Goal: Obtain resource: Download file/media

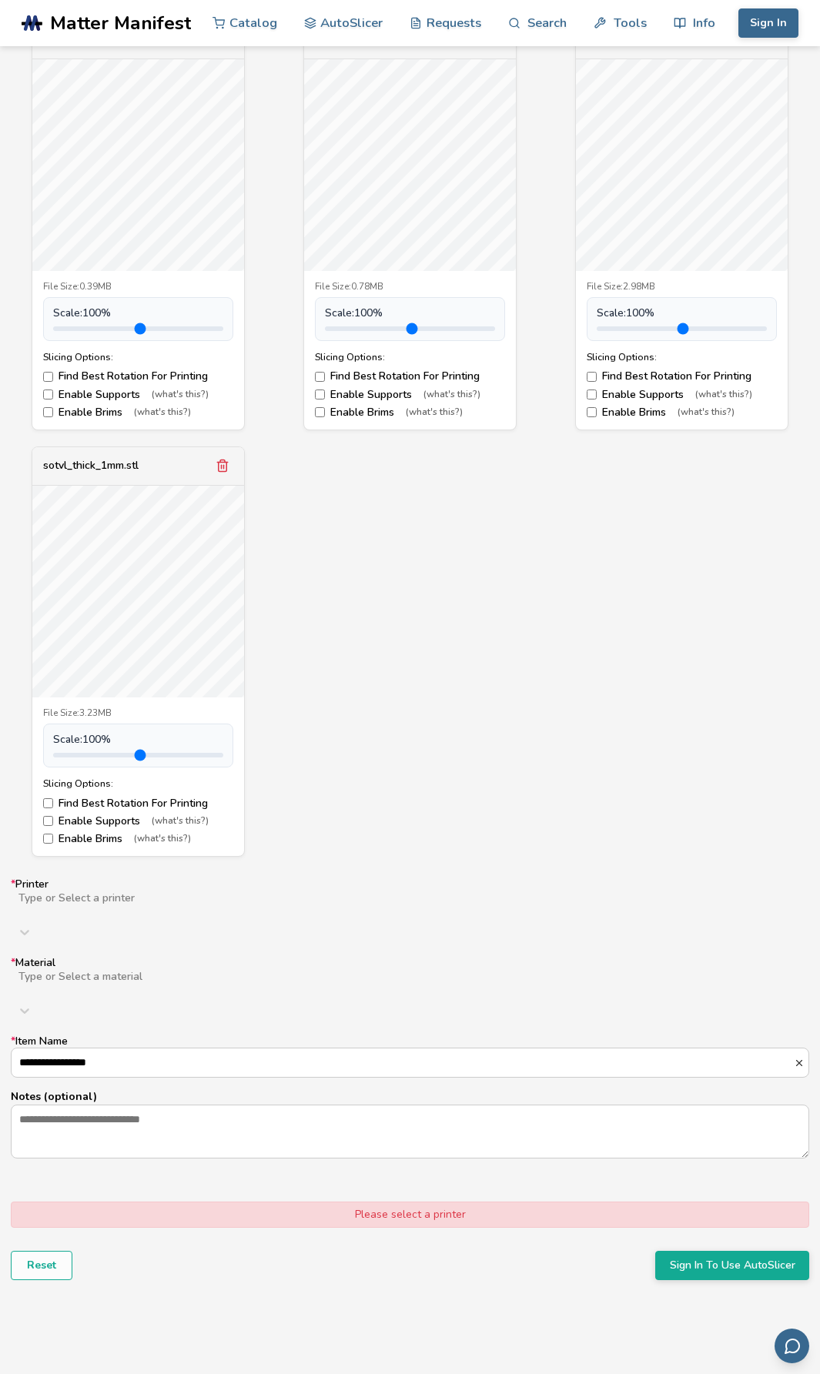
scroll to position [616, 0]
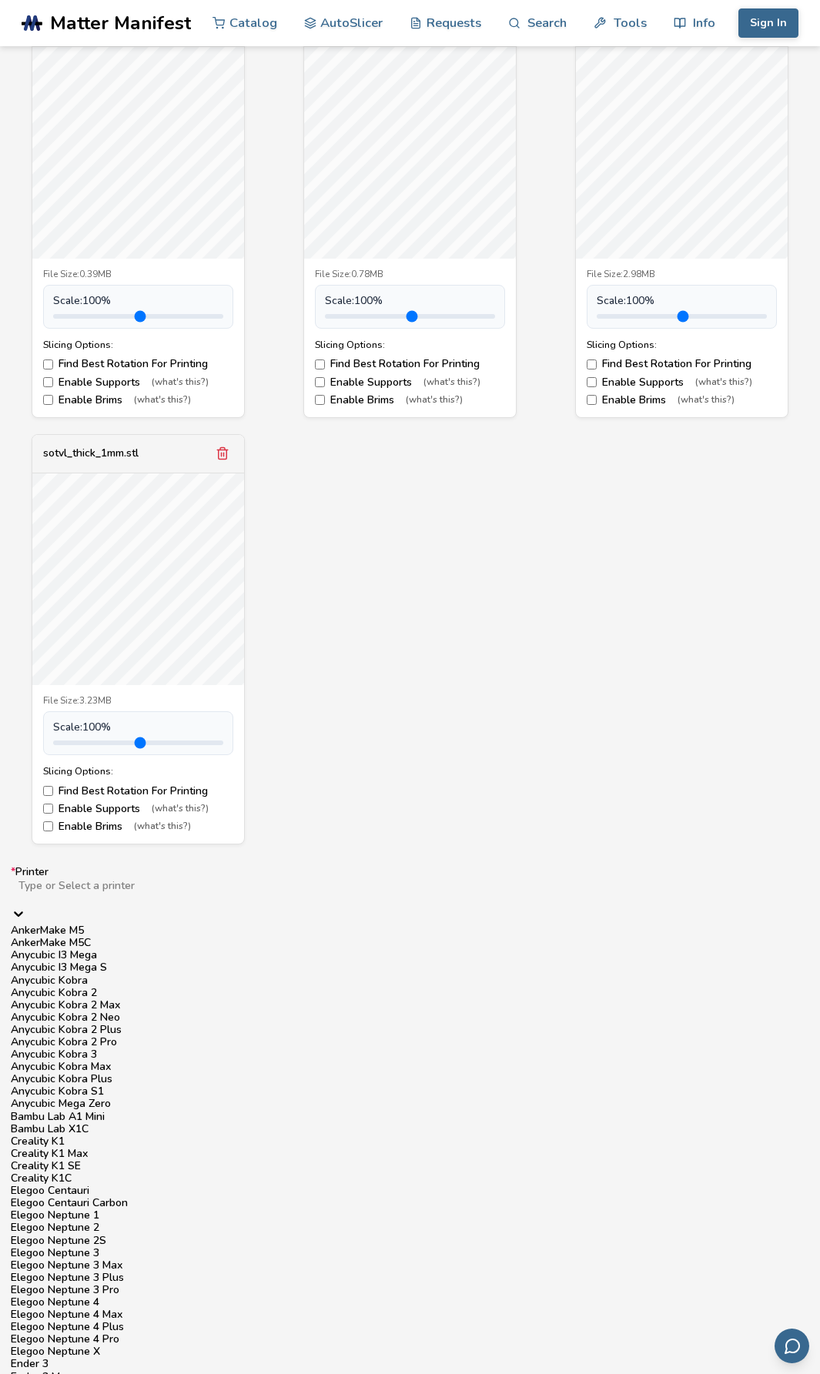
click at [26, 906] on div at bounding box center [18, 915] width 15 height 18
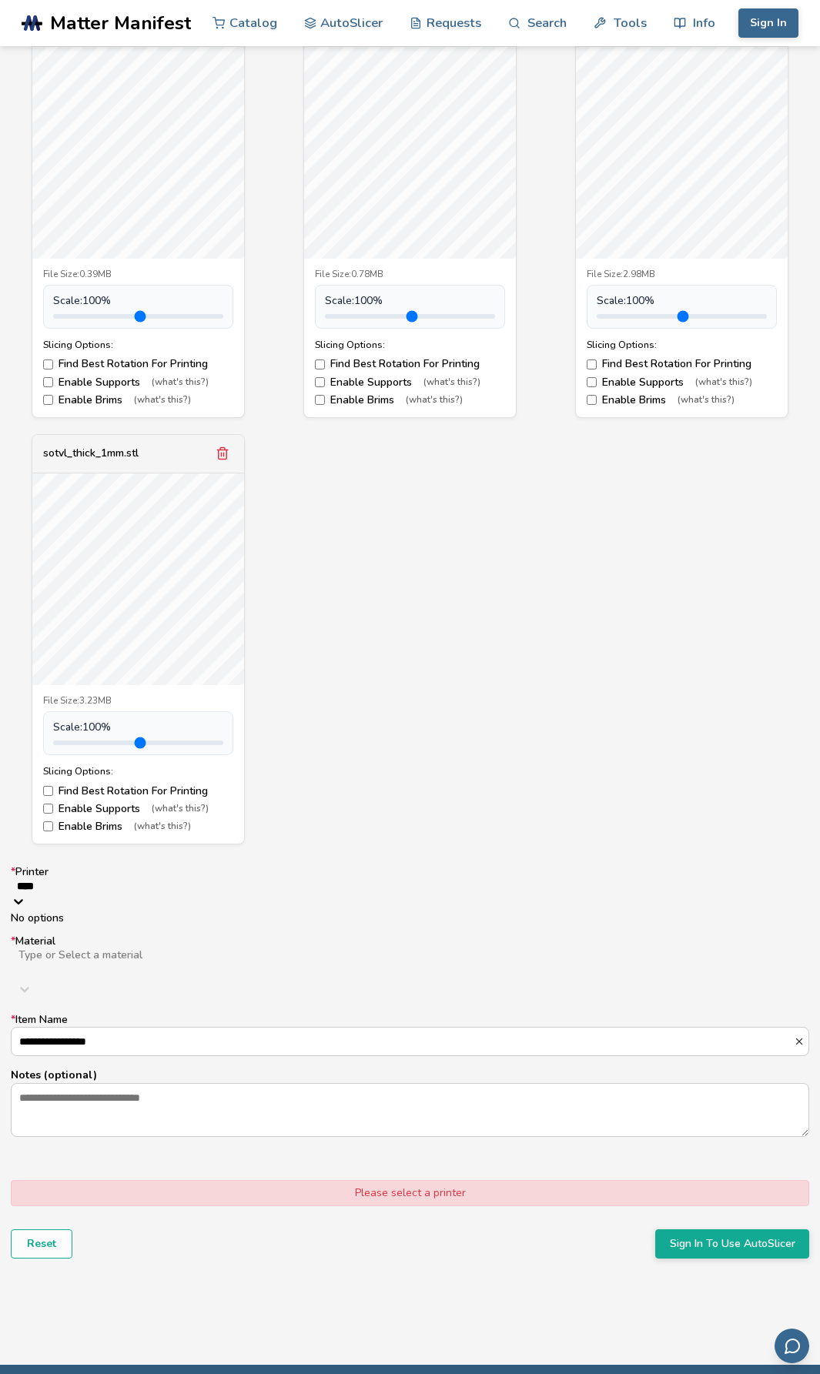
type input "****"
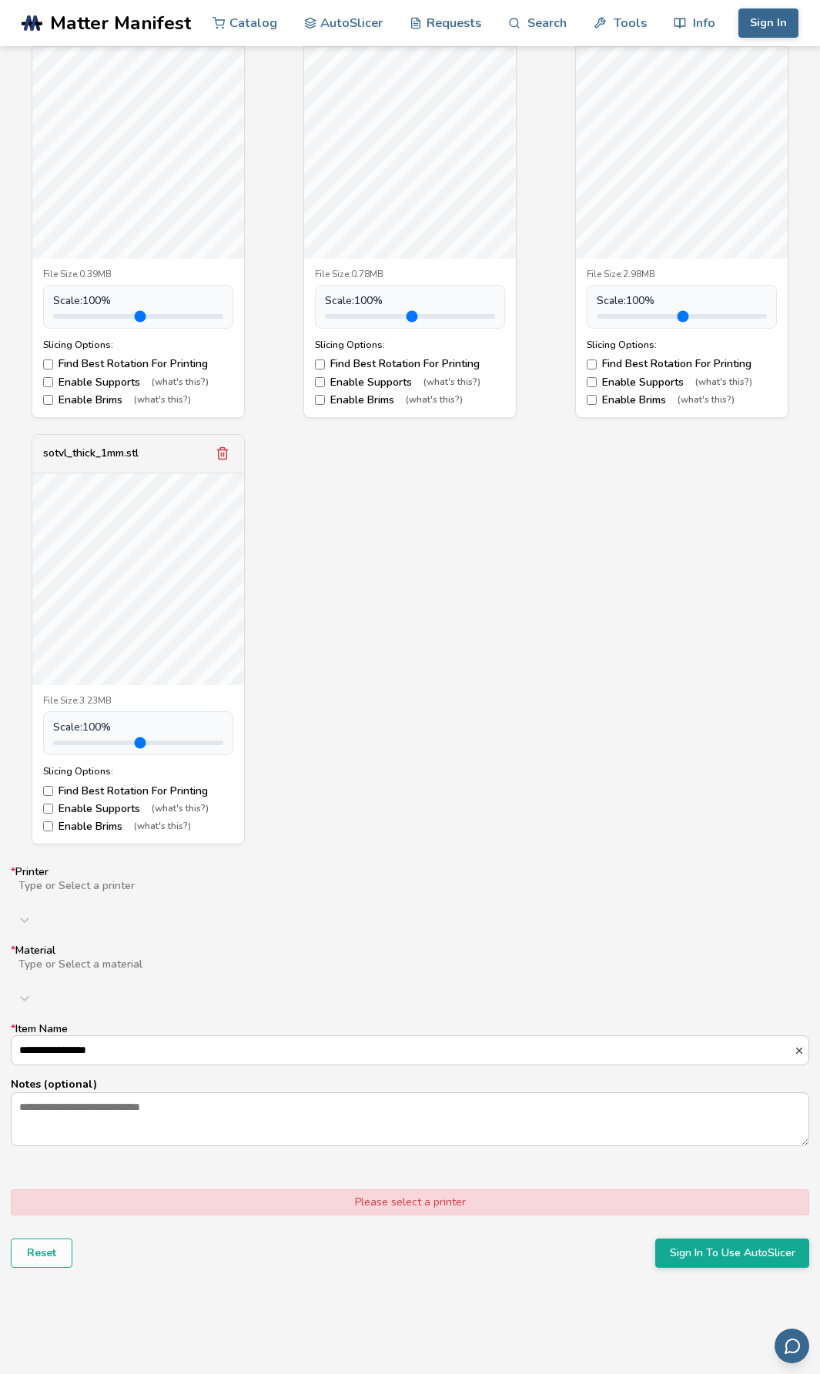
click at [737, 842] on div "sotvl_Spiral-Vase.stl File Size: 0.39MB Scale: 100 % Slicing Options: Find Best…" at bounding box center [410, 426] width 798 height 837
click at [265, 892] on div at bounding box center [236, 898] width 439 height 12
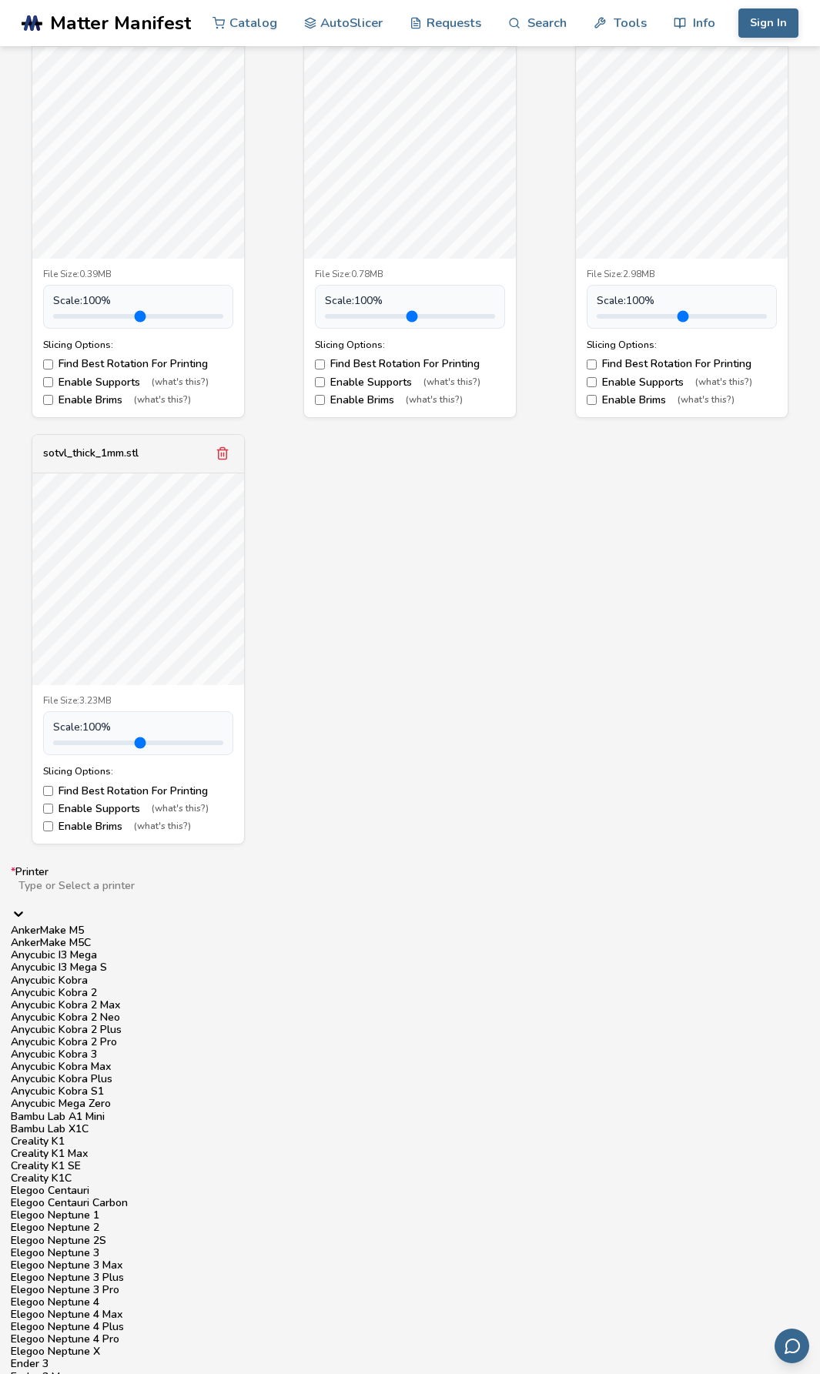
scroll to position [1356, 0]
click at [468, 734] on div "sotvl_Spiral-Vase.stl File Size: 0.39MB Scale: 100 % Slicing Options: Find Best…" at bounding box center [410, 426] width 798 height 837
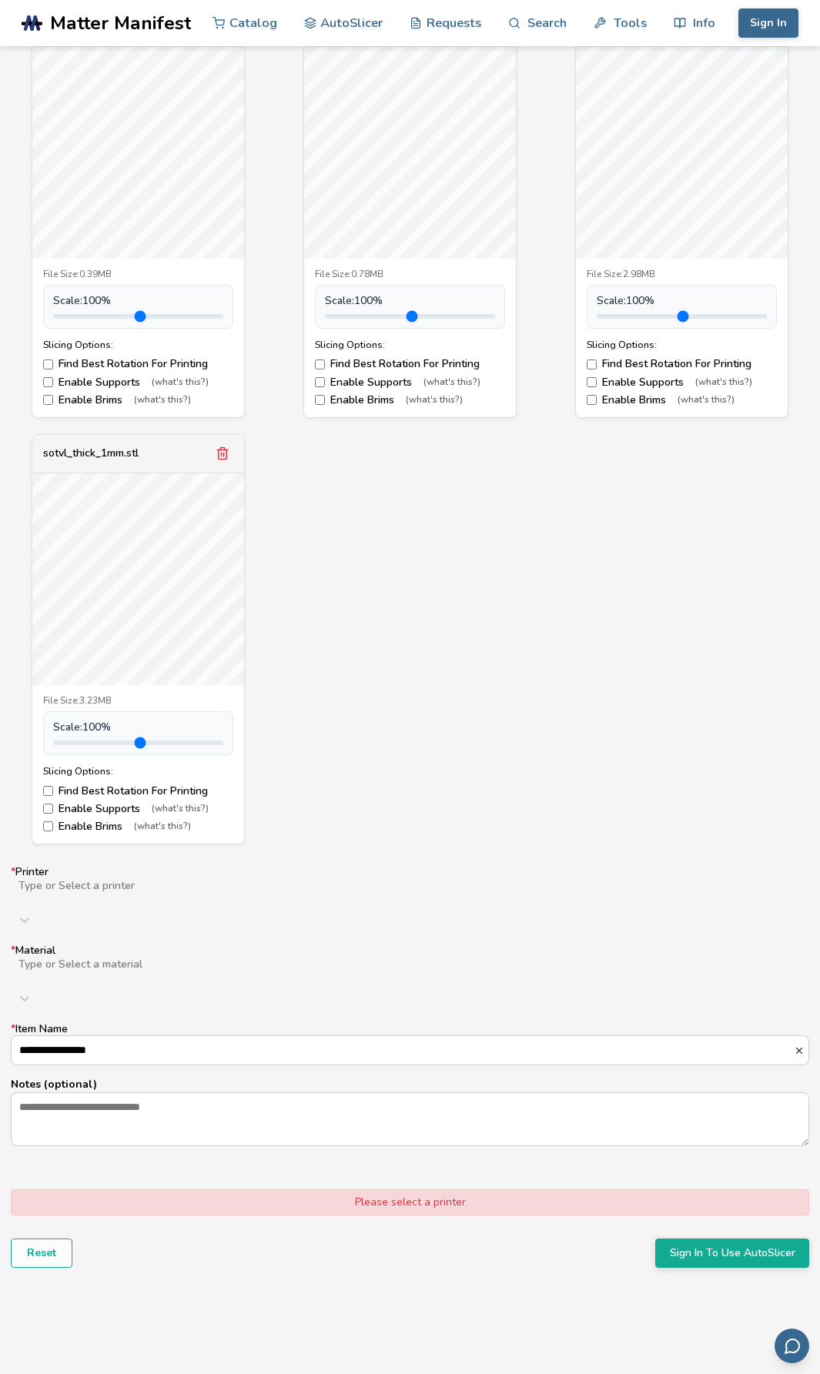
click at [365, 970] on div at bounding box center [235, 976] width 436 height 12
click at [352, 1003] on div "PLA" at bounding box center [410, 1009] width 798 height 12
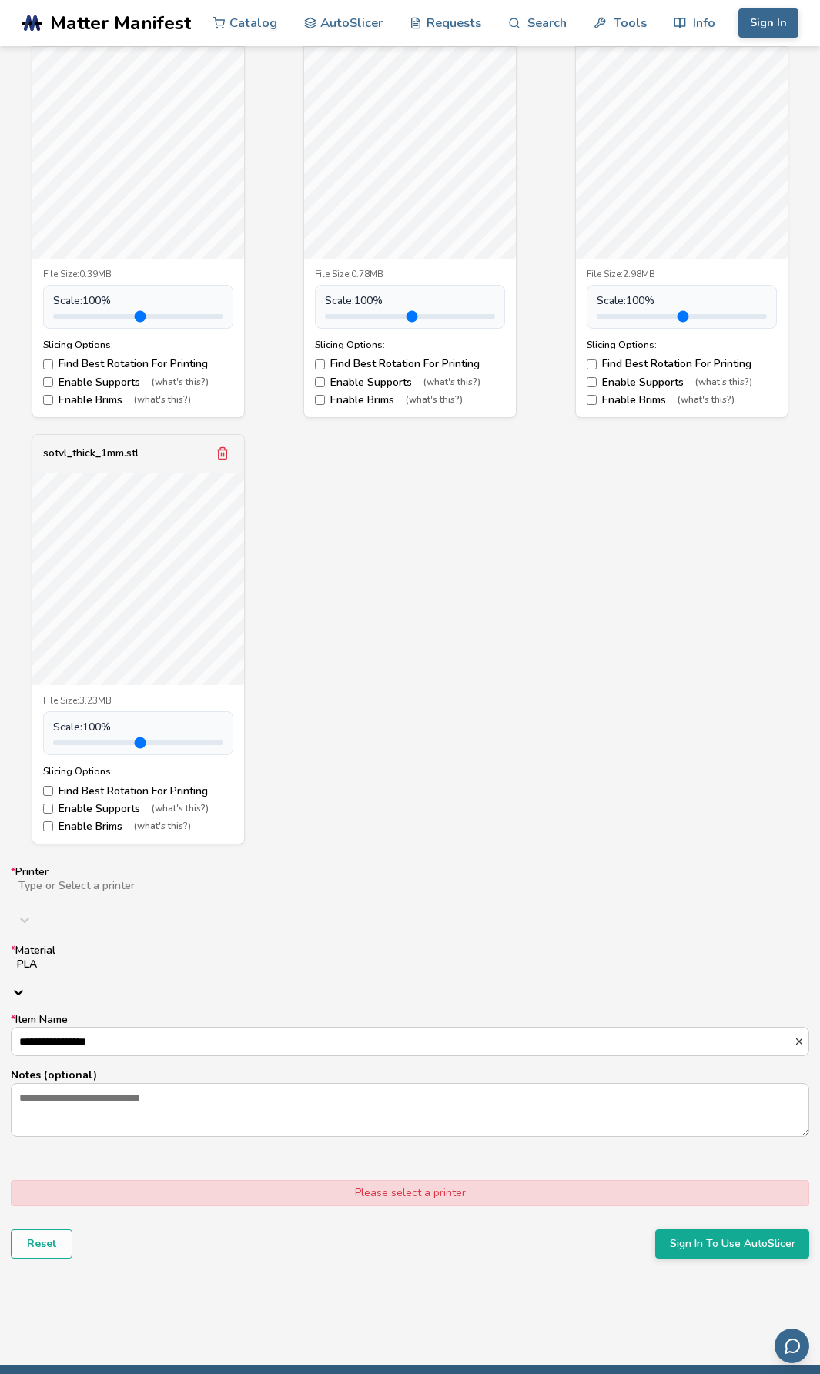
click at [337, 892] on div at bounding box center [236, 898] width 439 height 12
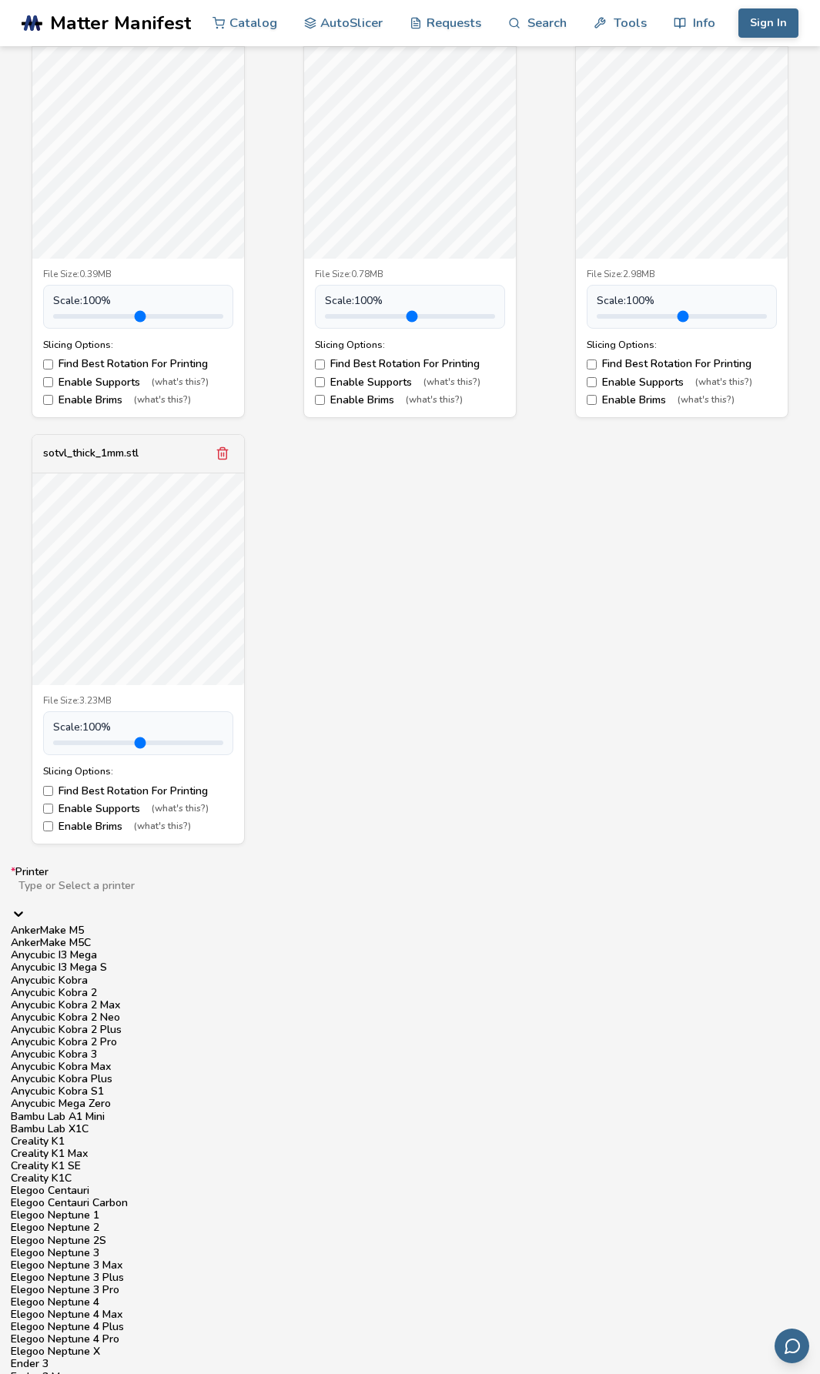
click at [278, 892] on div at bounding box center [236, 898] width 439 height 12
click at [180, 1123] on div "Bambu Lab X1C" at bounding box center [410, 1129] width 798 height 12
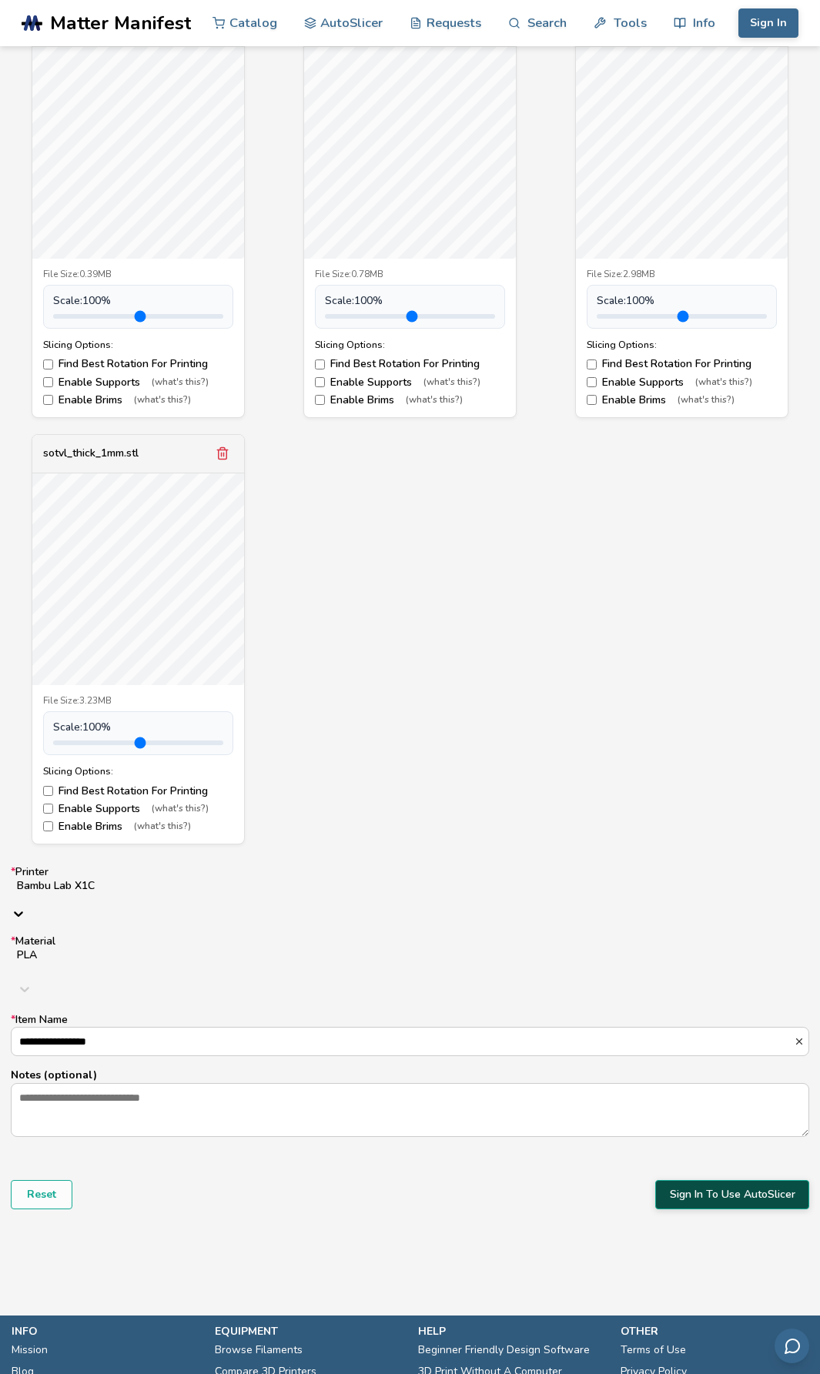
click at [700, 1180] on button "Sign In To Use AutoSlicer" at bounding box center [732, 1194] width 154 height 29
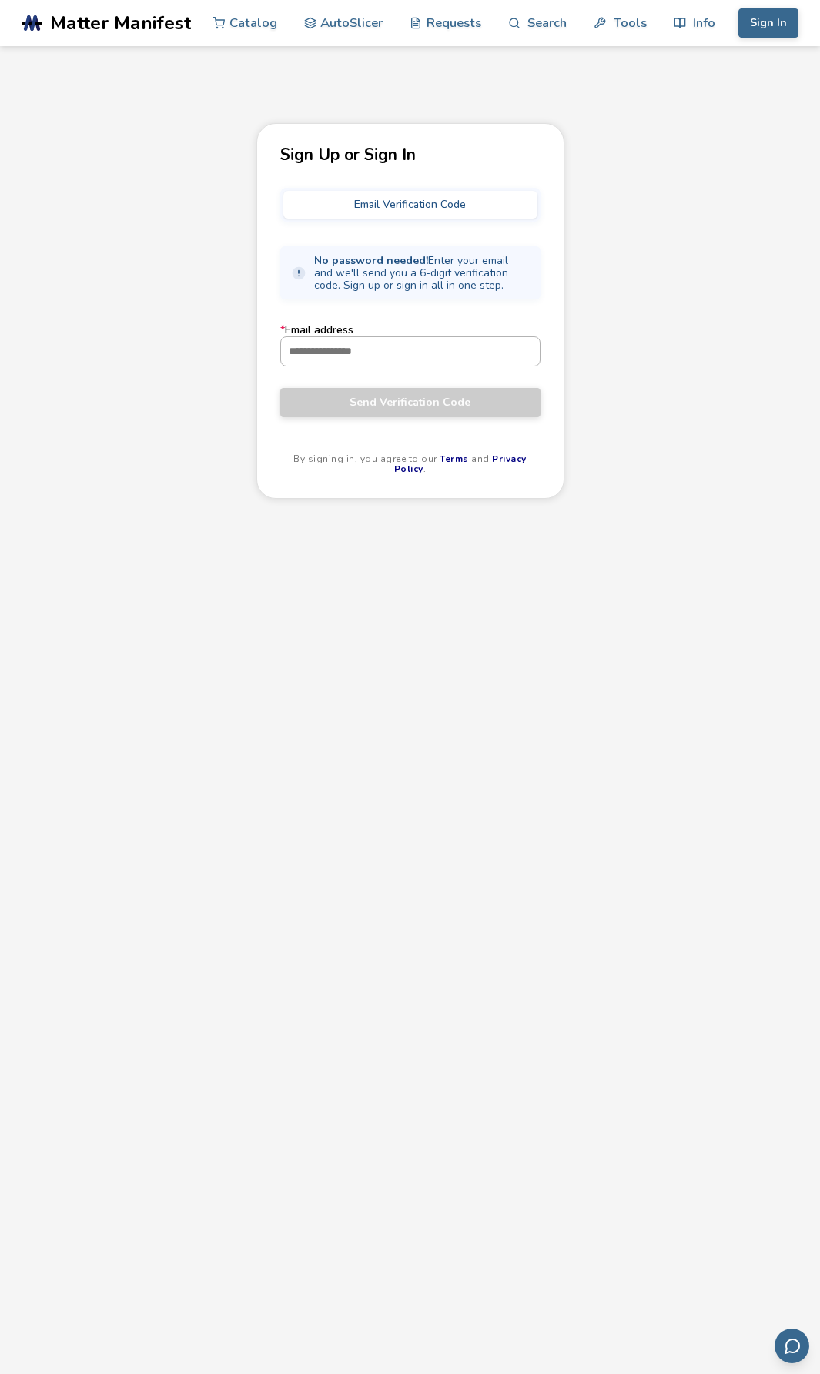
click at [419, 362] on input "* Email address" at bounding box center [410, 351] width 259 height 28
type input "**********"
click at [428, 405] on span "Send Verification Code" at bounding box center [410, 402] width 237 height 12
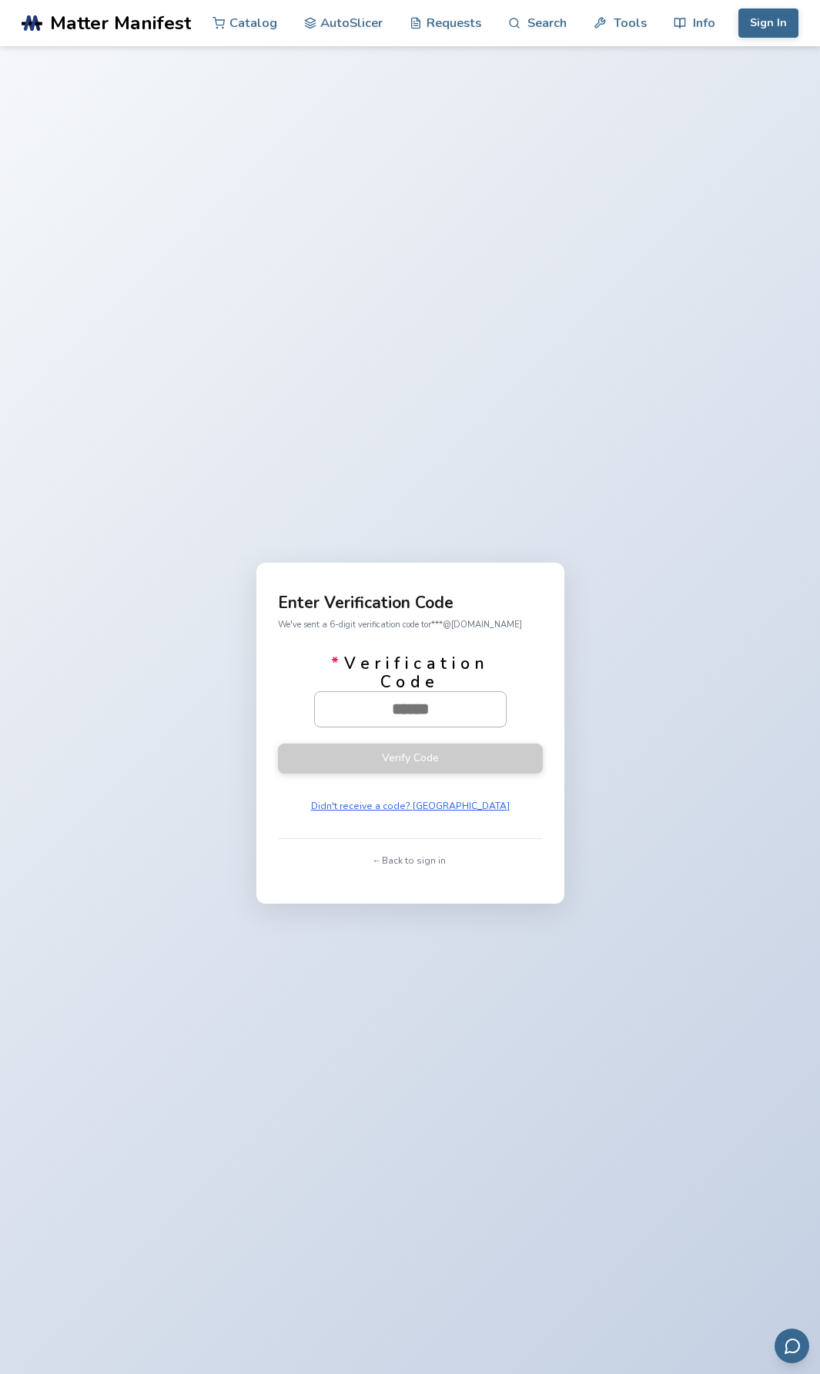
click at [409, 710] on input "* Verification Code" at bounding box center [410, 709] width 191 height 34
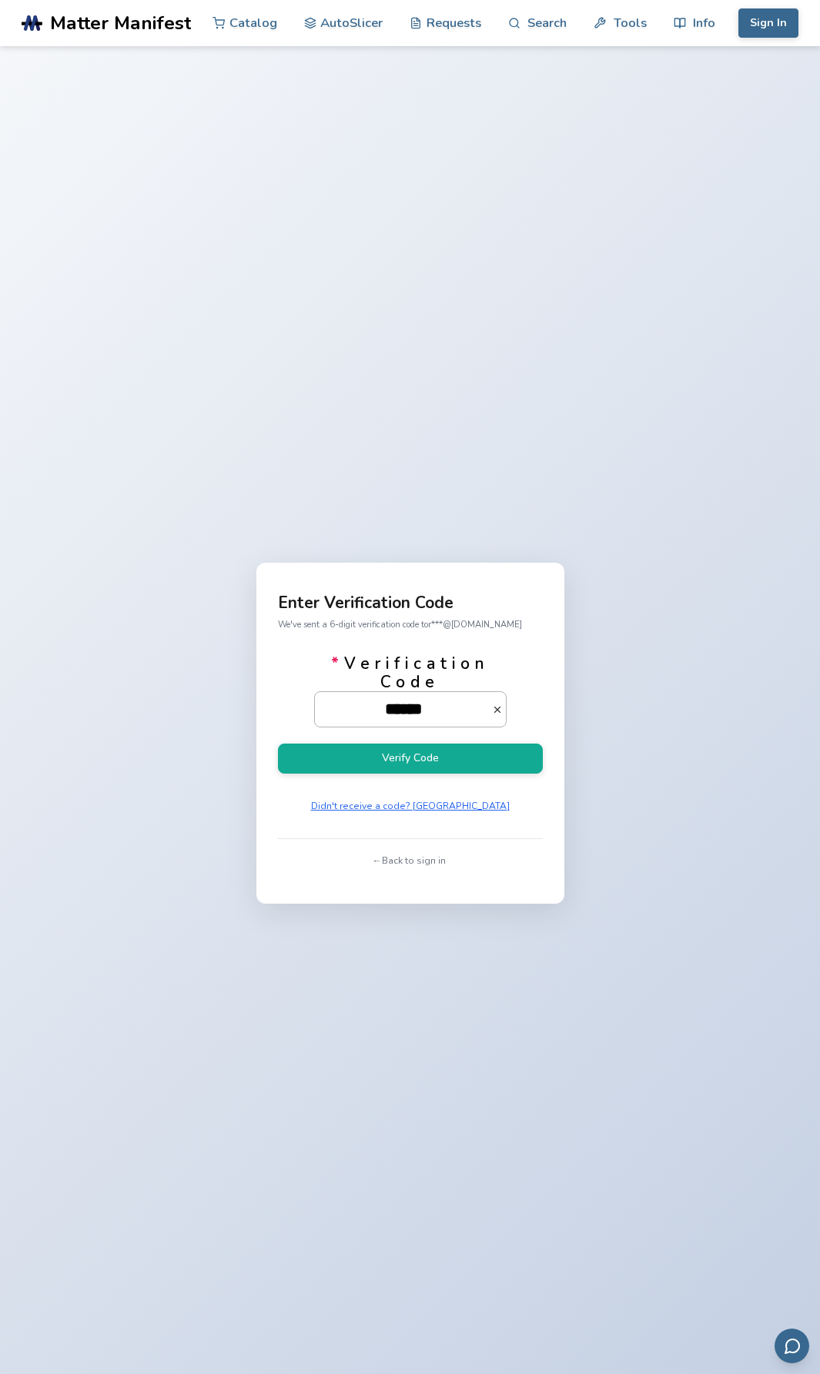
type input "******"
click at [278, 743] on button "Verify Code" at bounding box center [410, 758] width 265 height 30
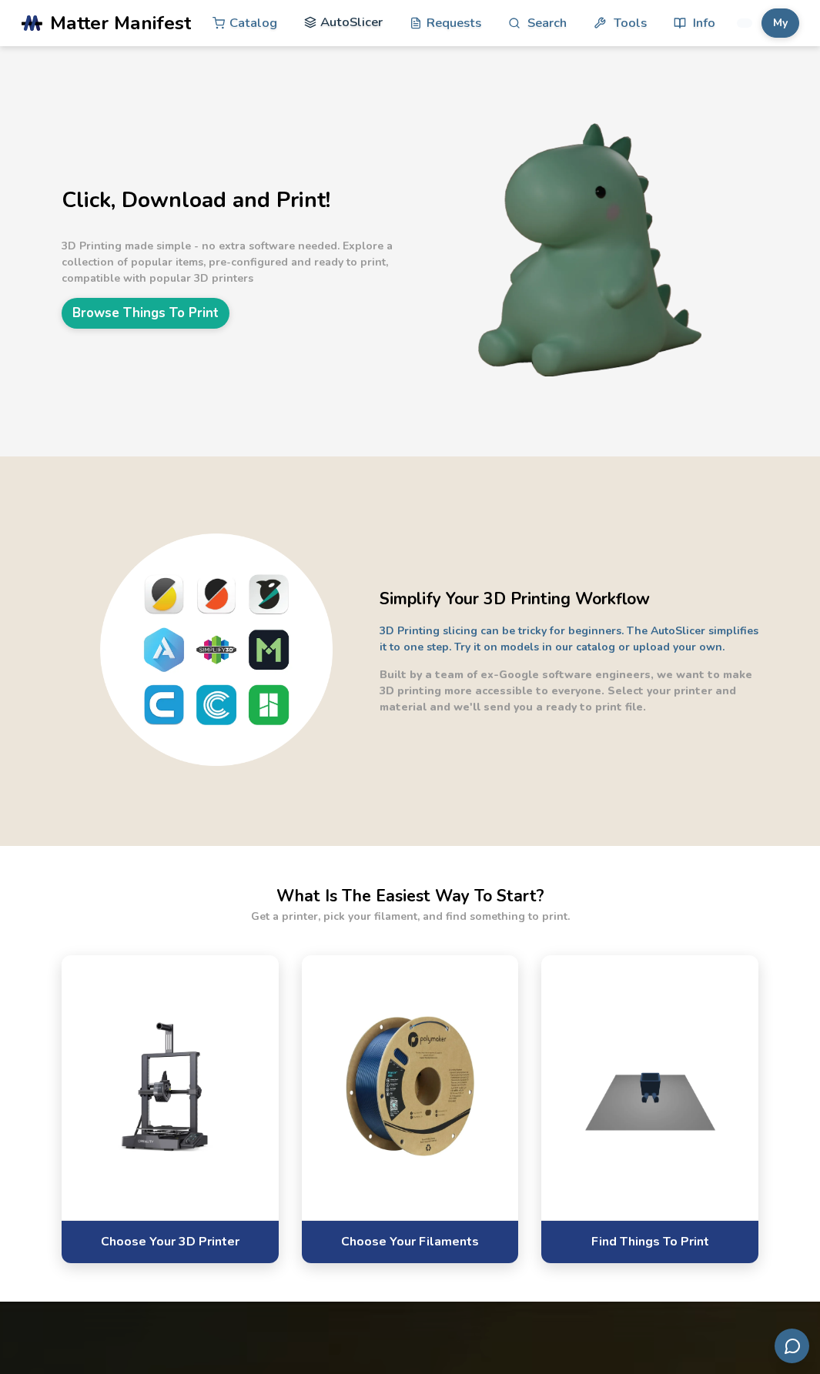
click at [338, 18] on link "AutoSlicer" at bounding box center [343, 22] width 79 height 46
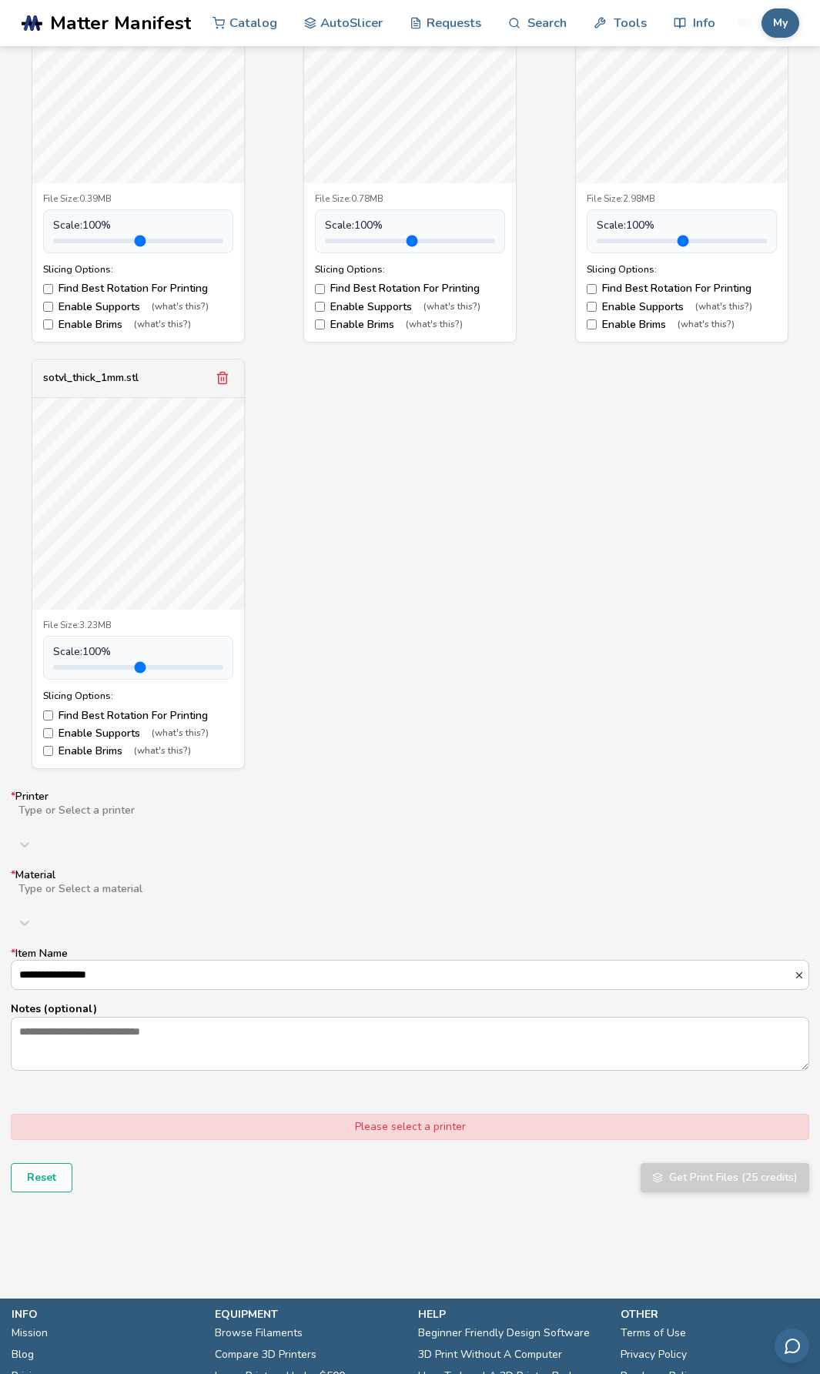
scroll to position [693, 0]
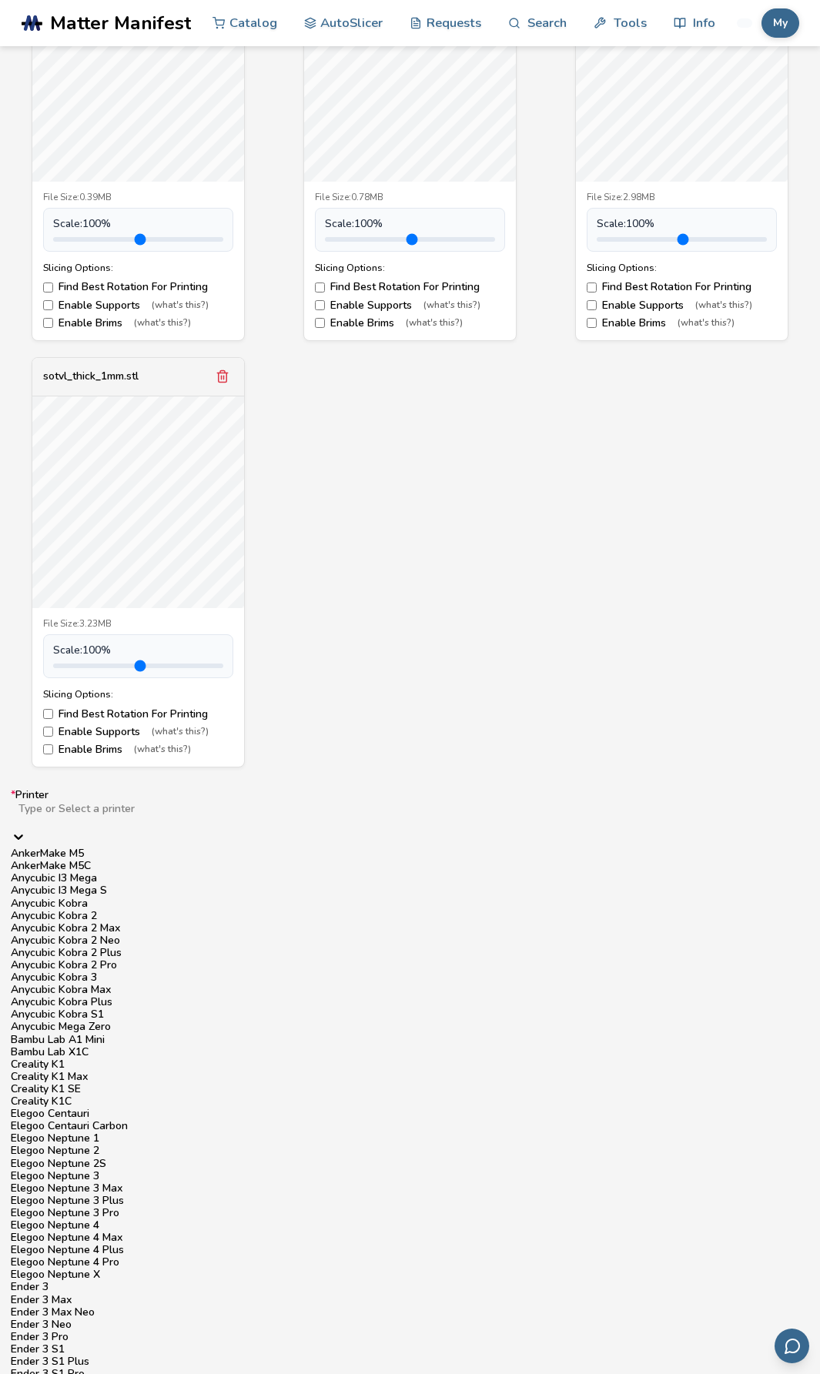
click at [456, 815] on div at bounding box center [236, 821] width 439 height 12
click at [312, 1046] on div "Bambu Lab X1C" at bounding box center [410, 1052] width 798 height 12
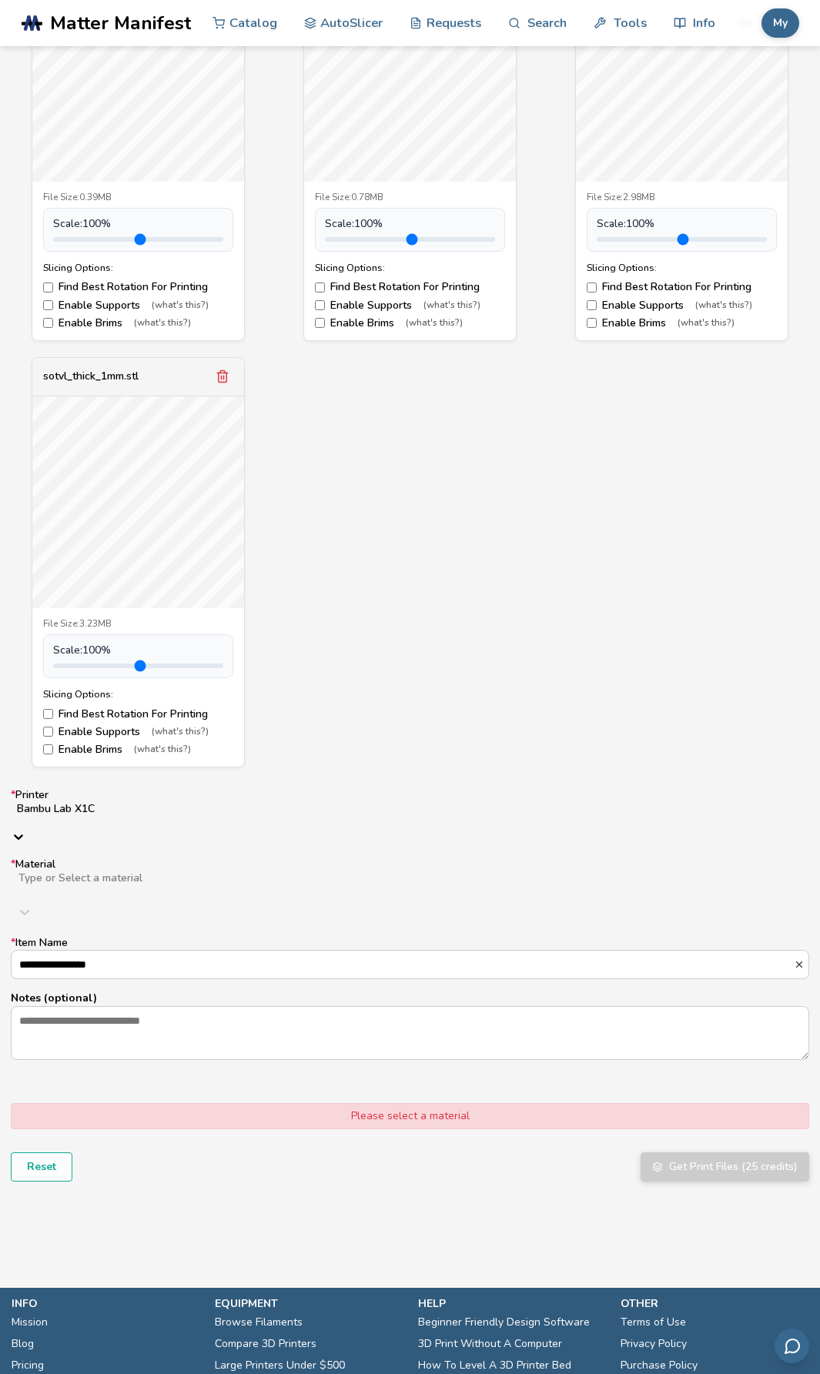
click at [313, 877] on div "Type or Select a material" at bounding box center [410, 884] width 798 height 28
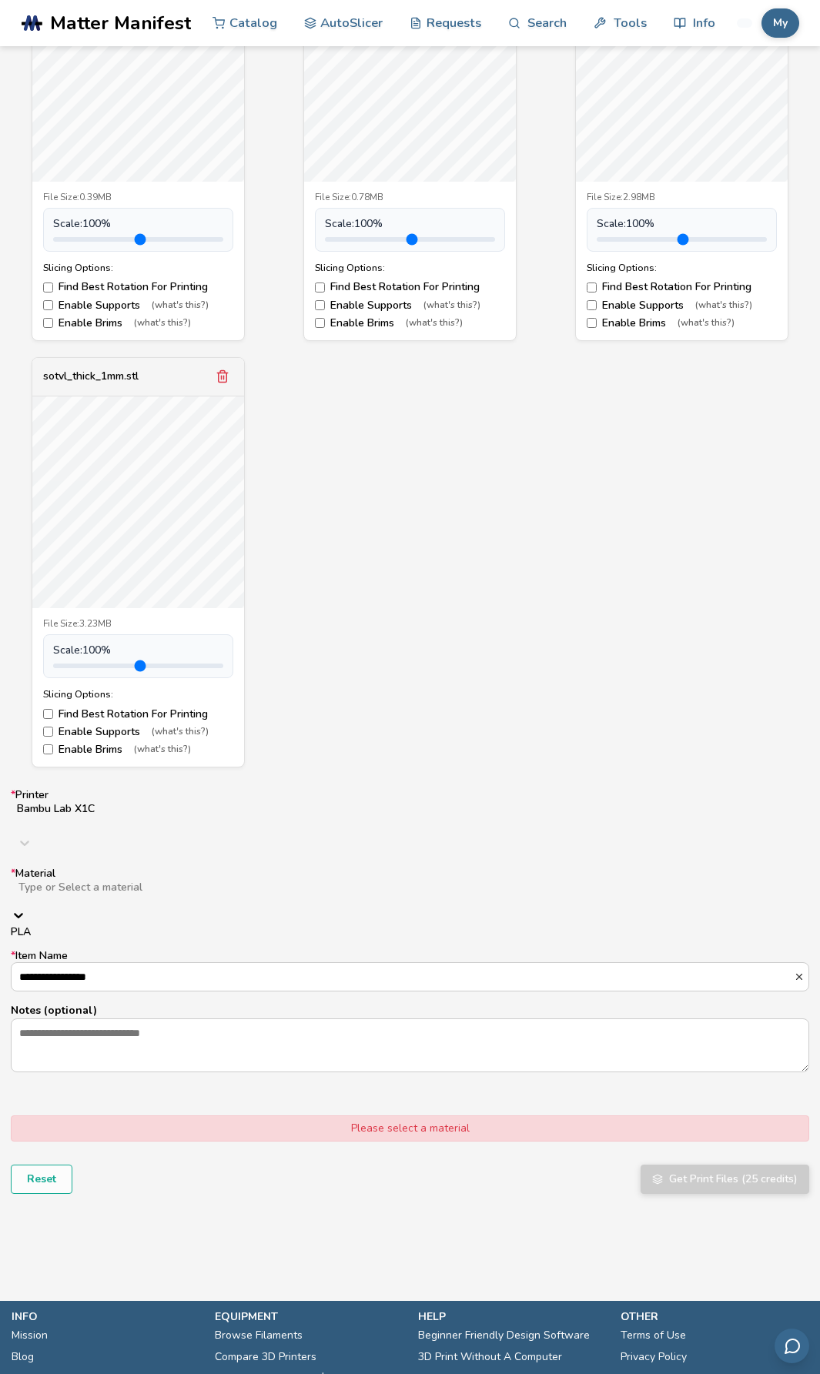
click at [306, 926] on div "PLA" at bounding box center [410, 932] width 798 height 12
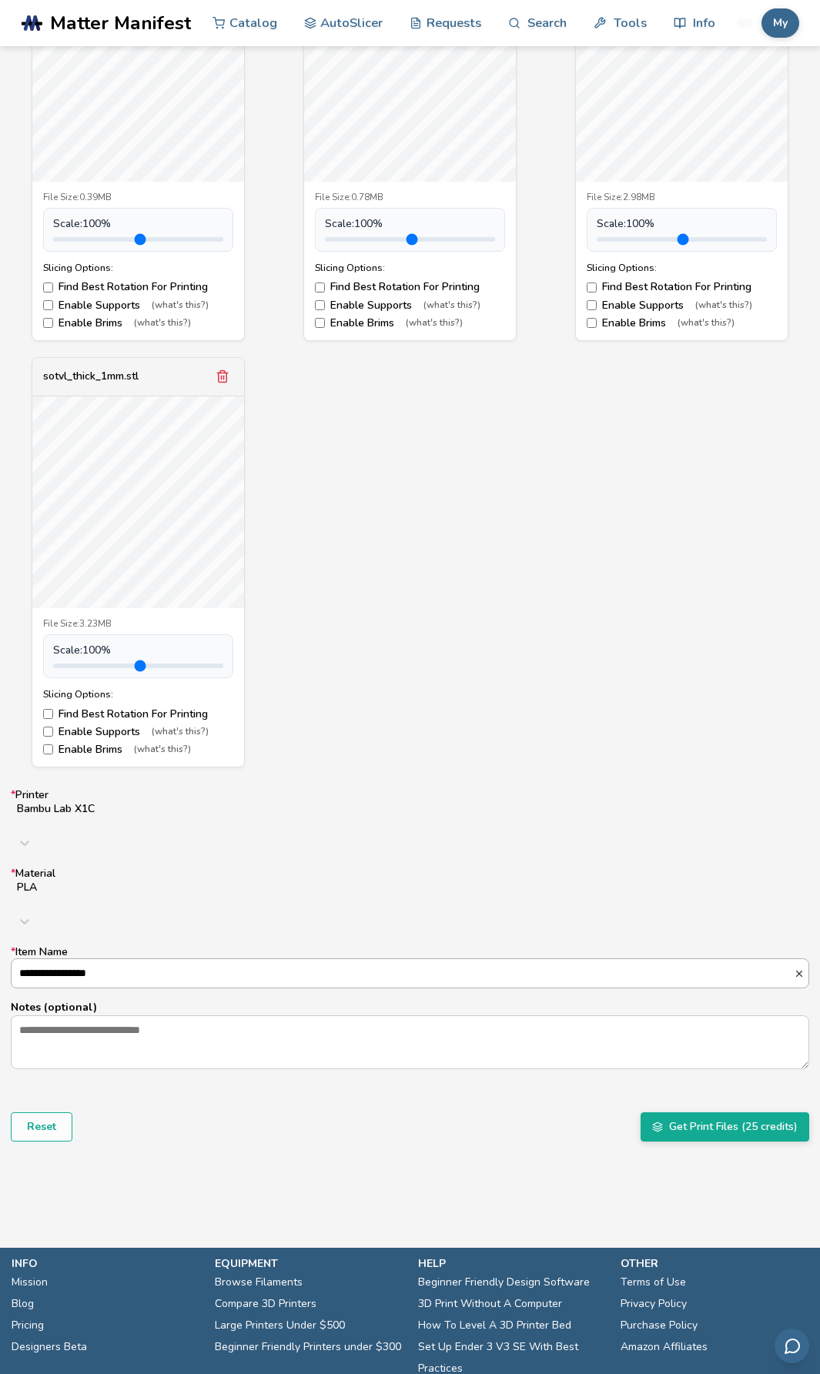
click at [306, 959] on input "**********" at bounding box center [403, 973] width 782 height 28
click at [707, 1112] on button "Get Print Files (25 credits)" at bounding box center [724, 1126] width 169 height 29
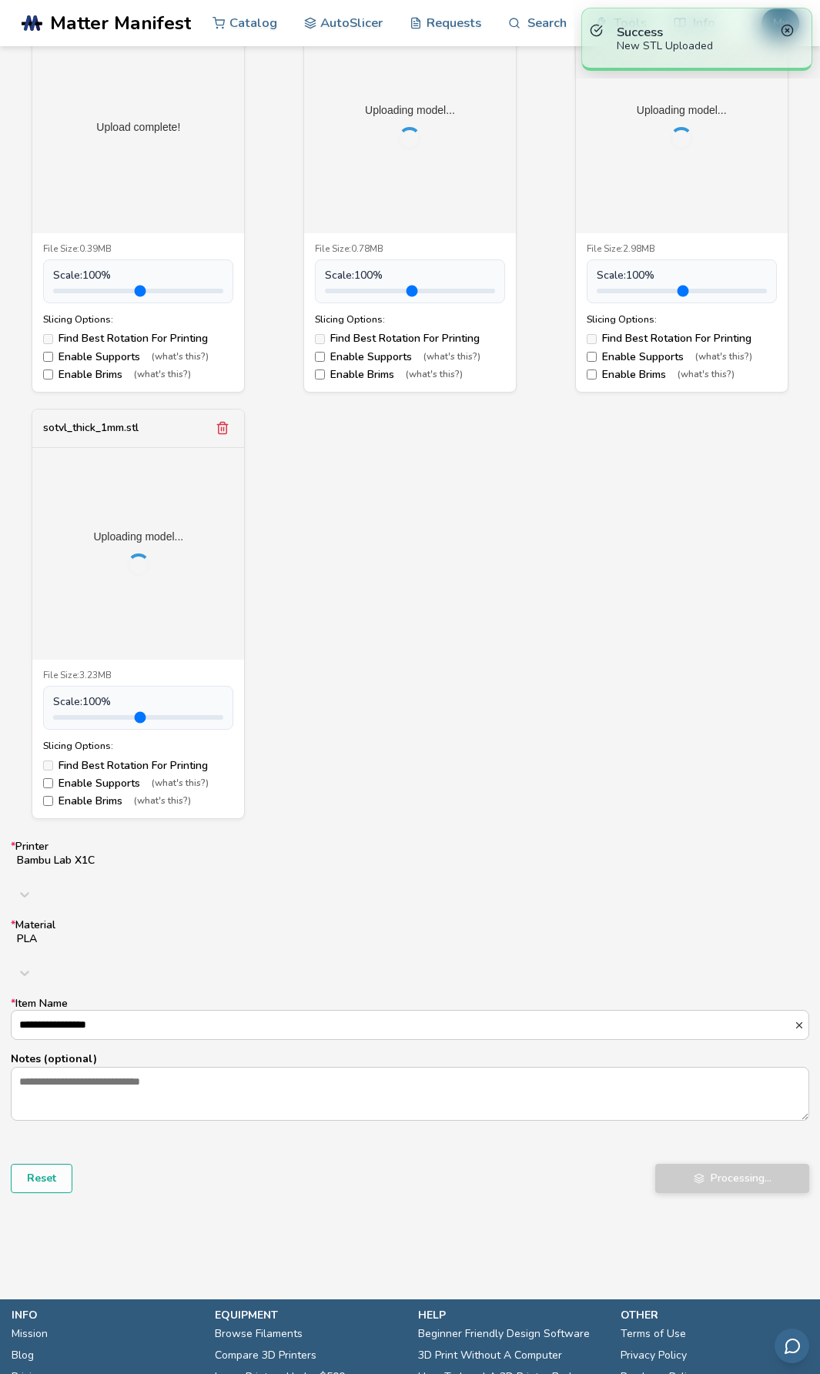
scroll to position [462, 0]
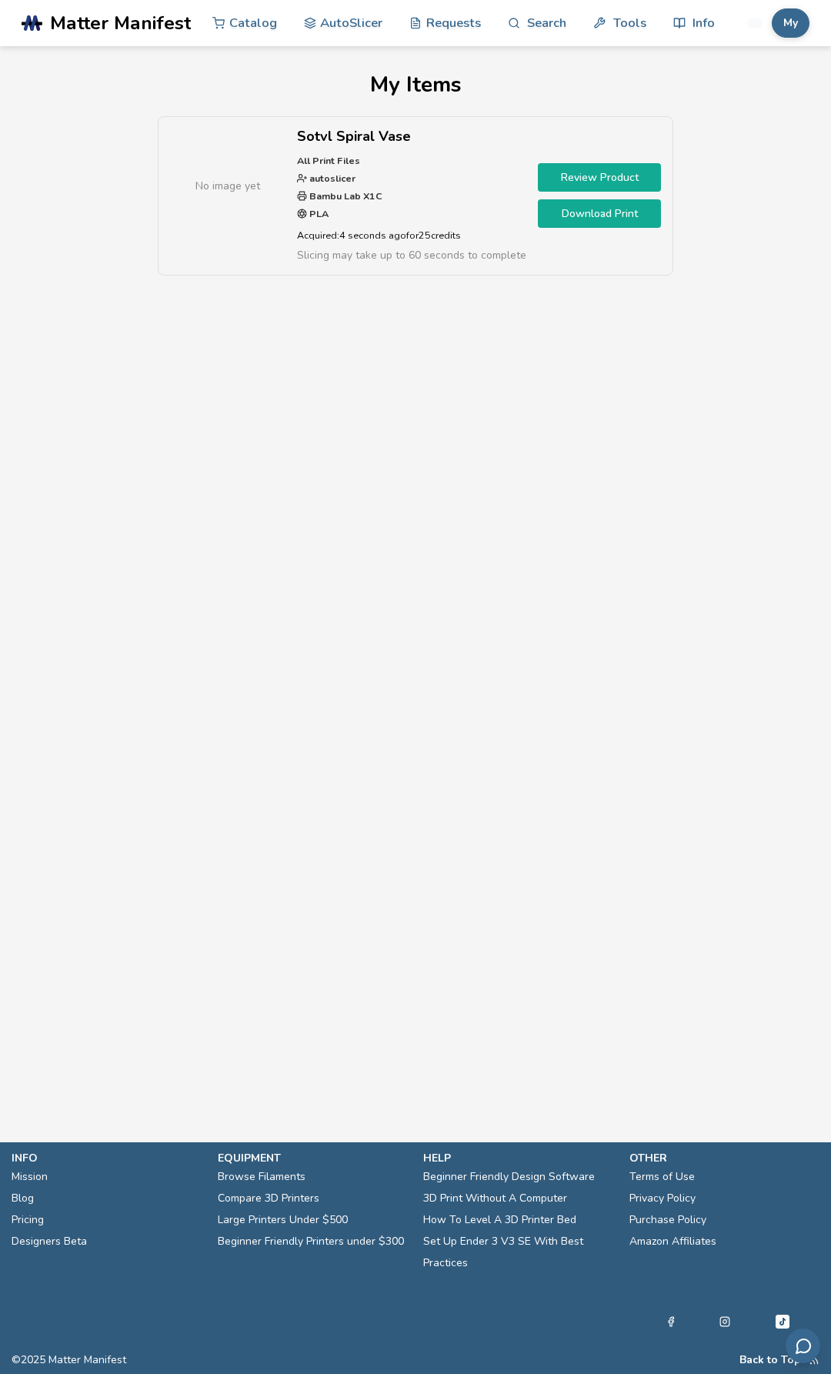
click at [596, 217] on link "Download Print" at bounding box center [599, 213] width 123 height 28
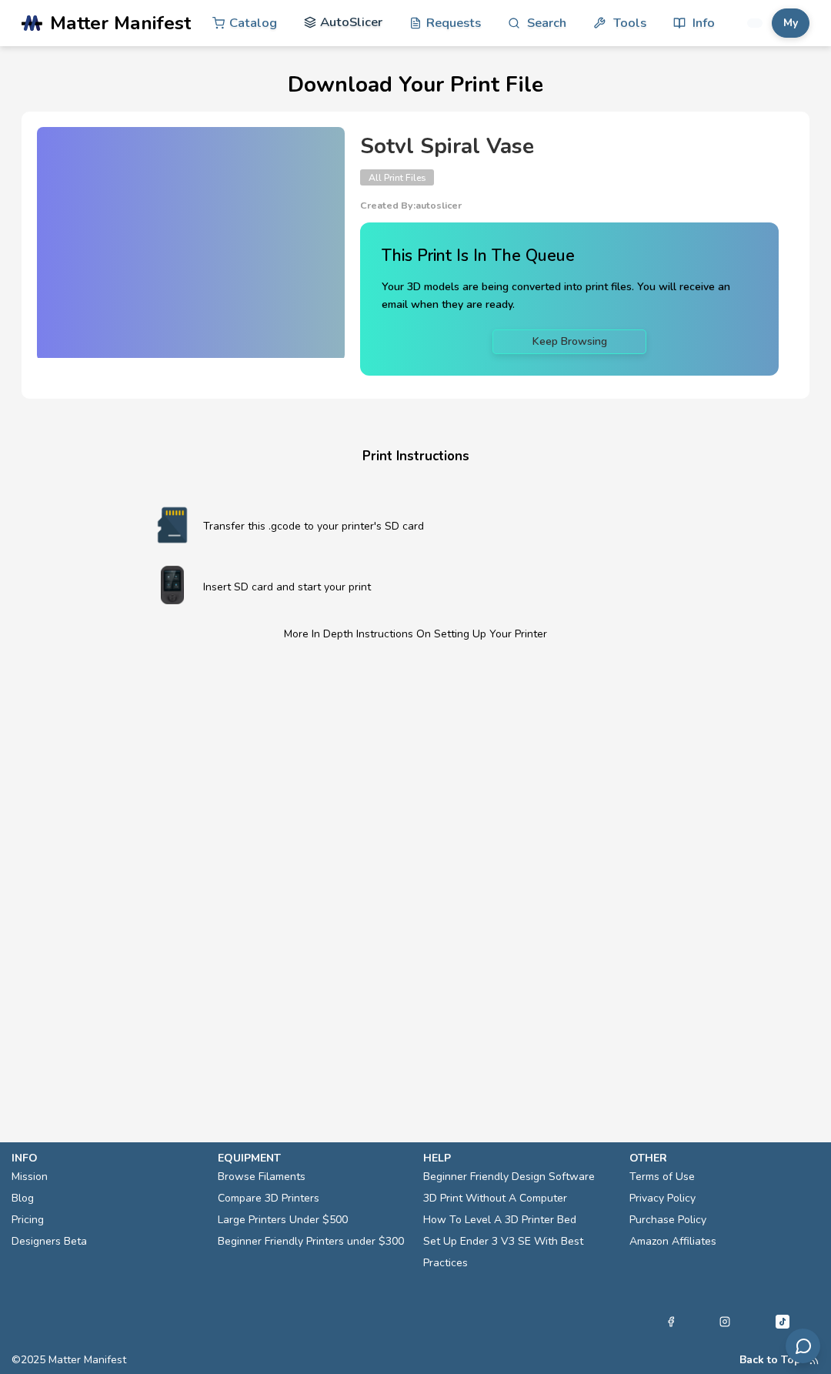
click at [328, 19] on link "AutoSlicer" at bounding box center [343, 22] width 79 height 46
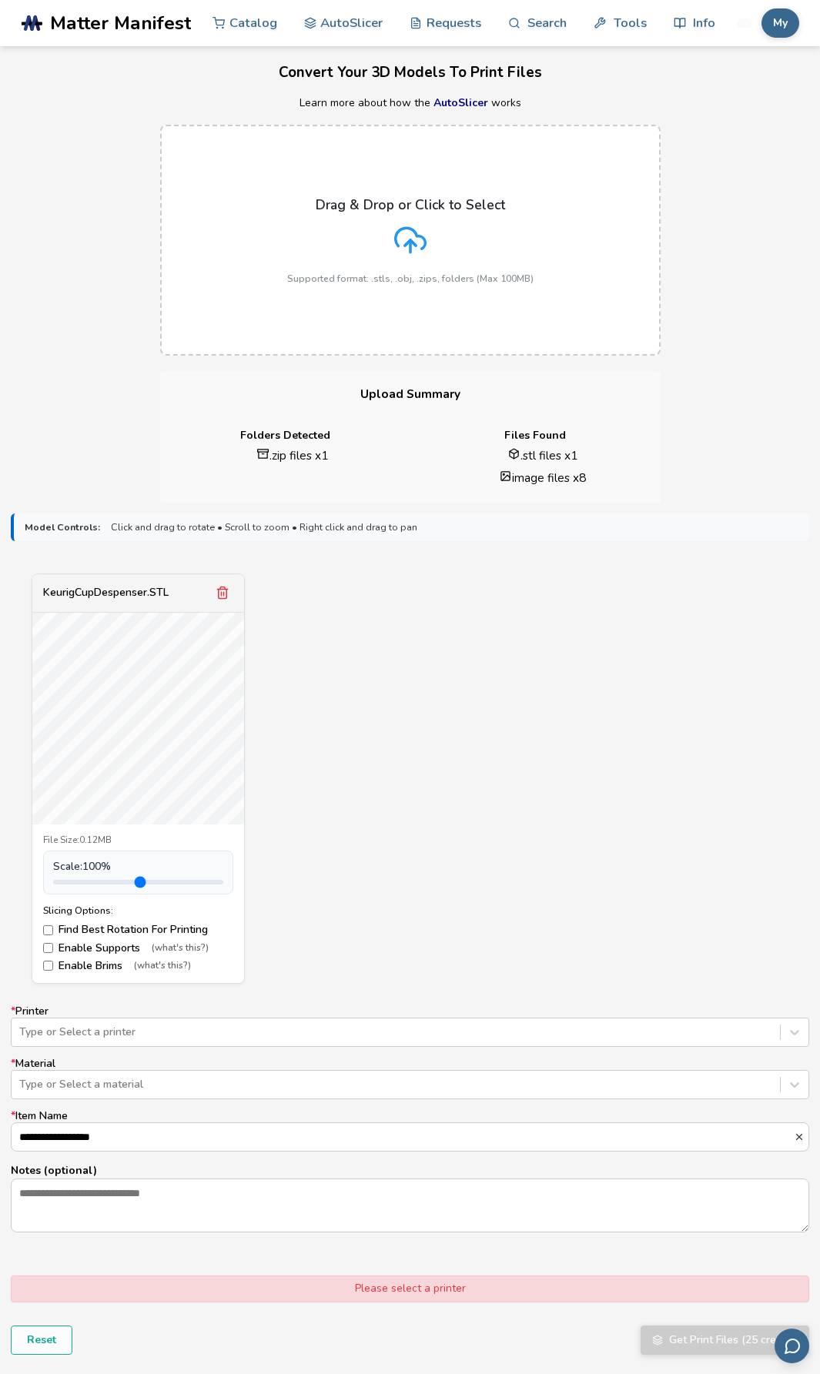
scroll to position [154, 0]
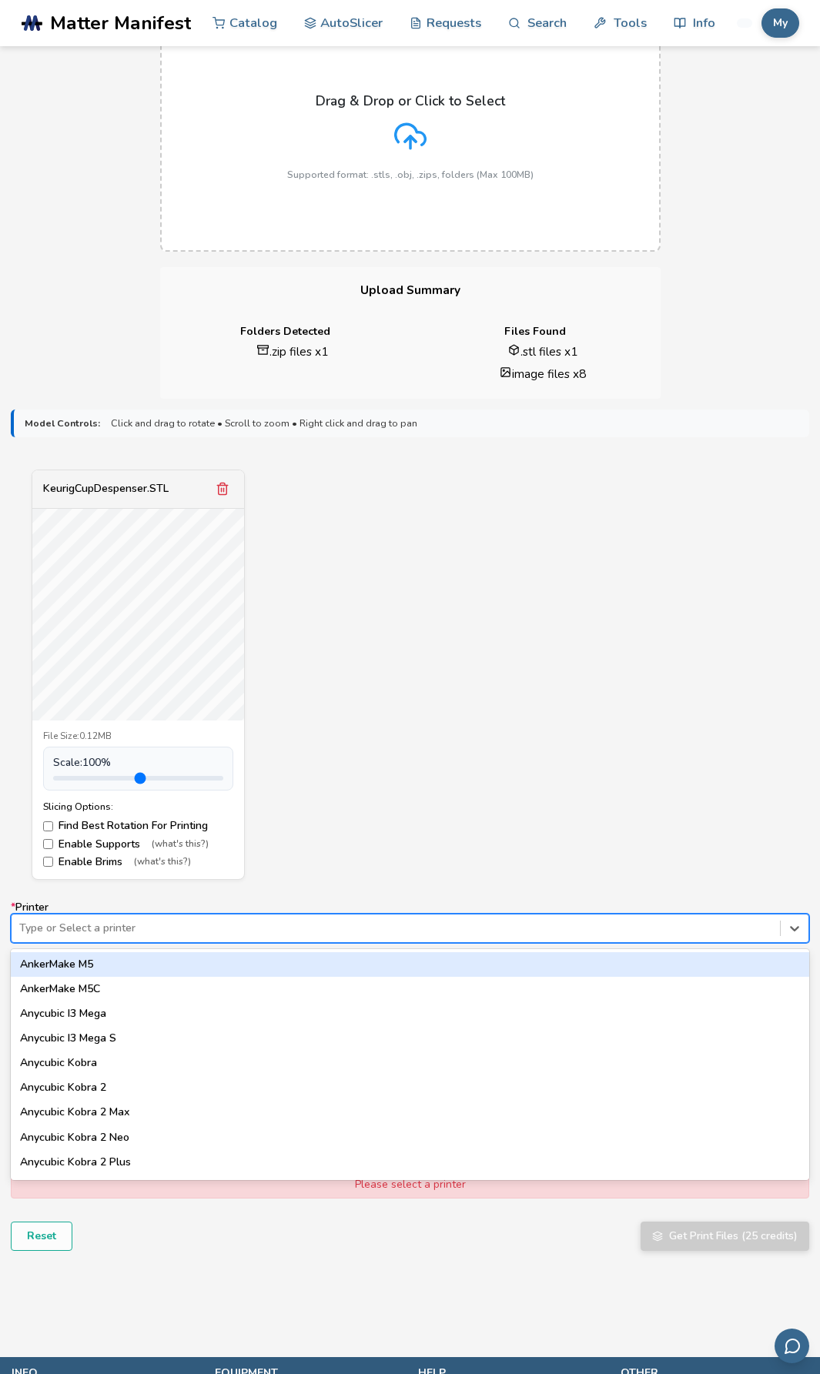
click at [385, 927] on div at bounding box center [395, 927] width 753 height 15
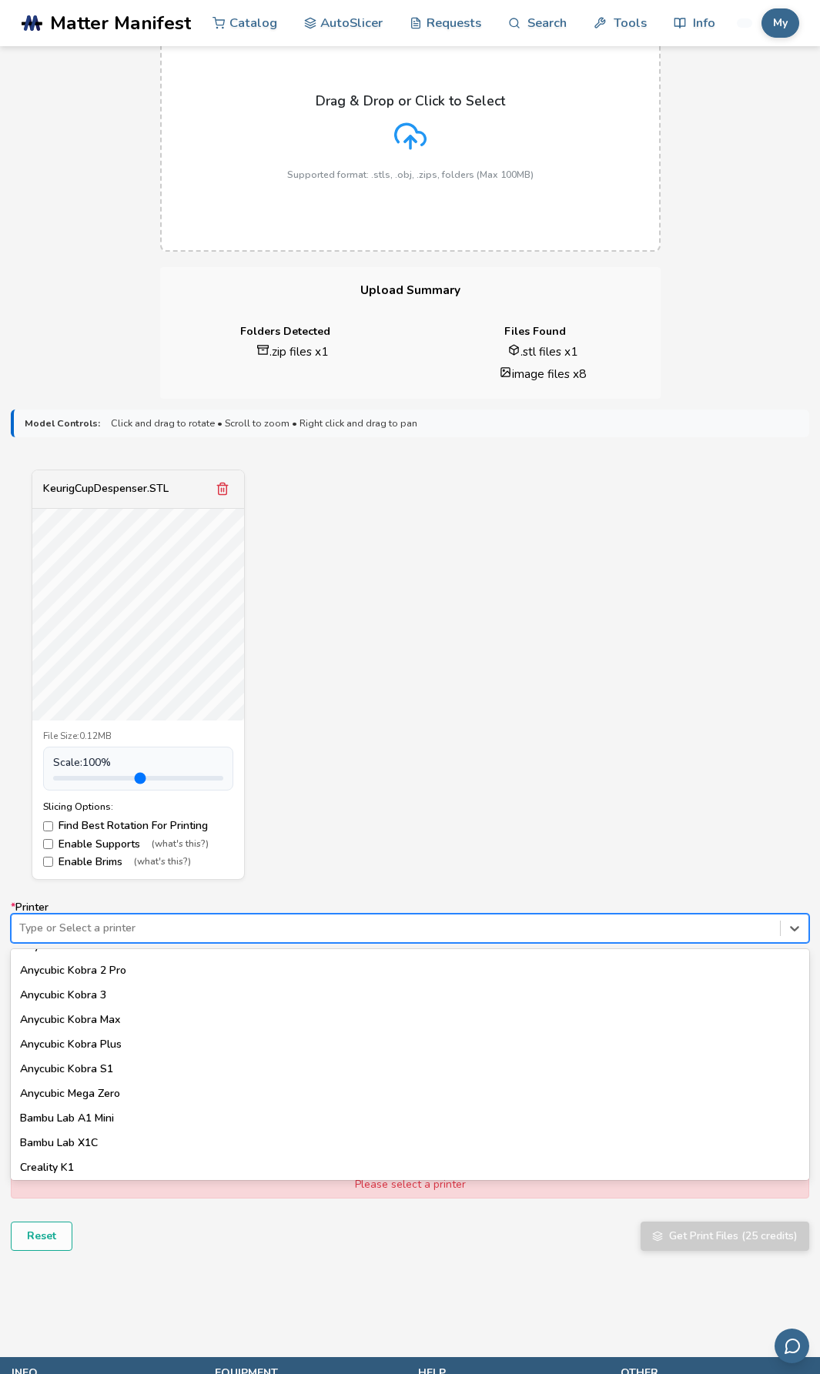
scroll to position [231, 0]
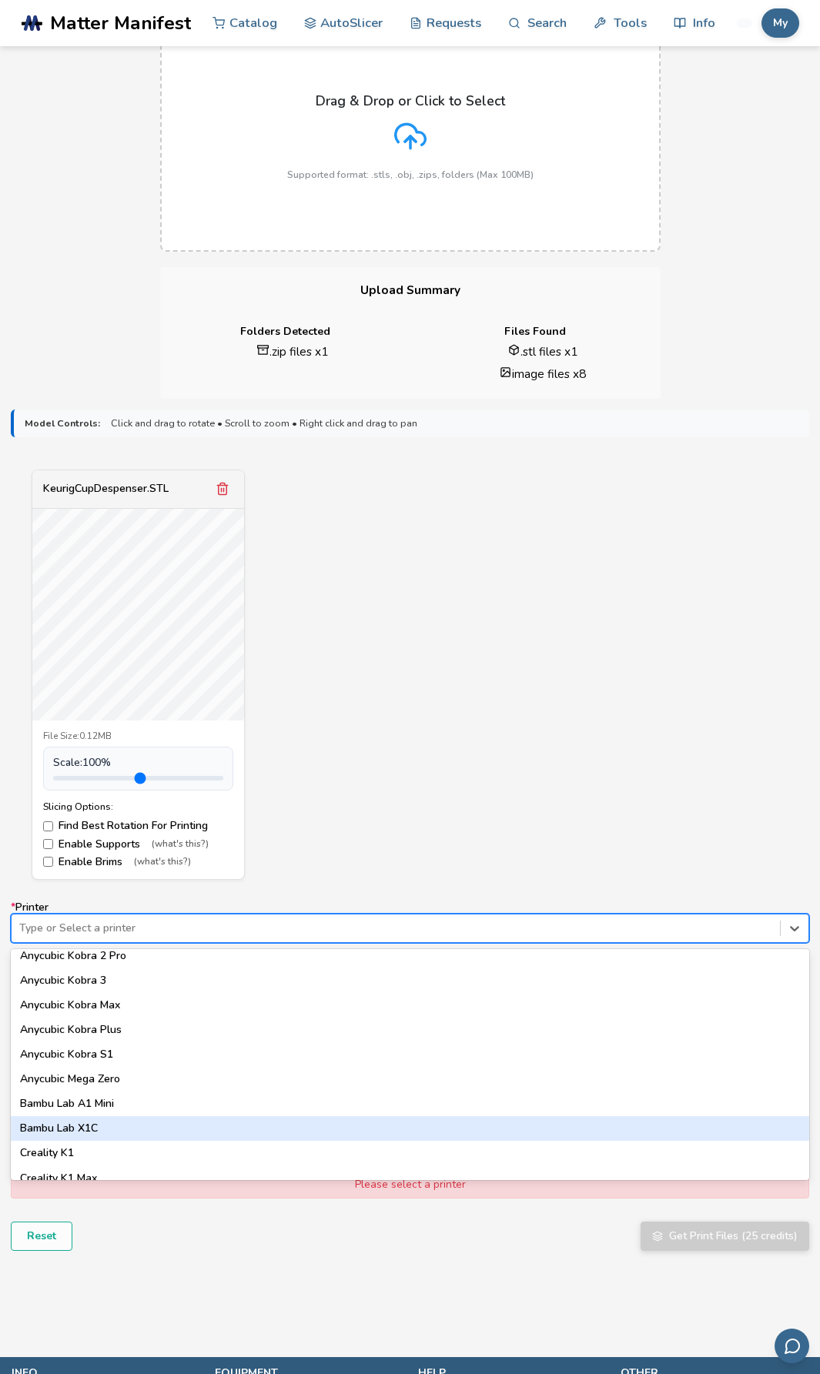
click at [275, 1124] on div "Bambu Lab X1C" at bounding box center [410, 1128] width 798 height 25
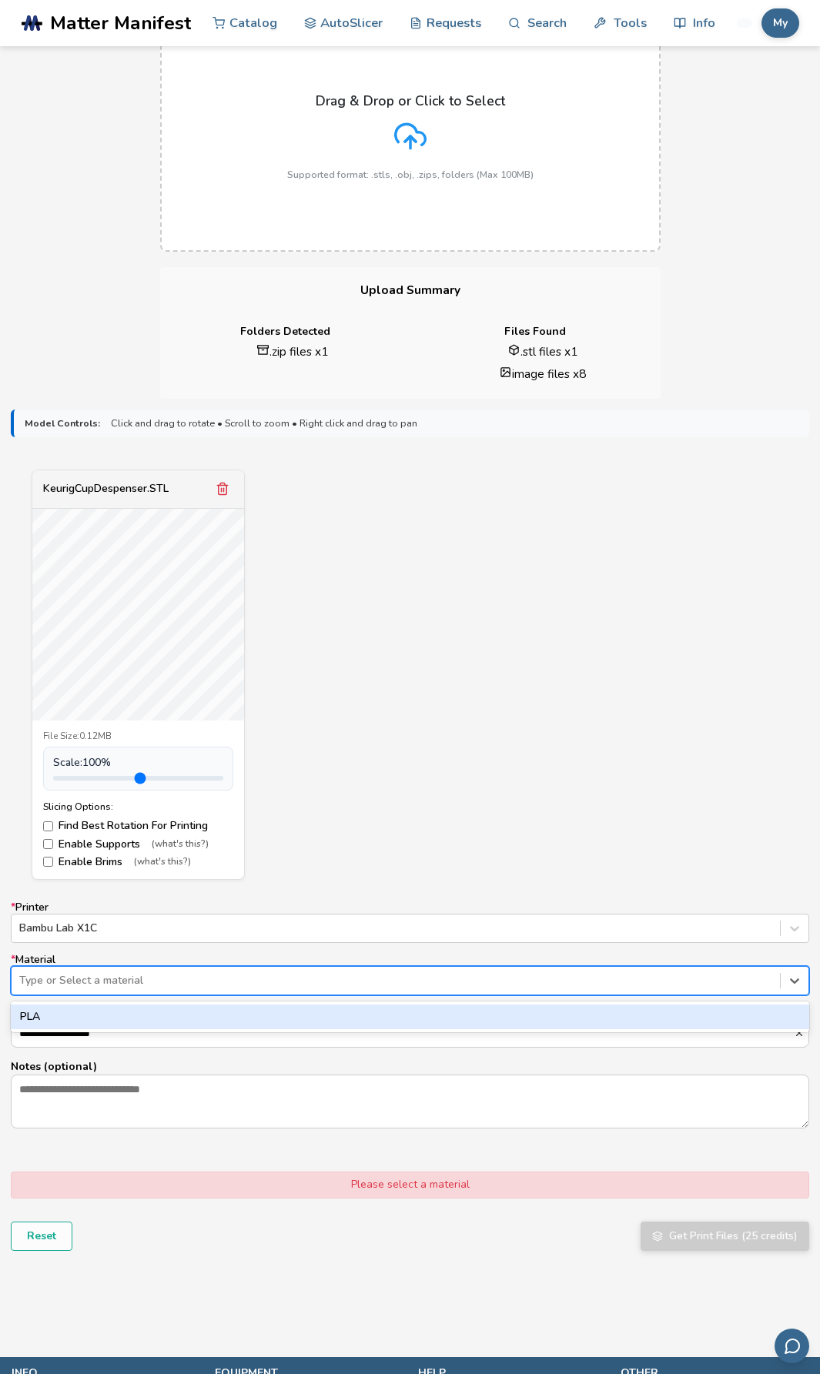
click at [274, 986] on div at bounding box center [395, 980] width 753 height 15
click at [258, 1018] on div "PLA" at bounding box center [410, 1016] width 798 height 25
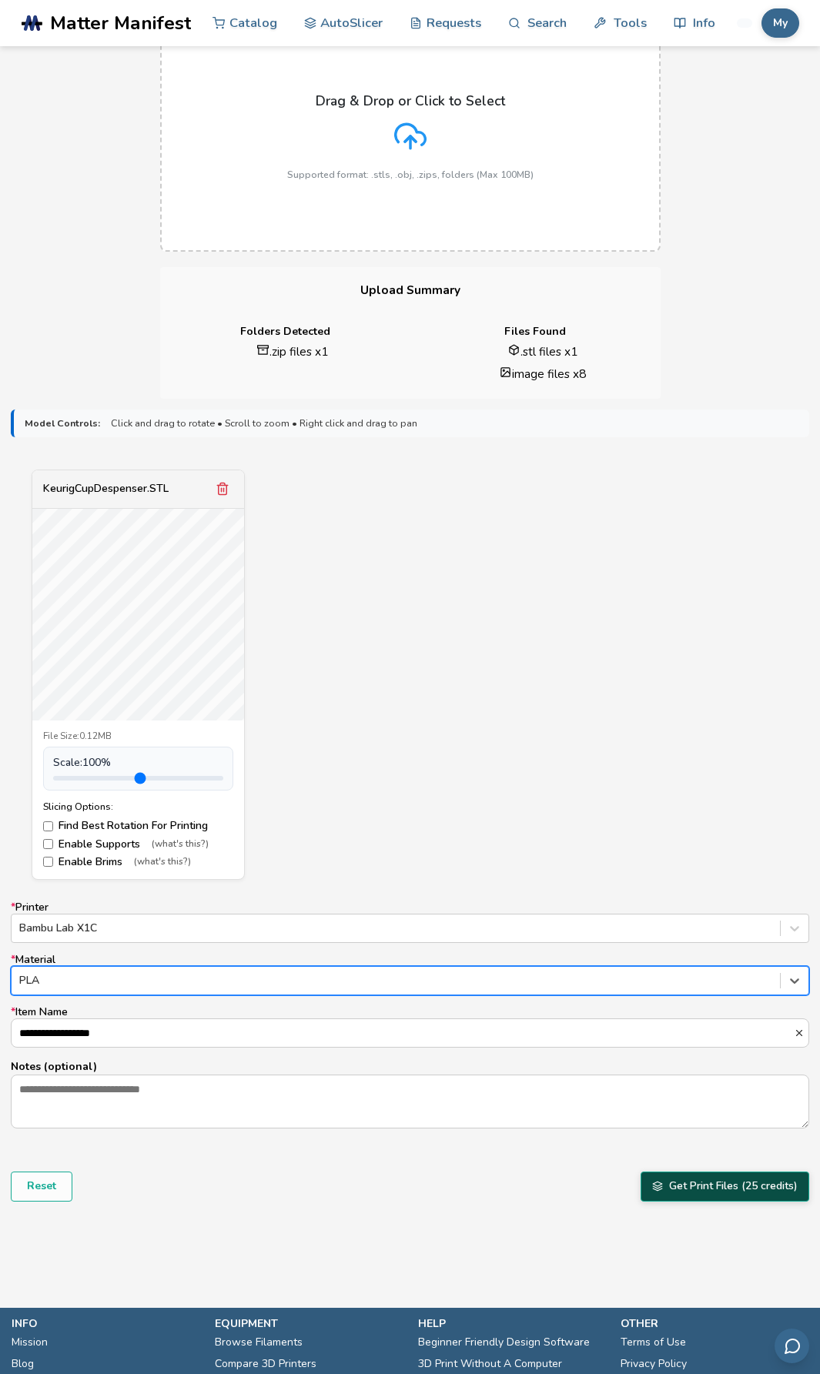
click at [709, 1190] on button "Get Print Files (25 credits)" at bounding box center [724, 1185] width 169 height 29
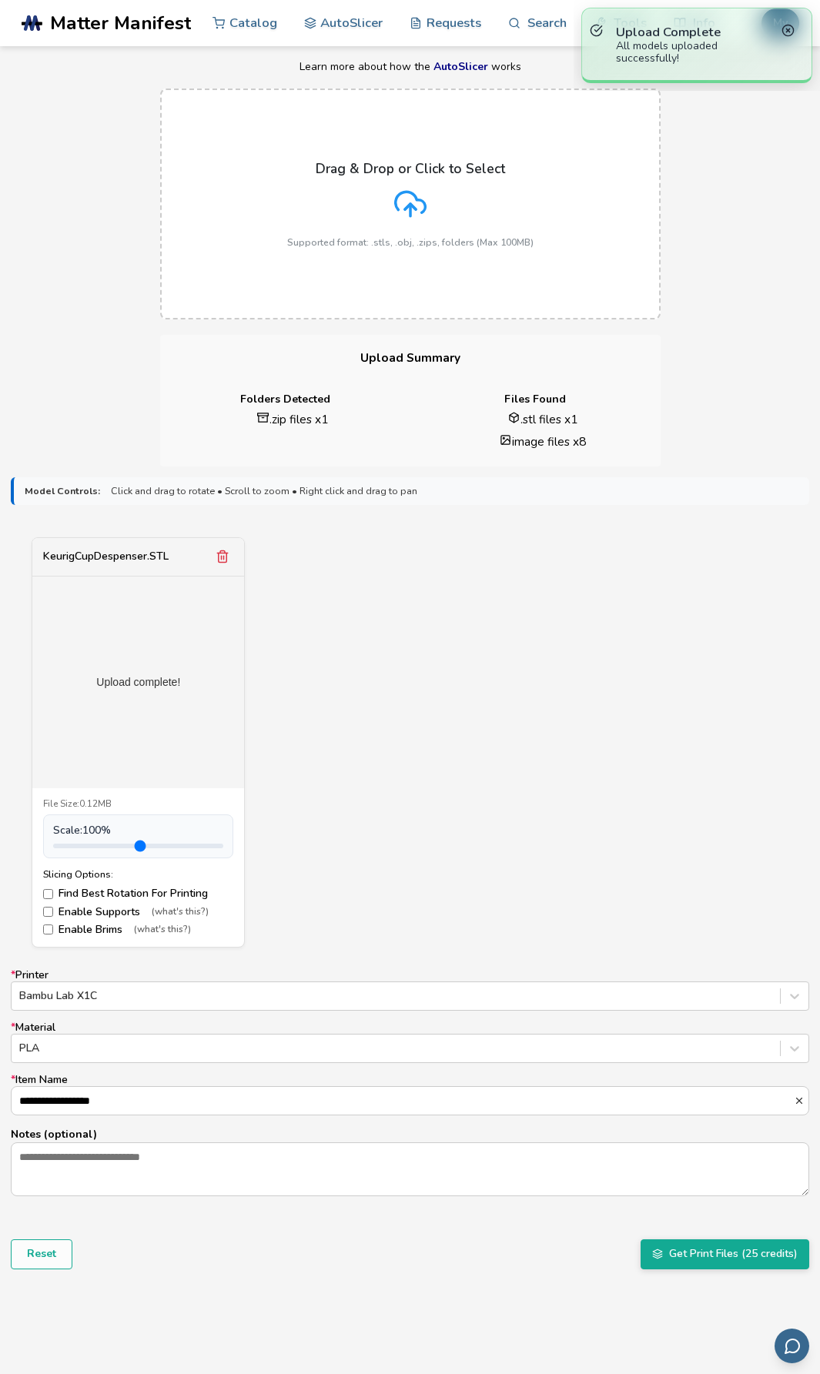
scroll to position [2, 0]
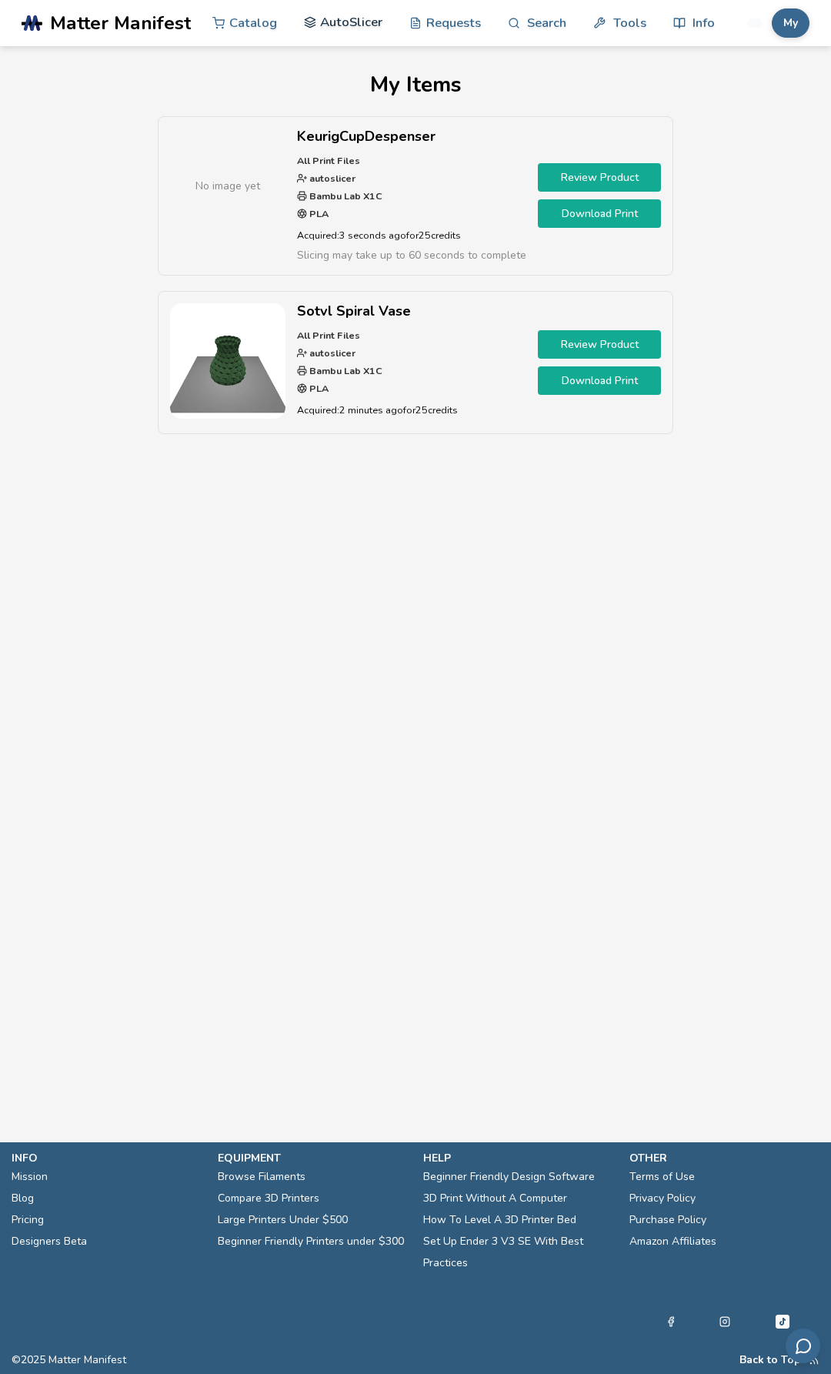
click at [365, 29] on link "AutoSlicer" at bounding box center [343, 22] width 79 height 46
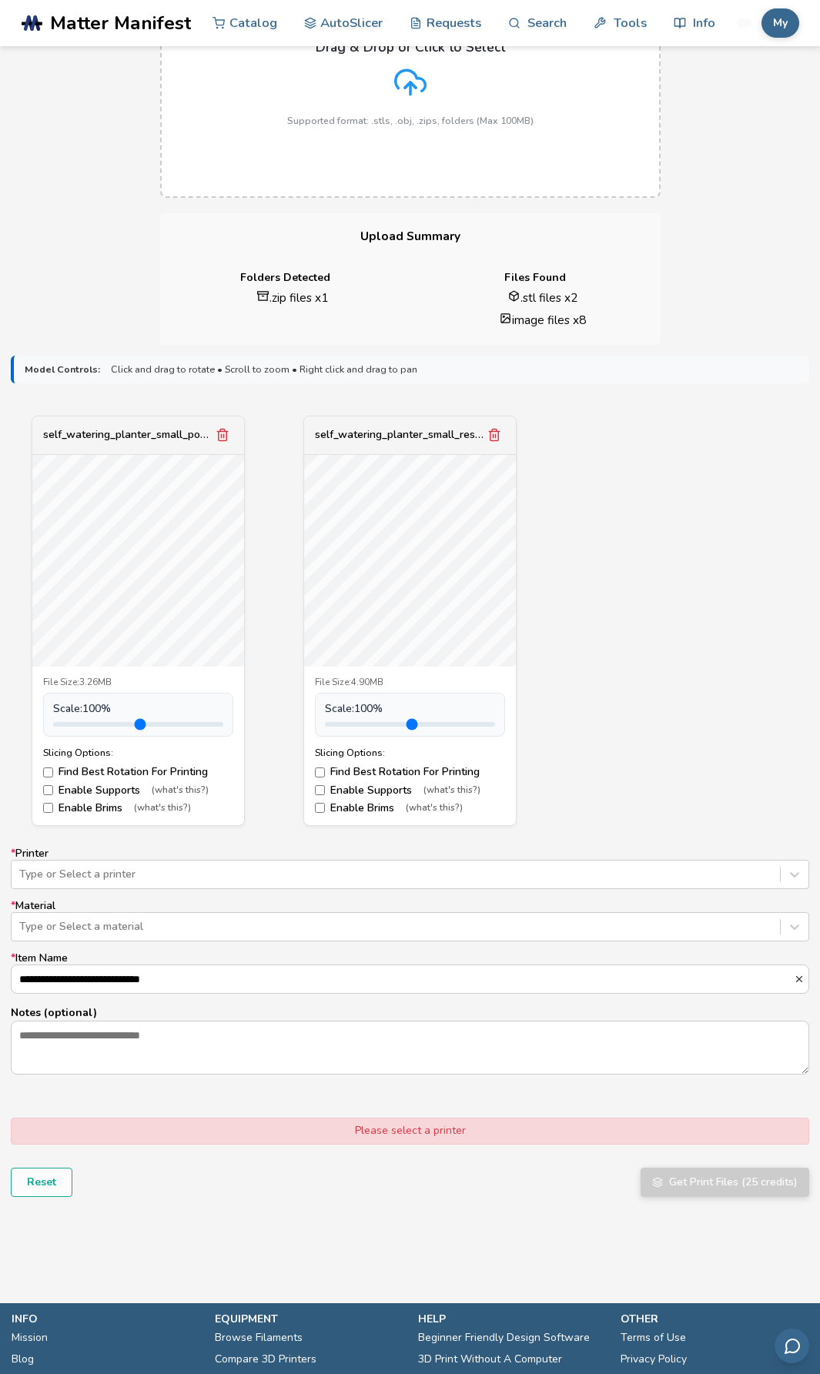
scroll to position [231, 0]
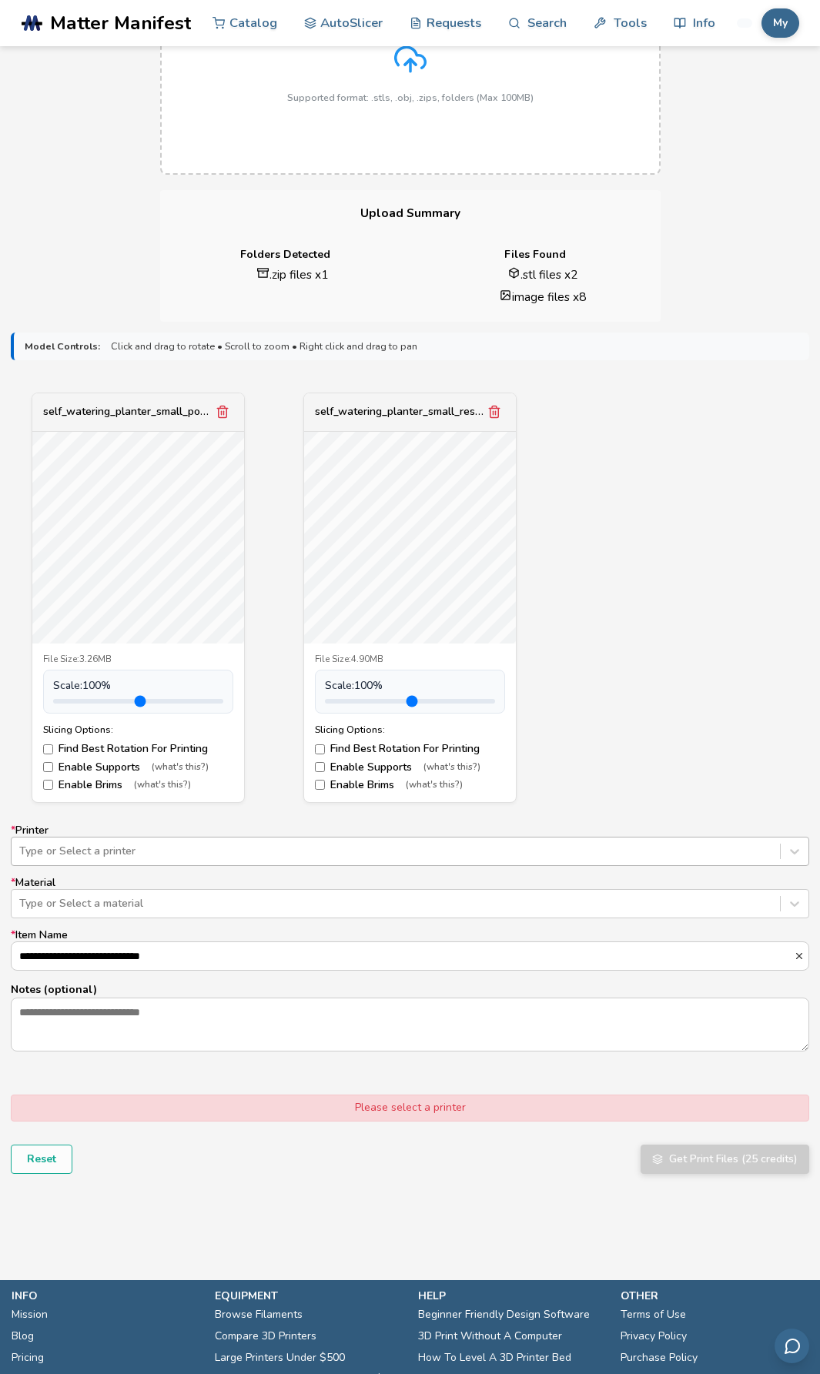
click at [623, 850] on div at bounding box center [395, 850] width 753 height 15
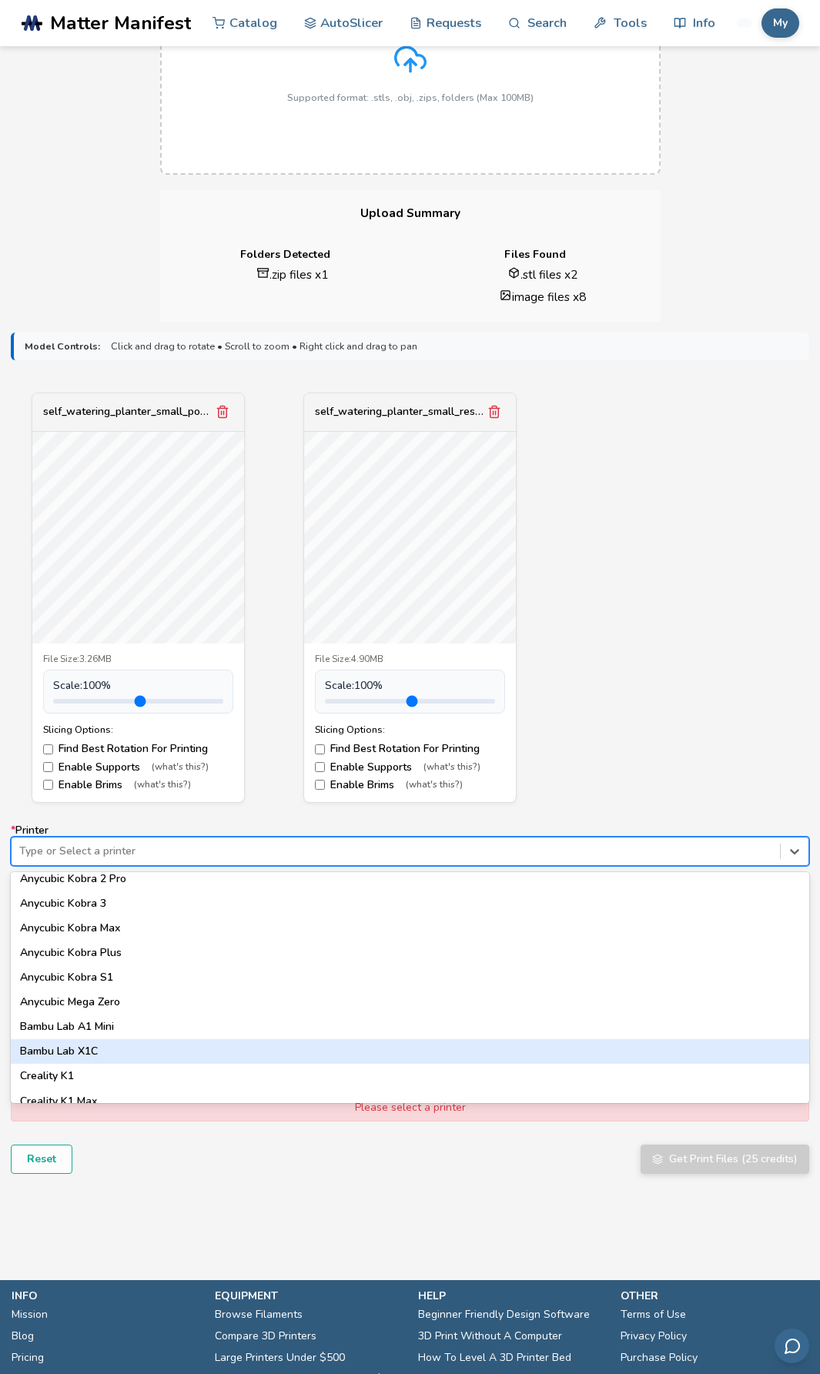
click at [459, 1057] on div "Bambu Lab X1C" at bounding box center [410, 1051] width 798 height 25
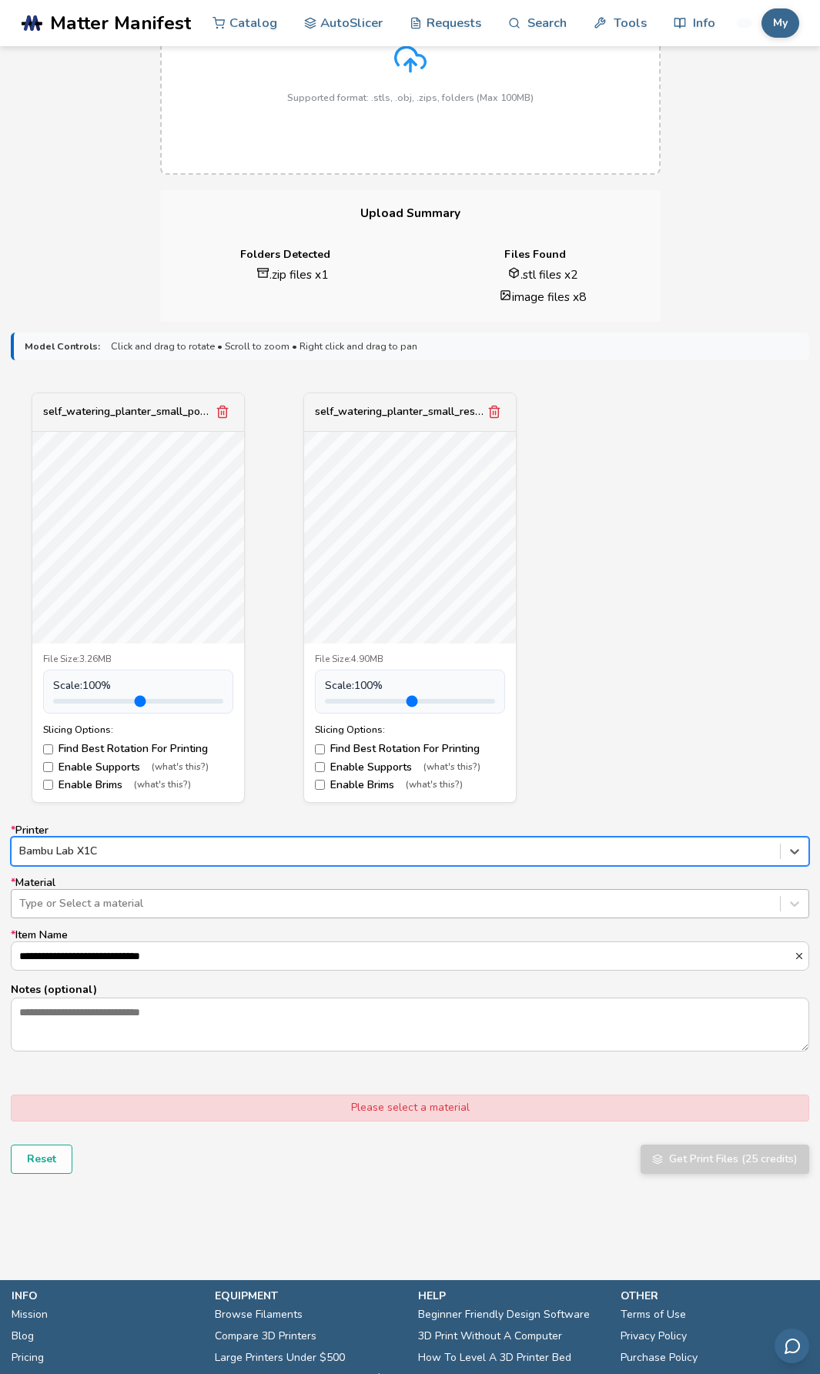
click at [465, 904] on div at bounding box center [395, 903] width 753 height 15
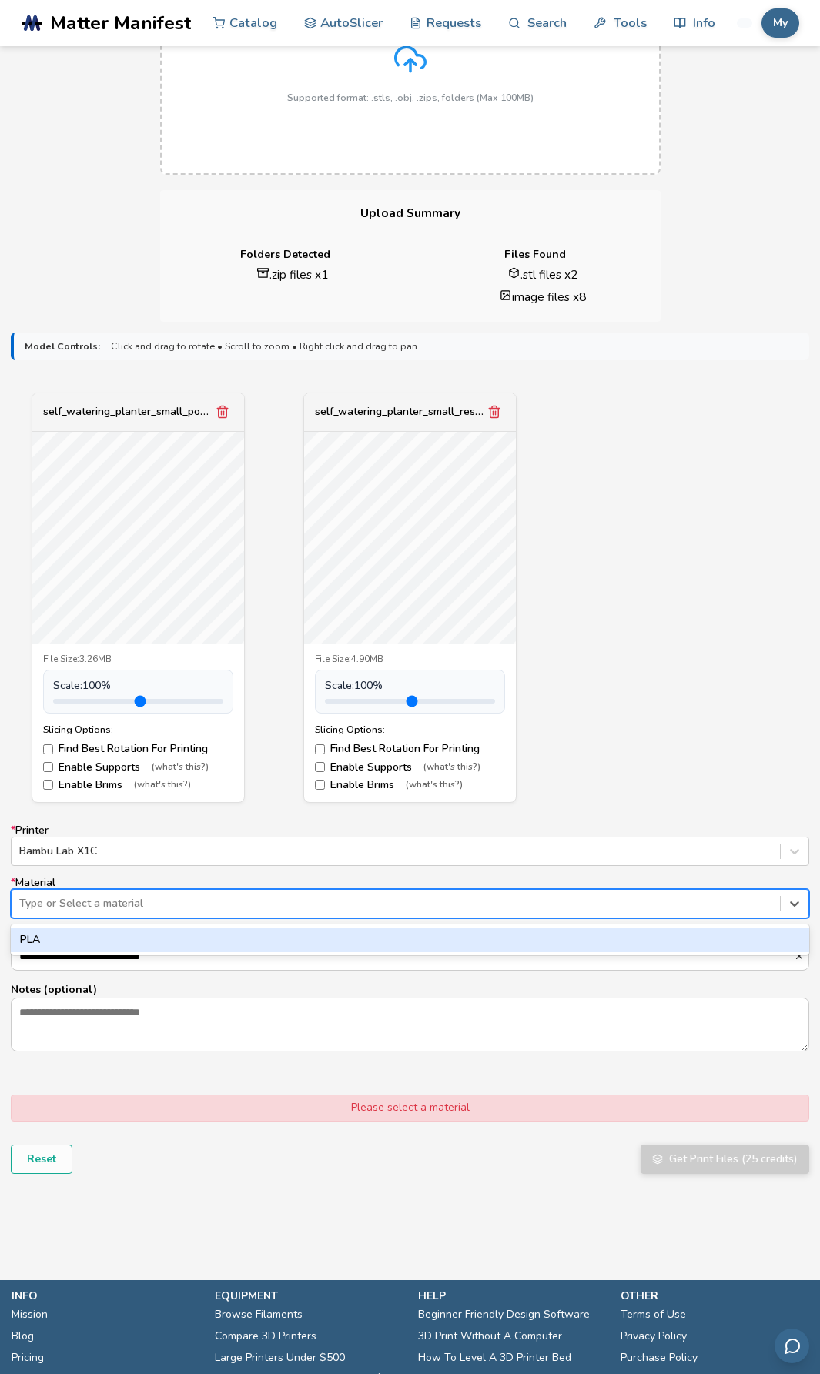
click at [454, 930] on div "PLA" at bounding box center [410, 939] width 798 height 25
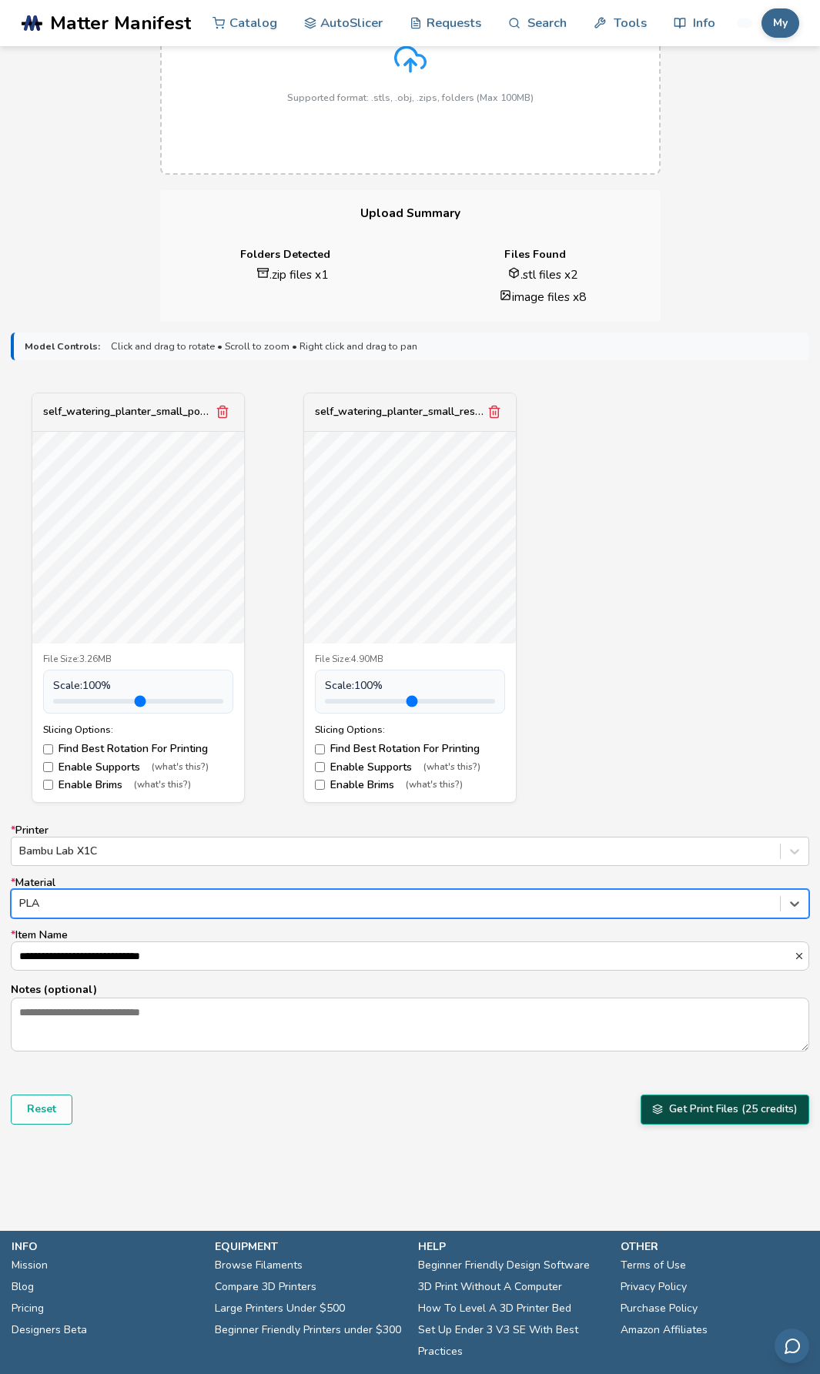
click at [689, 1108] on button "Get Print Files (25 credits)" at bounding box center [724, 1108] width 169 height 29
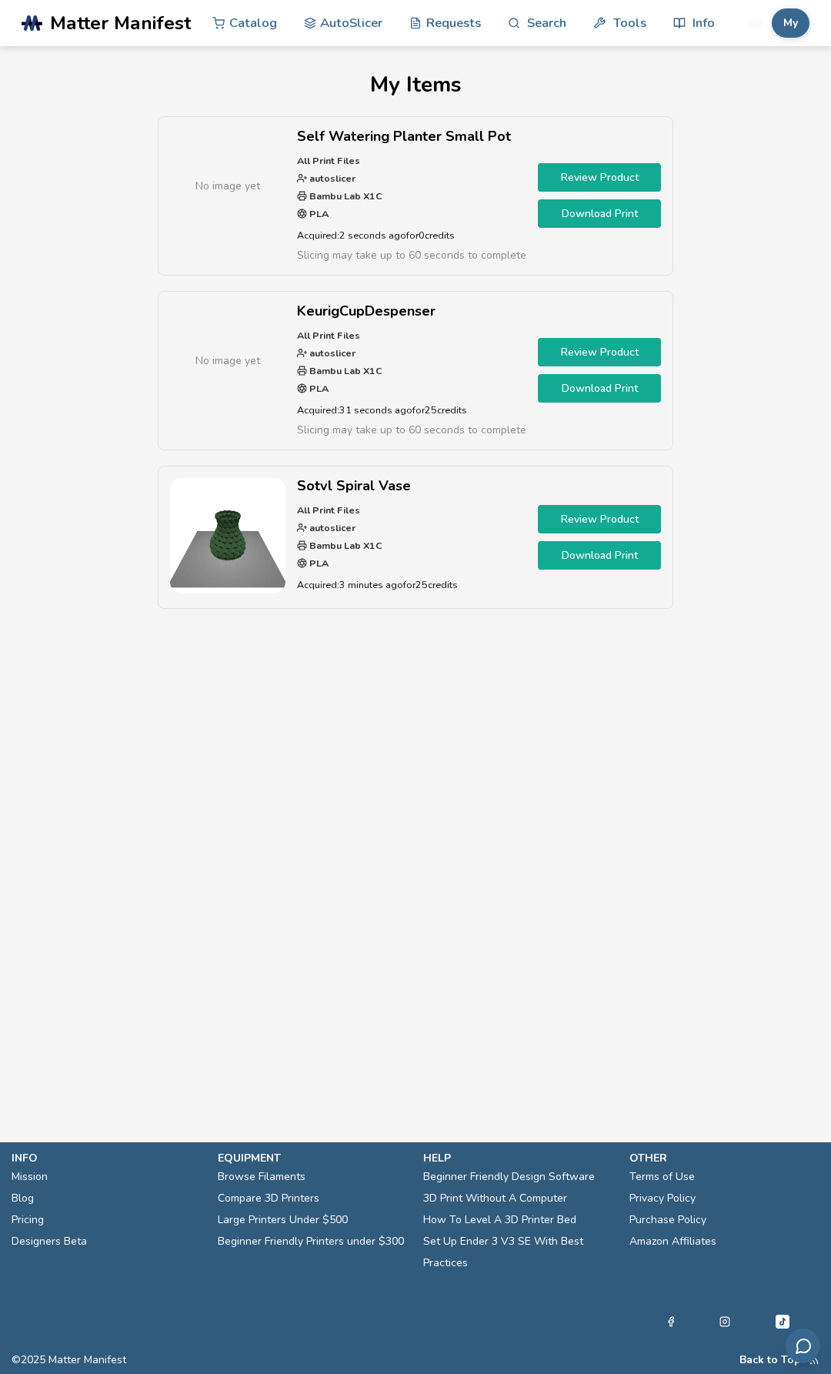
click at [609, 392] on link "Download Print" at bounding box center [599, 388] width 123 height 28
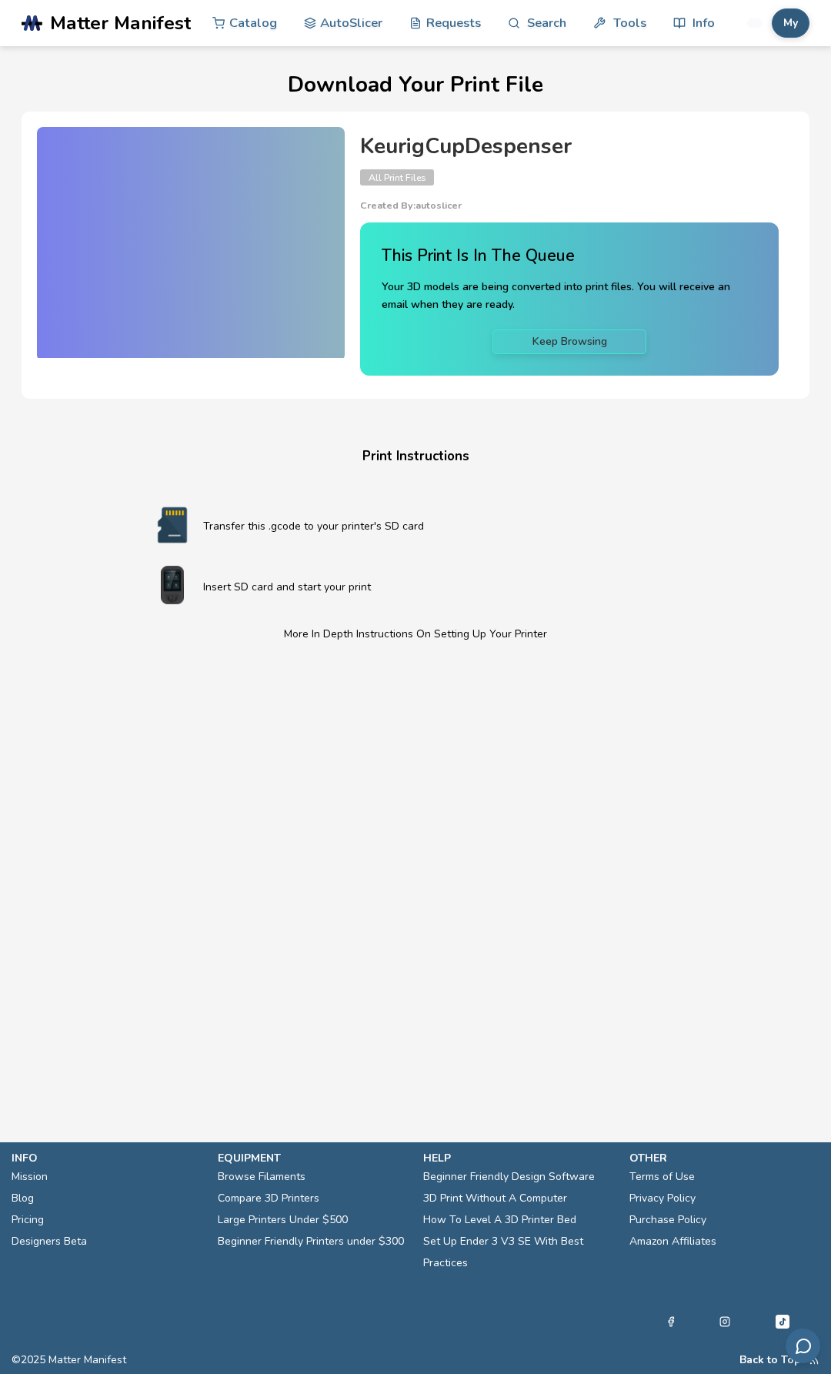
click at [785, 25] on button "My" at bounding box center [791, 22] width 38 height 29
click at [740, 96] on button "Credits: 0" at bounding box center [752, 90] width 108 height 31
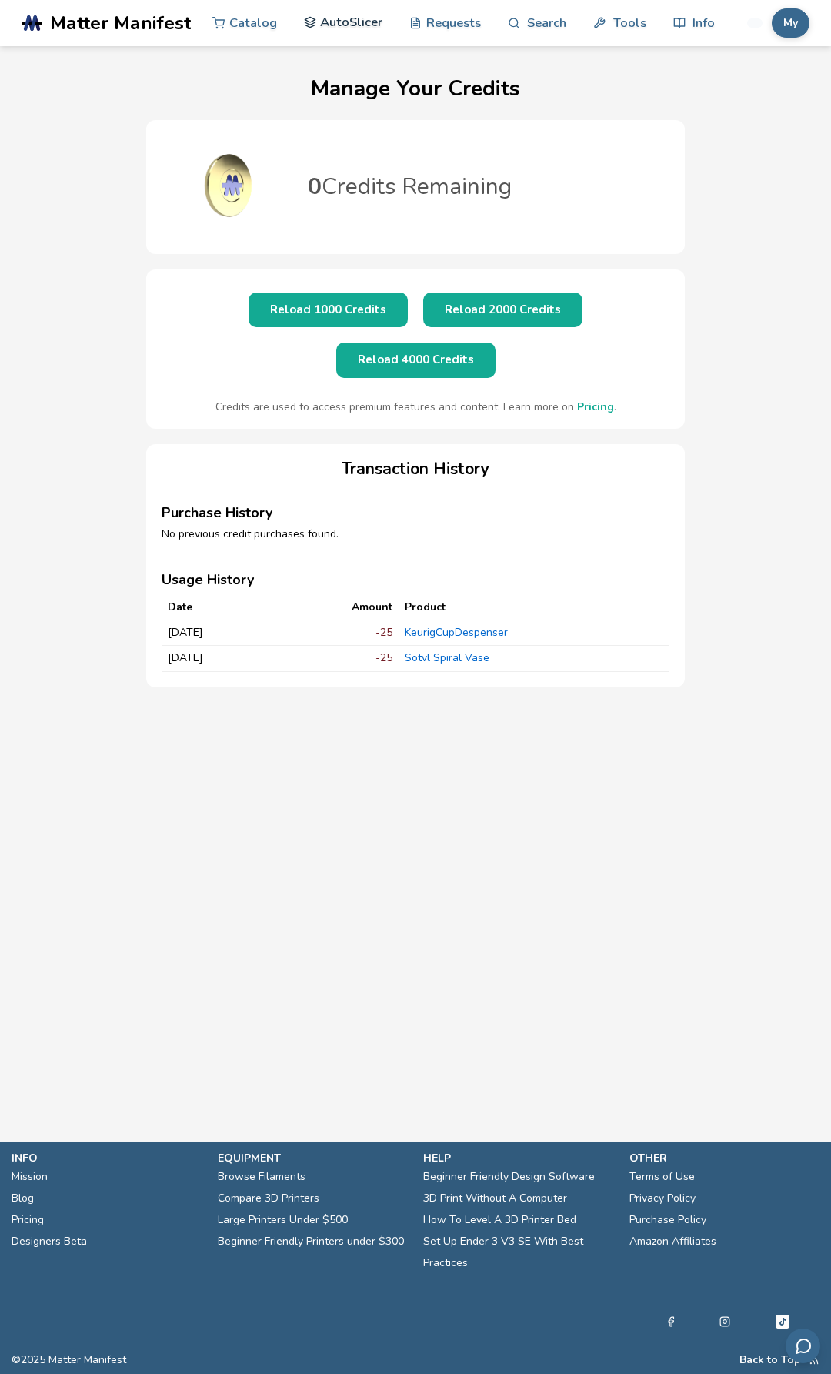
click at [342, 22] on link "AutoSlicer" at bounding box center [343, 22] width 79 height 46
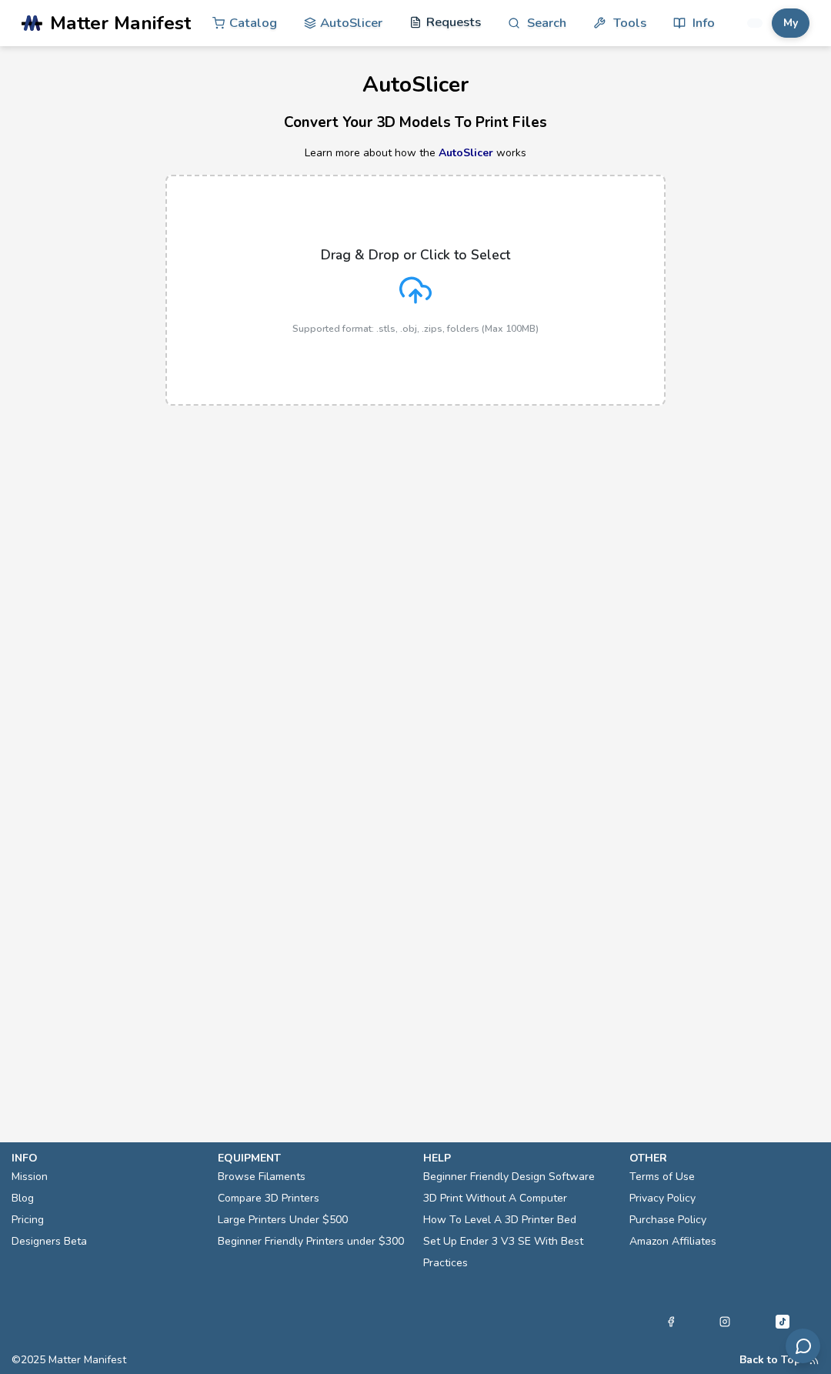
click at [458, 20] on link "Requests" at bounding box center [445, 22] width 72 height 46
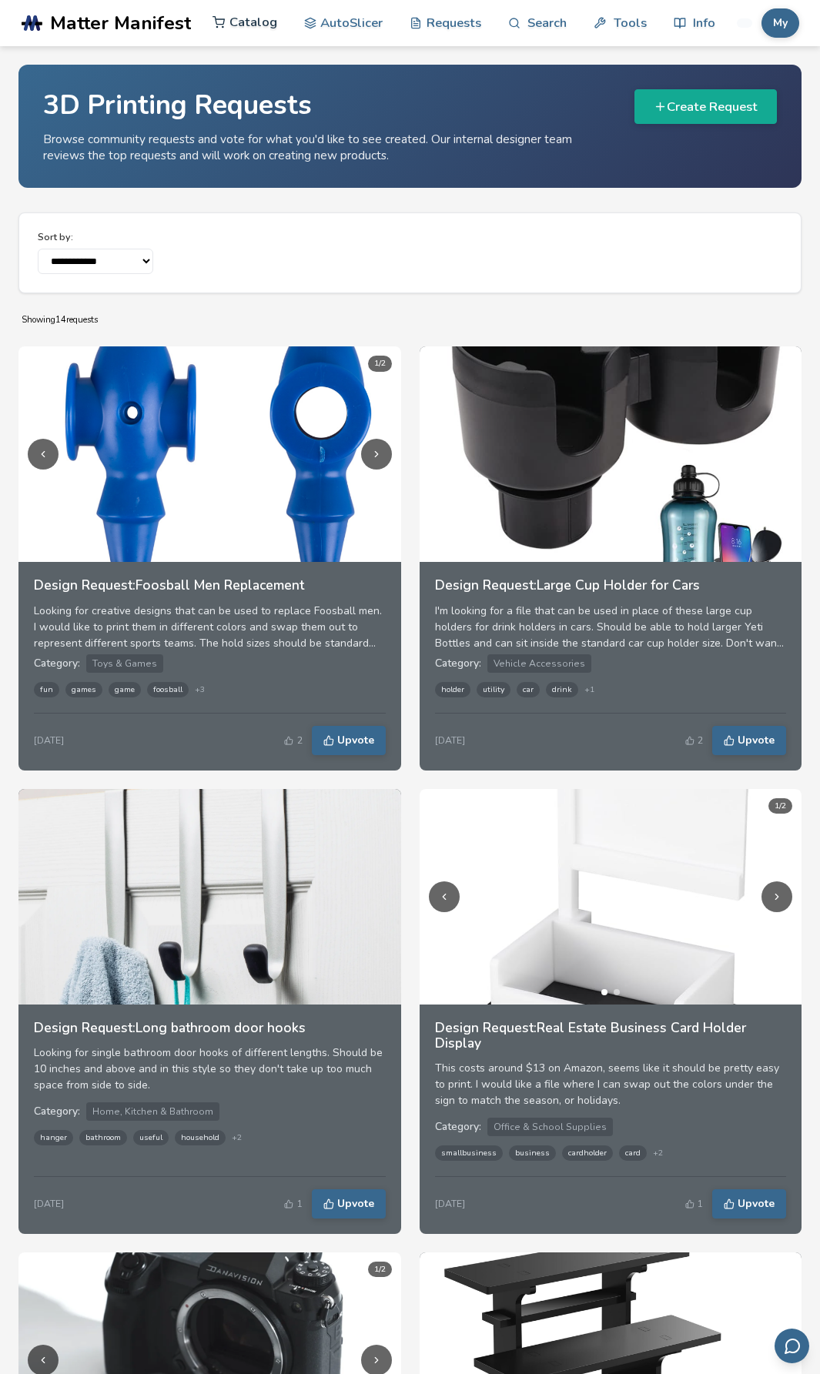
click at [243, 31] on link "Catalog" at bounding box center [244, 22] width 65 height 46
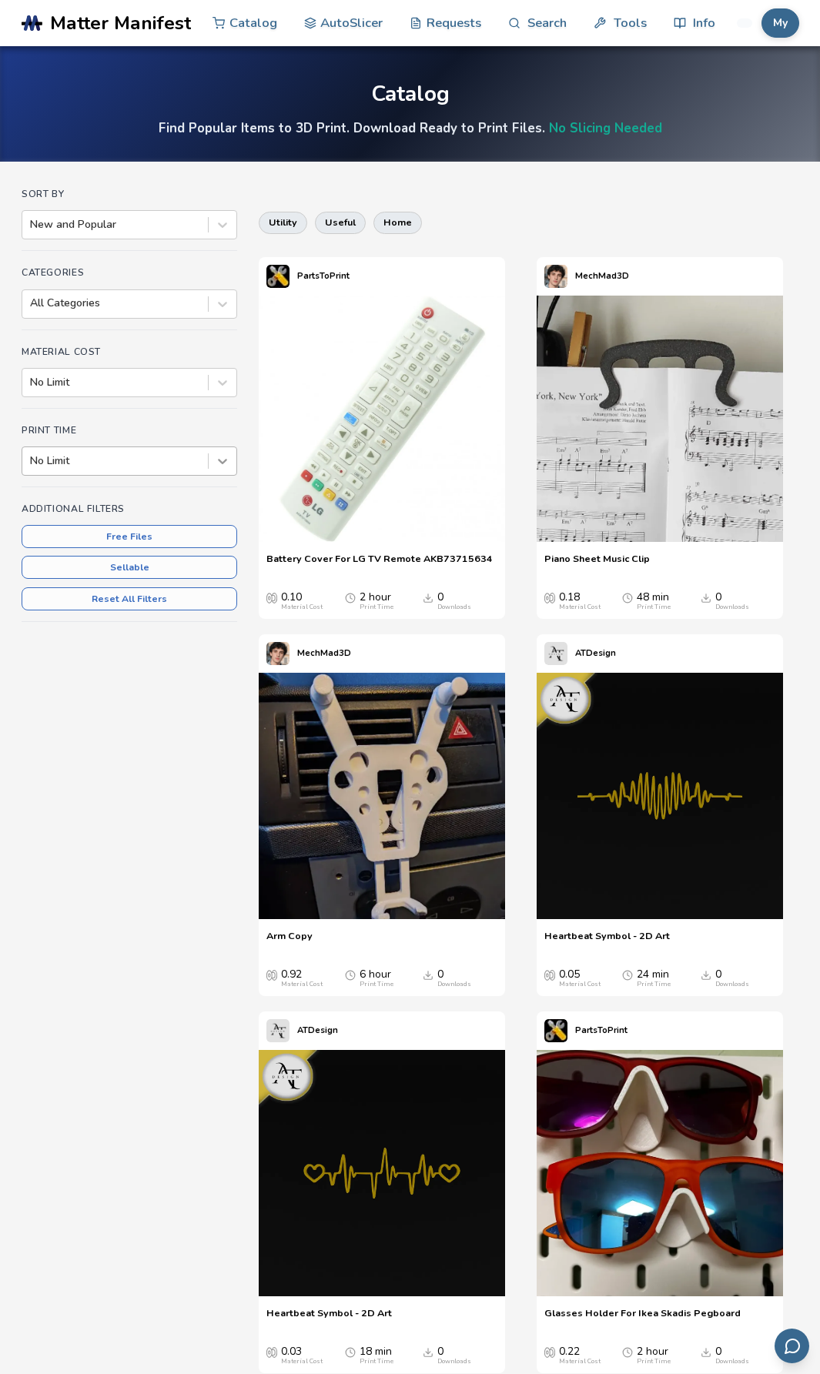
click at [216, 460] on icon at bounding box center [222, 460] width 15 height 15
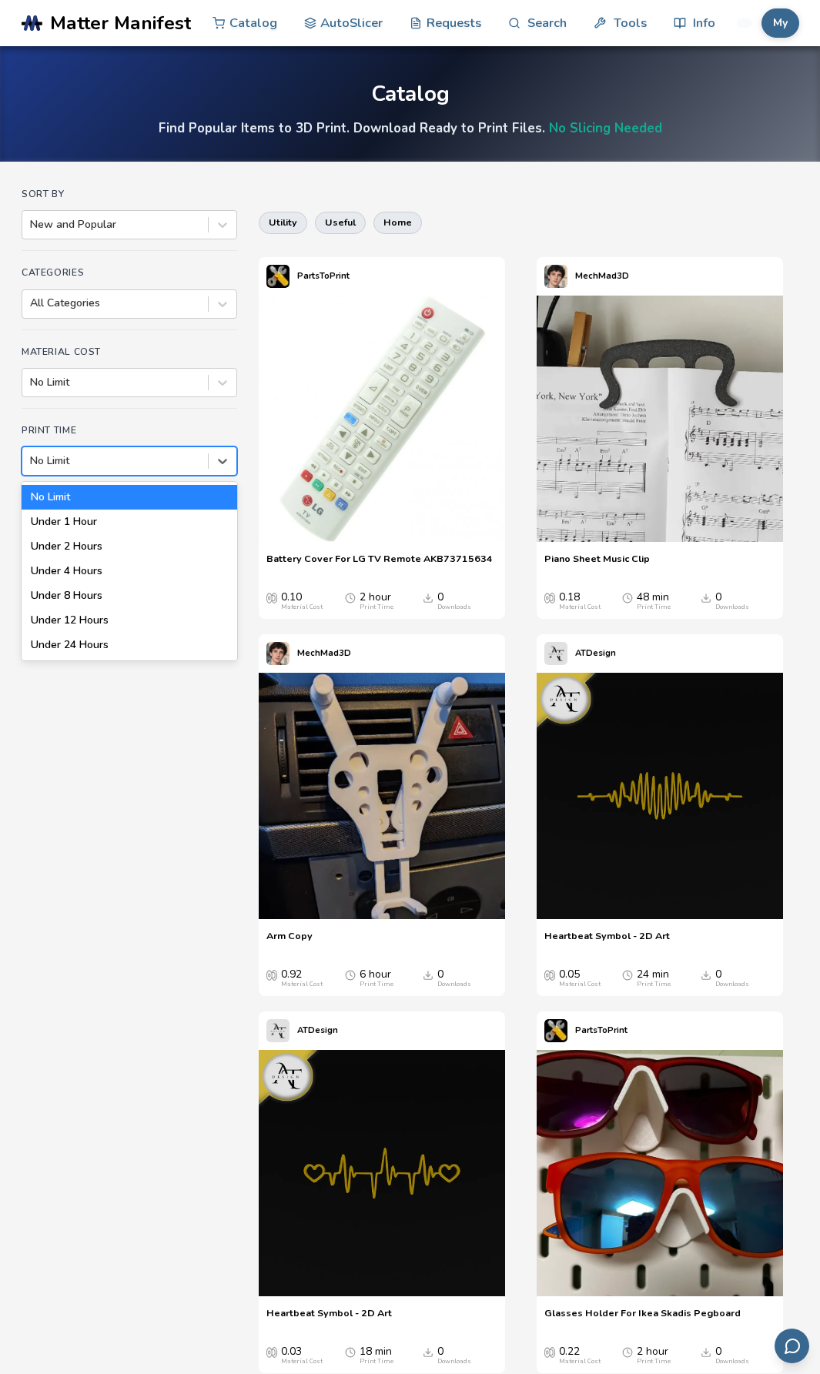
click at [217, 430] on h4 "Print Time" at bounding box center [129, 430] width 215 height 11
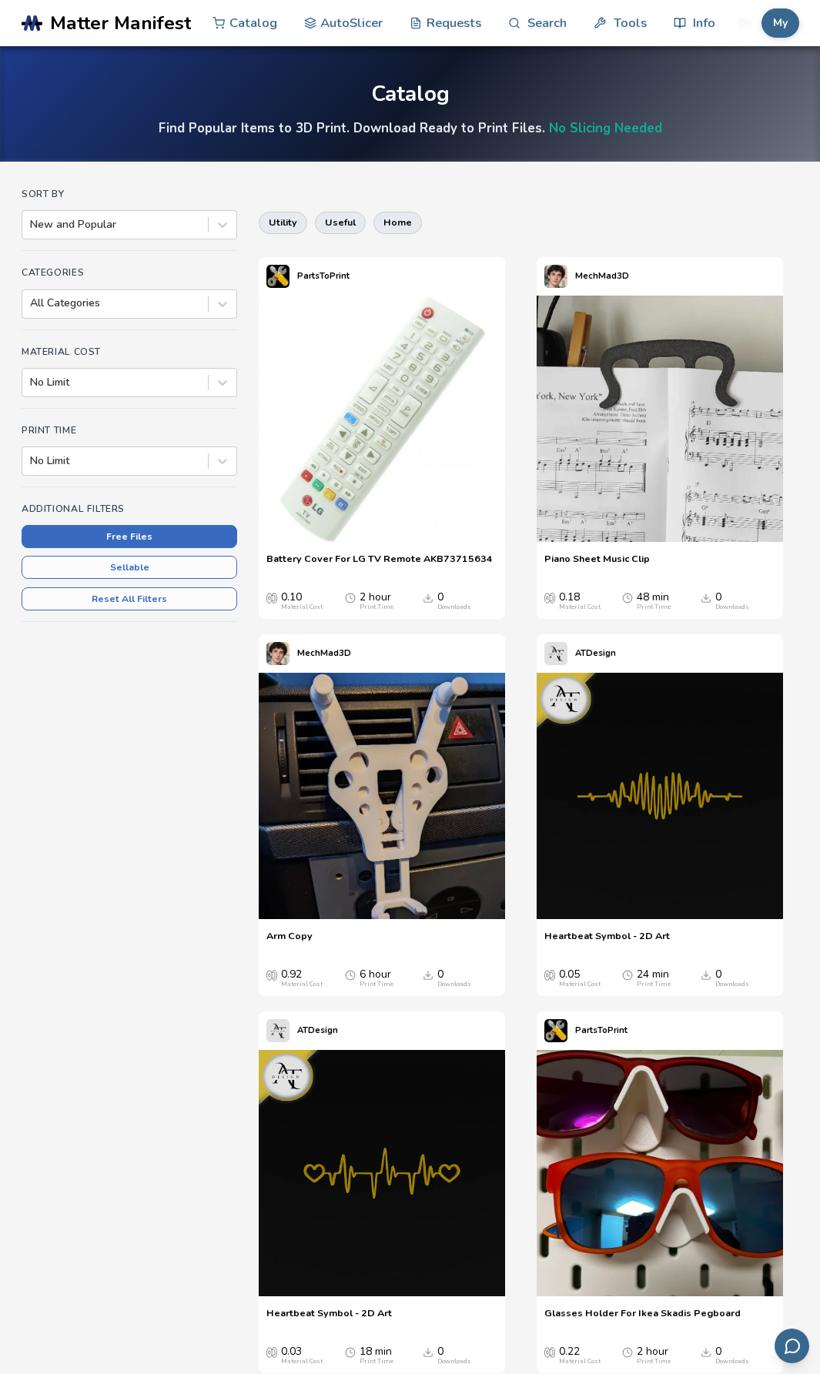
click at [131, 534] on button "Free Files" at bounding box center [129, 536] width 215 height 23
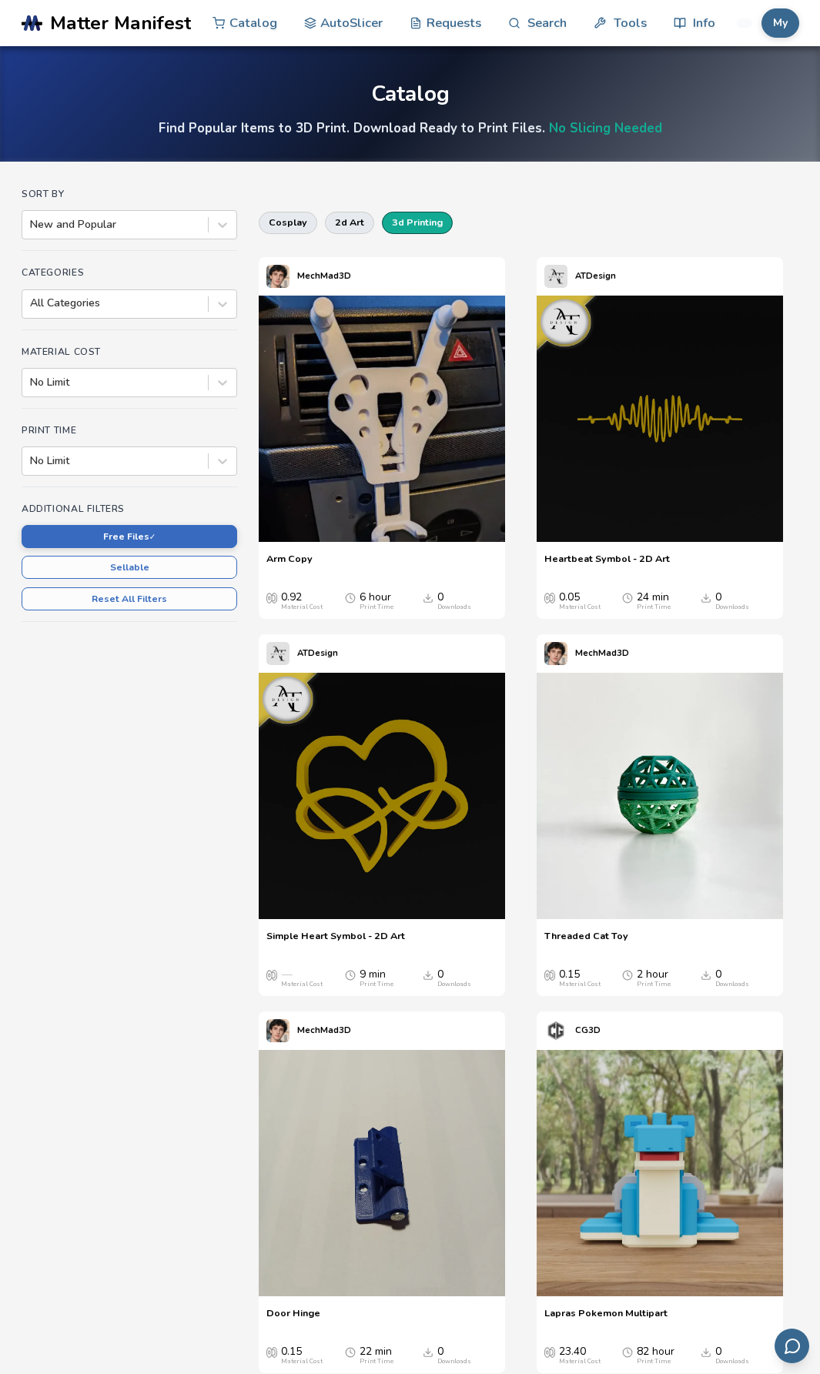
click at [399, 216] on button "3d printing" at bounding box center [417, 223] width 71 height 22
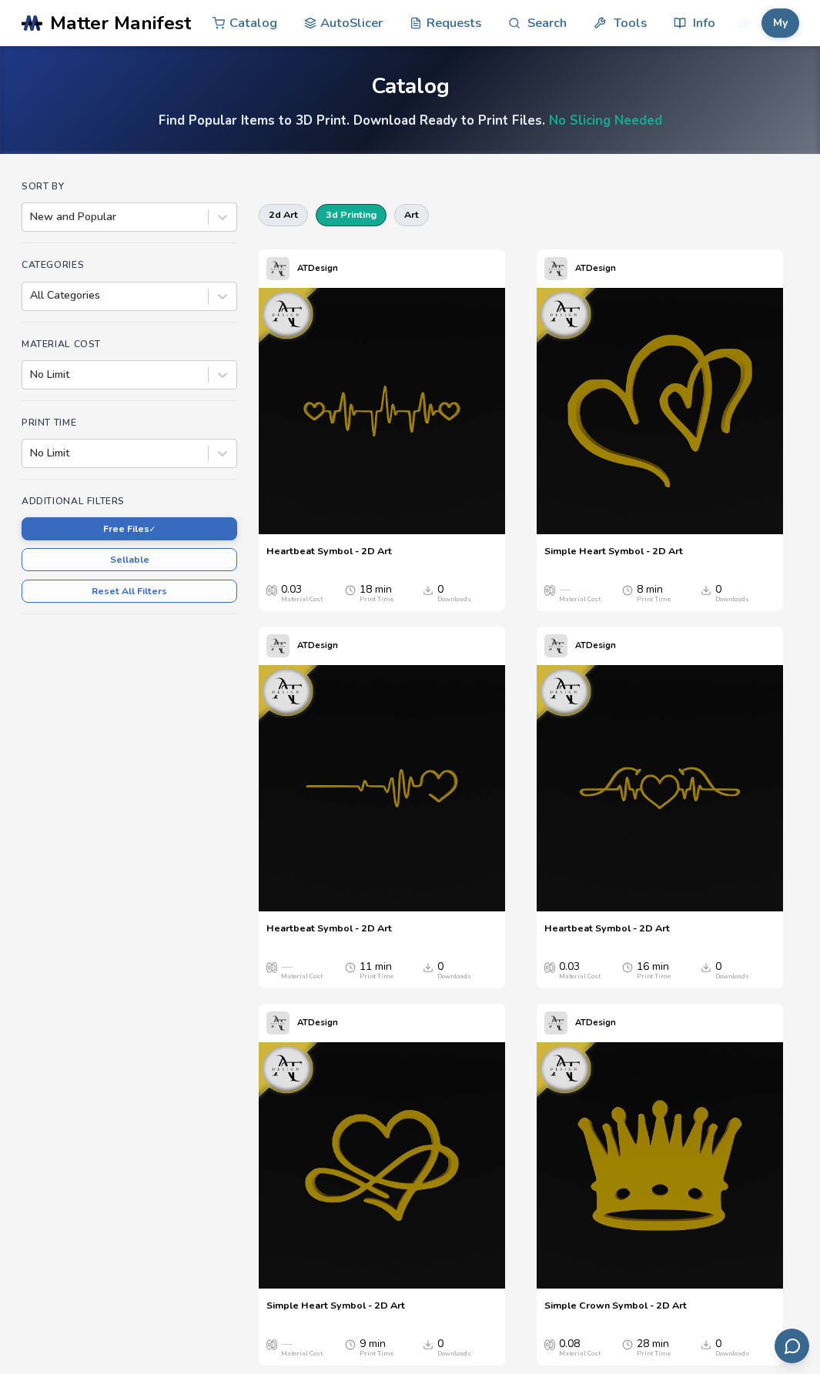
scroll to position [5, 0]
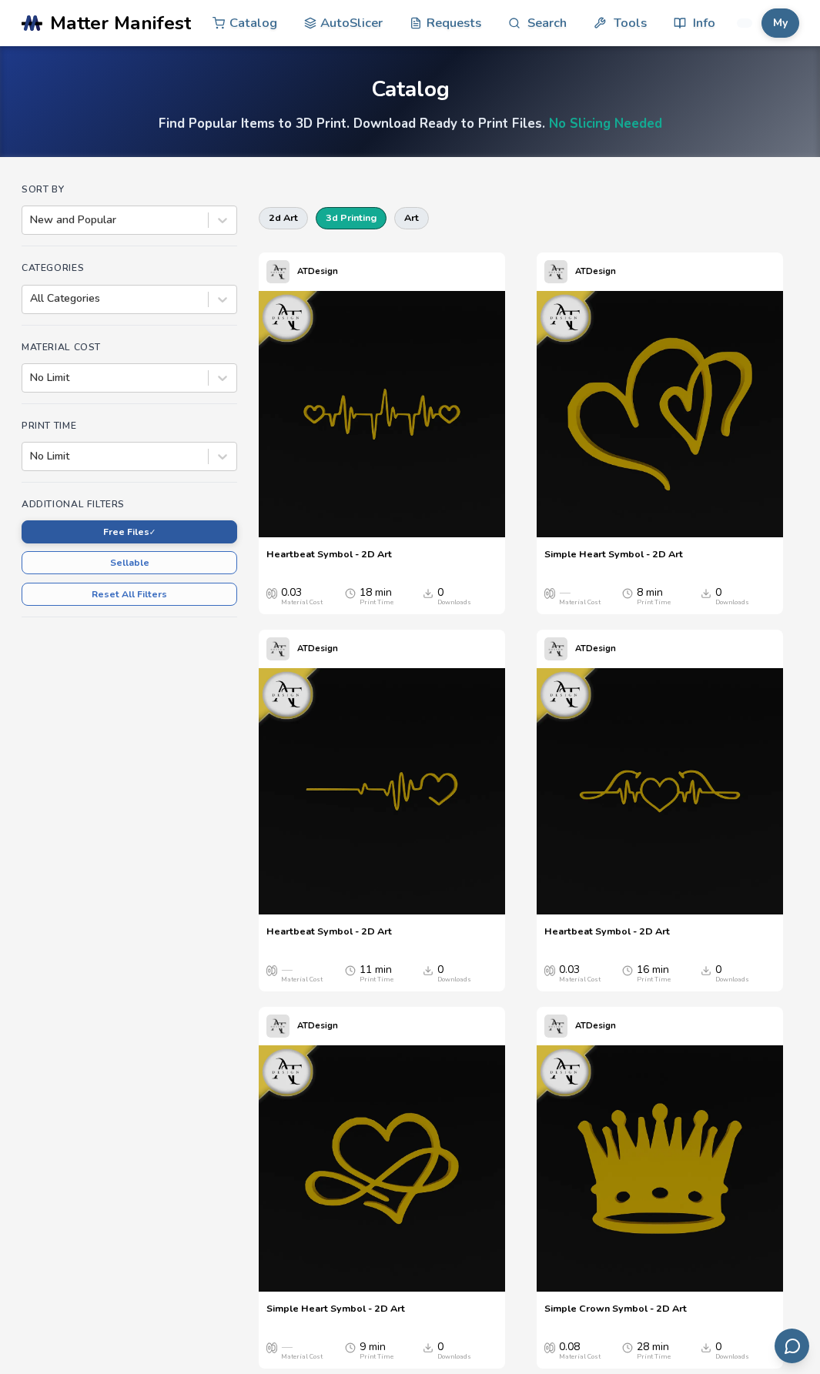
click at [141, 536] on button "Free Files ✓" at bounding box center [129, 531] width 215 height 23
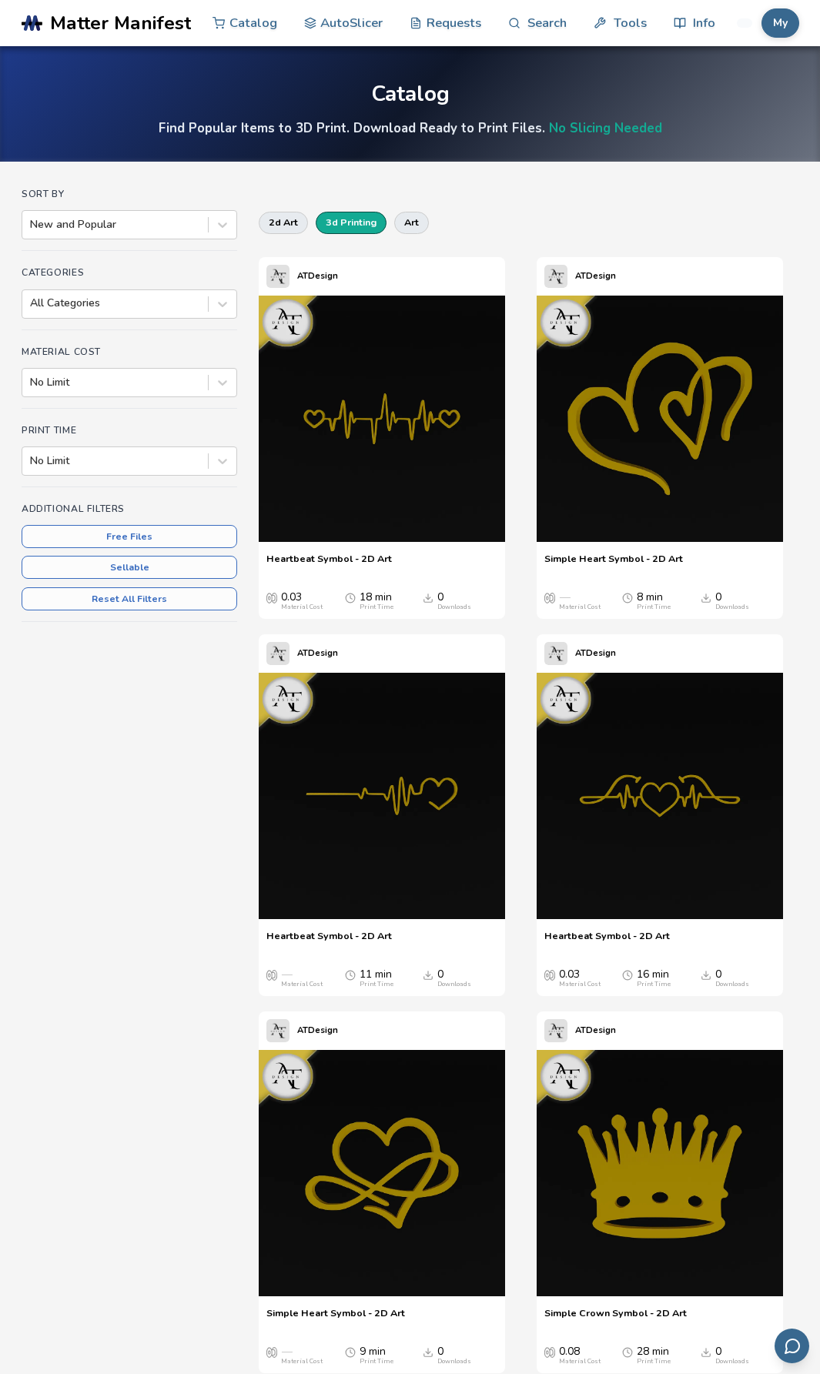
click at [339, 218] on button "3d printing" at bounding box center [351, 223] width 71 height 22
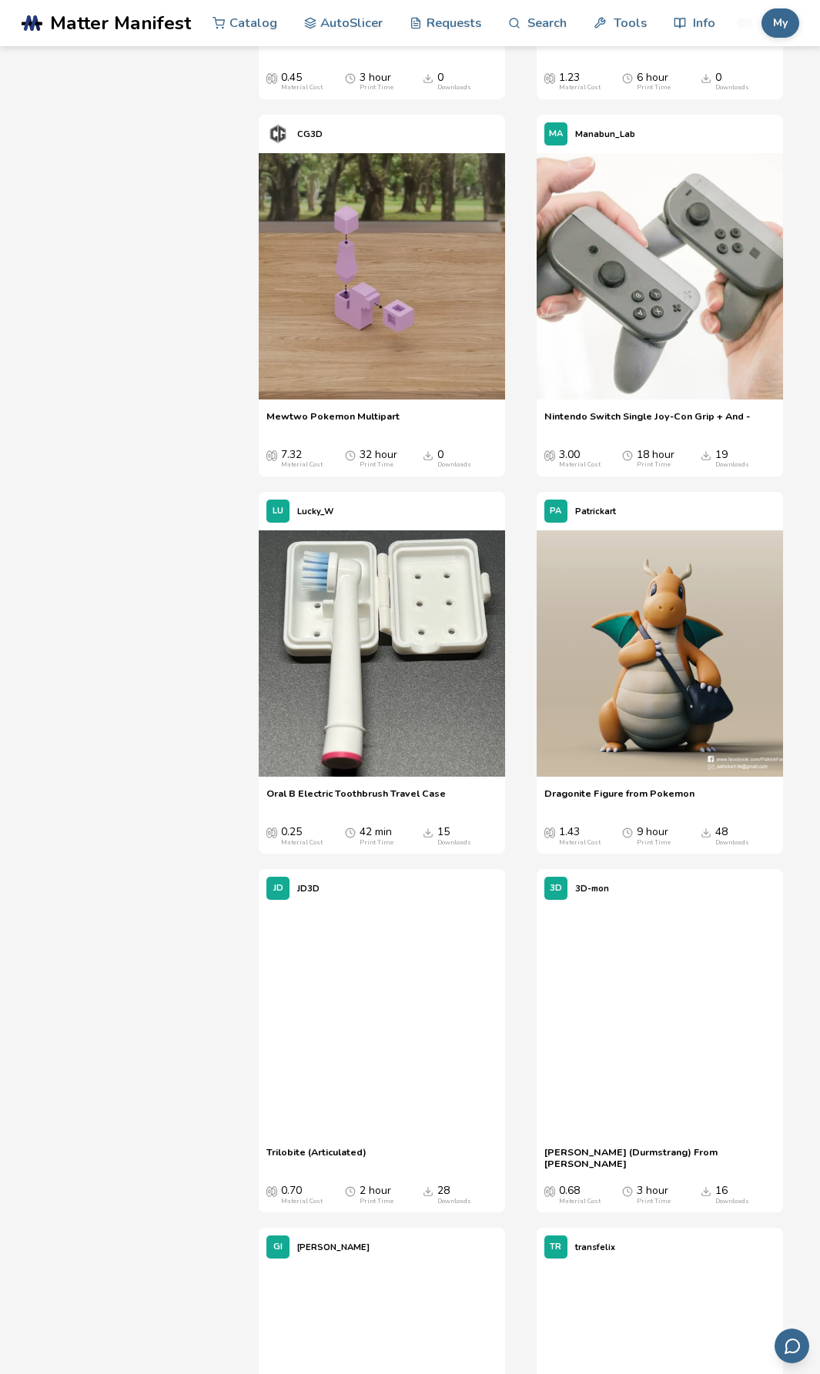
scroll to position [16469, 0]
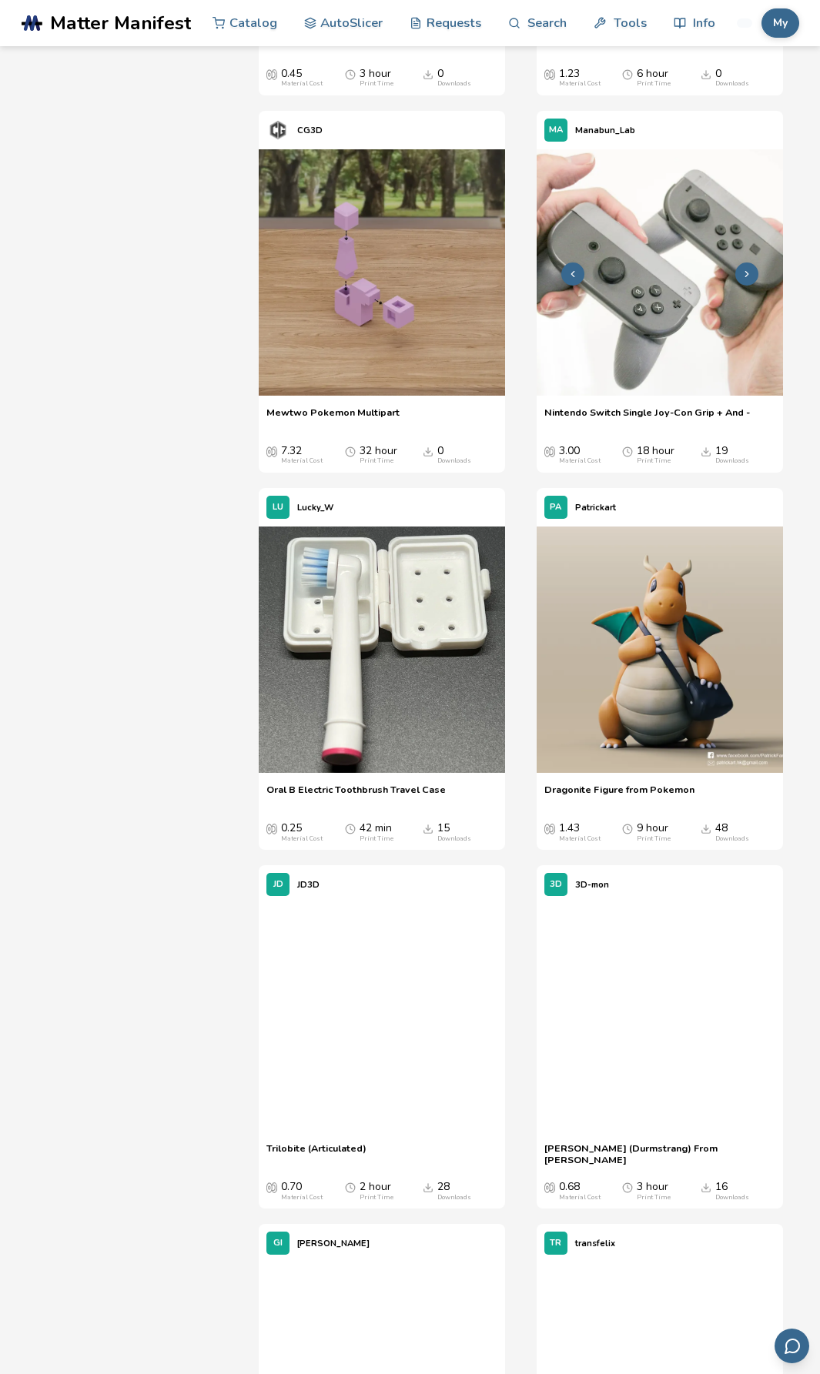
click at [645, 396] on img at bounding box center [659, 272] width 246 height 246
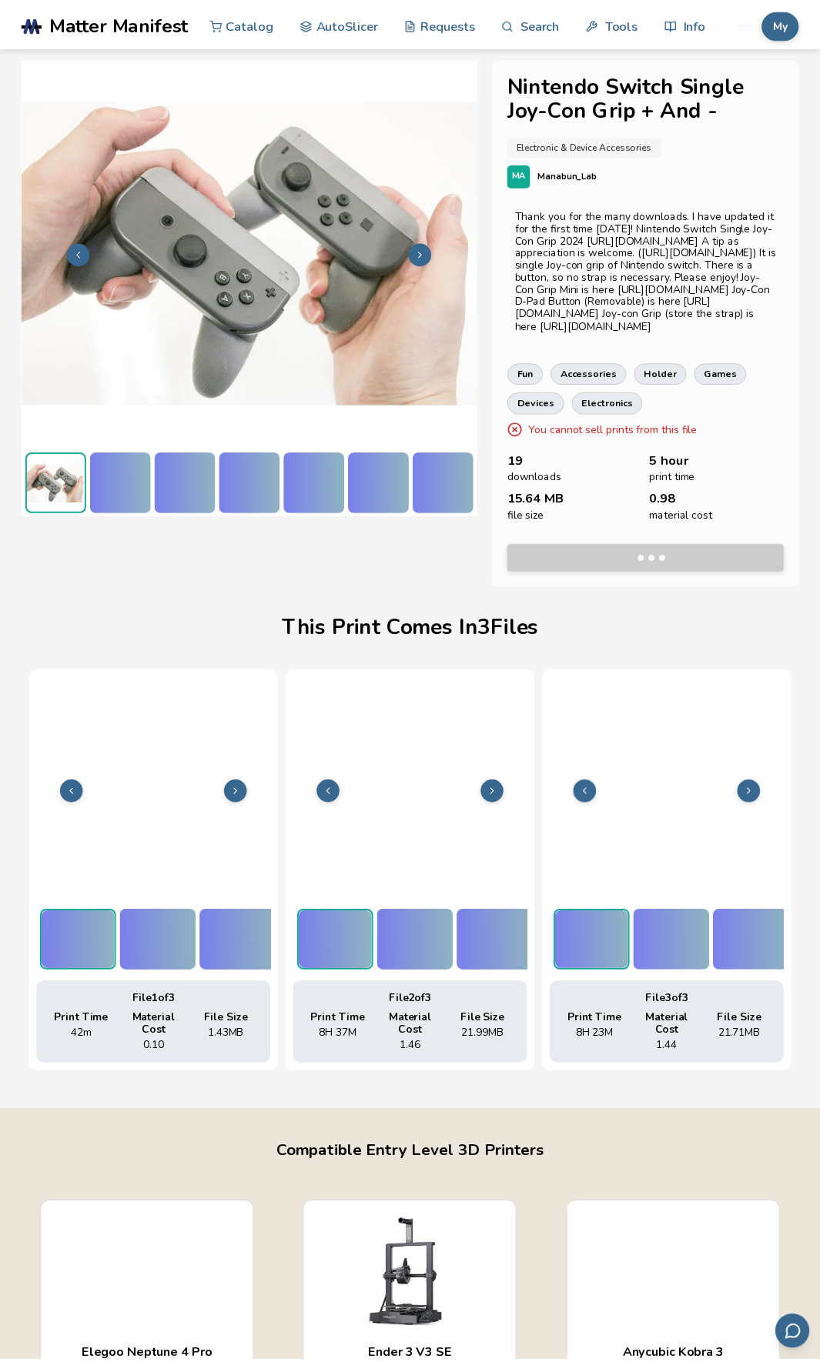
scroll to position [0, 6]
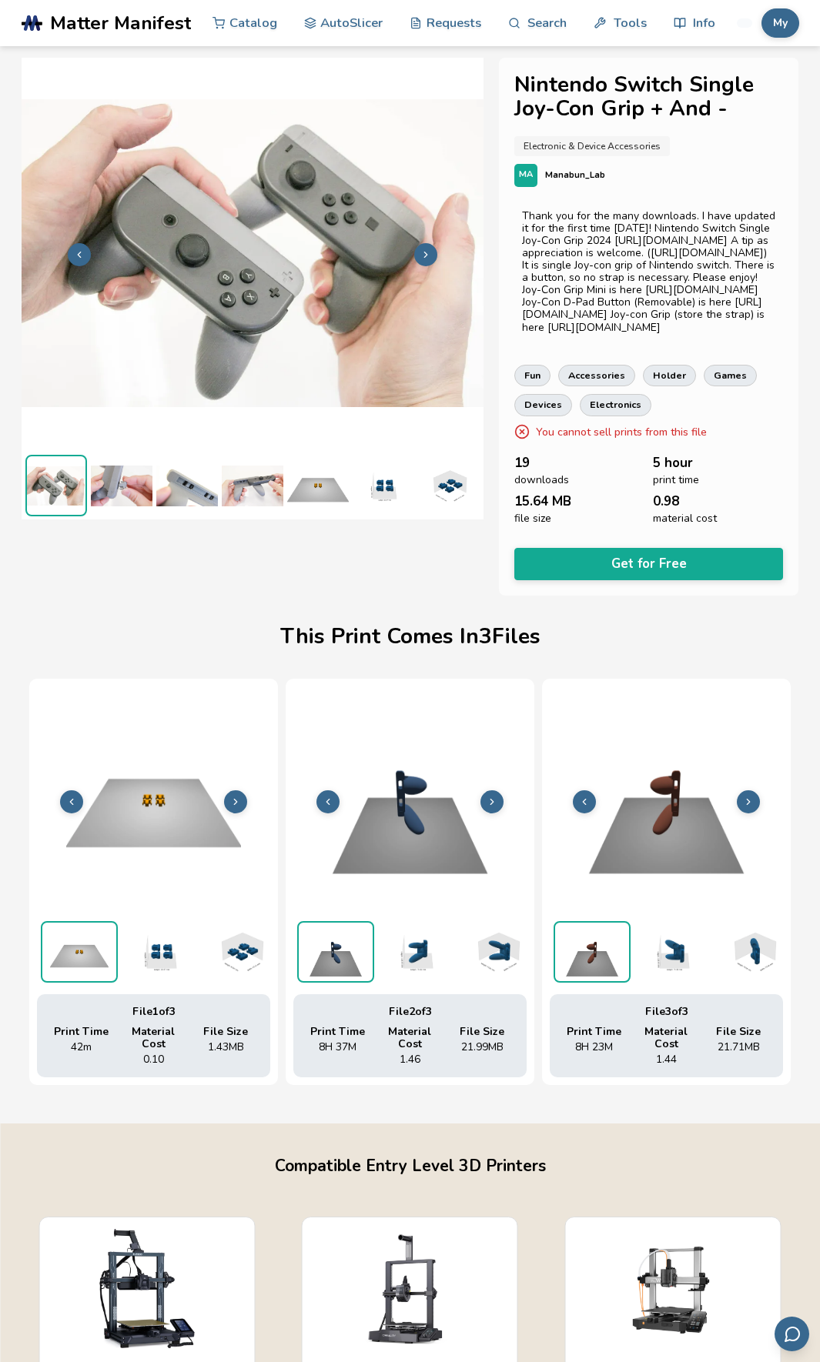
click at [104, 473] on img at bounding box center [122, 486] width 62 height 62
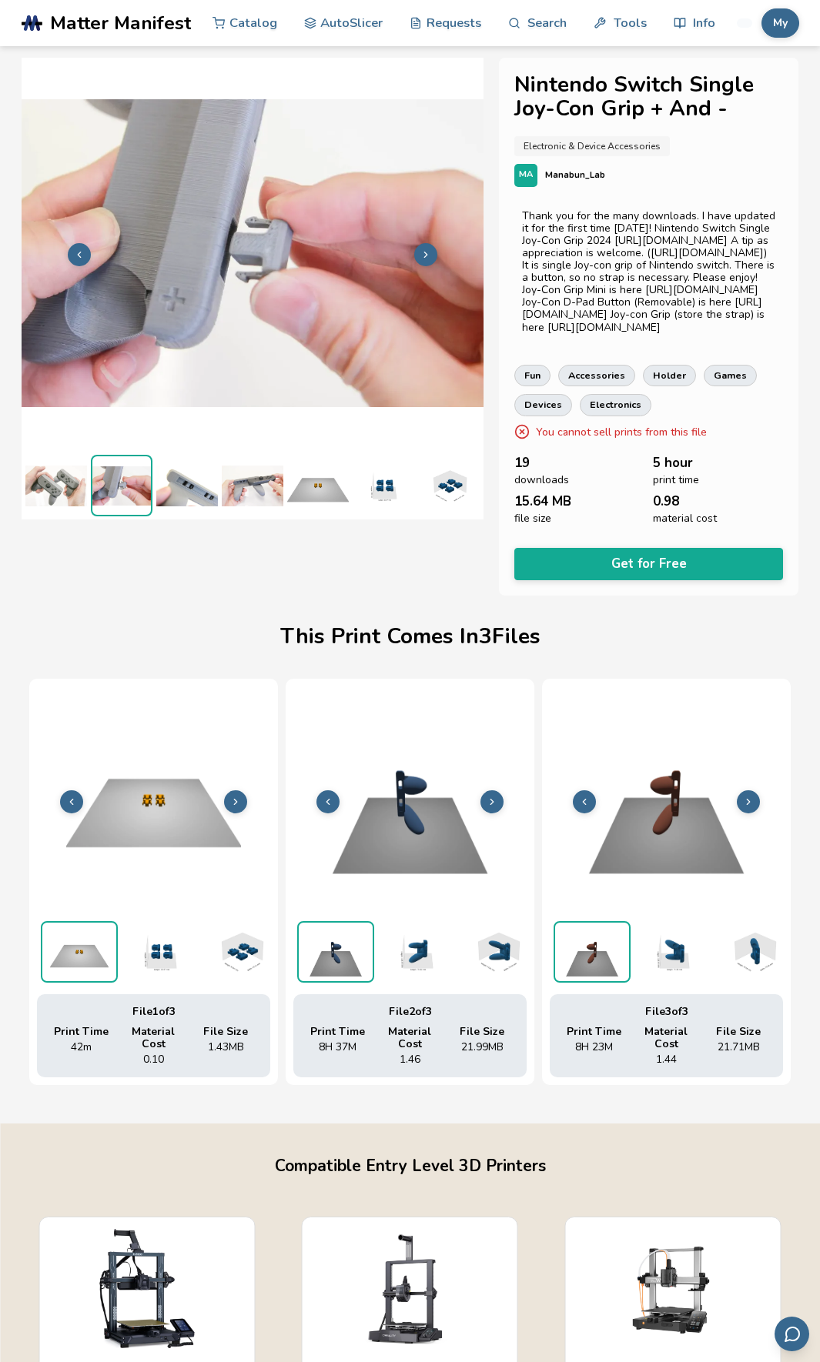
click at [189, 479] on img at bounding box center [187, 486] width 62 height 62
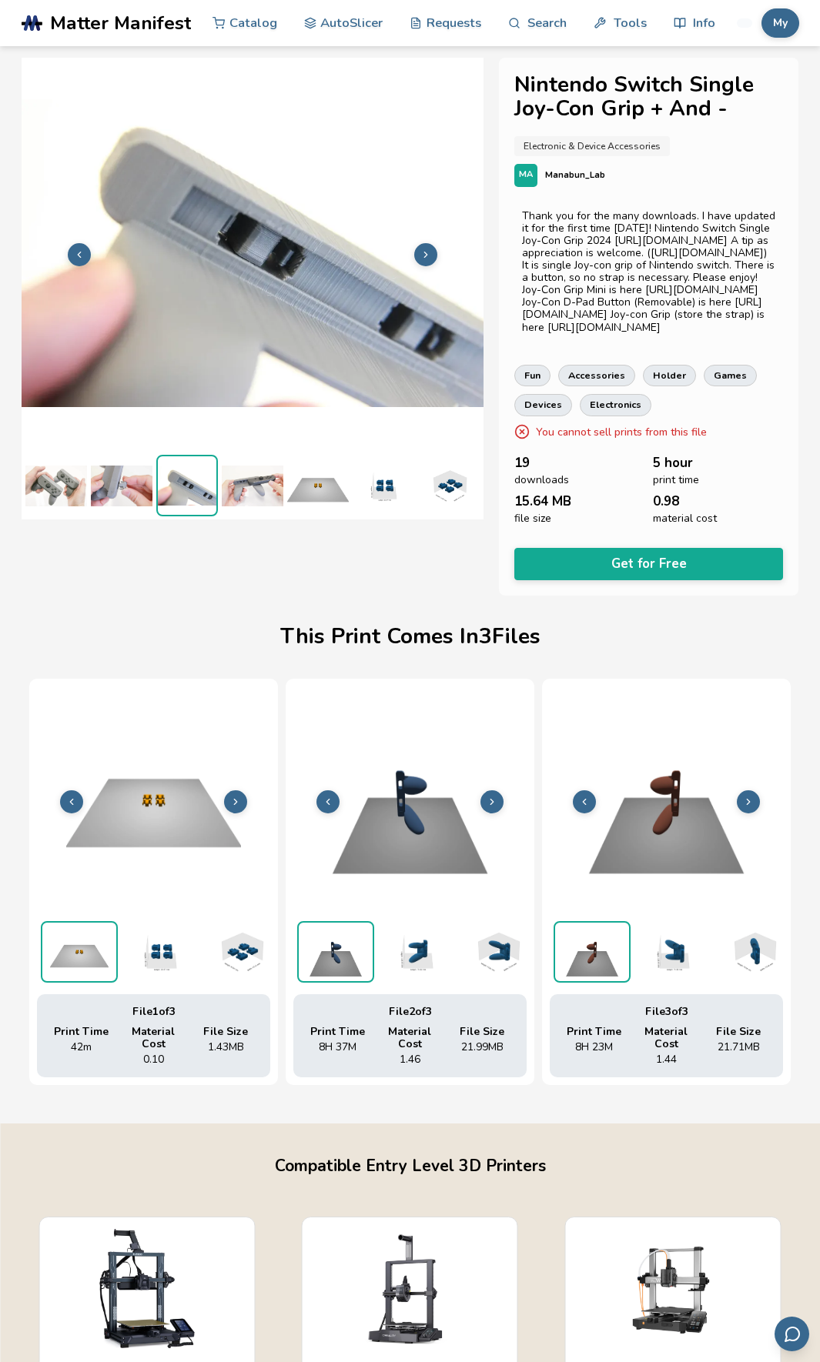
click at [249, 479] on img at bounding box center [253, 486] width 62 height 62
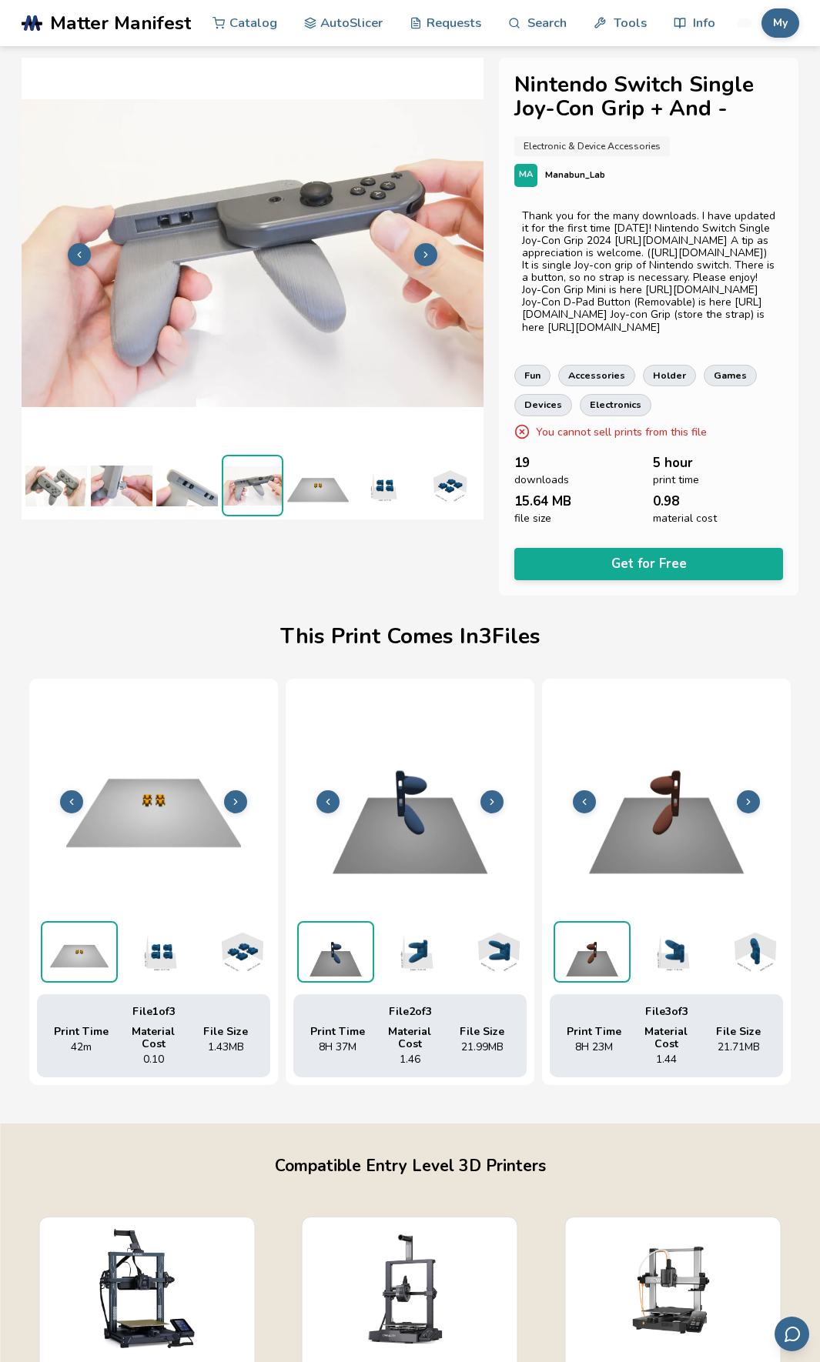
scroll to position [0, 6]
click at [316, 478] on img at bounding box center [312, 486] width 62 height 62
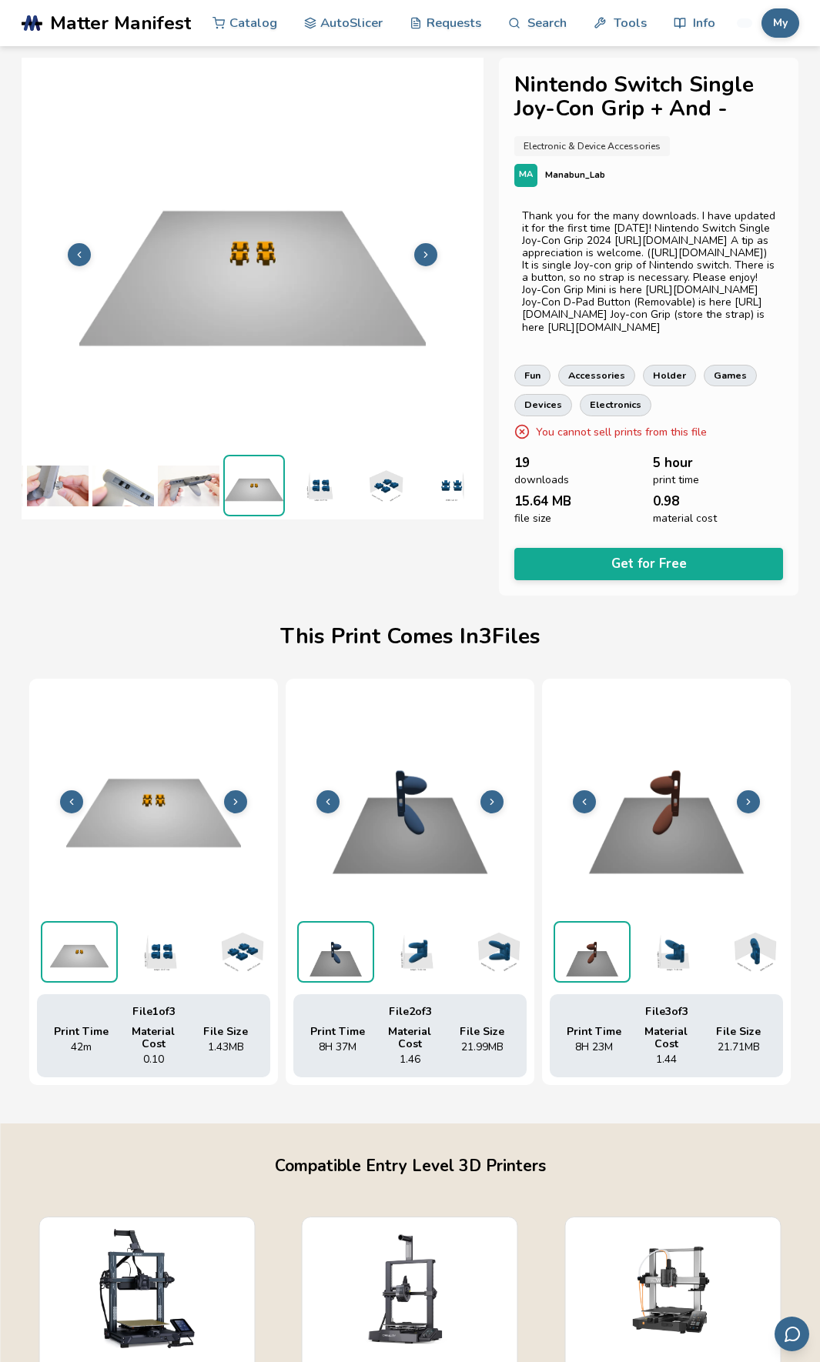
scroll to position [0, 72]
click at [312, 479] on img at bounding box center [312, 486] width 62 height 62
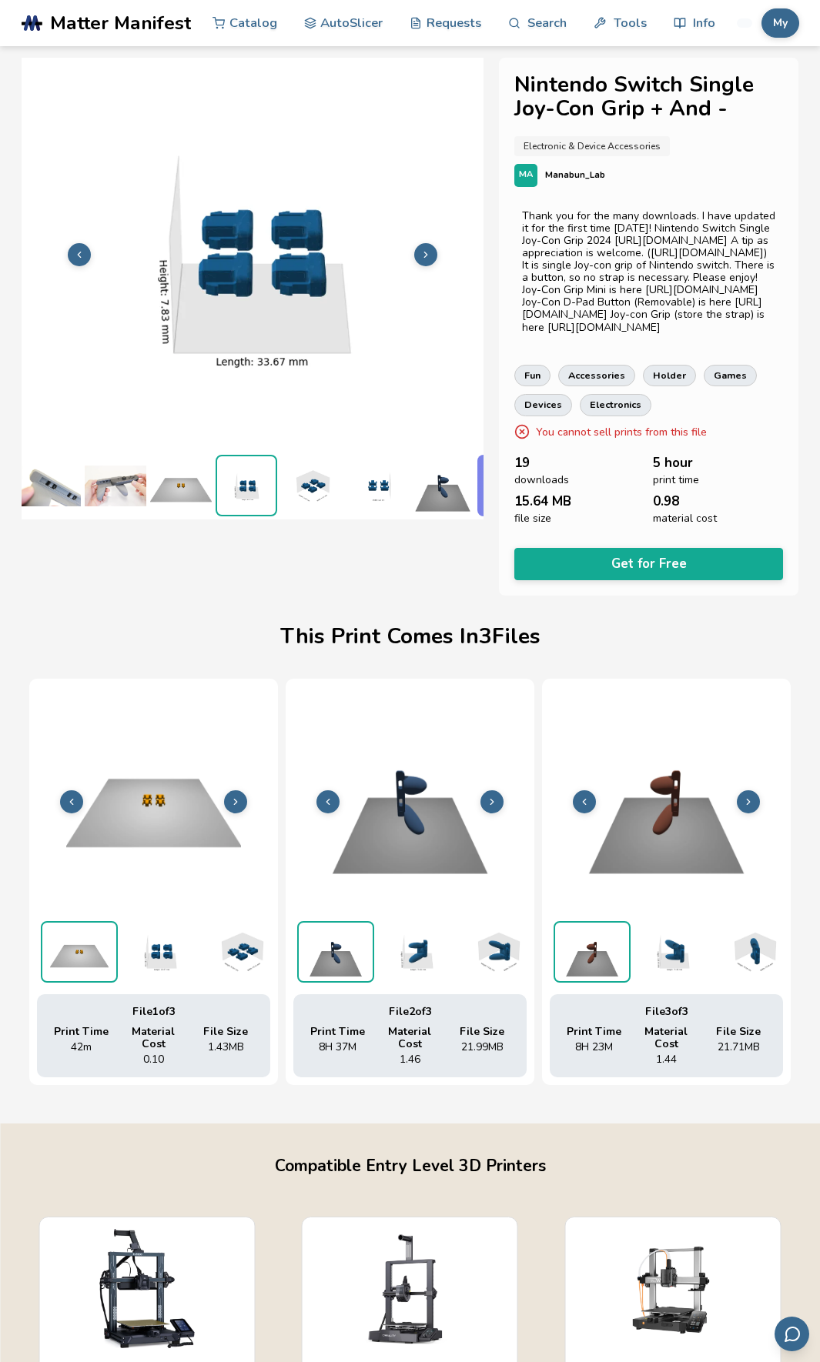
click at [302, 479] on img at bounding box center [312, 486] width 62 height 62
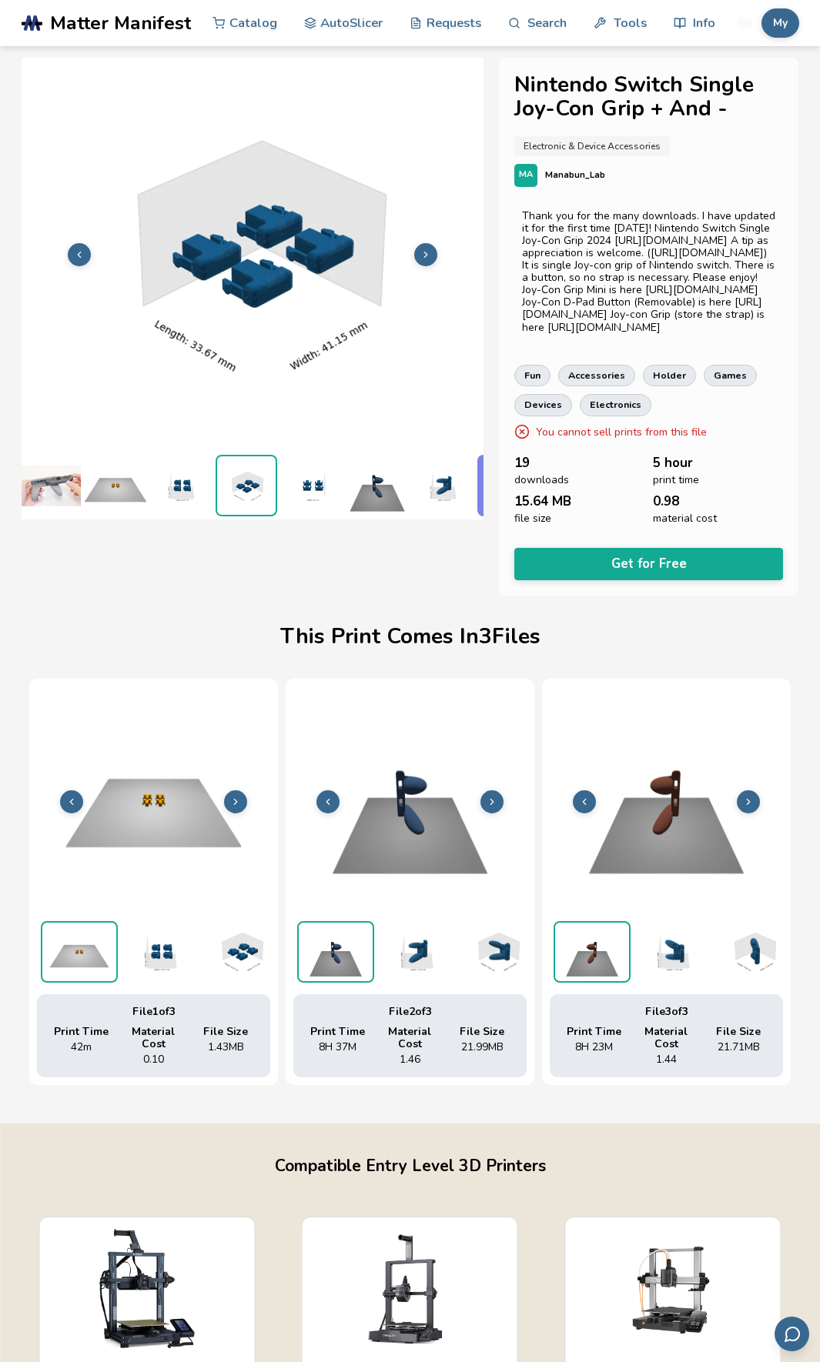
click at [302, 479] on img at bounding box center [312, 486] width 62 height 62
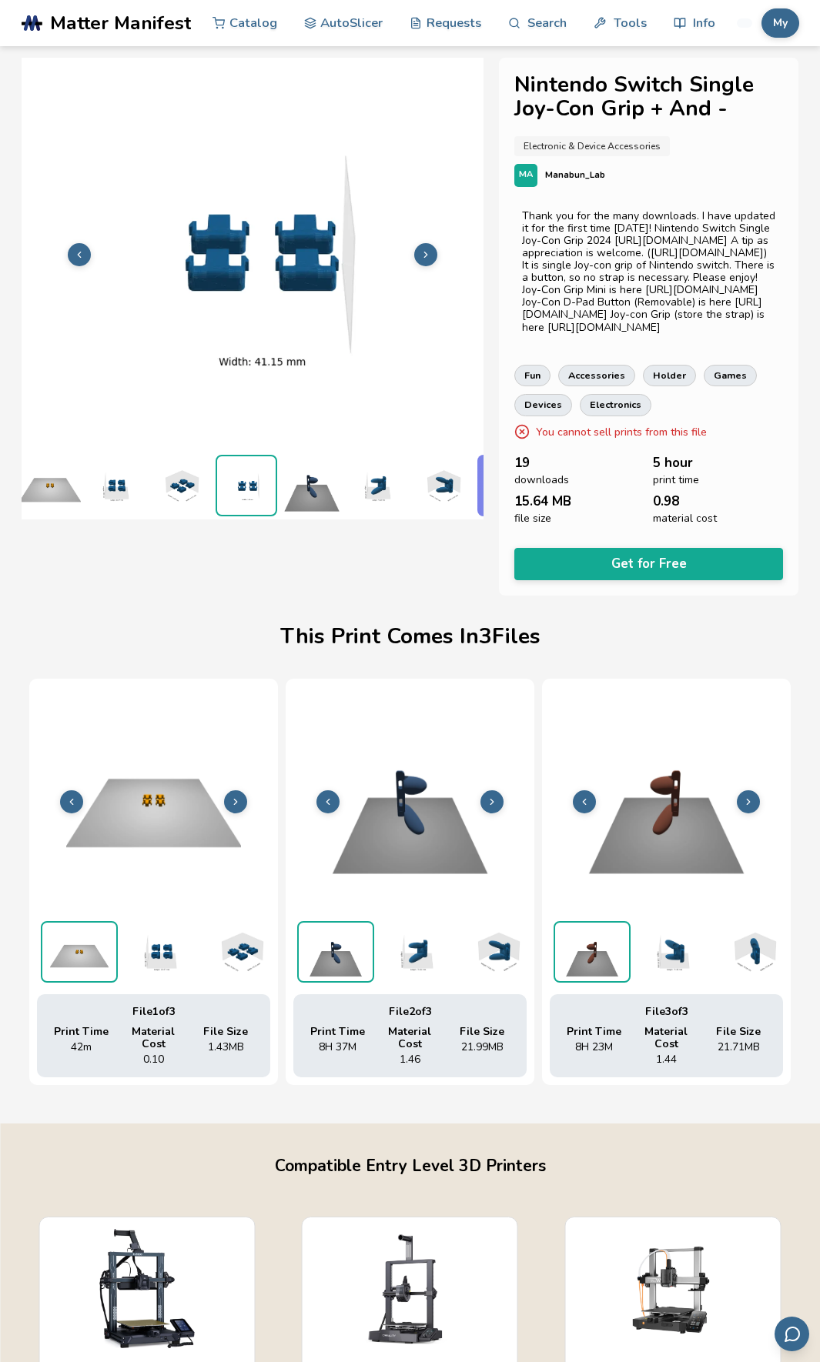
click at [318, 479] on img at bounding box center [312, 486] width 62 height 62
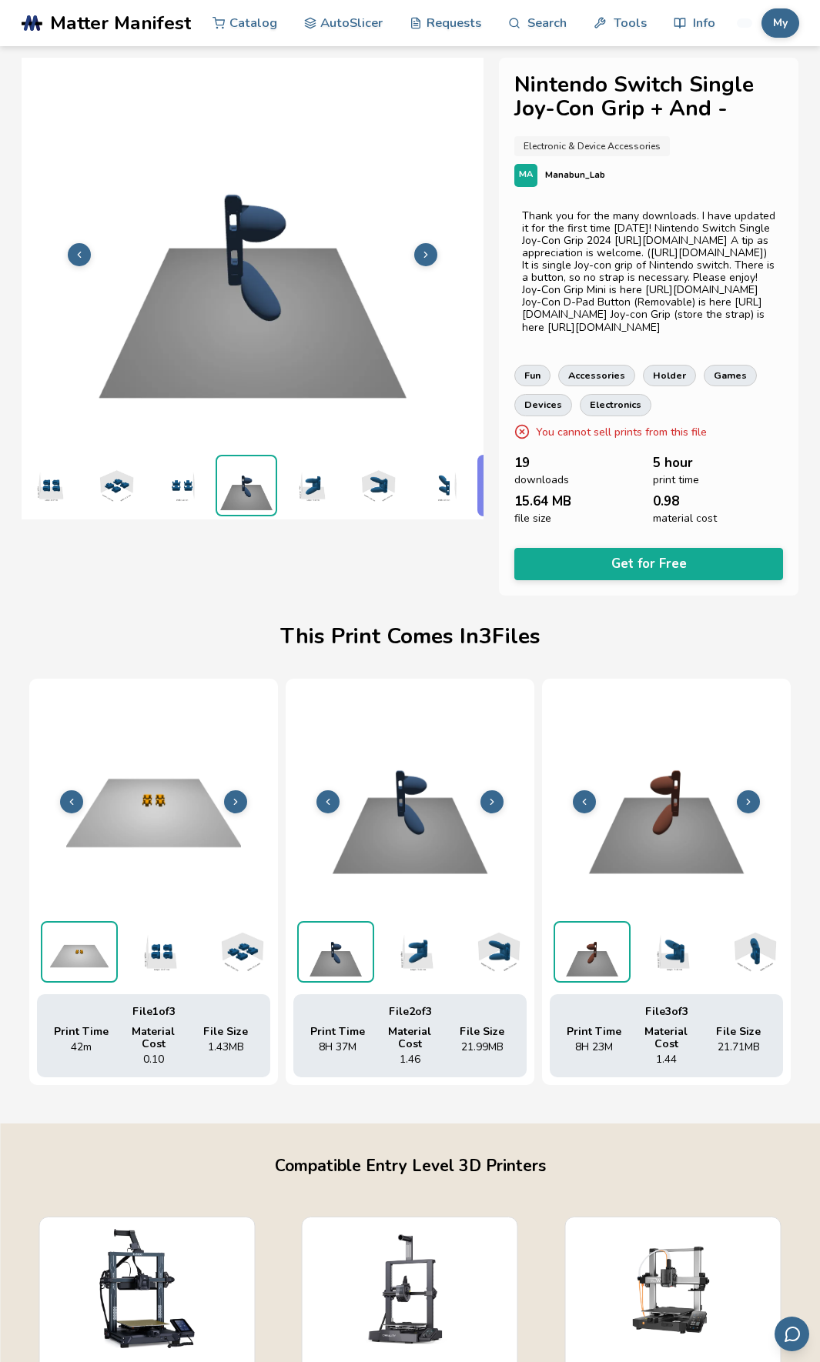
click at [318, 479] on img at bounding box center [312, 486] width 62 height 62
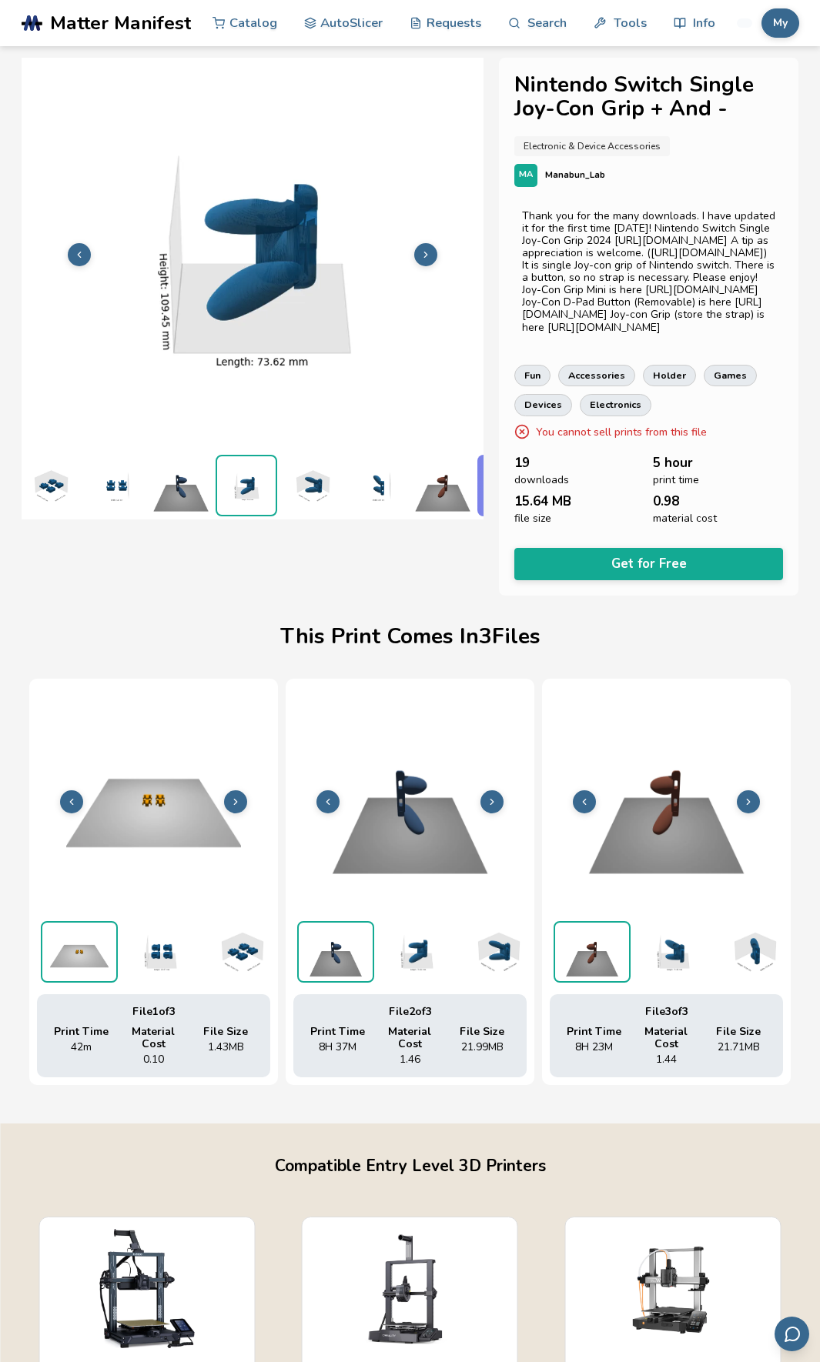
click at [318, 479] on img at bounding box center [312, 486] width 62 height 62
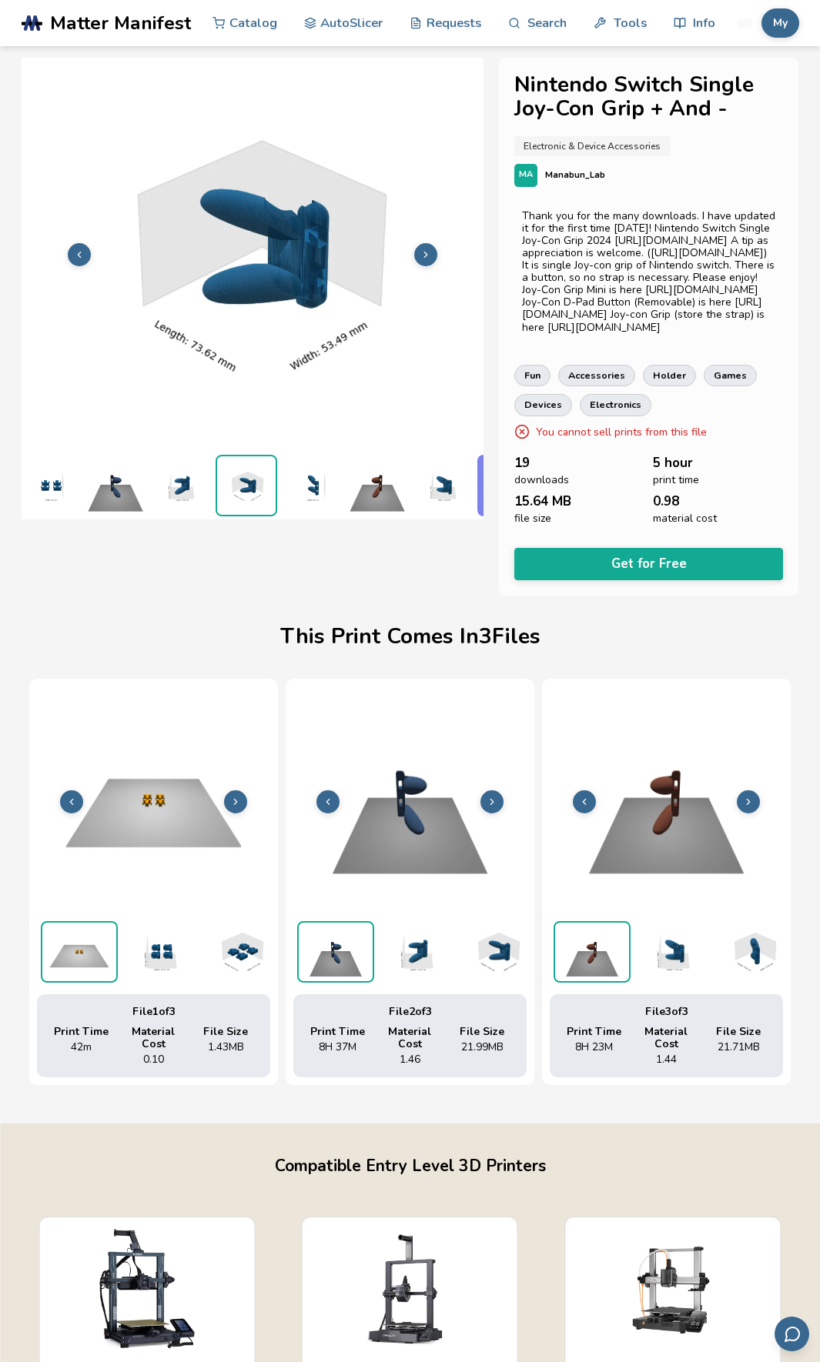
click at [318, 479] on img at bounding box center [312, 486] width 62 height 62
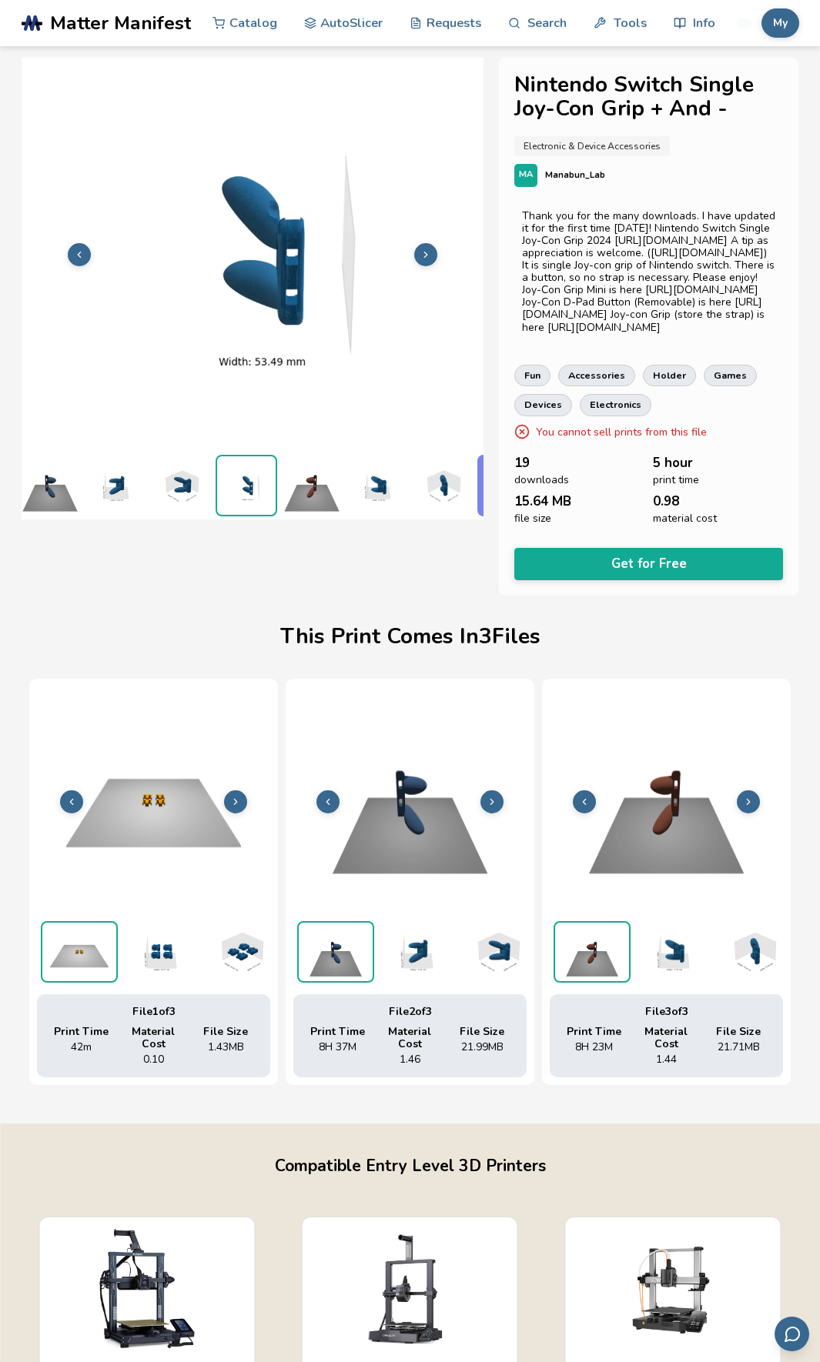
click at [318, 479] on img at bounding box center [312, 486] width 62 height 62
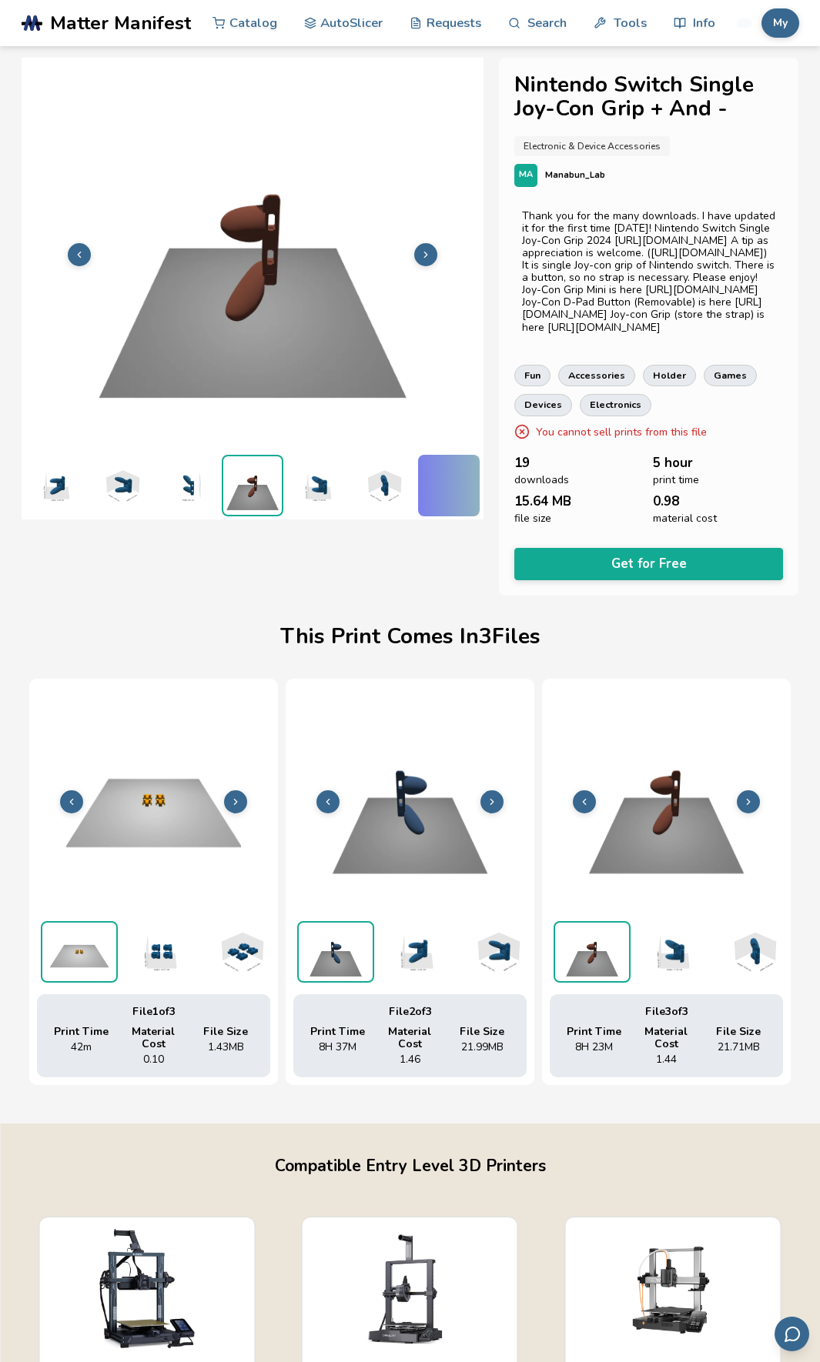
click at [318, 479] on img at bounding box center [318, 486] width 62 height 62
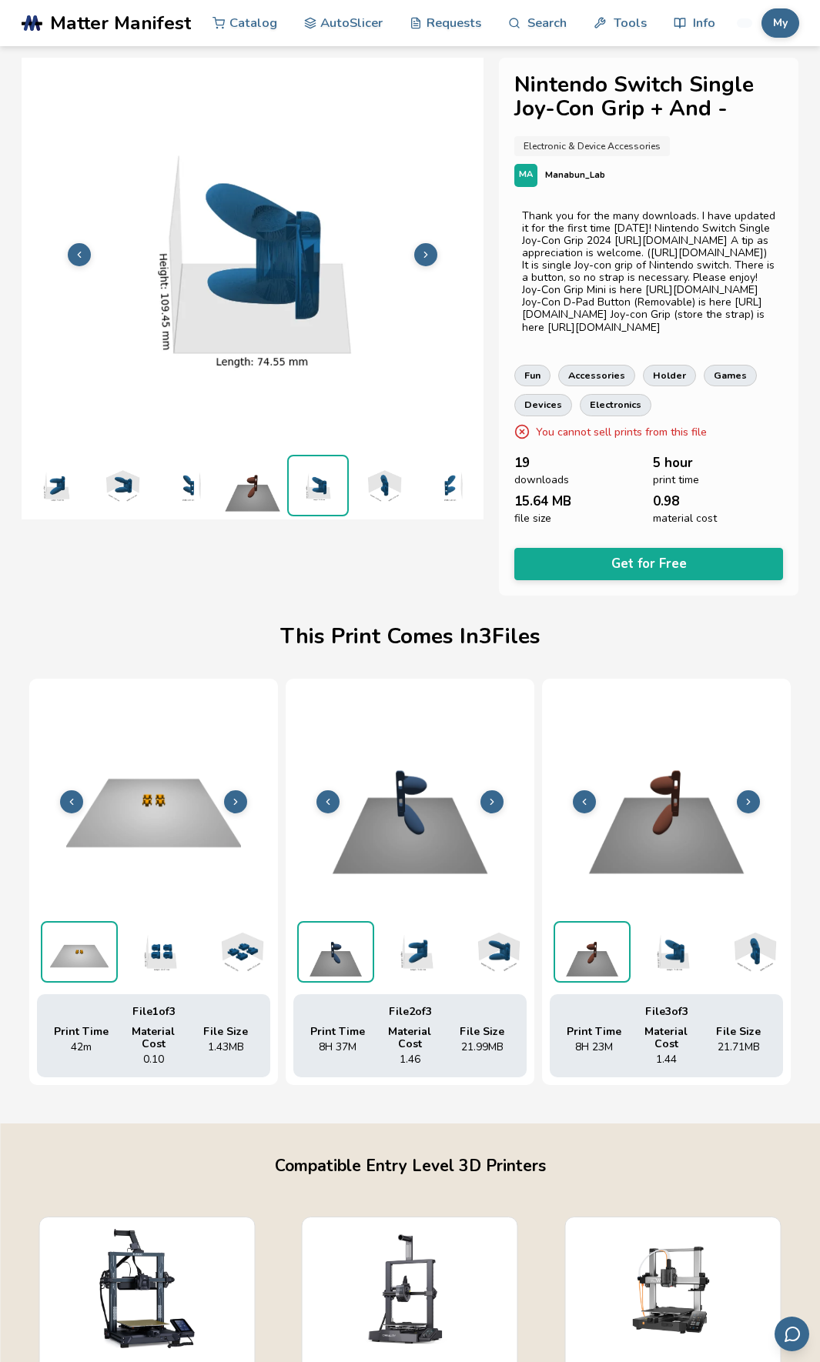
scroll to position [0, 600]
click at [318, 479] on img at bounding box center [318, 485] width 58 height 58
click at [336, 479] on li at bounding box center [318, 486] width 62 height 62
click at [352, 478] on img at bounding box center [383, 486] width 62 height 62
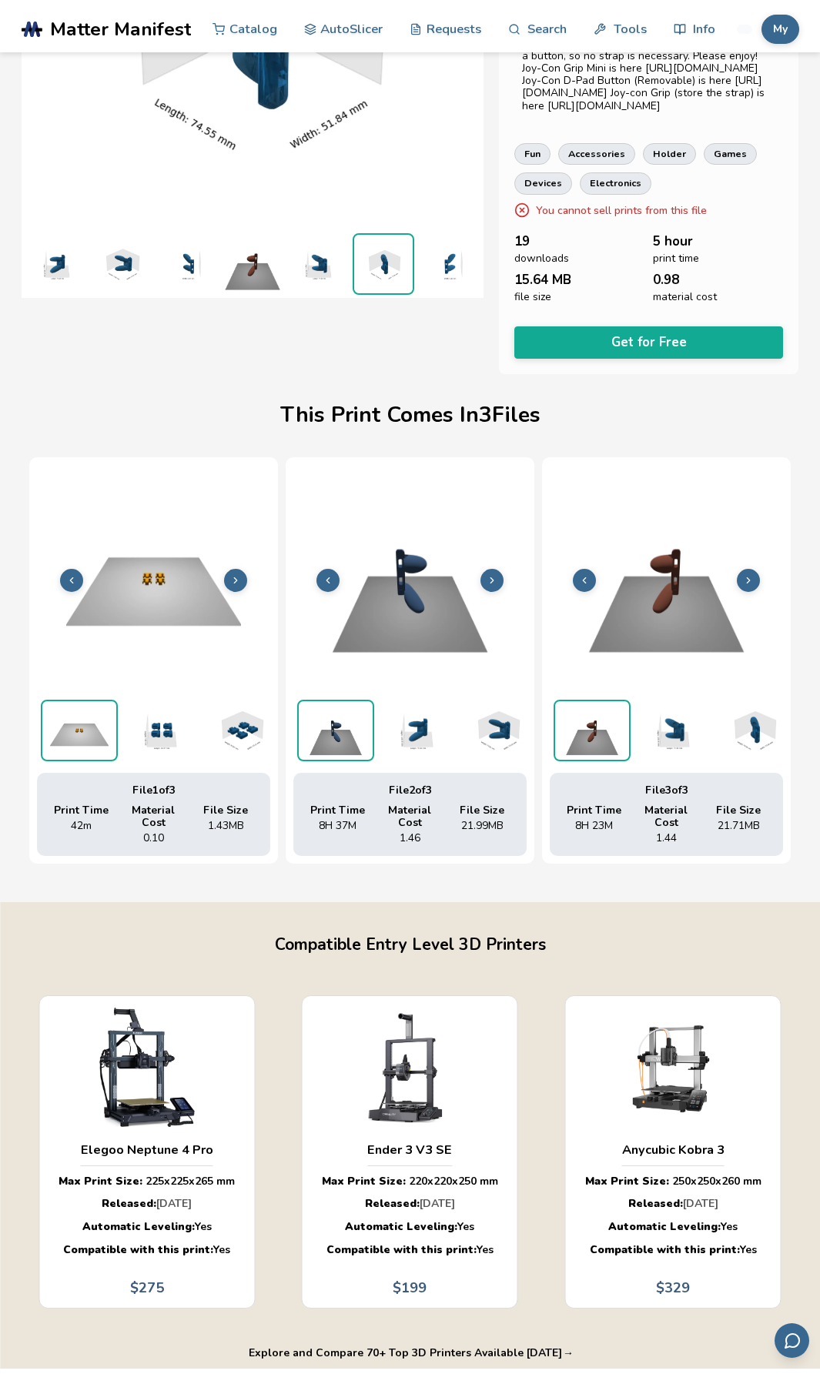
scroll to position [0, 0]
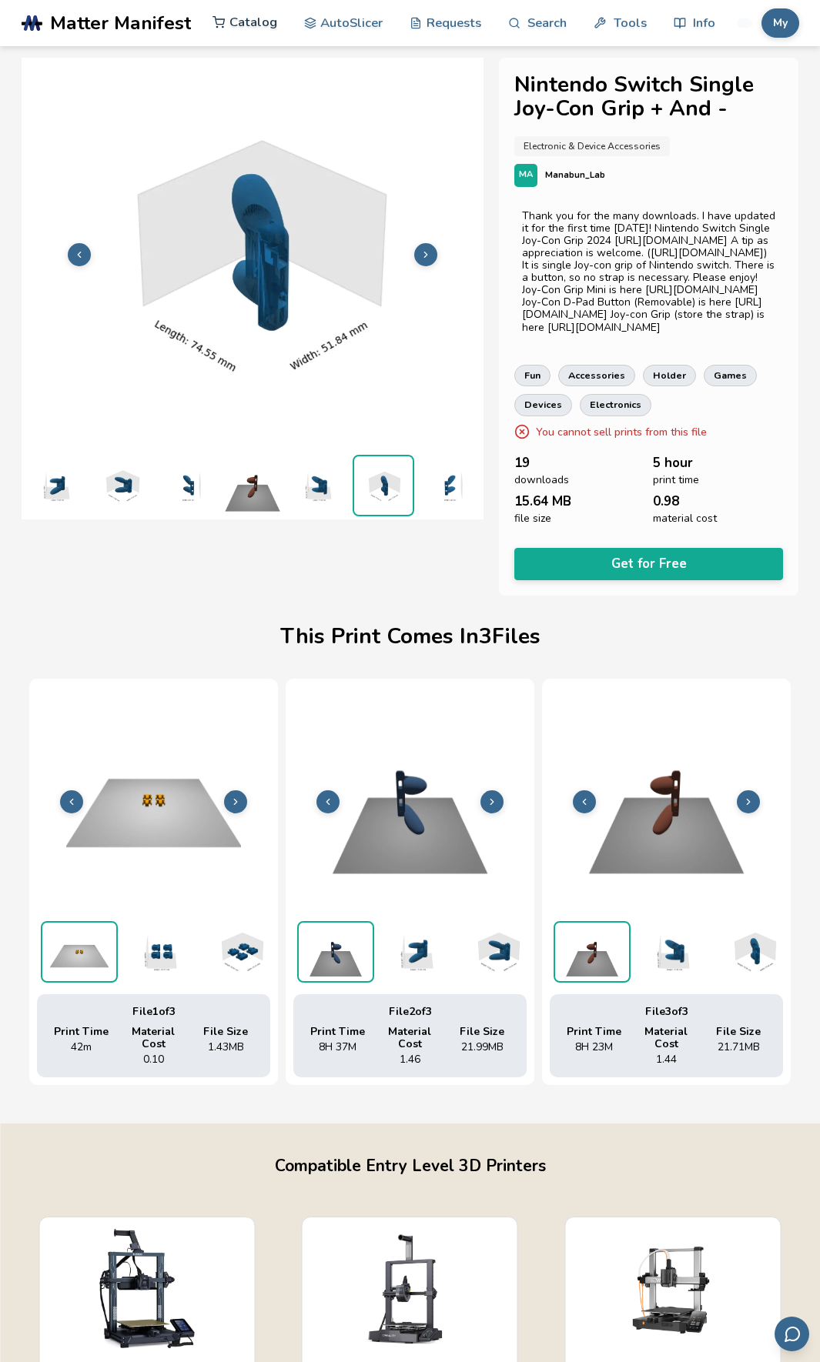
click at [261, 27] on link "Catalog" at bounding box center [244, 22] width 65 height 46
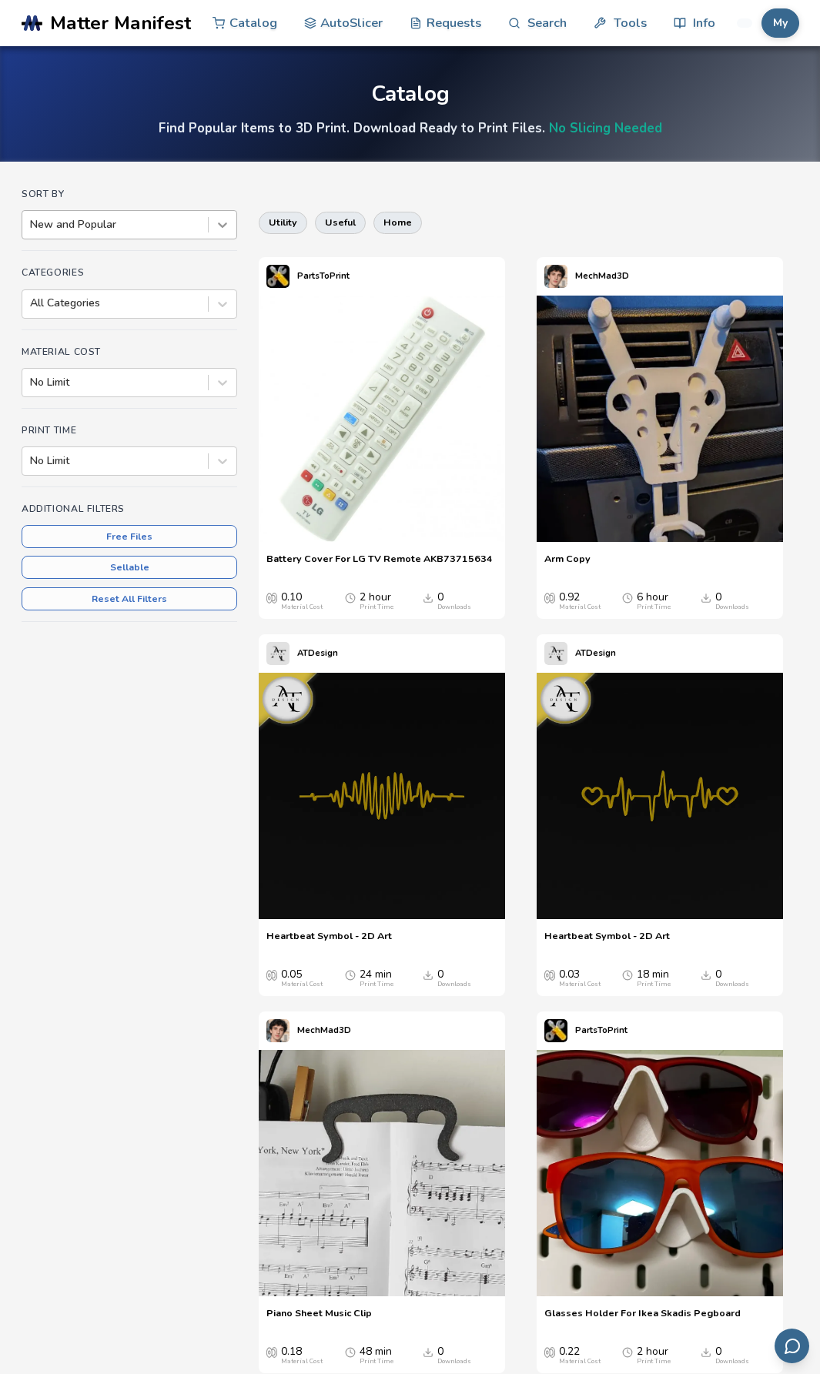
click at [223, 220] on icon at bounding box center [222, 224] width 15 height 15
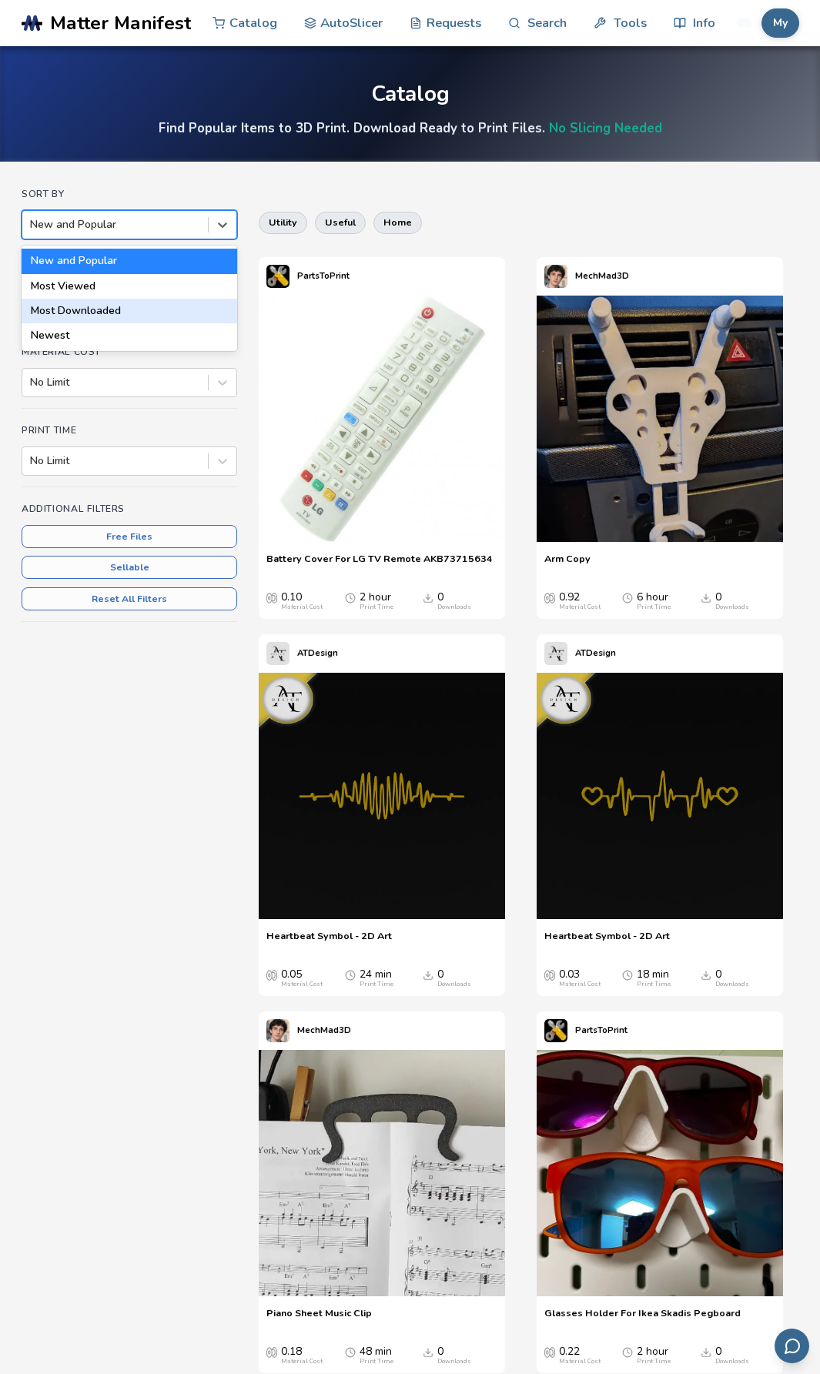
click at [167, 309] on div "Most Downloaded" at bounding box center [129, 311] width 215 height 25
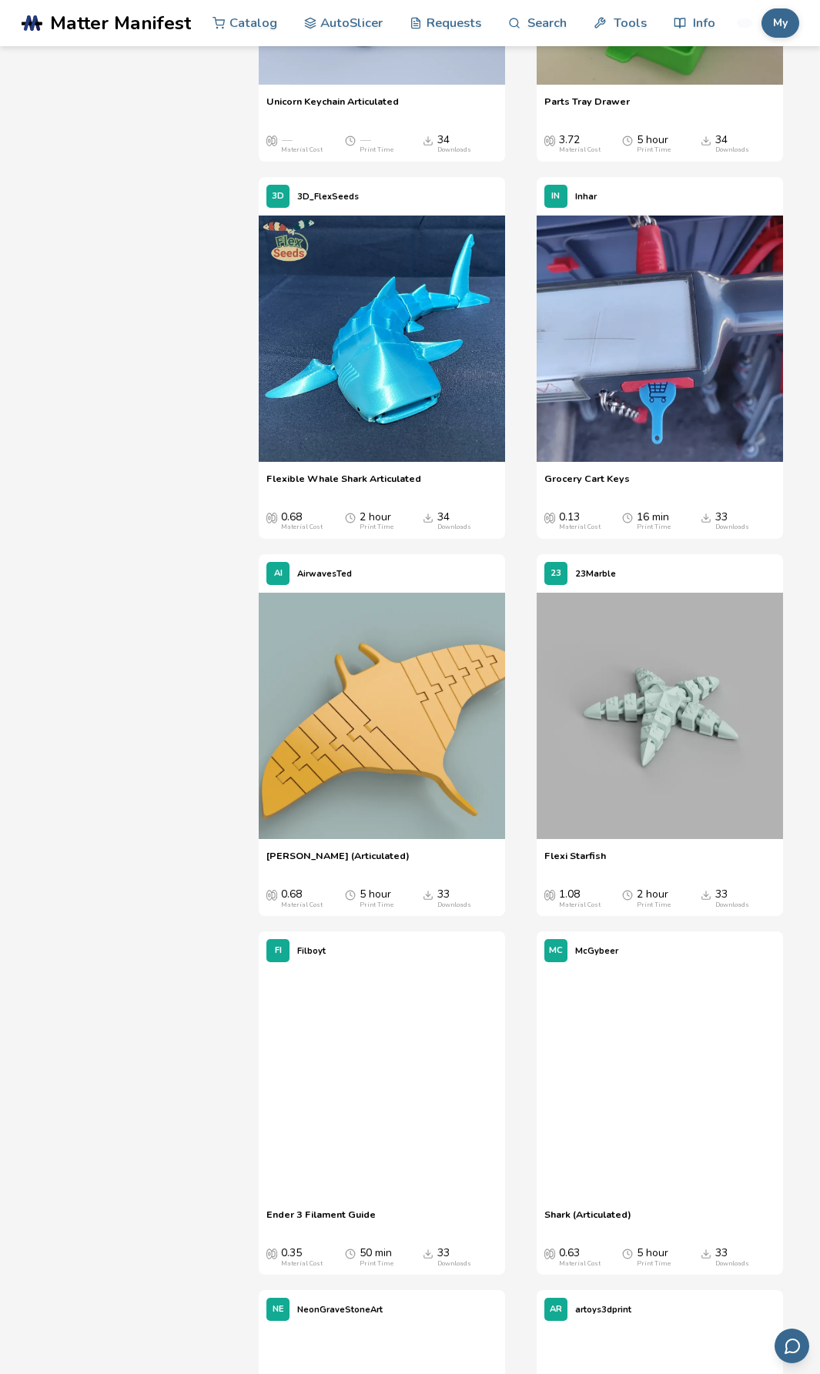
scroll to position [10851, 0]
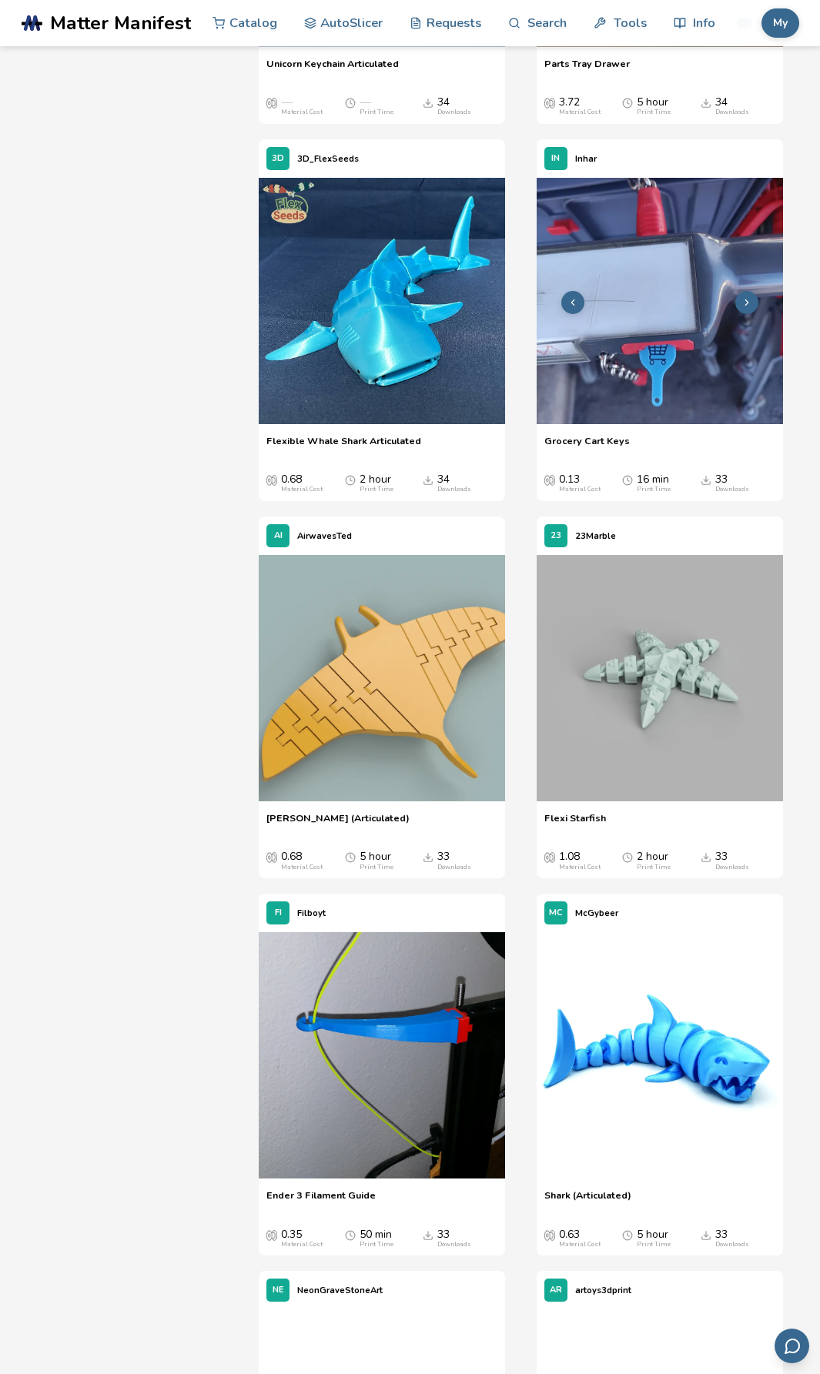
click at [665, 424] on img at bounding box center [659, 301] width 246 height 246
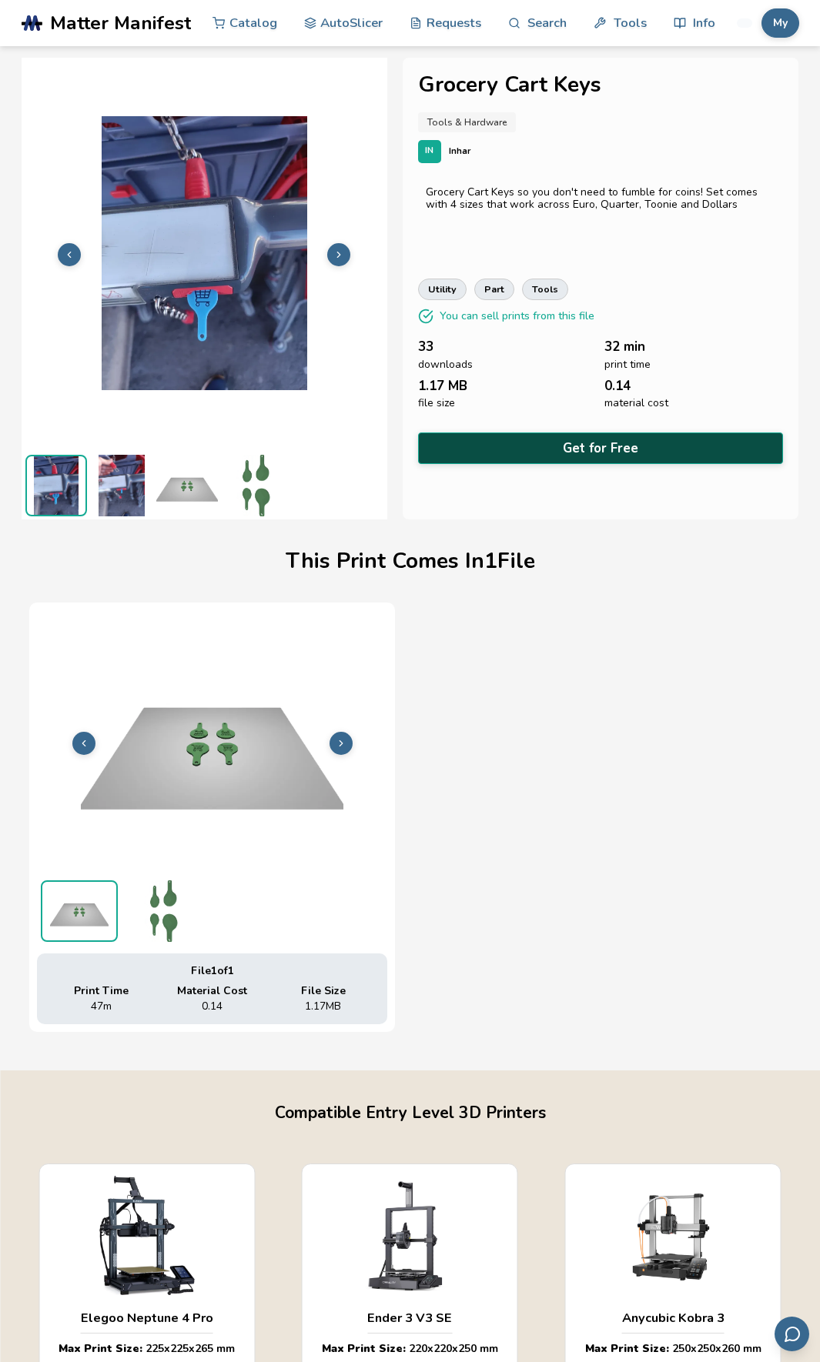
click at [515, 444] on button "Get for Free" at bounding box center [601, 449] width 366 height 32
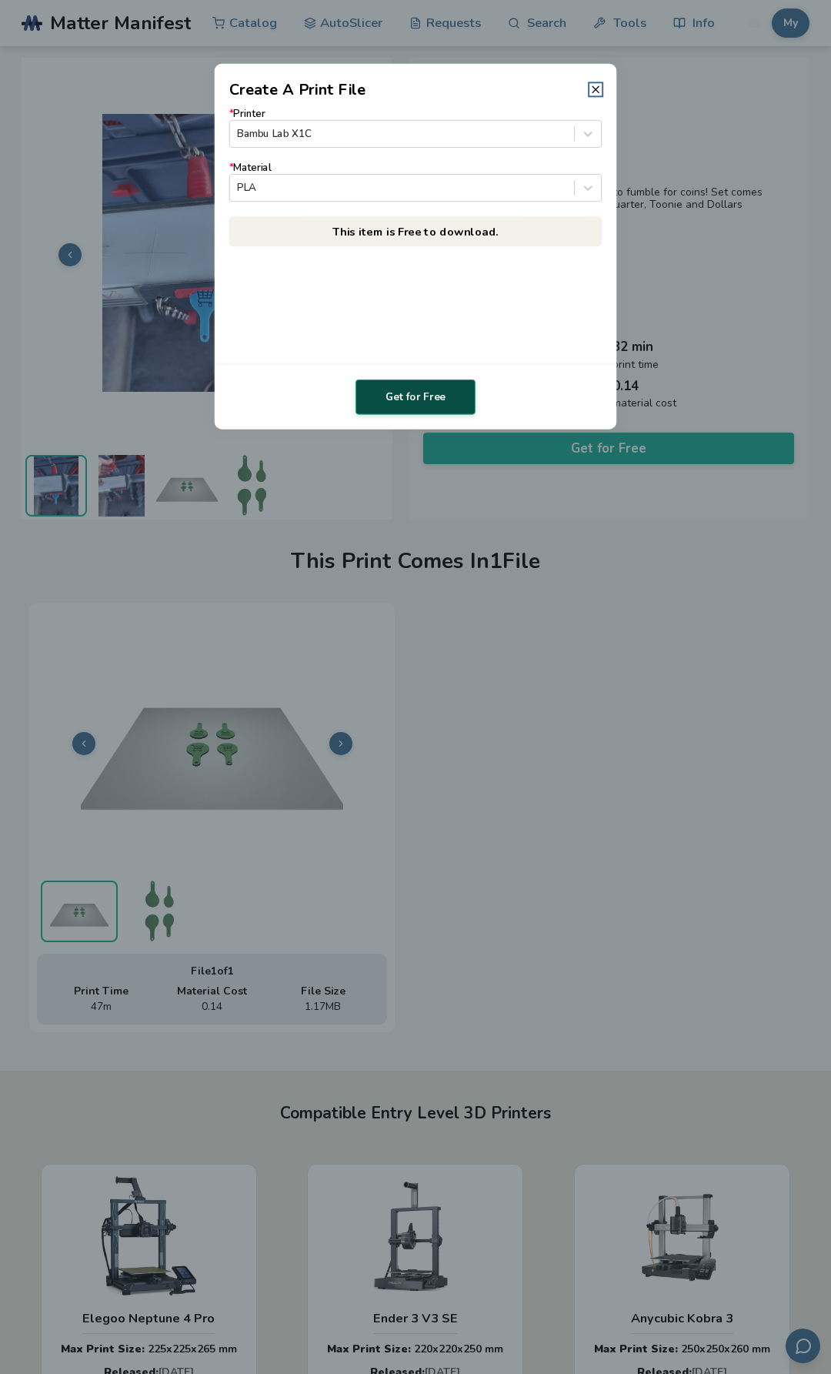
click at [438, 402] on button "Get for Free" at bounding box center [416, 396] width 120 height 35
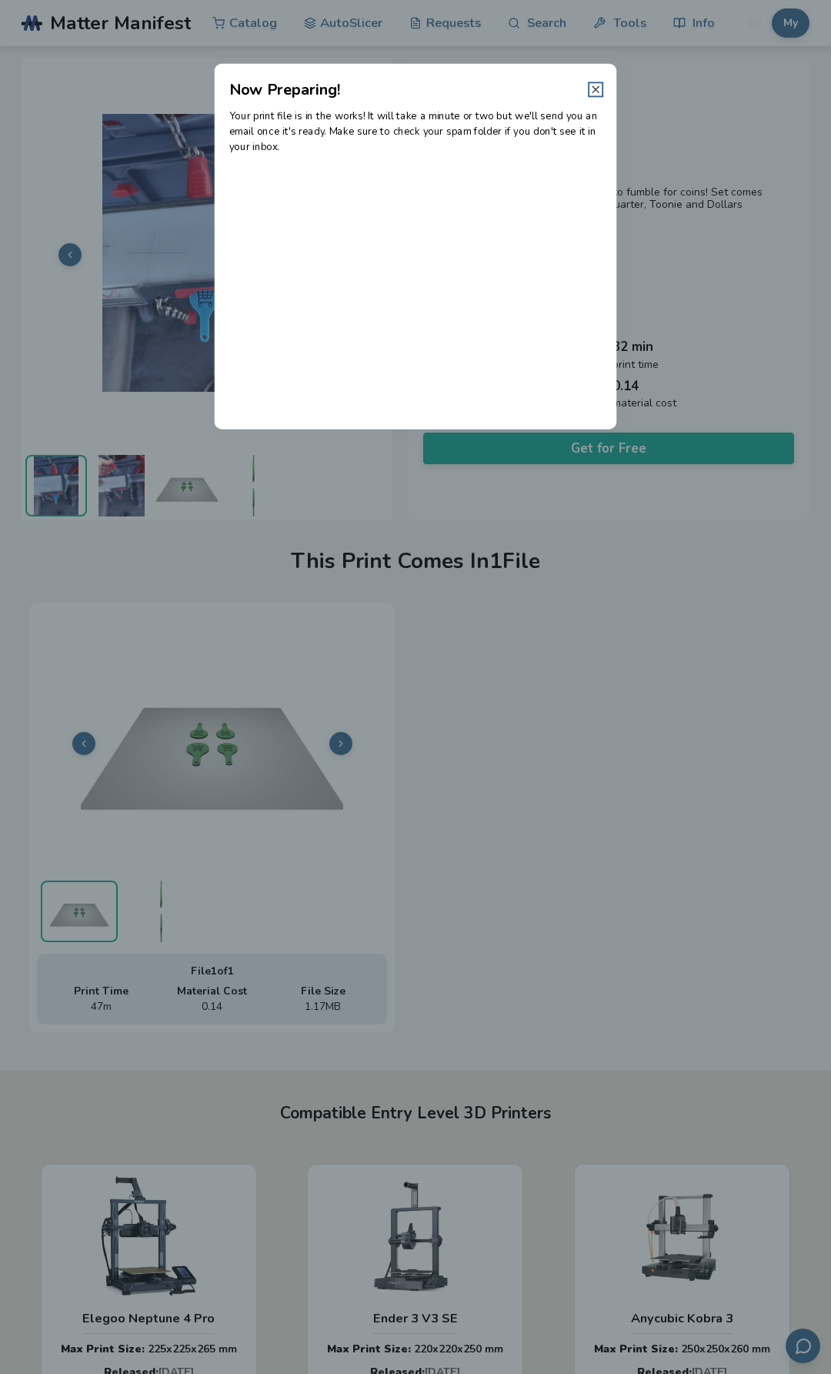
click at [593, 89] on icon at bounding box center [595, 89] width 12 height 12
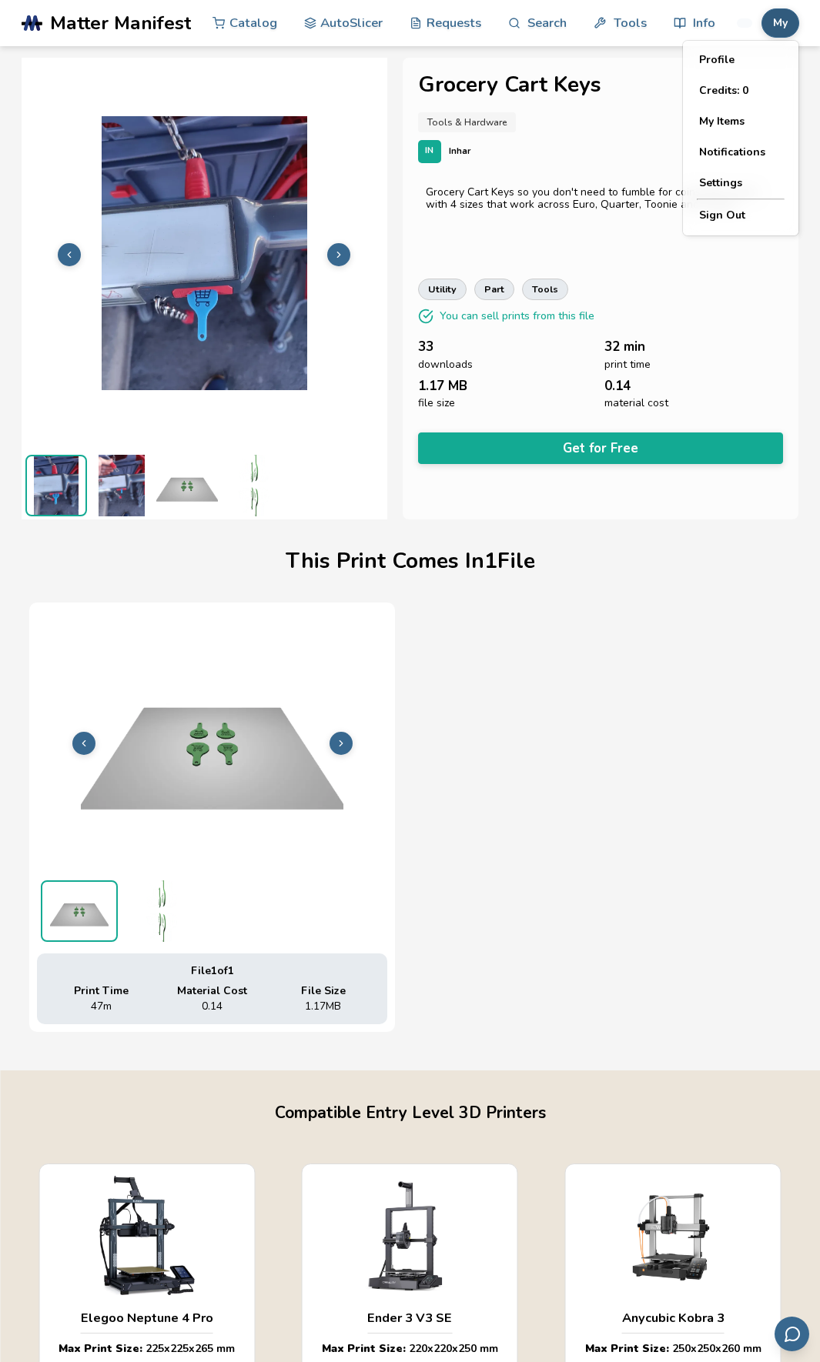
click at [782, 15] on button "My" at bounding box center [780, 22] width 38 height 29
click at [743, 112] on button "My Items" at bounding box center [740, 121] width 108 height 31
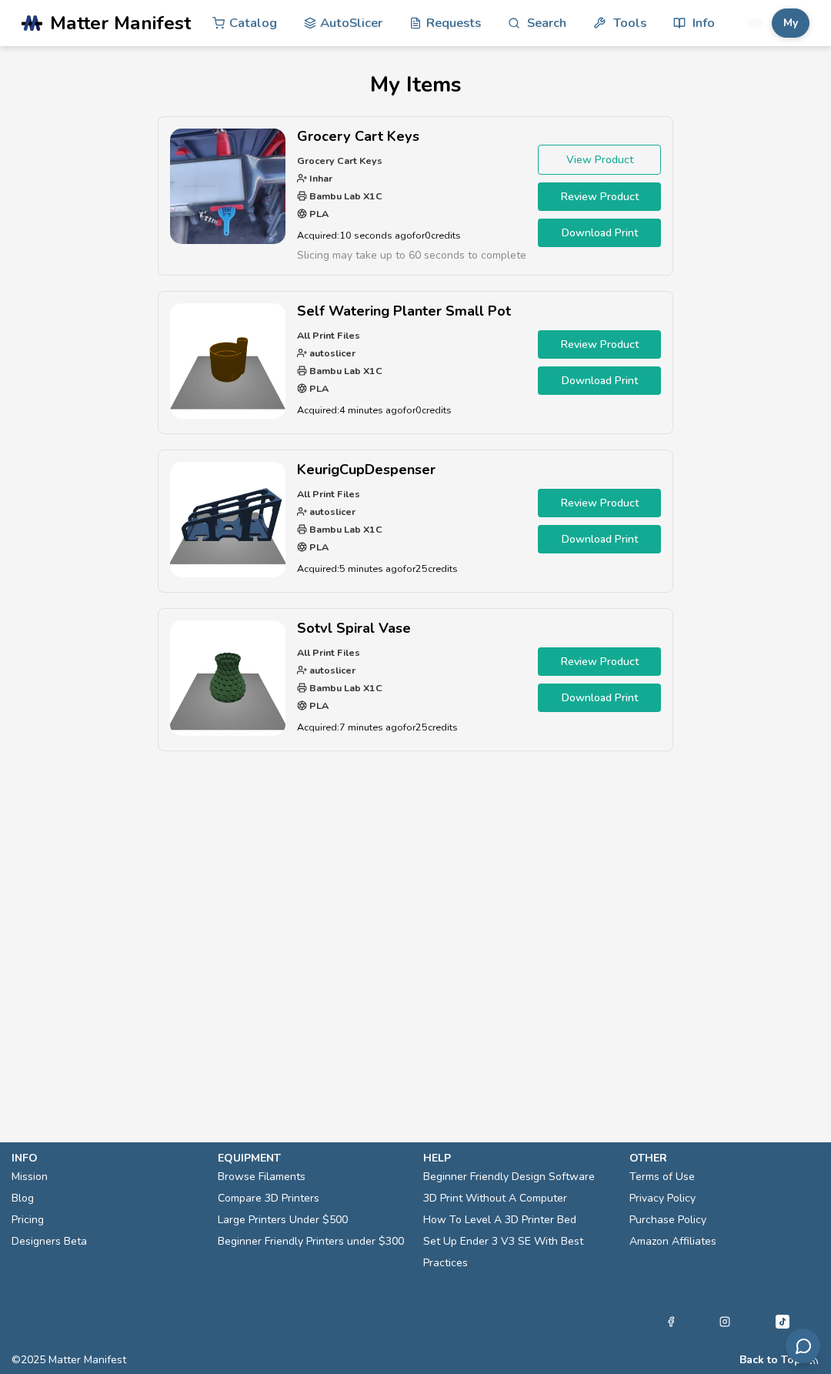
click at [607, 239] on link "Download Print" at bounding box center [599, 233] width 123 height 28
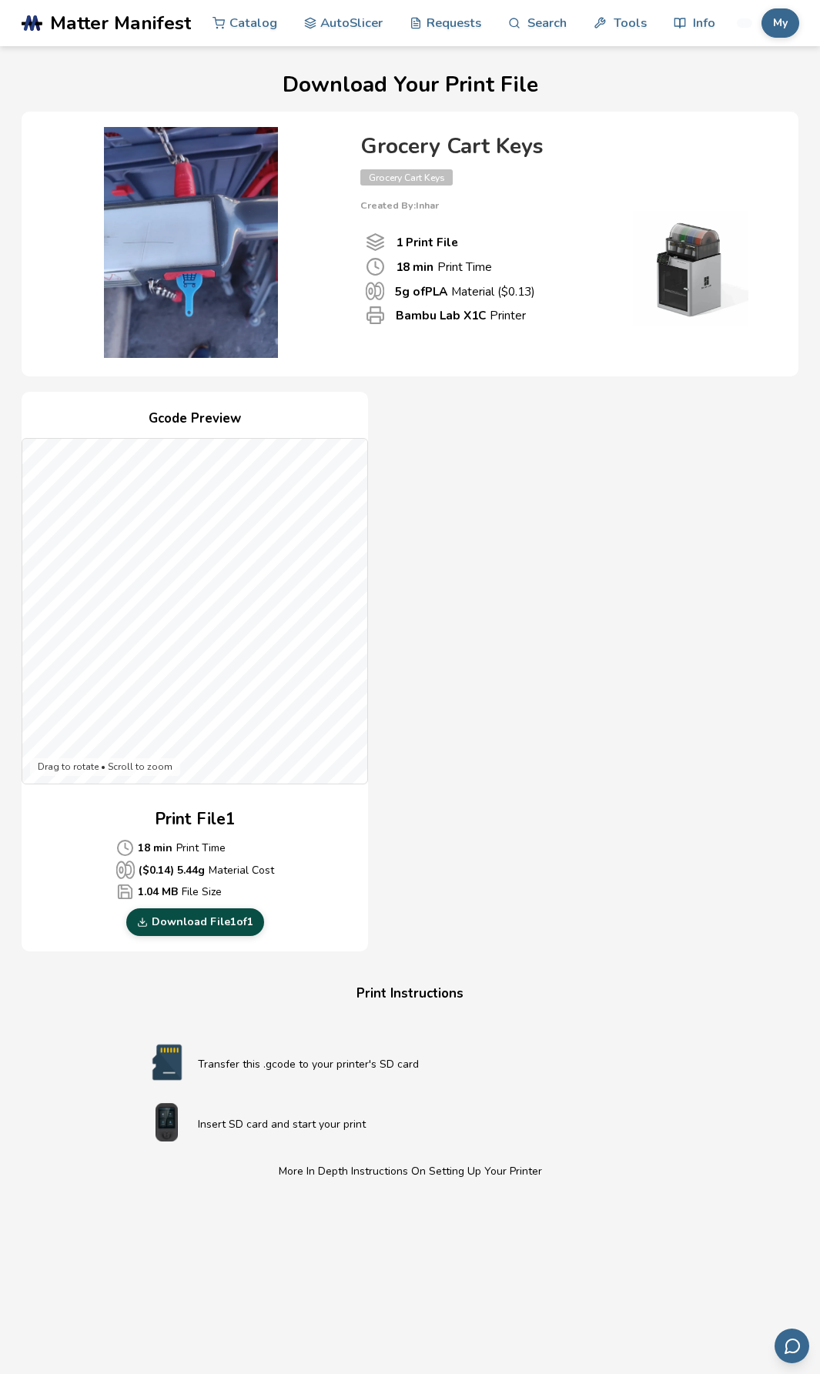
click at [227, 923] on link "Download File 1 of 1" at bounding box center [195, 922] width 138 height 28
click at [675, 494] on div "Gcode Preview Drag to rotate • Scroll to zoom Print File 1 18 min Print Time ($…" at bounding box center [410, 672] width 776 height 560
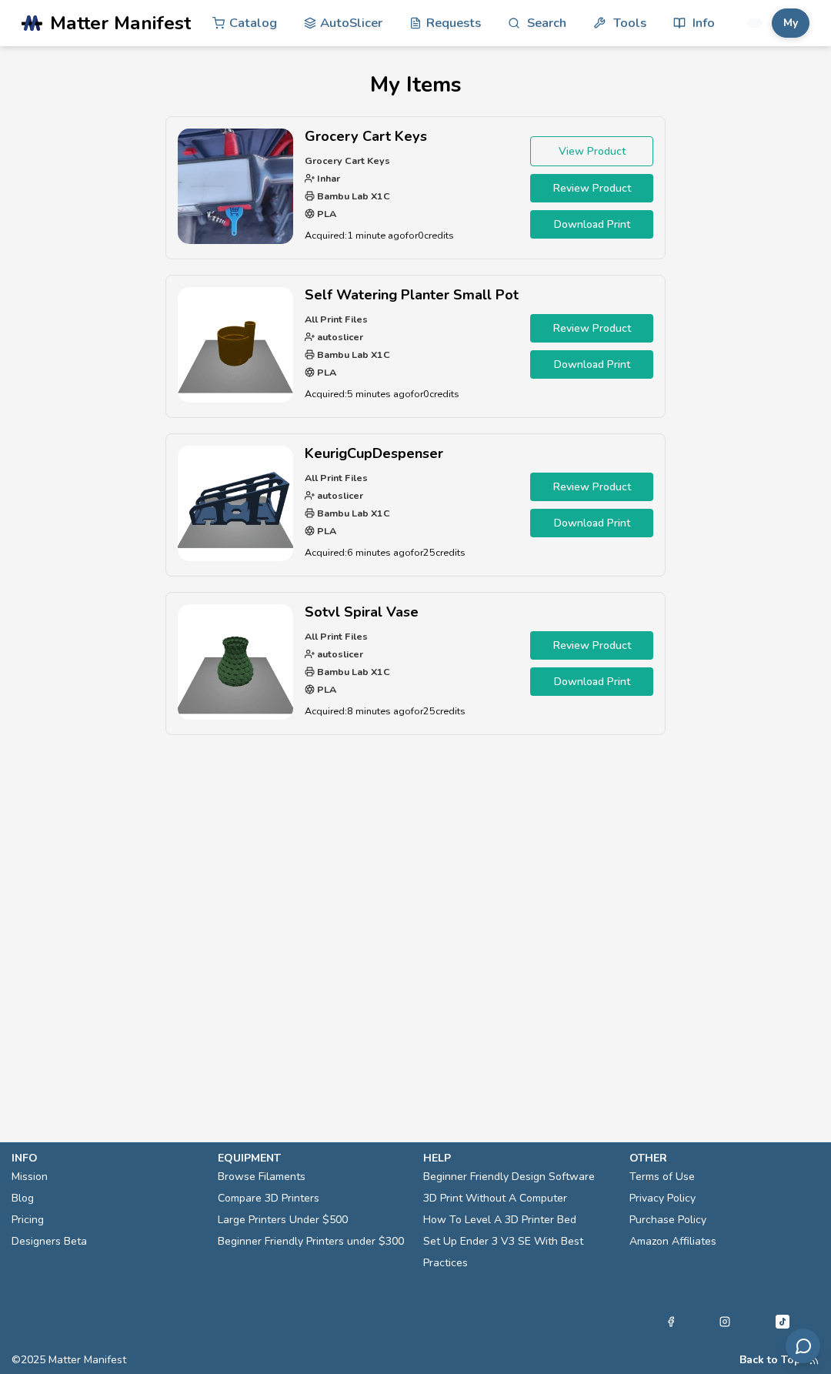
click at [579, 369] on link "Download Print" at bounding box center [591, 364] width 123 height 28
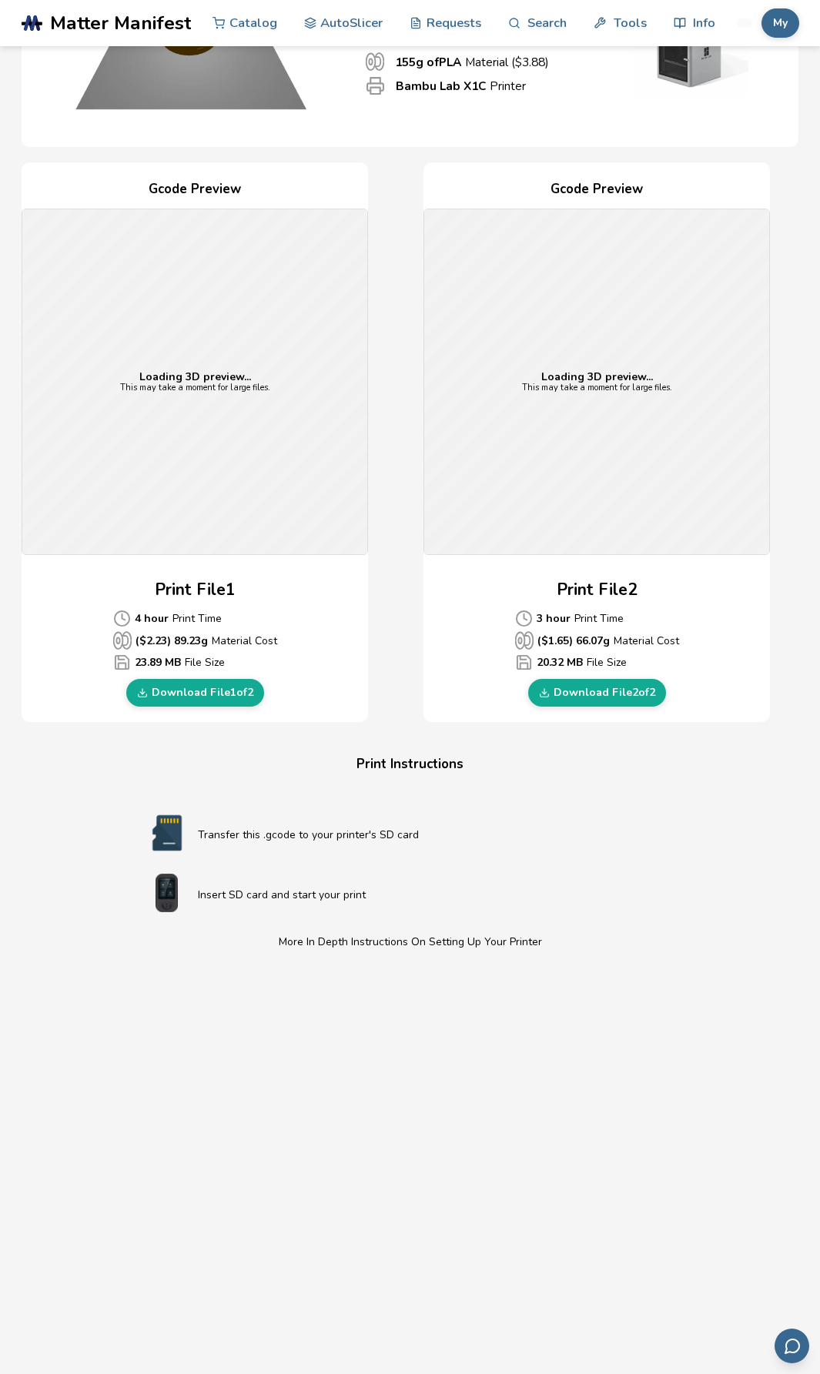
scroll to position [231, 0]
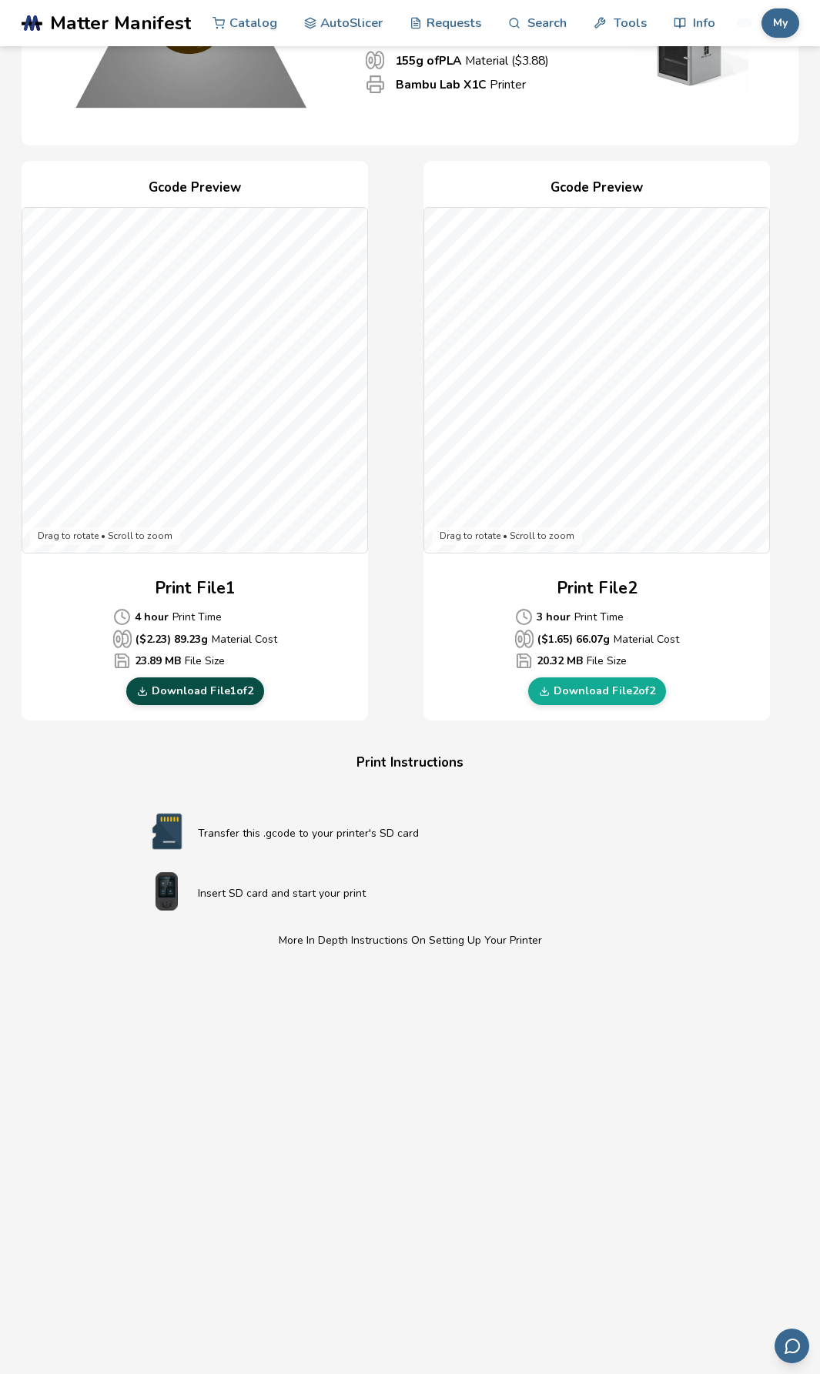
click at [215, 693] on link "Download File 1 of 2" at bounding box center [195, 691] width 138 height 28
click at [597, 691] on link "Download File 2 of 2" at bounding box center [597, 691] width 138 height 28
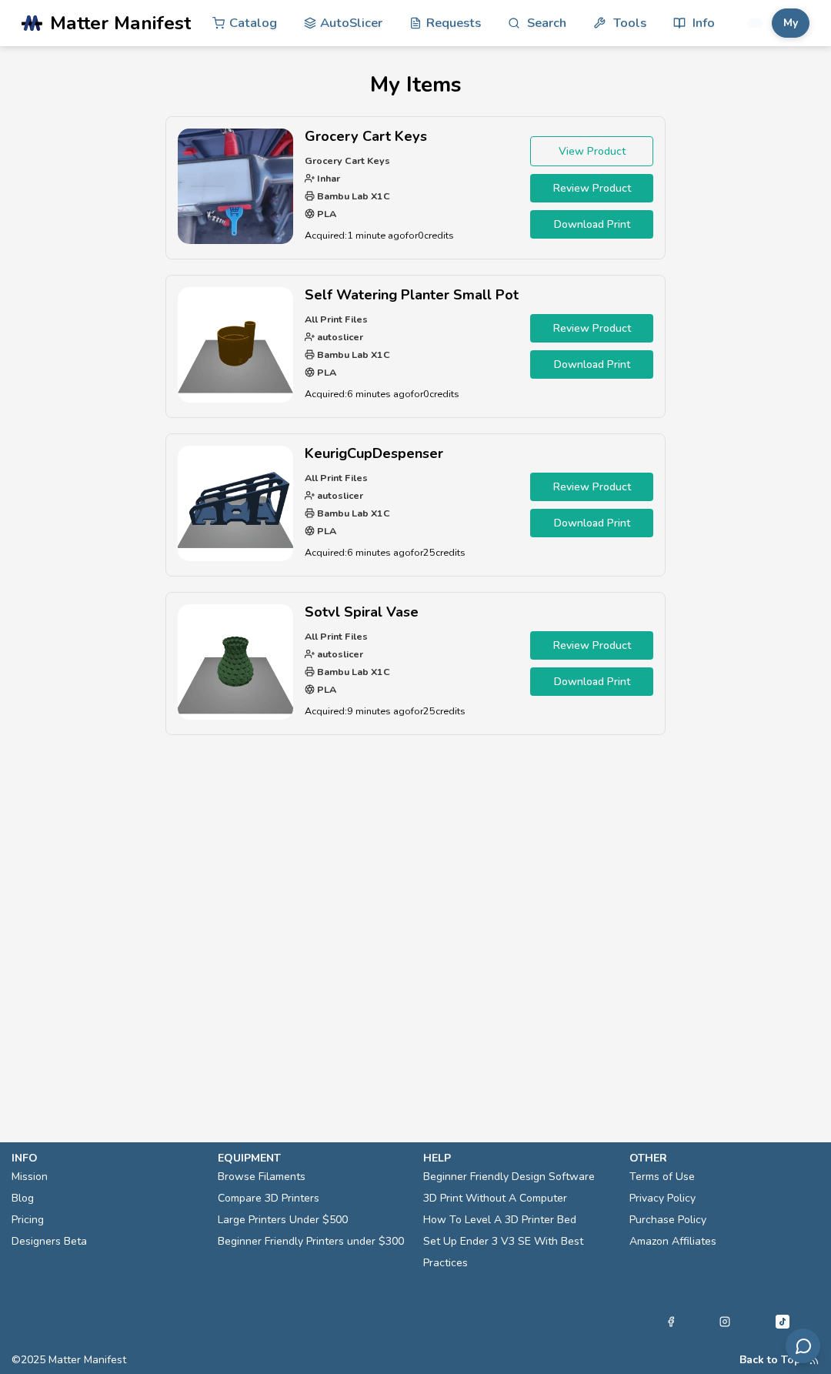
click at [620, 690] on link "Download Print" at bounding box center [591, 681] width 123 height 28
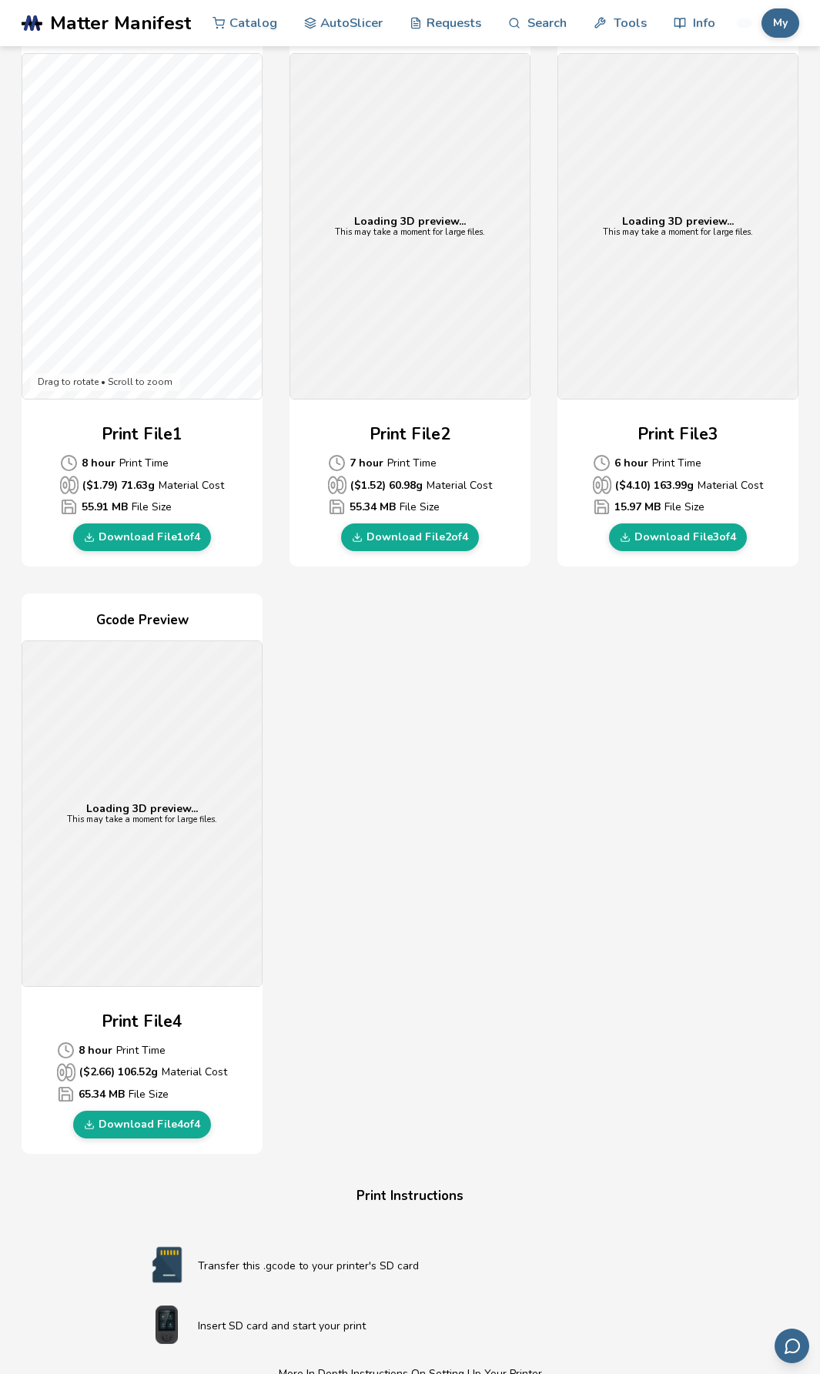
scroll to position [308, 0]
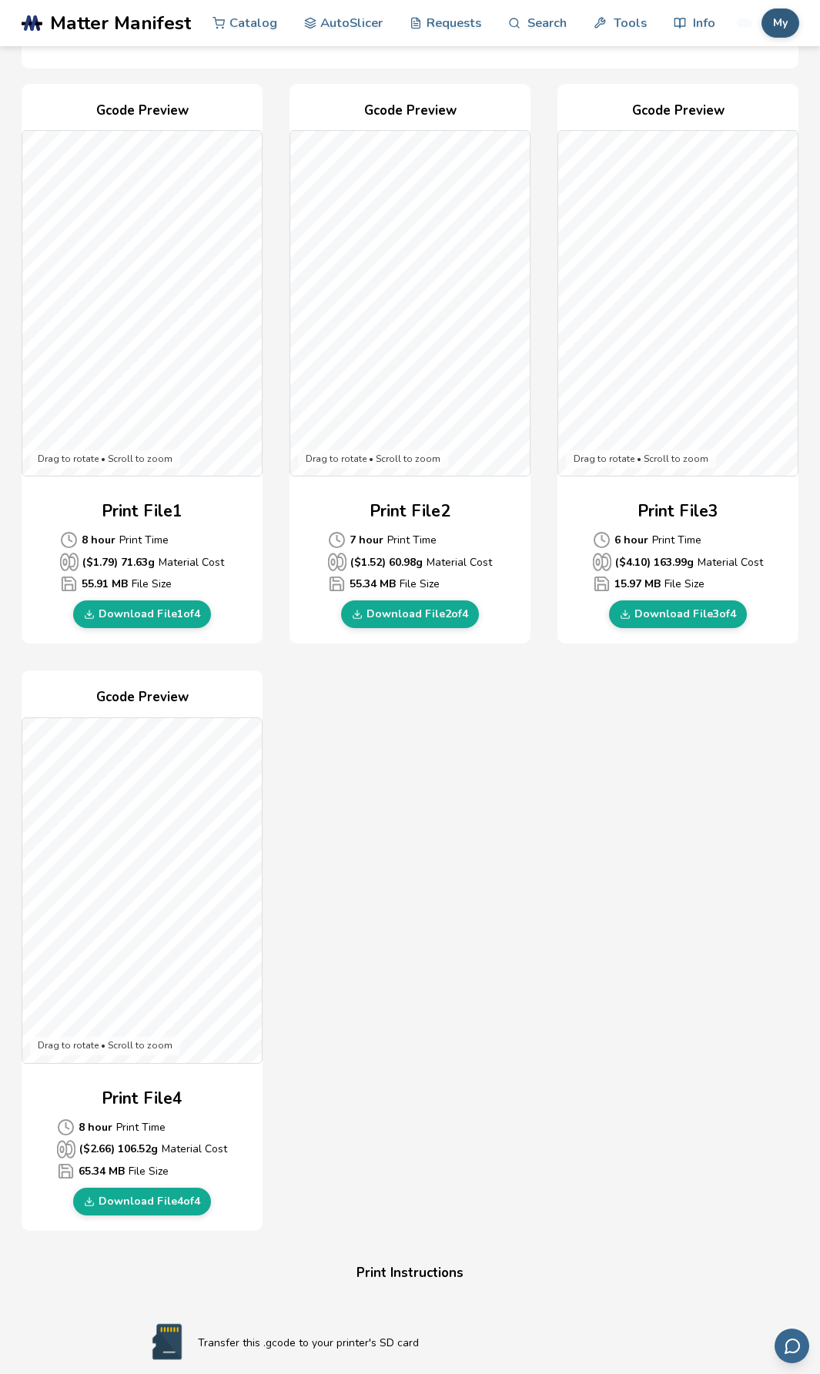
click at [781, 33] on button "My" at bounding box center [780, 22] width 38 height 29
click at [729, 123] on button "My Items" at bounding box center [740, 121] width 108 height 31
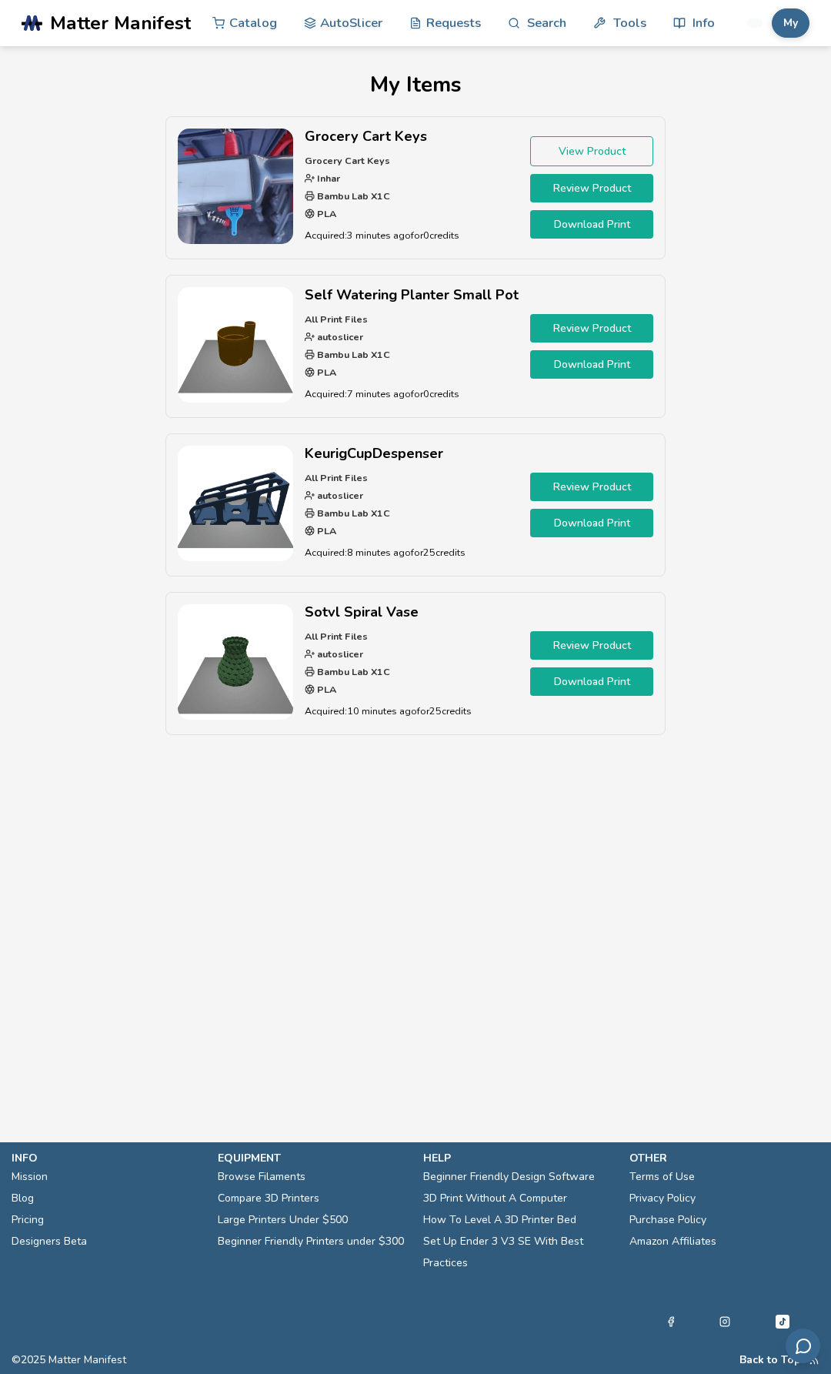
click at [579, 526] on link "Download Print" at bounding box center [591, 523] width 123 height 28
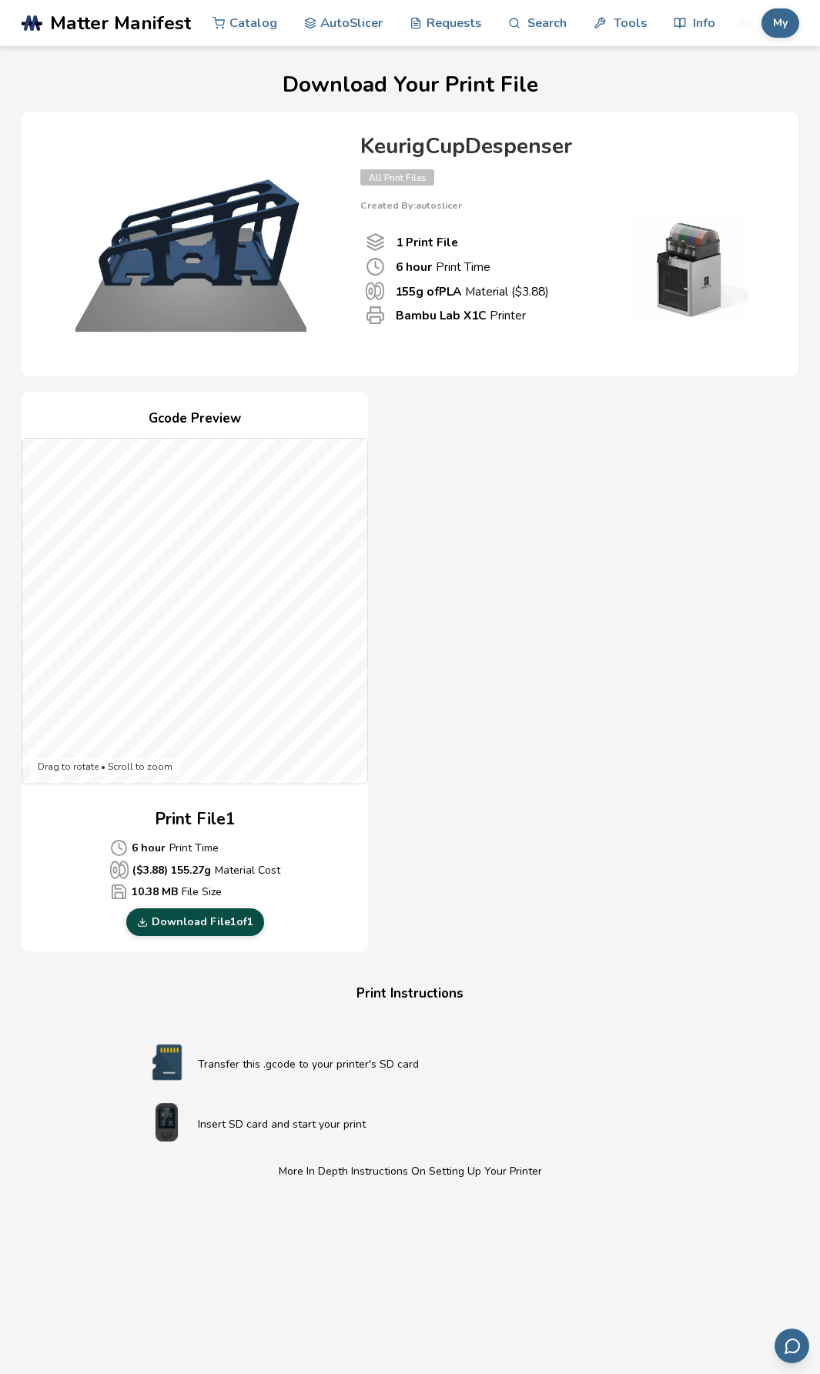
click at [224, 922] on link "Download File 1 of 1" at bounding box center [195, 922] width 138 height 28
click at [249, 26] on link "Catalog" at bounding box center [244, 22] width 65 height 46
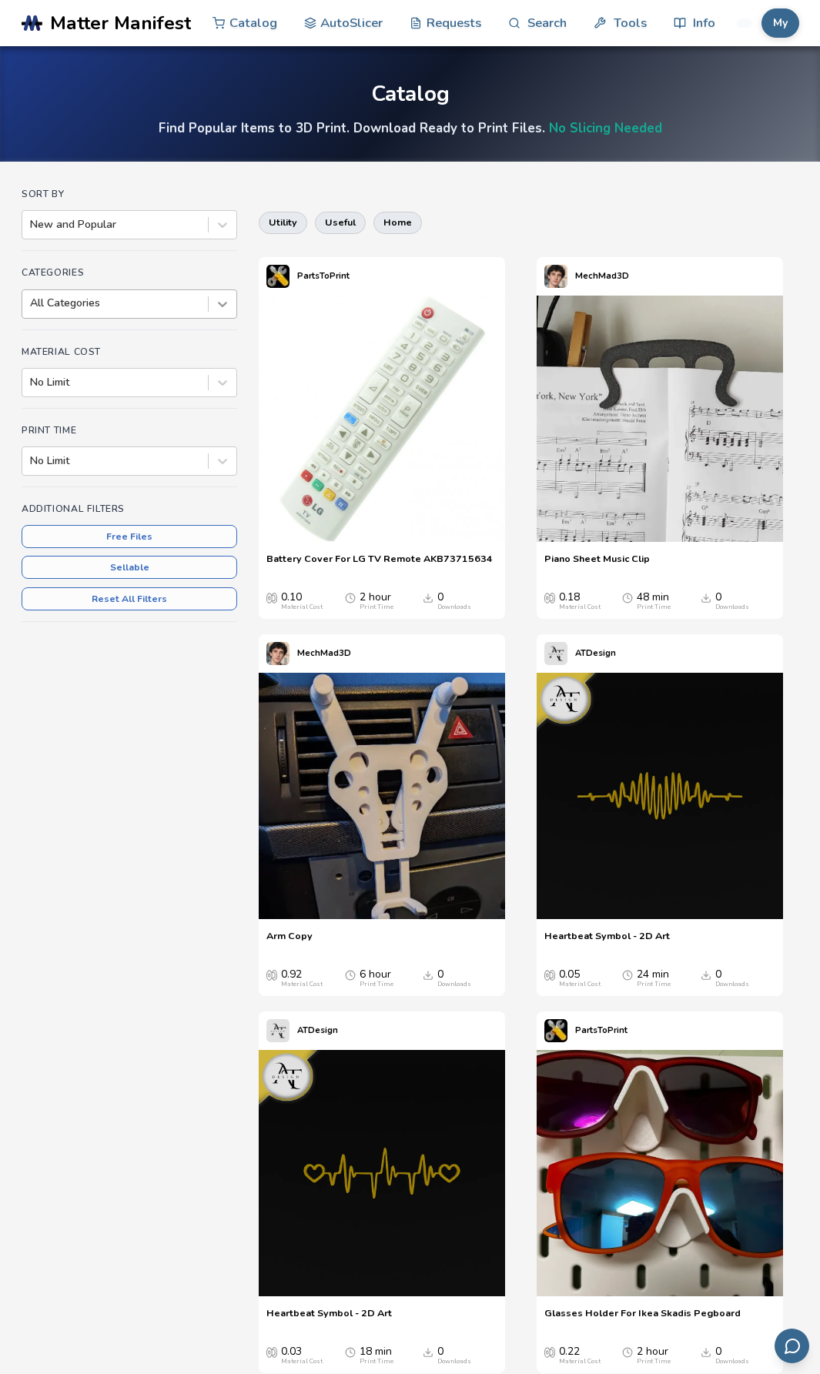
click at [215, 302] on icon at bounding box center [222, 303] width 15 height 15
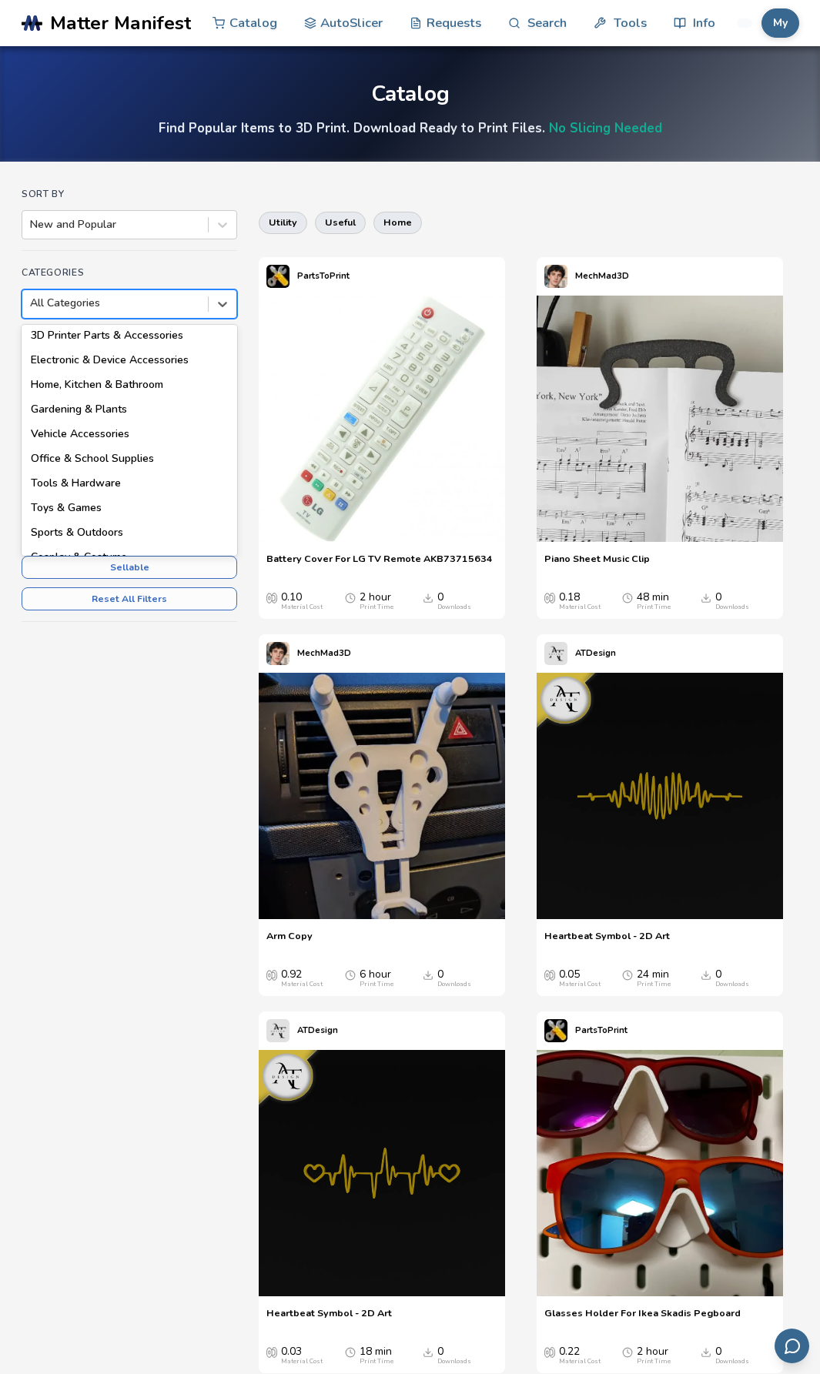
scroll to position [31, 0]
click at [107, 429] on div "Vehicle Accessories" at bounding box center [129, 432] width 215 height 25
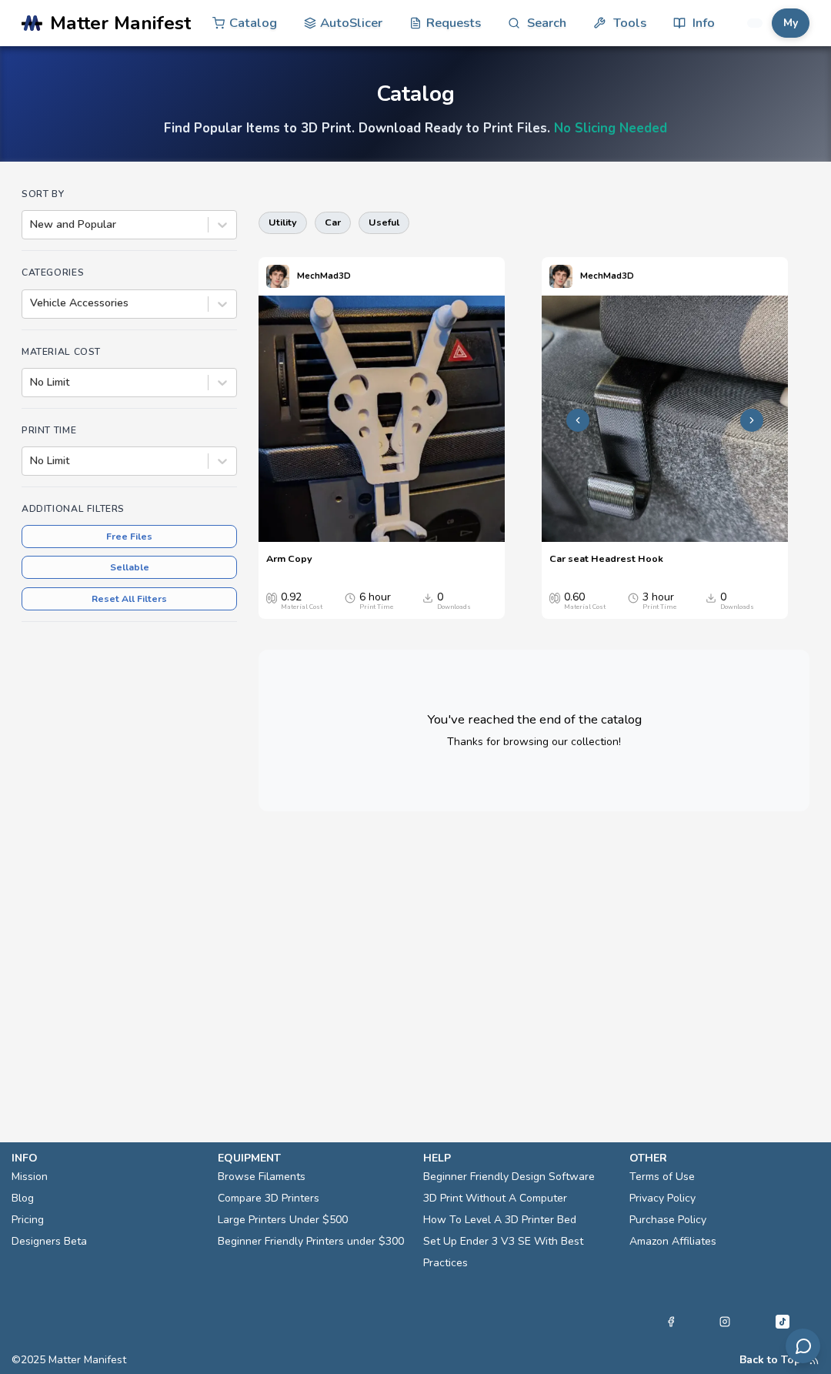
click at [576, 423] on icon at bounding box center [578, 420] width 11 height 11
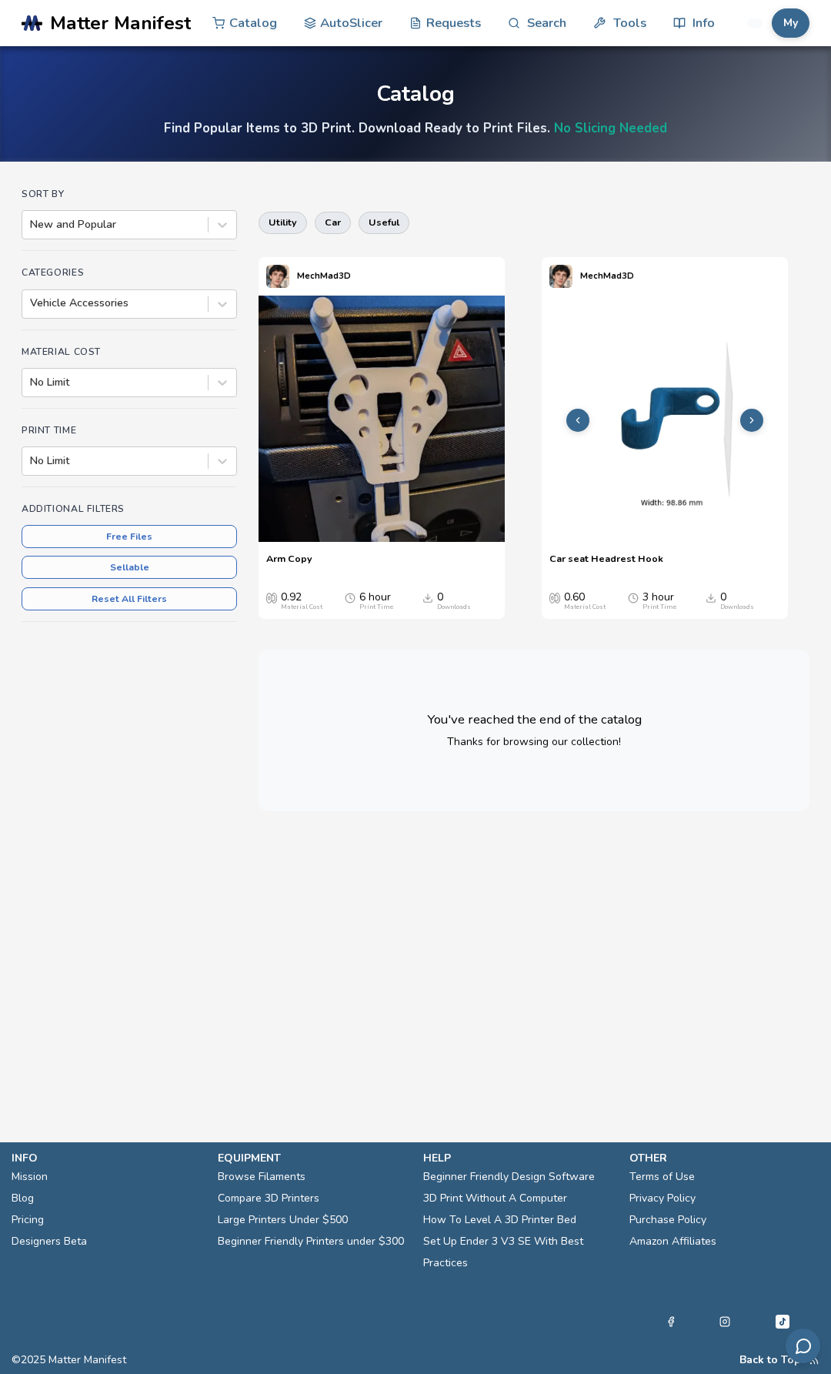
click at [751, 421] on icon at bounding box center [751, 420] width 11 height 11
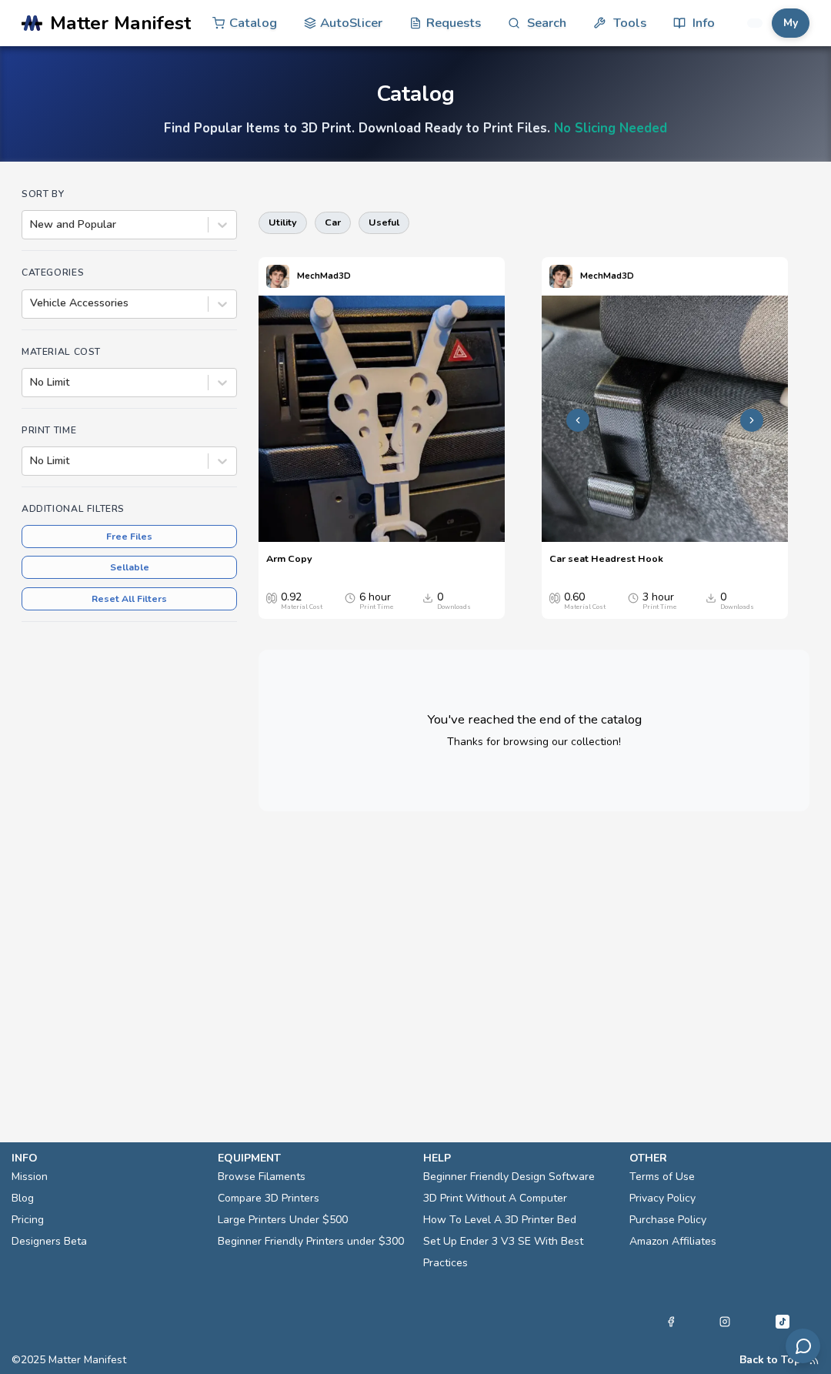
click at [579, 422] on polyline at bounding box center [577, 419] width 3 height 5
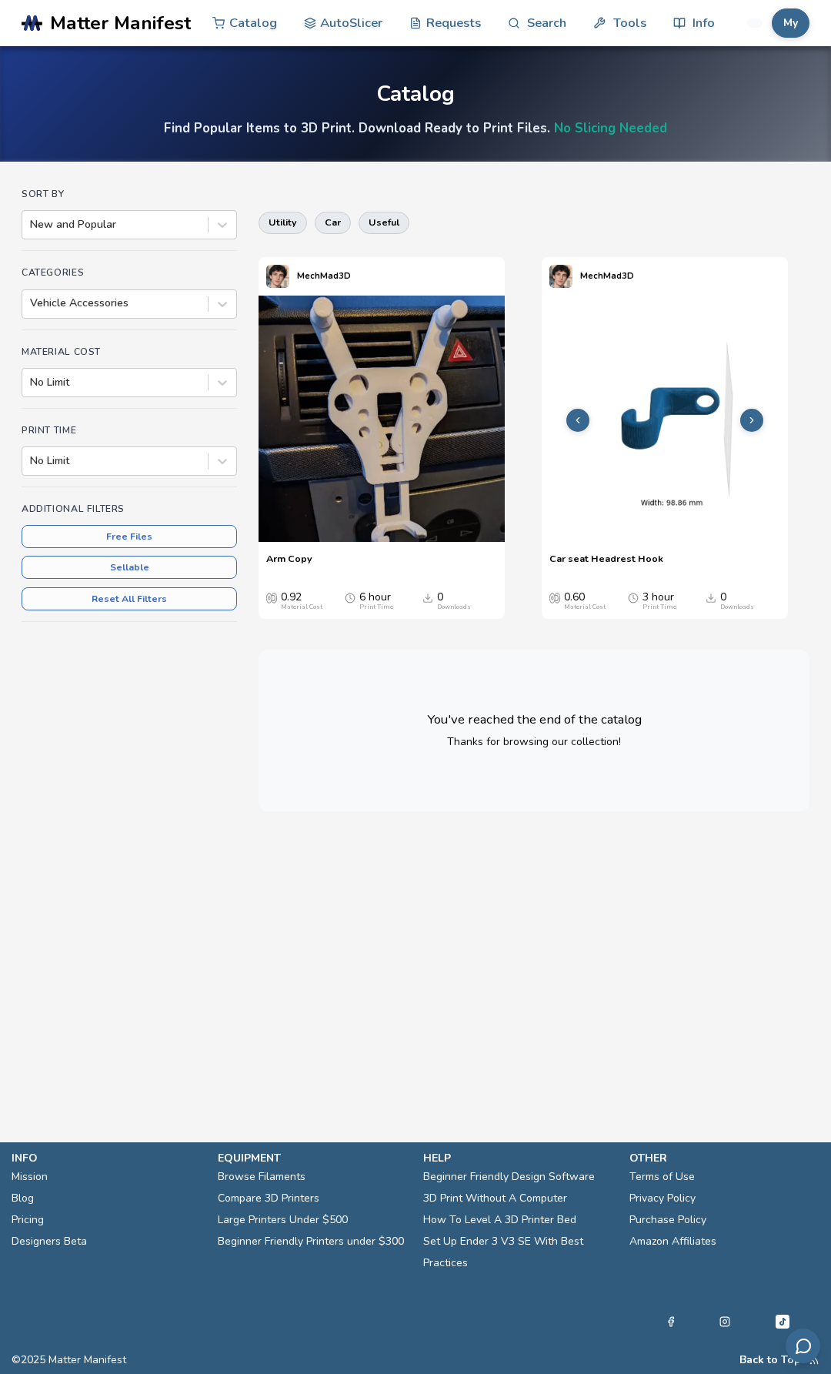
click at [743, 416] on button at bounding box center [751, 420] width 23 height 23
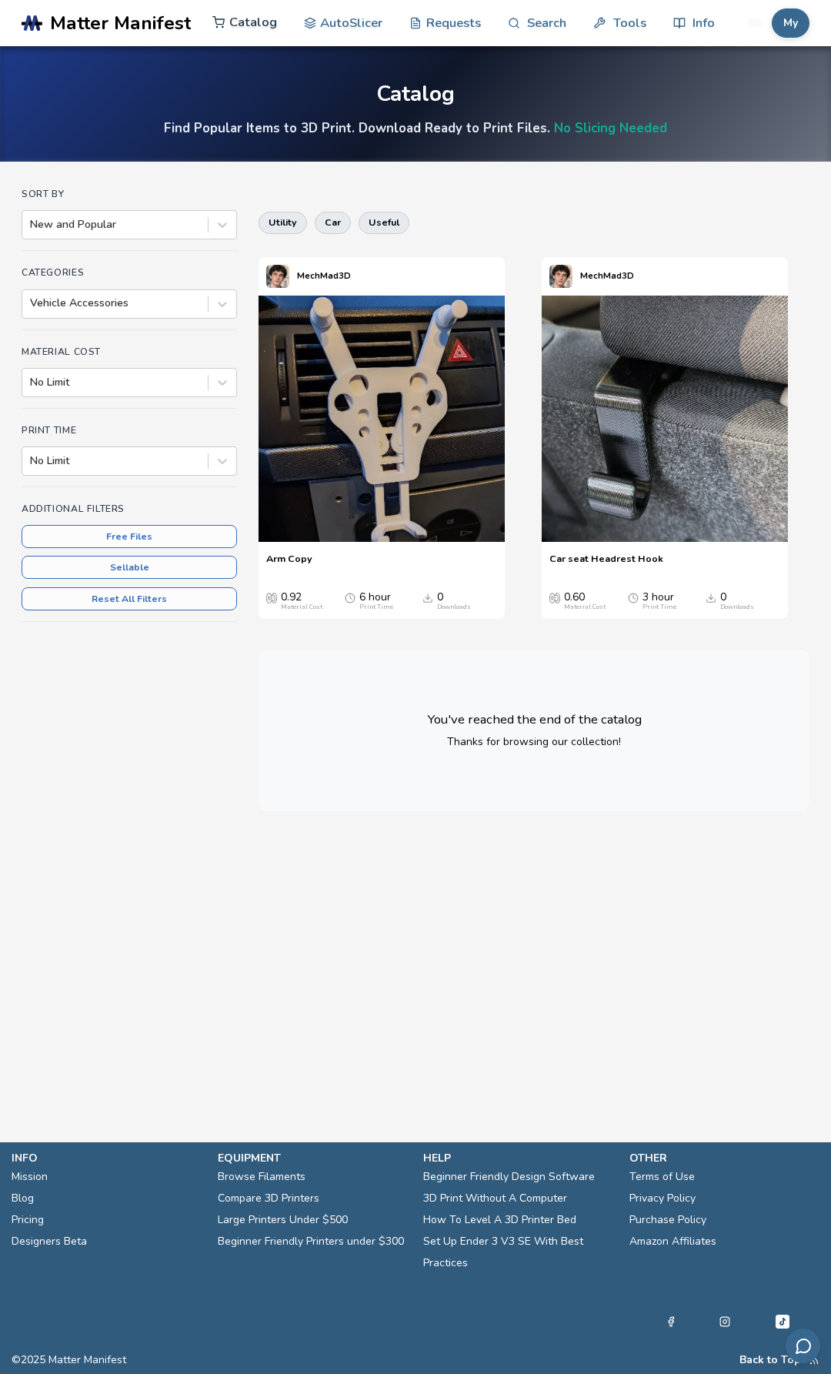
click at [248, 26] on link "Catalog" at bounding box center [244, 22] width 65 height 46
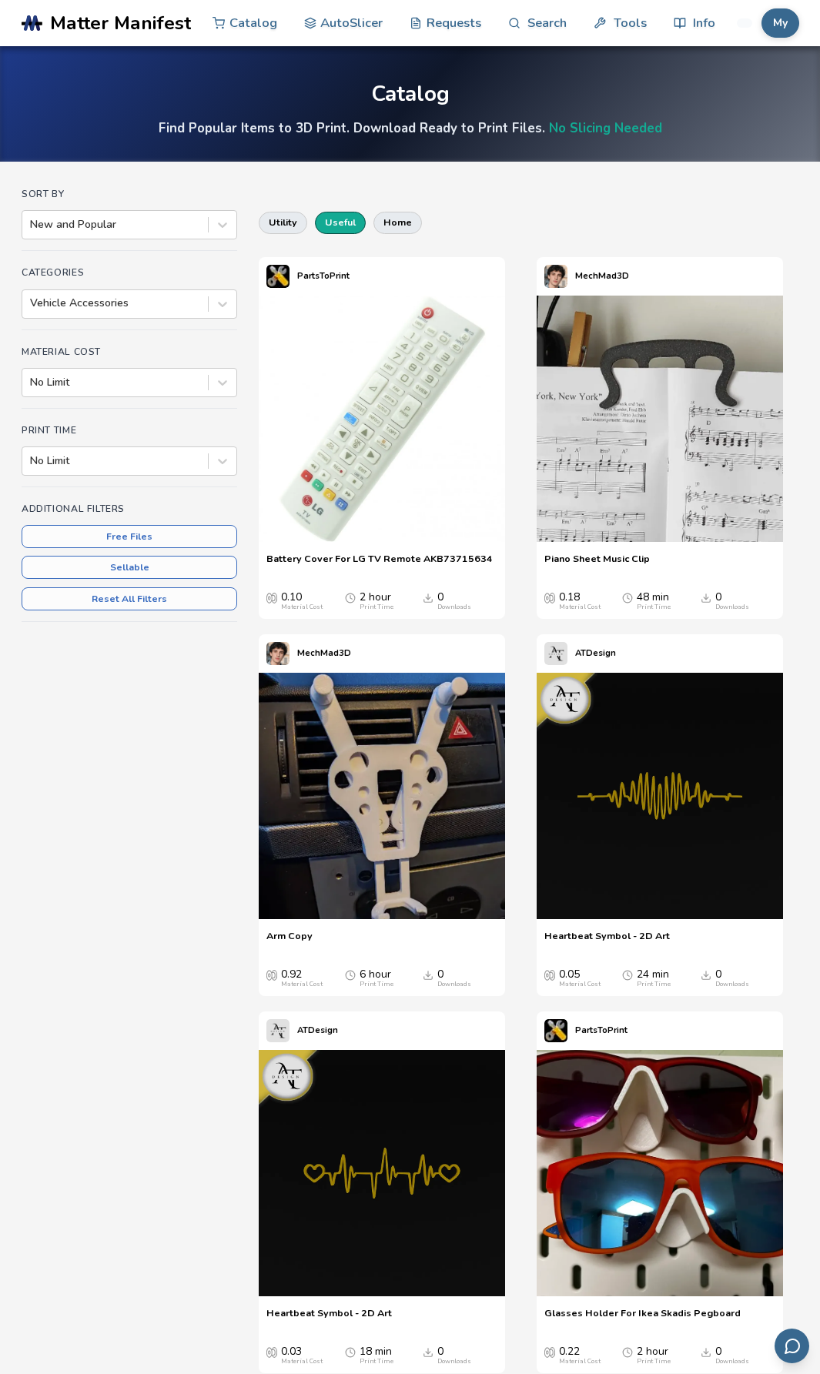
click at [331, 221] on button "useful" at bounding box center [340, 223] width 51 height 22
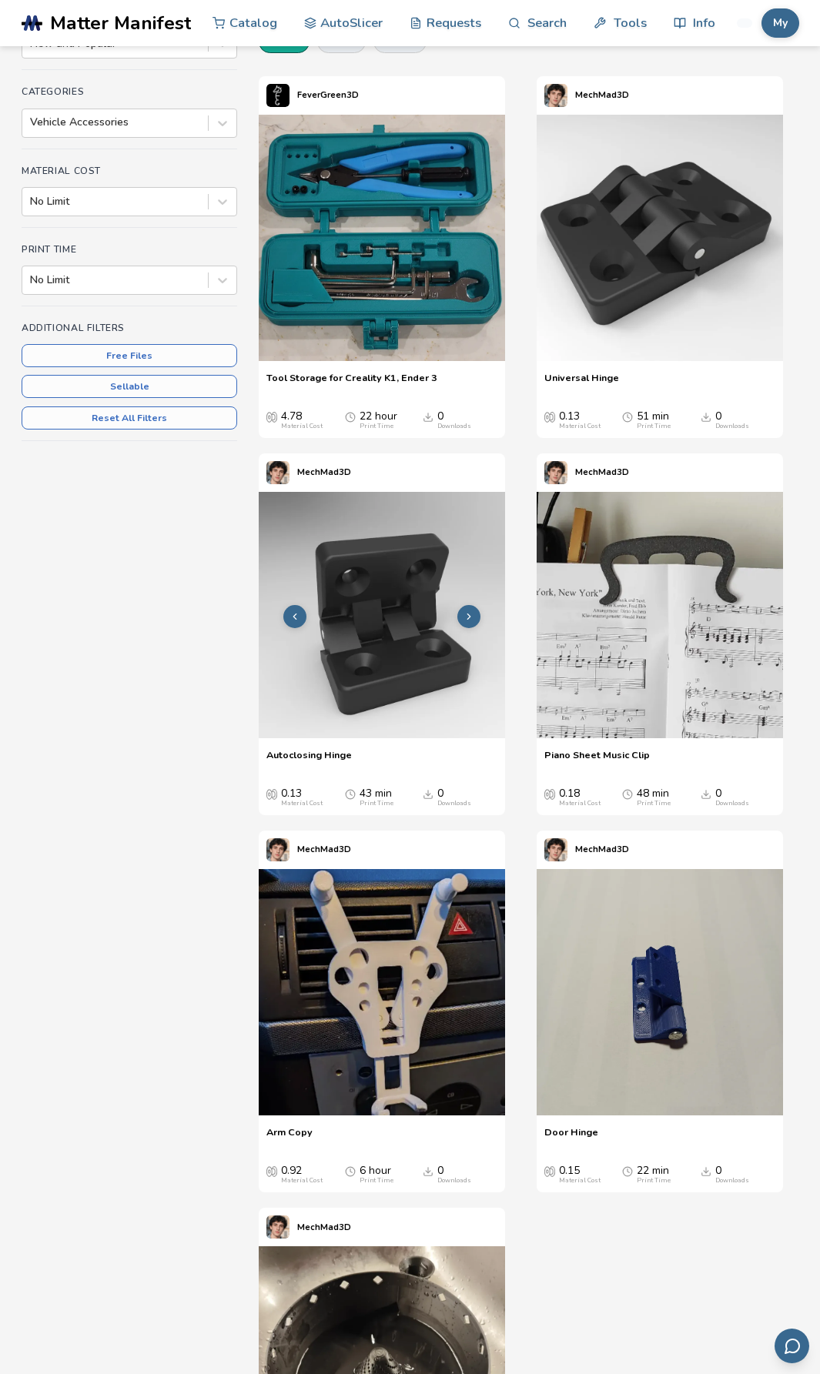
scroll to position [154, 0]
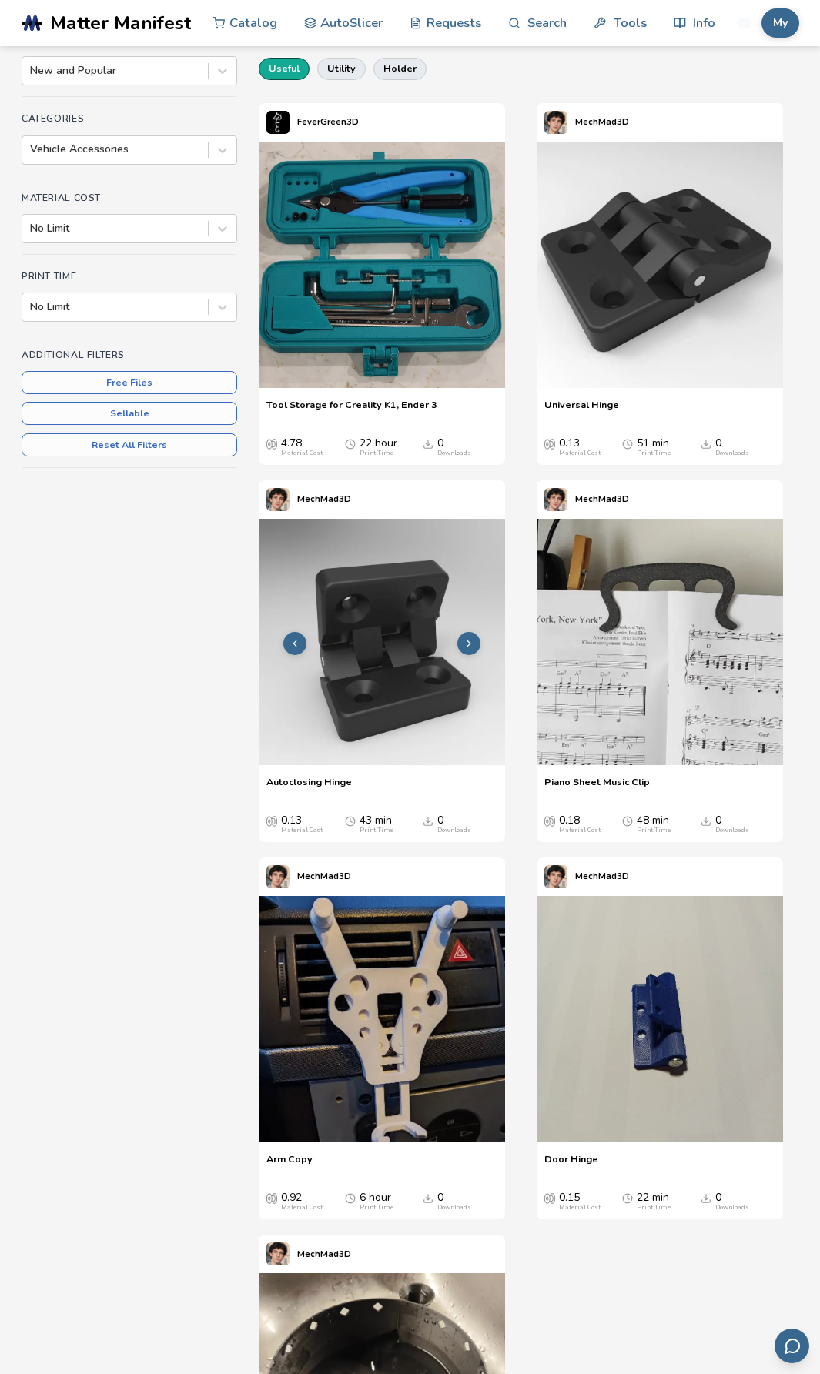
click at [391, 697] on img at bounding box center [382, 642] width 246 height 246
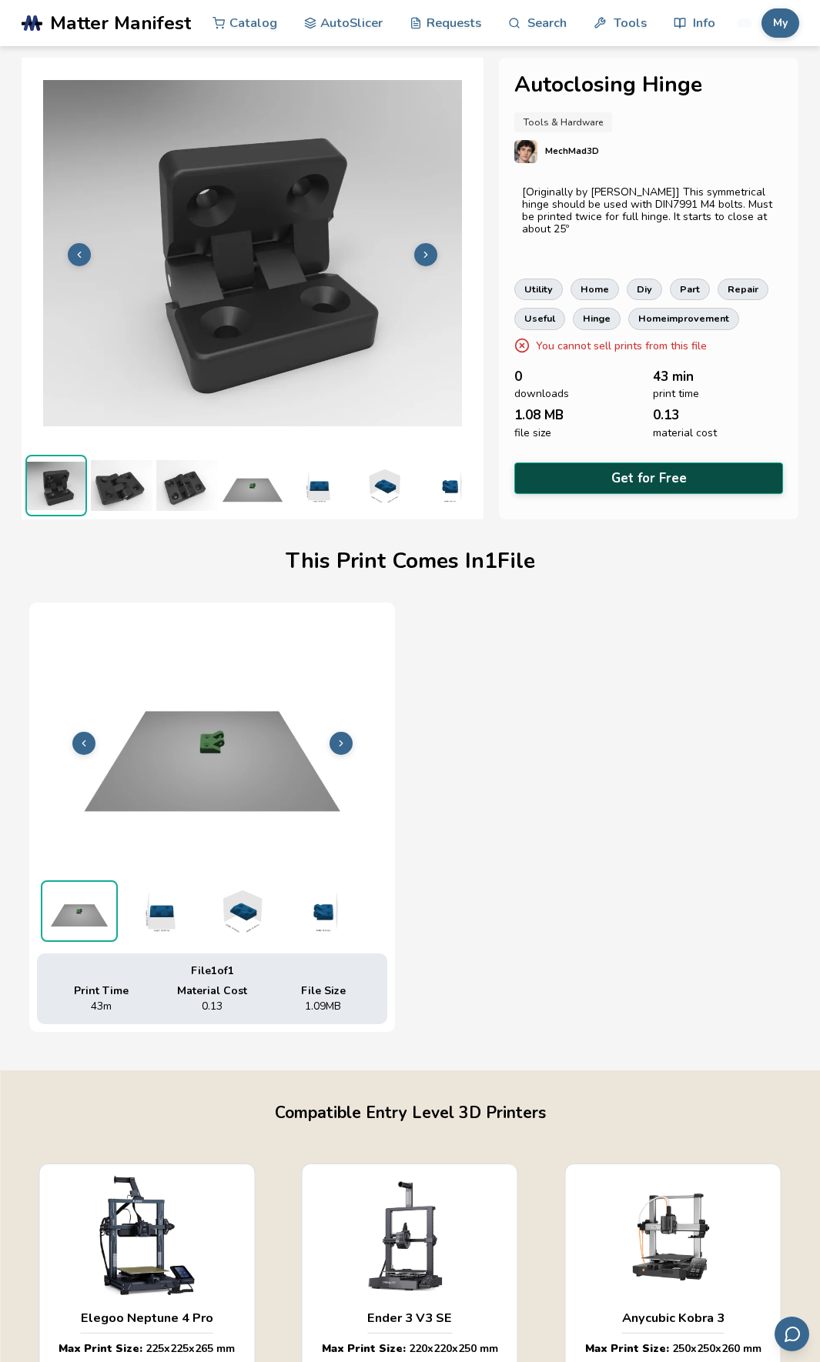
click at [666, 478] on button "Get for Free" at bounding box center [648, 479] width 269 height 32
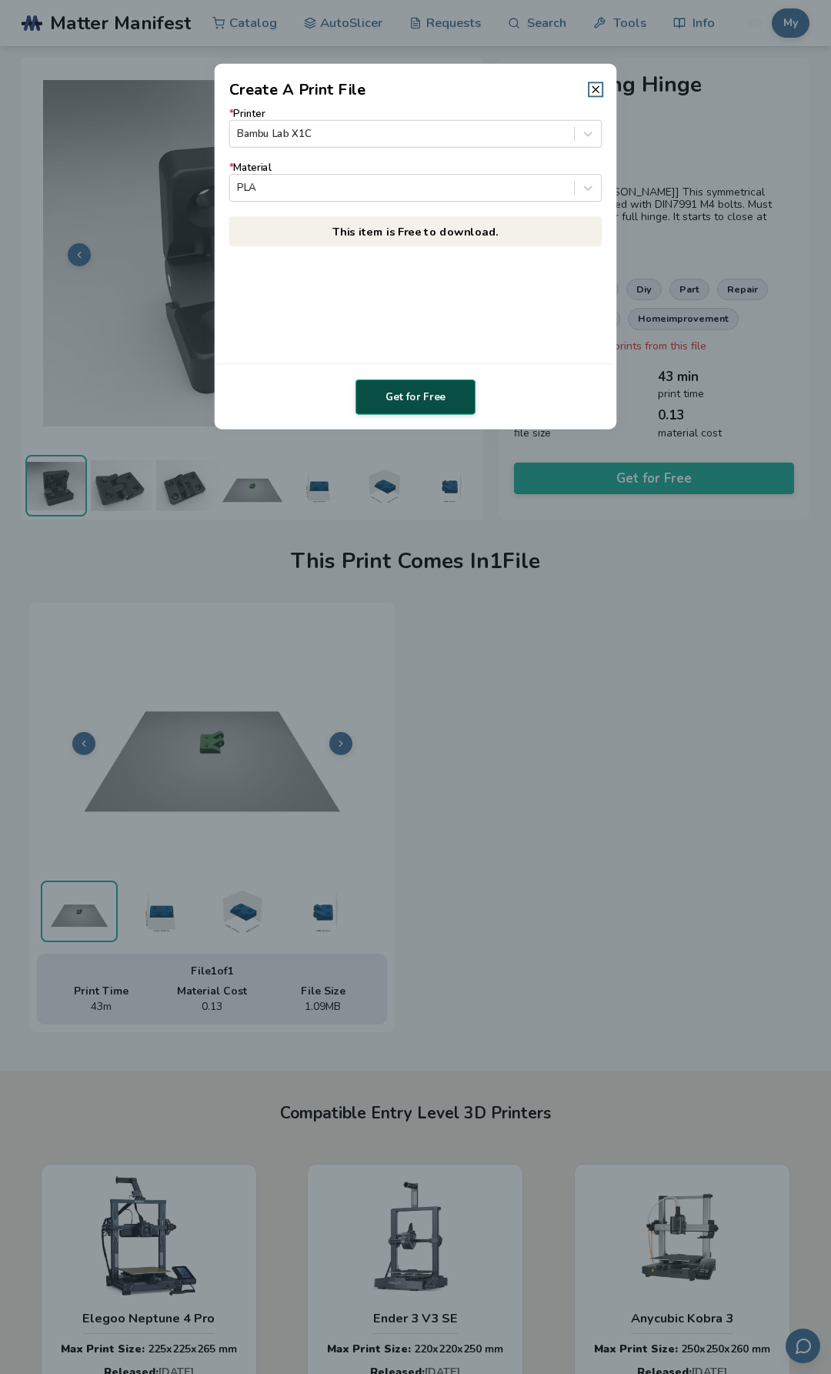
click at [415, 399] on button "Get for Free" at bounding box center [416, 396] width 120 height 35
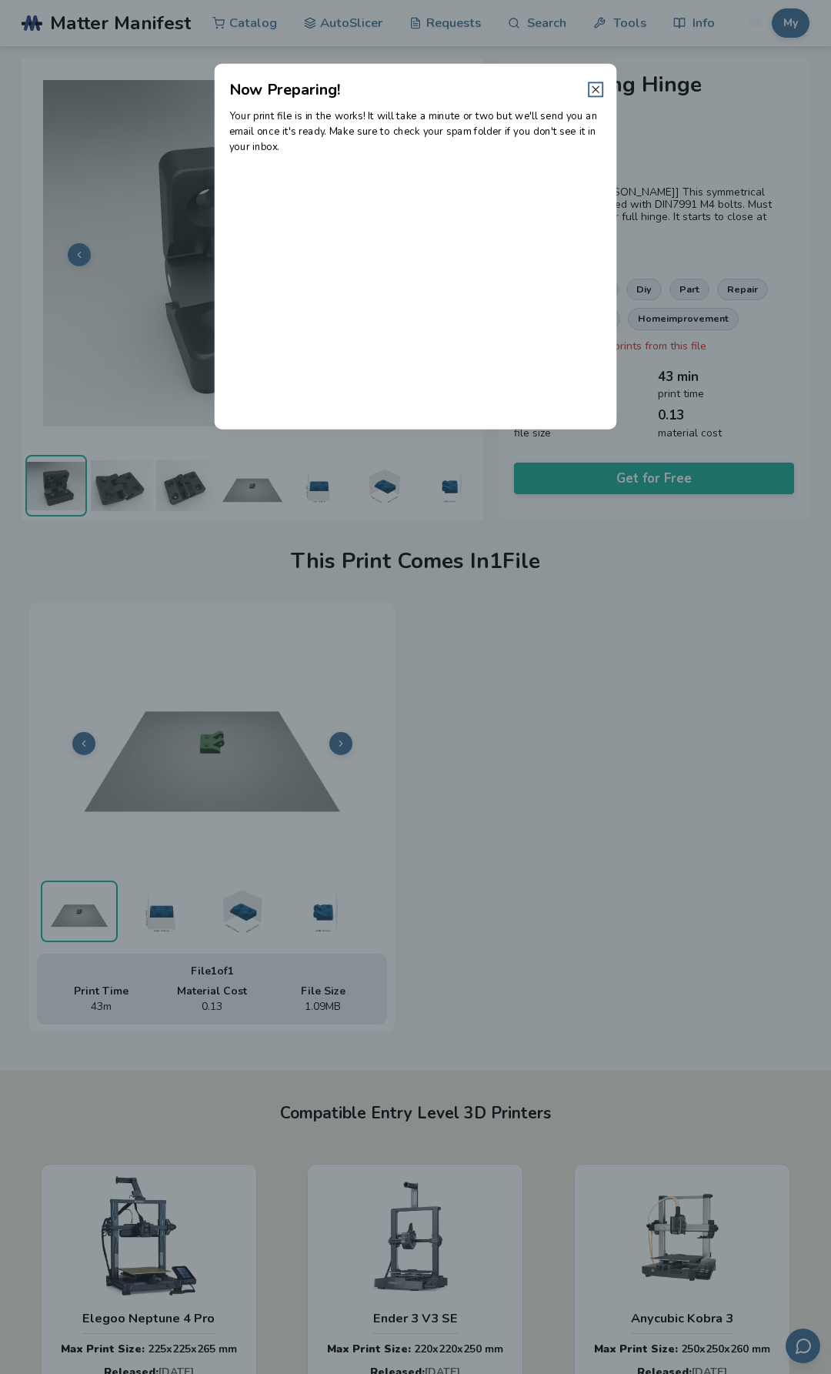
click at [593, 86] on line at bounding box center [596, 89] width 6 height 6
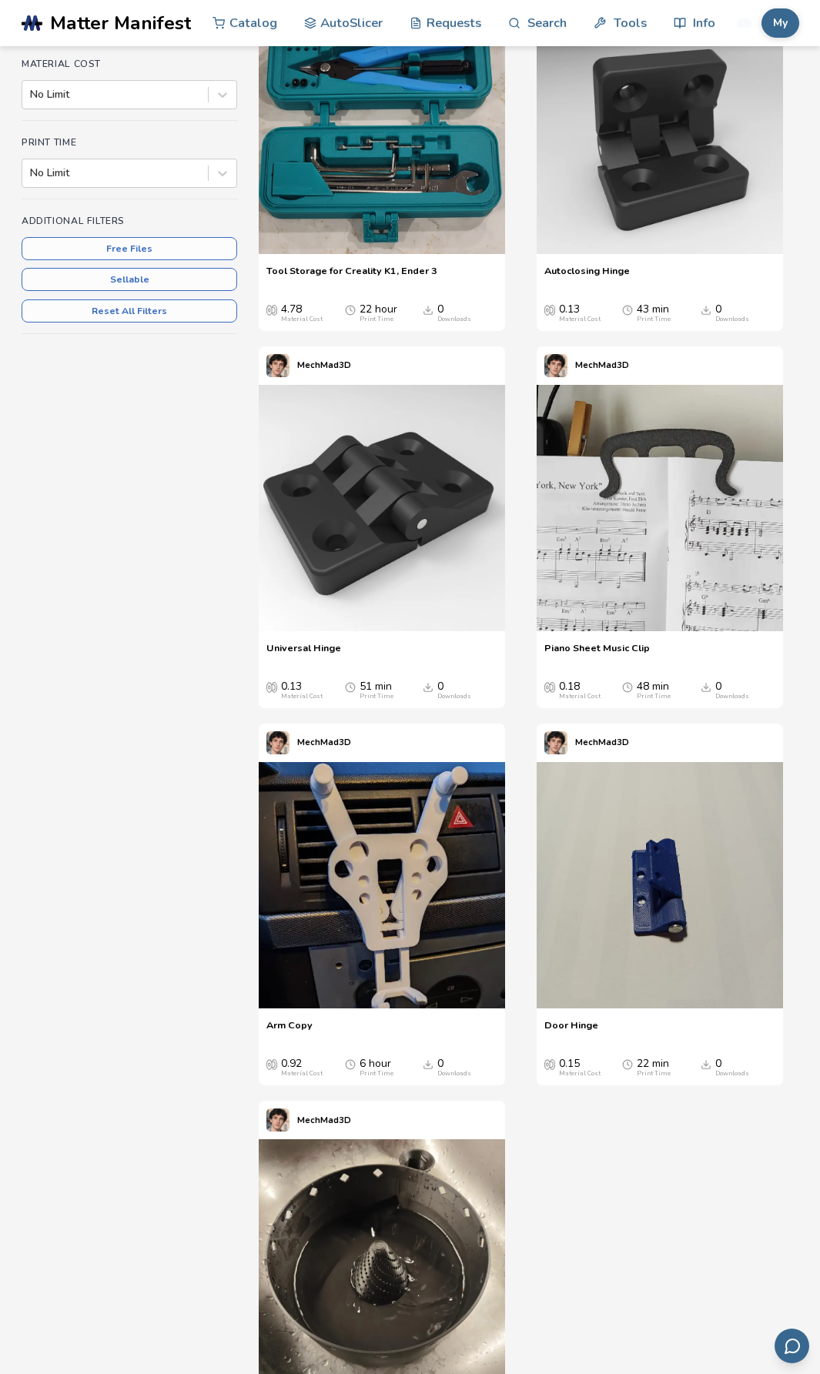
scroll to position [308, 0]
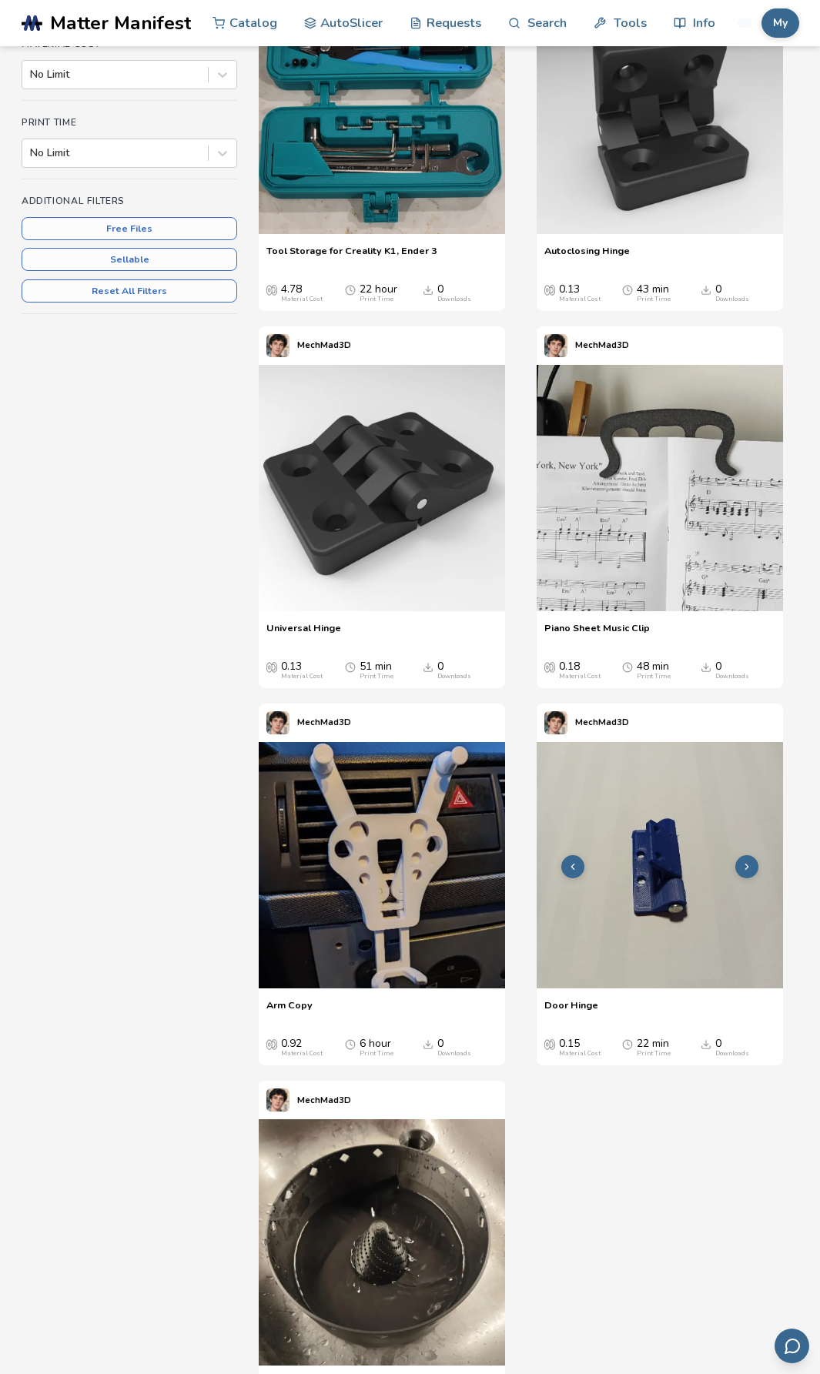
click at [693, 869] on img at bounding box center [659, 865] width 246 height 246
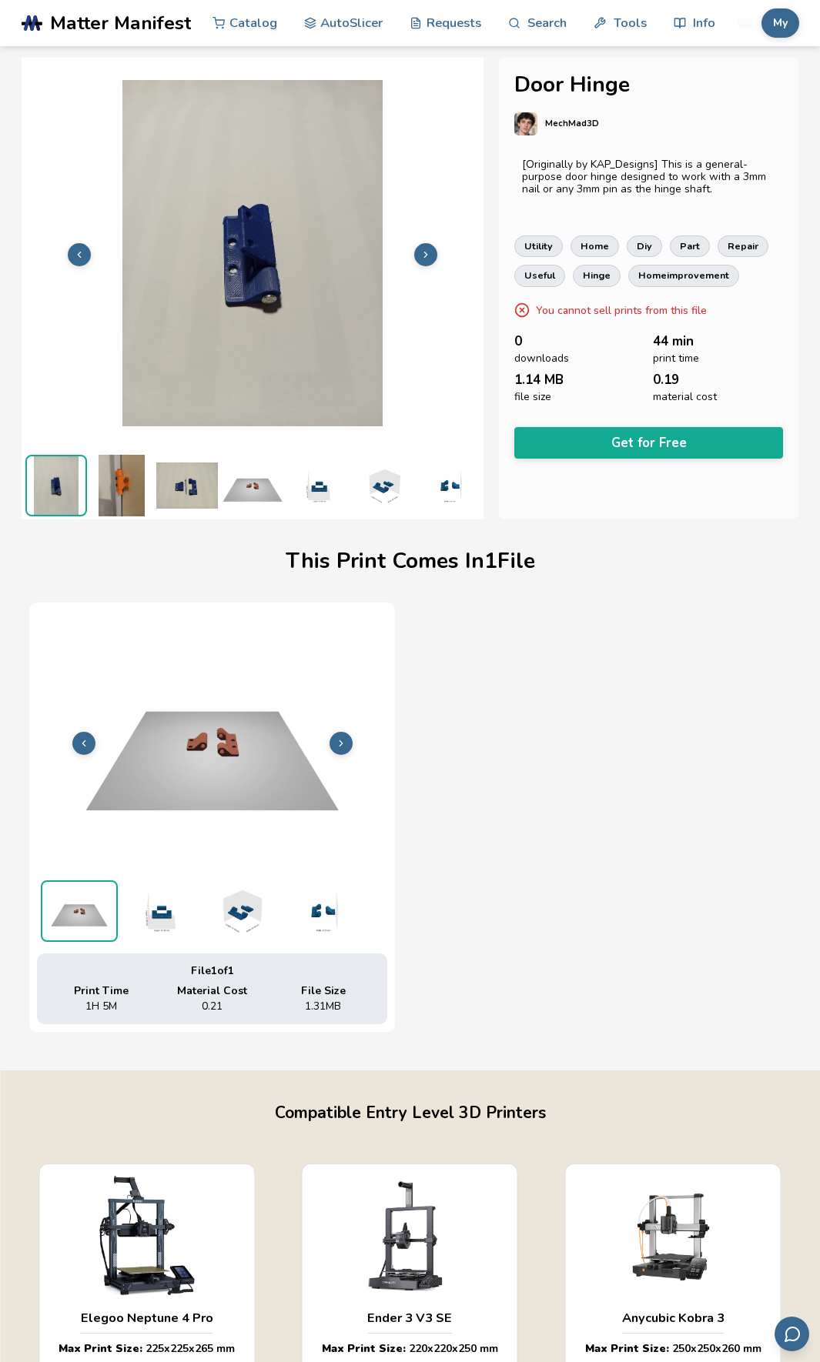
click at [110, 470] on img at bounding box center [122, 486] width 62 height 62
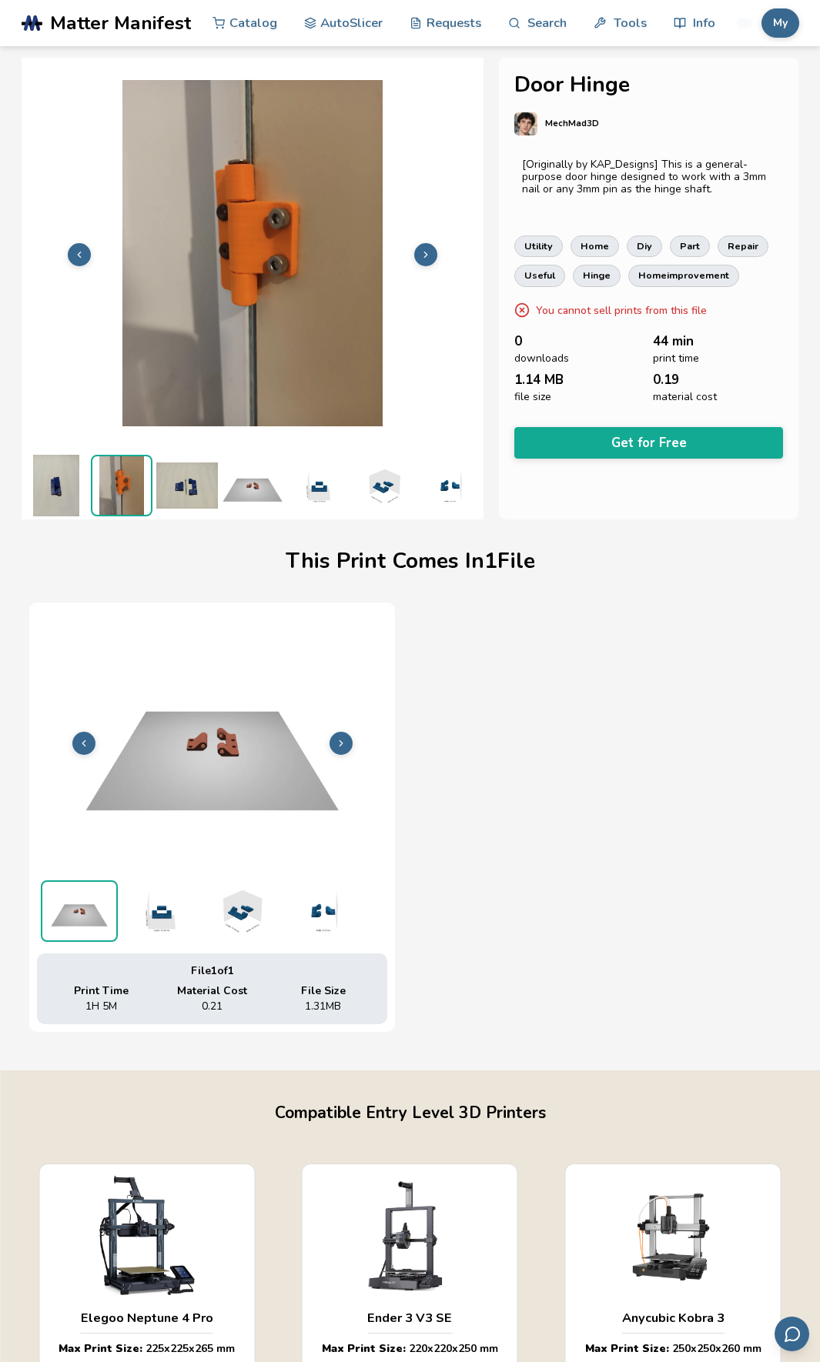
click at [189, 478] on img at bounding box center [187, 486] width 62 height 62
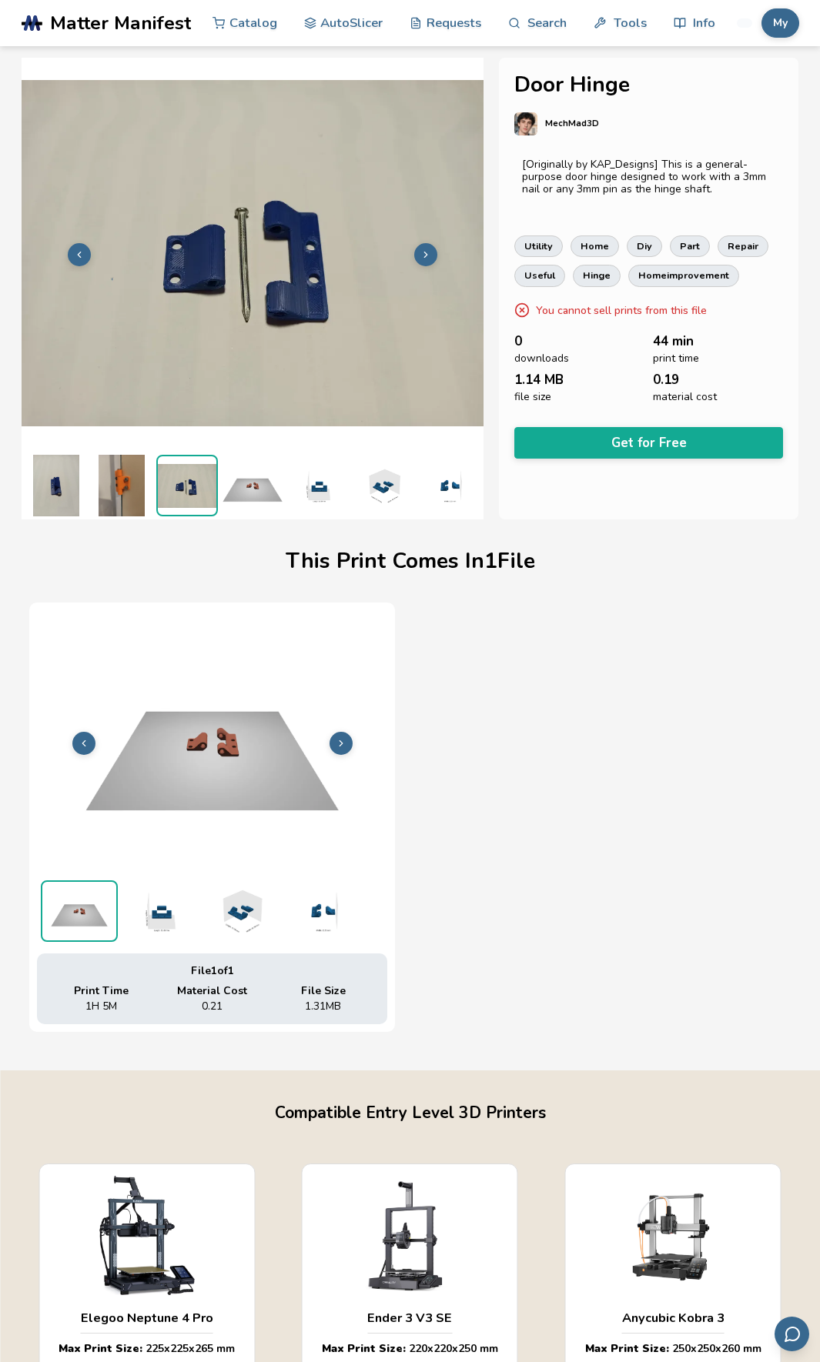
click at [252, 477] on img at bounding box center [253, 486] width 62 height 62
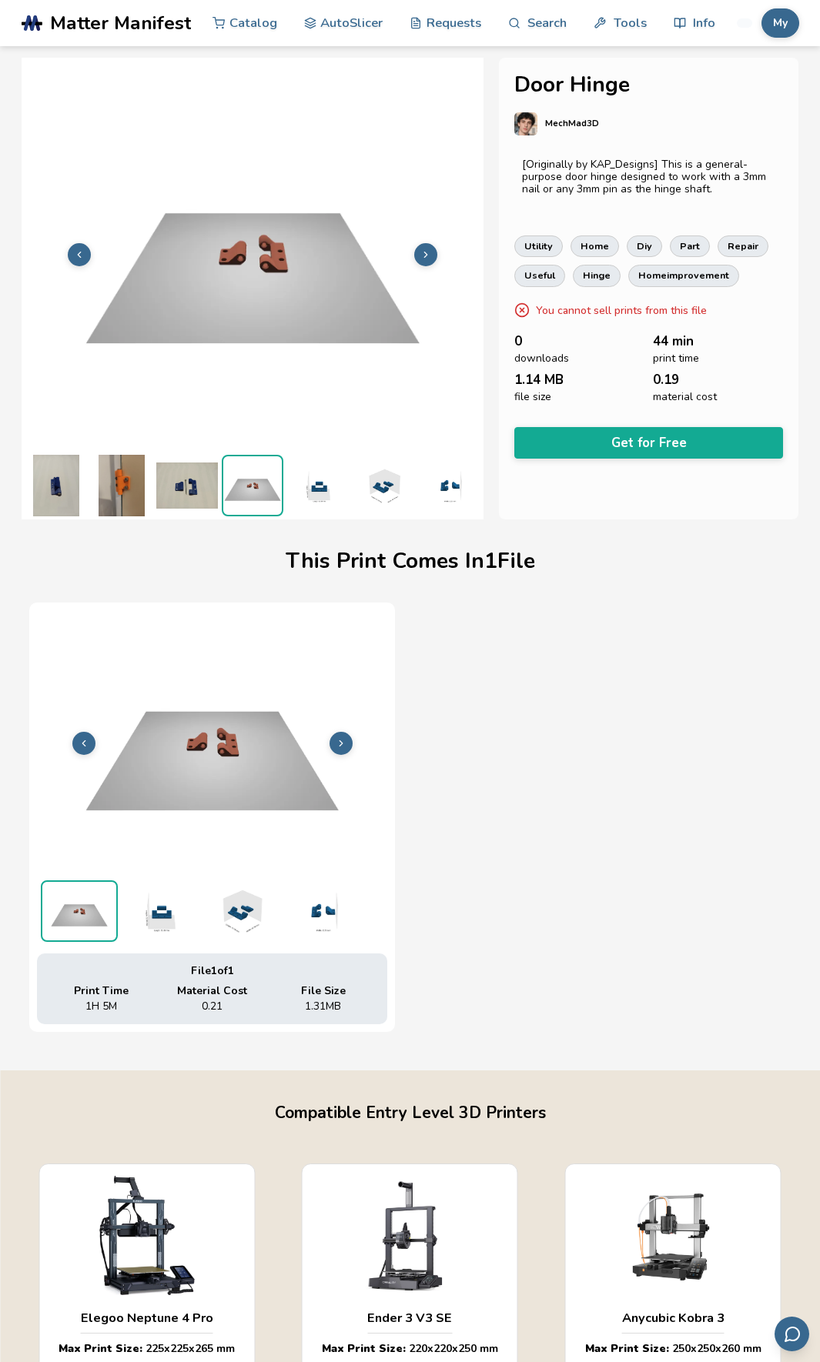
click at [339, 467] on img at bounding box center [318, 486] width 62 height 62
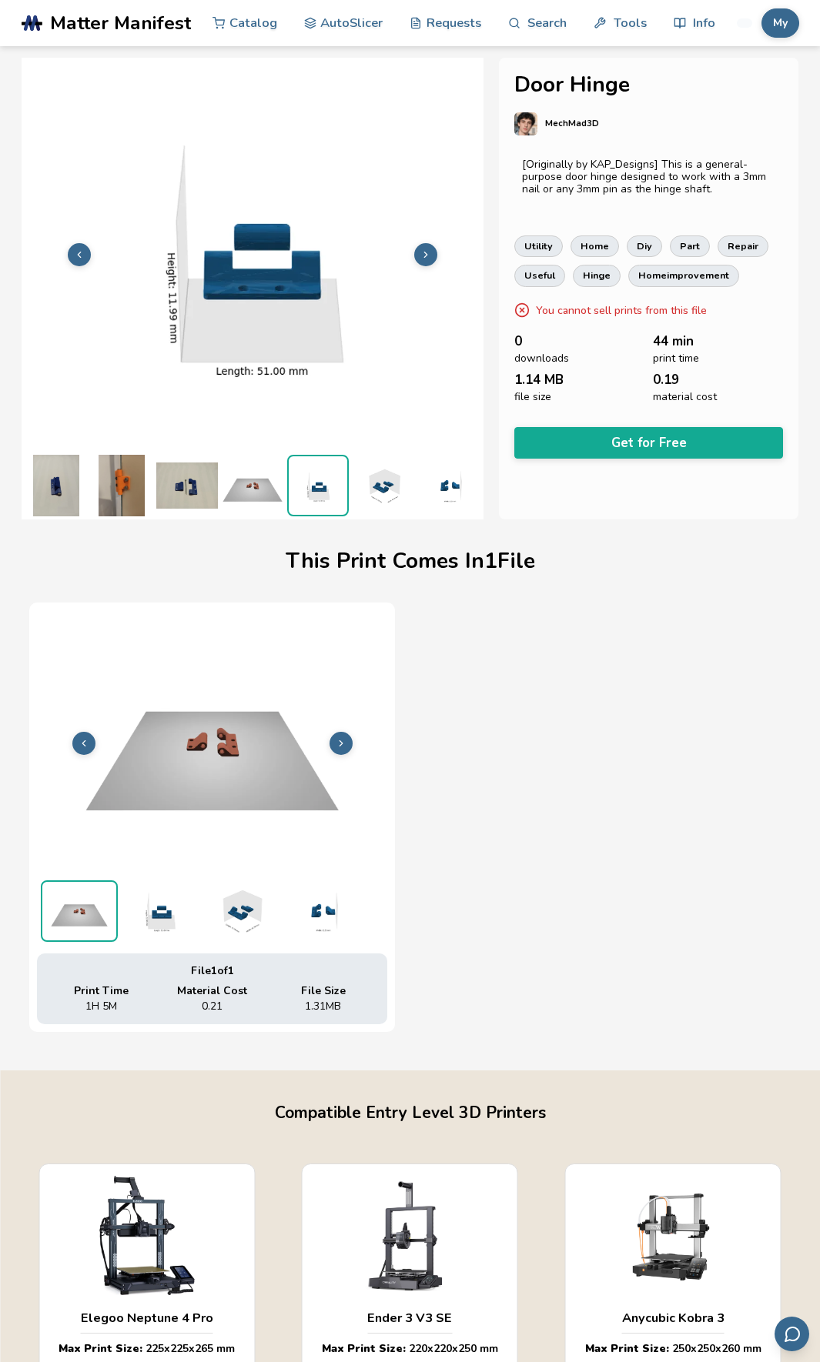
click at [230, 479] on img at bounding box center [253, 486] width 62 height 62
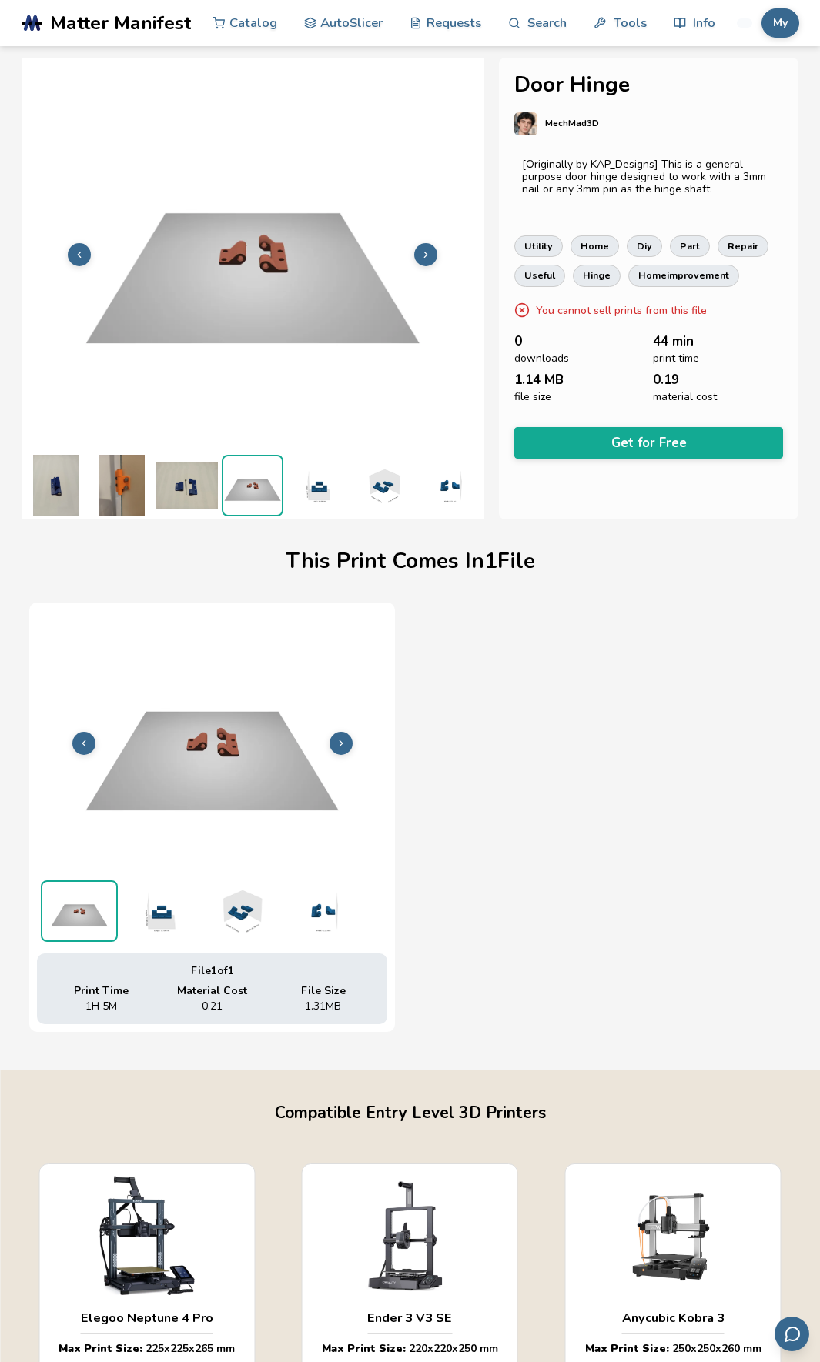
click at [174, 478] on img at bounding box center [187, 486] width 62 height 62
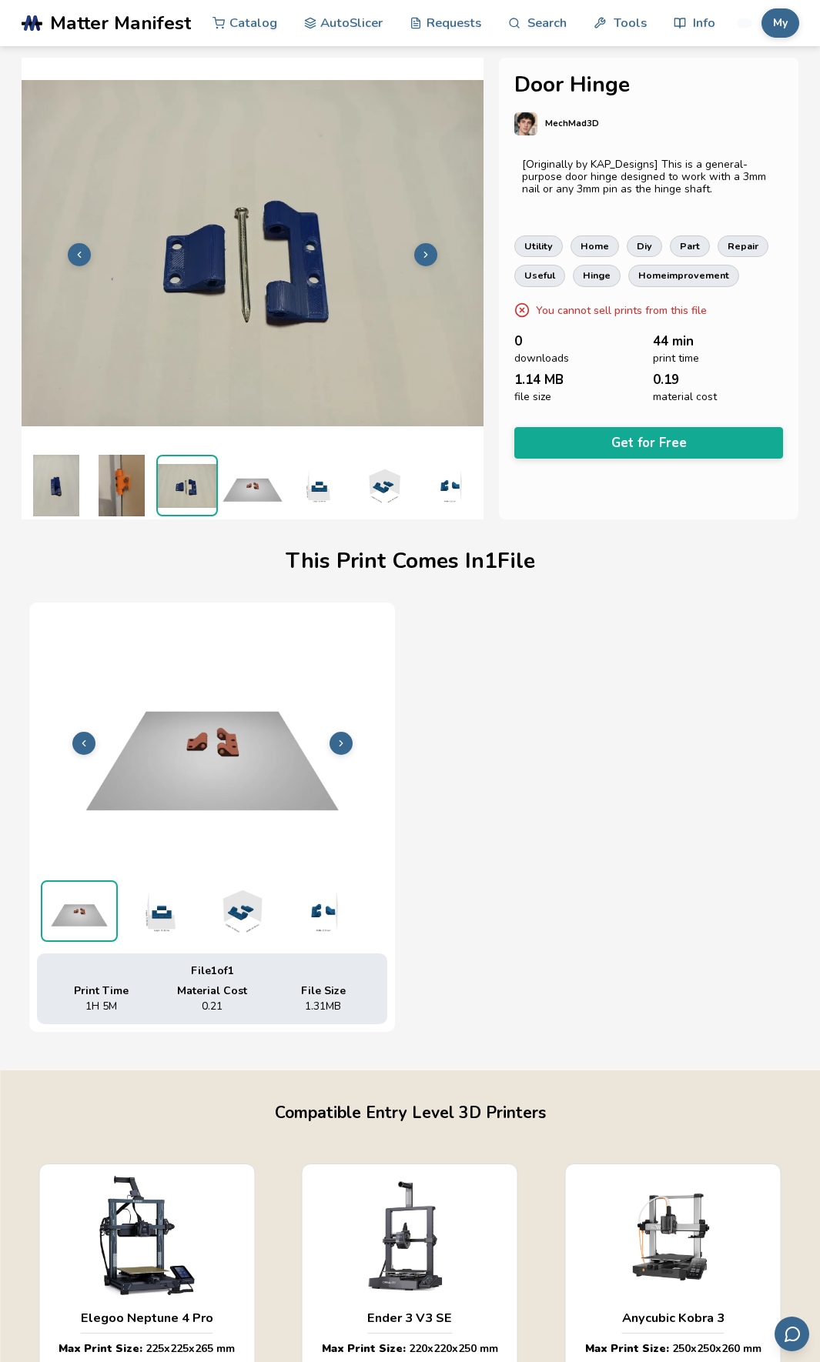
scroll to position [0, 0]
click at [115, 472] on img at bounding box center [122, 486] width 62 height 62
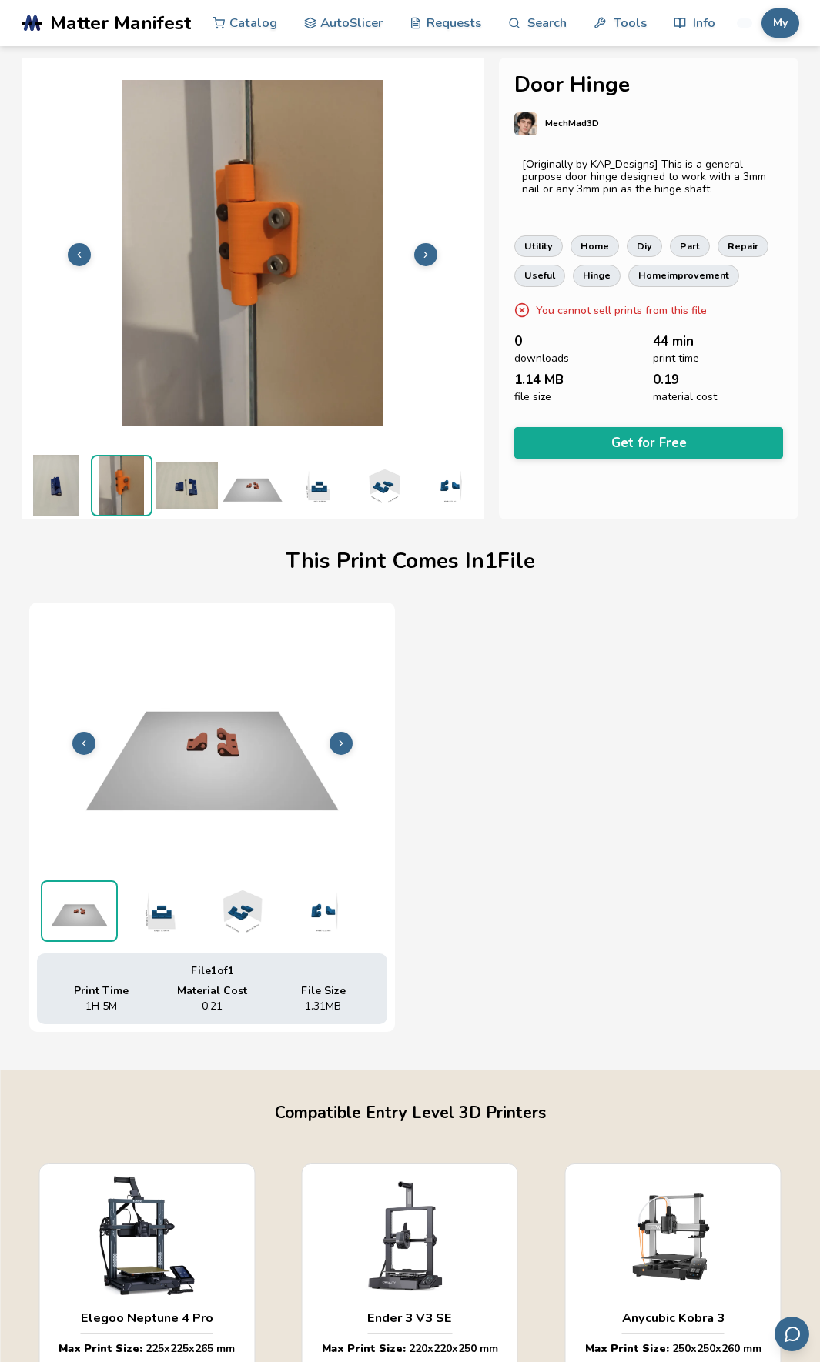
click at [86, 476] on img at bounding box center [56, 486] width 62 height 62
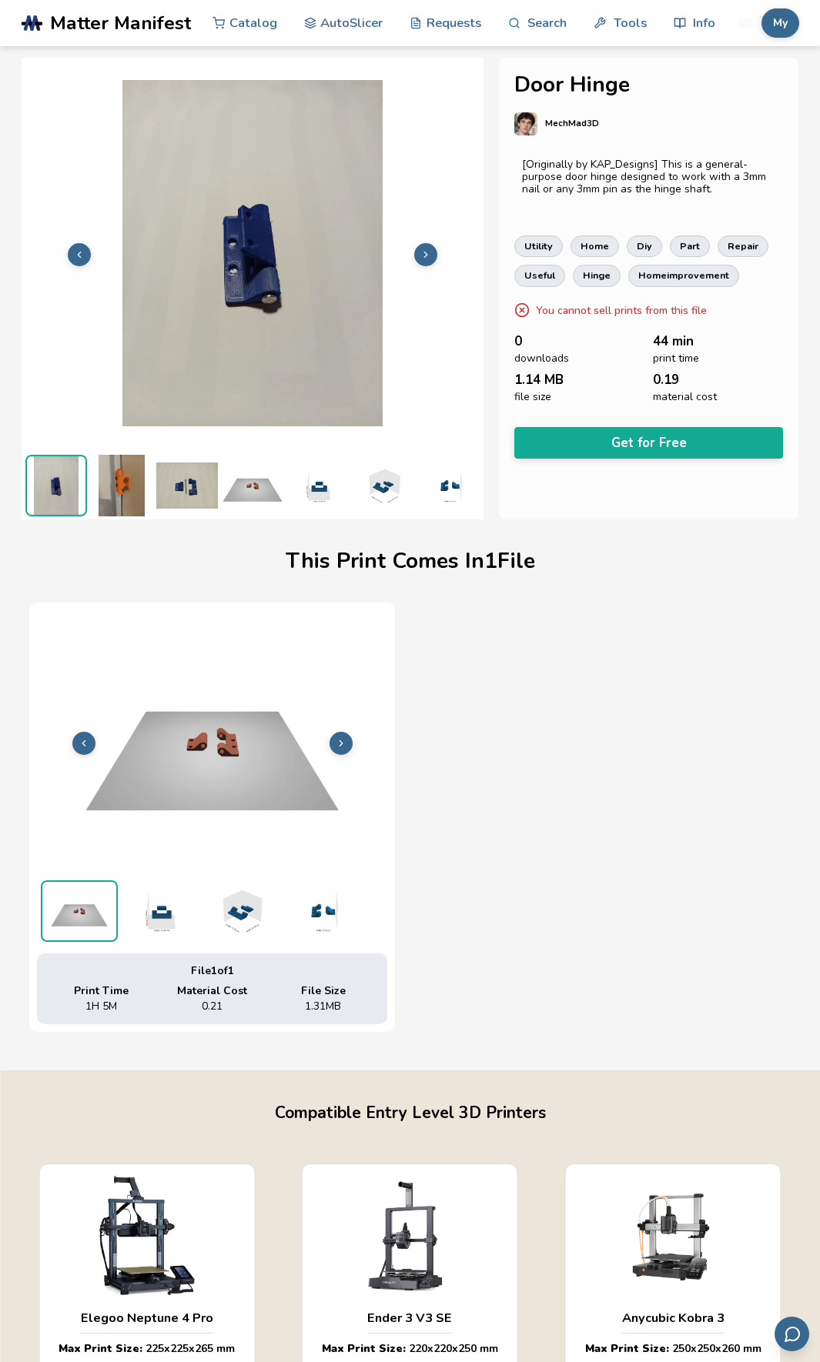
click at [124, 483] on img at bounding box center [122, 486] width 62 height 62
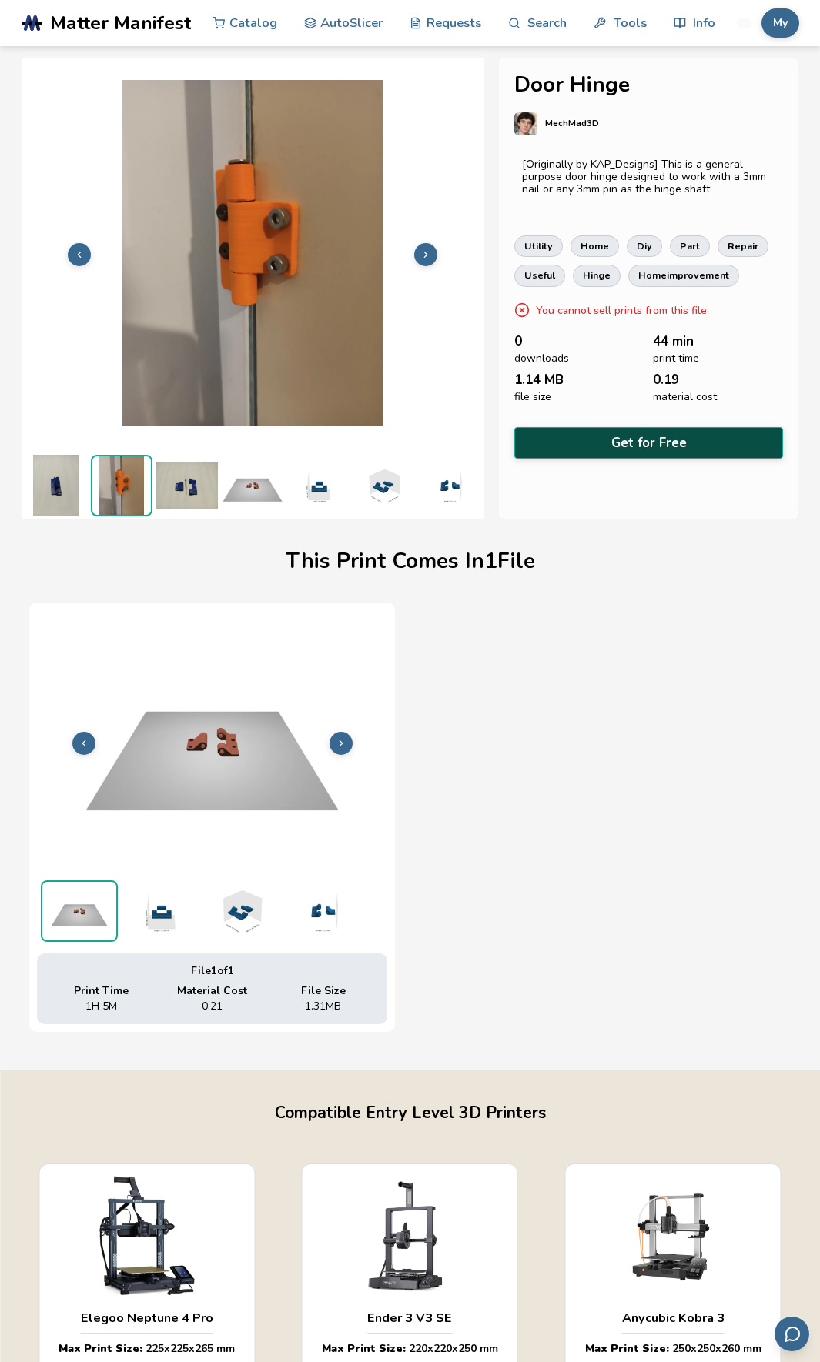
click at [633, 449] on button "Get for Free" at bounding box center [648, 443] width 269 height 32
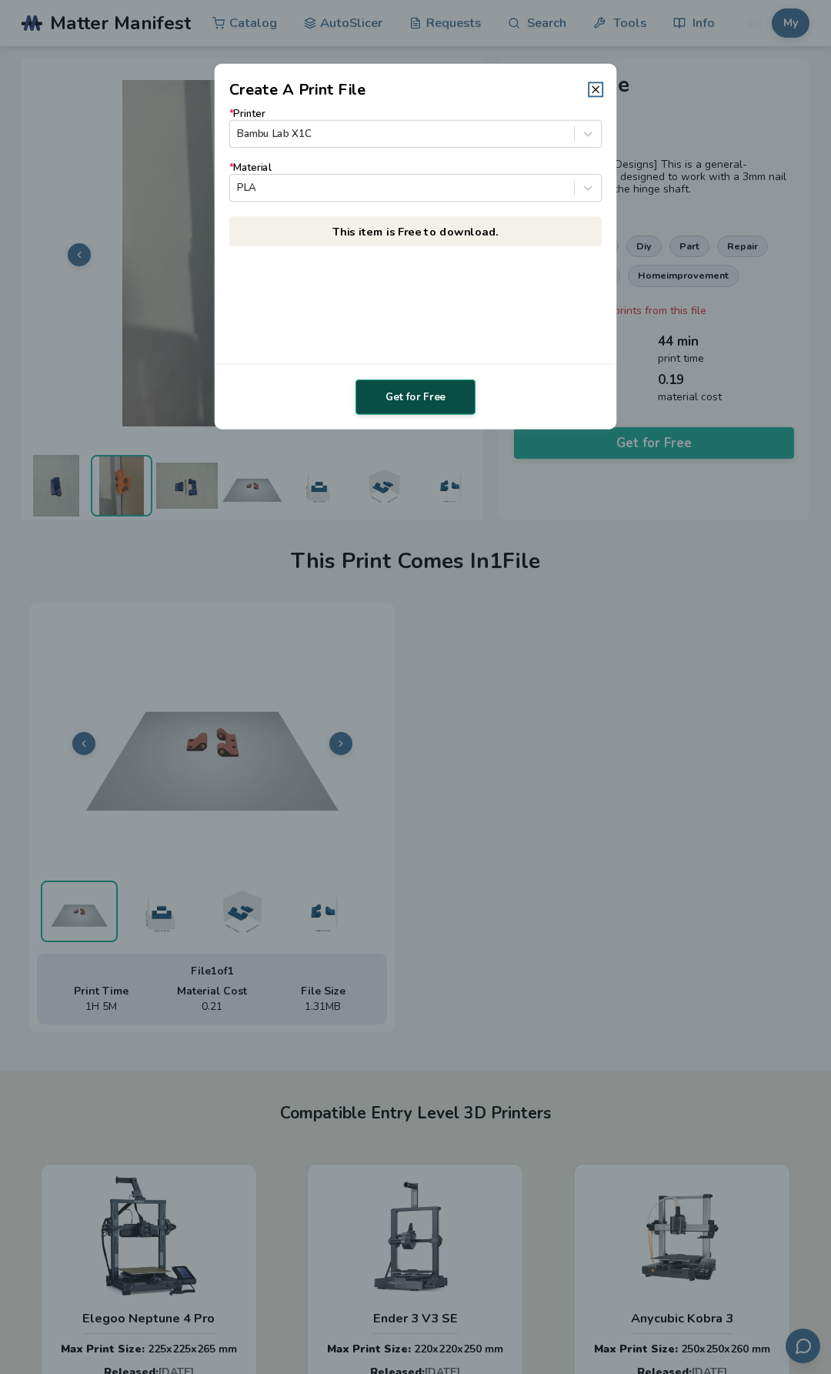
click at [418, 401] on button "Get for Free" at bounding box center [416, 396] width 120 height 35
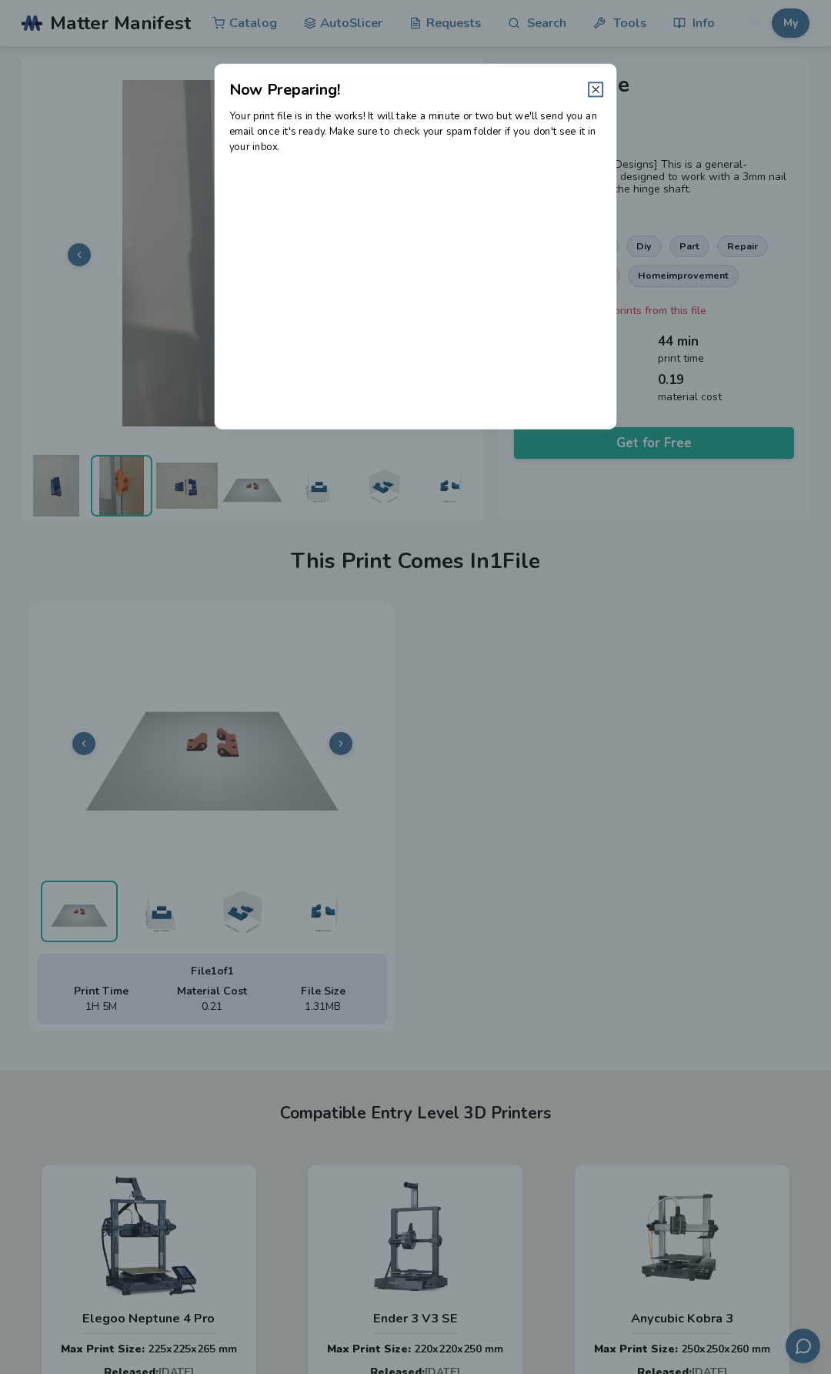
click at [592, 89] on icon at bounding box center [595, 89] width 12 height 12
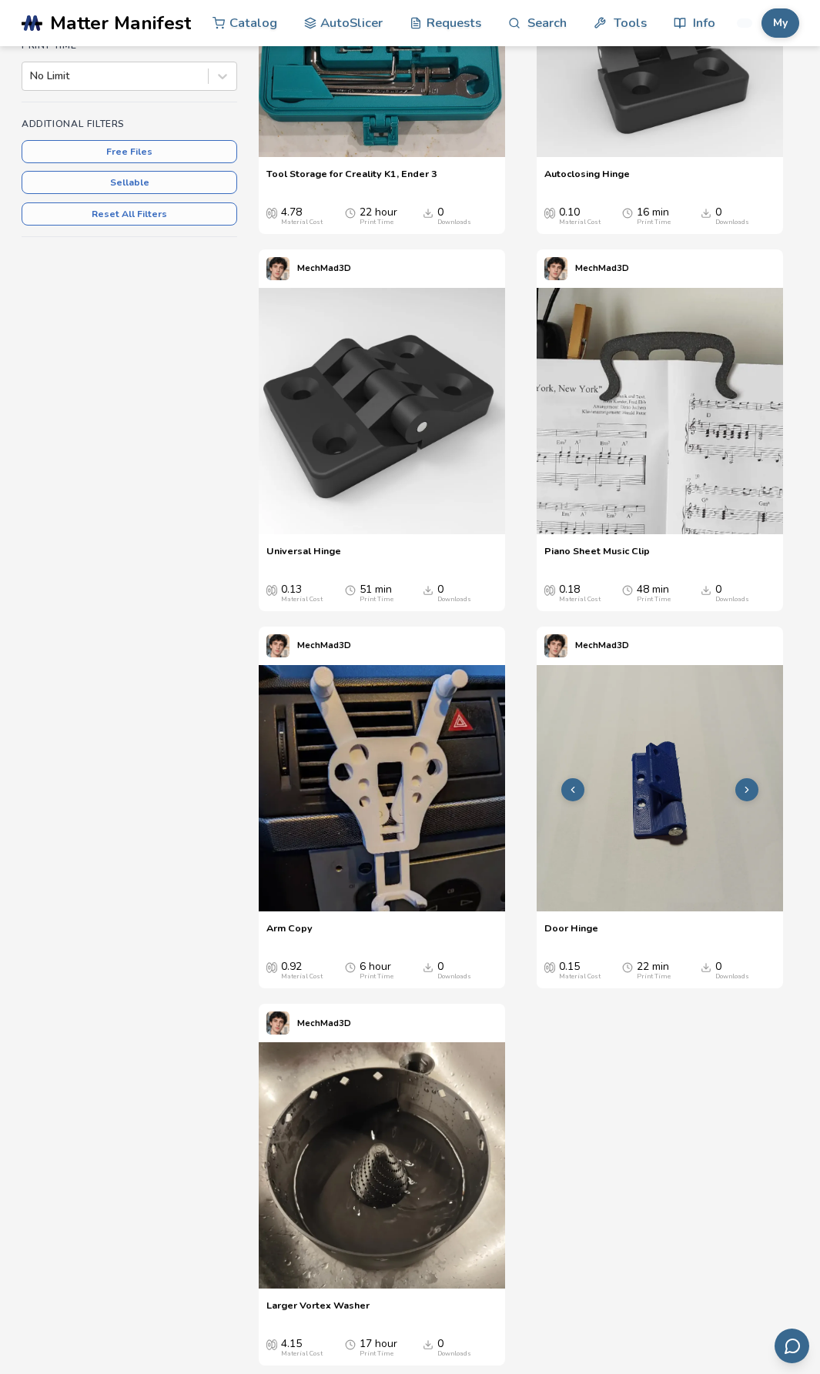
scroll to position [539, 0]
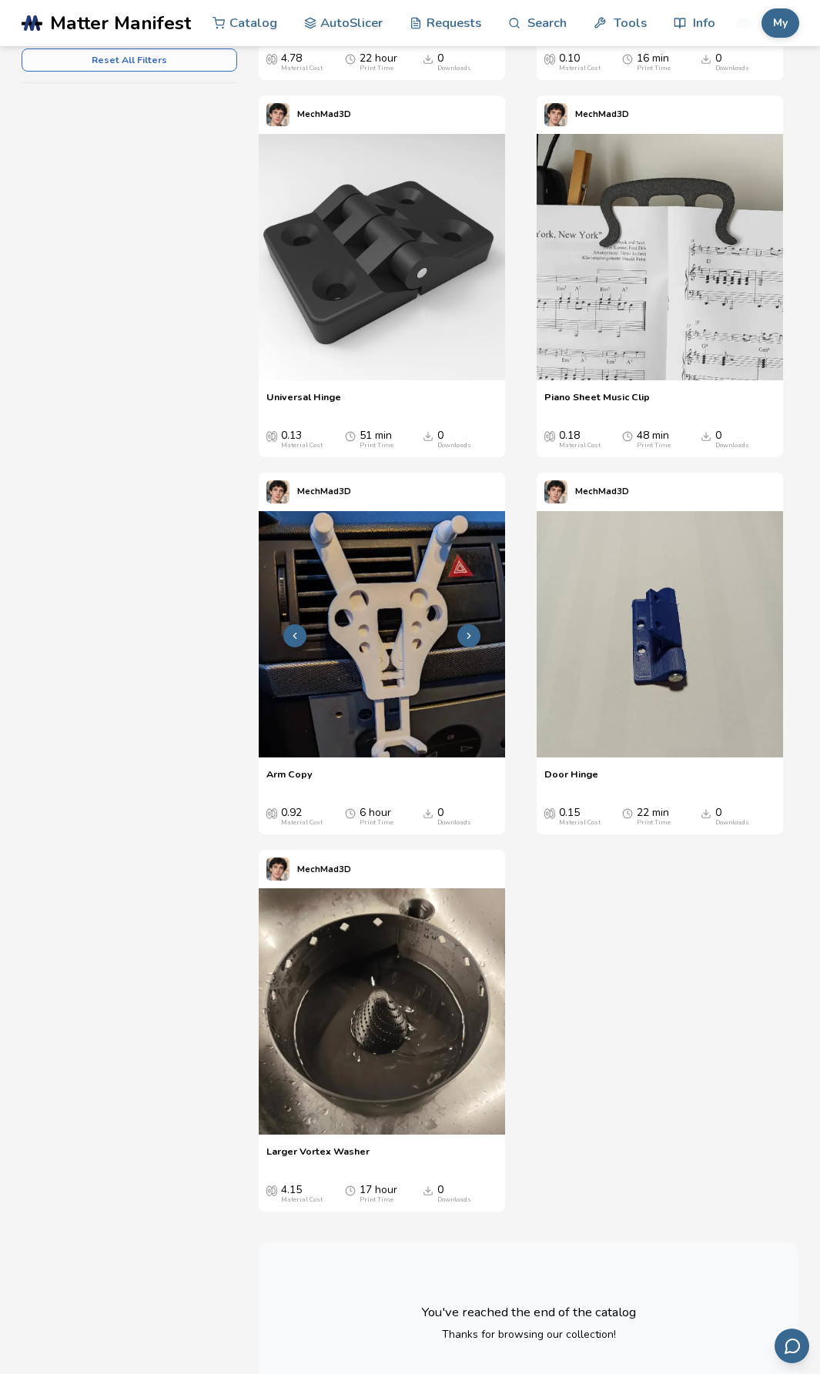
click at [415, 689] on img at bounding box center [382, 634] width 246 height 246
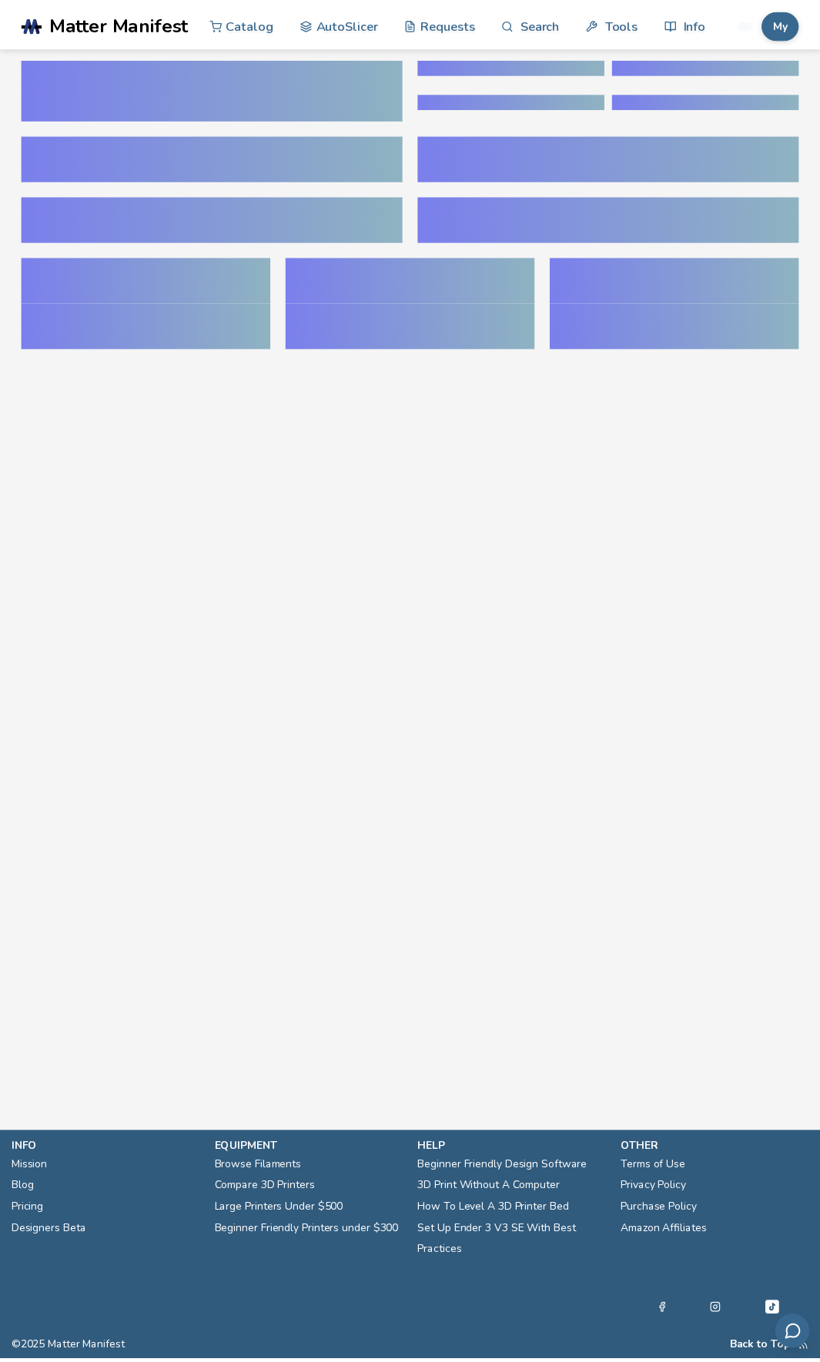
scroll to position [0, 6]
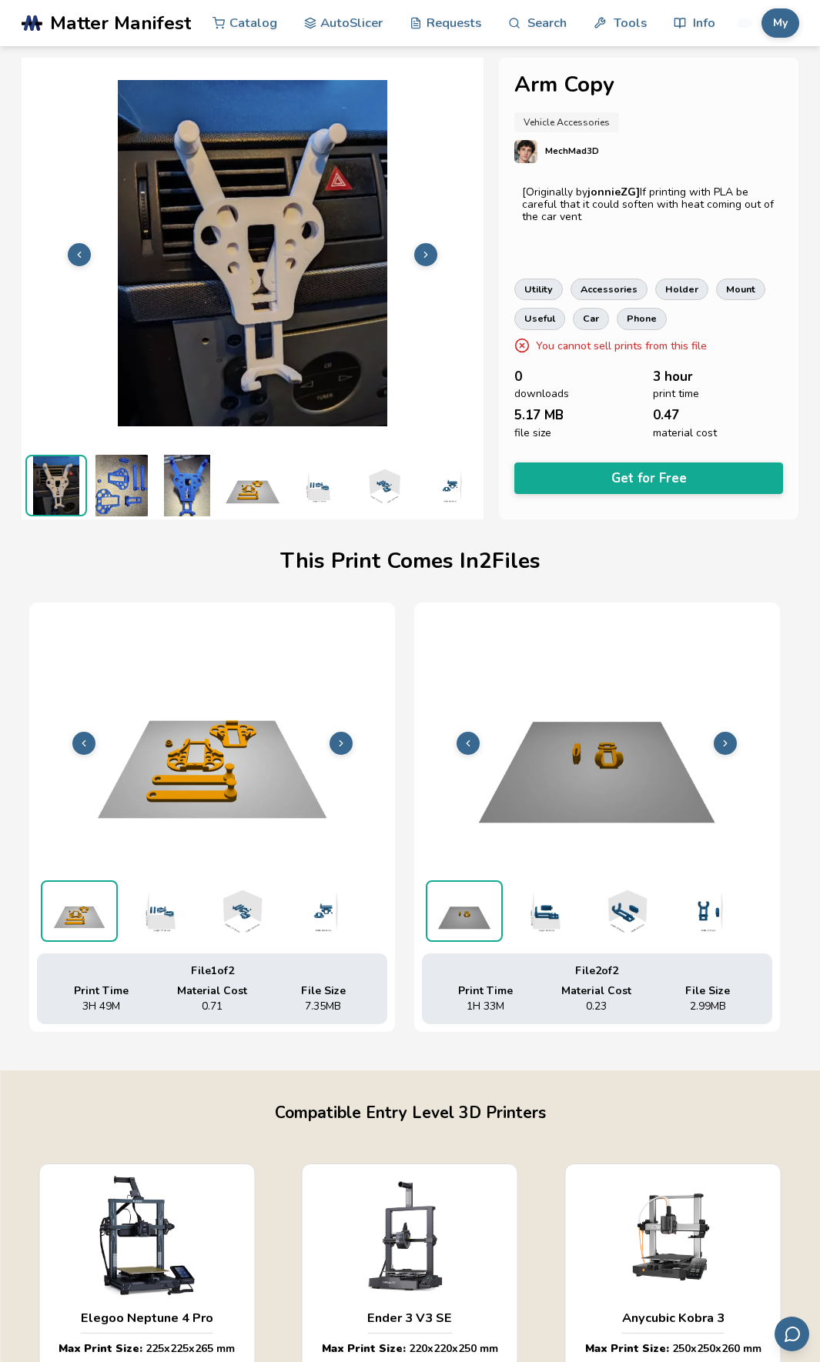
click at [422, 249] on icon at bounding box center [425, 254] width 11 height 11
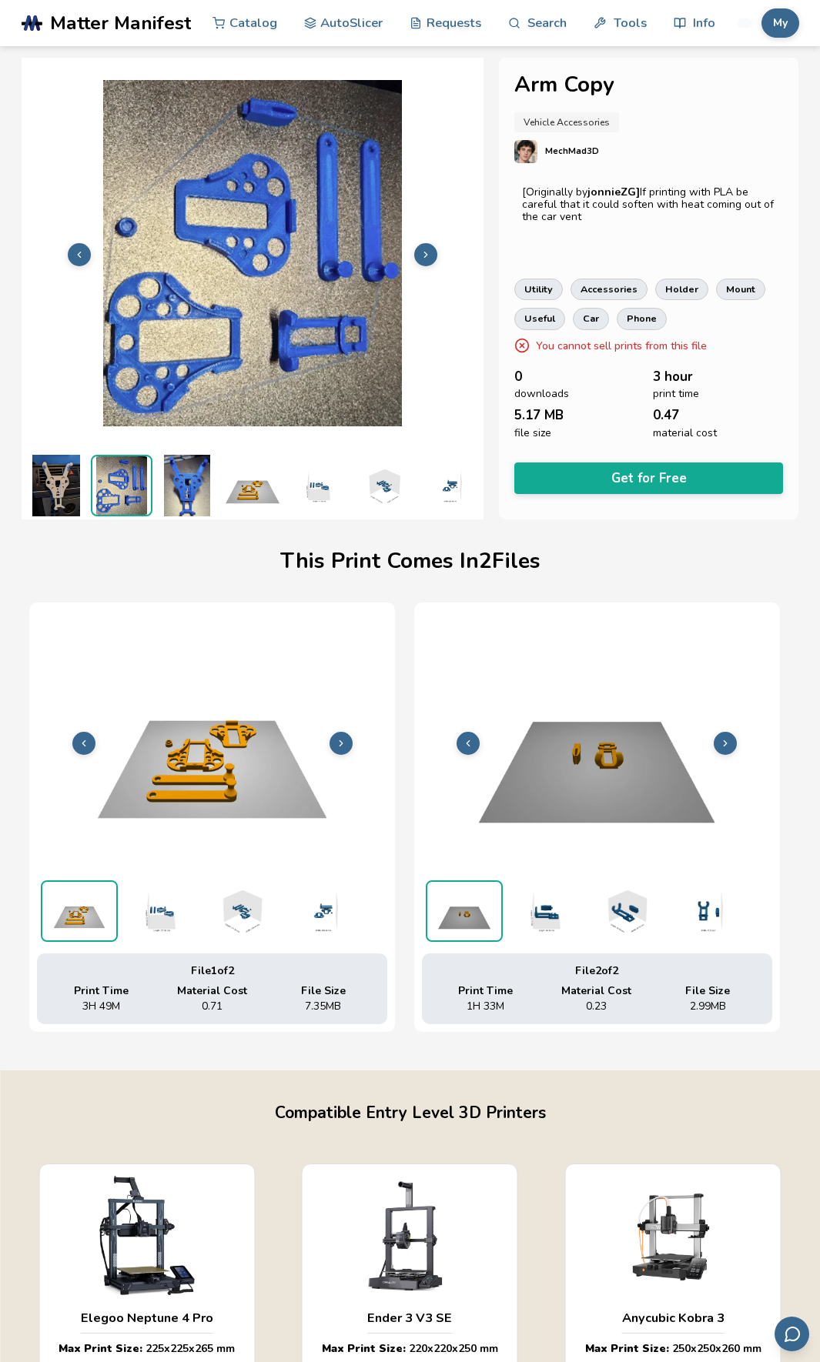
click at [422, 249] on icon at bounding box center [425, 254] width 11 height 11
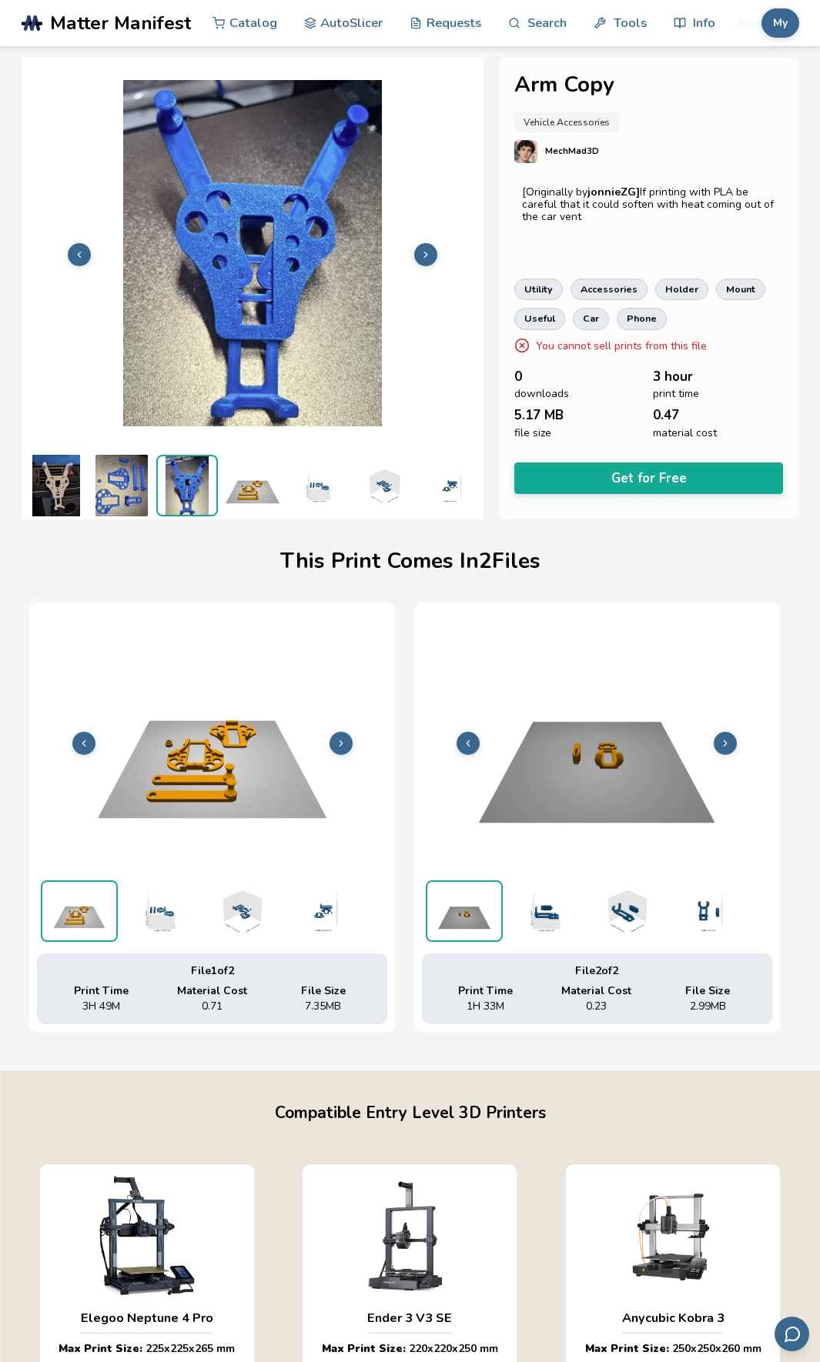
click at [422, 249] on icon at bounding box center [425, 254] width 11 height 11
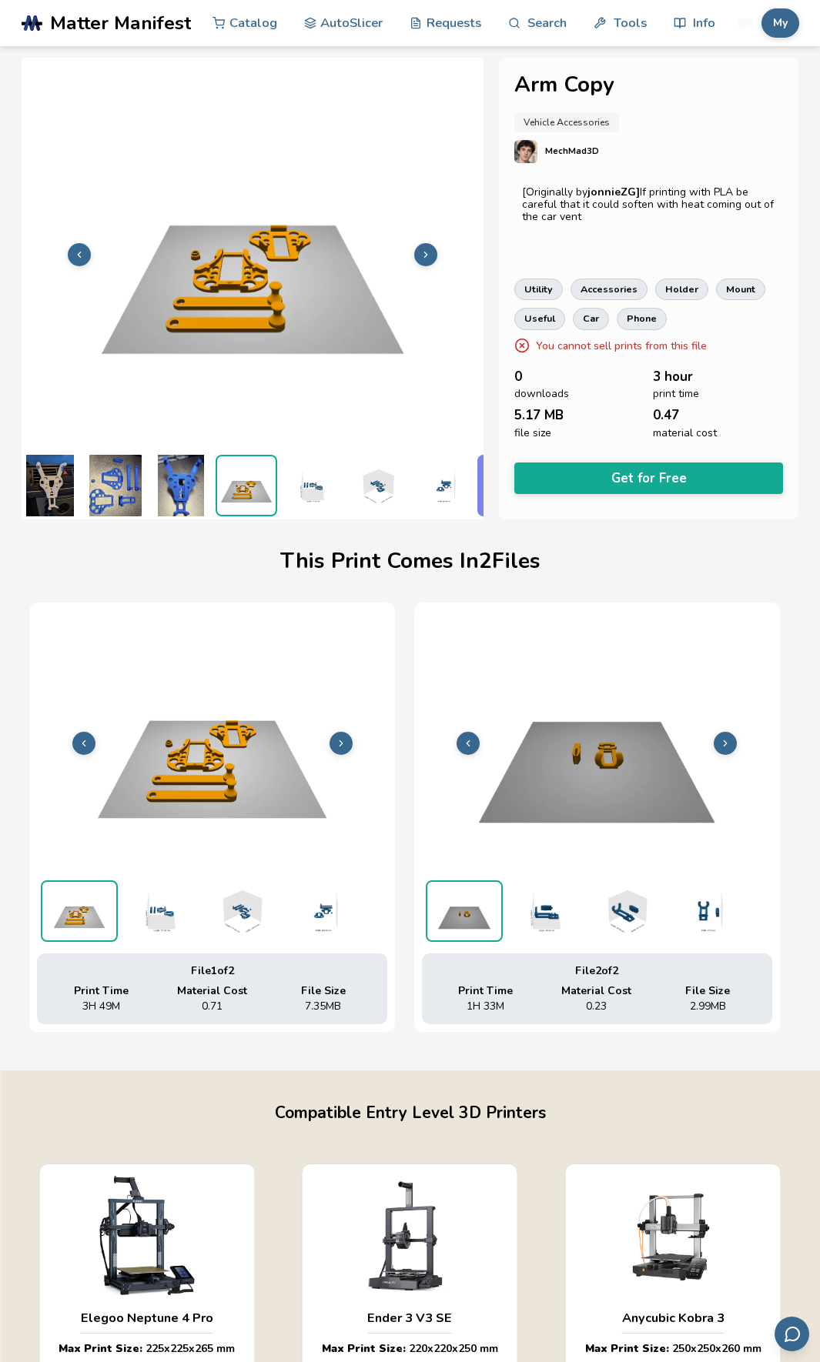
click at [422, 249] on icon at bounding box center [425, 254] width 11 height 11
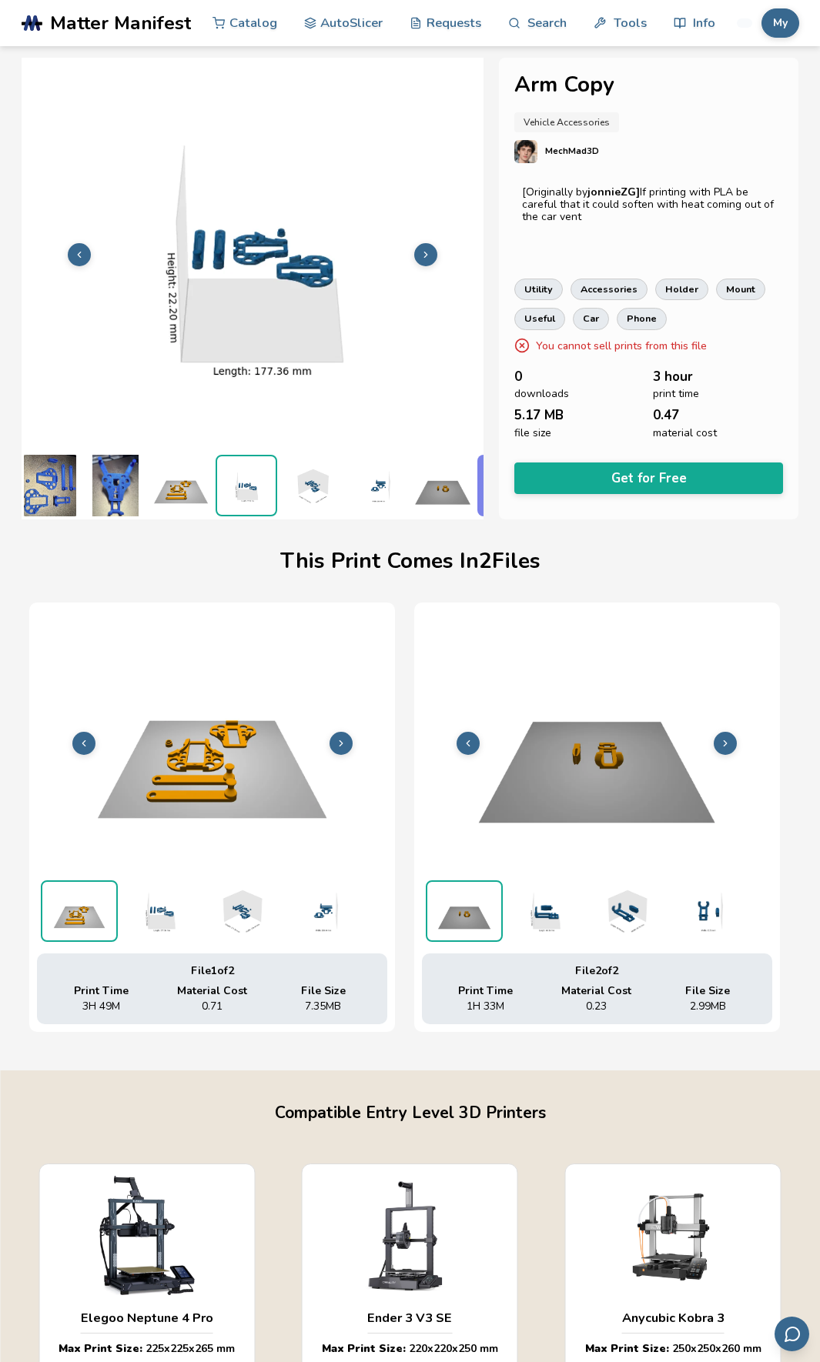
click at [422, 249] on icon at bounding box center [425, 254] width 11 height 11
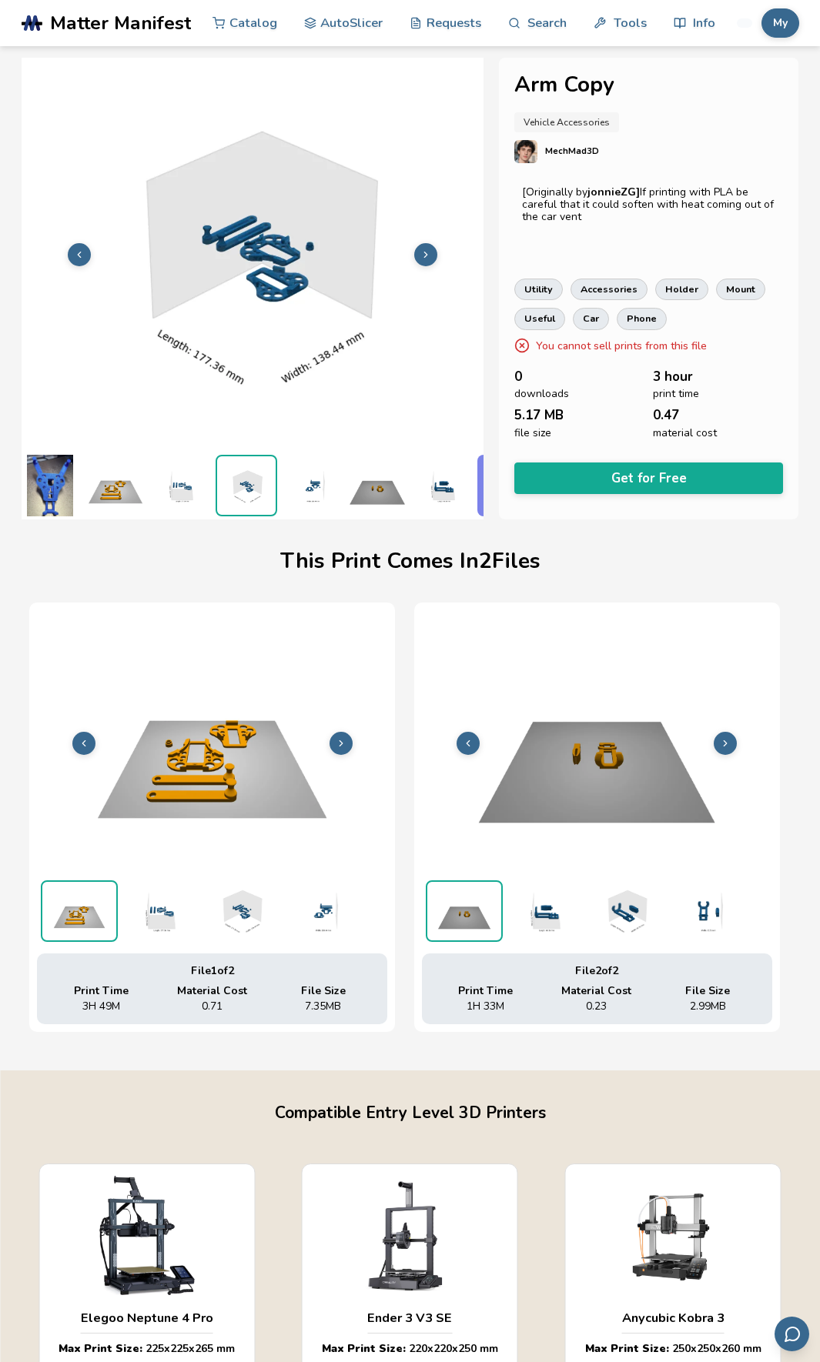
click at [422, 249] on icon at bounding box center [425, 254] width 11 height 11
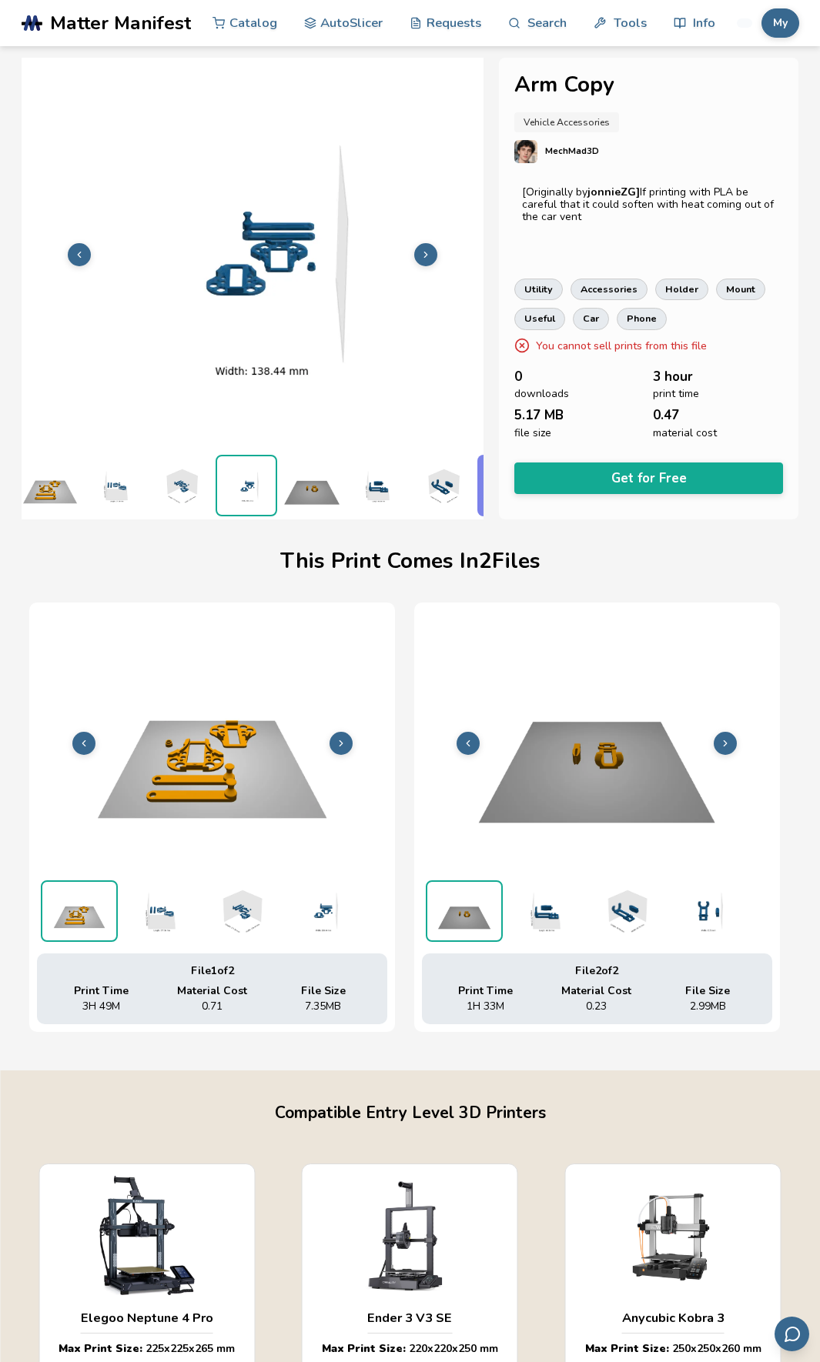
click at [422, 249] on icon at bounding box center [425, 254] width 11 height 11
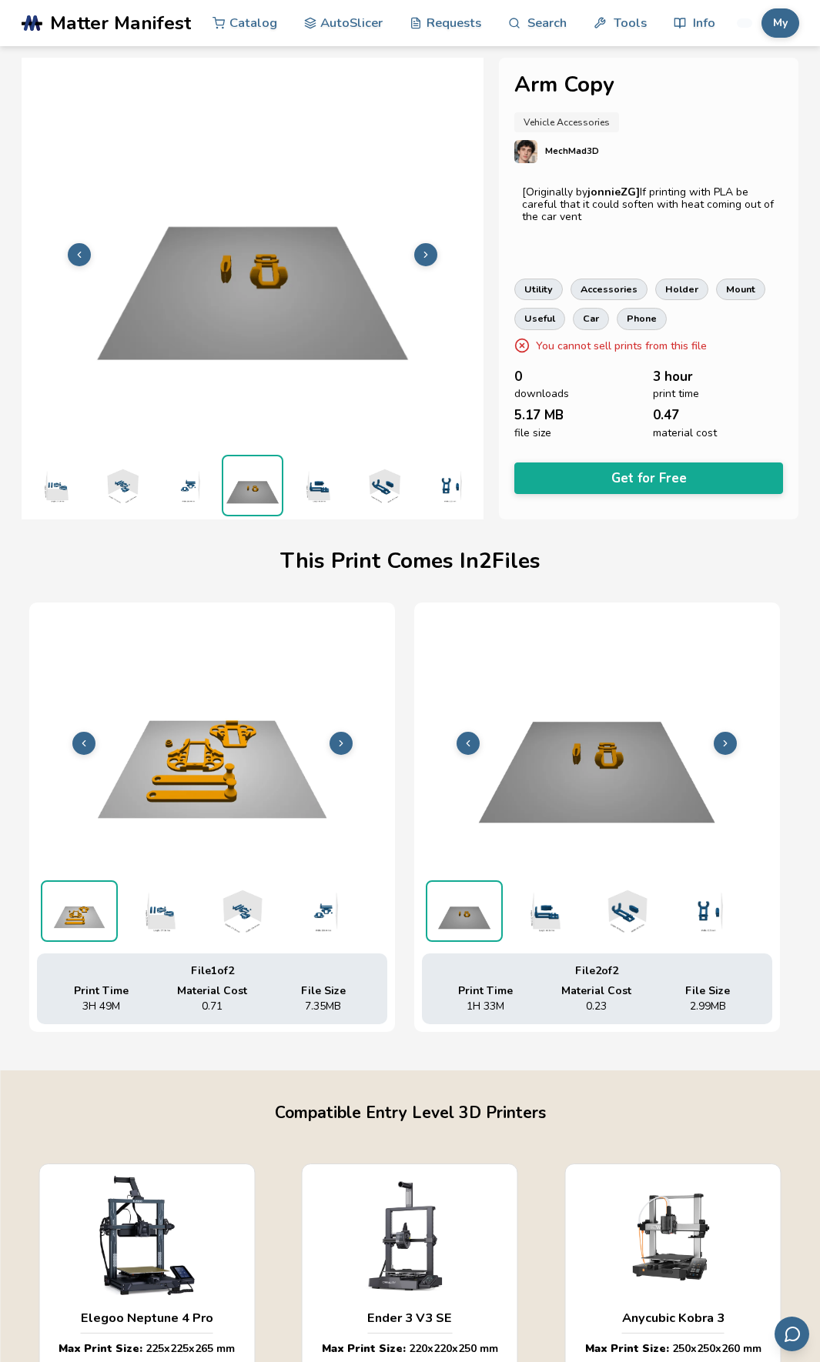
click at [422, 249] on icon at bounding box center [425, 254] width 11 height 11
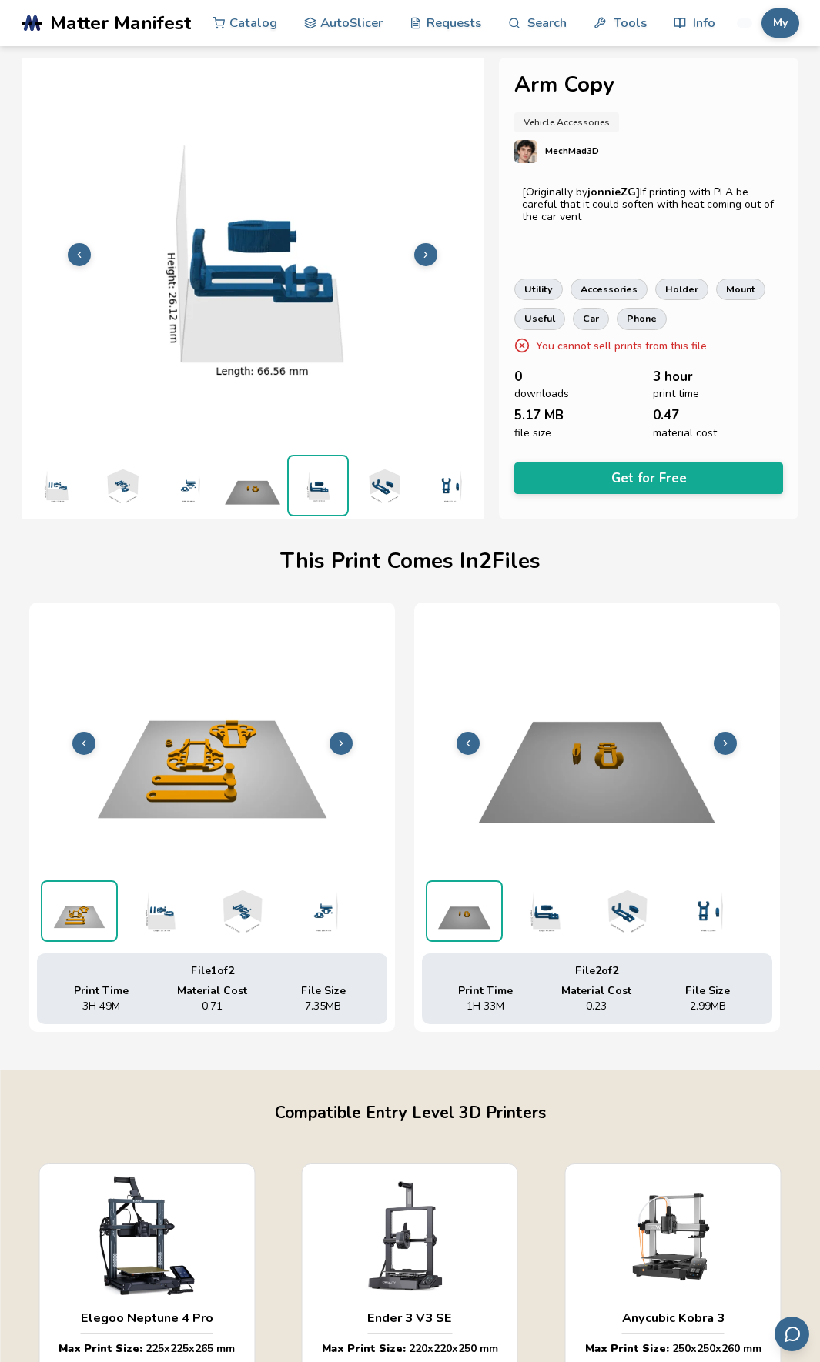
scroll to position [0, 273]
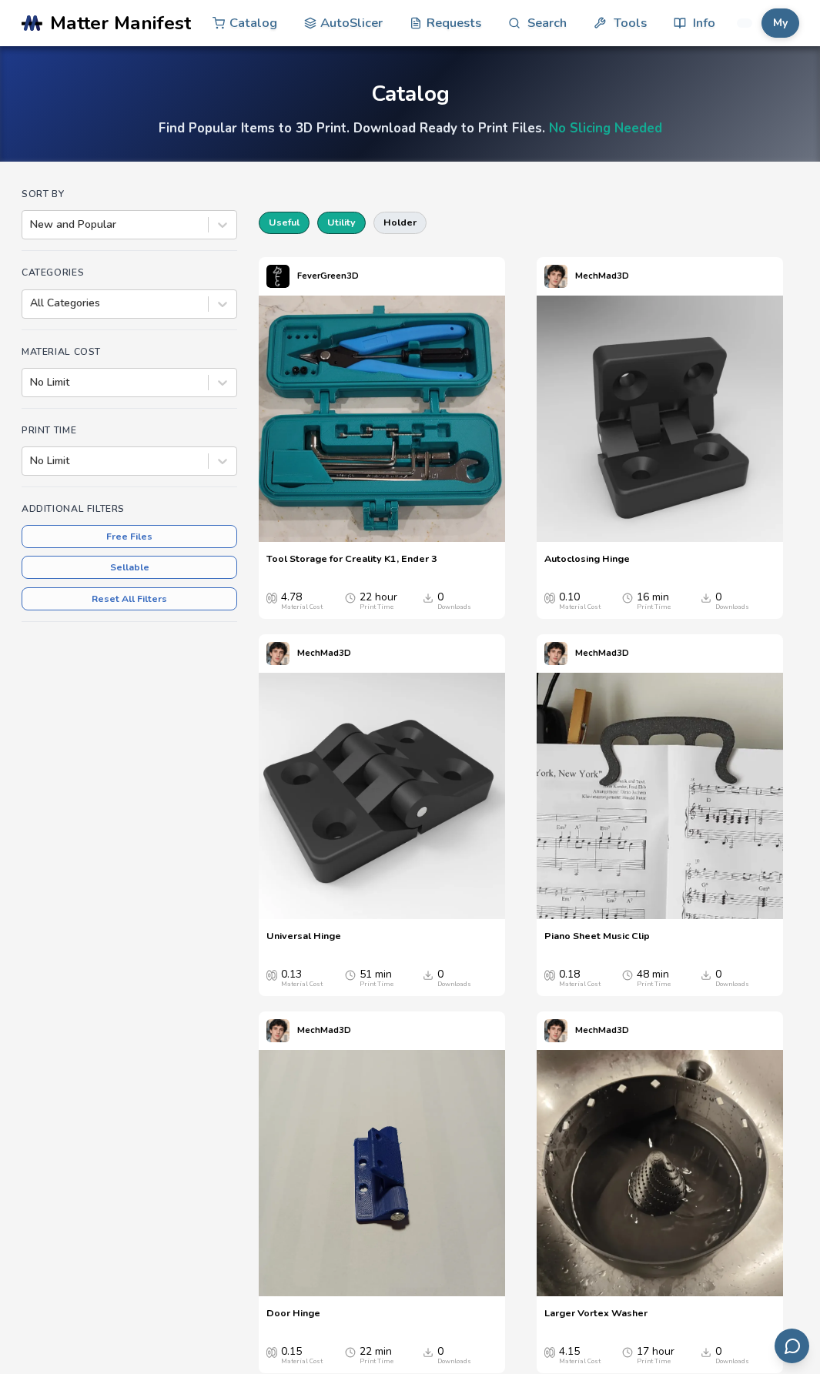
click at [341, 226] on button "utility" at bounding box center [341, 223] width 48 height 22
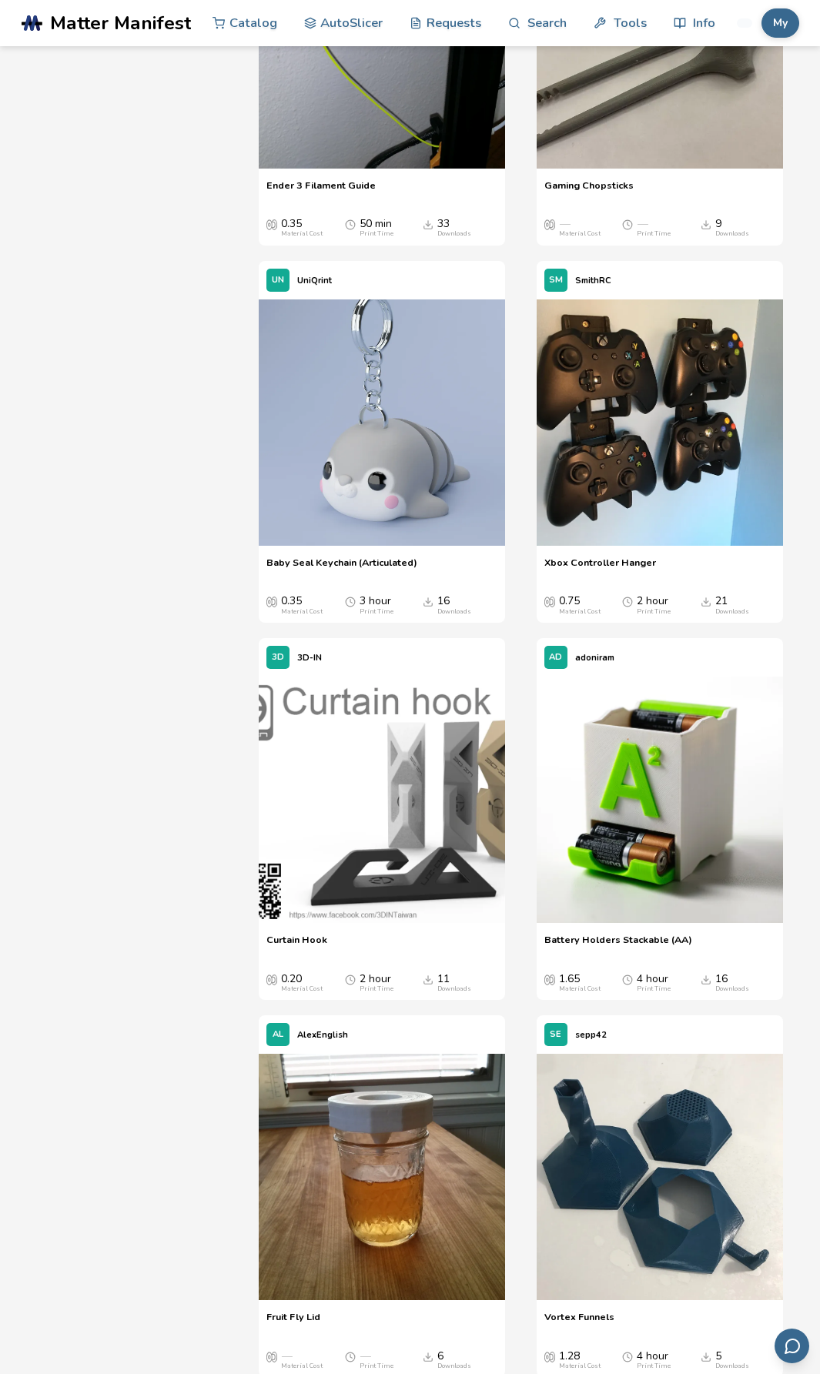
scroll to position [2232, 0]
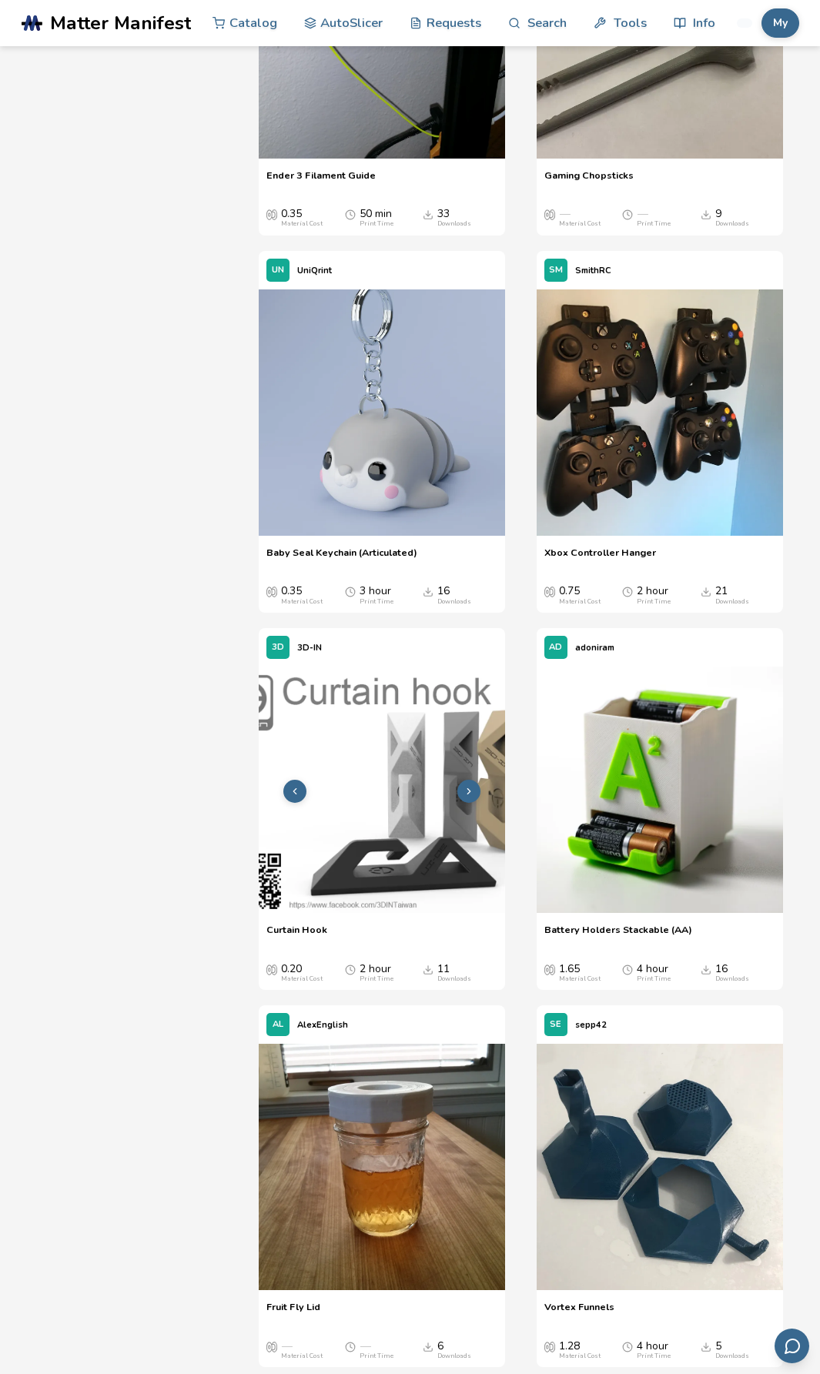
click at [402, 836] on img at bounding box center [382, 789] width 246 height 246
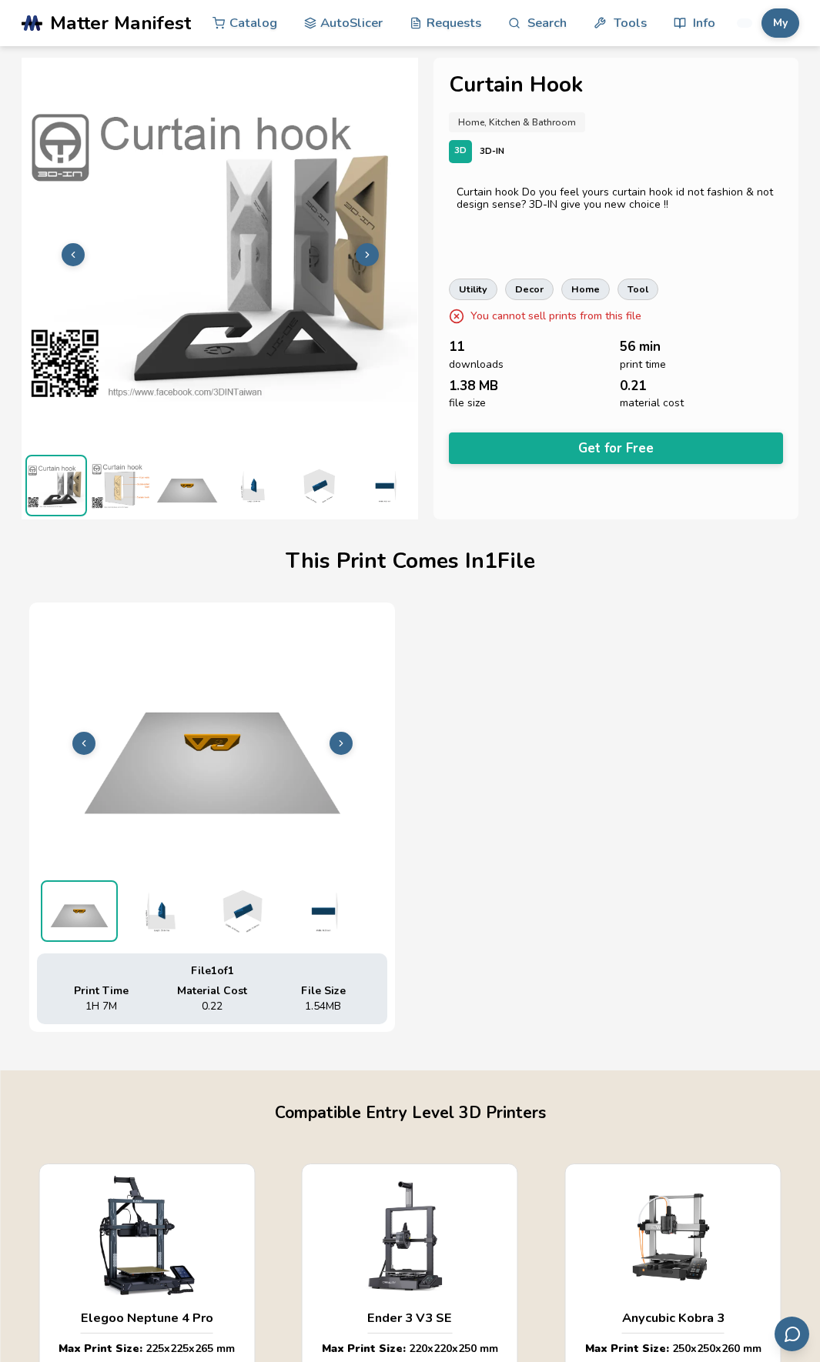
click at [125, 486] on img at bounding box center [122, 486] width 62 height 62
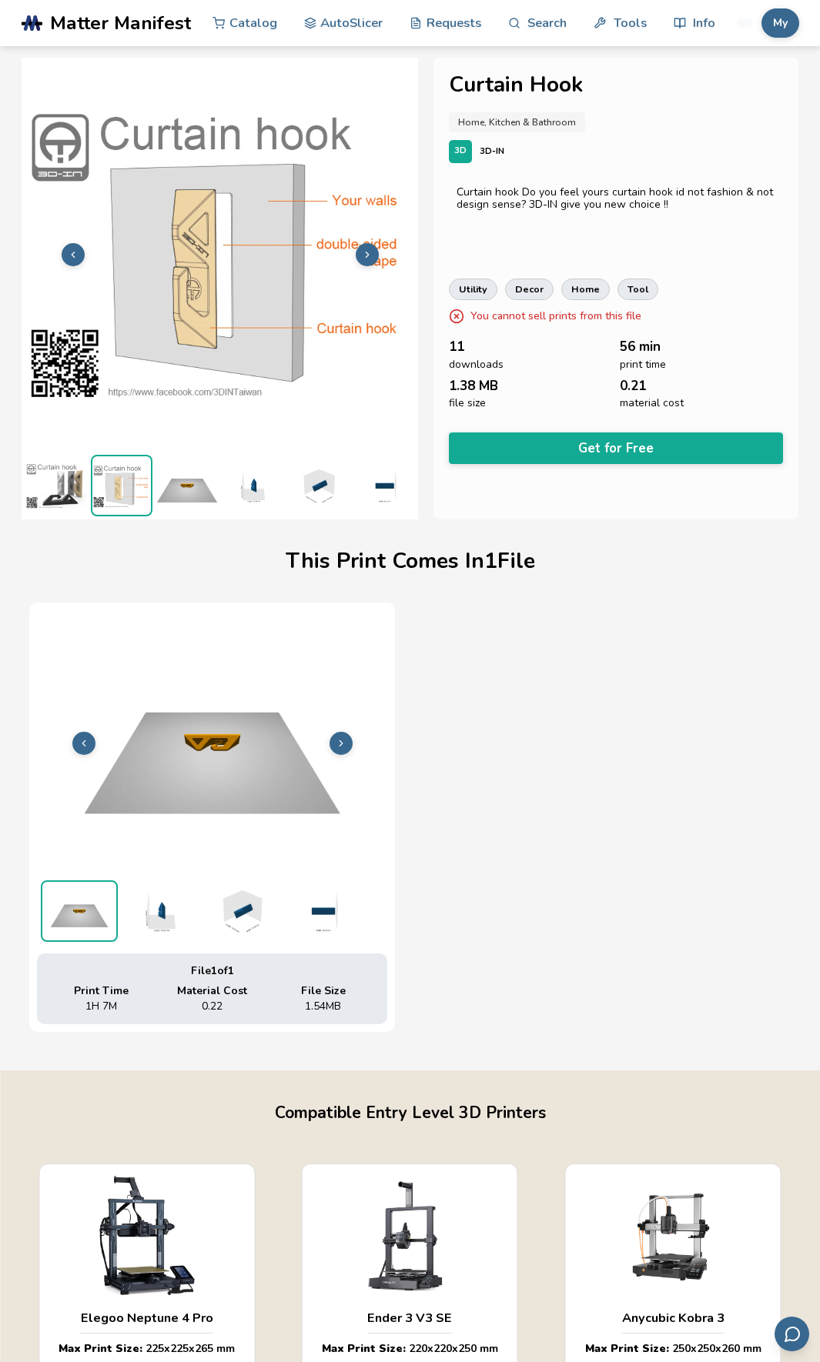
click at [178, 488] on img at bounding box center [187, 486] width 62 height 62
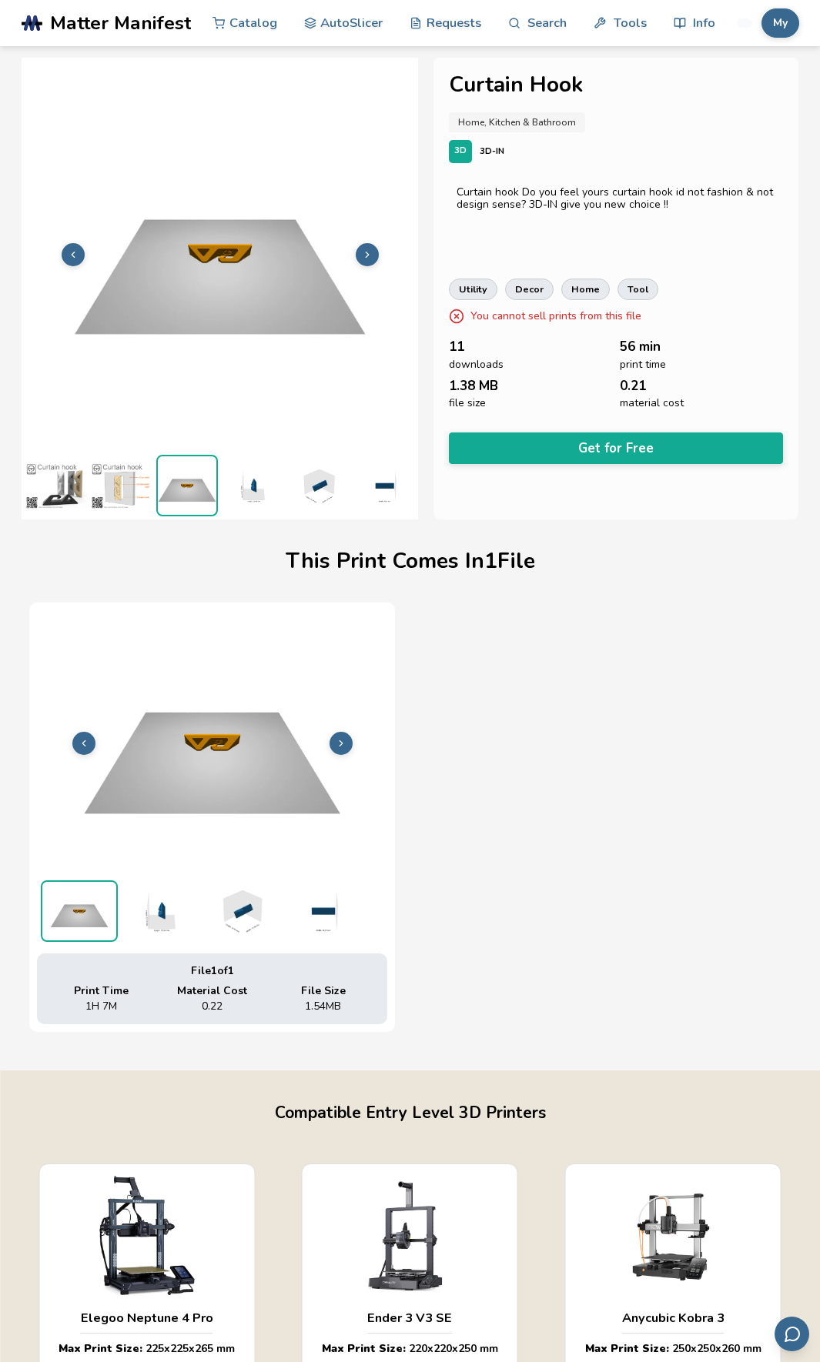
click at [277, 486] on img at bounding box center [253, 486] width 62 height 62
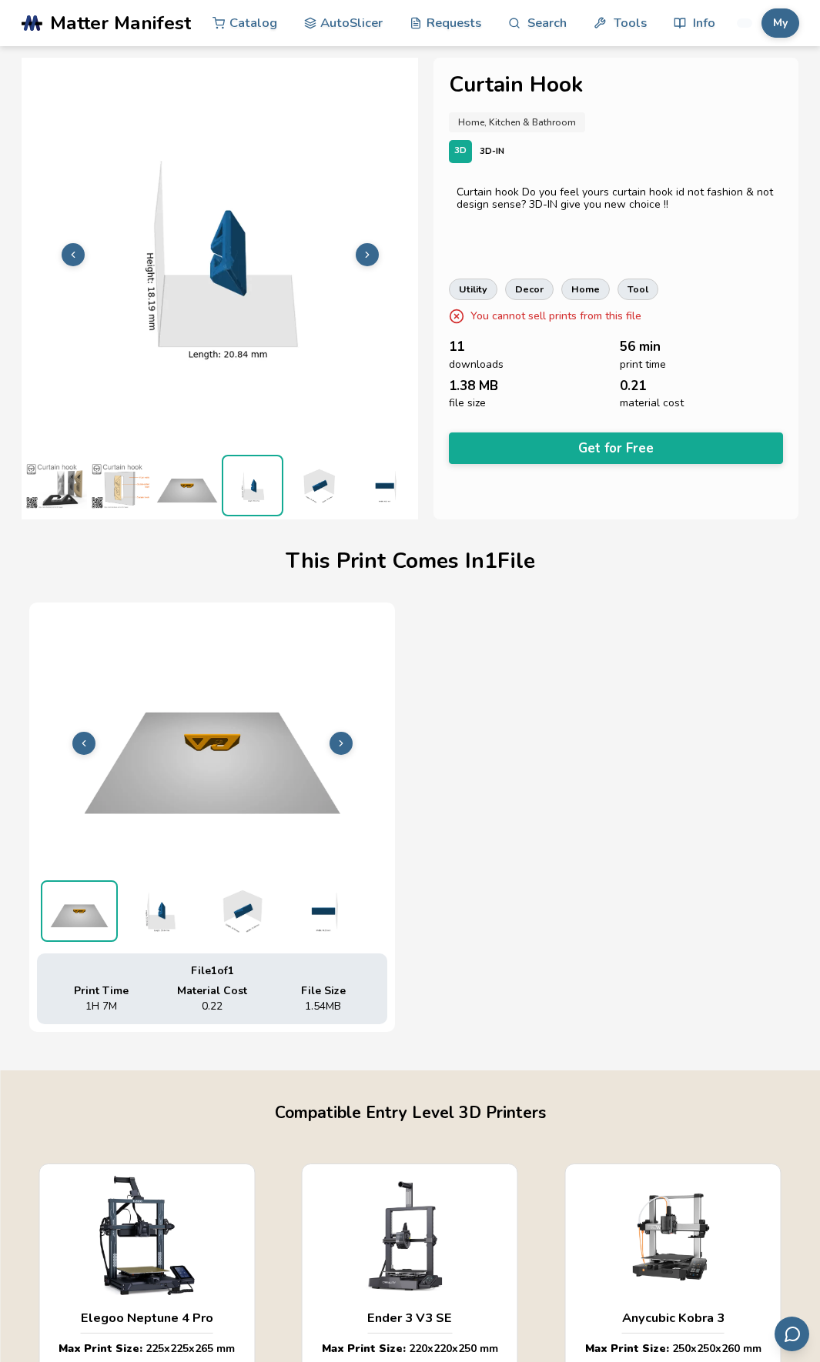
click at [324, 488] on img at bounding box center [318, 486] width 62 height 62
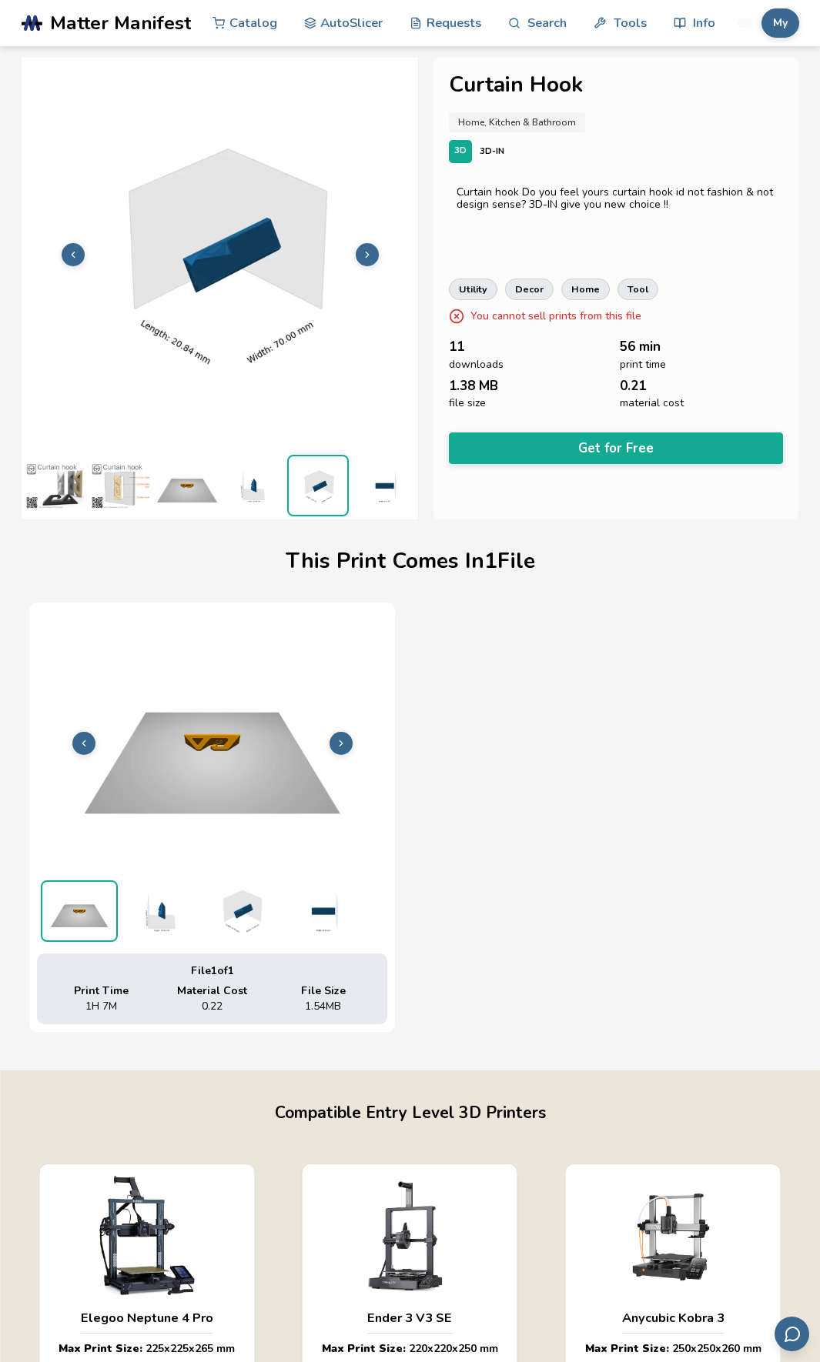
click at [396, 495] on img at bounding box center [383, 486] width 62 height 62
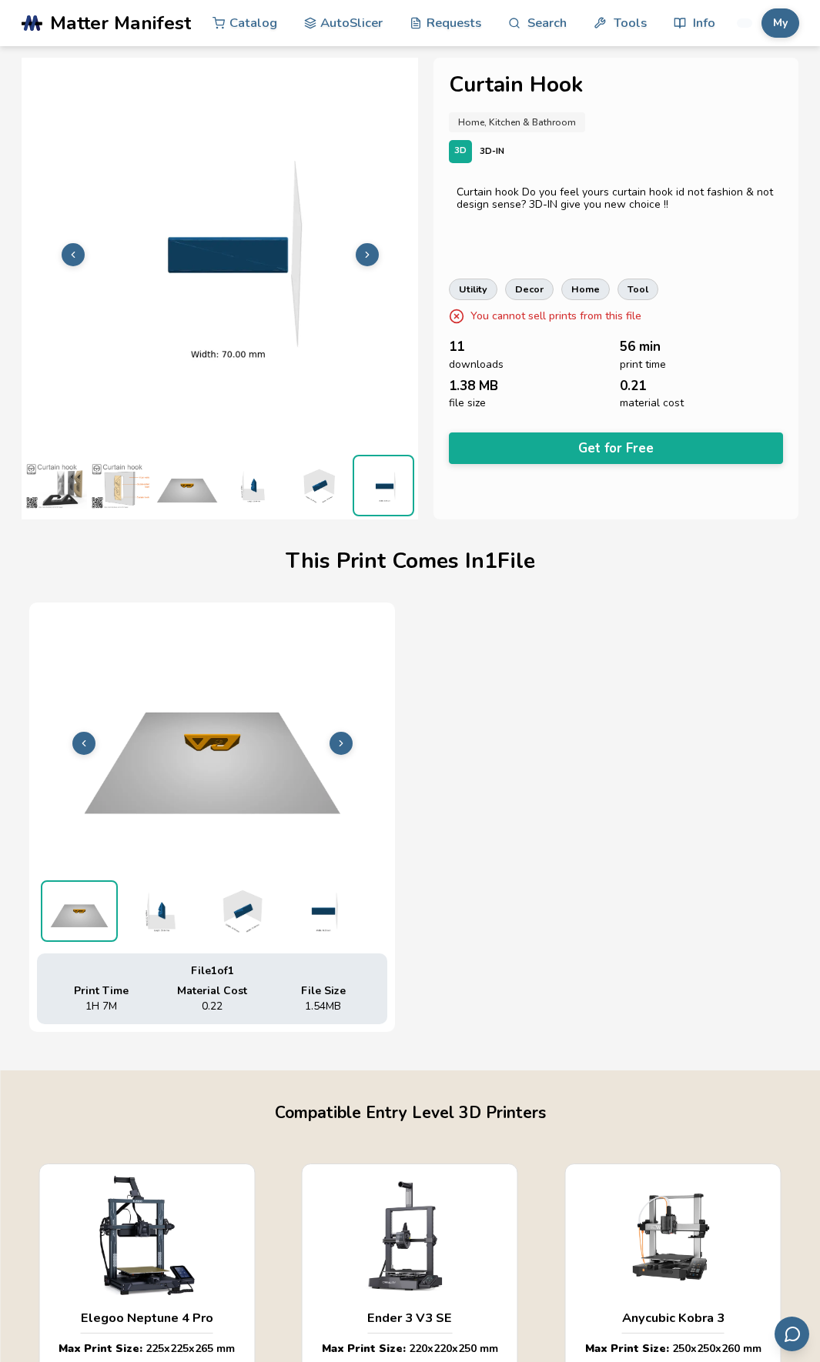
click at [63, 491] on img at bounding box center [56, 486] width 62 height 62
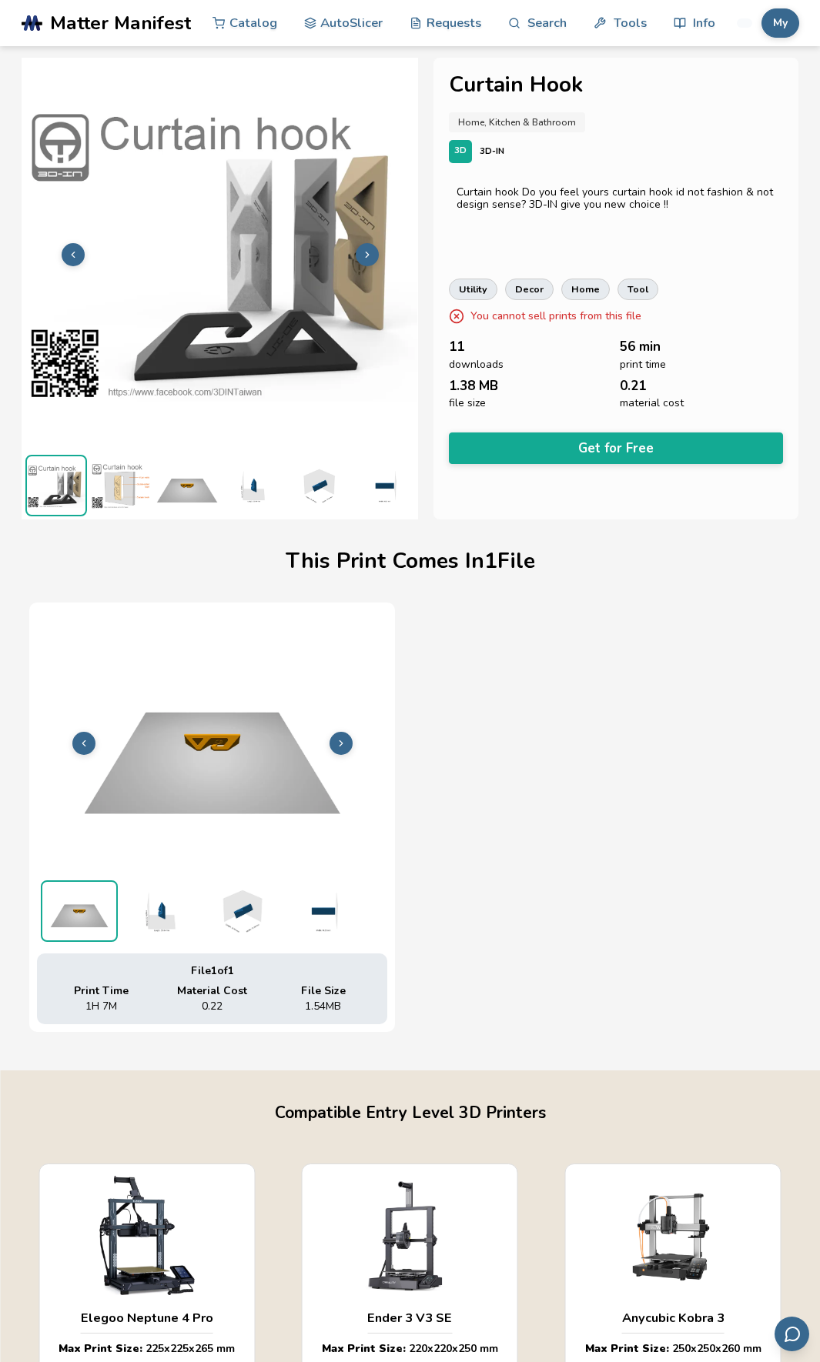
click at [348, 745] on button at bounding box center [340, 743] width 23 height 23
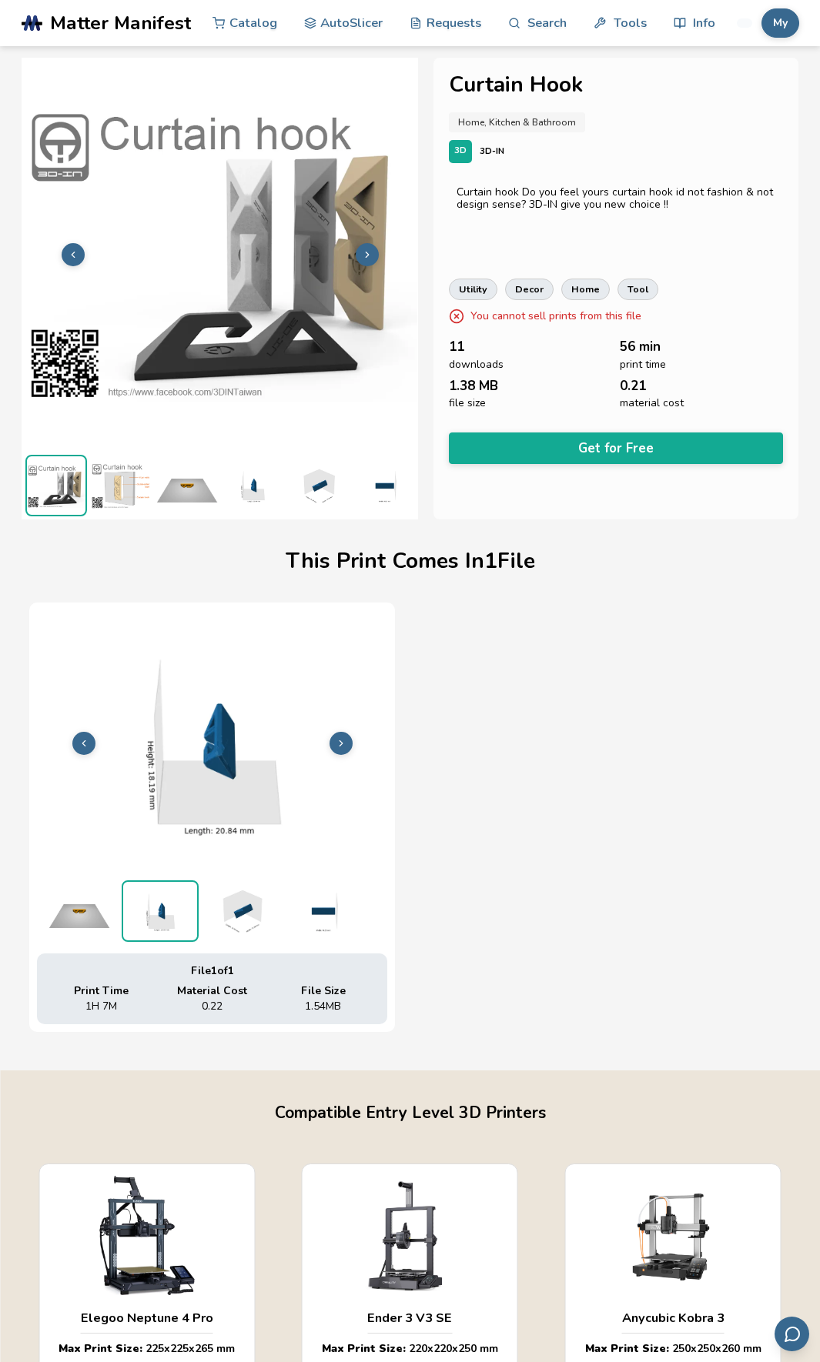
click at [347, 745] on button at bounding box center [340, 743] width 23 height 23
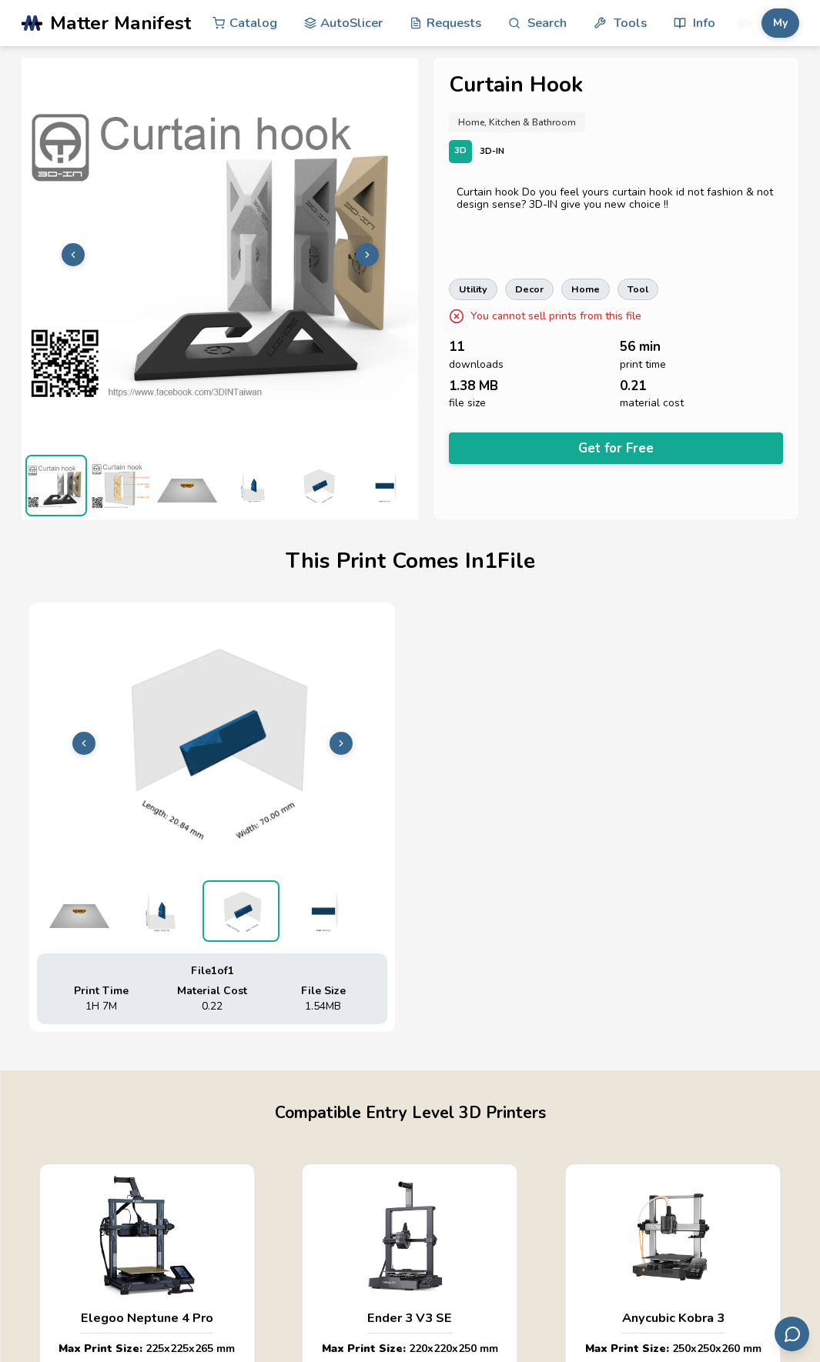
click at [347, 745] on button at bounding box center [340, 743] width 23 height 23
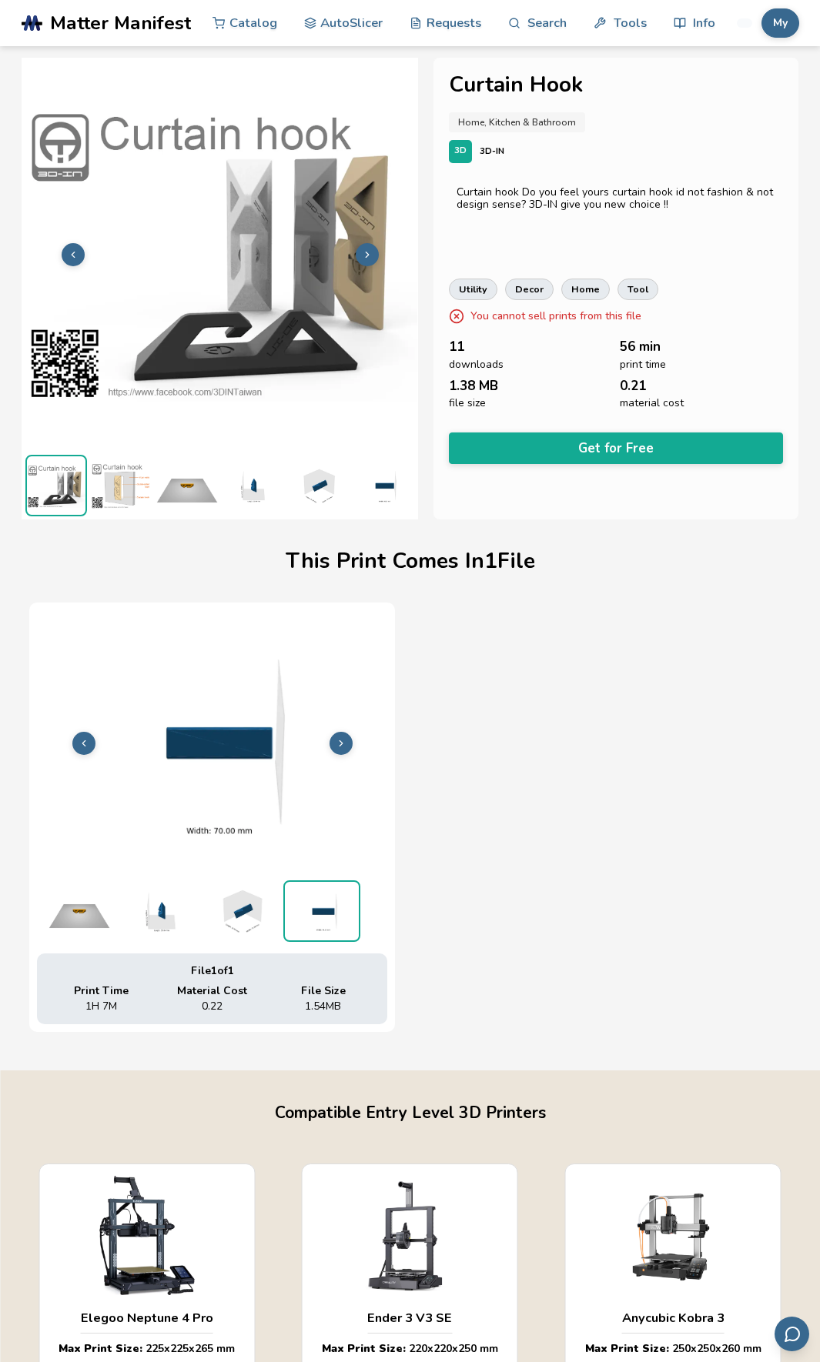
click at [347, 745] on button at bounding box center [340, 743] width 23 height 23
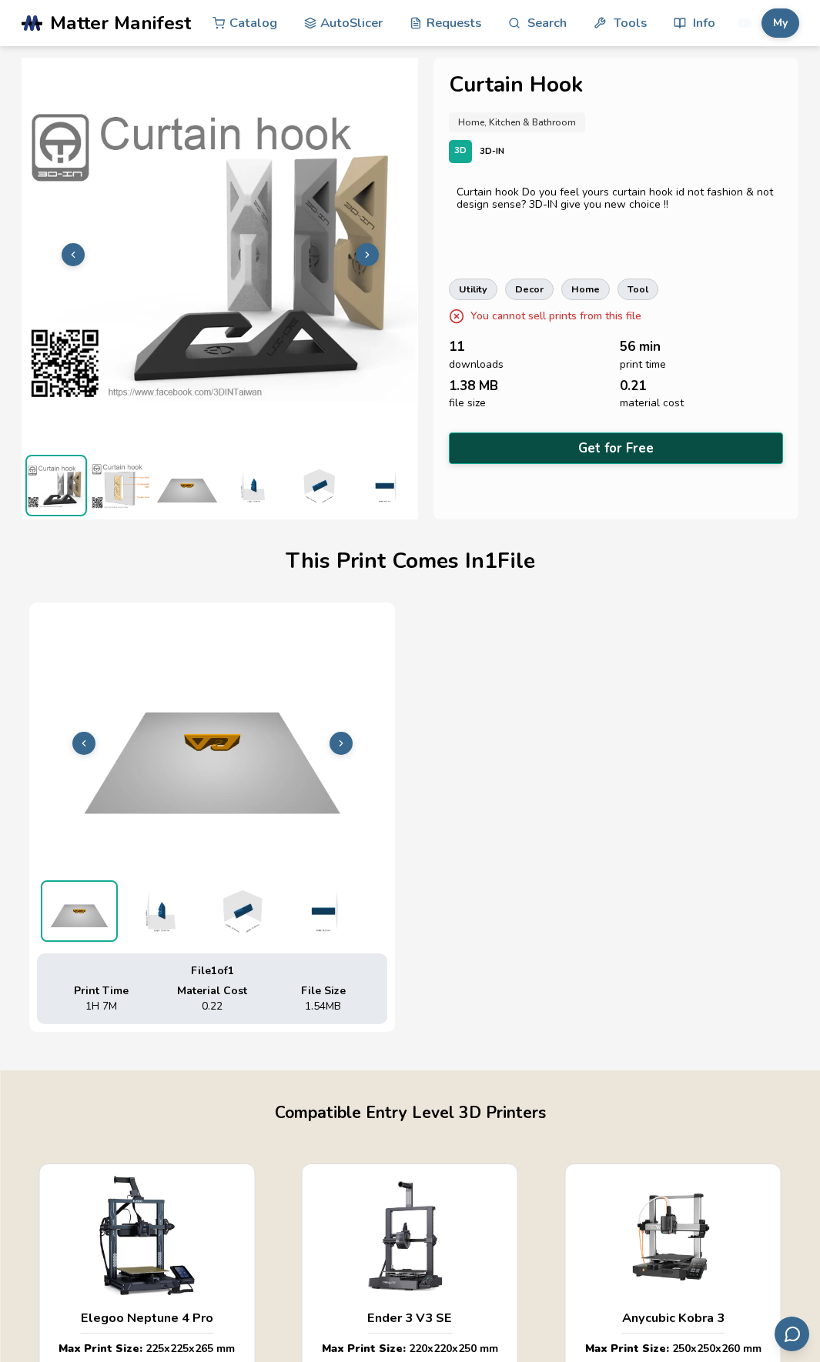
click at [610, 446] on button "Get for Free" at bounding box center [616, 449] width 334 height 32
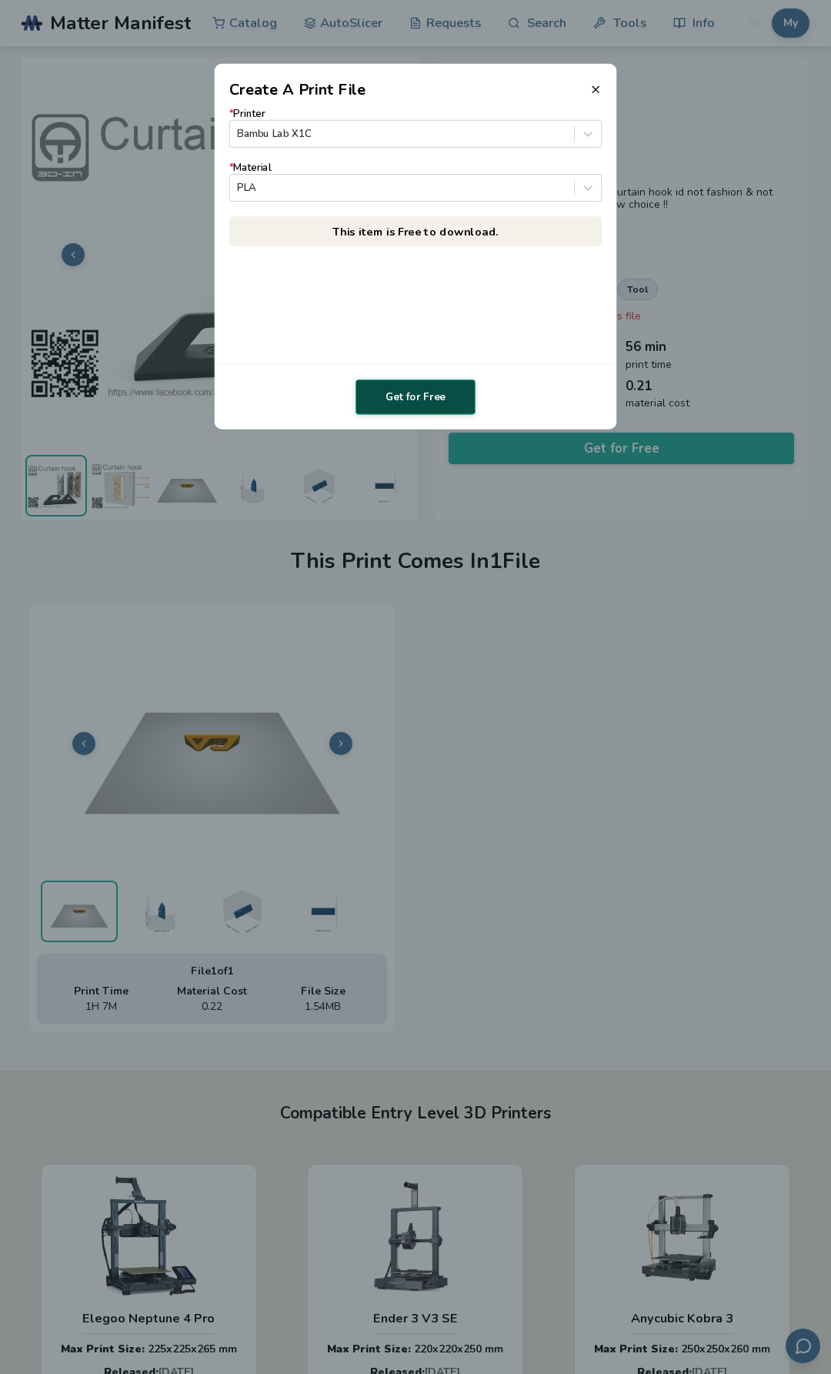
click at [428, 402] on button "Get for Free" at bounding box center [416, 396] width 120 height 35
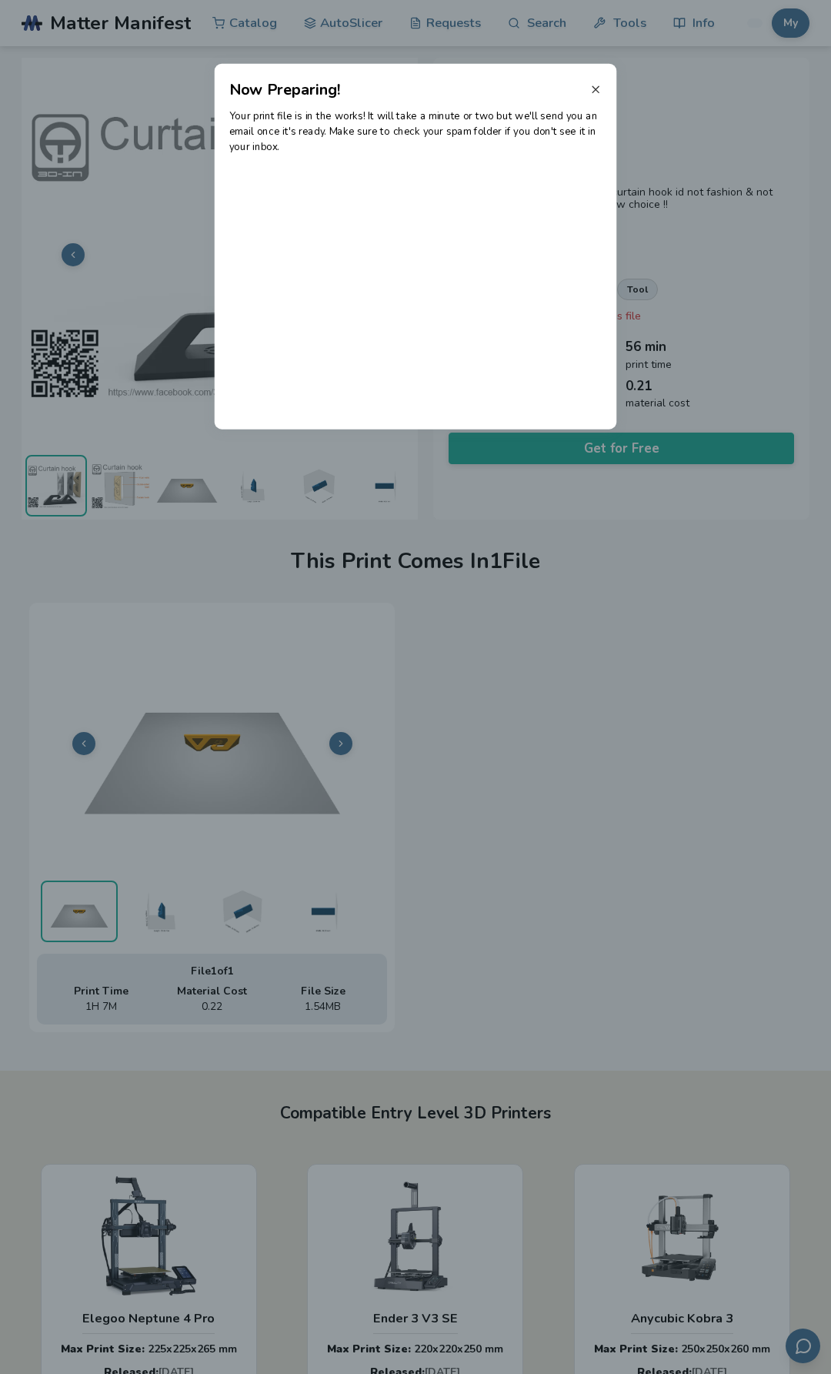
click at [589, 89] on icon at bounding box center [595, 89] width 12 height 12
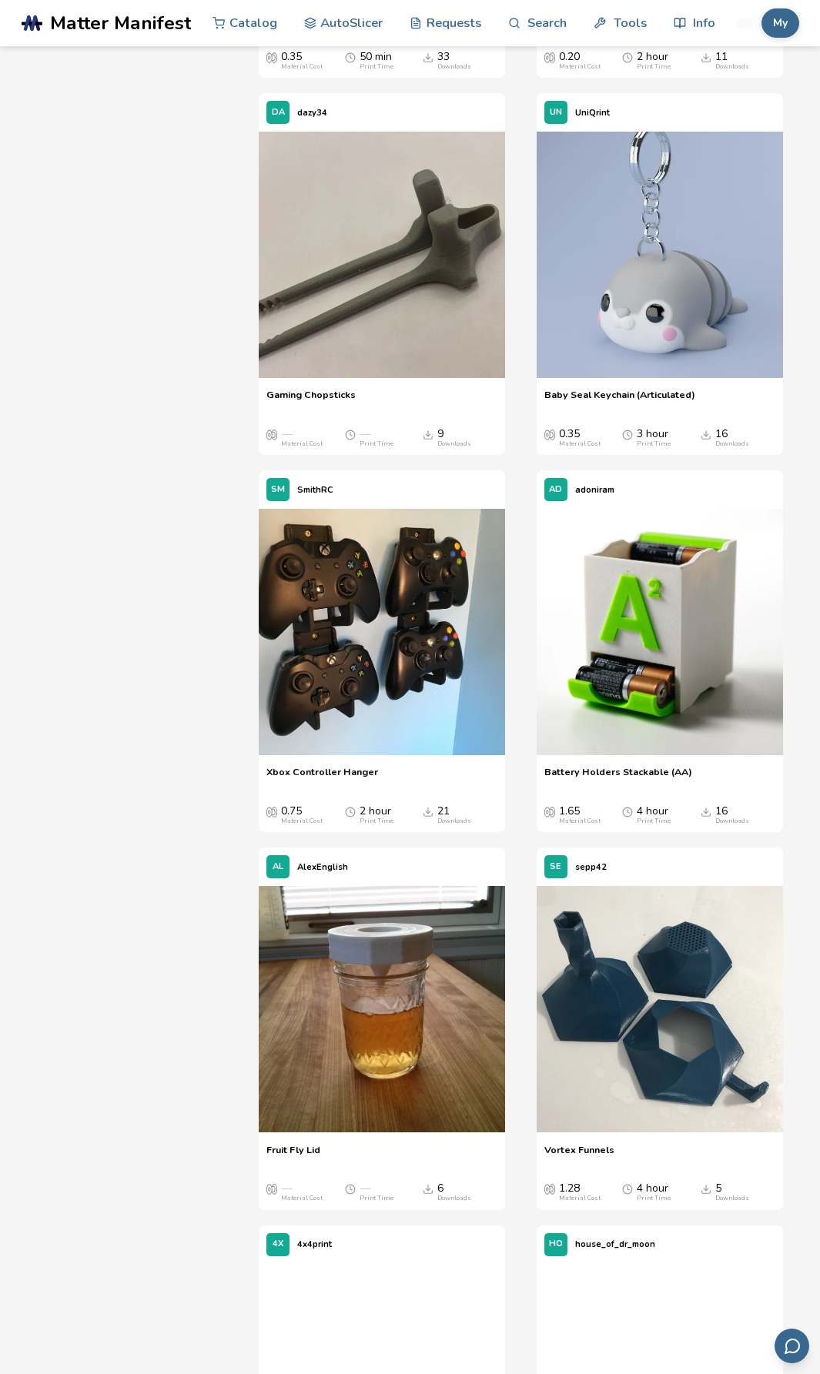
scroll to position [2770, 0]
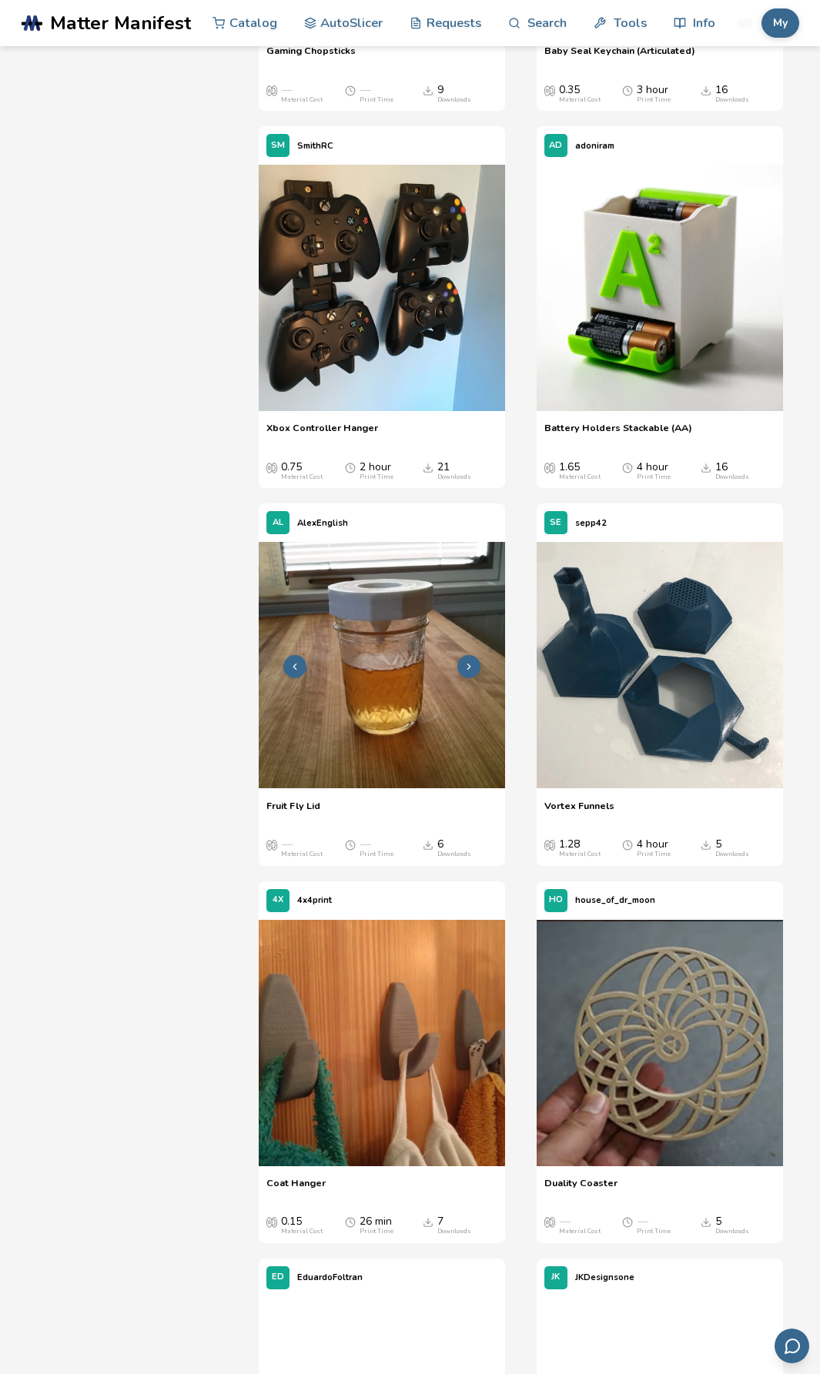
click at [365, 653] on img at bounding box center [382, 665] width 246 height 246
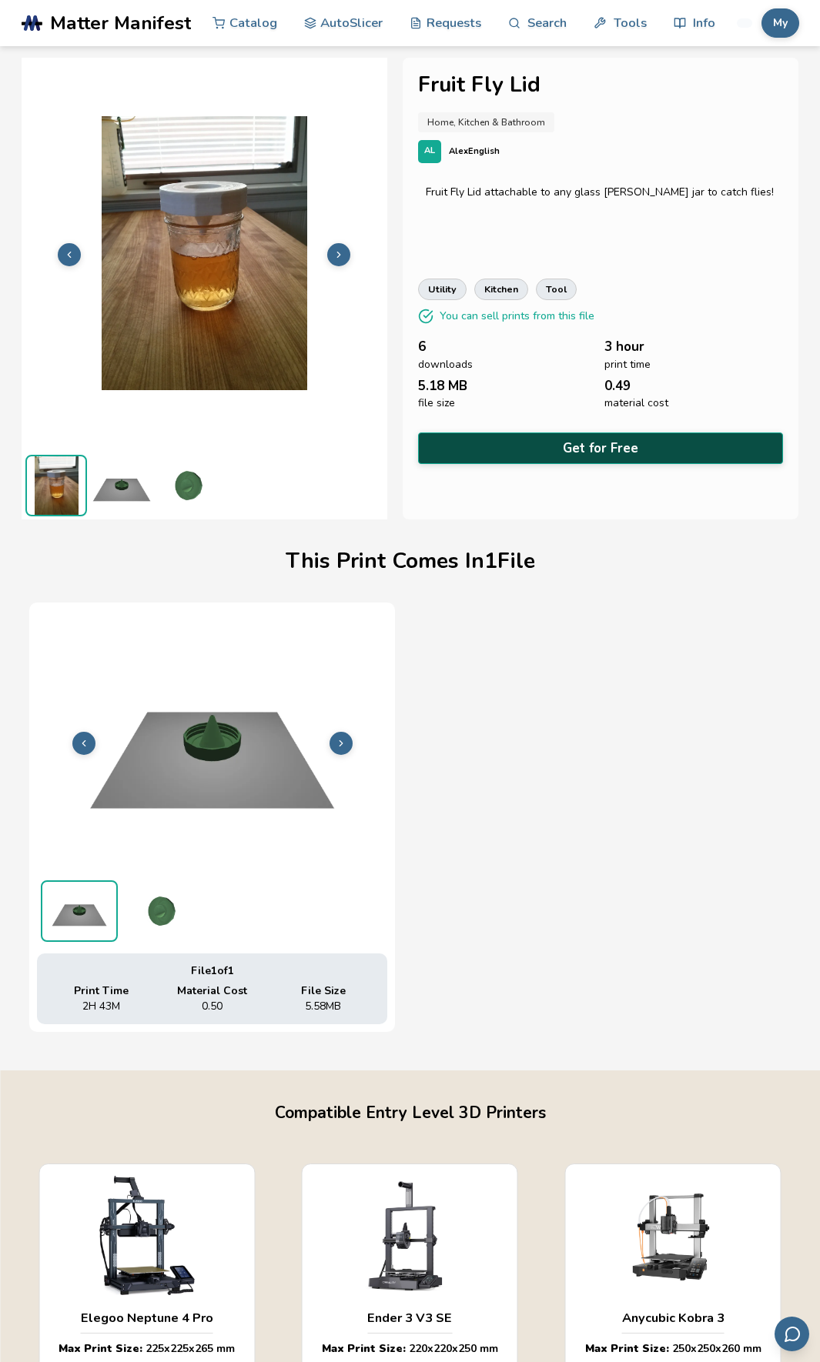
click at [576, 452] on button "Get for Free" at bounding box center [601, 449] width 366 height 32
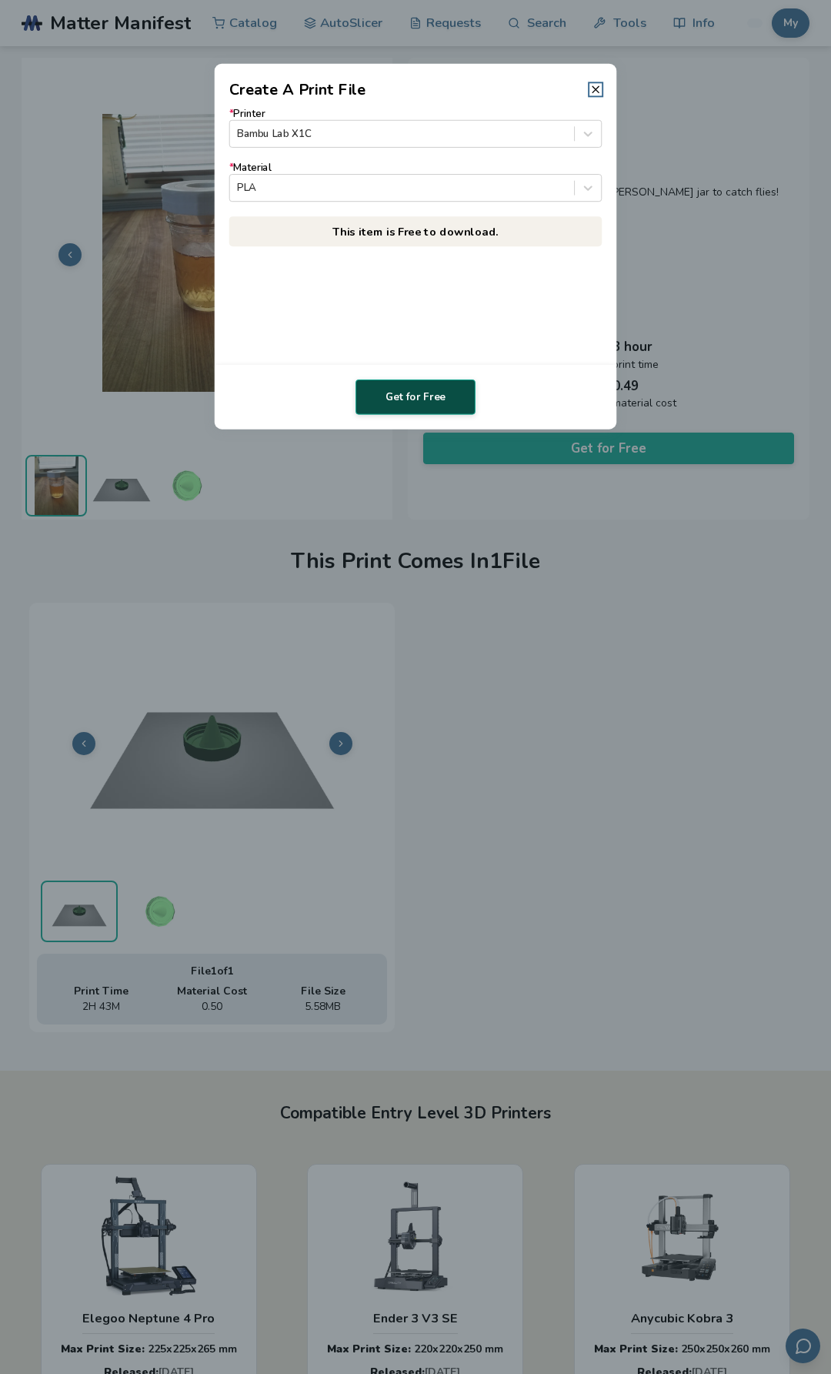
click at [432, 404] on button "Get for Free" at bounding box center [416, 396] width 120 height 35
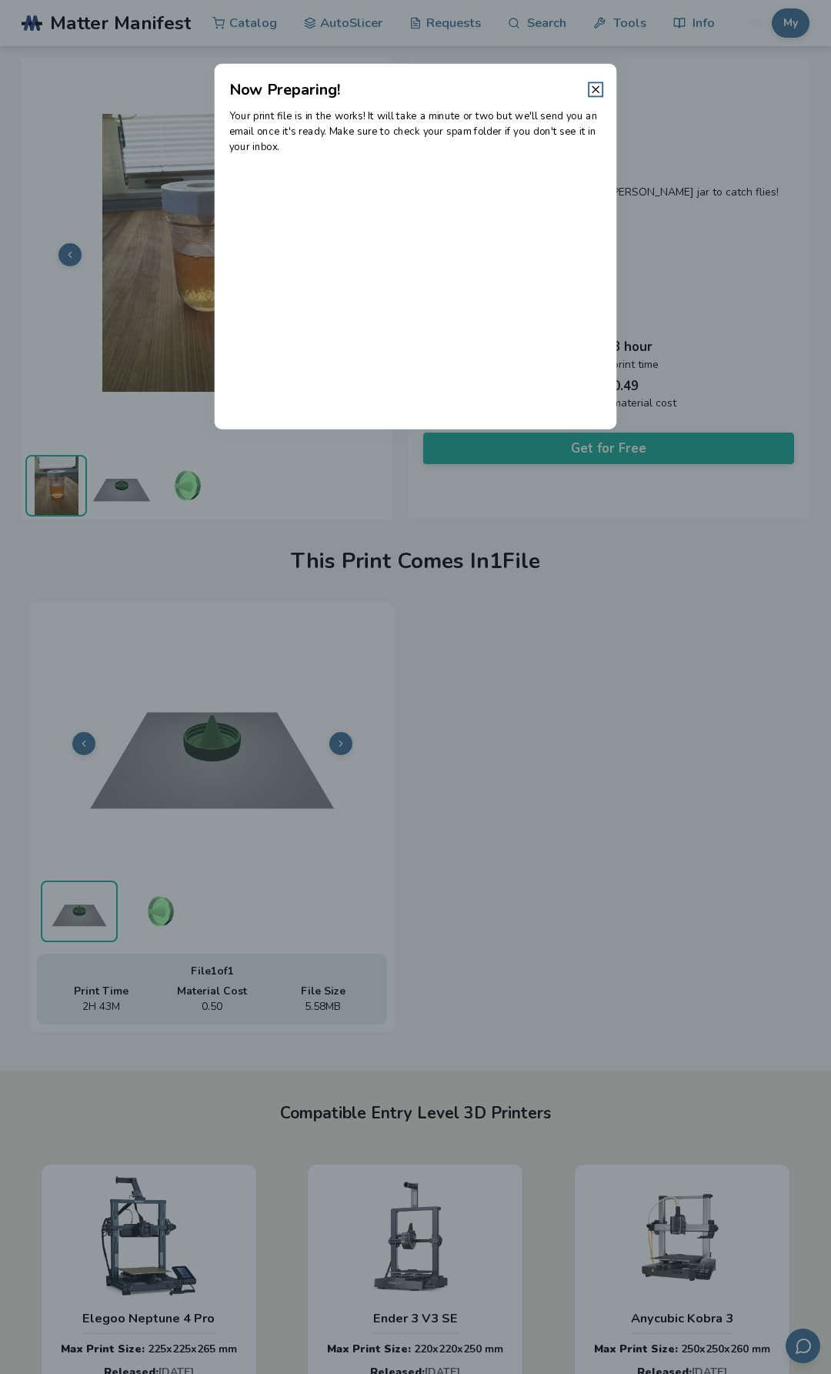
click at [597, 82] on header "Now Preparing!" at bounding box center [416, 82] width 402 height 37
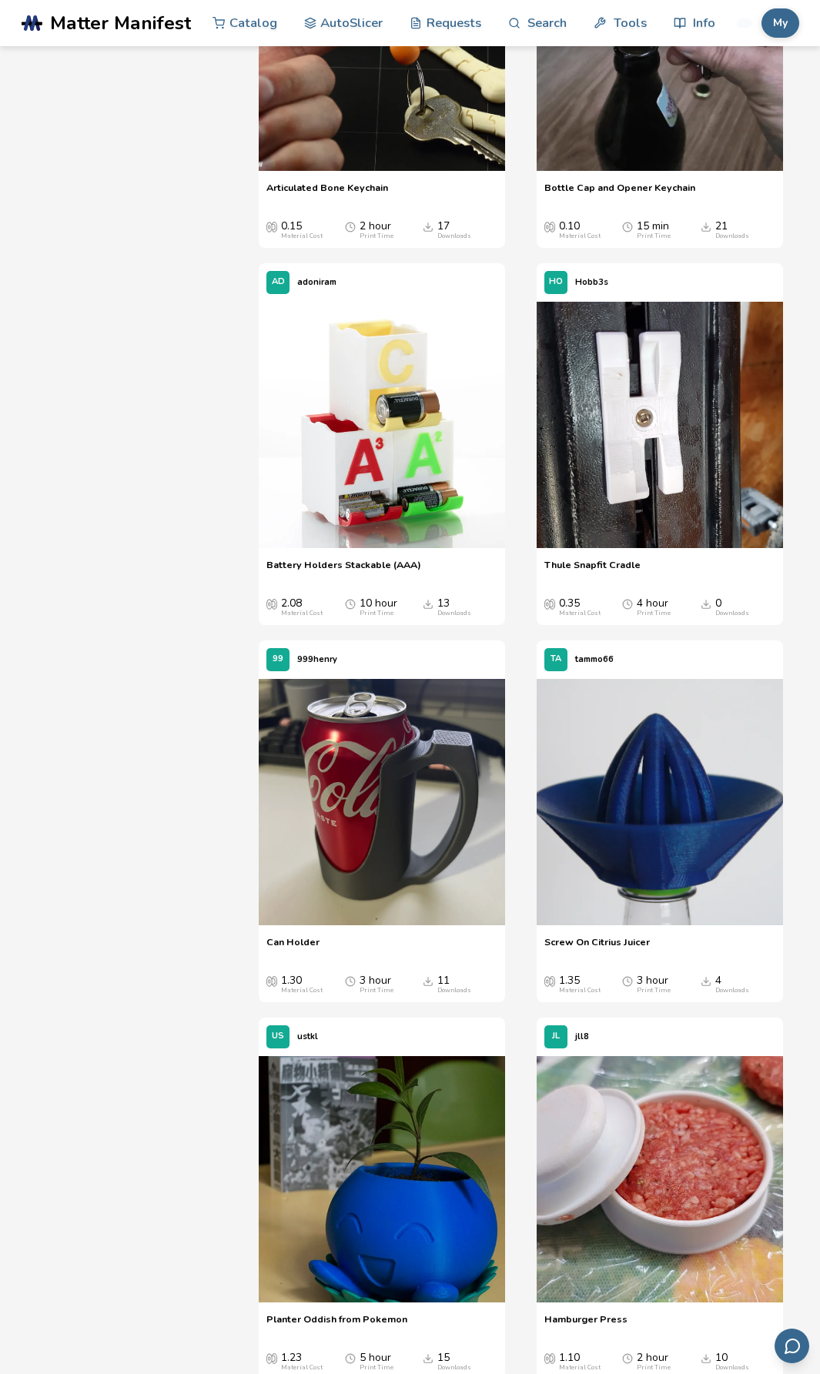
scroll to position [4540, 0]
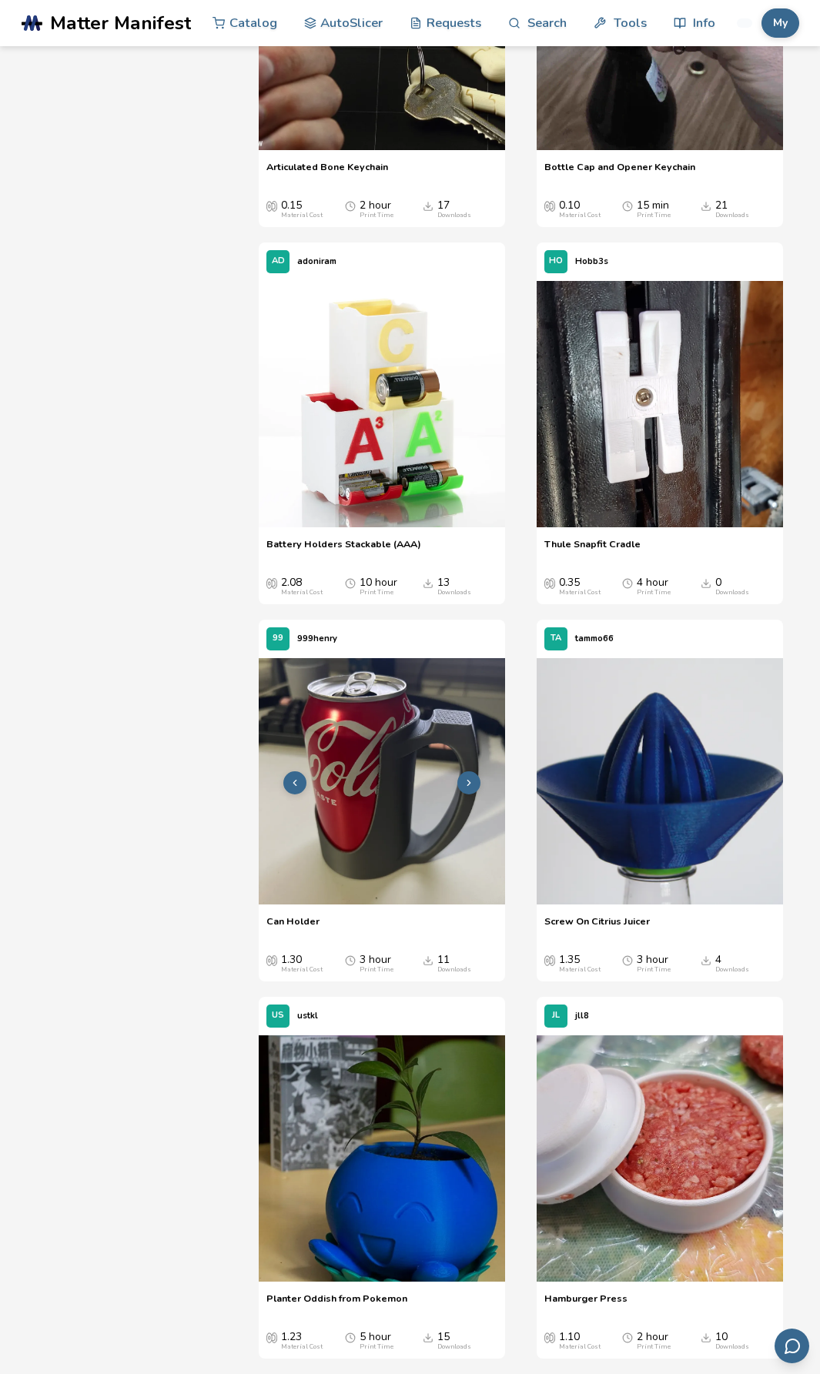
click at [348, 797] on img at bounding box center [382, 781] width 246 height 246
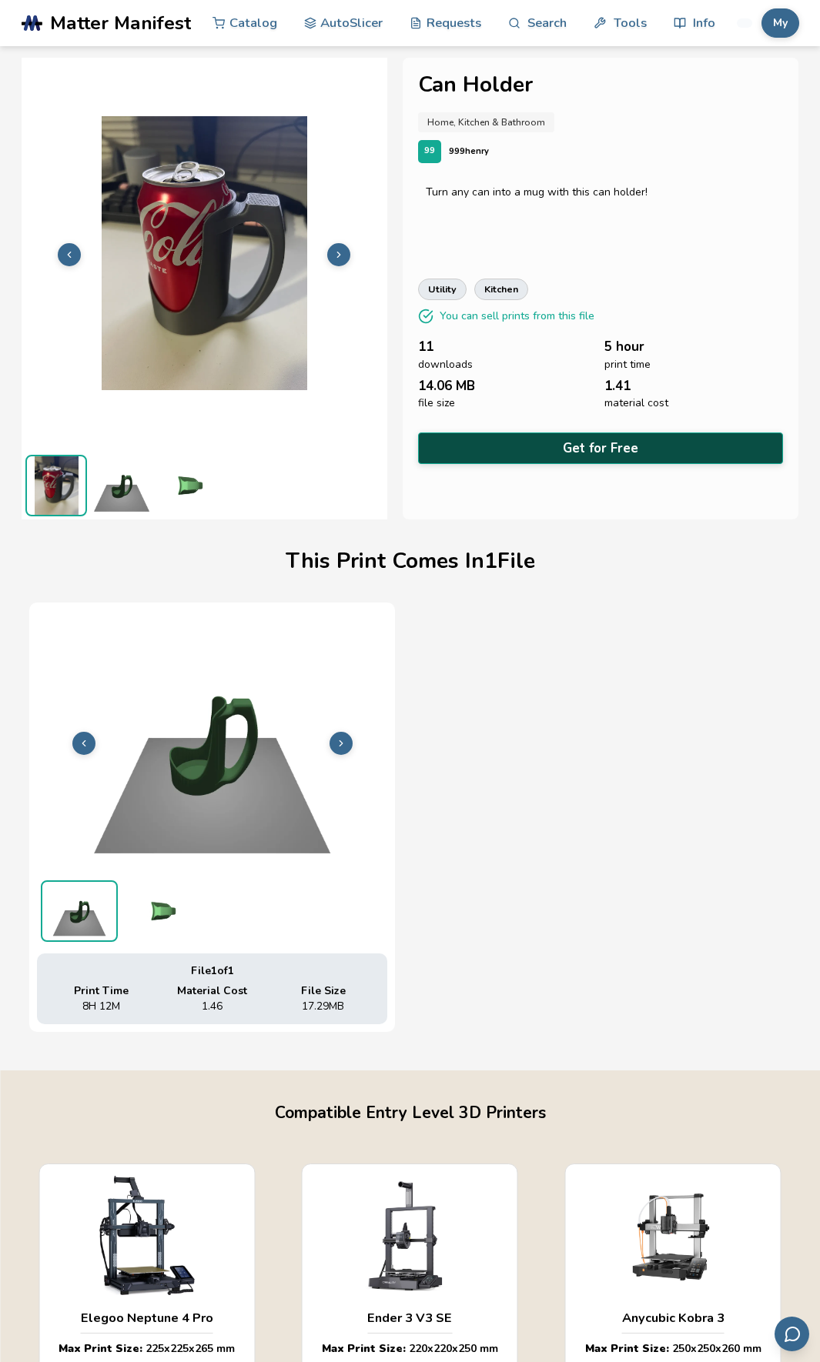
click at [586, 446] on button "Get for Free" at bounding box center [601, 449] width 366 height 32
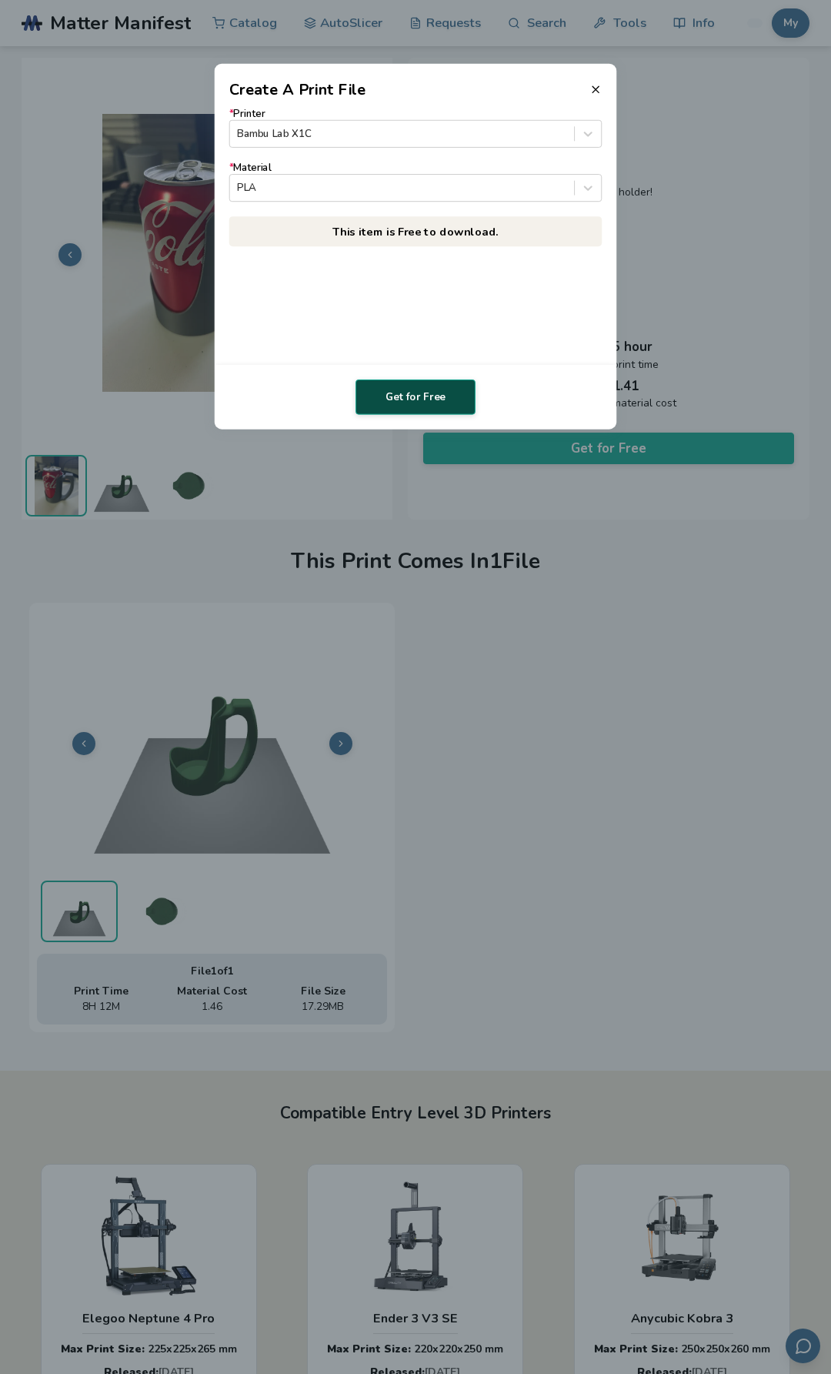
click at [415, 399] on button "Get for Free" at bounding box center [416, 396] width 120 height 35
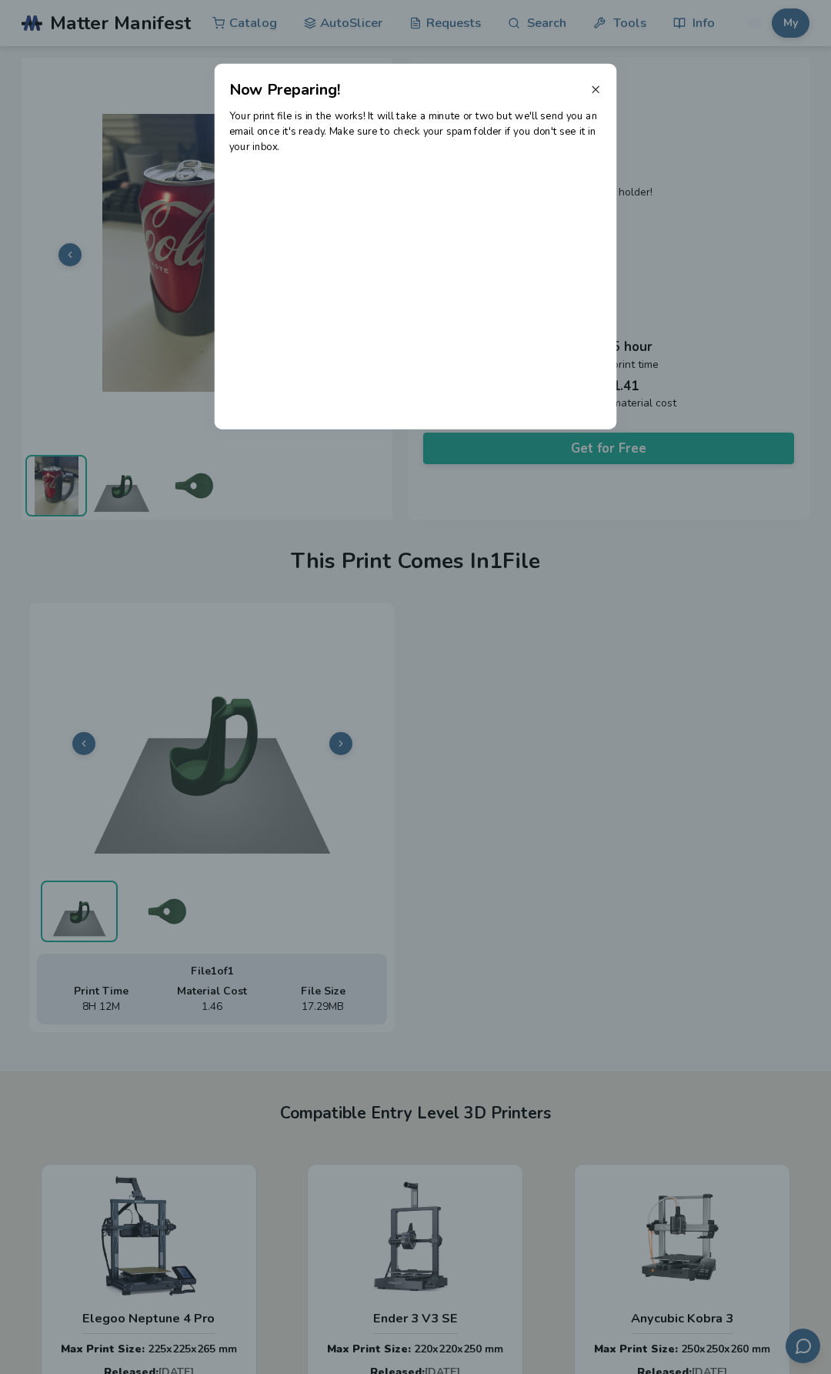
click at [598, 92] on line at bounding box center [596, 89] width 6 height 6
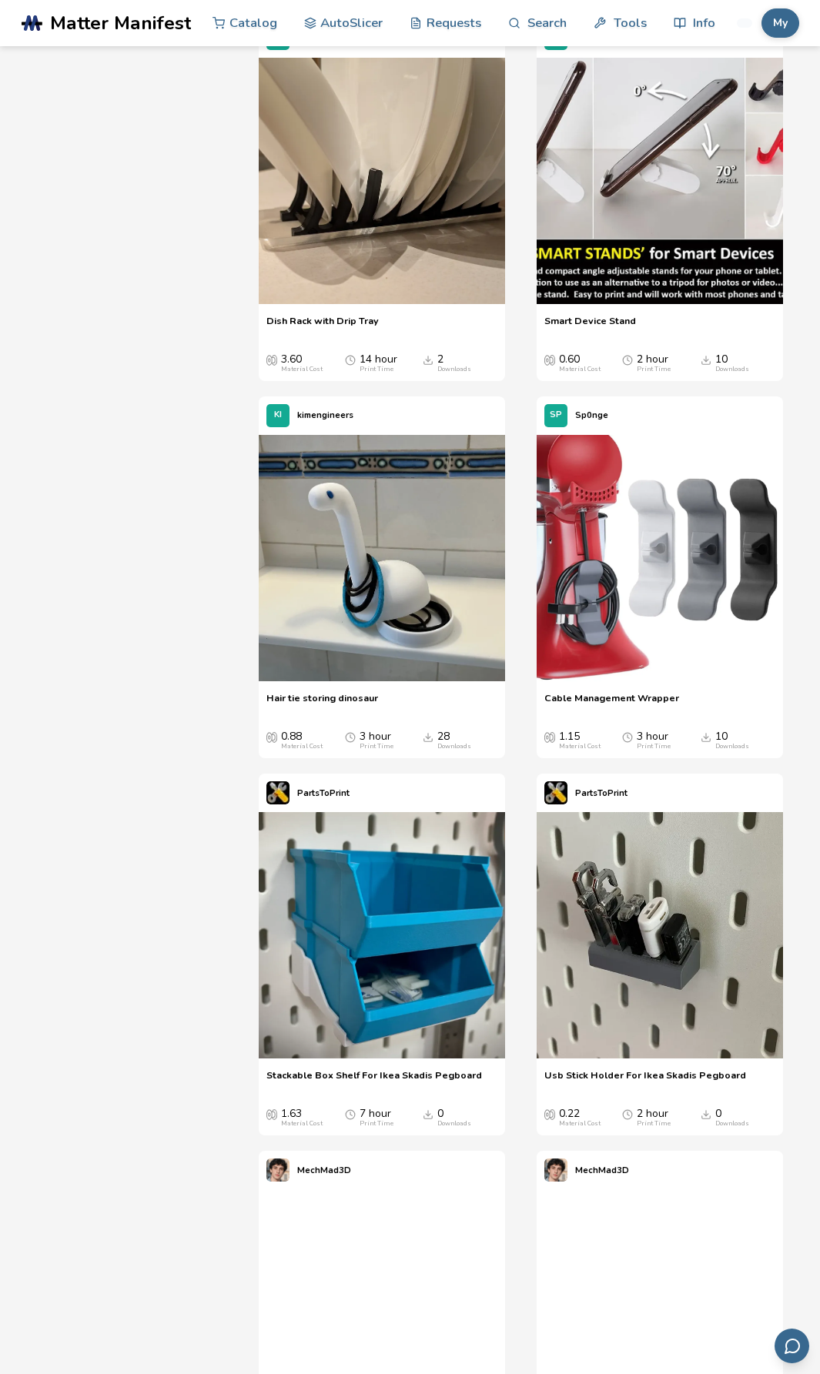
scroll to position [9158, 0]
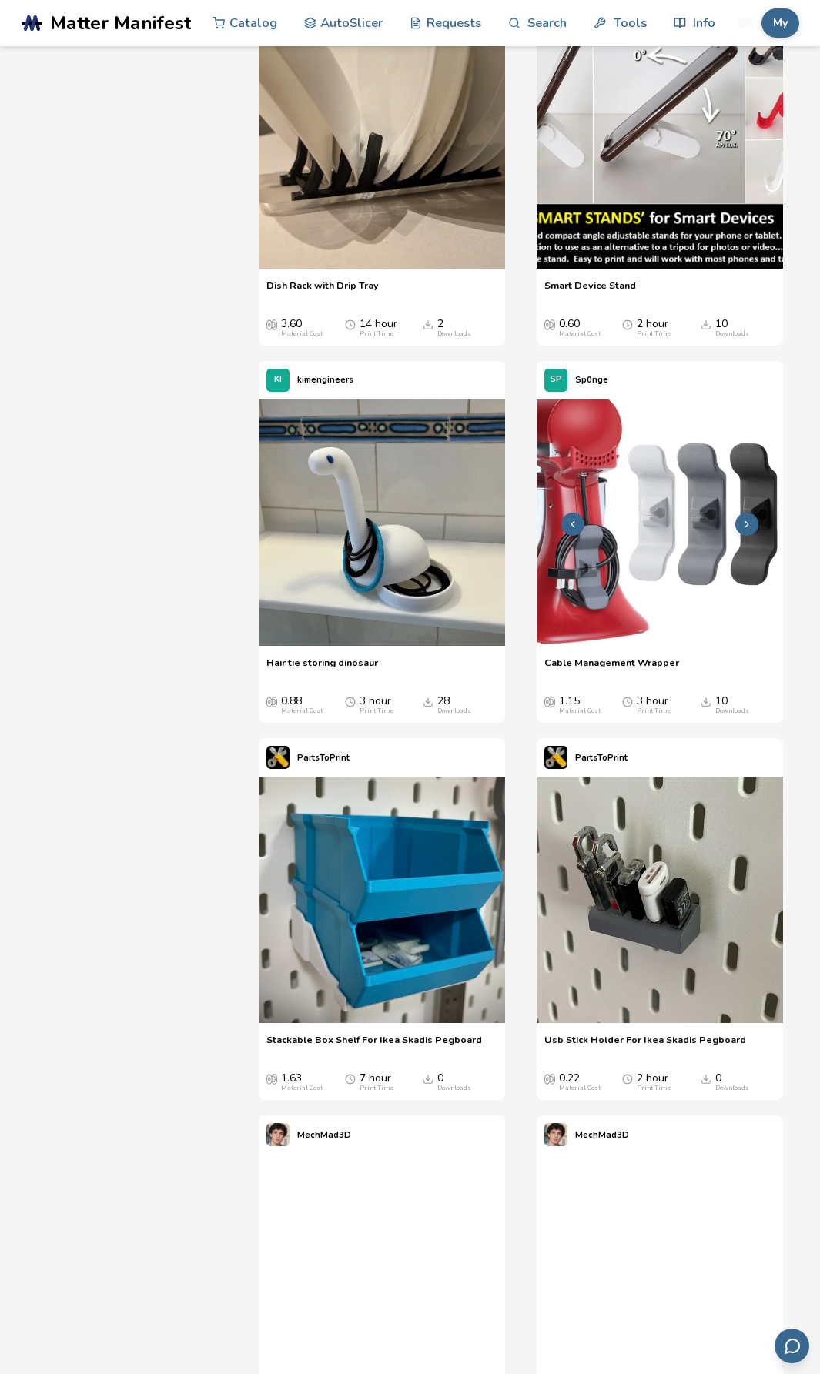
click at [643, 646] on img at bounding box center [659, 522] width 246 height 246
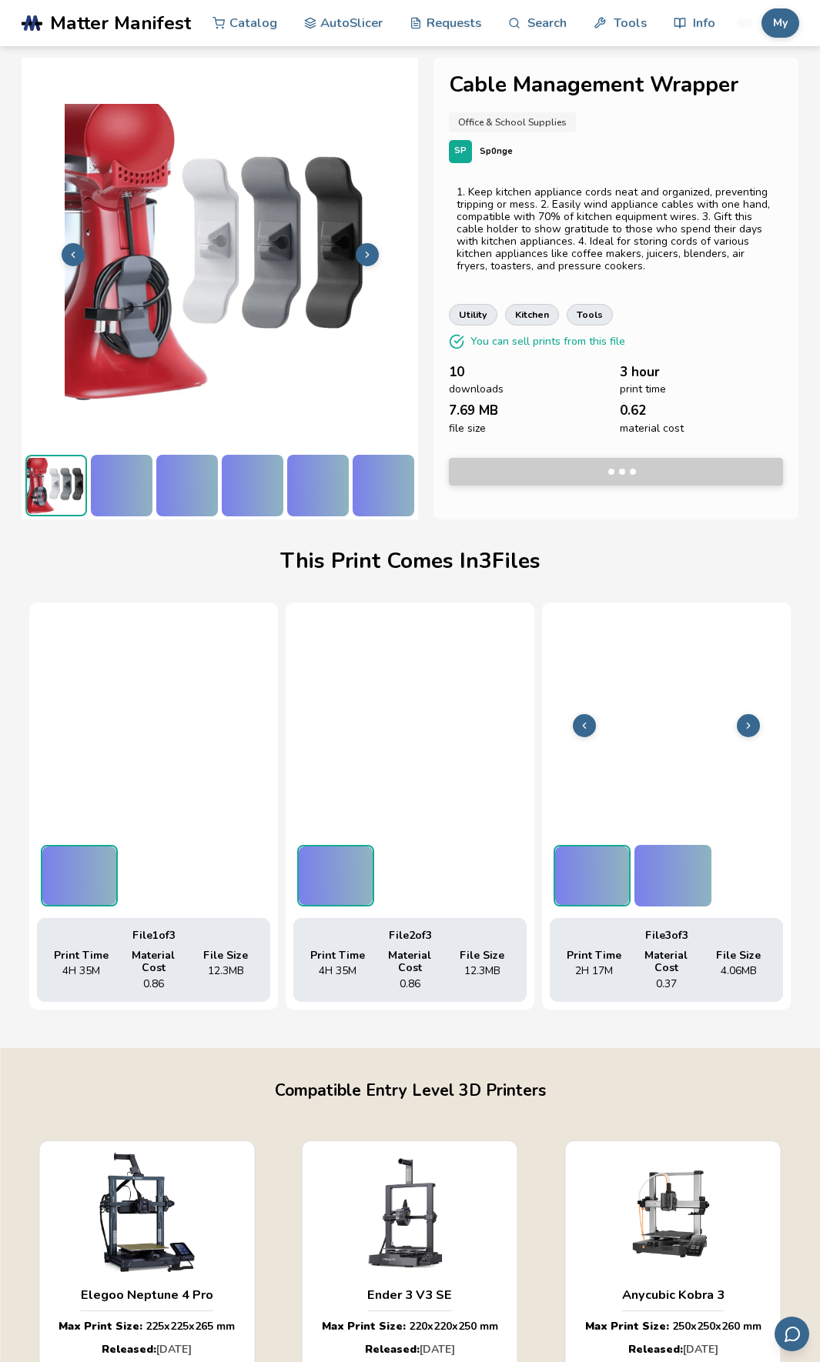
scroll to position [0, 6]
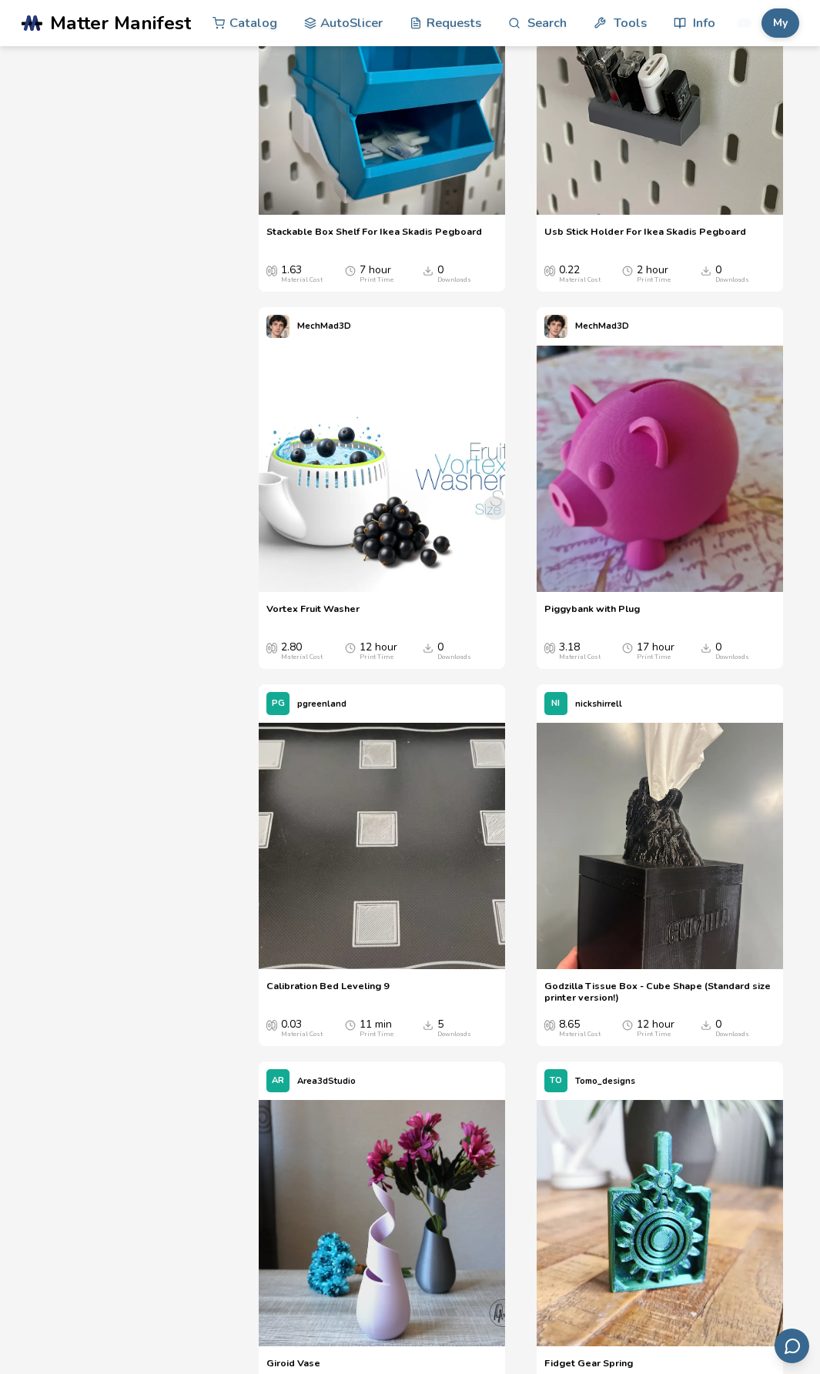
scroll to position [10169, 0]
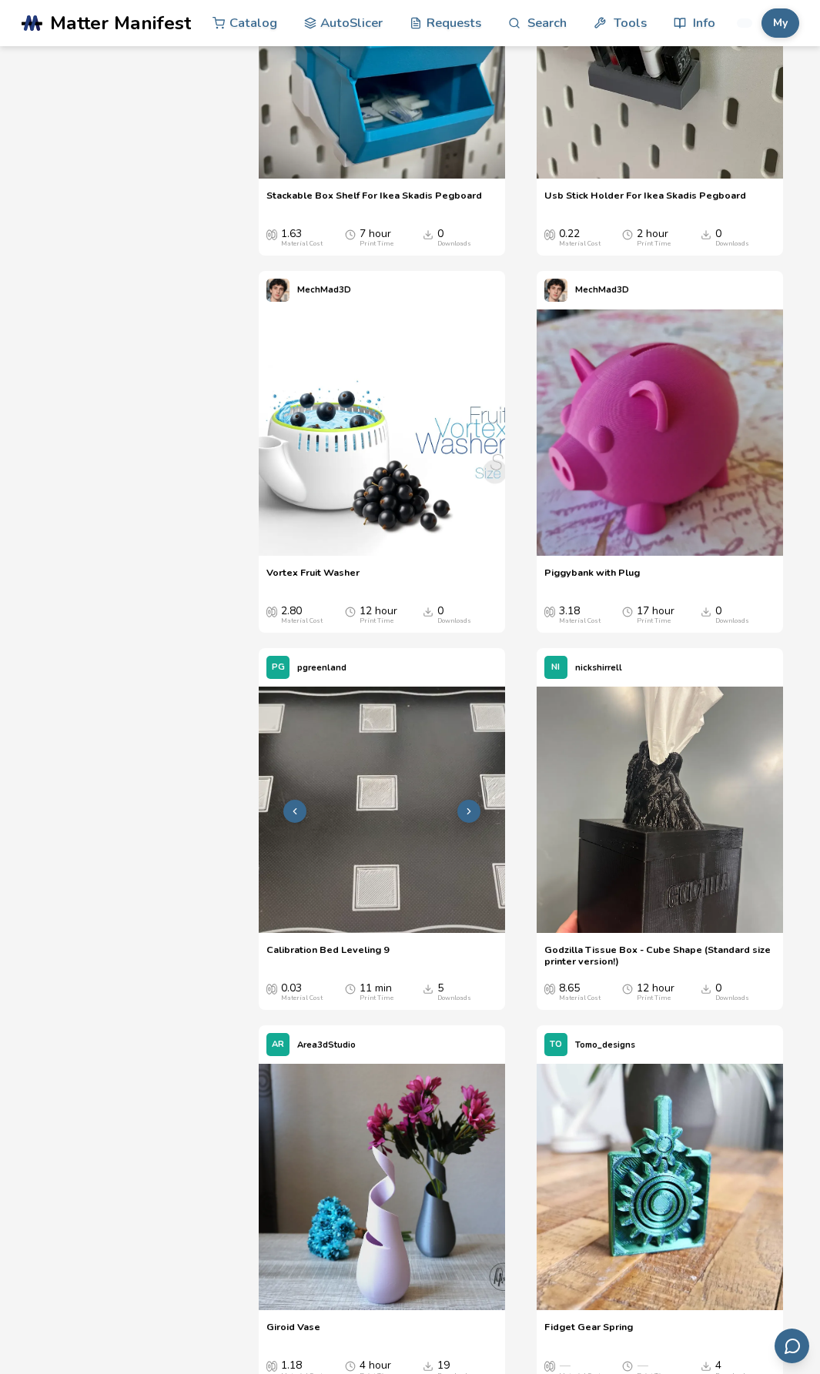
click at [368, 877] on img at bounding box center [382, 809] width 246 height 246
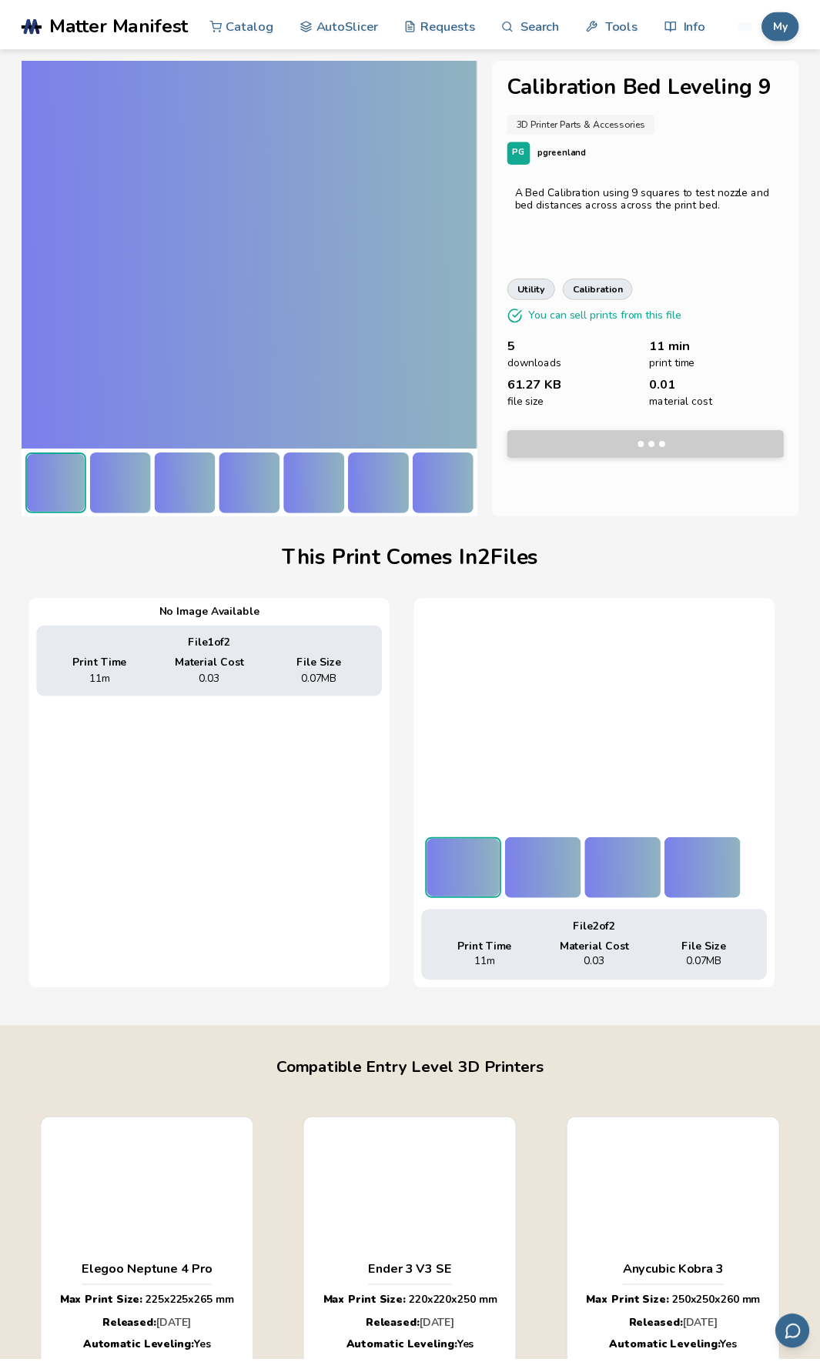
scroll to position [0, 6]
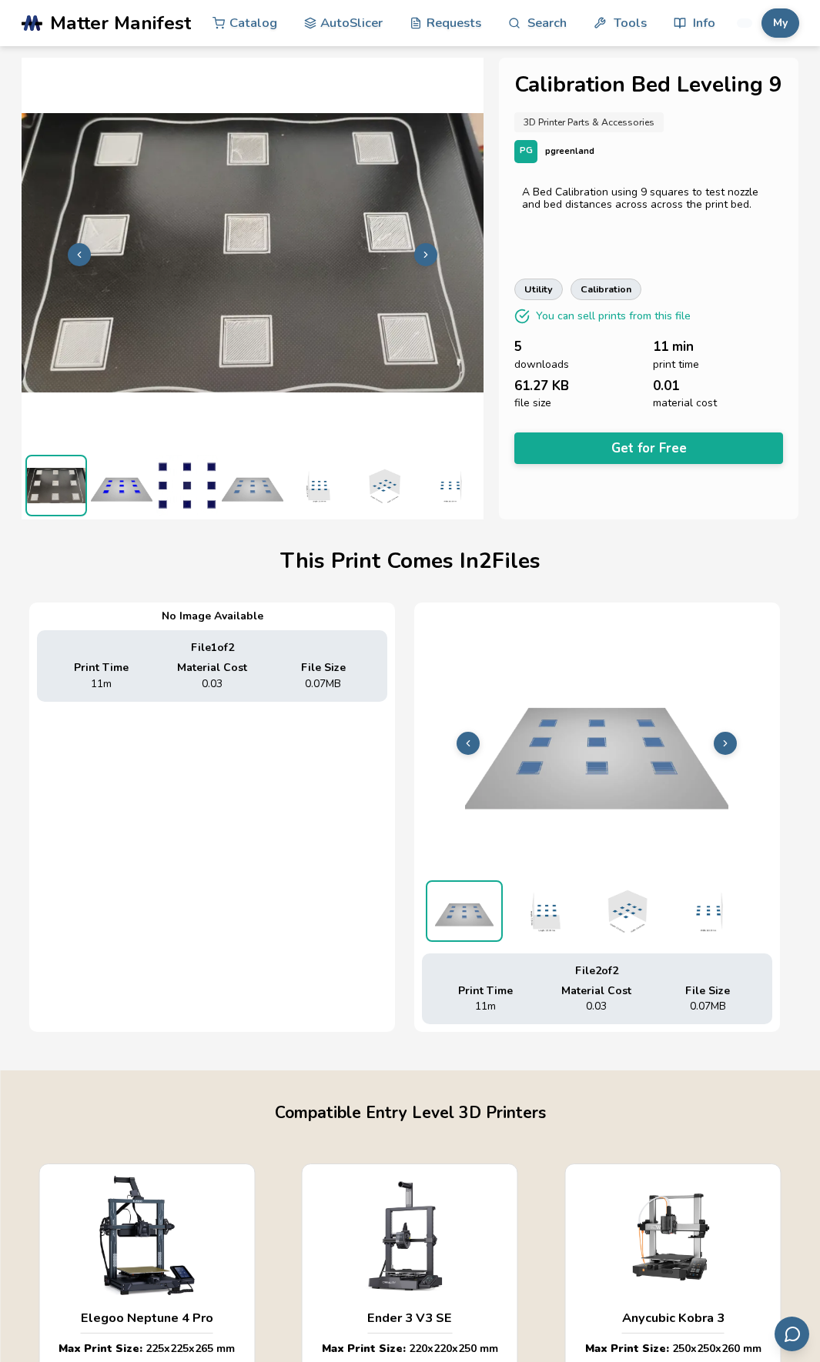
click at [420, 252] on icon at bounding box center [425, 254] width 11 height 11
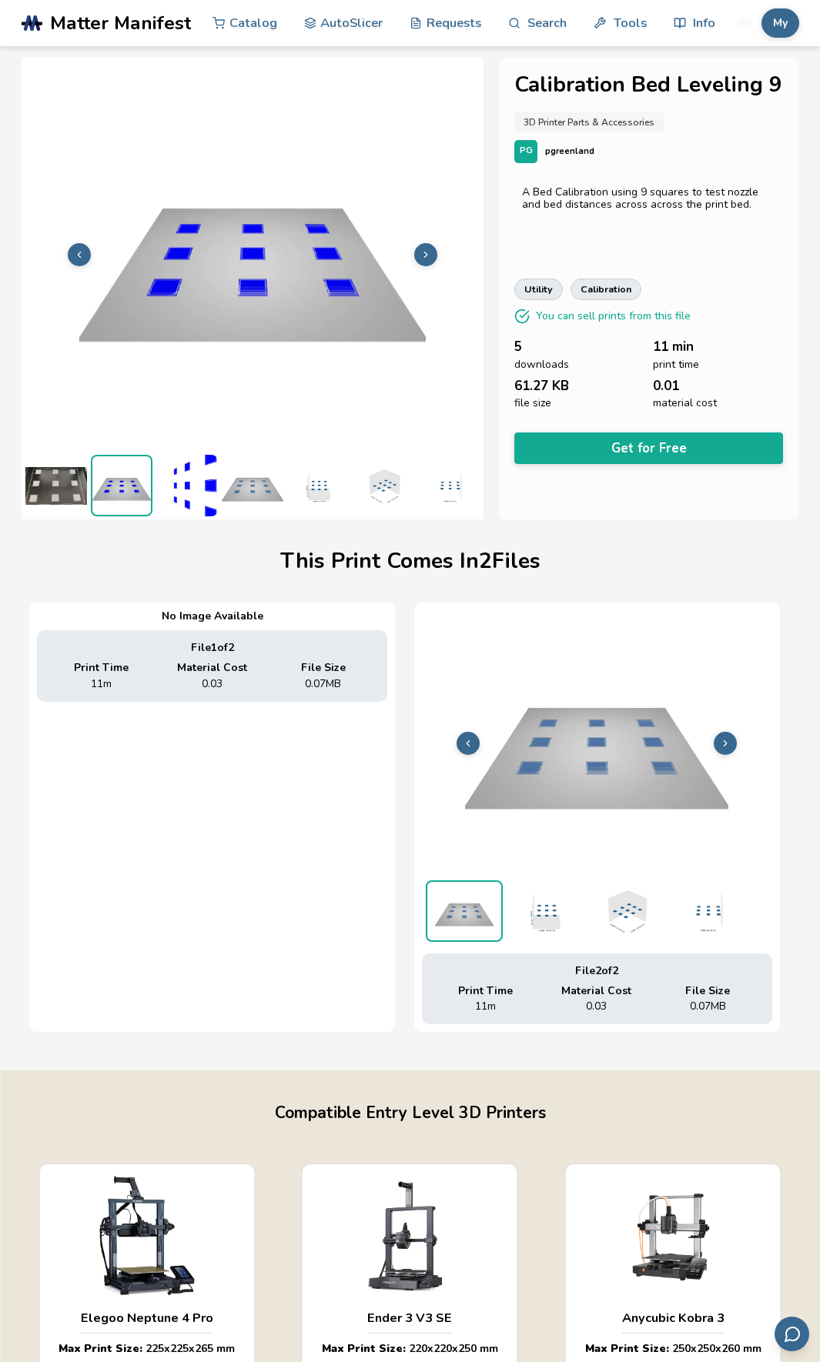
scroll to position [0, 0]
click at [418, 252] on button at bounding box center [425, 254] width 23 height 23
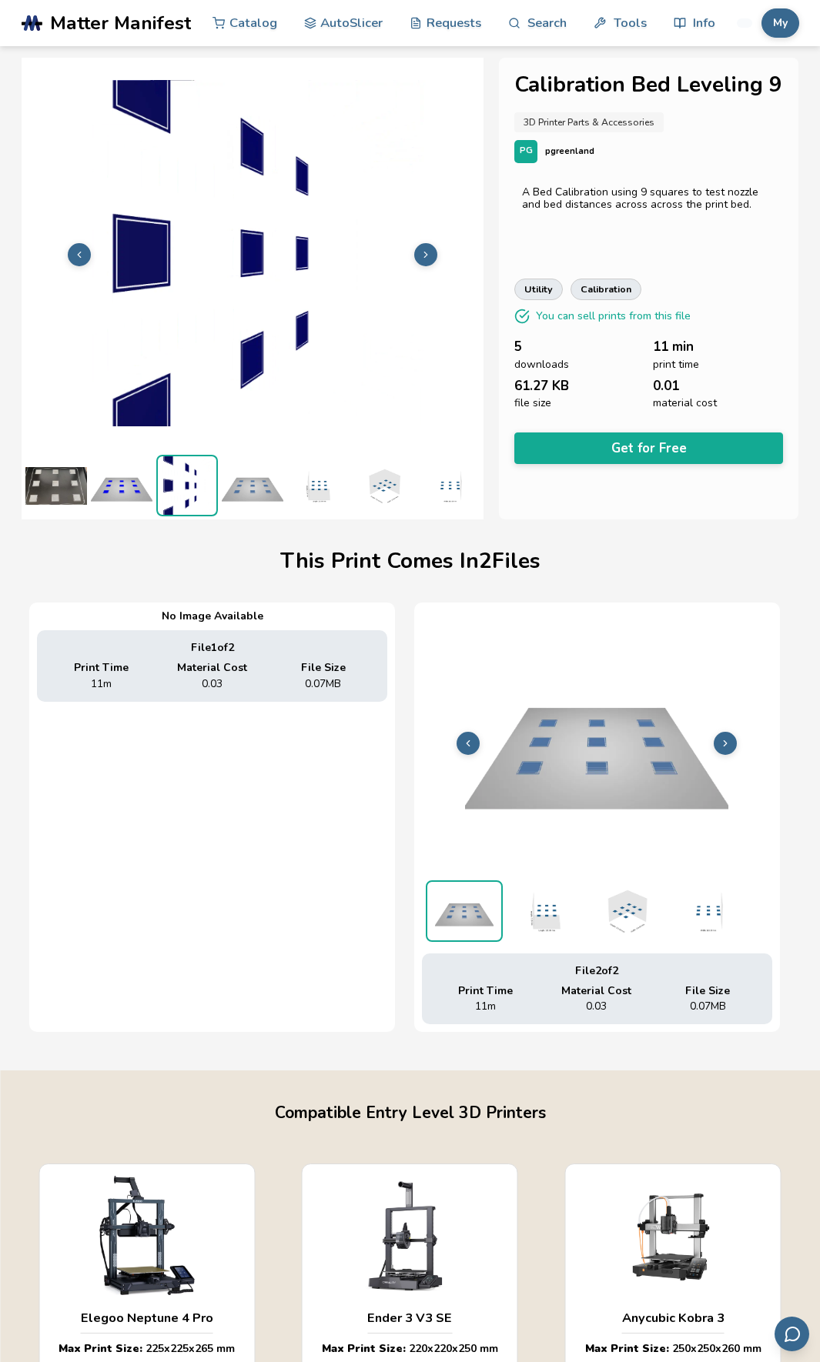
click at [418, 252] on button at bounding box center [425, 254] width 23 height 23
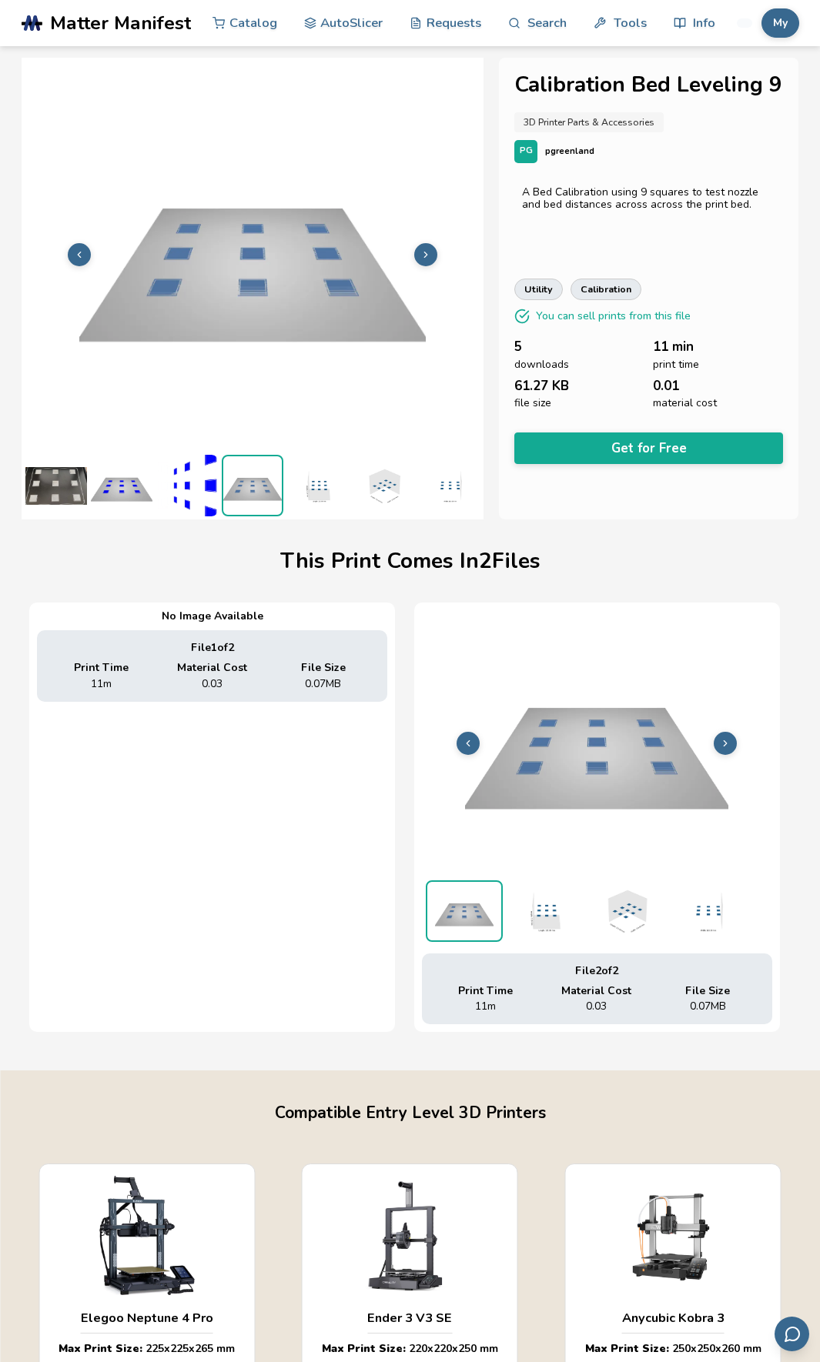
click at [418, 252] on button at bounding box center [425, 254] width 23 height 23
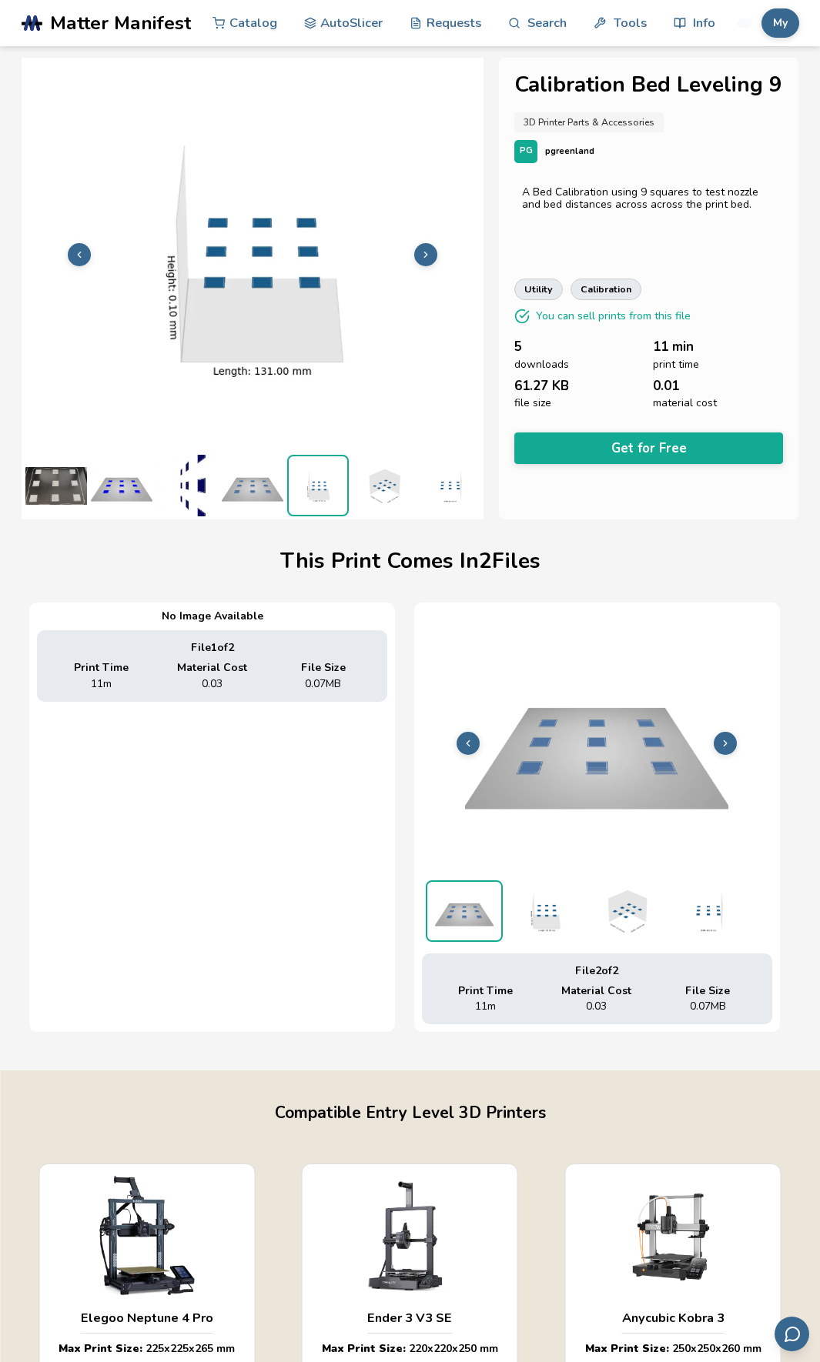
scroll to position [0, 12]
click at [418, 252] on button at bounding box center [425, 254] width 23 height 23
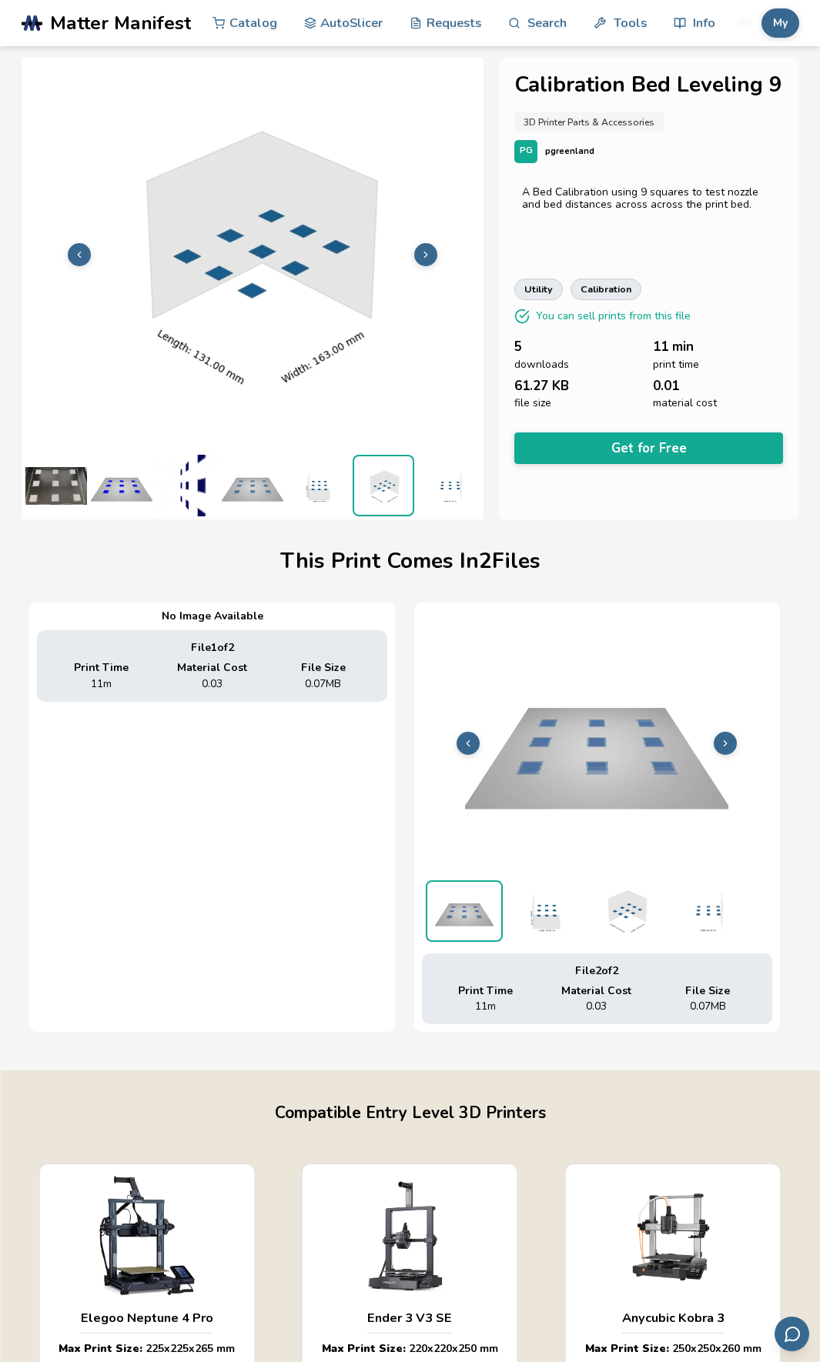
click at [418, 252] on button at bounding box center [425, 254] width 23 height 23
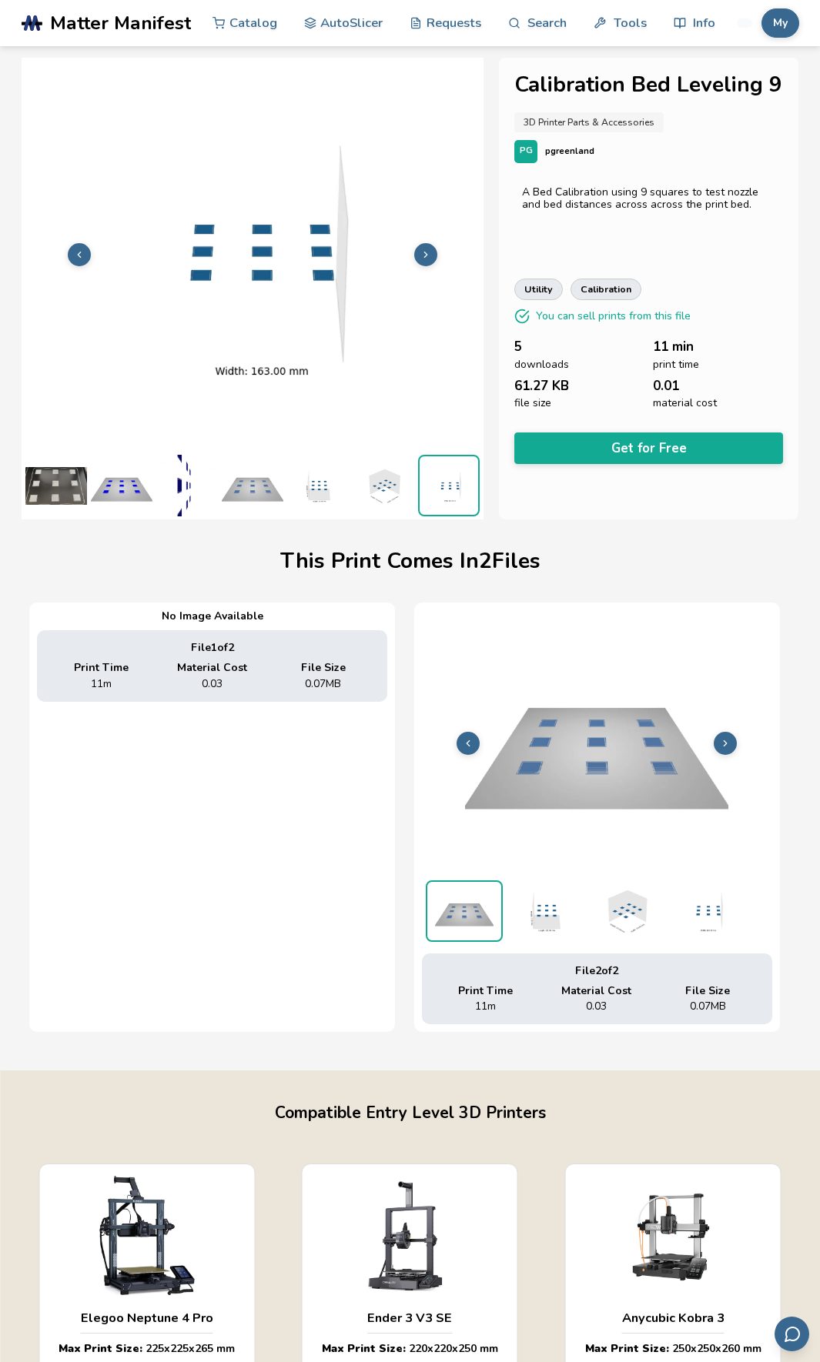
scroll to position [0, 6]
click at [420, 252] on icon at bounding box center [425, 254] width 11 height 11
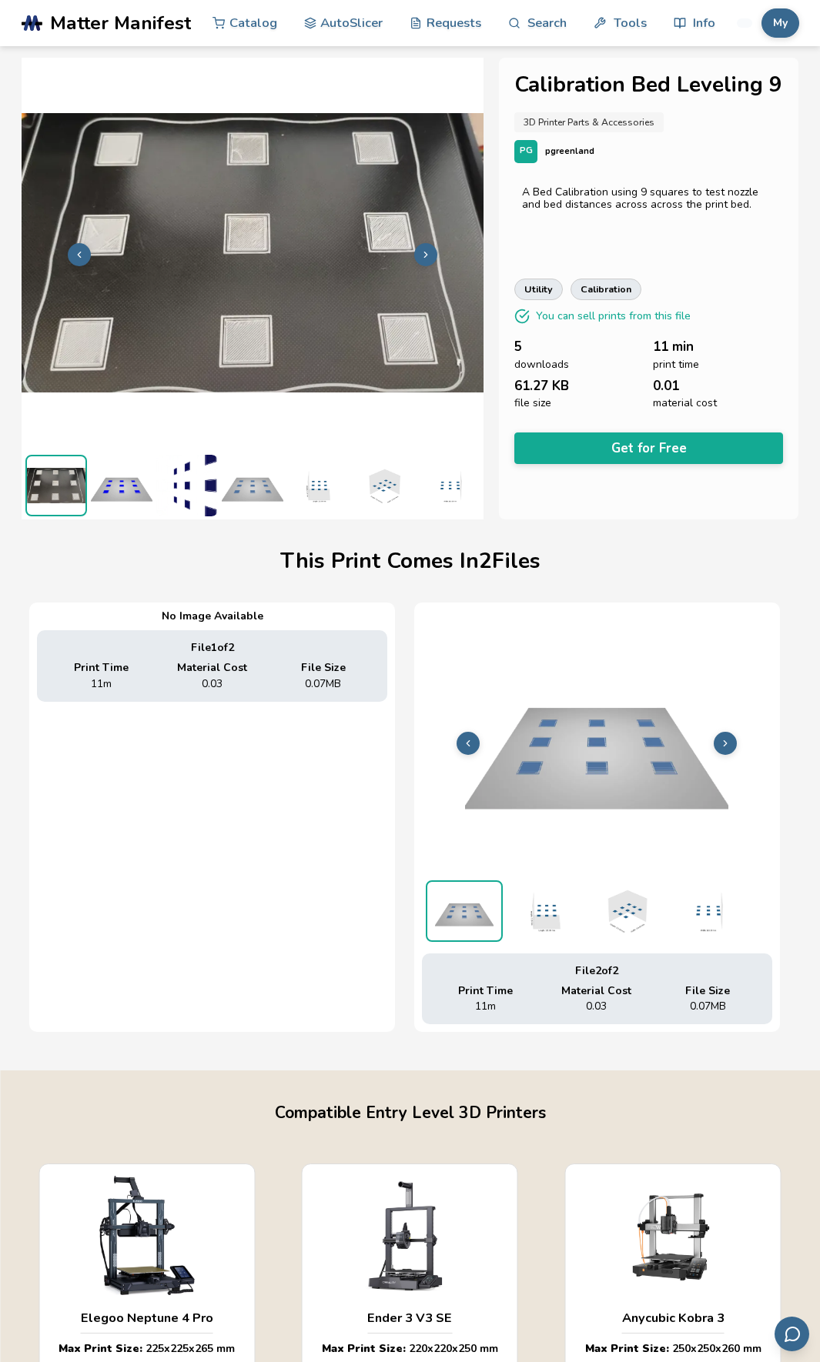
scroll to position [0, 0]
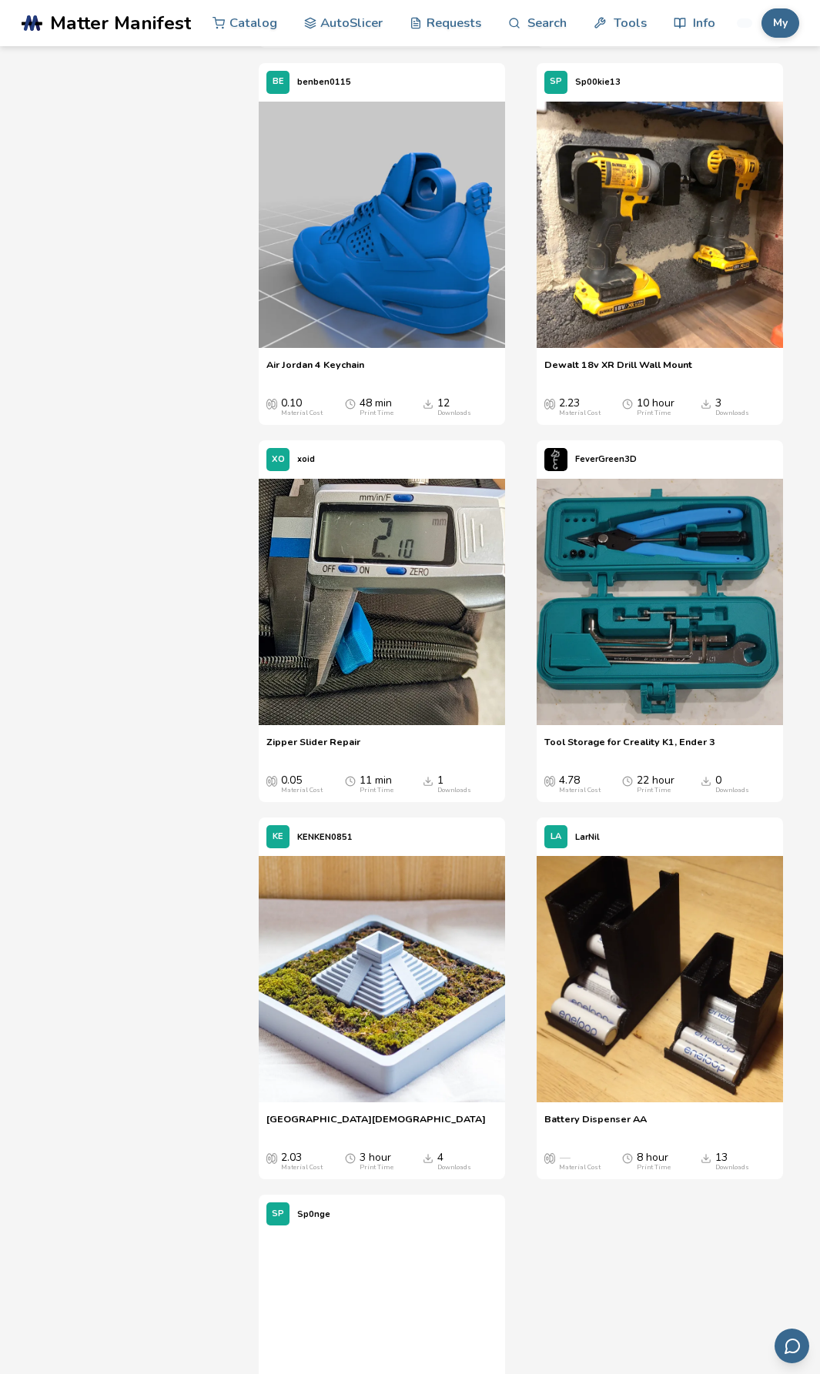
scroll to position [20120, 0]
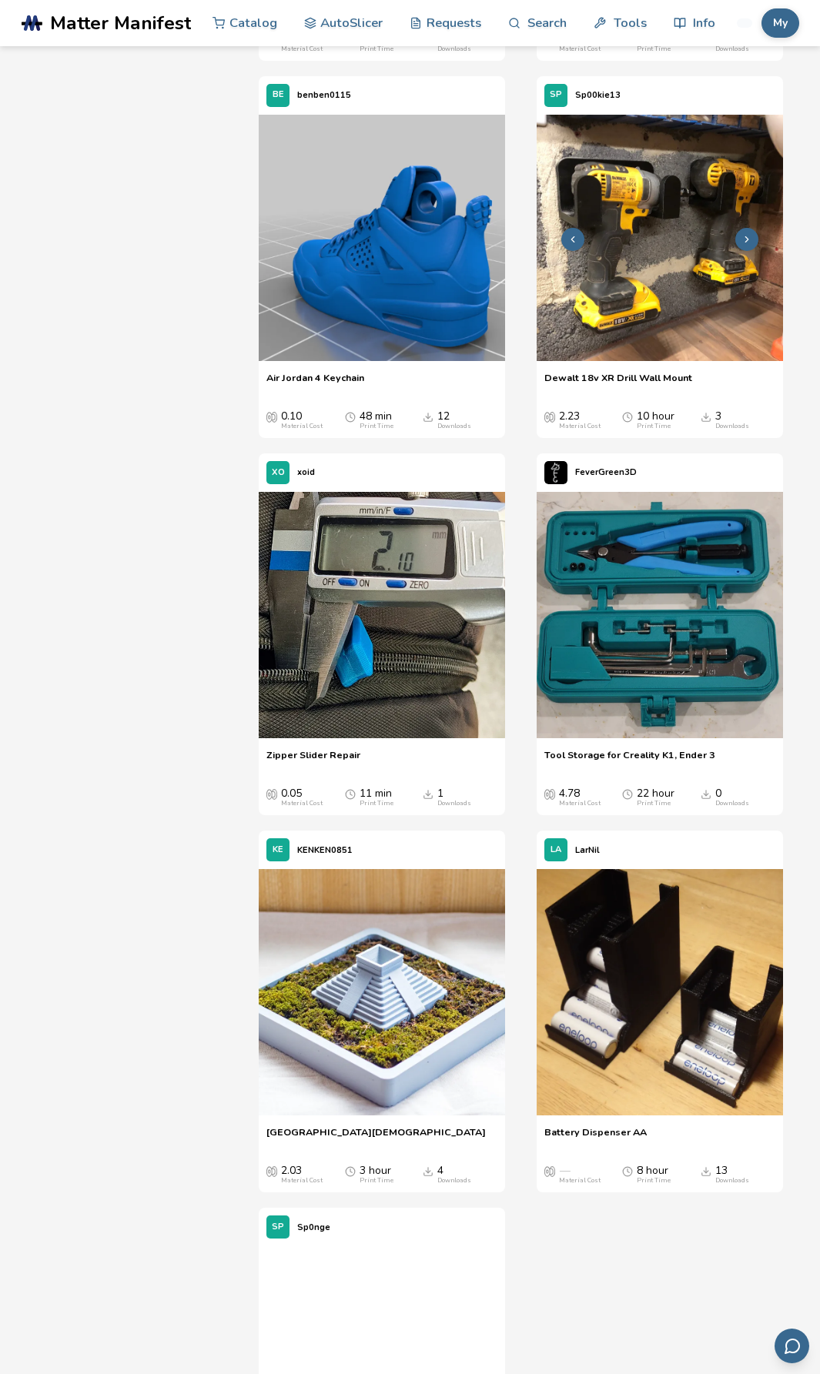
click at [615, 361] on img at bounding box center [659, 238] width 246 height 246
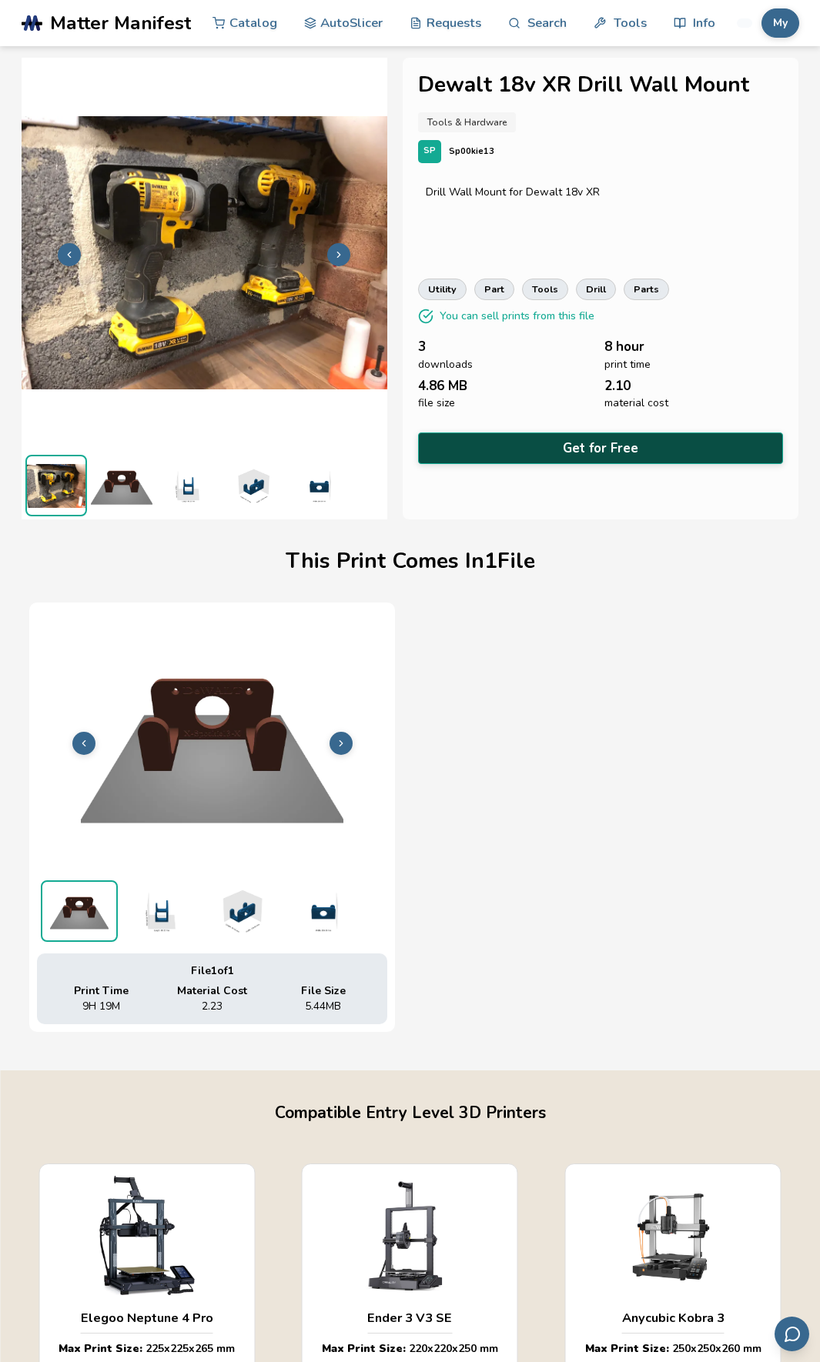
click at [573, 449] on button "Get for Free" at bounding box center [601, 449] width 366 height 32
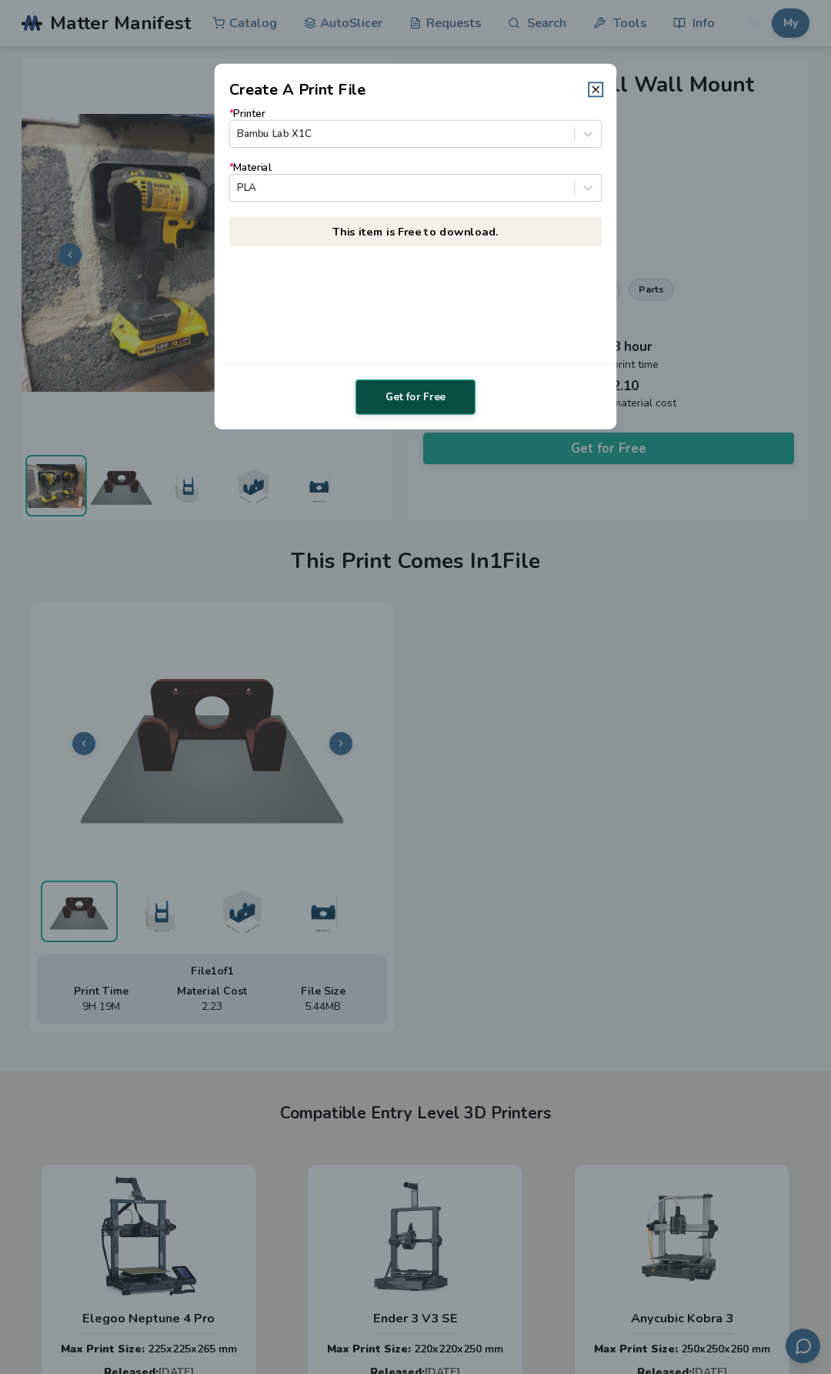
click at [429, 403] on button "Get for Free" at bounding box center [416, 396] width 120 height 35
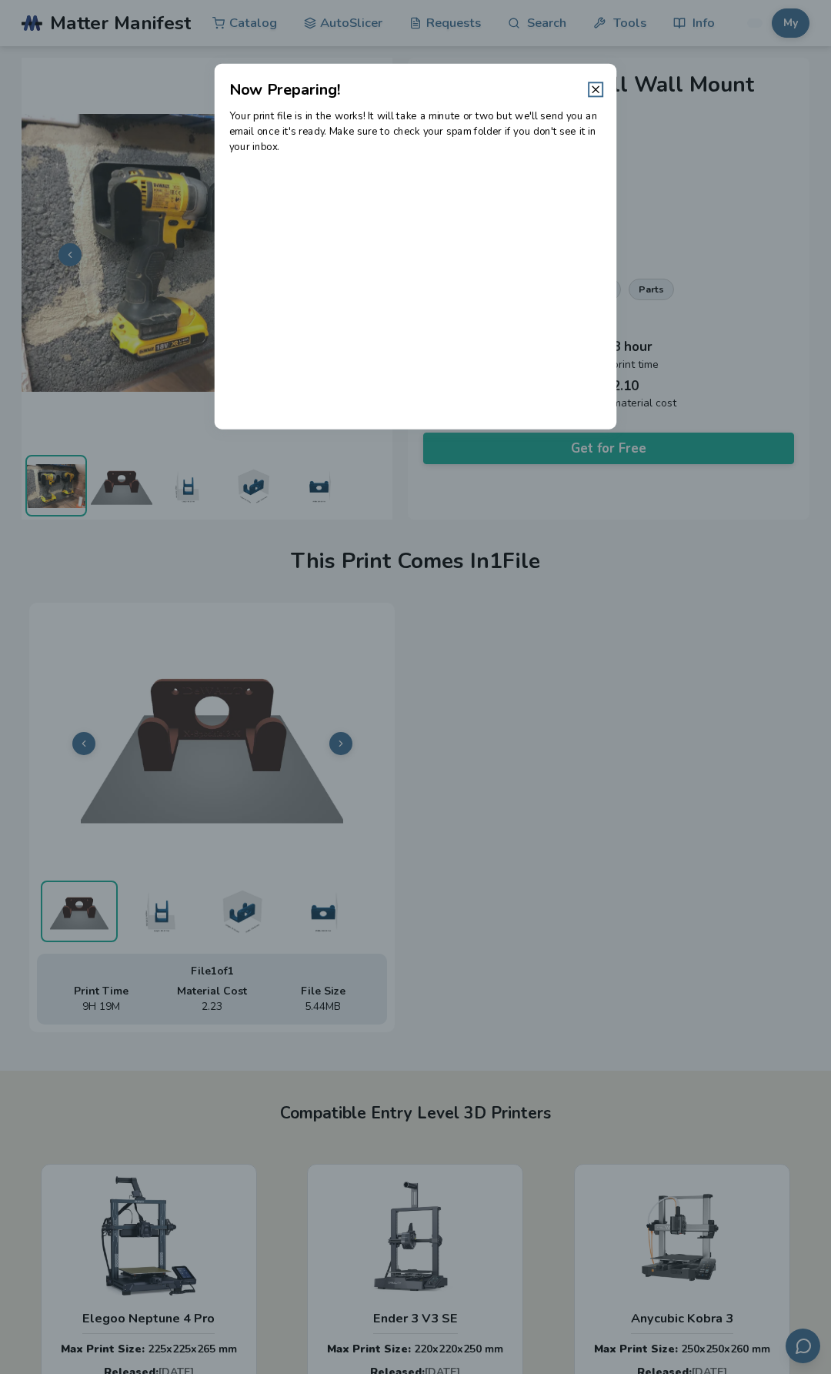
click at [595, 97] on header "Now Preparing!" at bounding box center [416, 82] width 402 height 37
click at [594, 92] on icon at bounding box center [595, 89] width 12 height 12
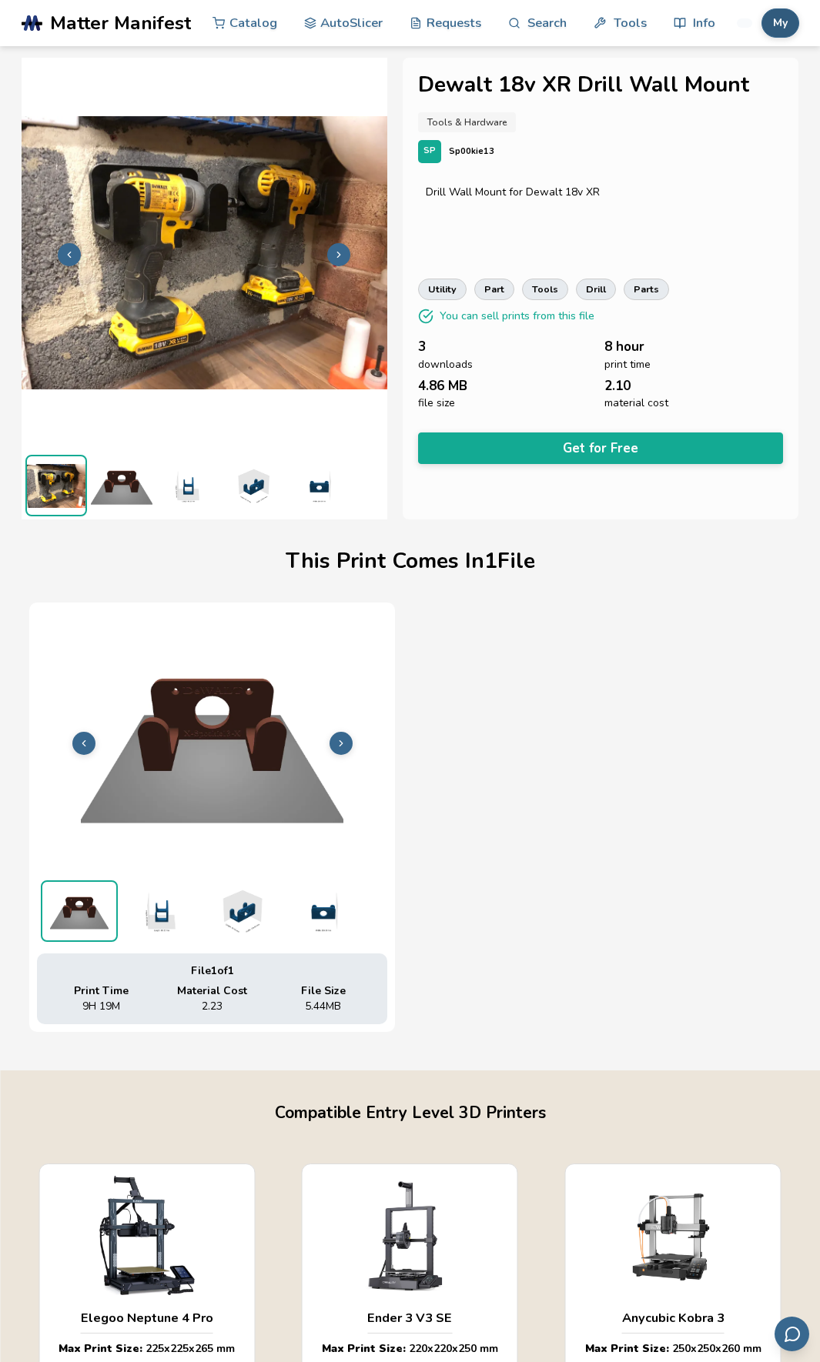
click at [769, 26] on button "My" at bounding box center [780, 22] width 38 height 29
click at [752, 125] on button "My Items" at bounding box center [740, 121] width 108 height 31
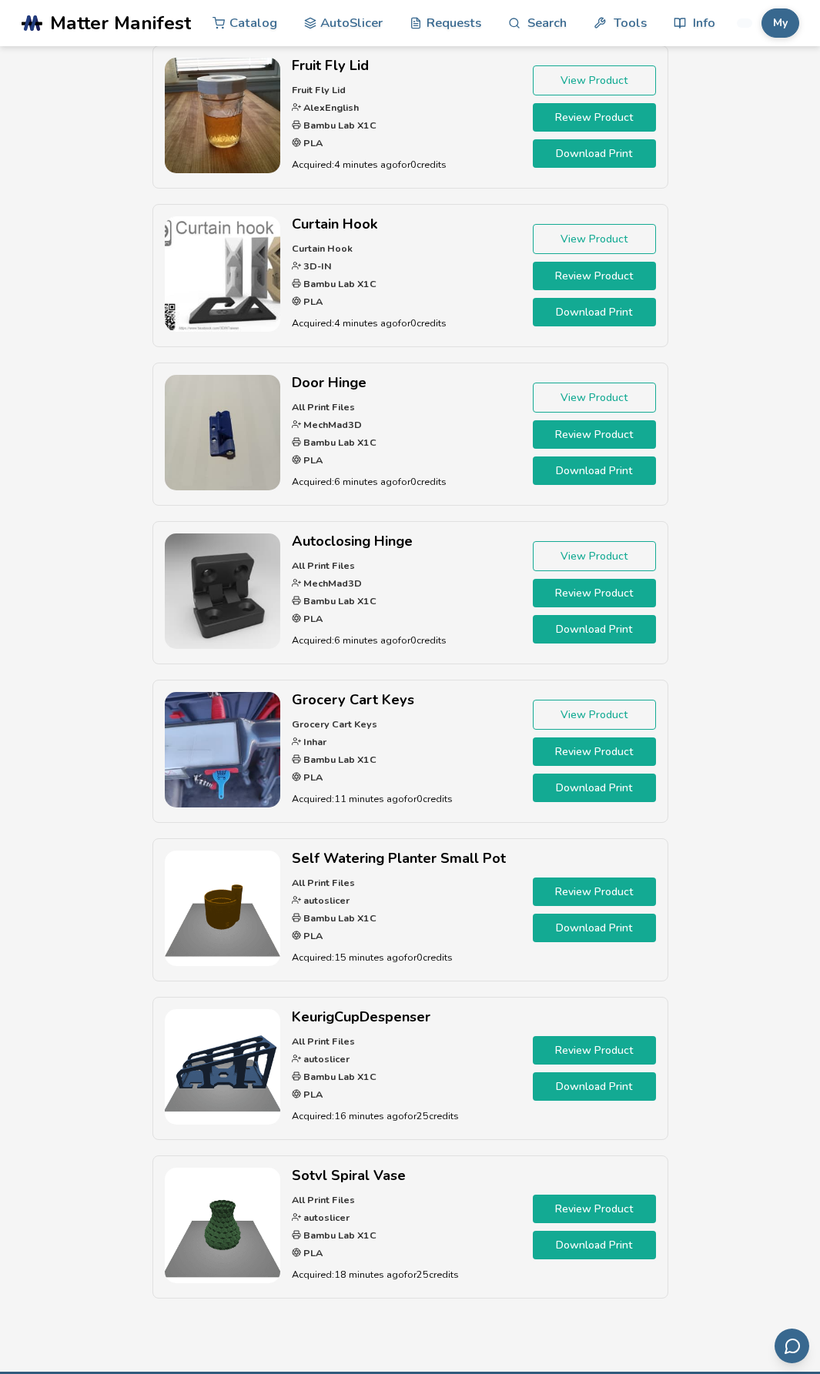
scroll to position [385, 0]
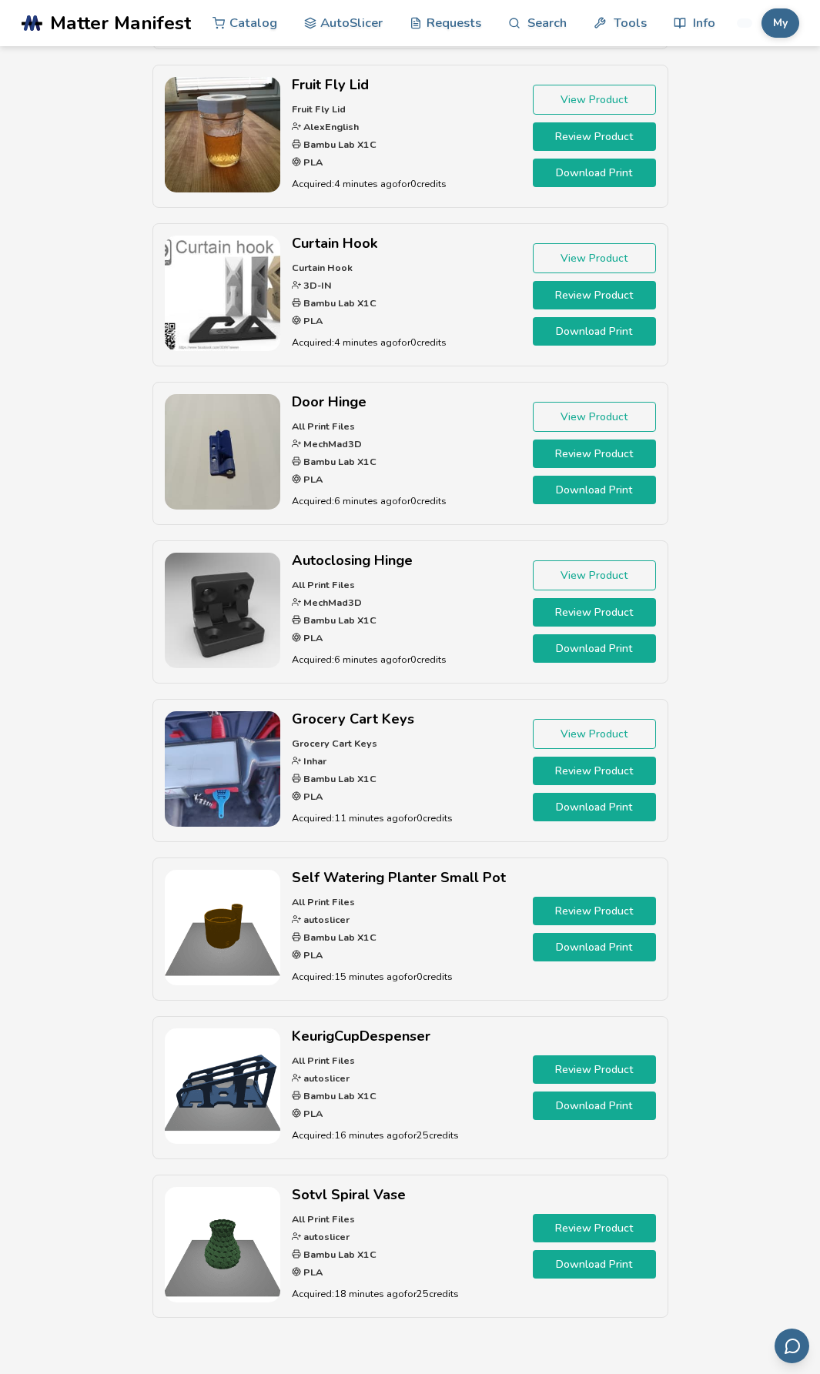
click at [599, 650] on link "Download Print" at bounding box center [594, 648] width 123 height 28
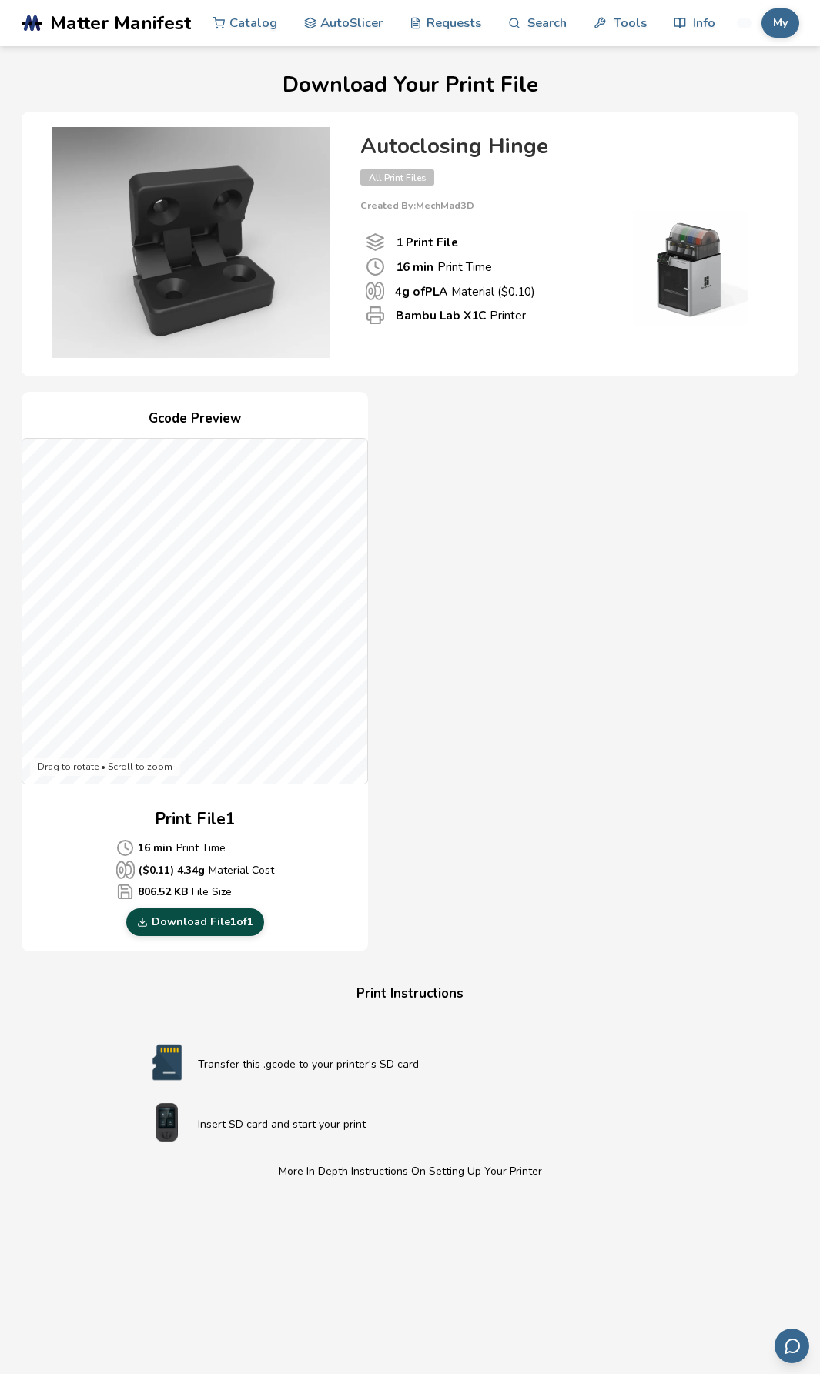
click at [234, 925] on link "Download File 1 of 1" at bounding box center [195, 922] width 138 height 28
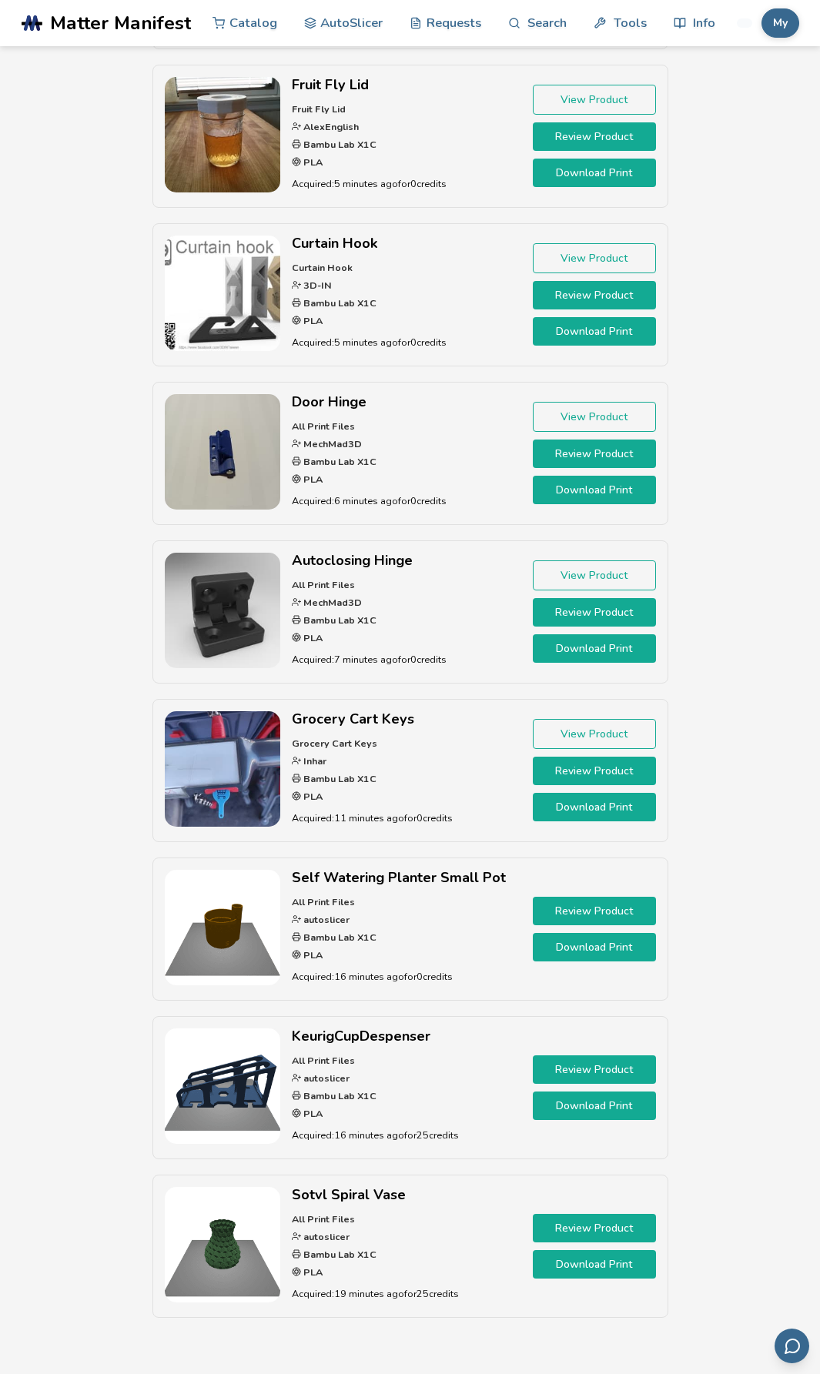
click at [615, 490] on link "Download Print" at bounding box center [594, 490] width 123 height 28
click at [610, 339] on link "Download Print" at bounding box center [594, 331] width 123 height 28
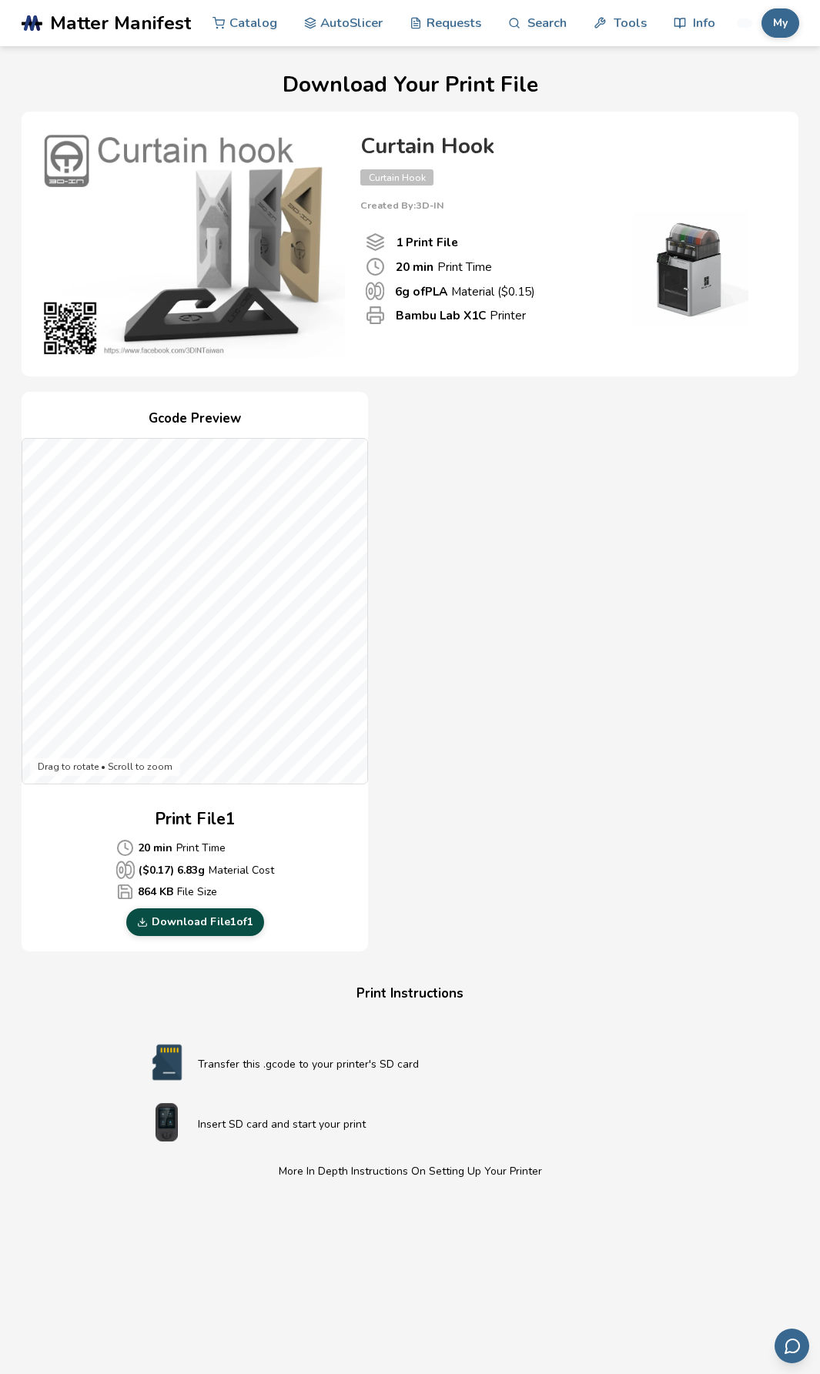
click at [235, 924] on link "Download File 1 of 1" at bounding box center [195, 922] width 138 height 28
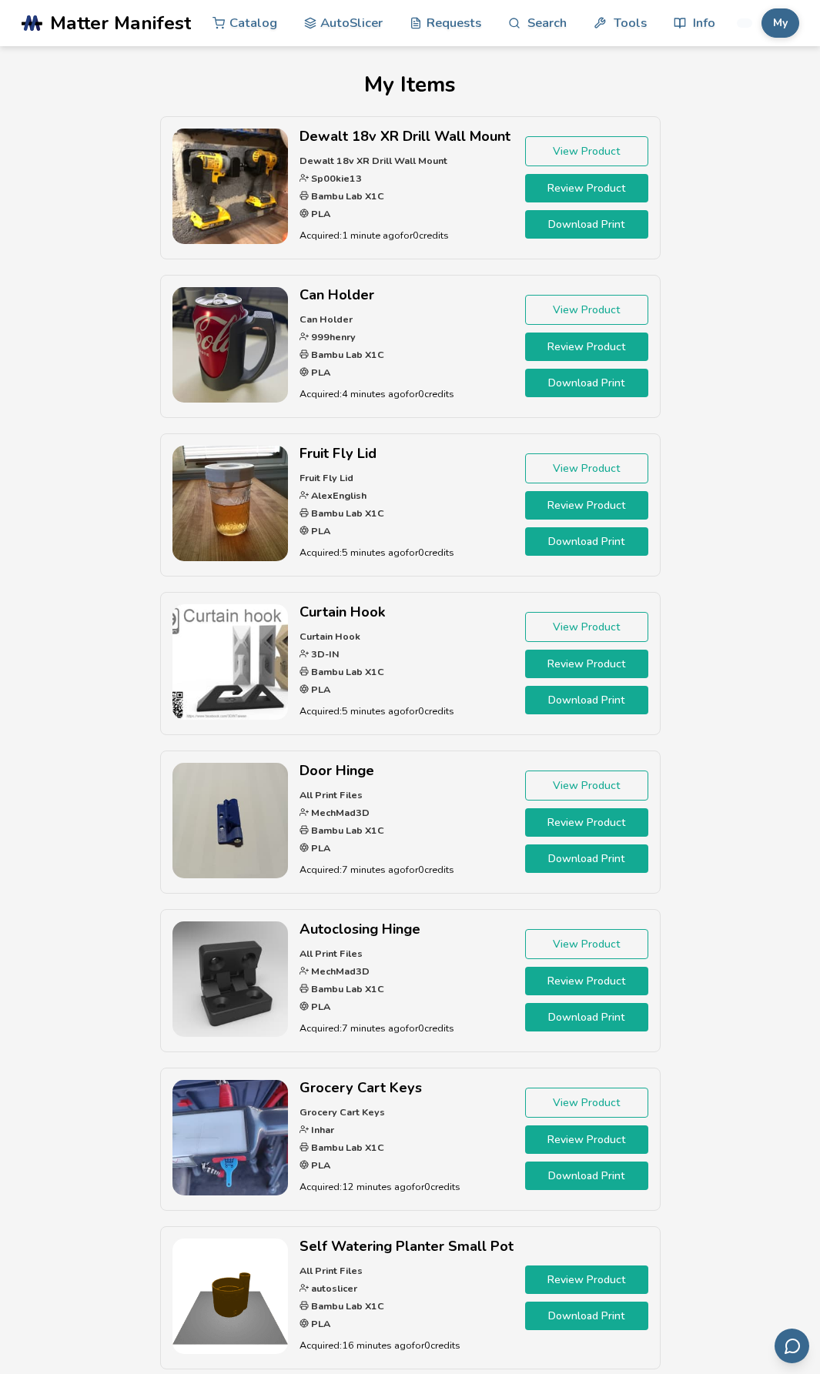
click at [581, 386] on link "Download Print" at bounding box center [586, 383] width 123 height 28
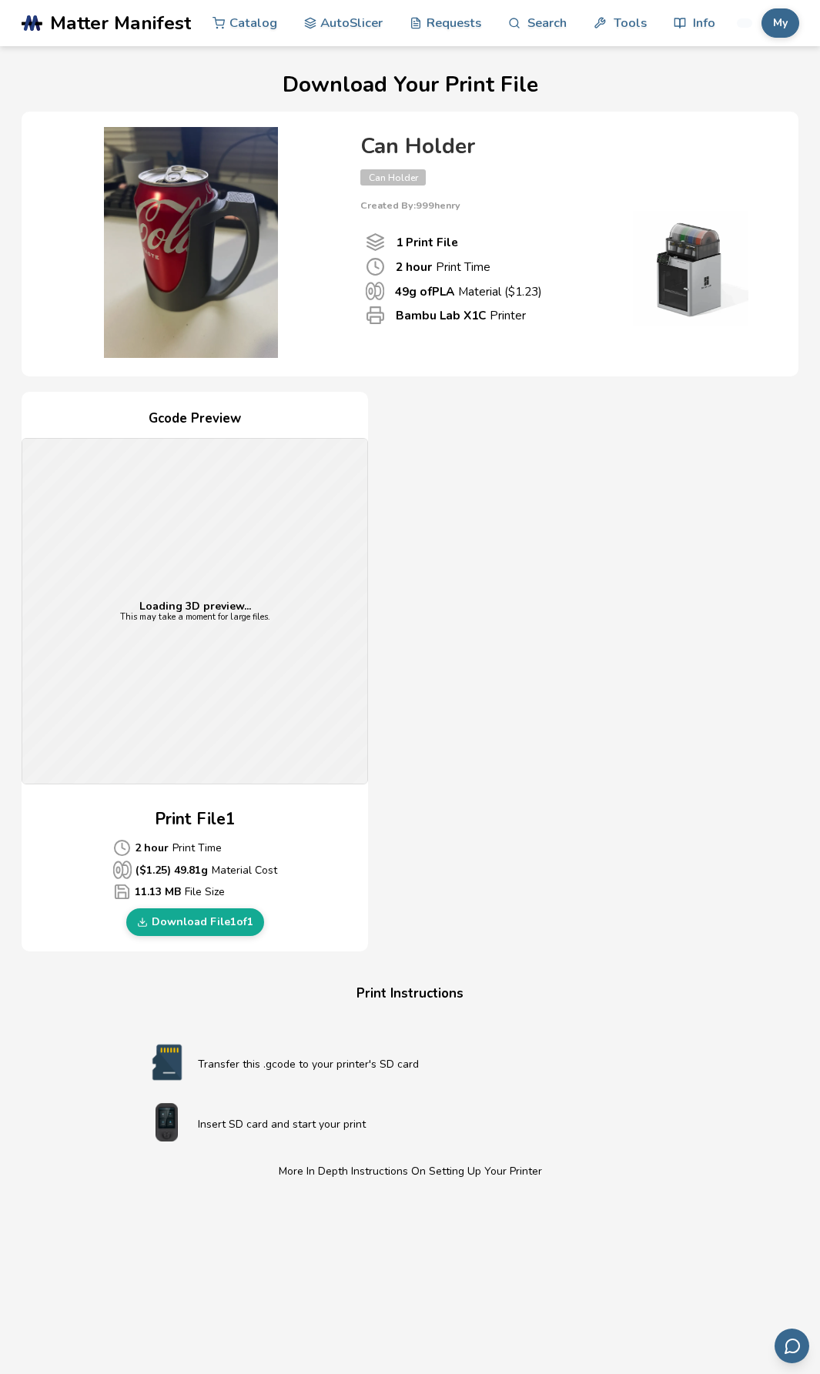
click at [211, 923] on link "Download File 1 of 1" at bounding box center [195, 922] width 138 height 28
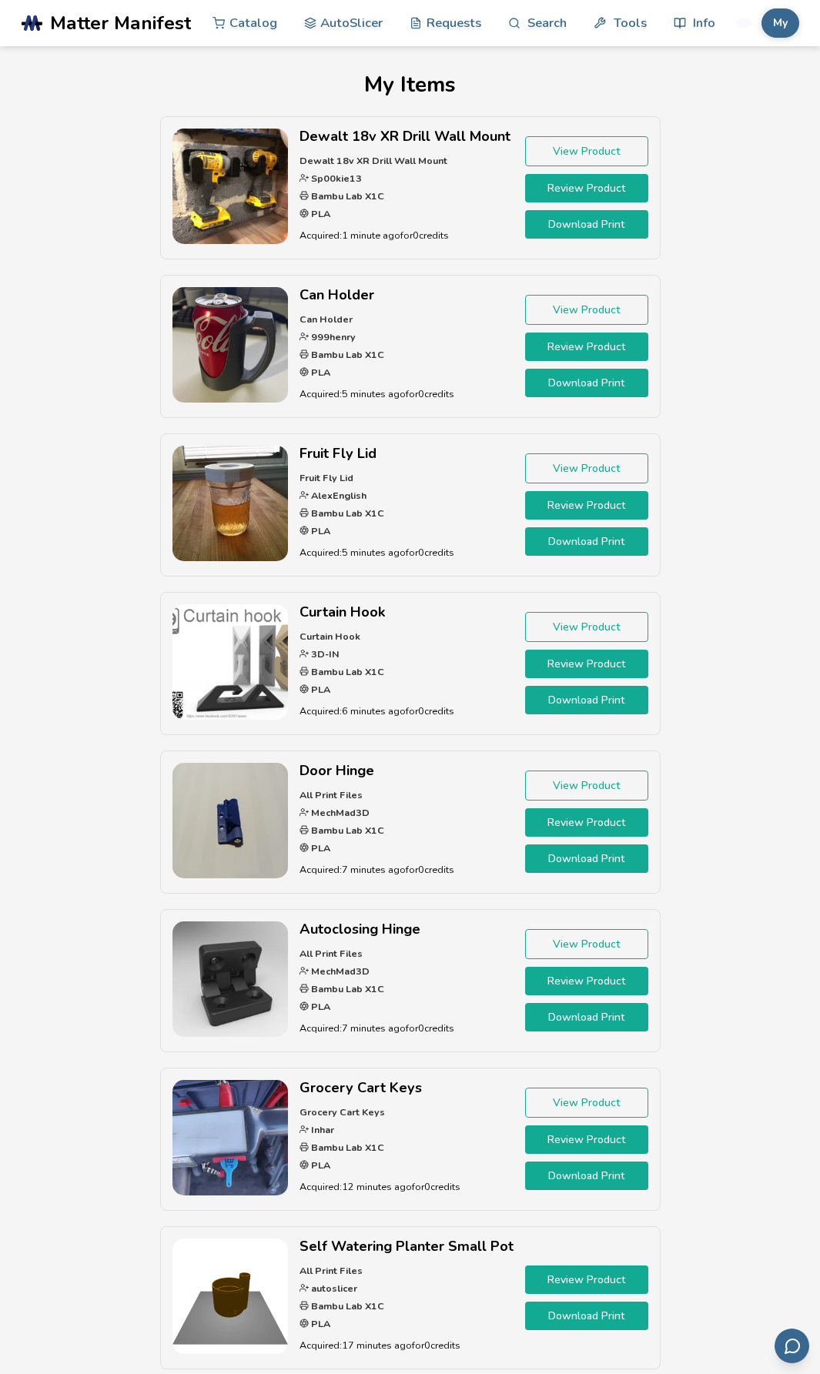
click at [118, 280] on div "Dewalt 18v XR Drill Wall Mount Dewalt 18v XR Drill Wall Mount Sp00kie13 Bambu L…" at bounding box center [410, 908] width 776 height 1585
click at [595, 224] on link "Download Print" at bounding box center [586, 224] width 123 height 28
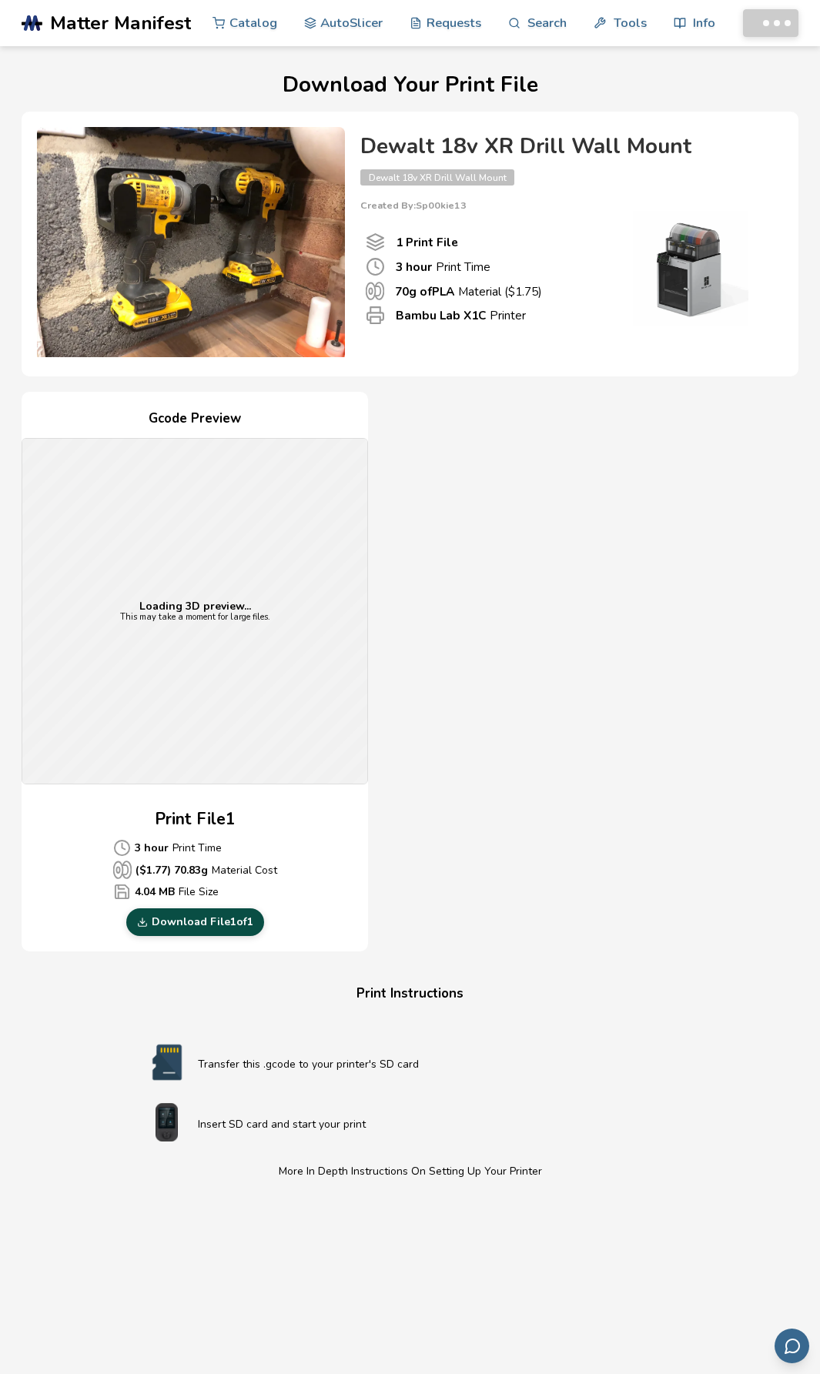
click at [225, 922] on link "Download File 1 of 1" at bounding box center [195, 922] width 138 height 28
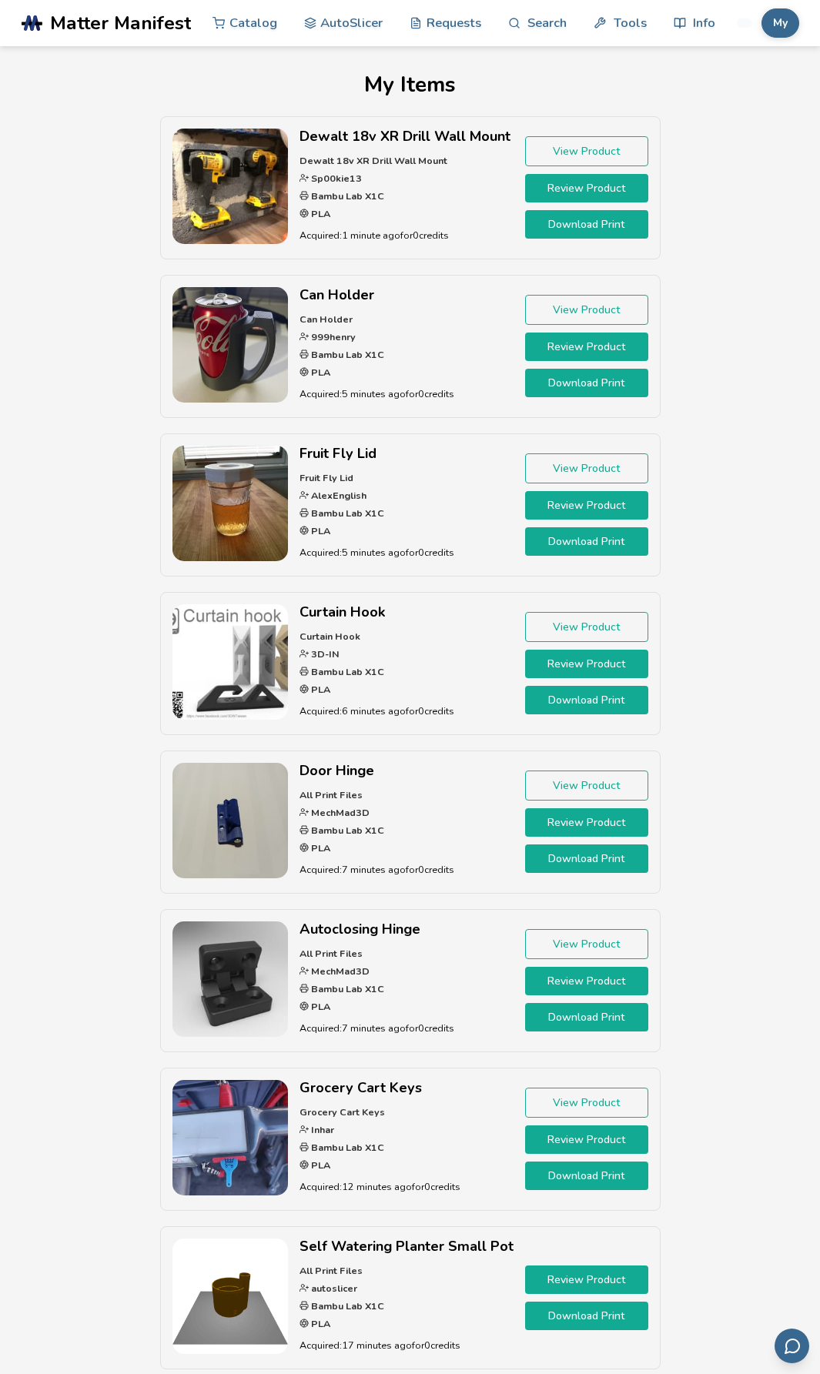
click at [589, 547] on link "Download Print" at bounding box center [586, 541] width 123 height 28
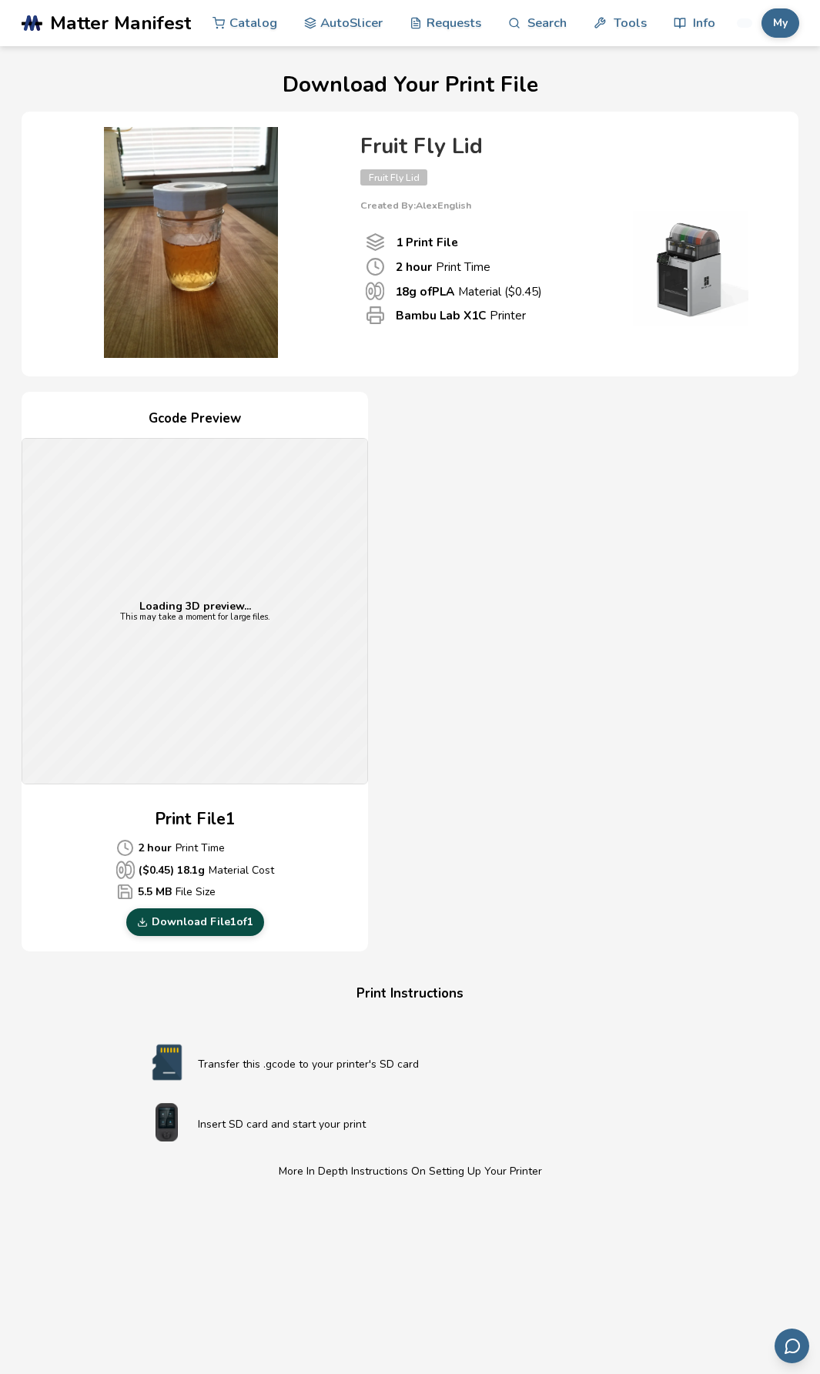
click at [205, 924] on link "Download File 1 of 1" at bounding box center [195, 922] width 138 height 28
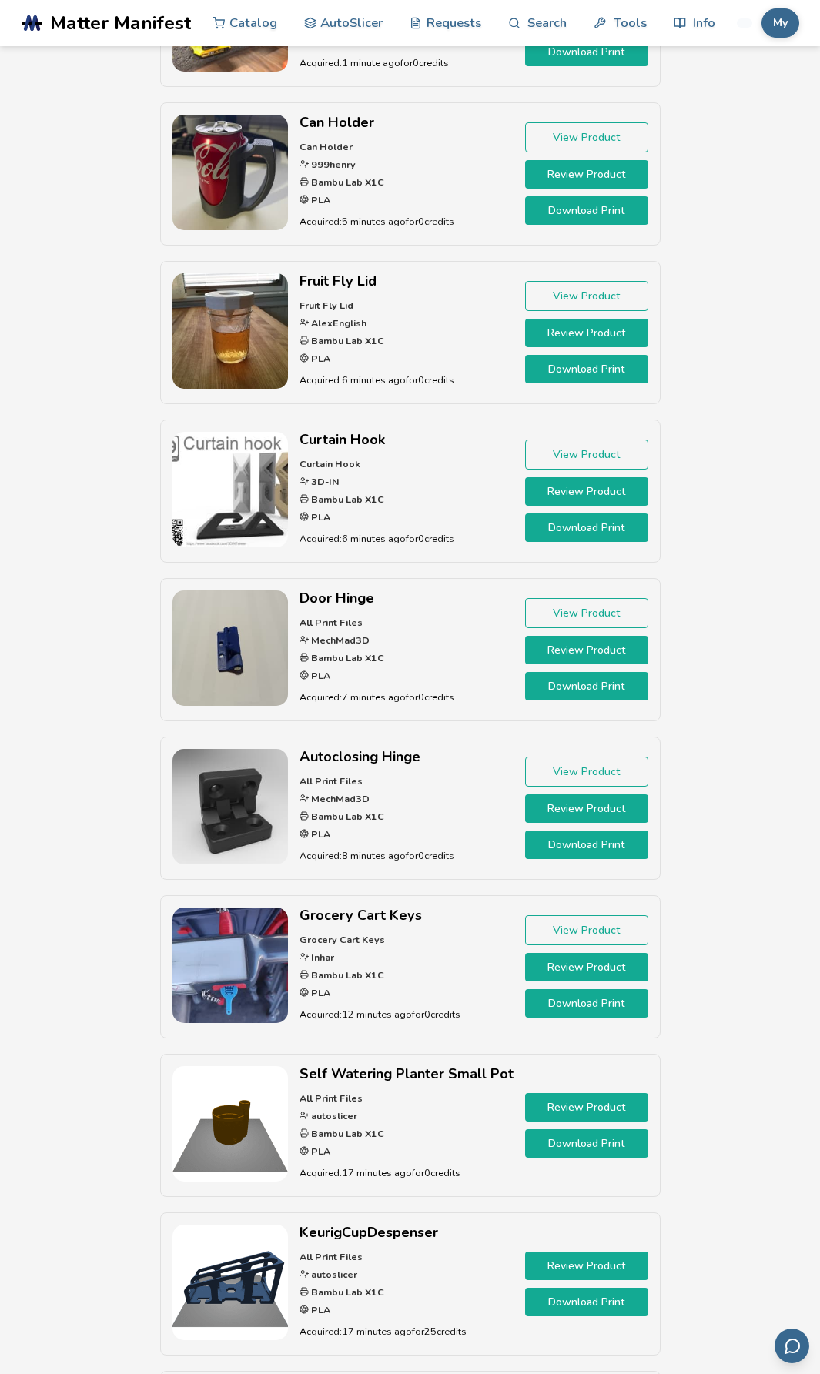
scroll to position [154, 0]
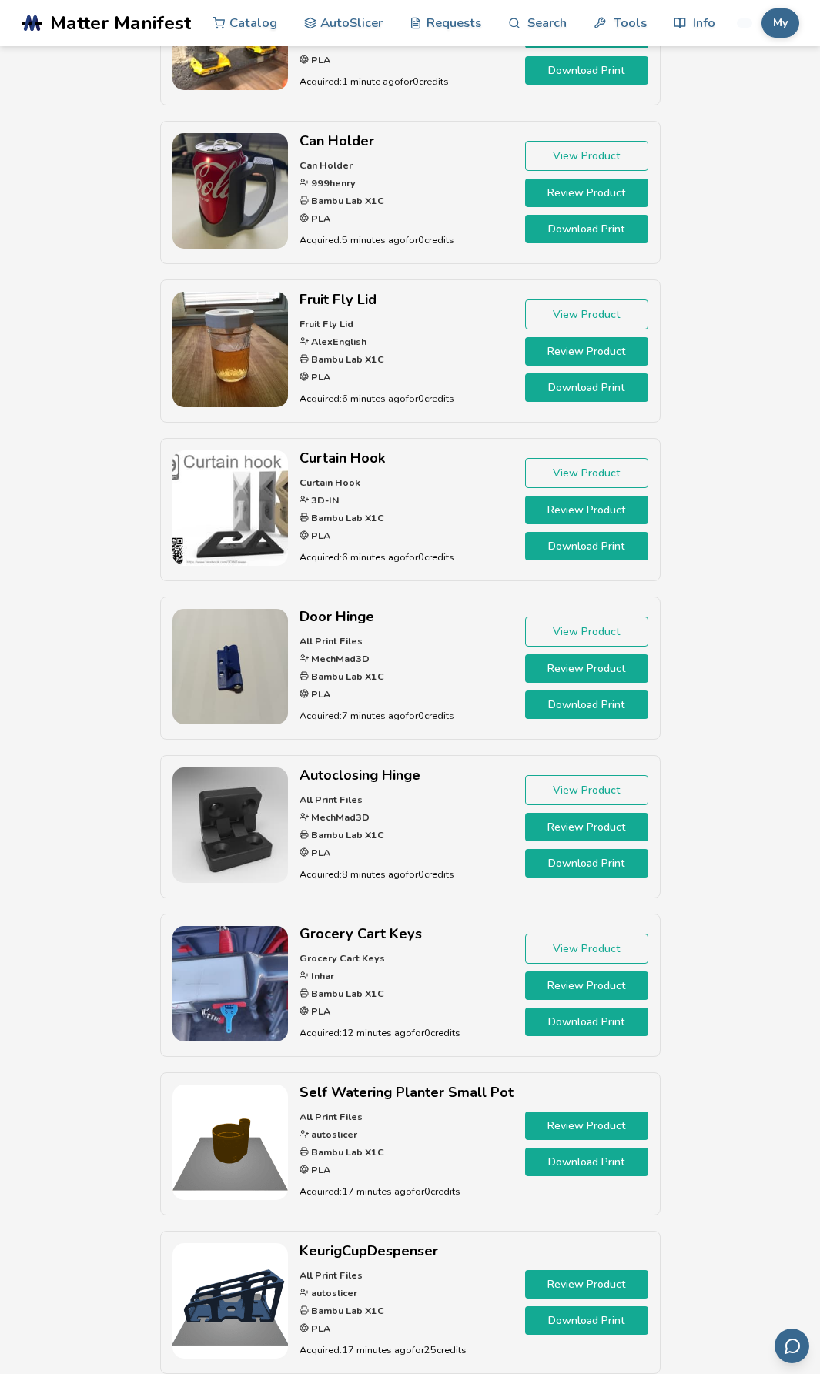
click at [578, 707] on link "Download Print" at bounding box center [586, 704] width 123 height 28
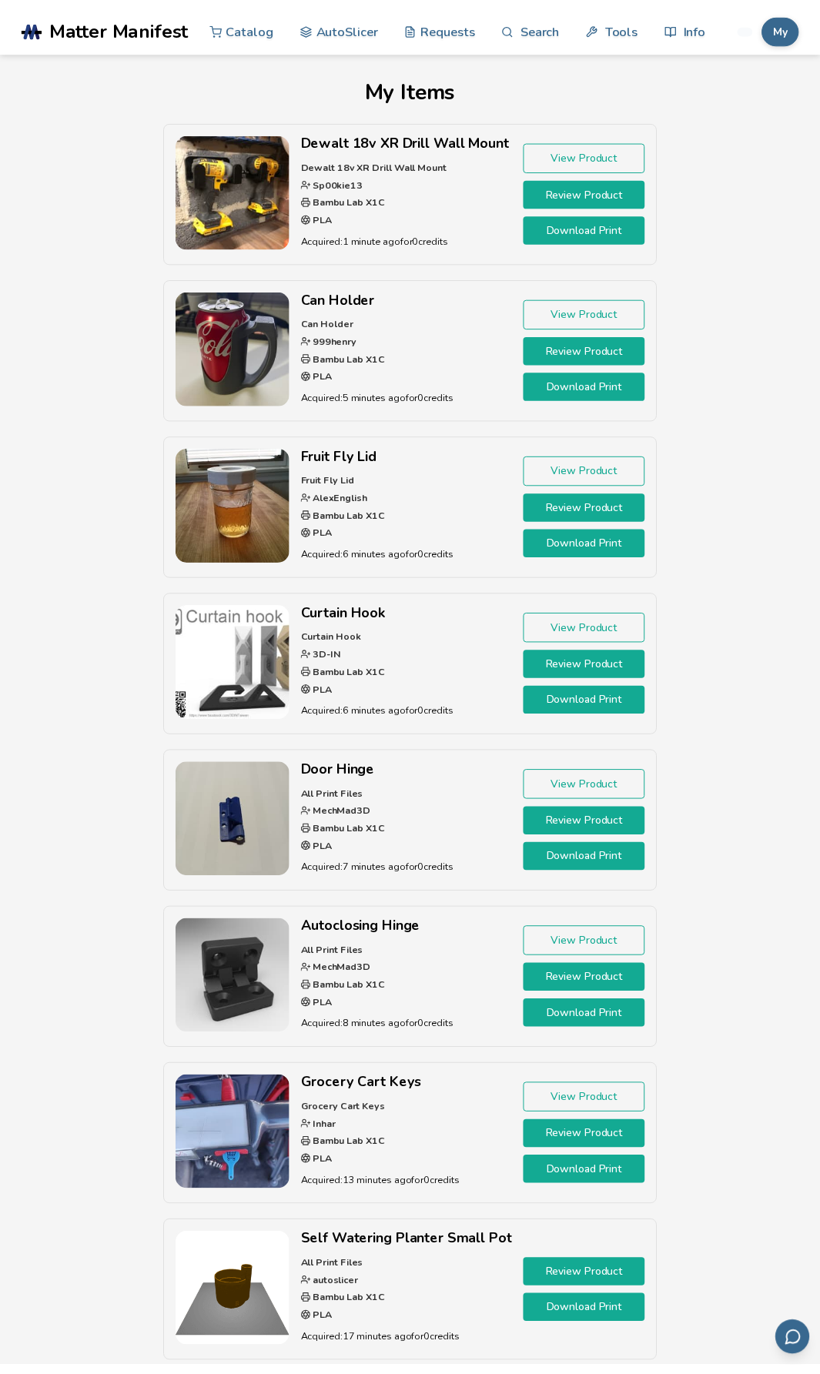
scroll to position [154, 0]
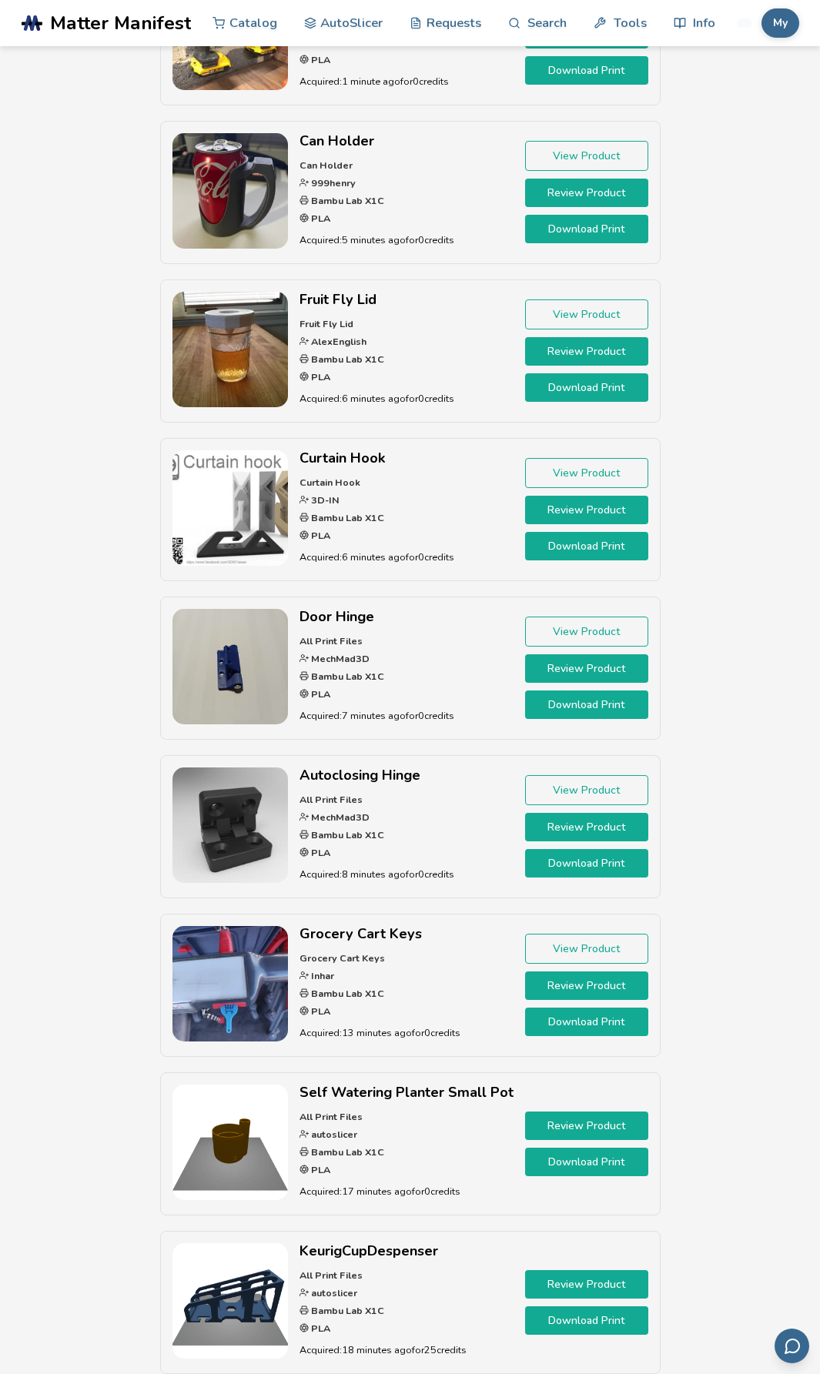
click at [249, 28] on link "Catalog" at bounding box center [244, 23] width 65 height 46
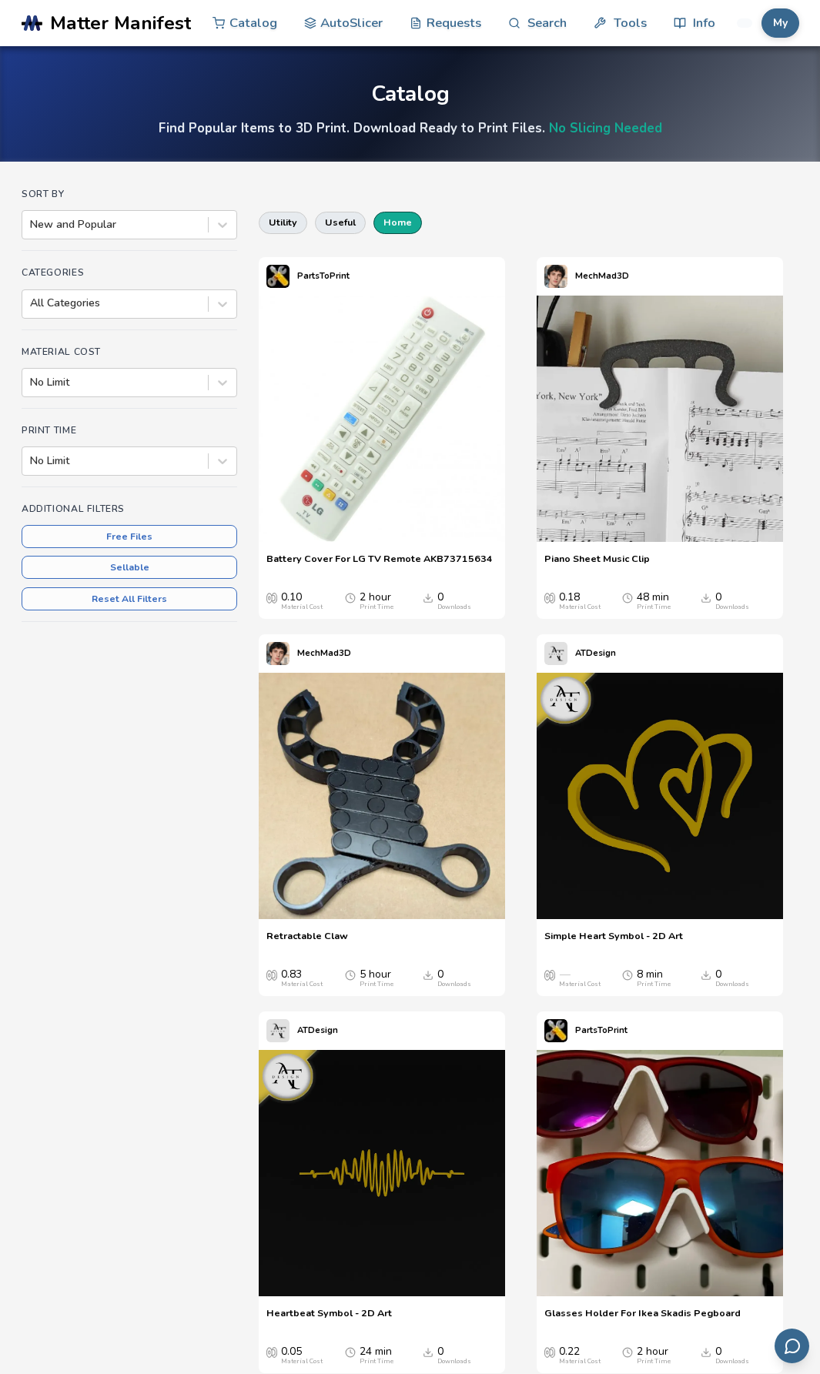
click at [409, 217] on button "home" at bounding box center [397, 223] width 48 height 22
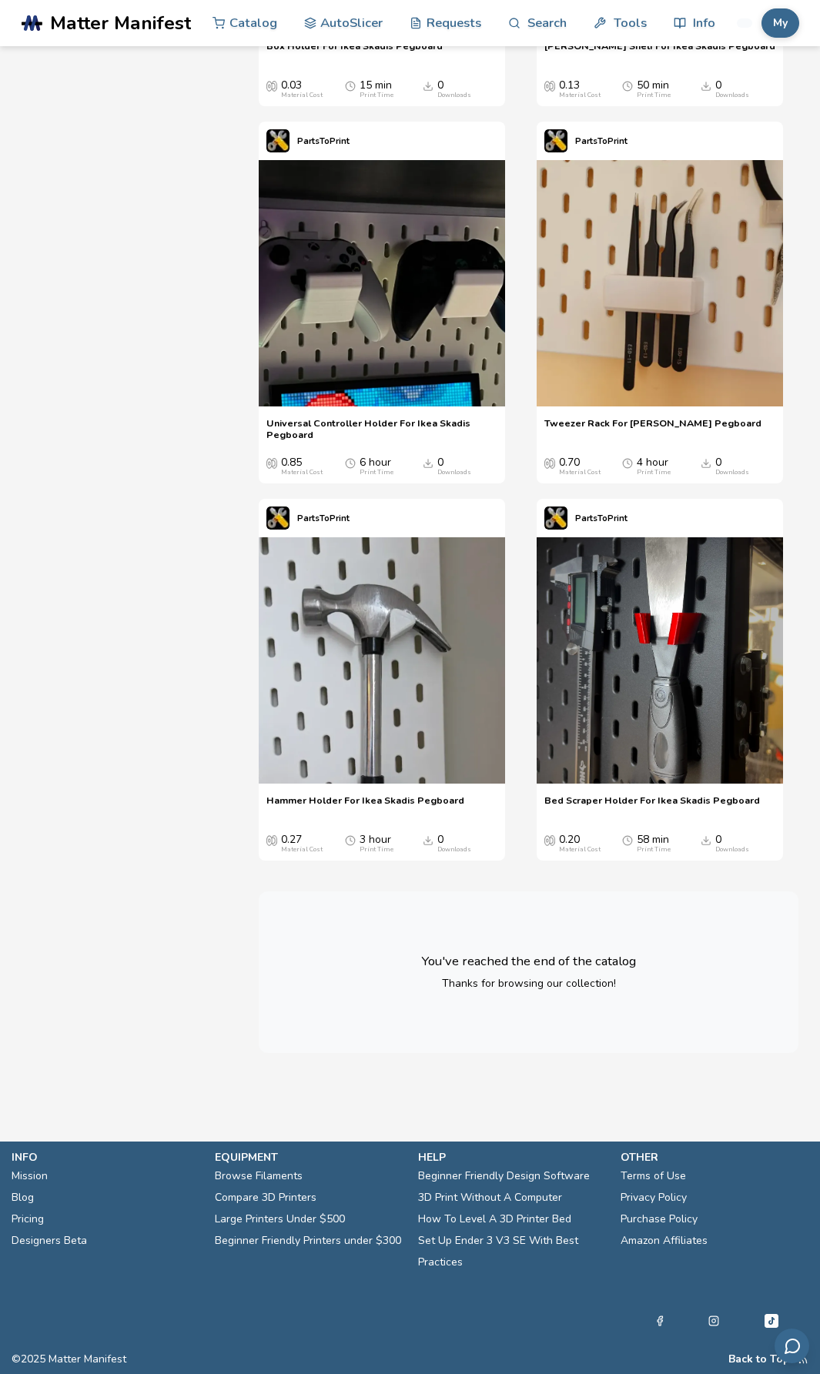
scroll to position [19855, 0]
click at [344, 783] on img at bounding box center [382, 660] width 246 height 246
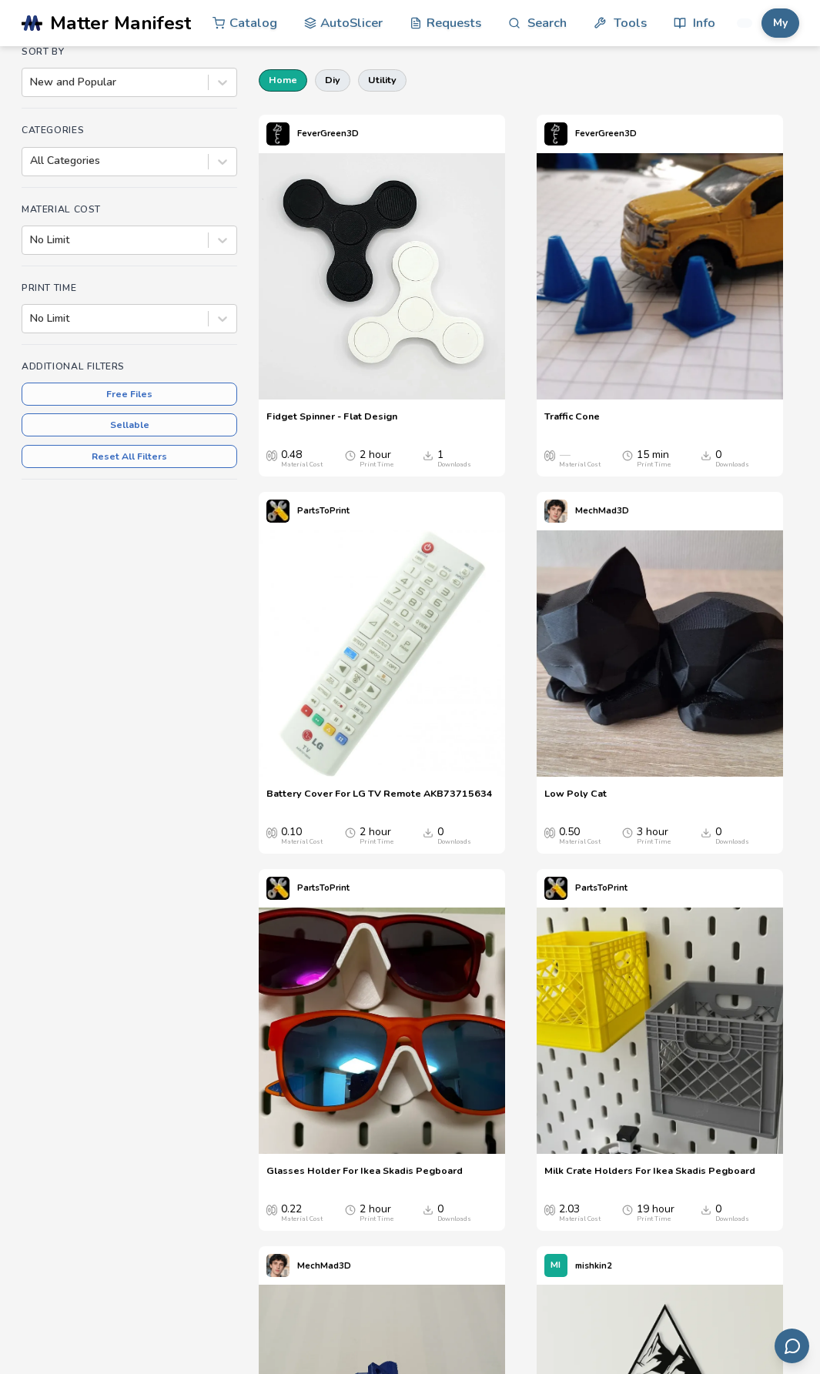
scroll to position [118, 0]
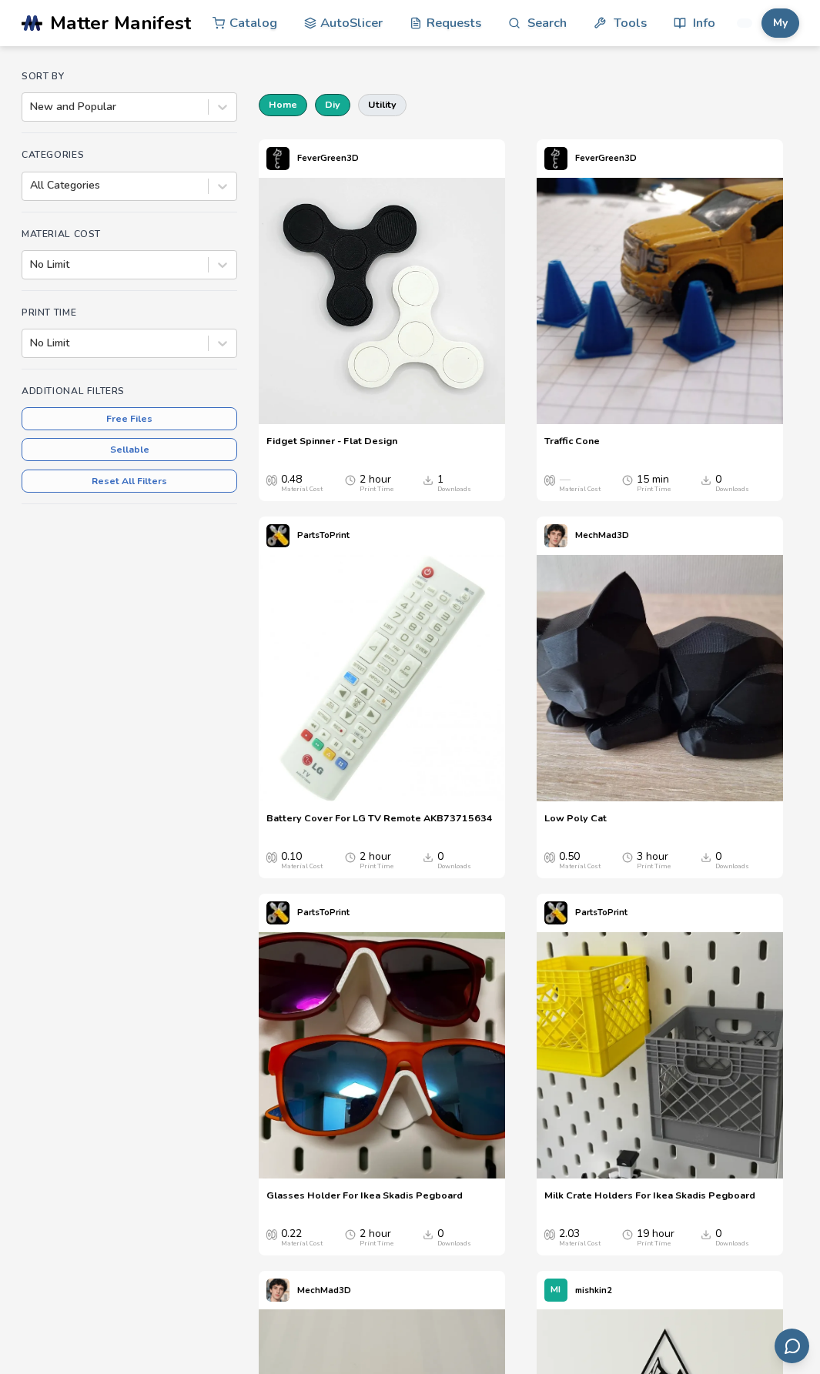
click at [324, 103] on button "diy" at bounding box center [332, 105] width 35 height 22
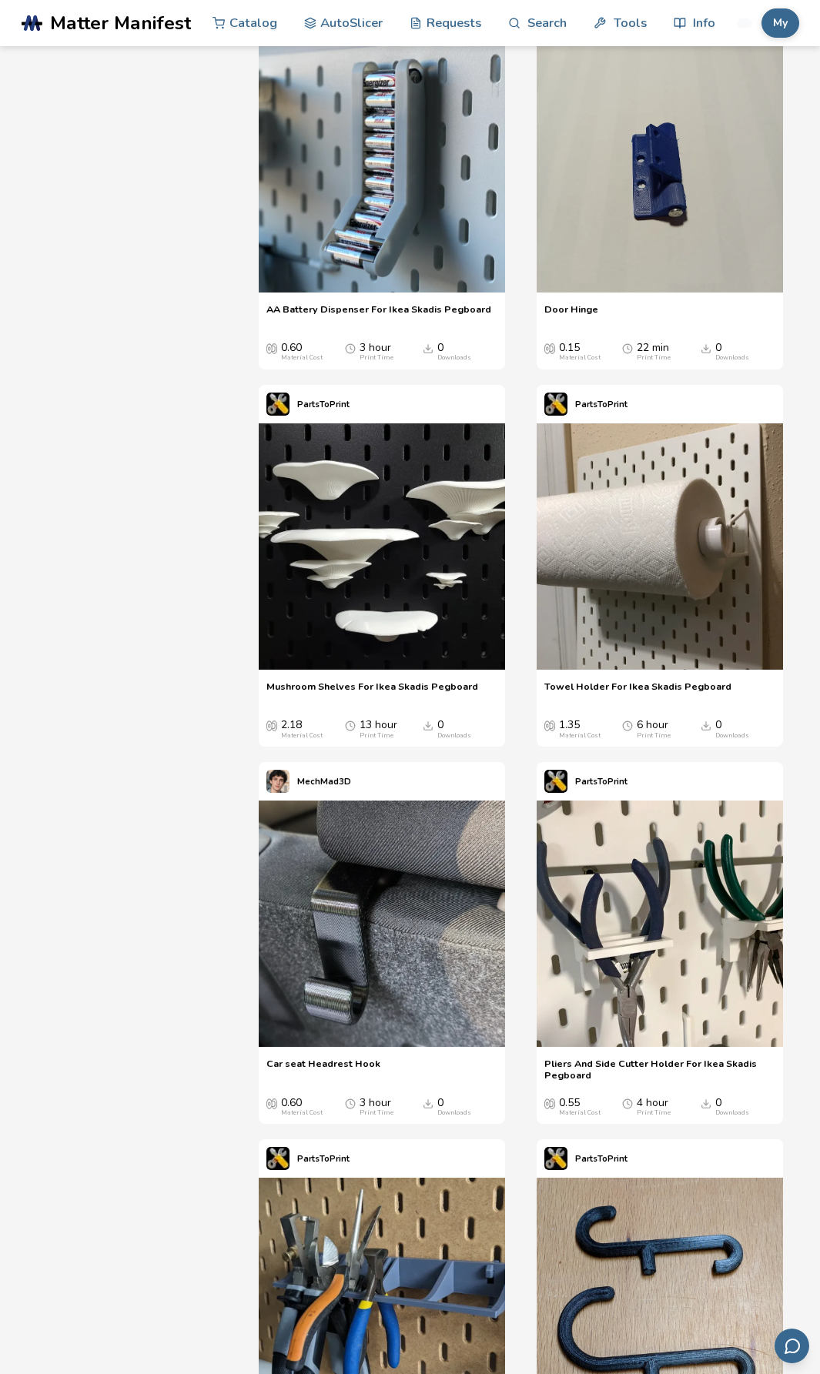
scroll to position [1385, 0]
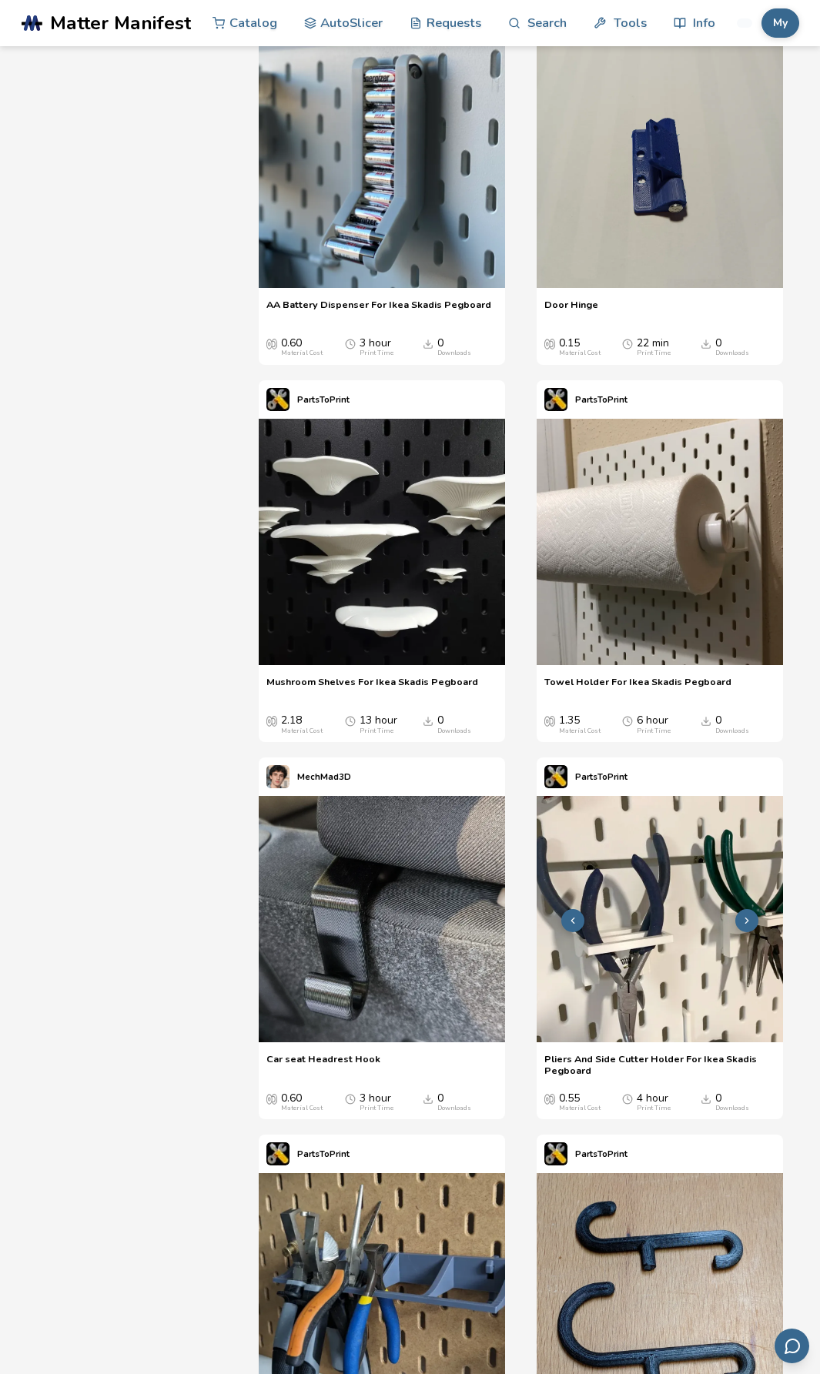
click at [670, 920] on img at bounding box center [659, 919] width 246 height 246
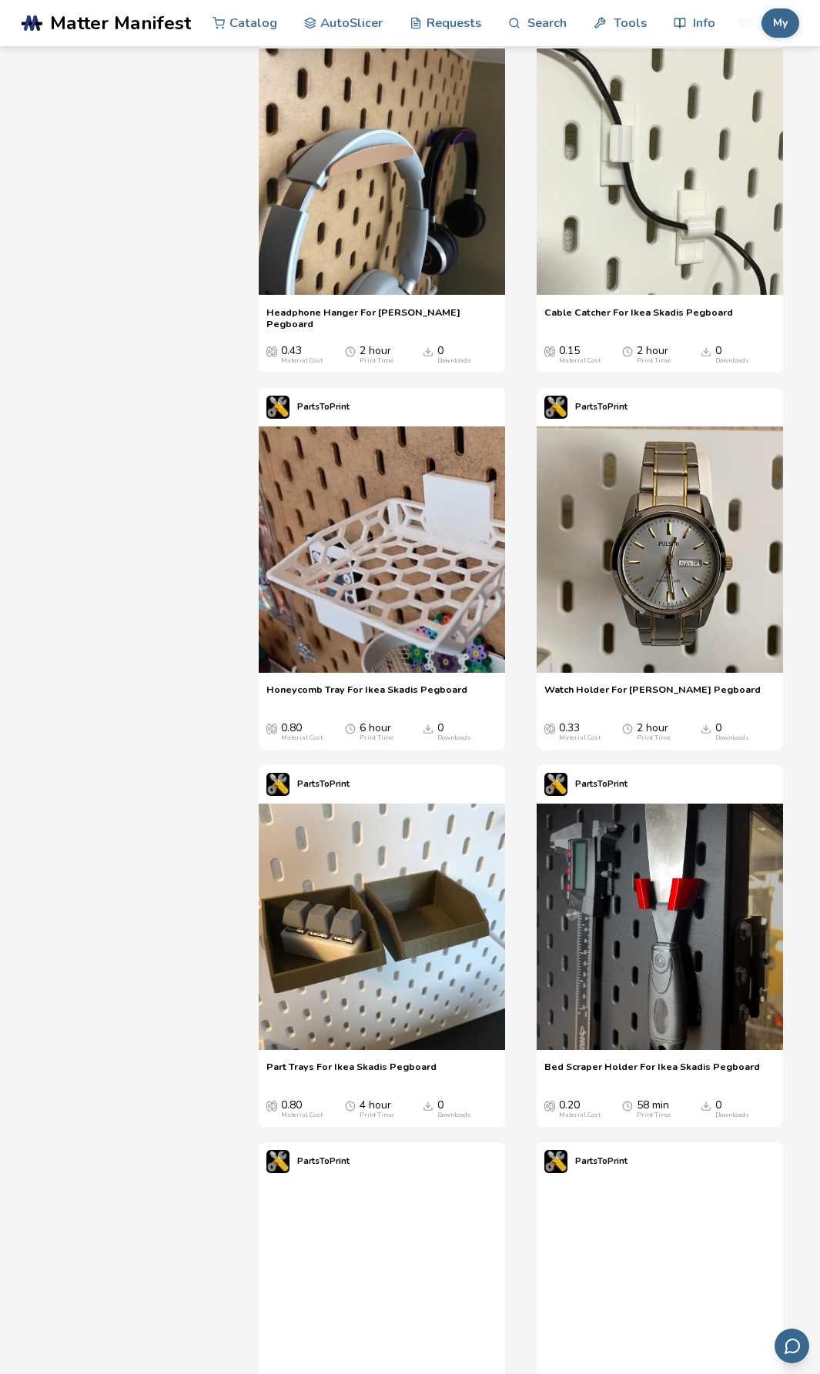
scroll to position [3309, 0]
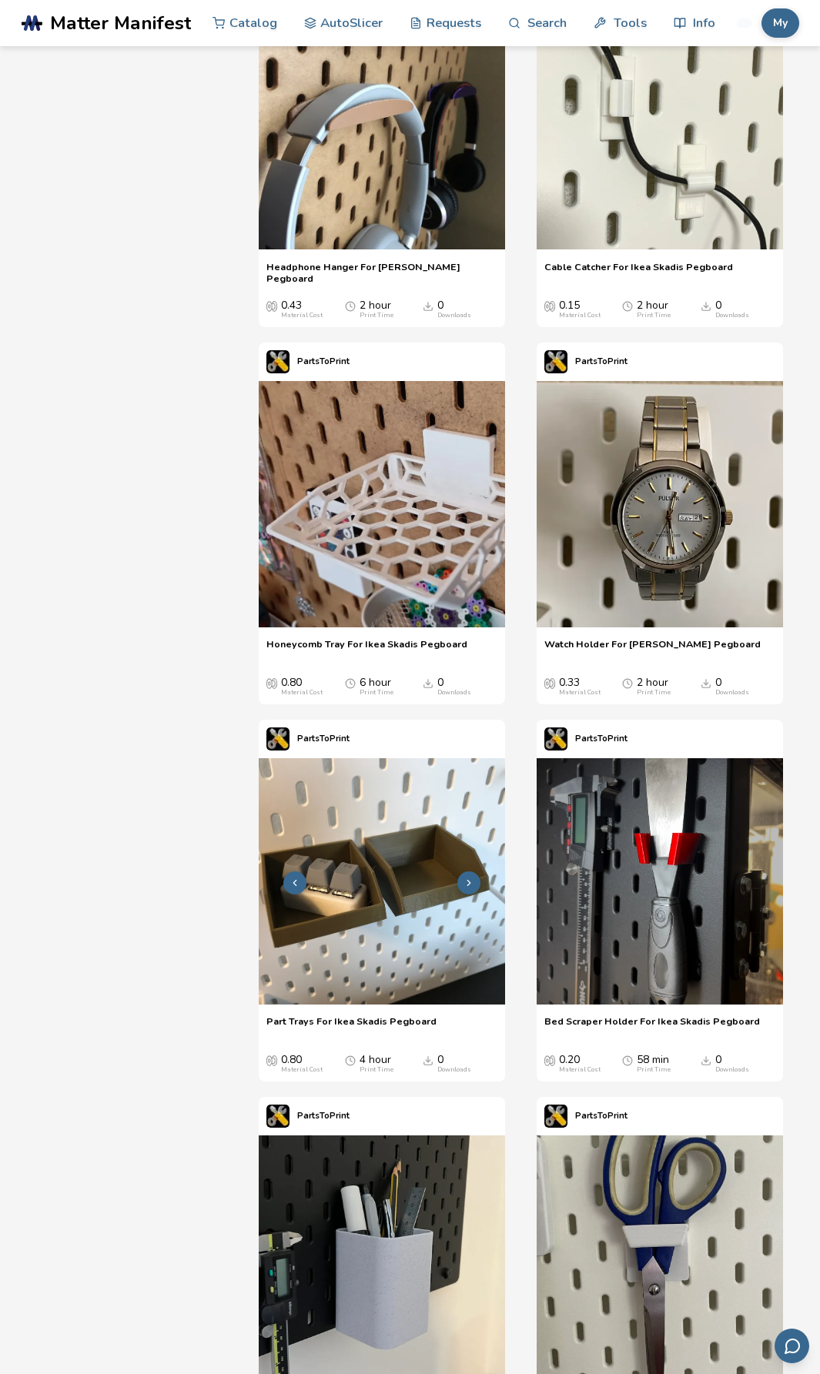
click at [416, 931] on img at bounding box center [382, 881] width 246 height 246
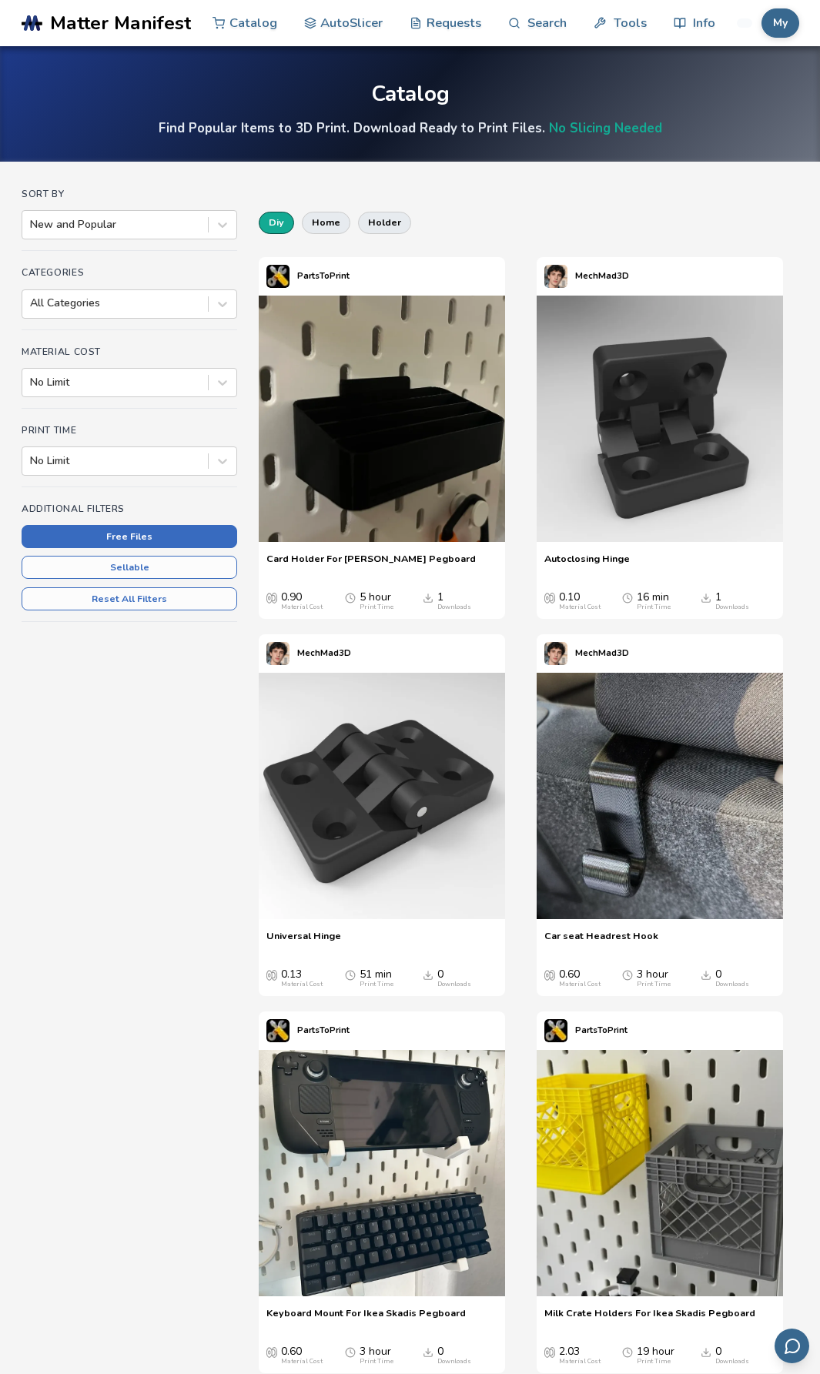
click at [149, 537] on button "Free Files" at bounding box center [129, 536] width 215 height 23
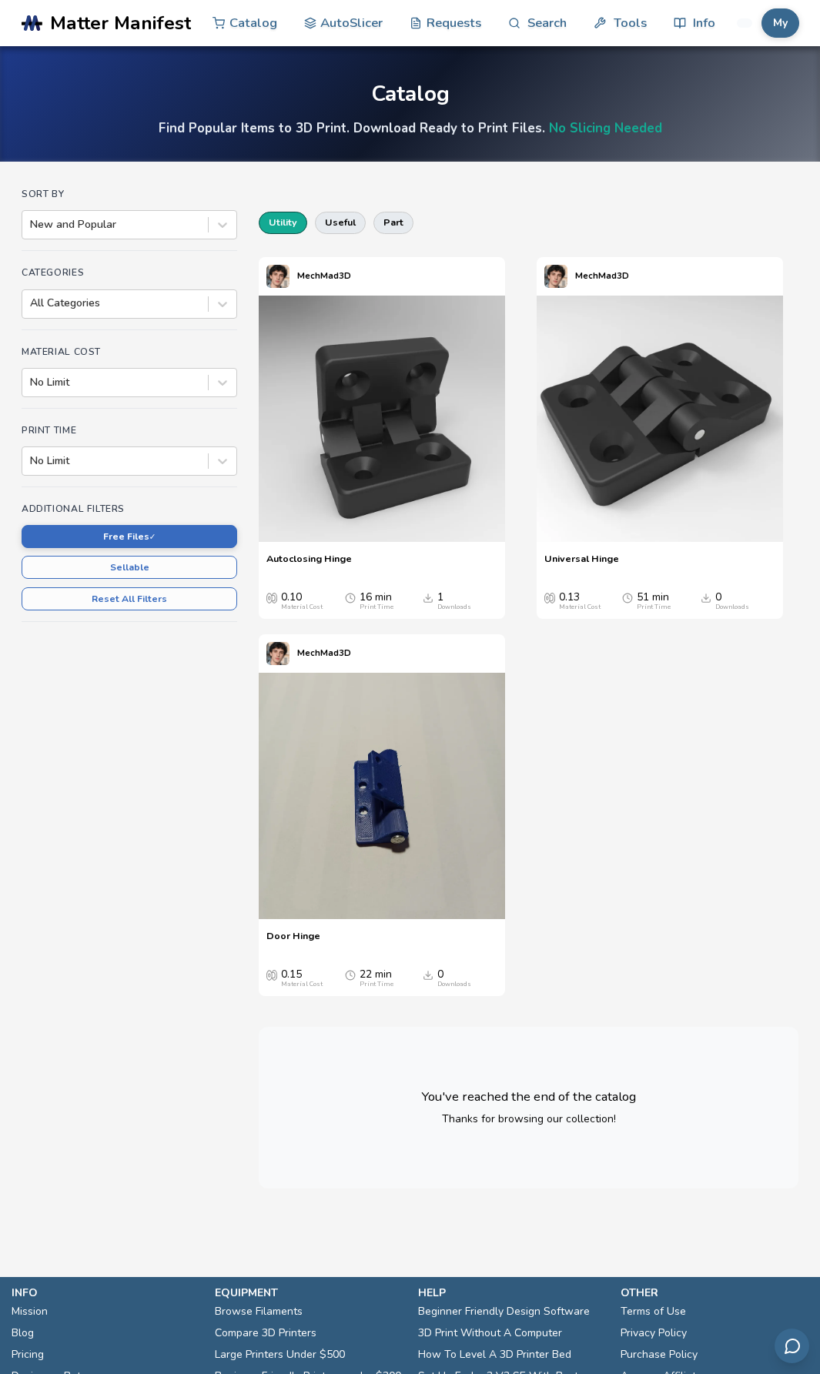
click at [287, 221] on button "utility" at bounding box center [283, 223] width 48 height 22
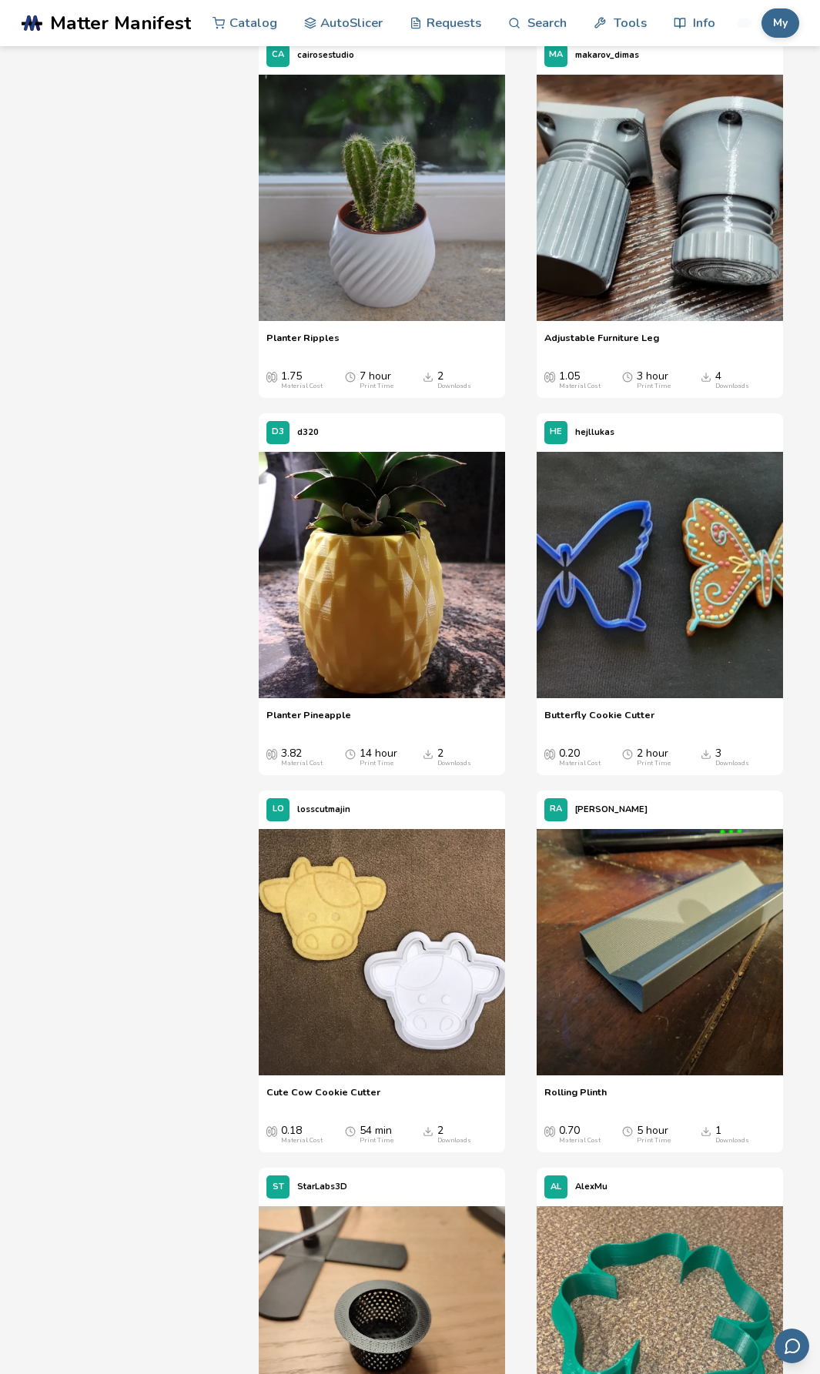
scroll to position [23492, 0]
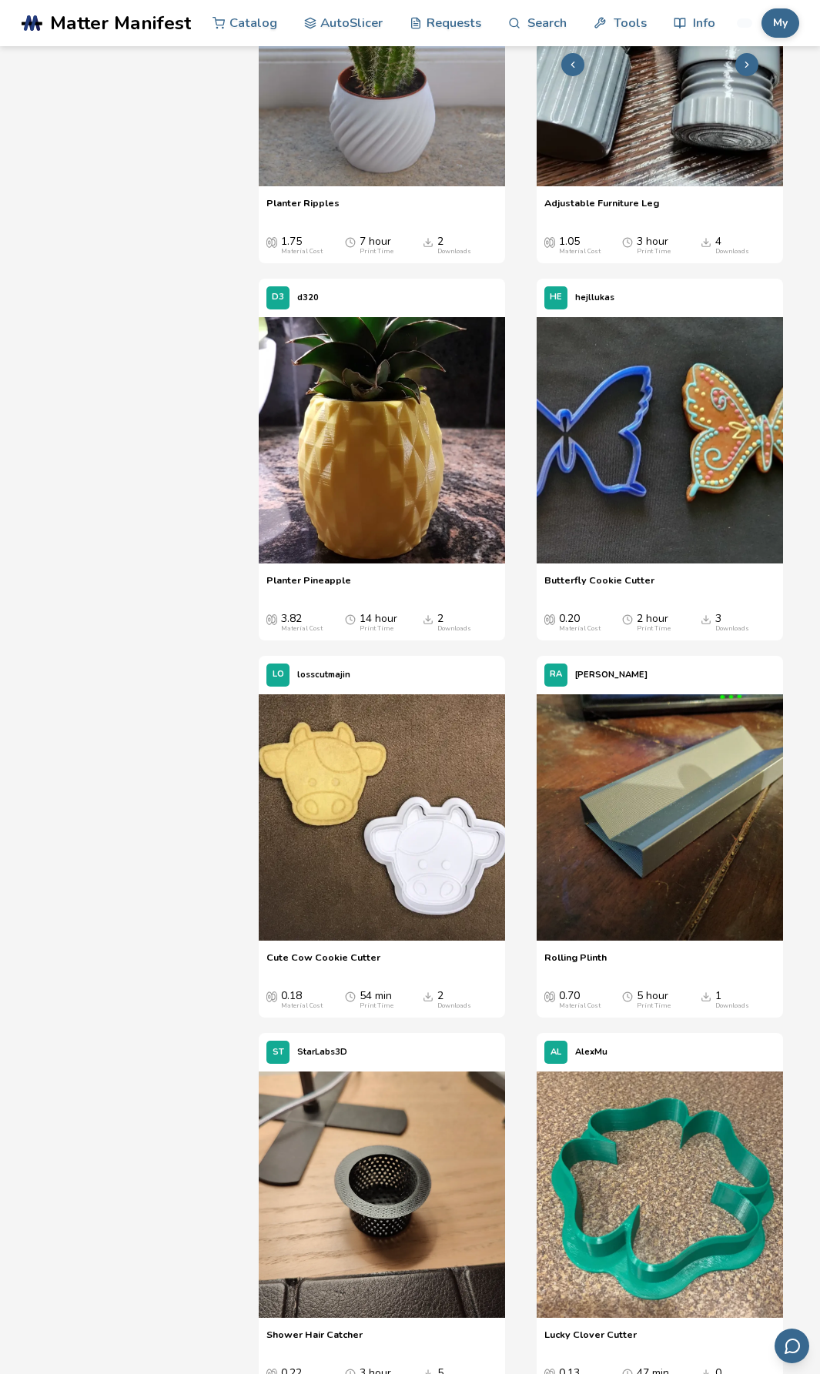
click at [611, 186] on img at bounding box center [659, 63] width 246 height 246
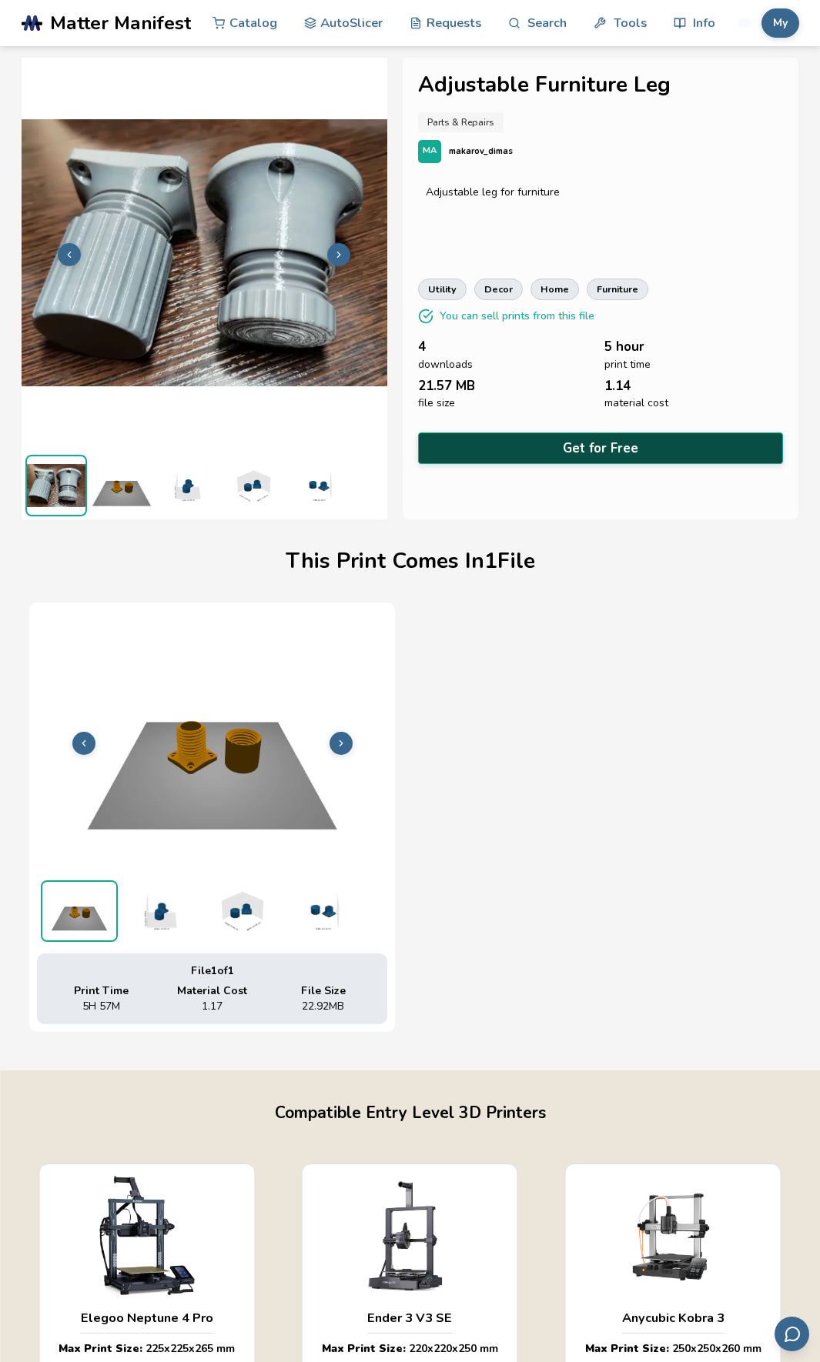
click at [578, 443] on button "Get for Free" at bounding box center [601, 449] width 366 height 32
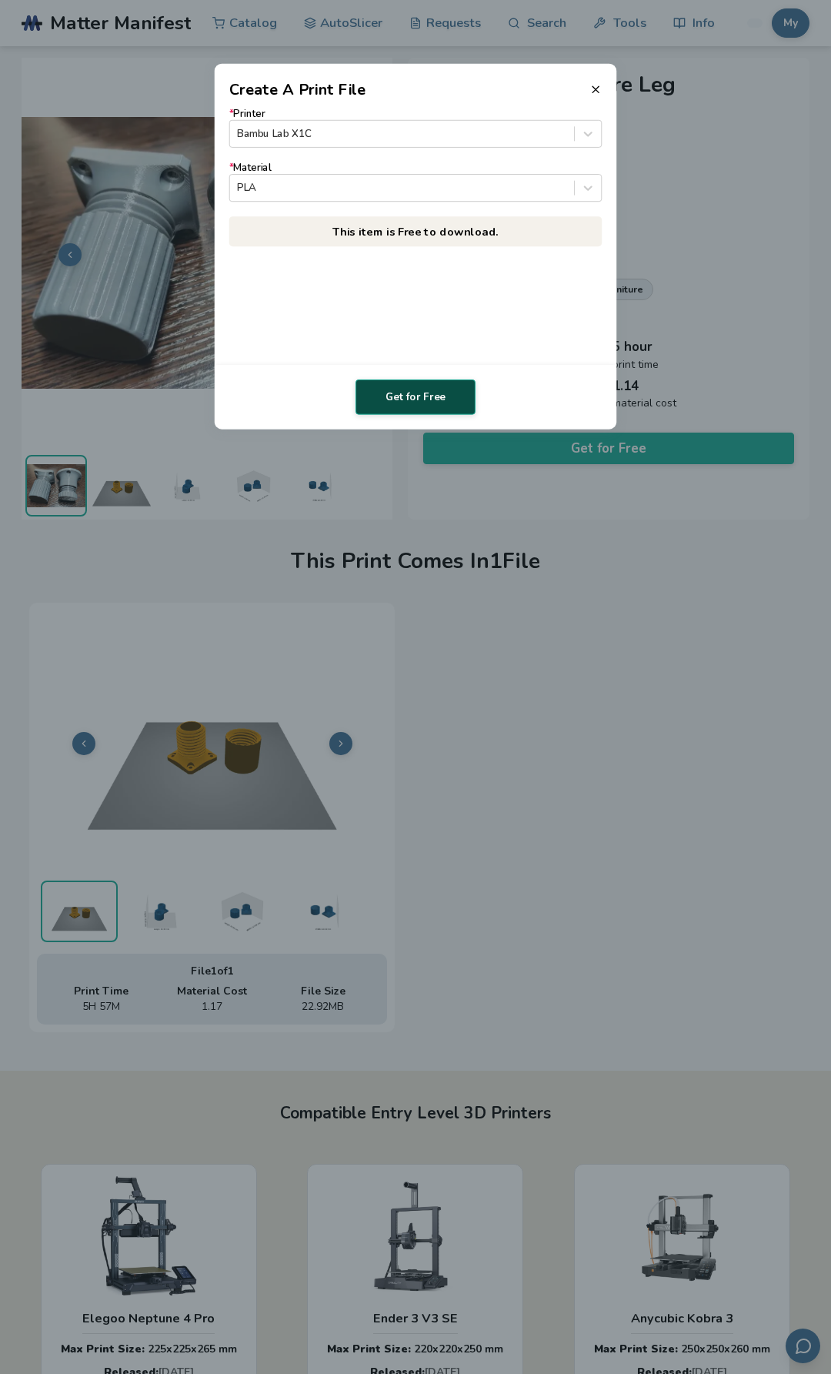
click at [422, 406] on button "Get for Free" at bounding box center [416, 396] width 120 height 35
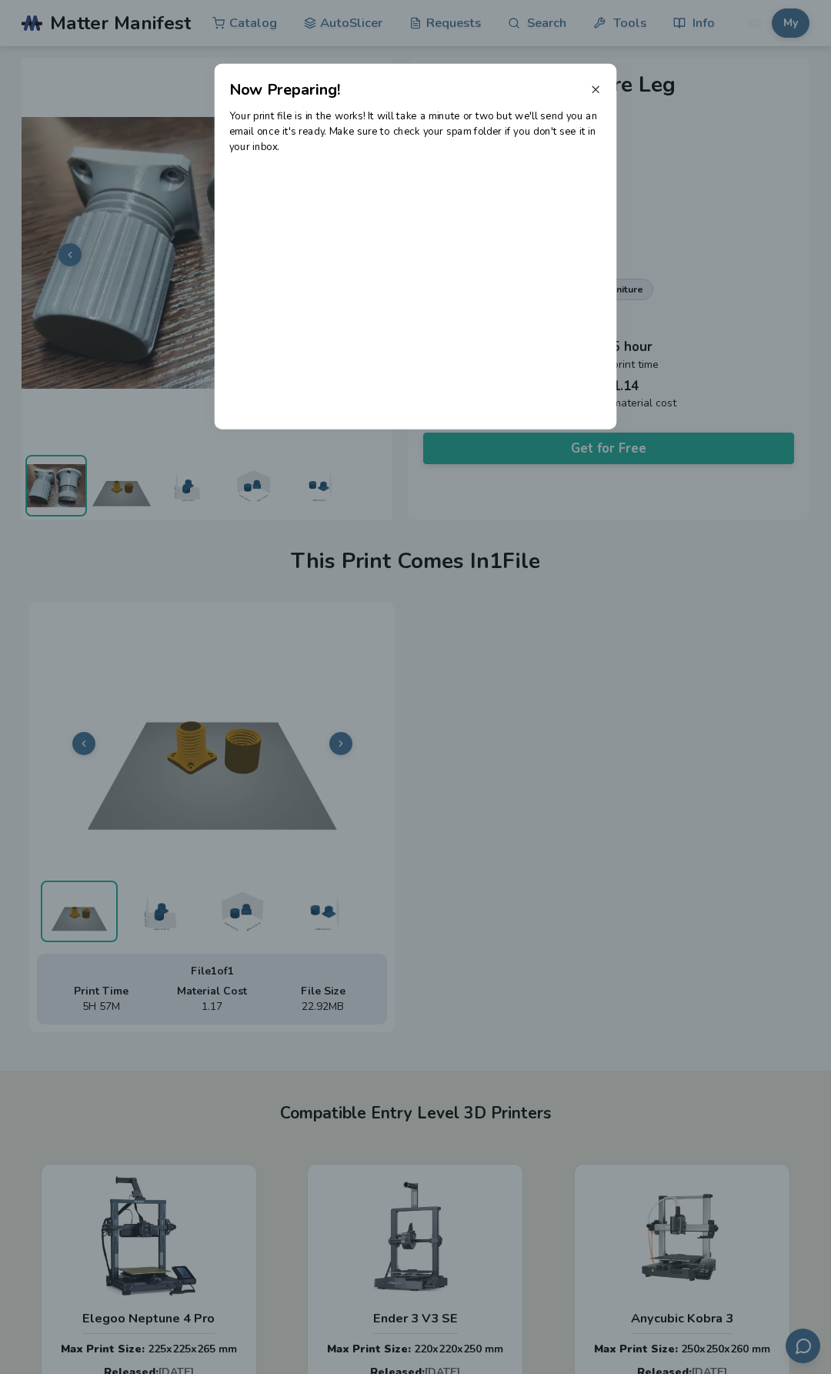
click at [593, 92] on icon at bounding box center [595, 89] width 12 height 12
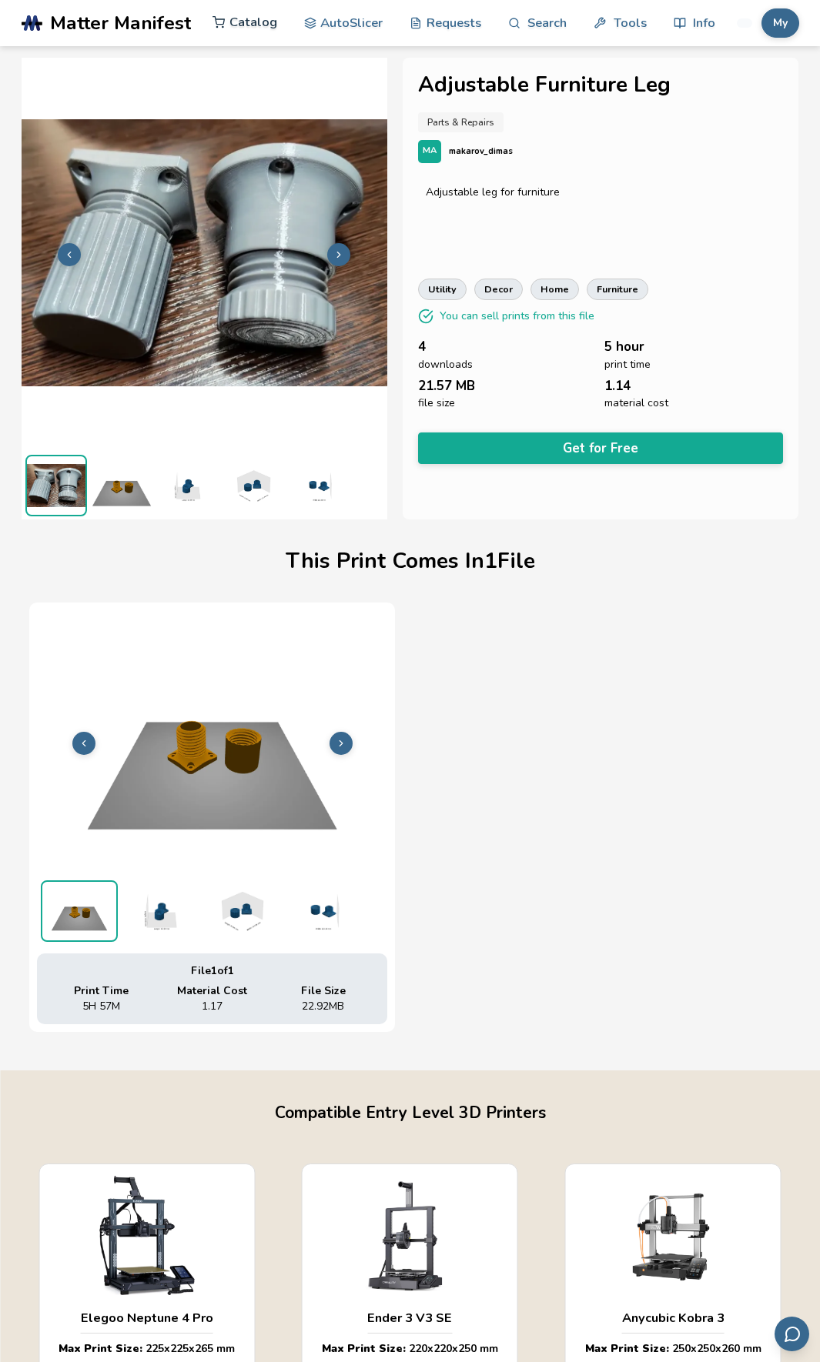
click at [263, 24] on link "Catalog" at bounding box center [244, 22] width 65 height 46
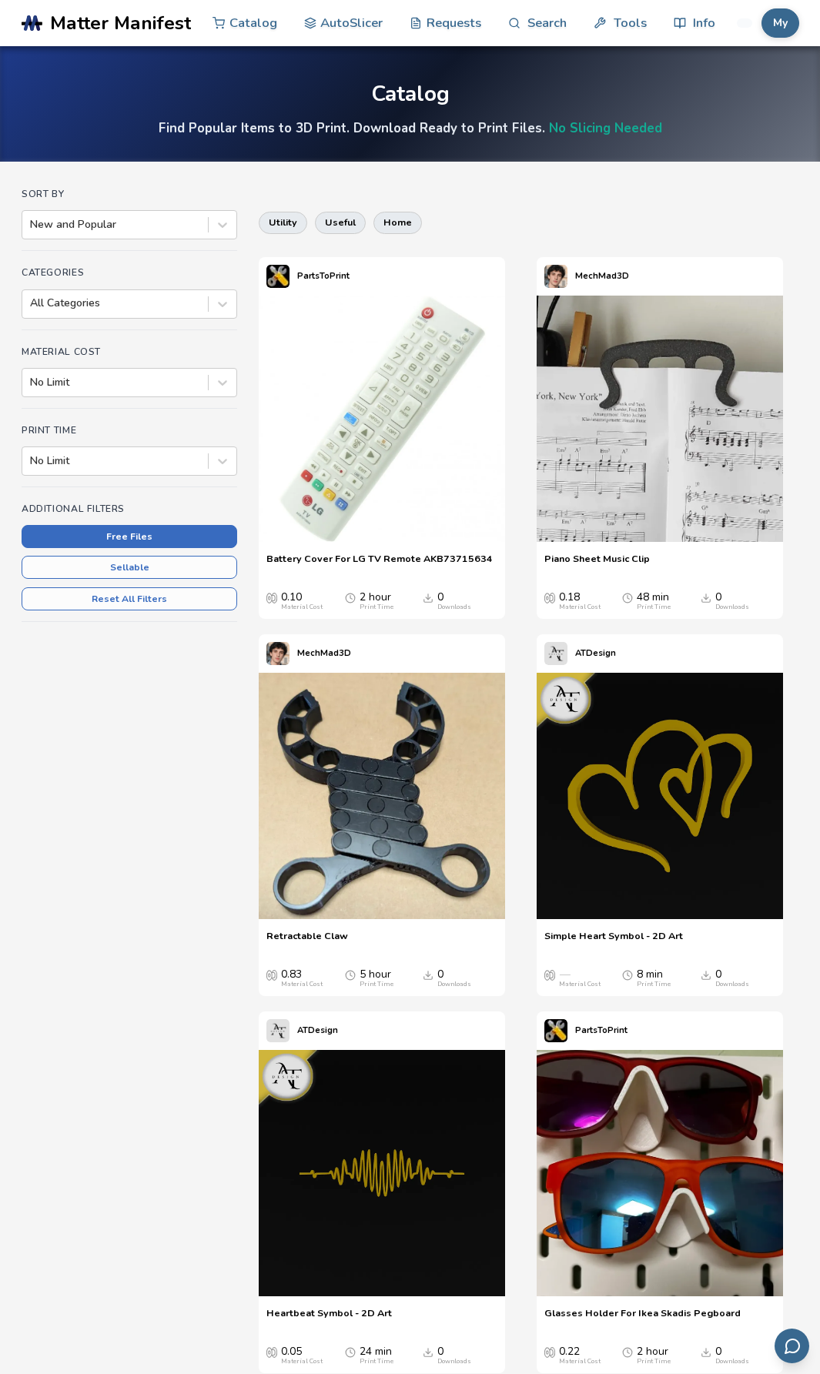
click at [192, 539] on button "Free Files" at bounding box center [129, 536] width 215 height 23
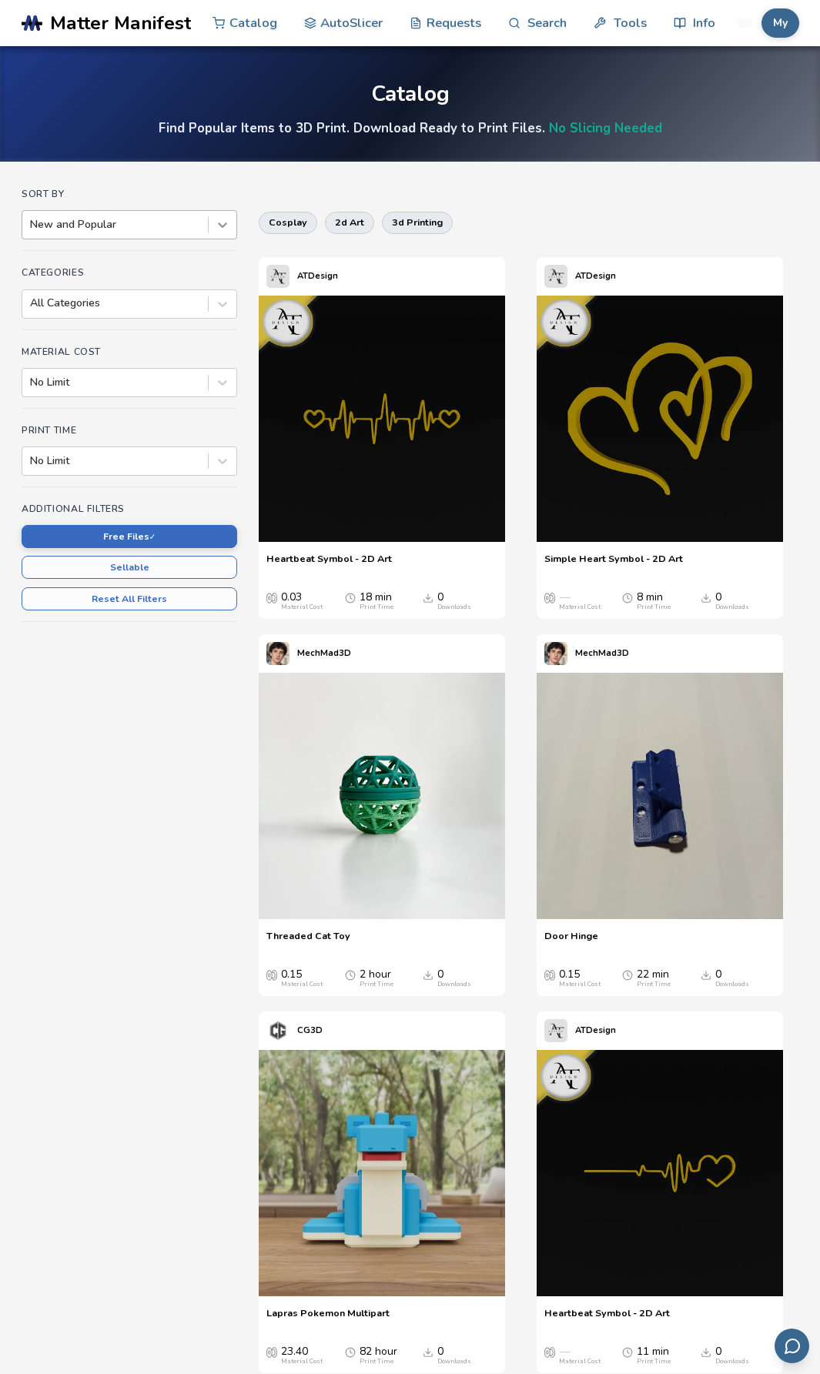
click at [223, 222] on icon at bounding box center [222, 224] width 15 height 15
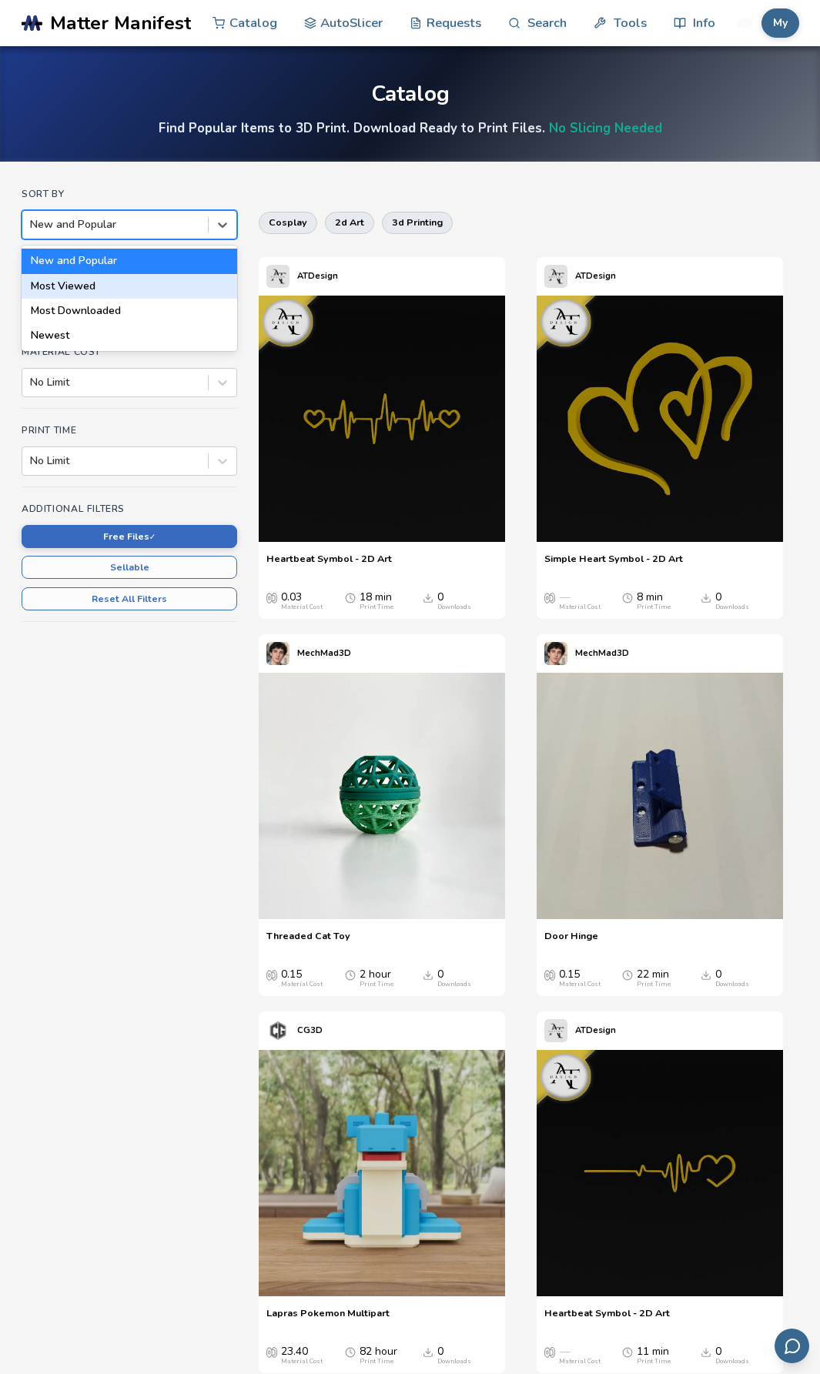
click at [183, 292] on div "Most Viewed" at bounding box center [129, 286] width 215 height 25
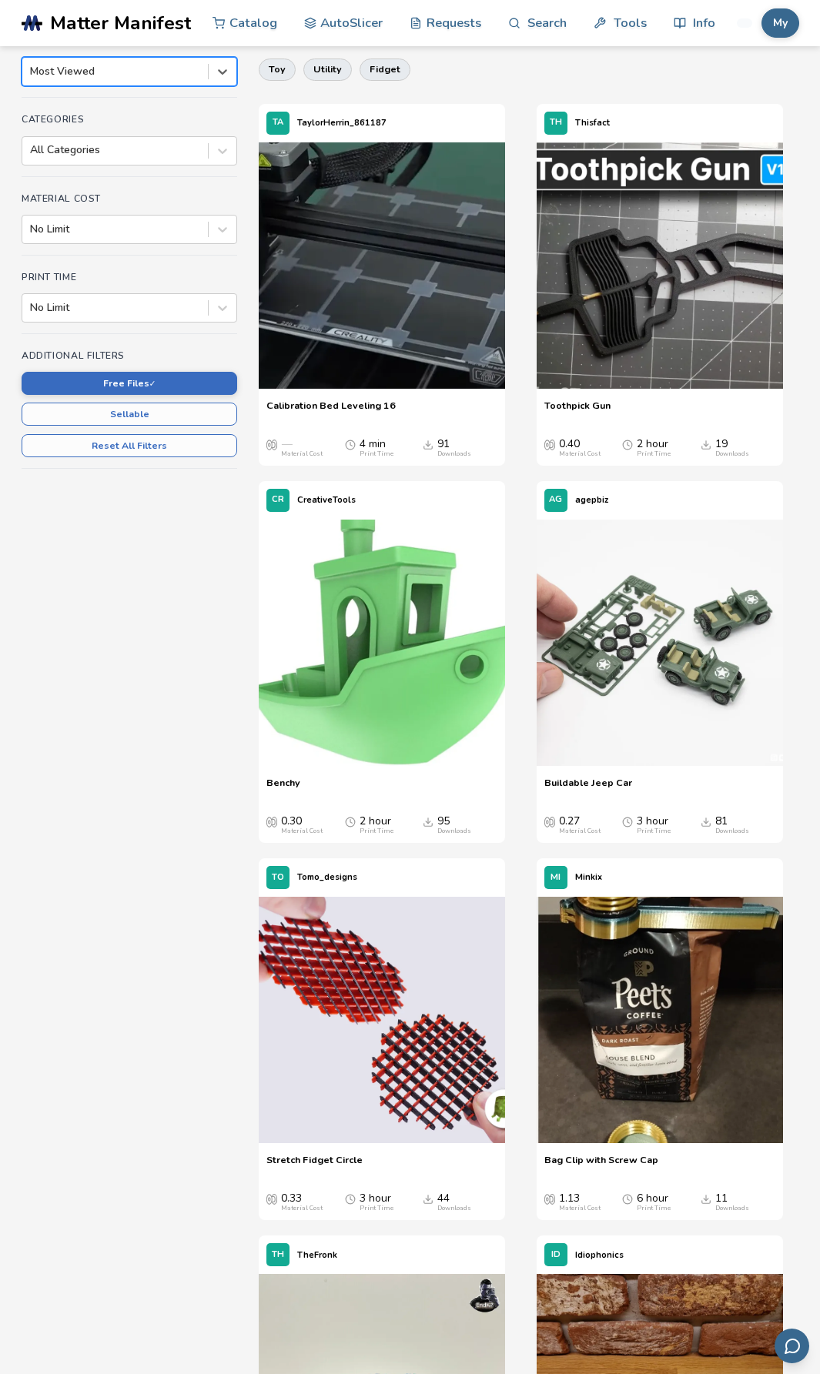
scroll to position [154, 0]
click at [672, 1000] on img at bounding box center [659, 1019] width 246 height 246
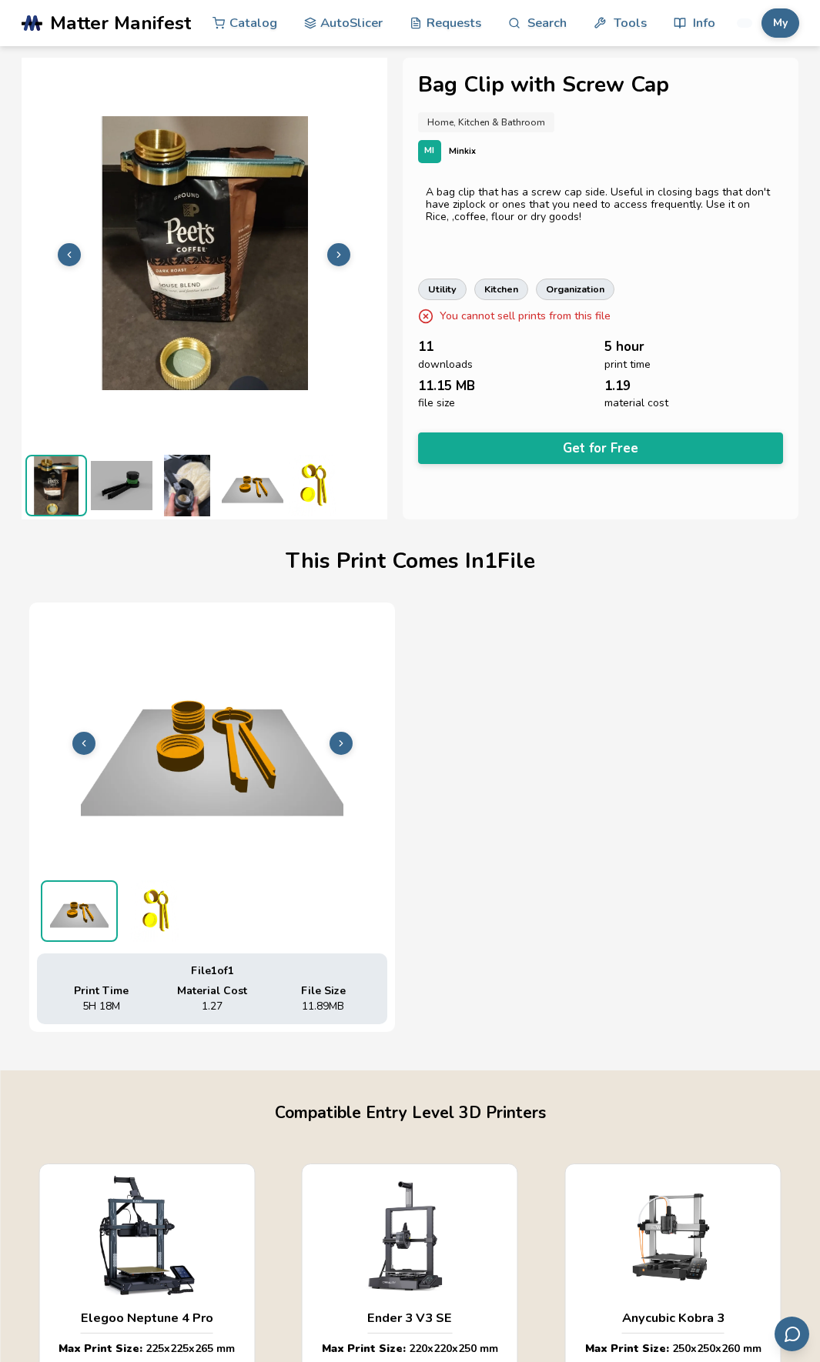
click at [127, 487] on img at bounding box center [122, 486] width 62 height 62
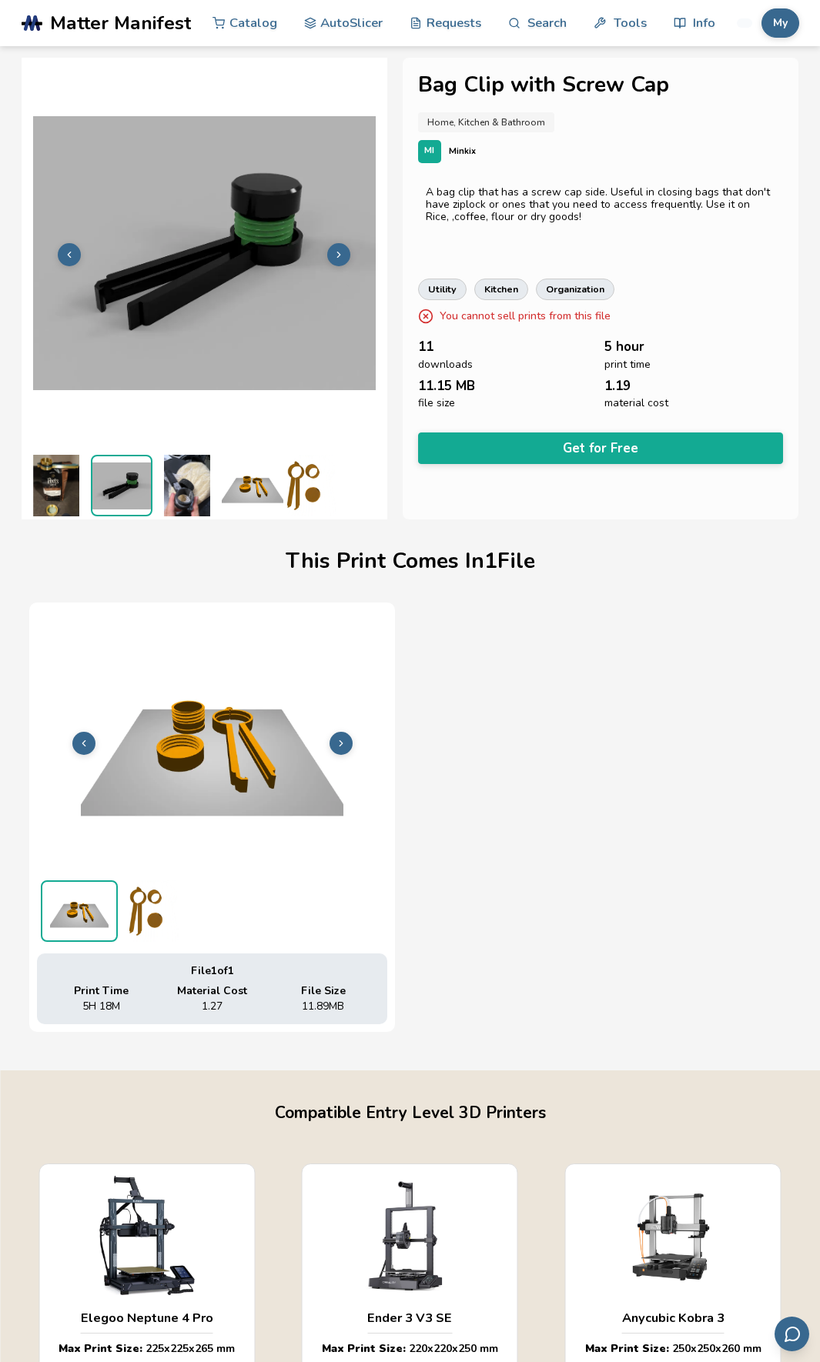
click at [184, 493] on img at bounding box center [187, 486] width 62 height 62
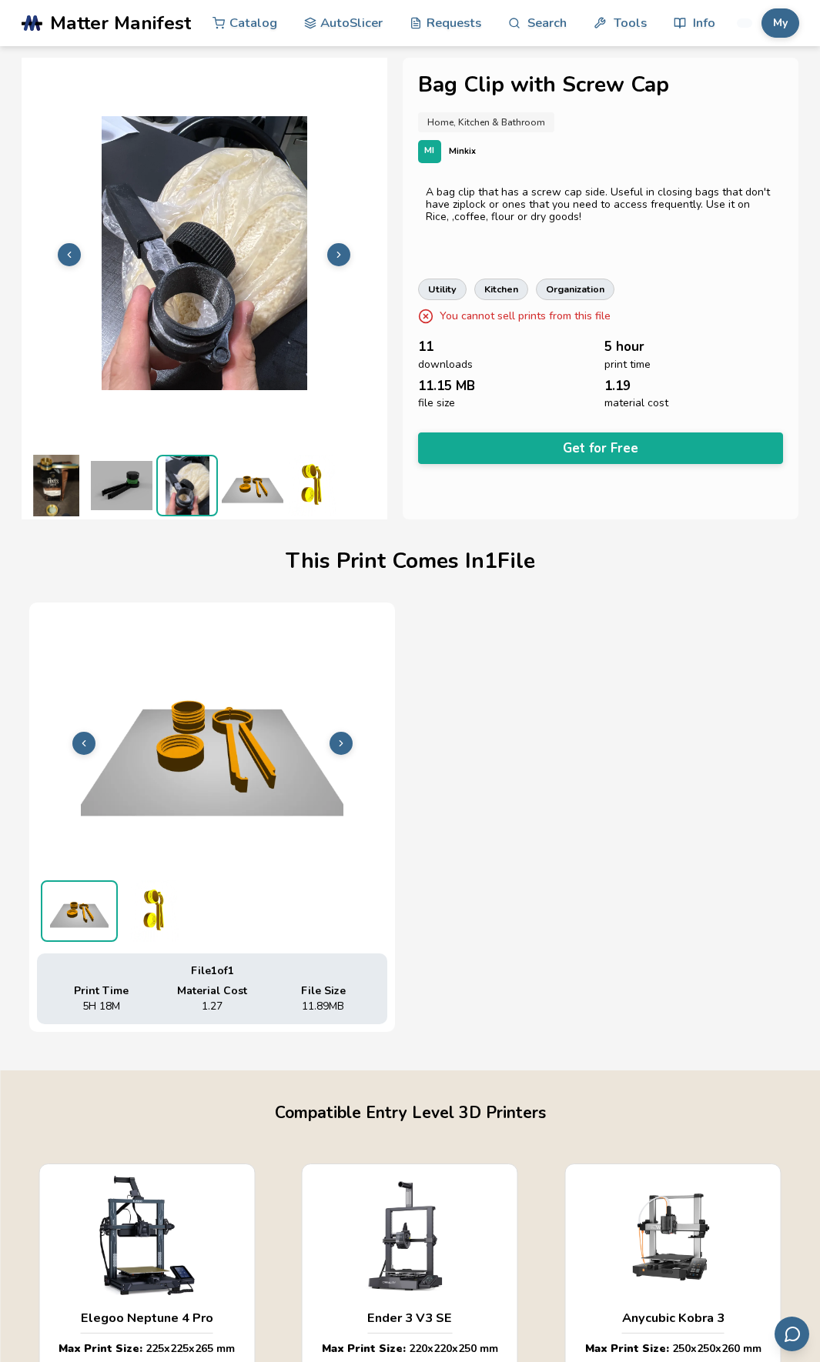
click at [235, 487] on img at bounding box center [253, 486] width 62 height 62
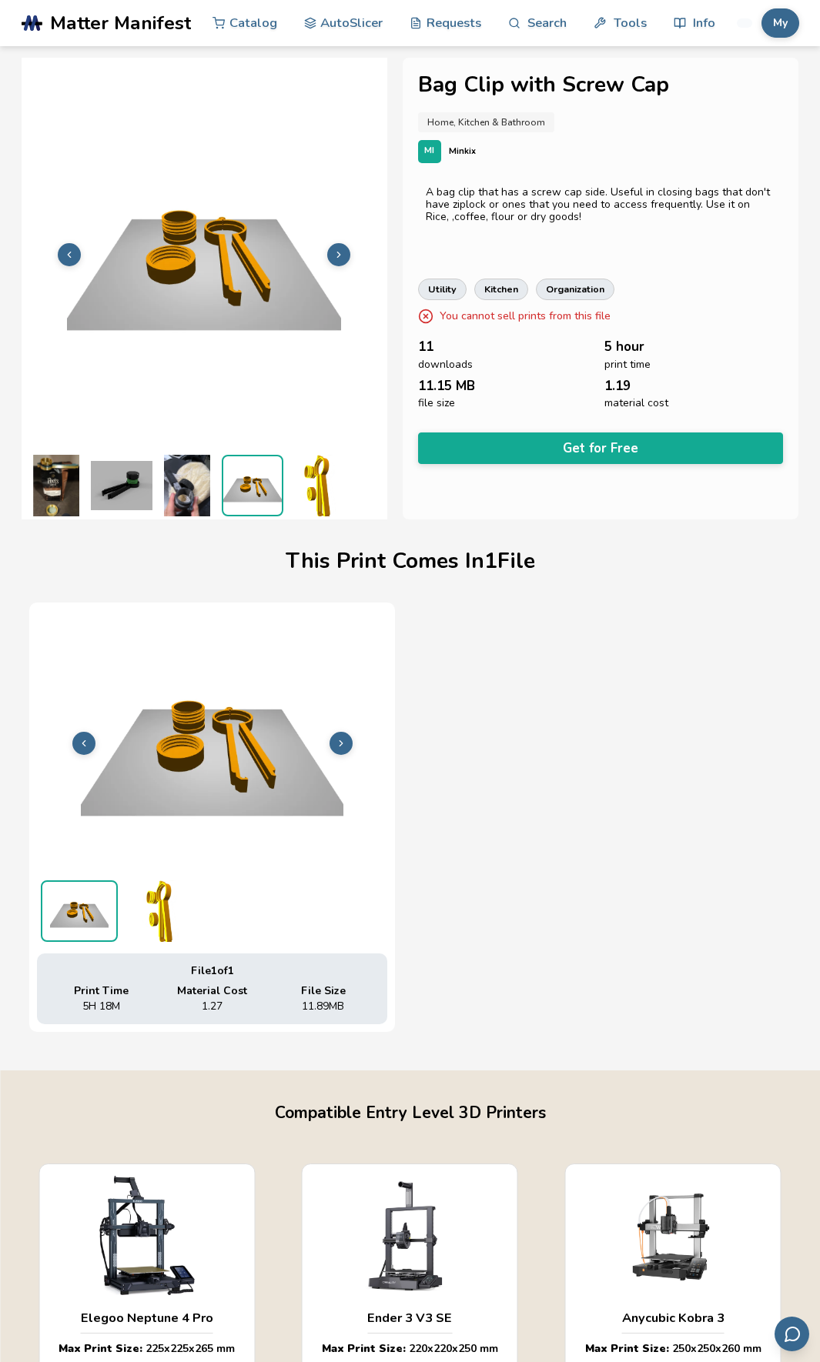
click at [304, 488] on img at bounding box center [318, 486] width 62 height 62
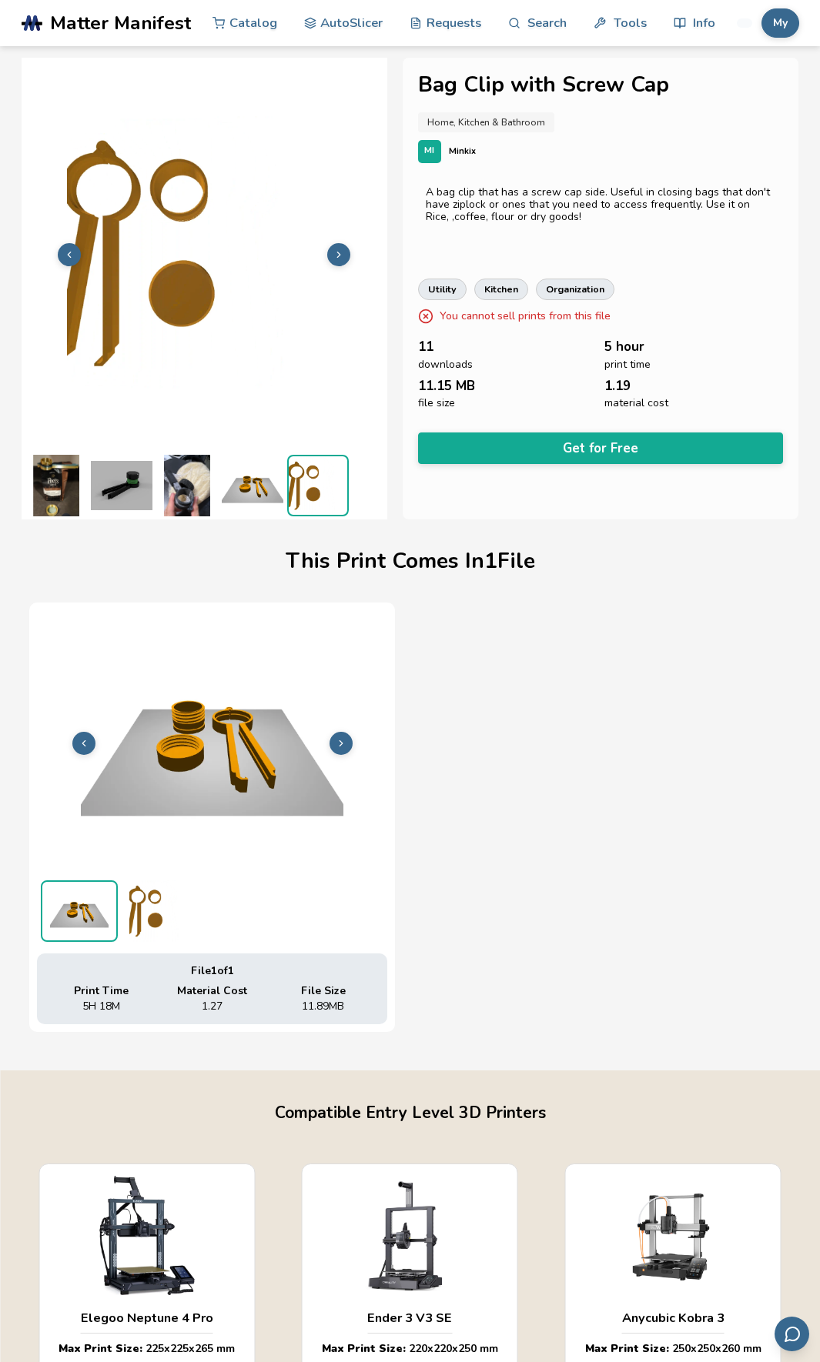
click at [52, 476] on img at bounding box center [56, 486] width 62 height 62
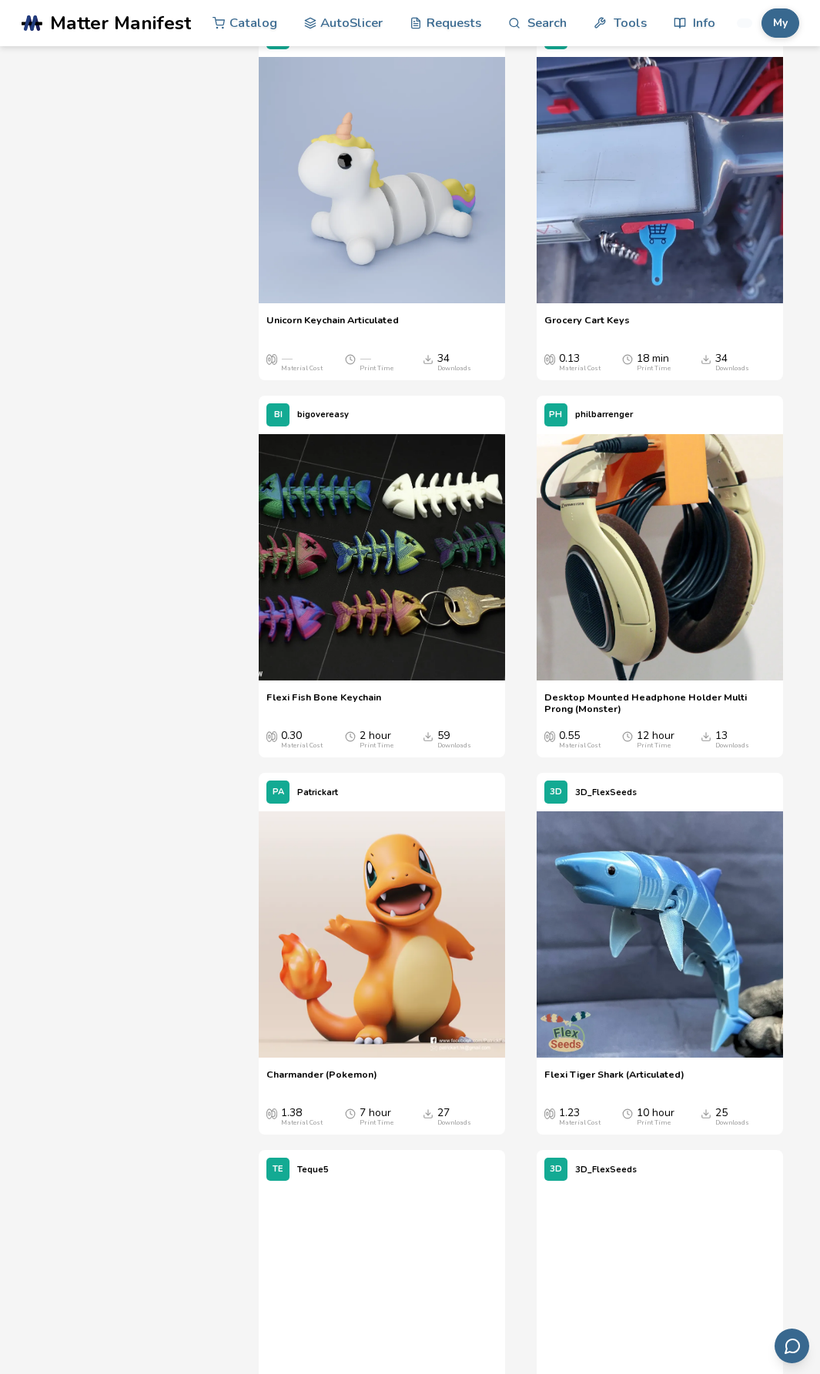
scroll to position [6772, 0]
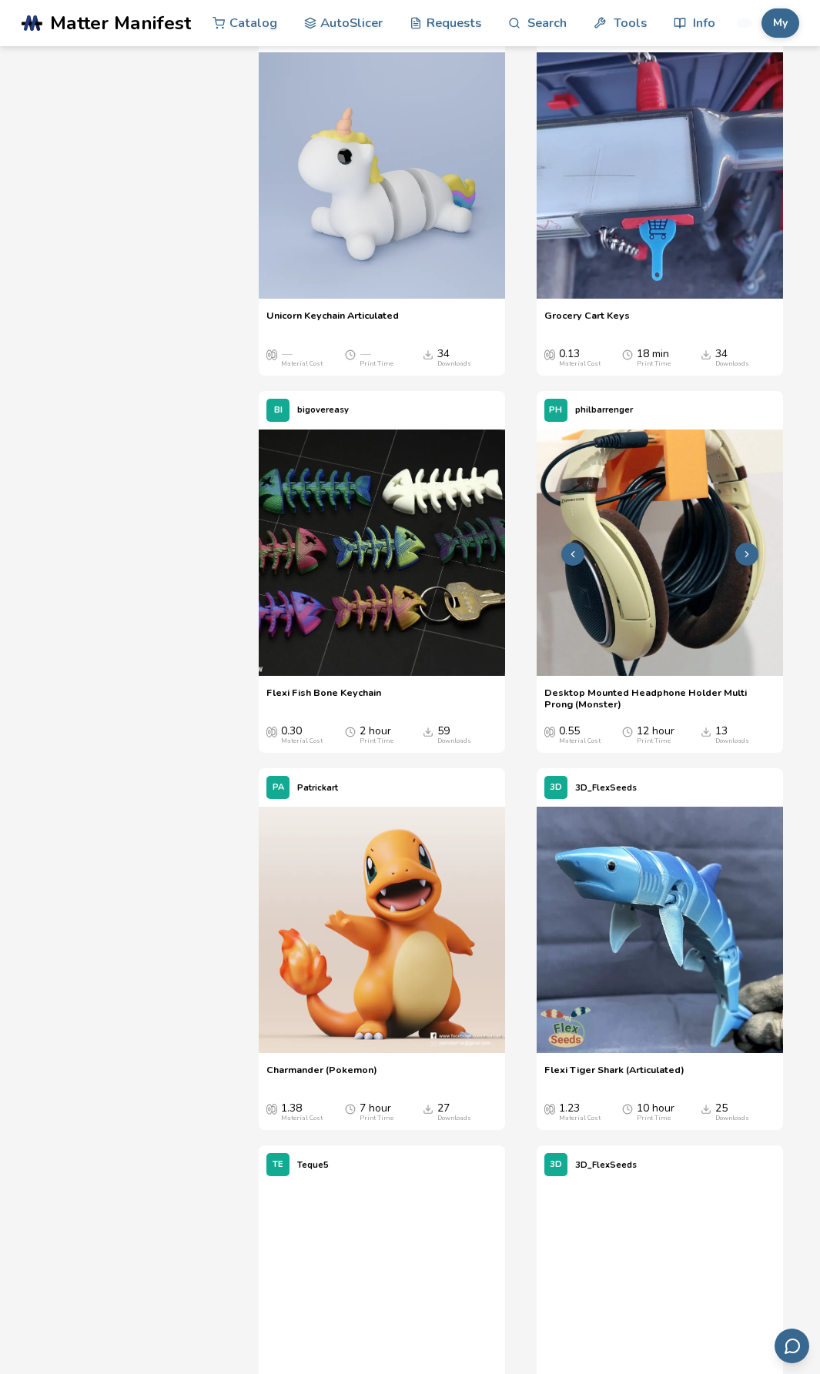
click at [623, 676] on img at bounding box center [659, 552] width 246 height 246
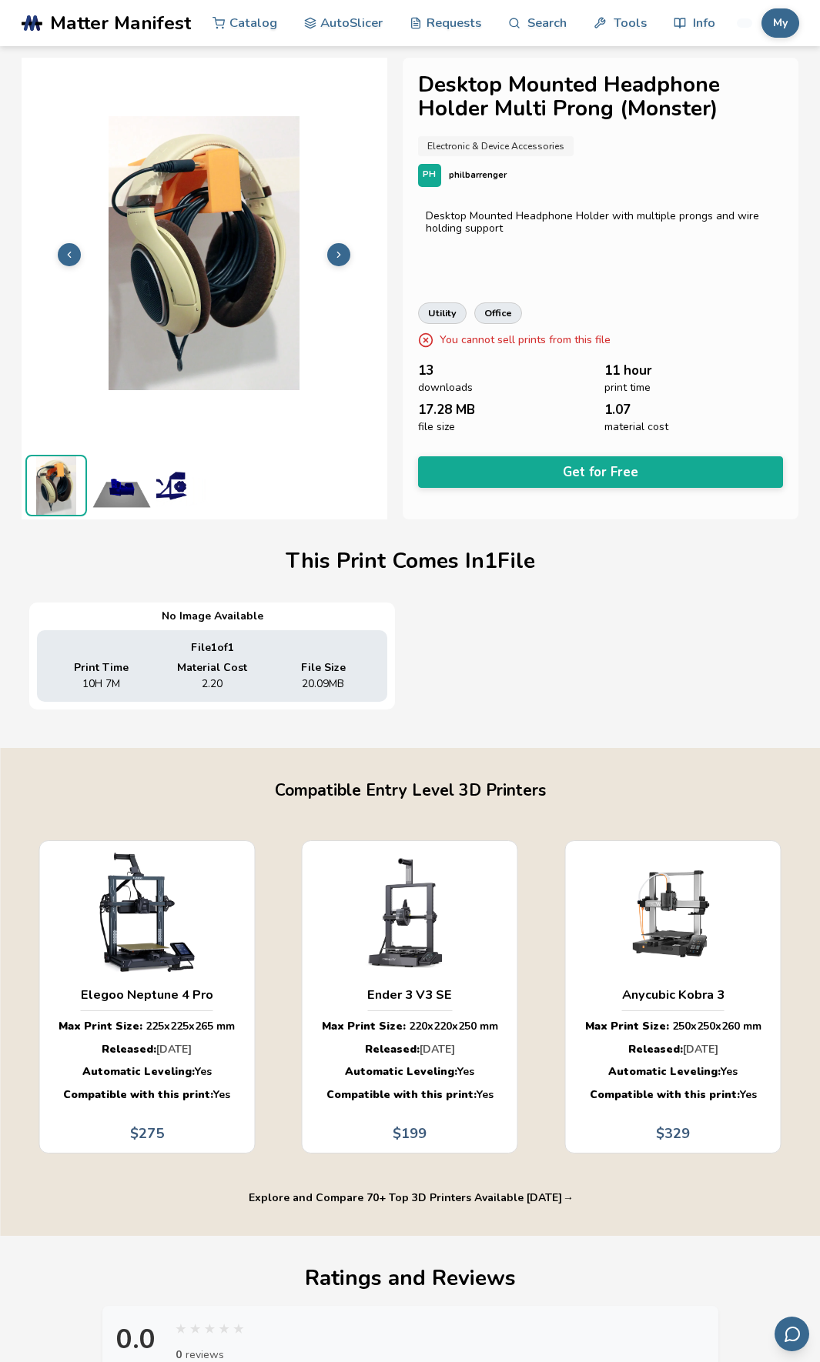
click at [112, 487] on img at bounding box center [122, 486] width 62 height 62
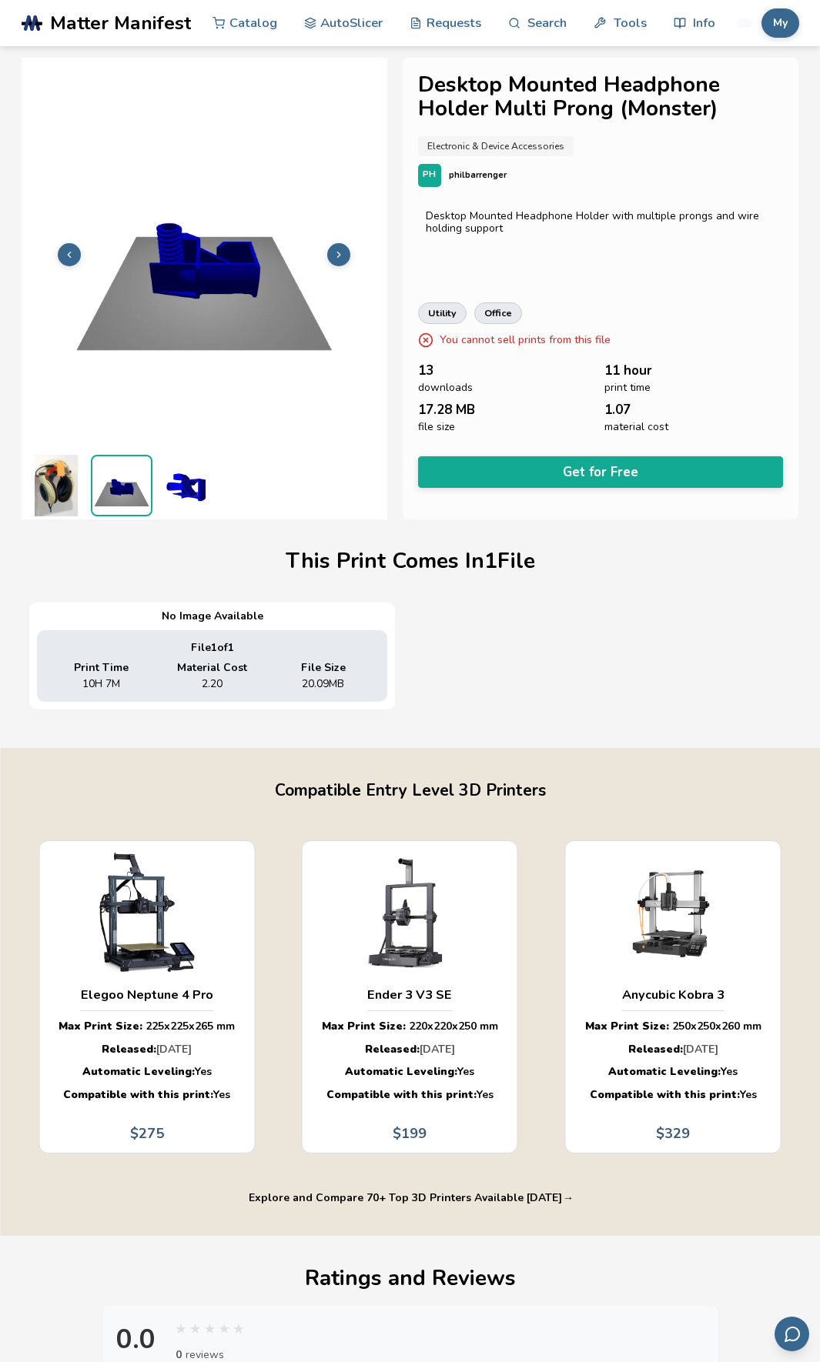
click at [167, 489] on img at bounding box center [187, 486] width 62 height 62
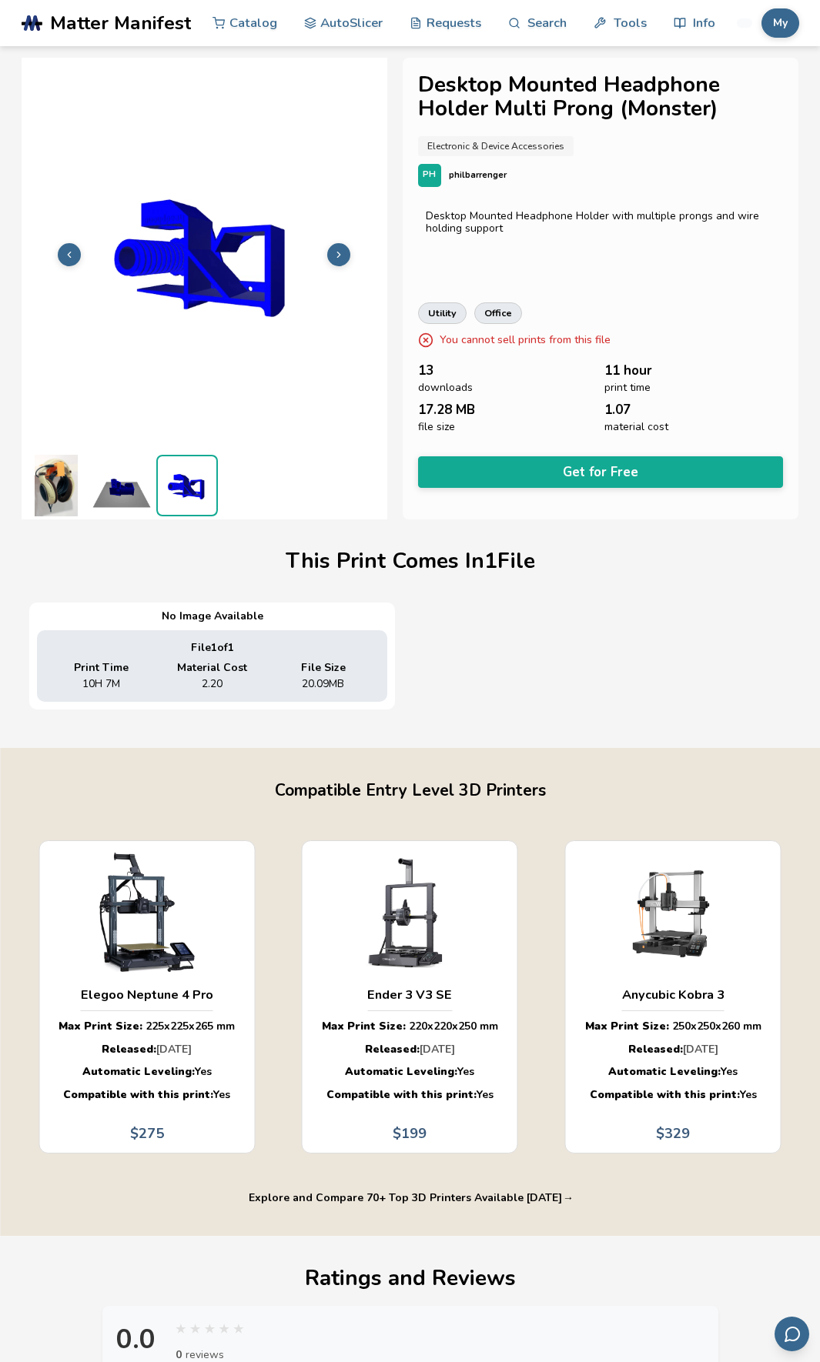
click at [120, 477] on img at bounding box center [122, 486] width 62 height 62
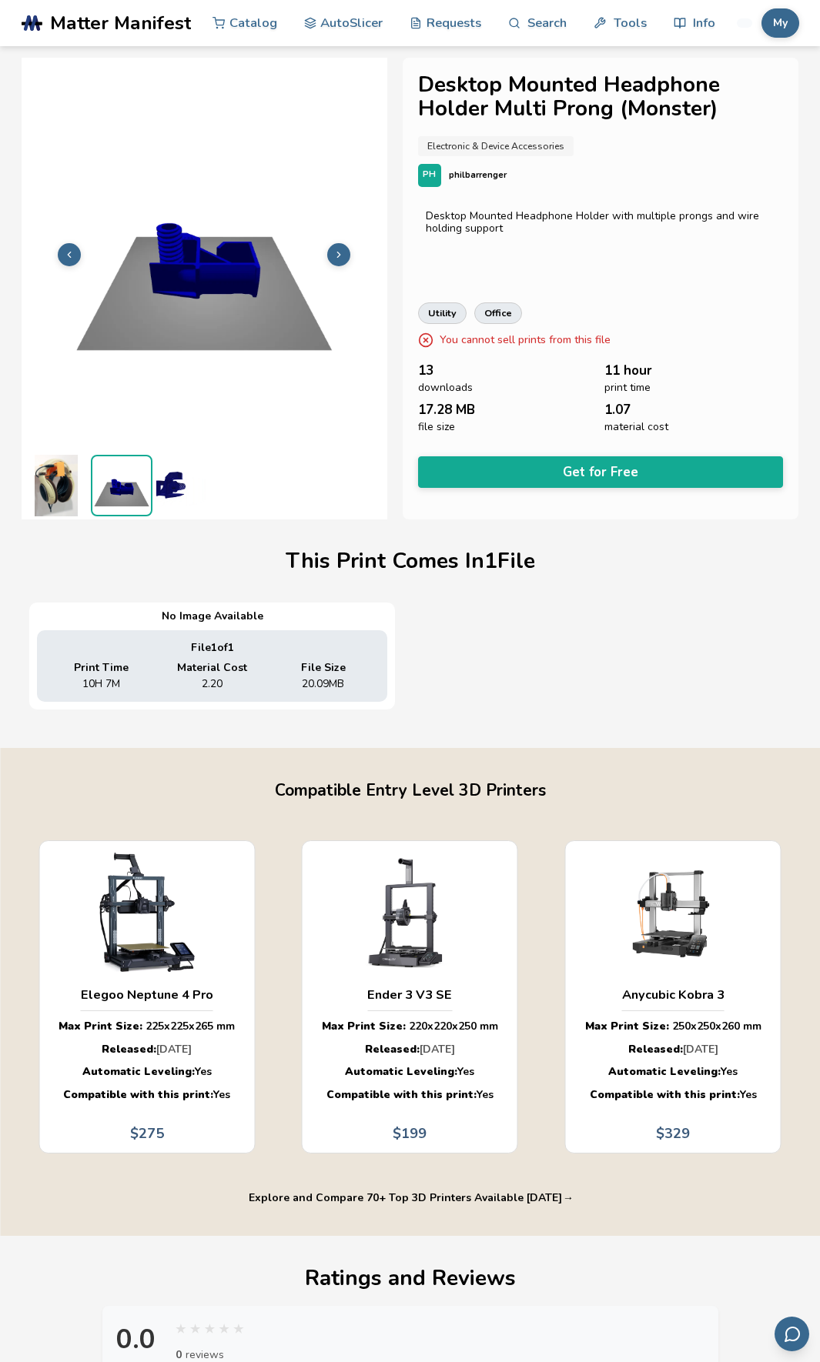
click at [58, 483] on img at bounding box center [56, 486] width 62 height 62
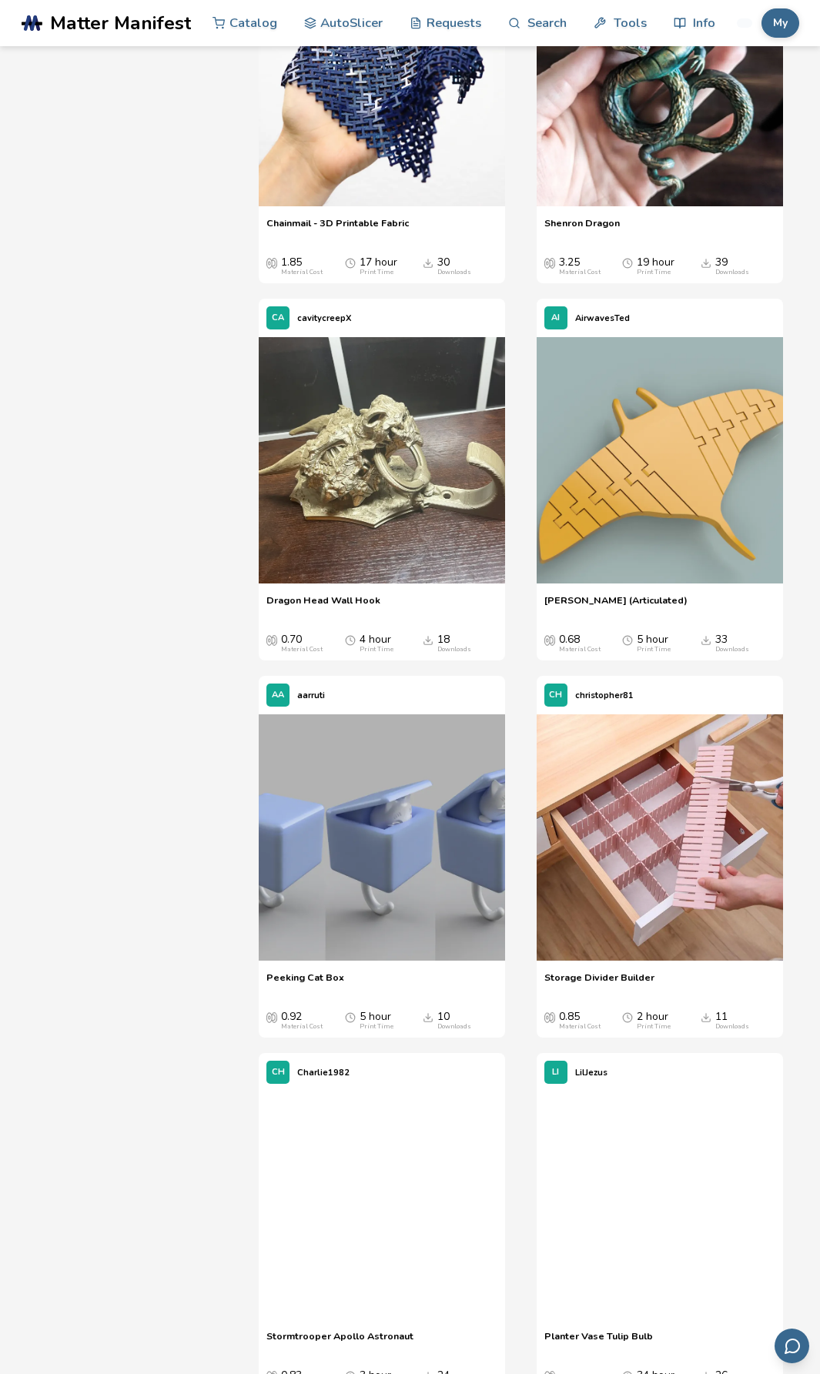
scroll to position [14006, 0]
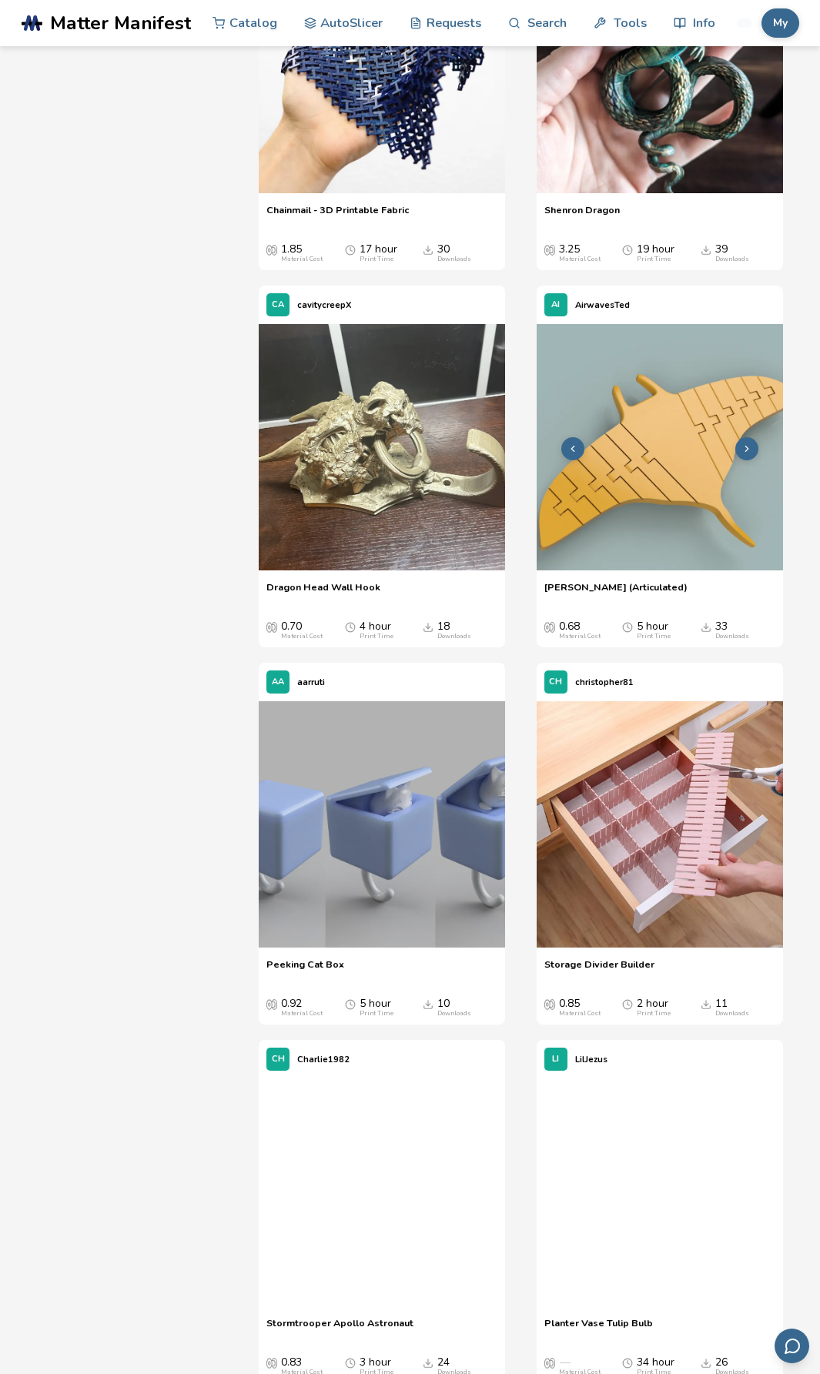
click at [698, 570] on img at bounding box center [659, 447] width 246 height 246
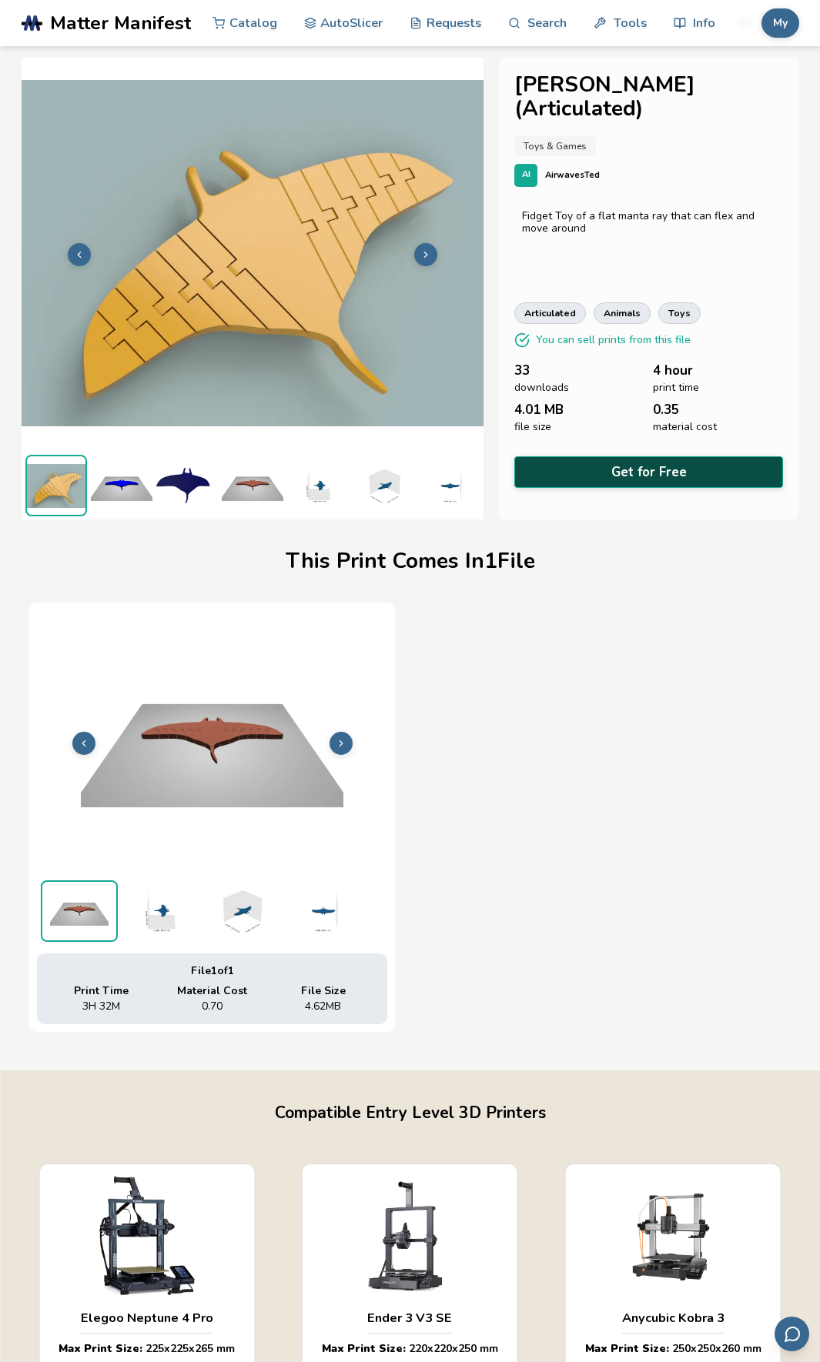
click at [704, 456] on button "Get for Free" at bounding box center [648, 472] width 269 height 32
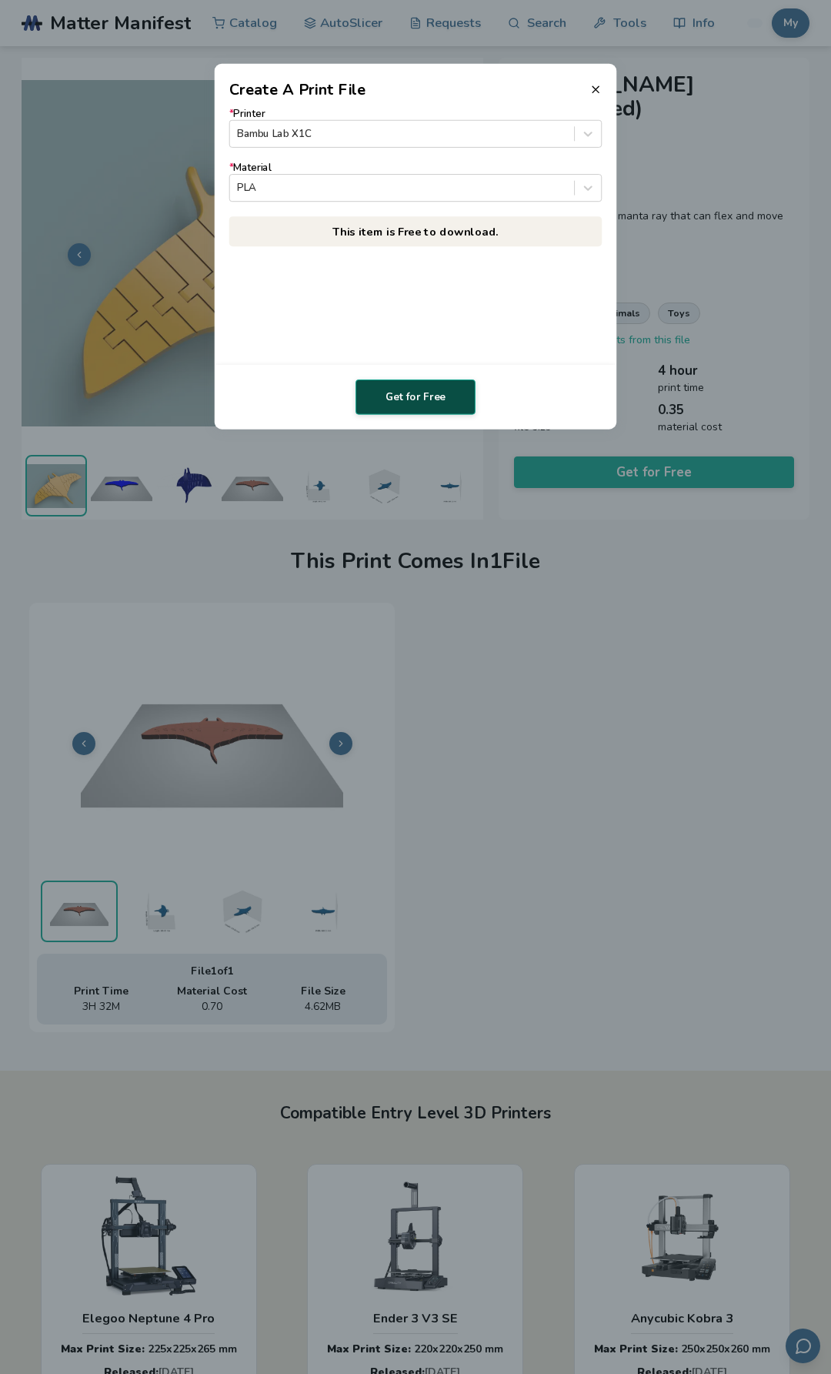
click at [415, 397] on button "Get for Free" at bounding box center [416, 396] width 120 height 35
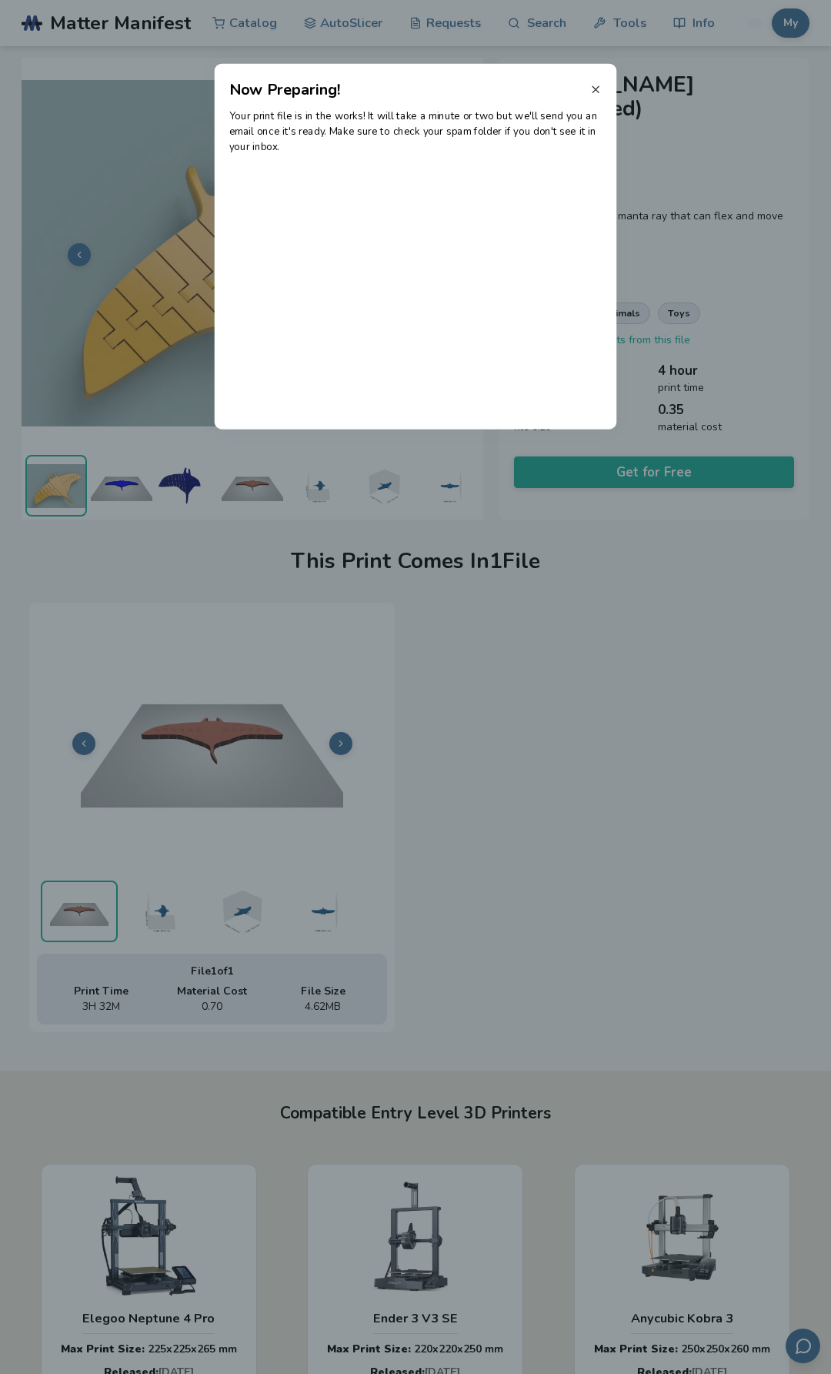
click at [593, 87] on line at bounding box center [596, 89] width 6 height 6
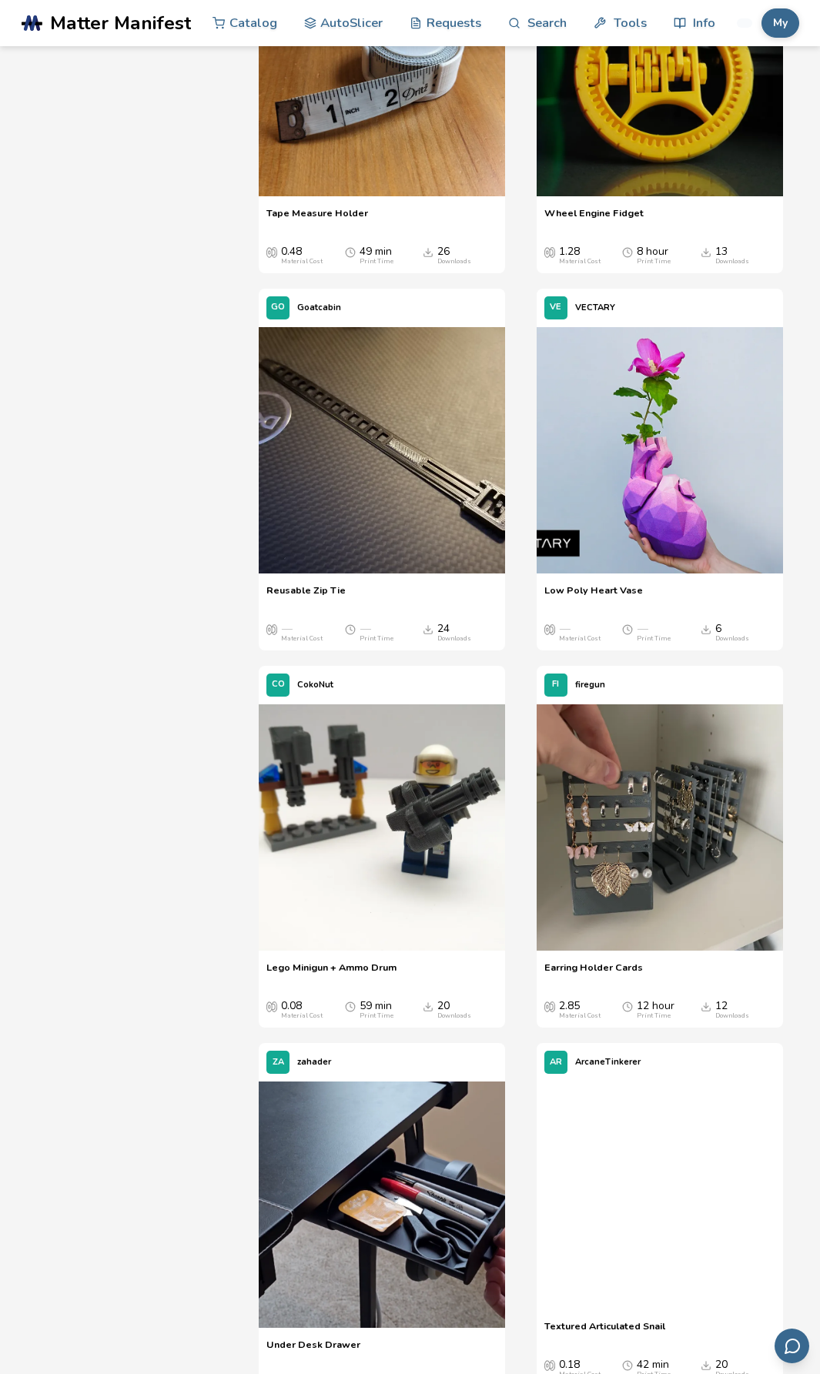
scroll to position [19782, 0]
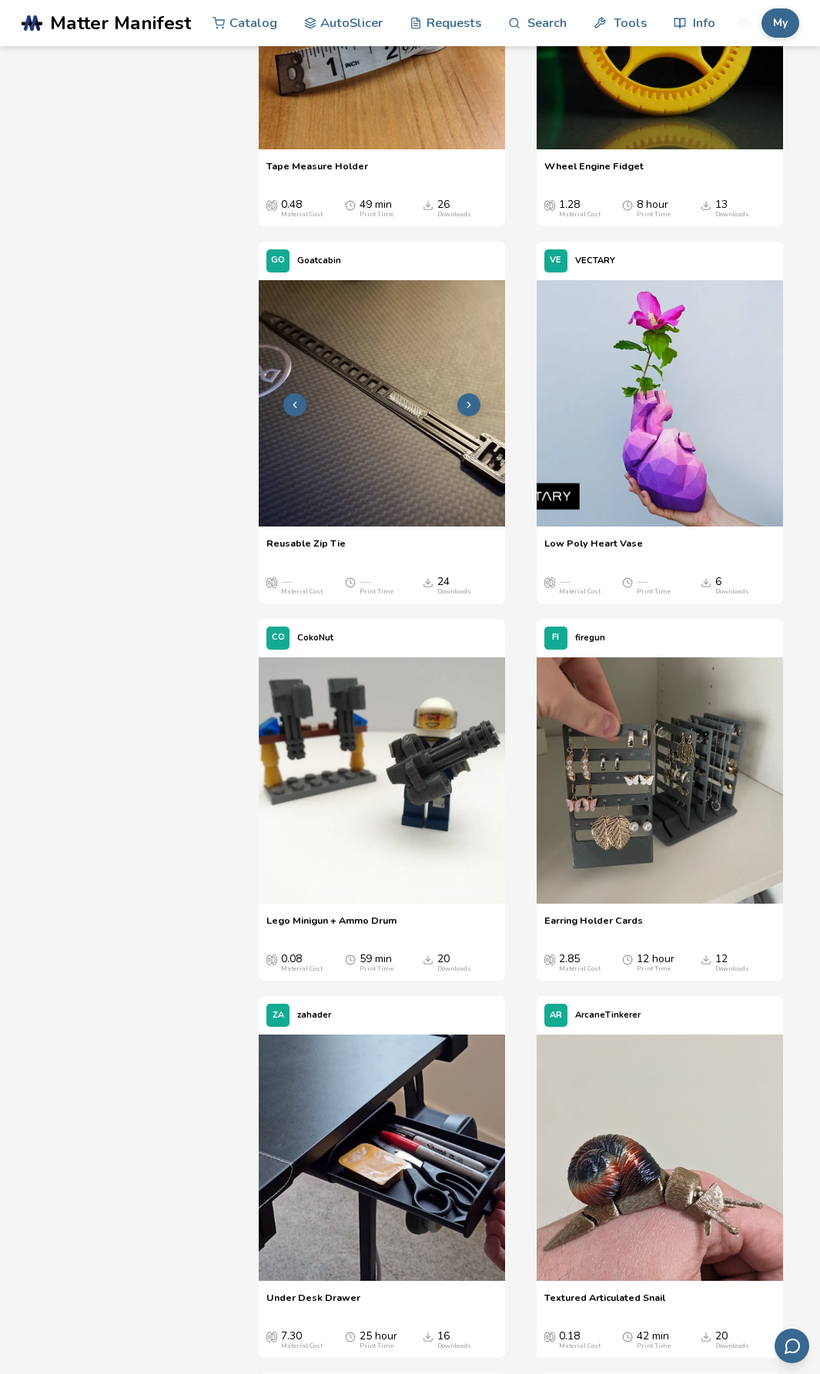
click at [362, 526] on img at bounding box center [382, 403] width 246 height 246
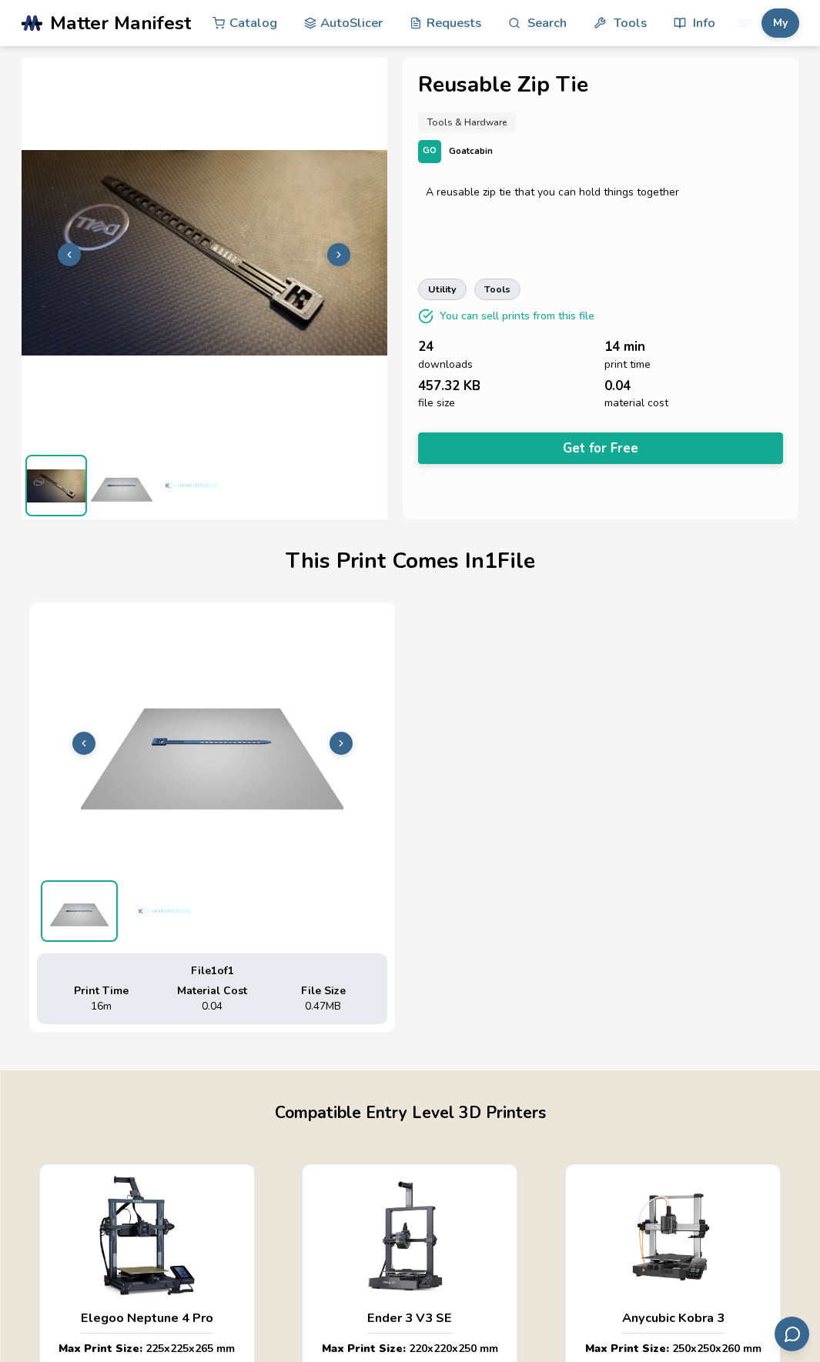
click at [112, 483] on img at bounding box center [122, 486] width 62 height 62
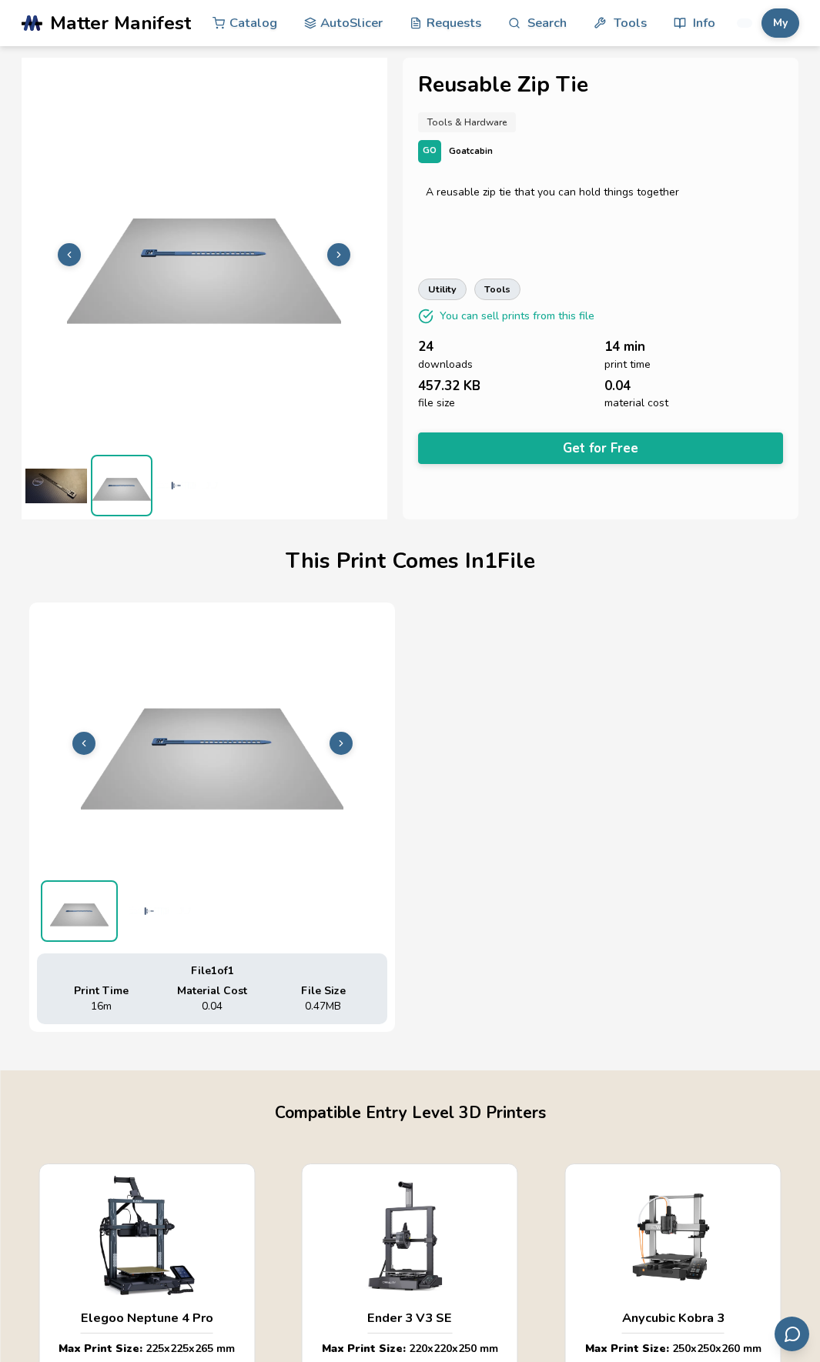
click at [176, 483] on img at bounding box center [187, 486] width 62 height 62
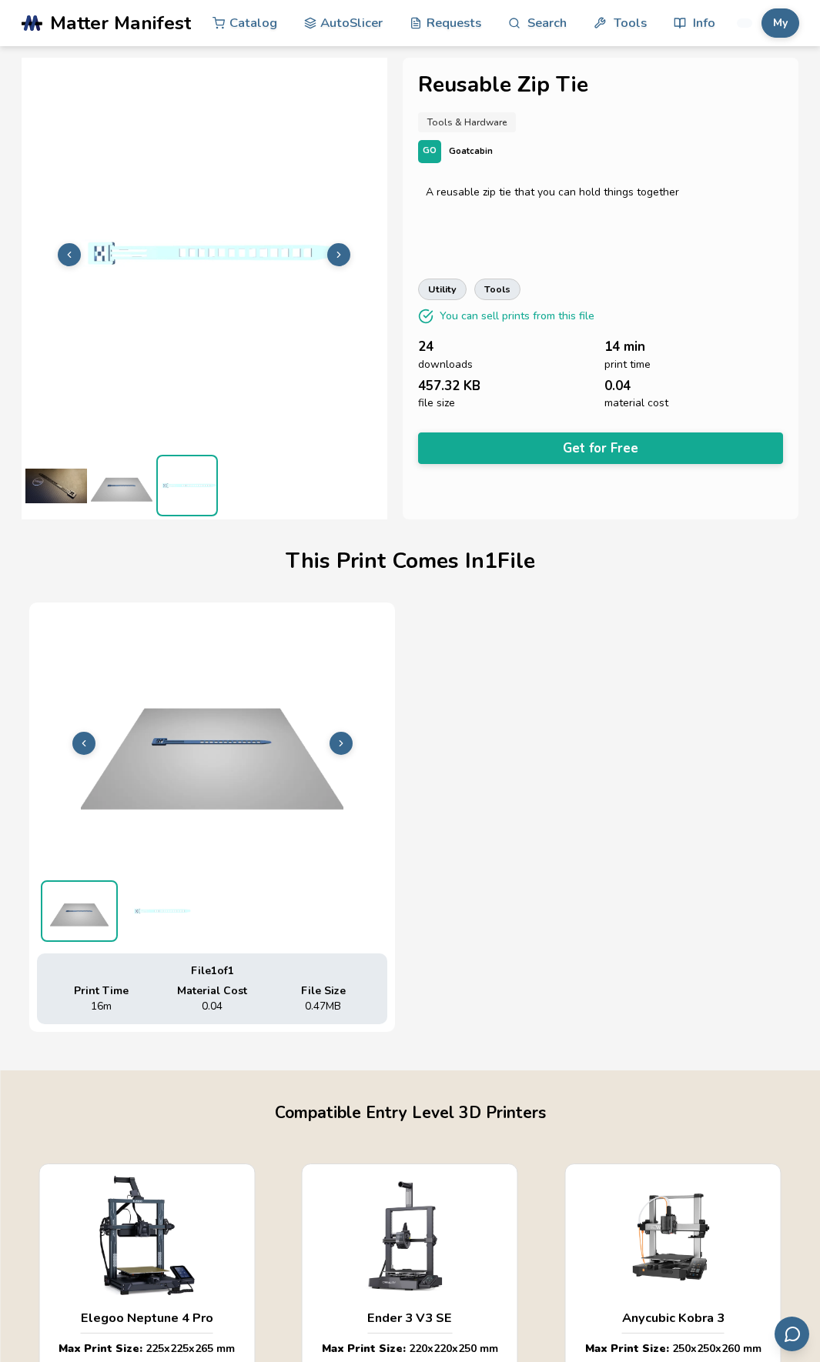
click at [109, 479] on img at bounding box center [122, 486] width 62 height 62
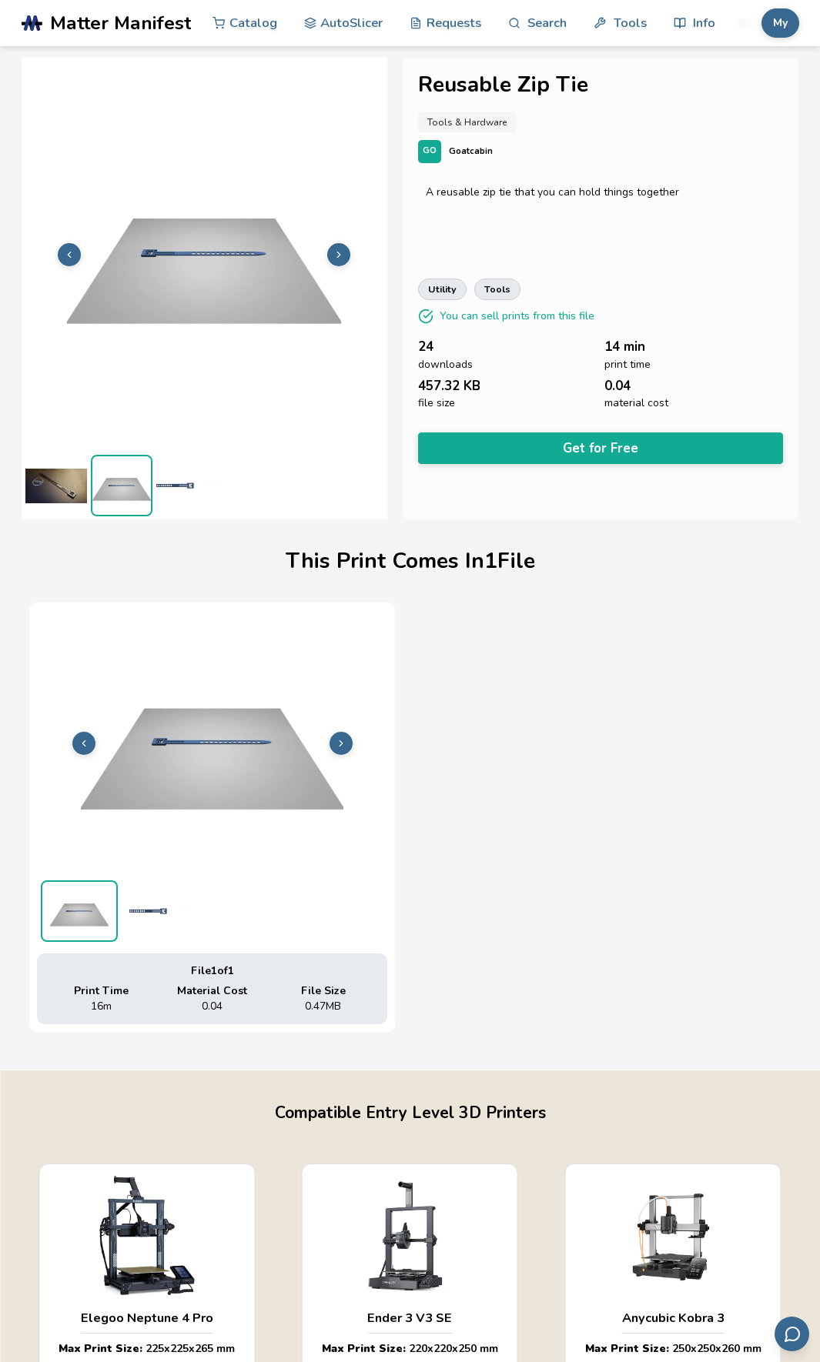
click at [45, 466] on img at bounding box center [56, 486] width 62 height 62
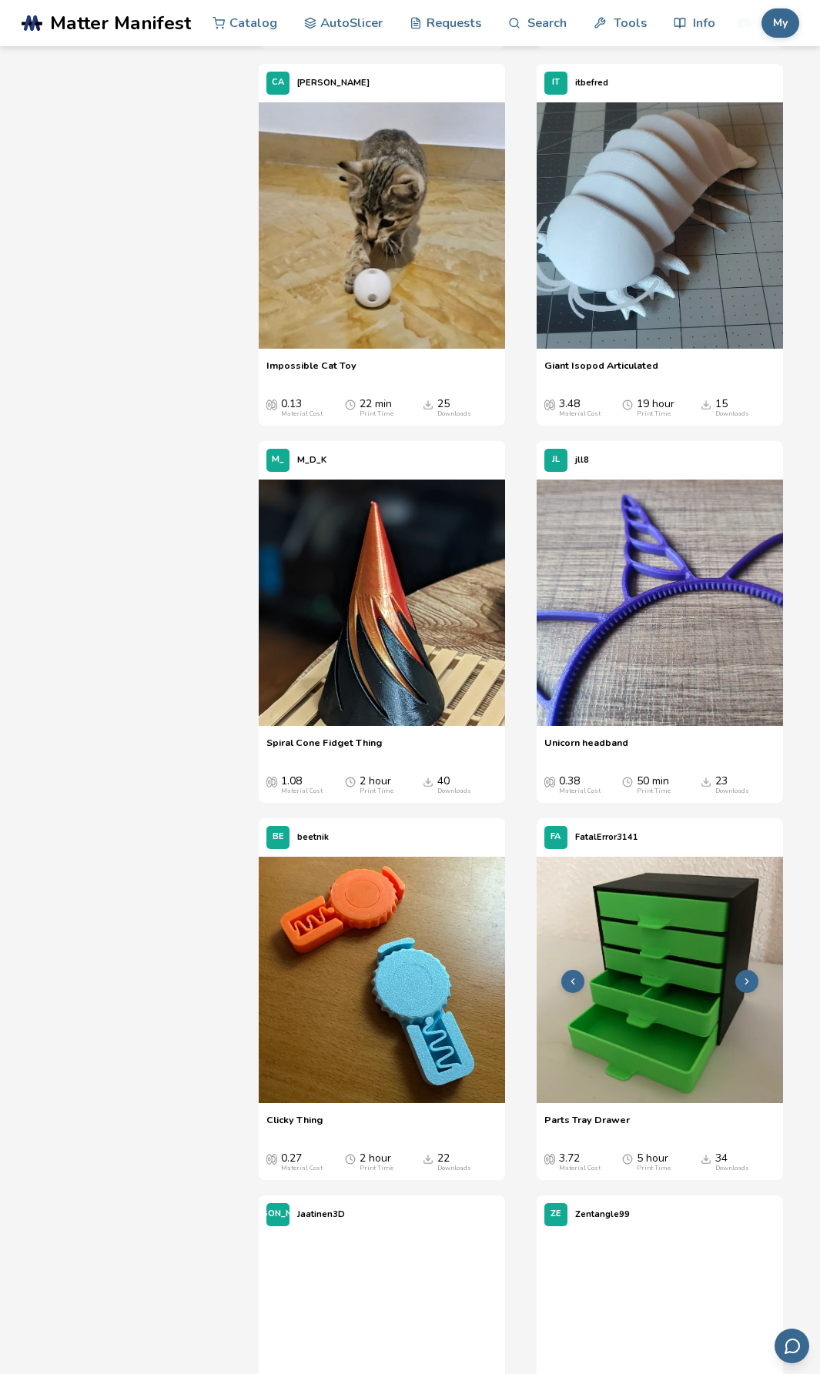
scroll to position [8484, 0]
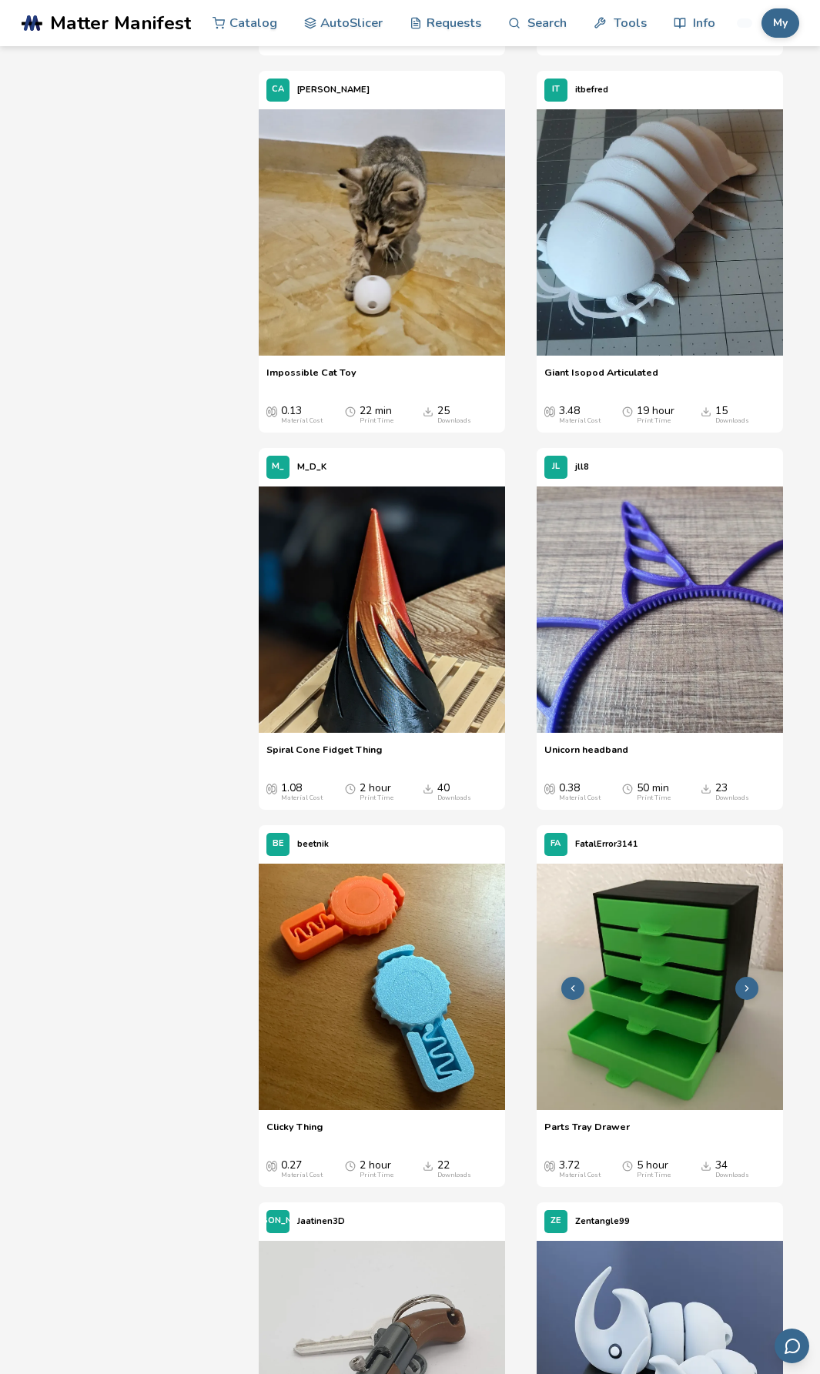
click at [676, 973] on img at bounding box center [659, 986] width 246 height 246
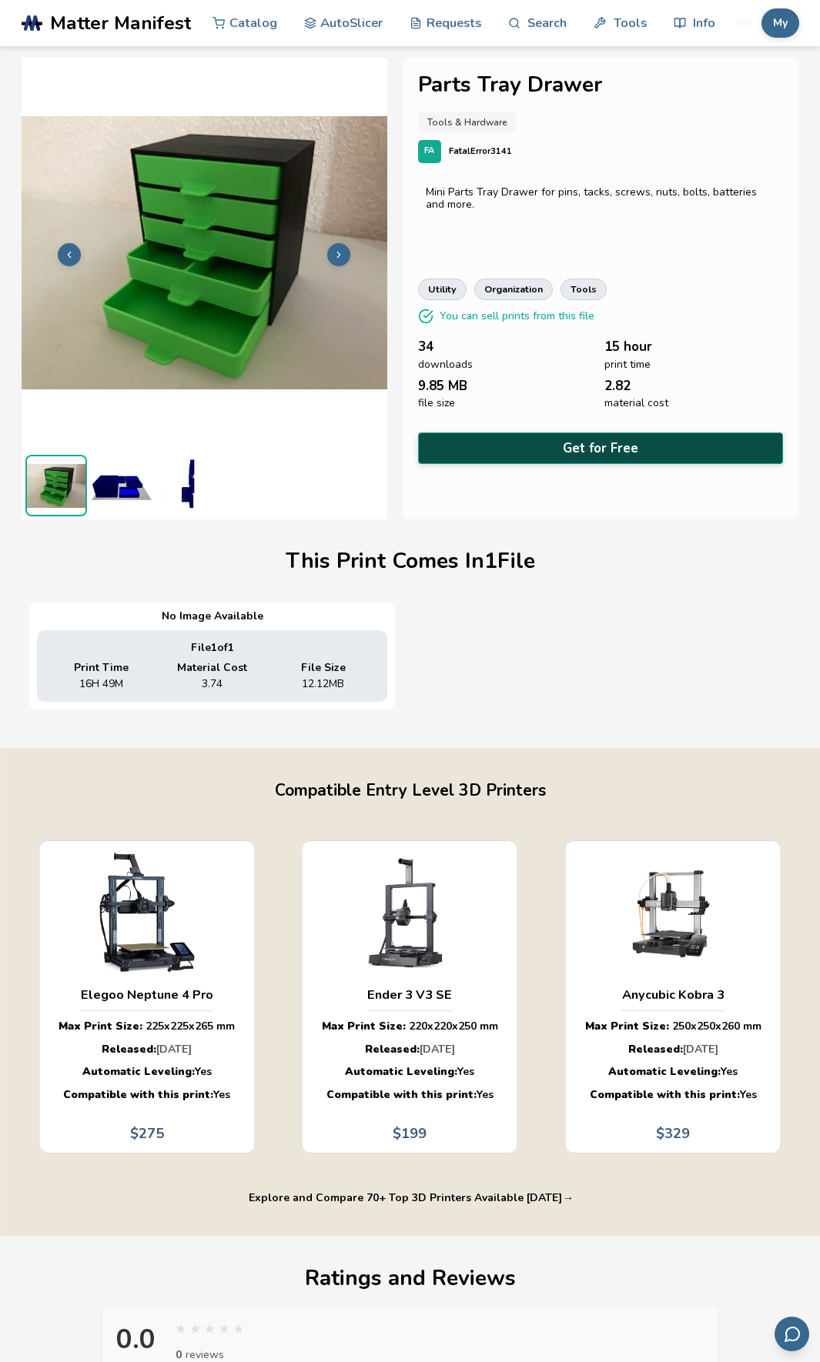
click at [594, 438] on button "Get for Free" at bounding box center [601, 449] width 366 height 32
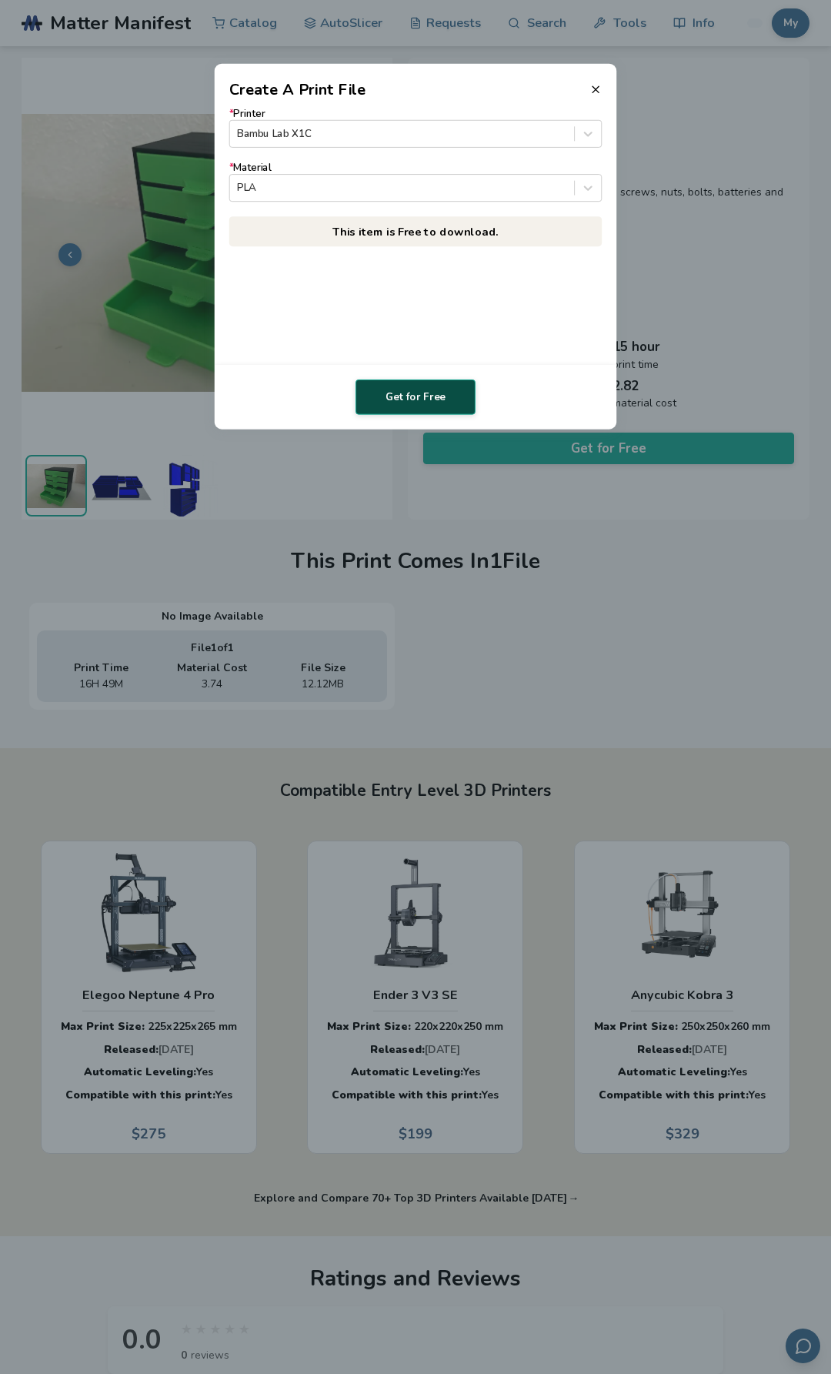
click at [445, 396] on button "Get for Free" at bounding box center [416, 396] width 120 height 35
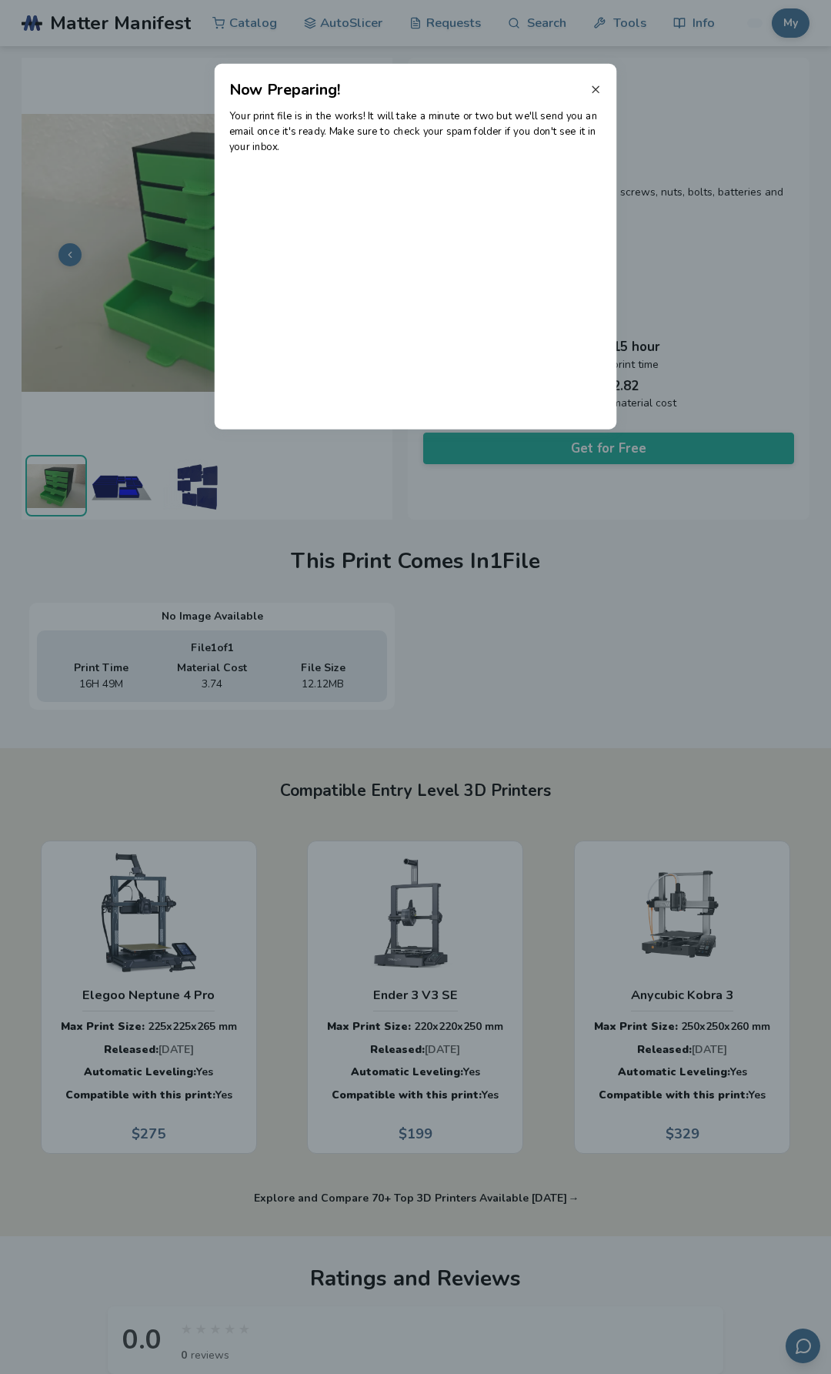
click at [596, 88] on icon at bounding box center [595, 89] width 12 height 12
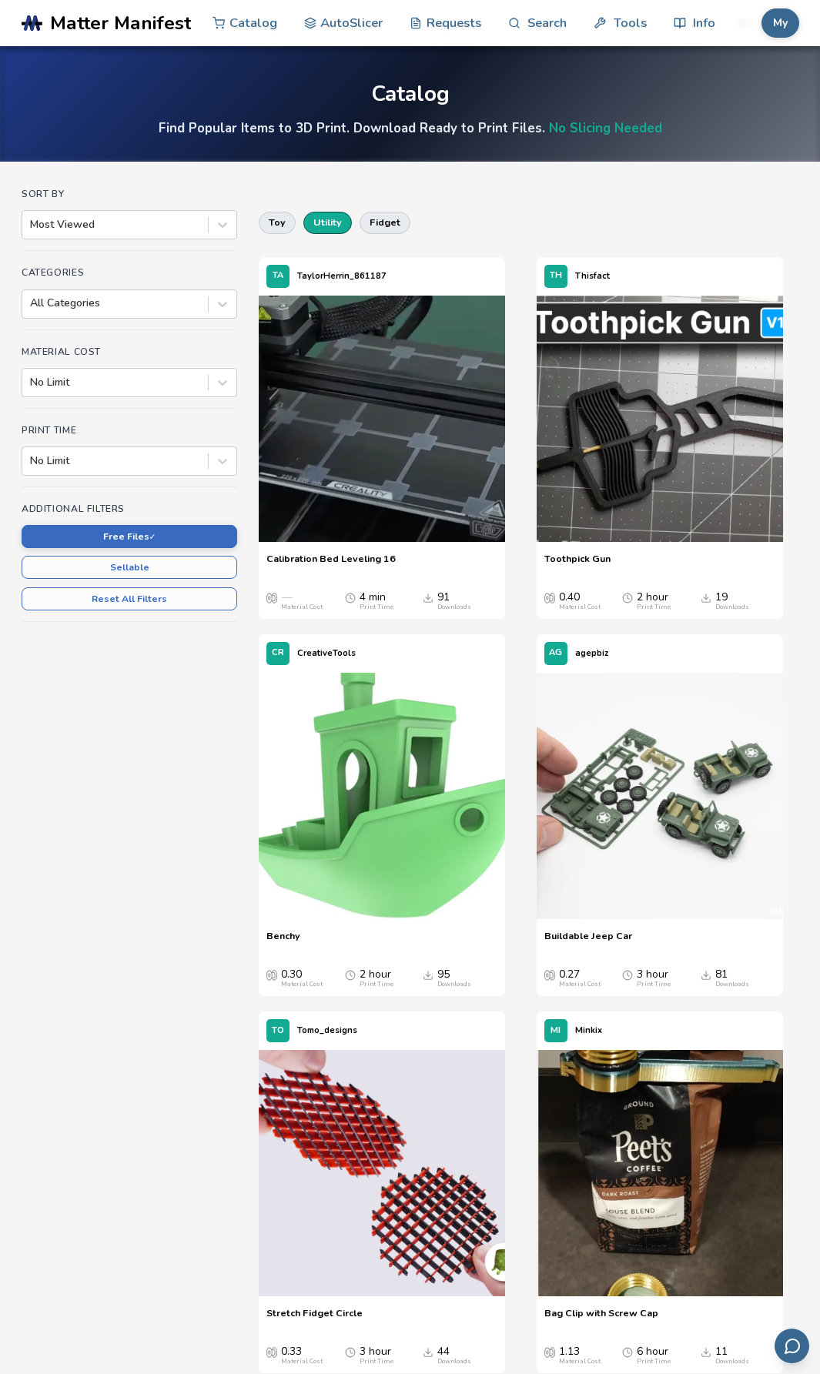
click at [312, 225] on button "utility" at bounding box center [327, 223] width 48 height 22
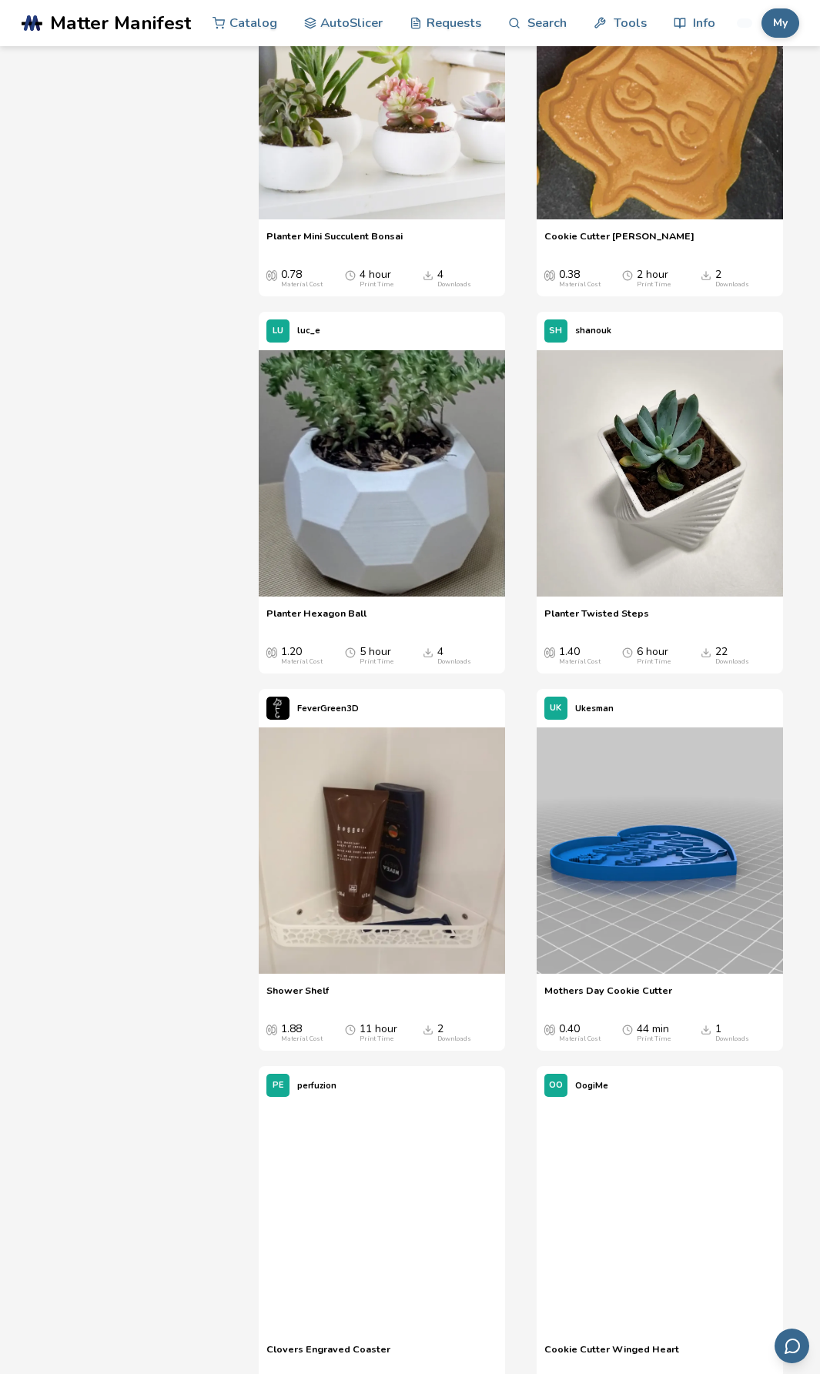
scroll to position [41455, 0]
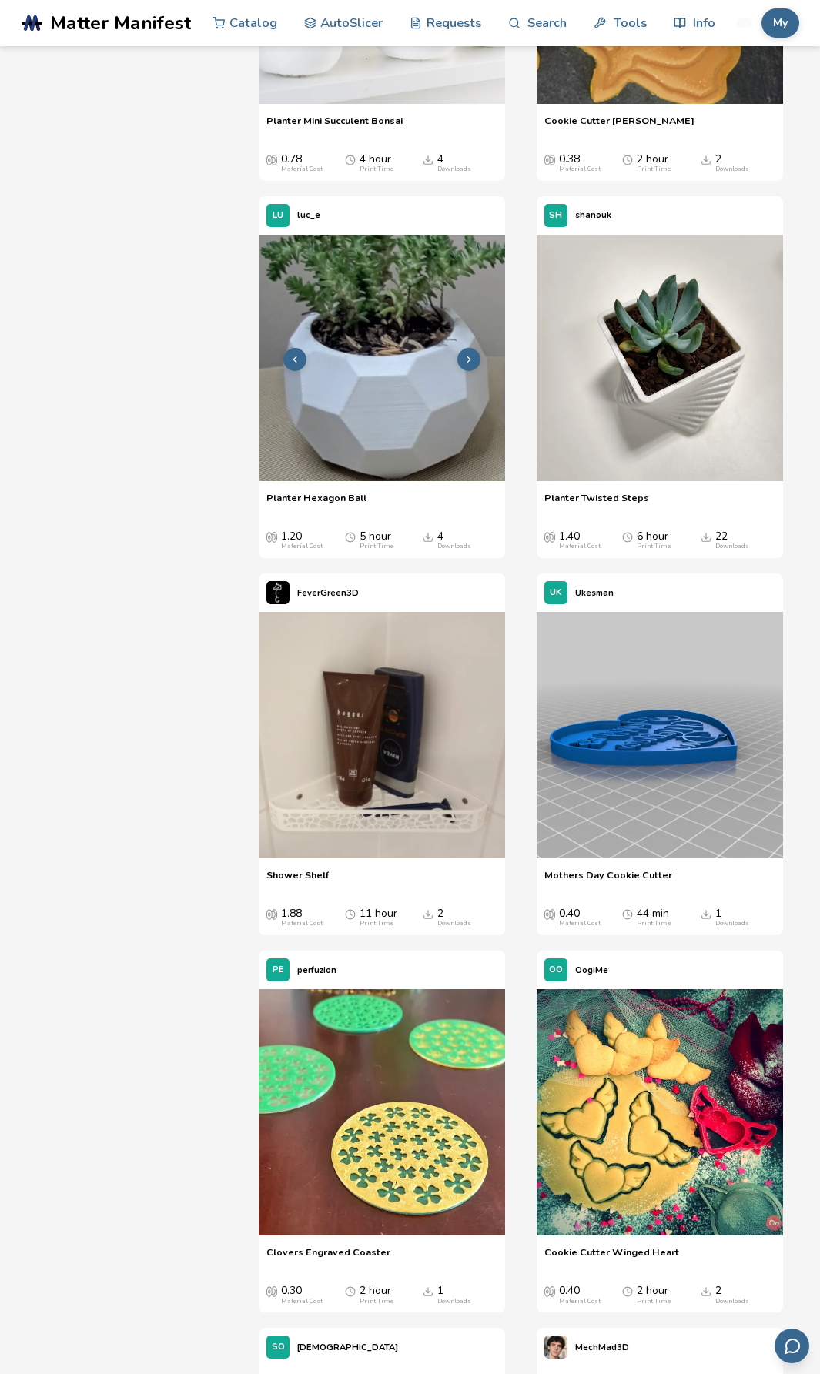
click at [372, 481] on img at bounding box center [382, 358] width 246 height 246
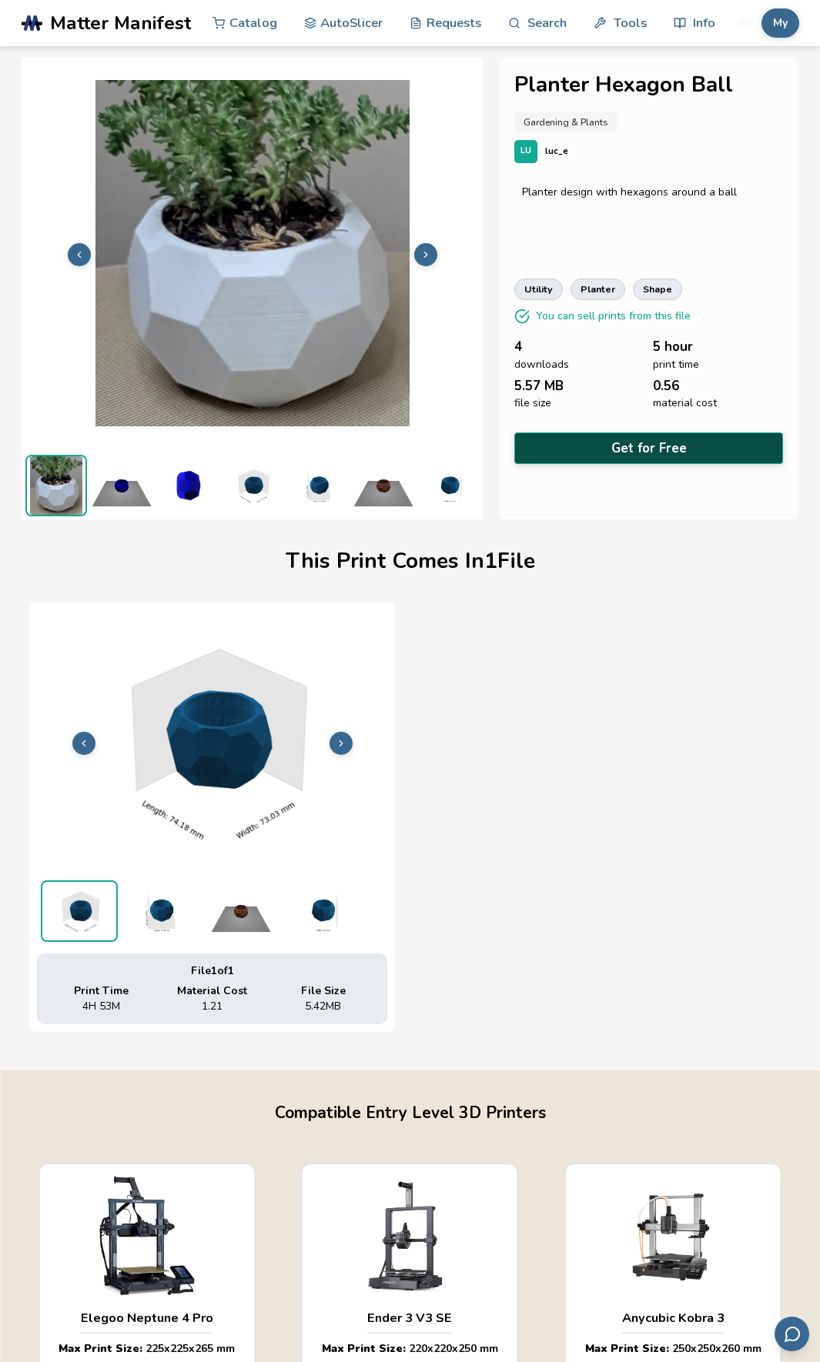
click at [617, 446] on button "Get for Free" at bounding box center [648, 449] width 269 height 32
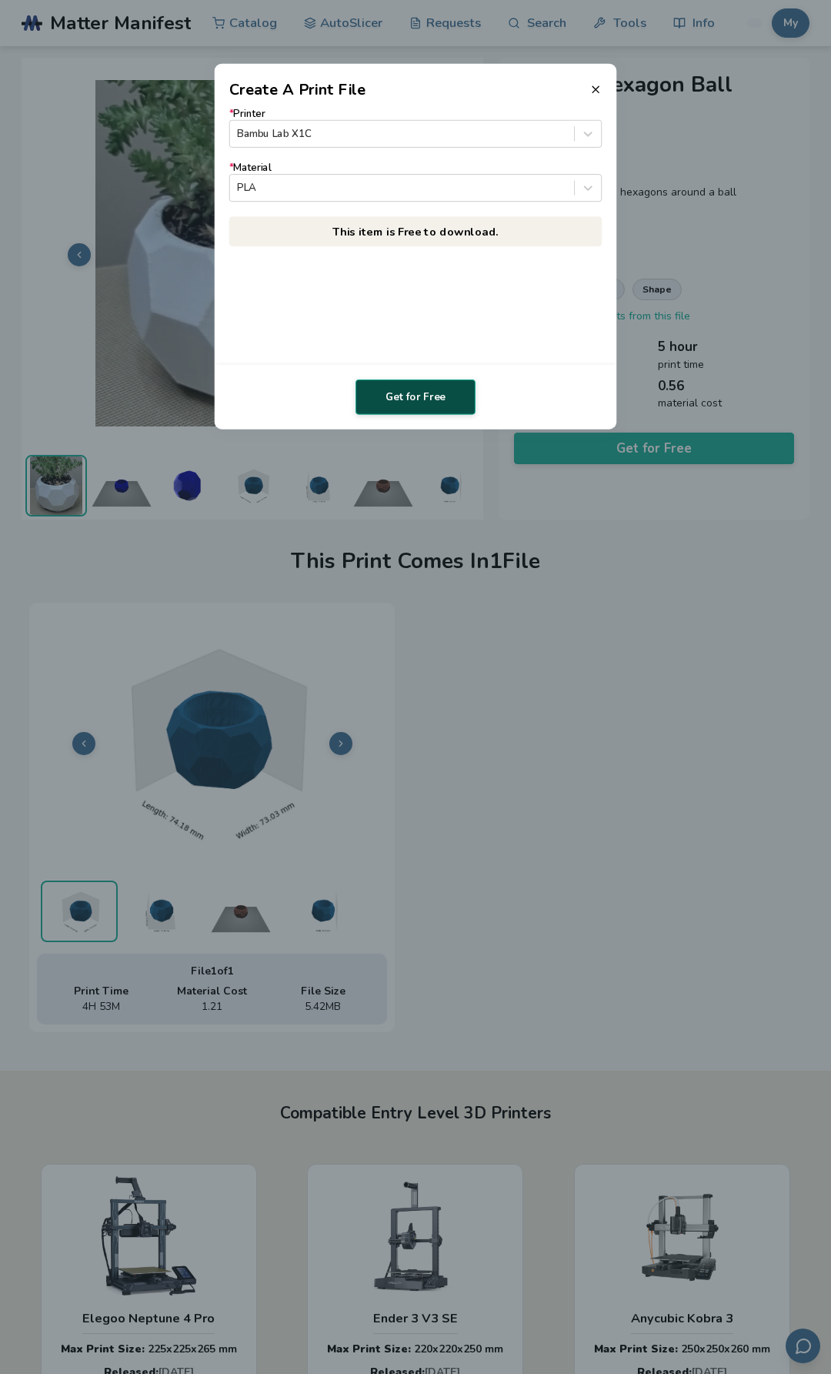
click at [435, 386] on button "Get for Free" at bounding box center [416, 396] width 120 height 35
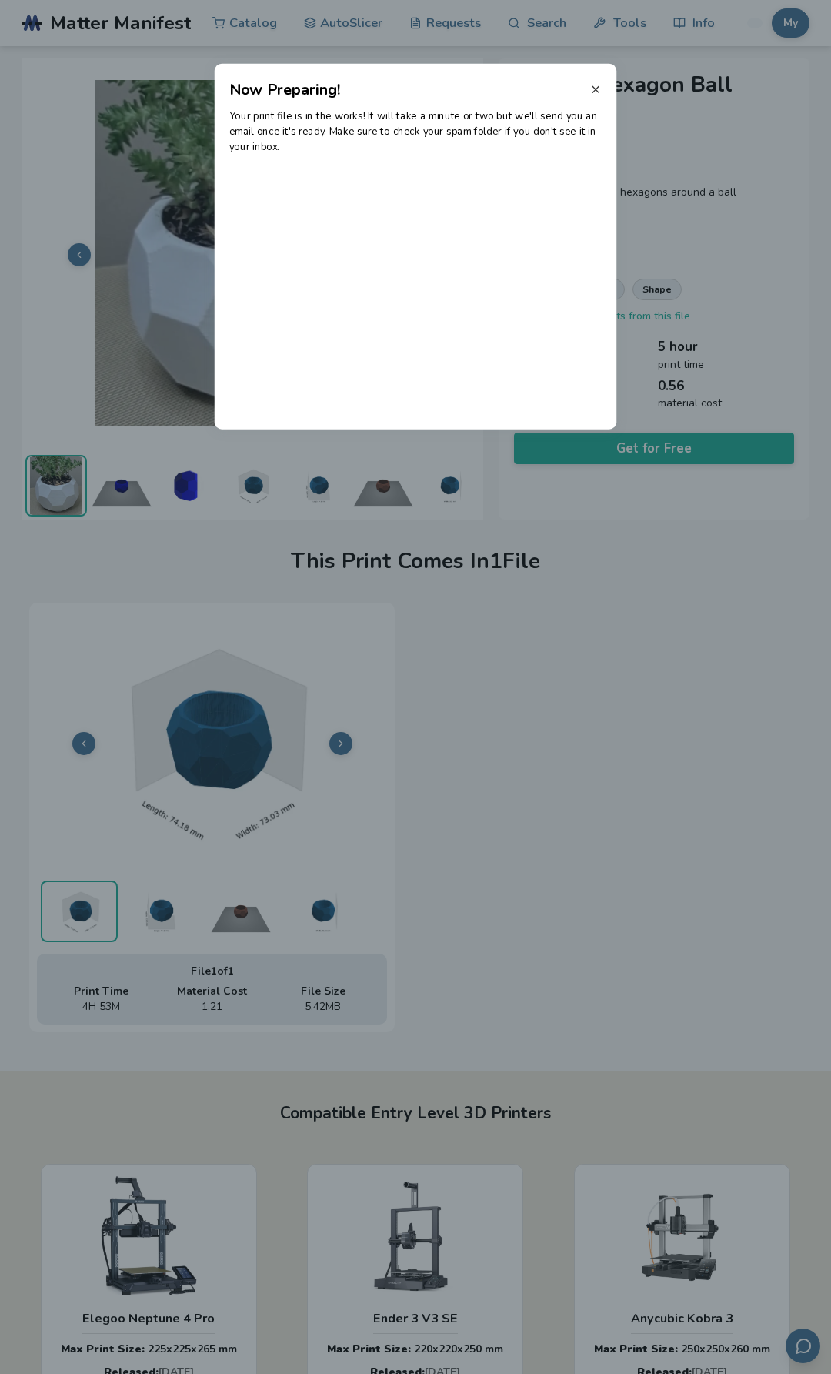
click at [593, 89] on icon at bounding box center [595, 89] width 12 height 12
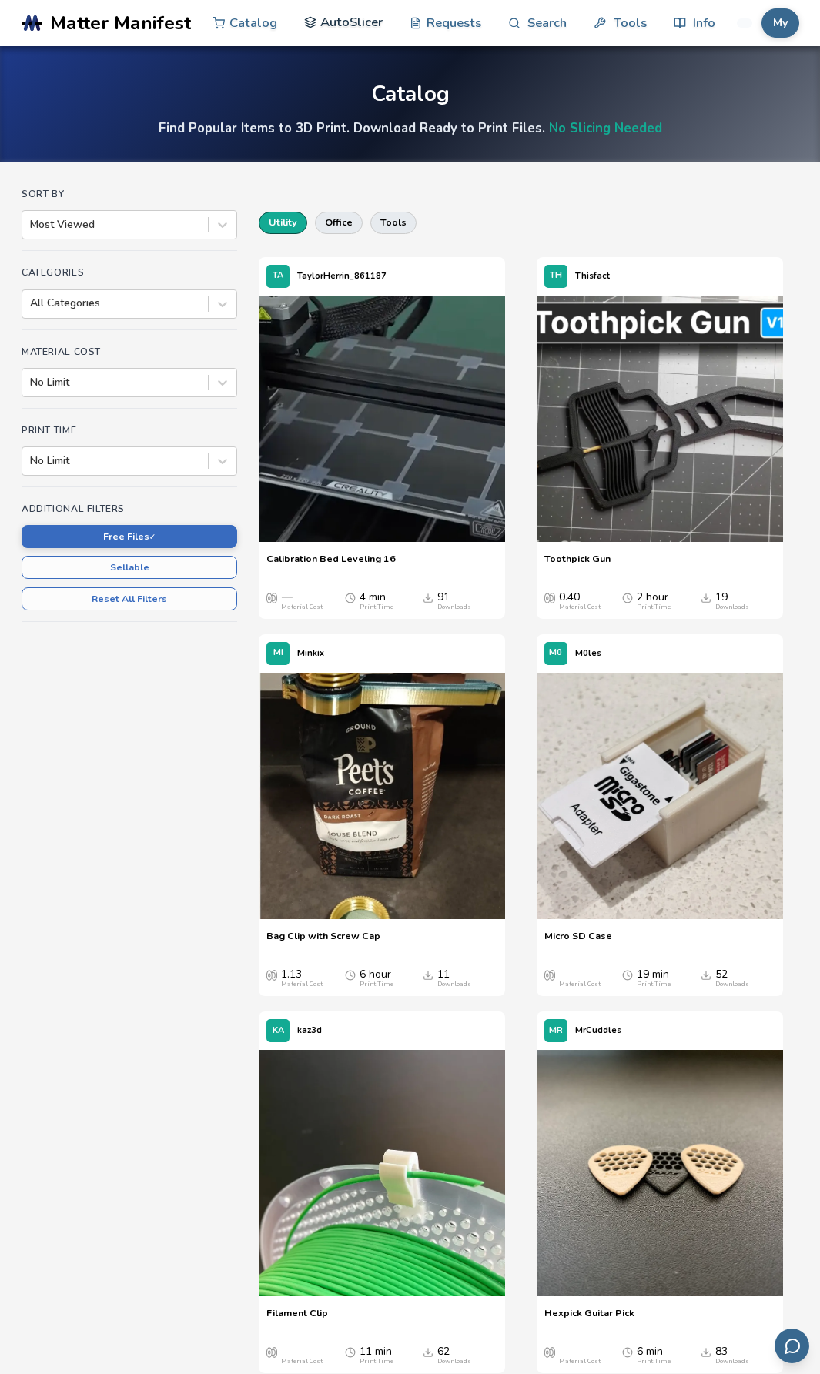
click at [332, 26] on link "AutoSlicer" at bounding box center [343, 22] width 79 height 46
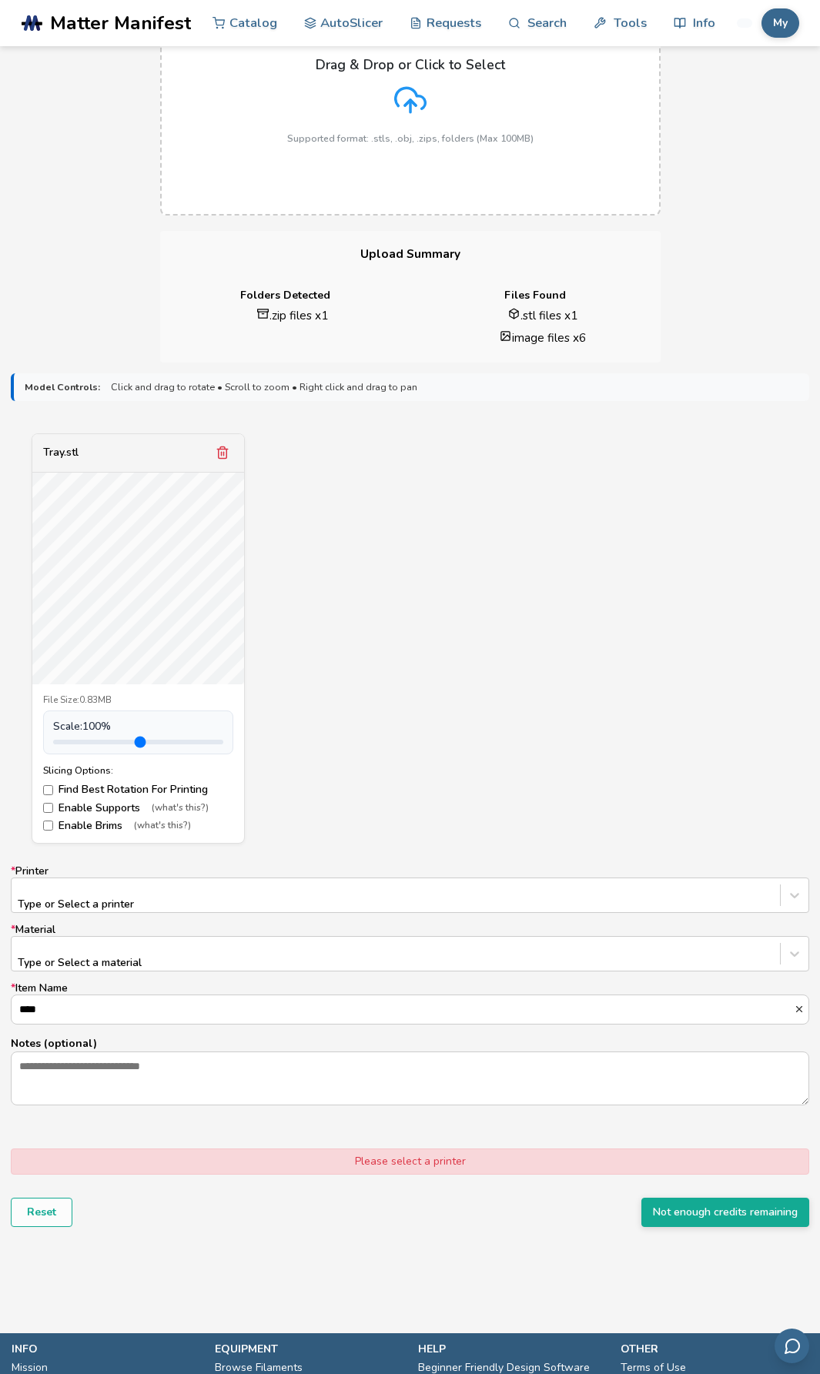
scroll to position [231, 0]
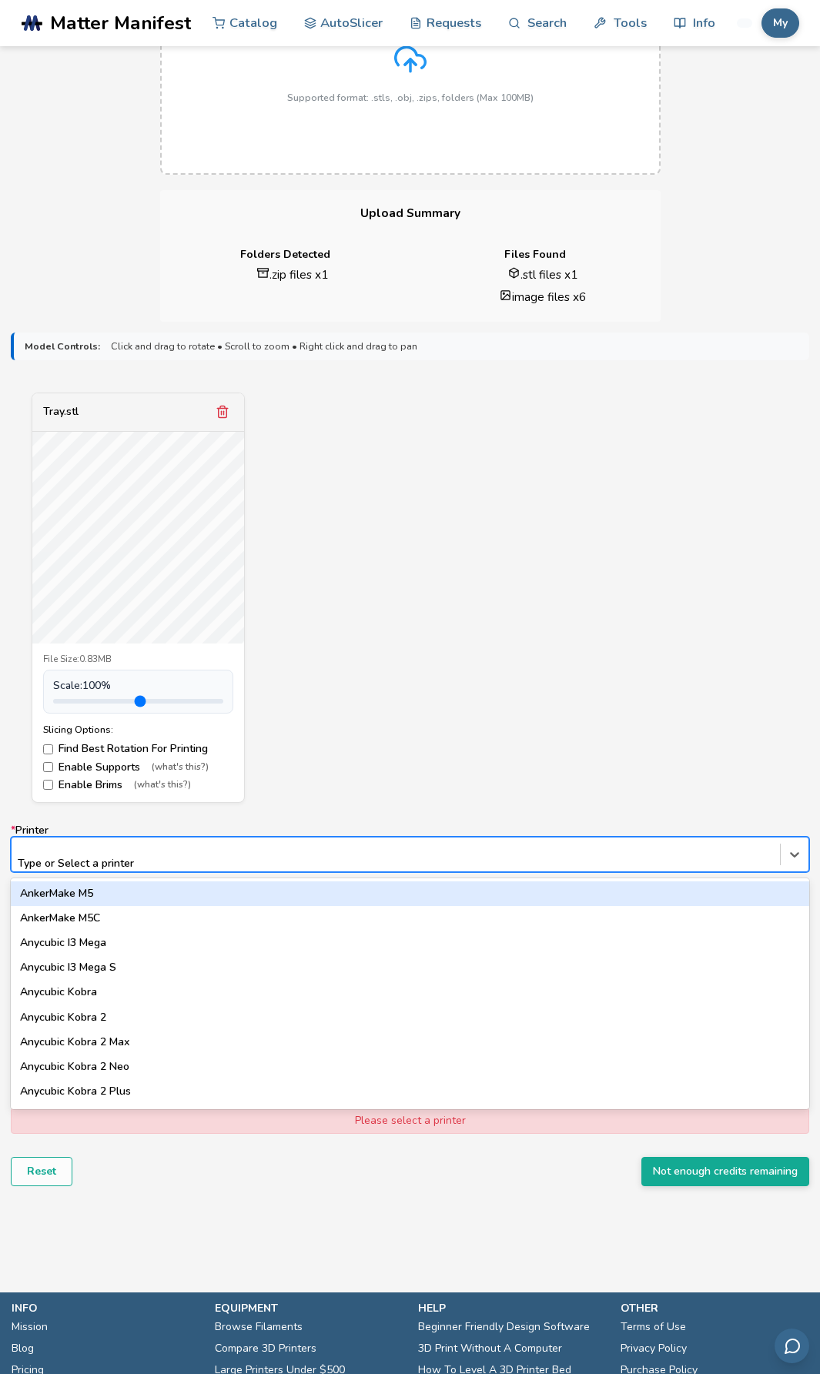
click at [658, 856] on div at bounding box center [395, 847] width 753 height 15
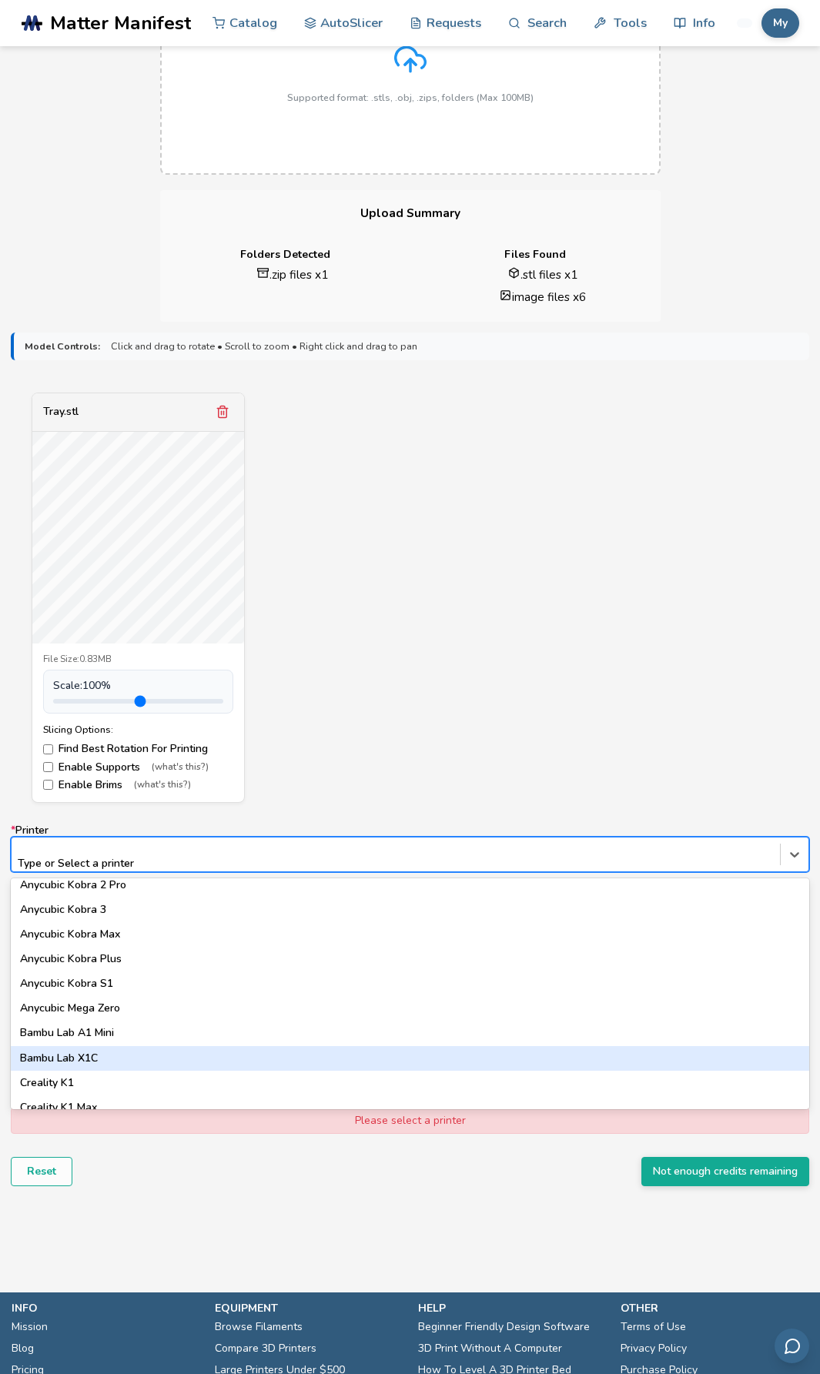
click at [157, 1048] on div "Bambu Lab X1C" at bounding box center [410, 1058] width 798 height 25
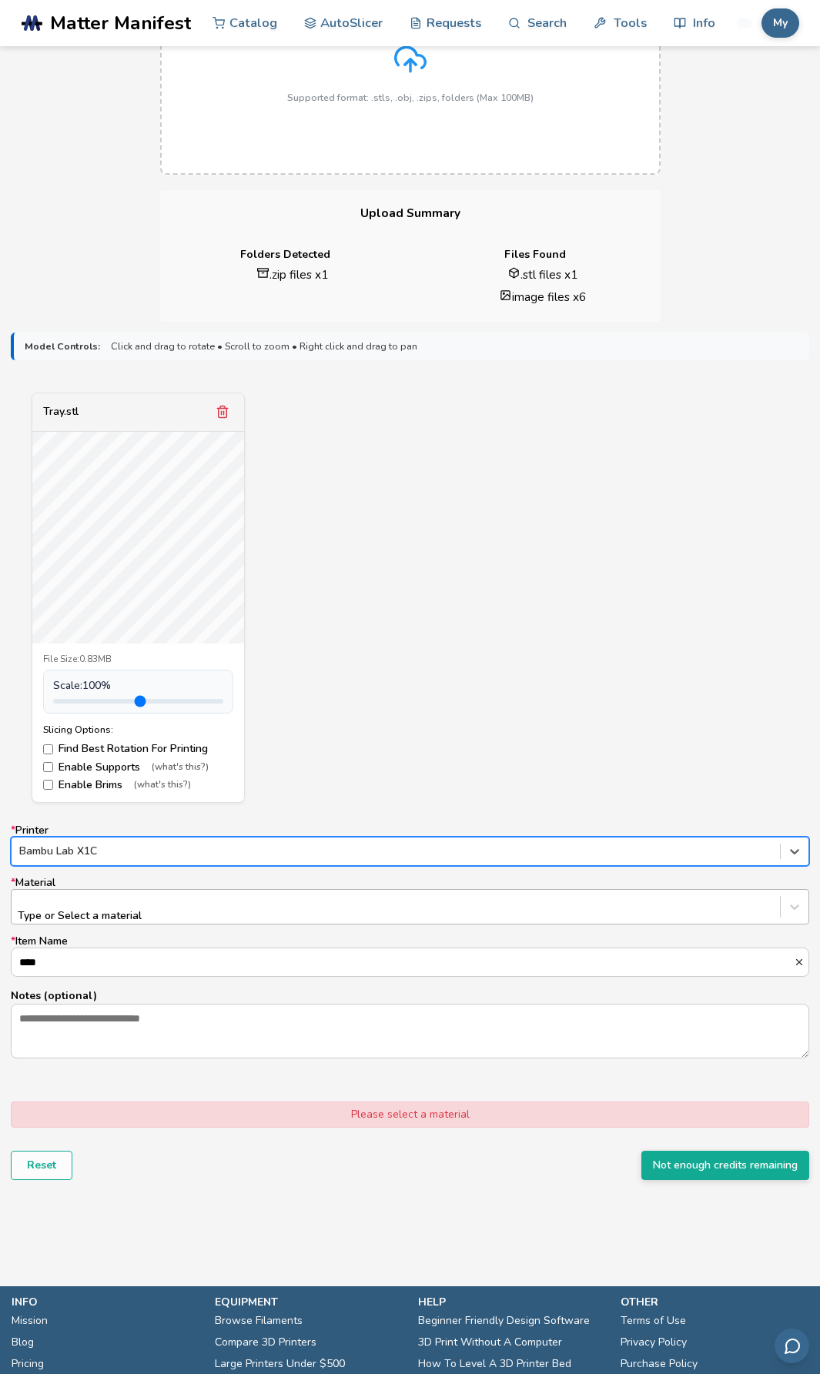
click at [155, 906] on div at bounding box center [395, 900] width 753 height 15
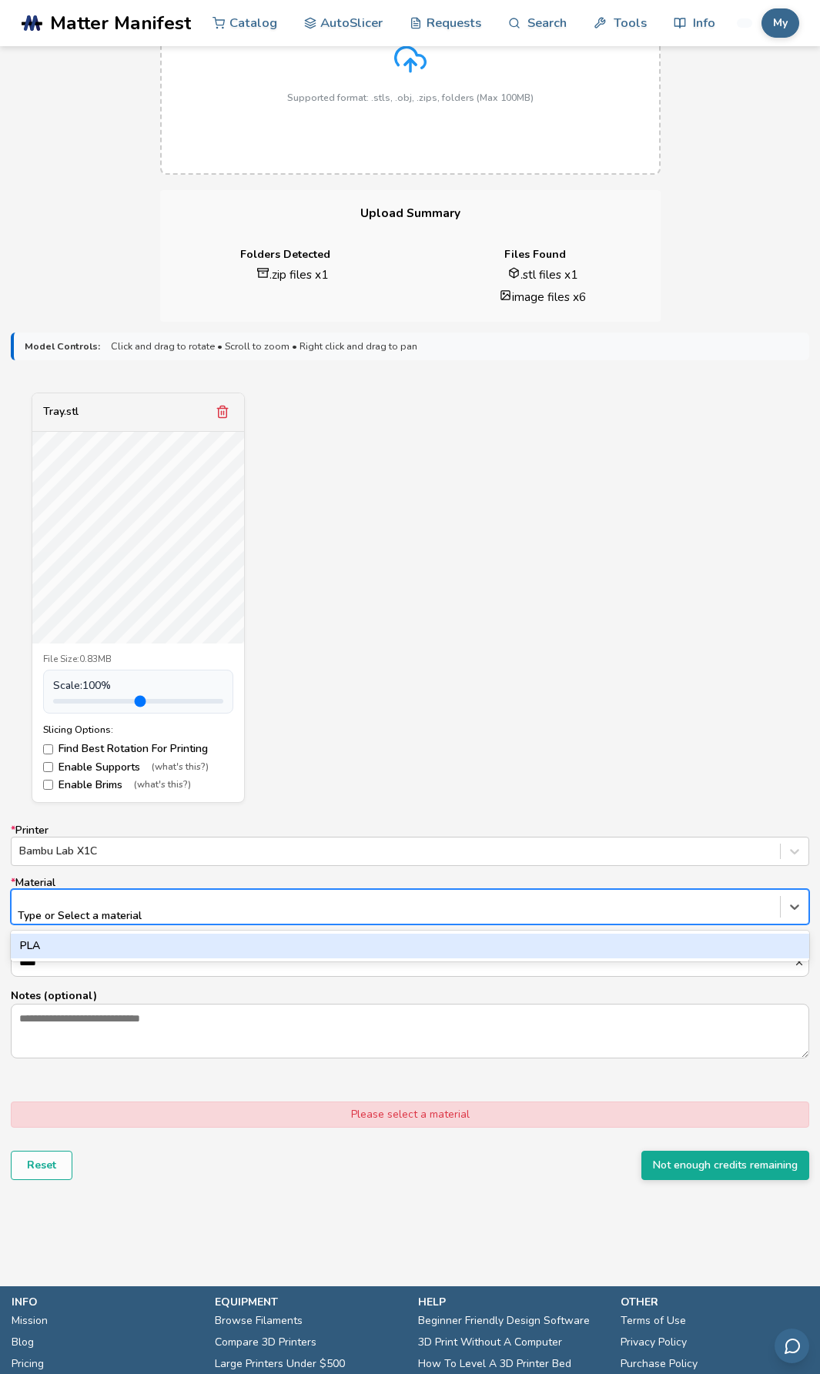
click at [150, 936] on div "PLA" at bounding box center [410, 945] width 798 height 25
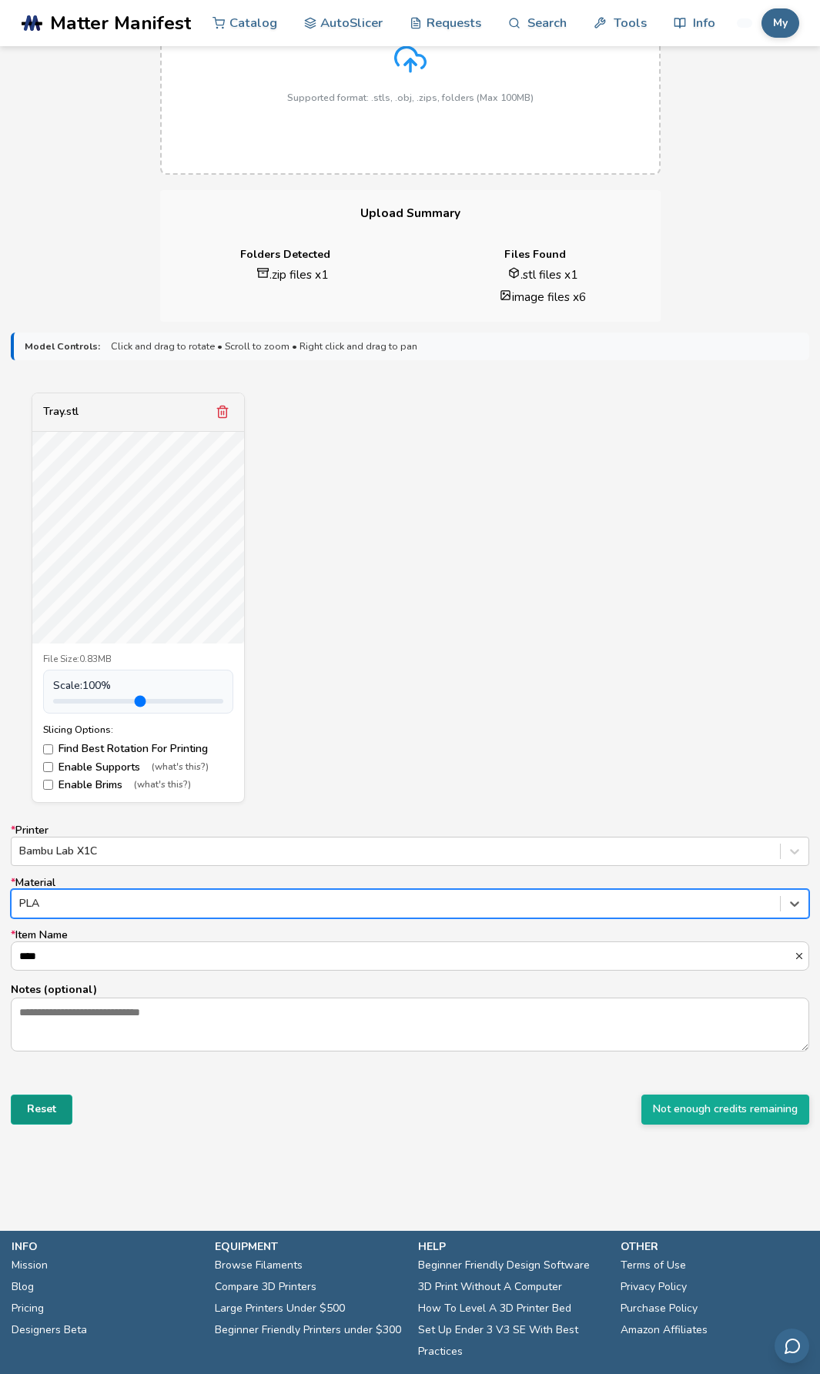
click at [39, 1114] on button "Reset" at bounding box center [42, 1108] width 62 height 29
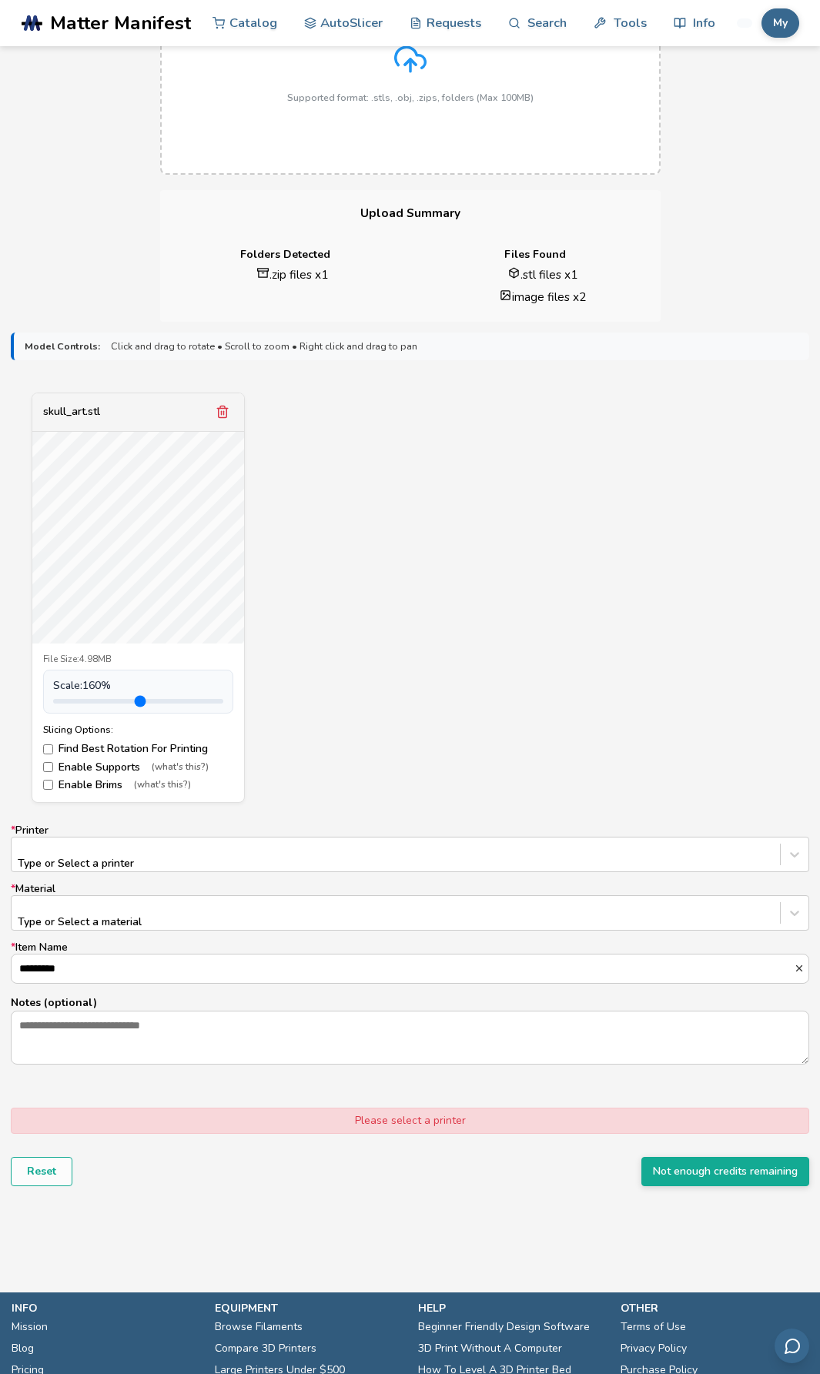
drag, startPoint x: 85, startPoint y: 701, endPoint x: 201, endPoint y: 652, distance: 125.5
type input "***"
click at [109, 699] on input "range" at bounding box center [138, 701] width 170 height 5
click at [306, 619] on div "skull_art.stl File Size: 4.98MB Scale: 160 % Slicing Options: Find Best Rotatio…" at bounding box center [410, 597] width 798 height 410
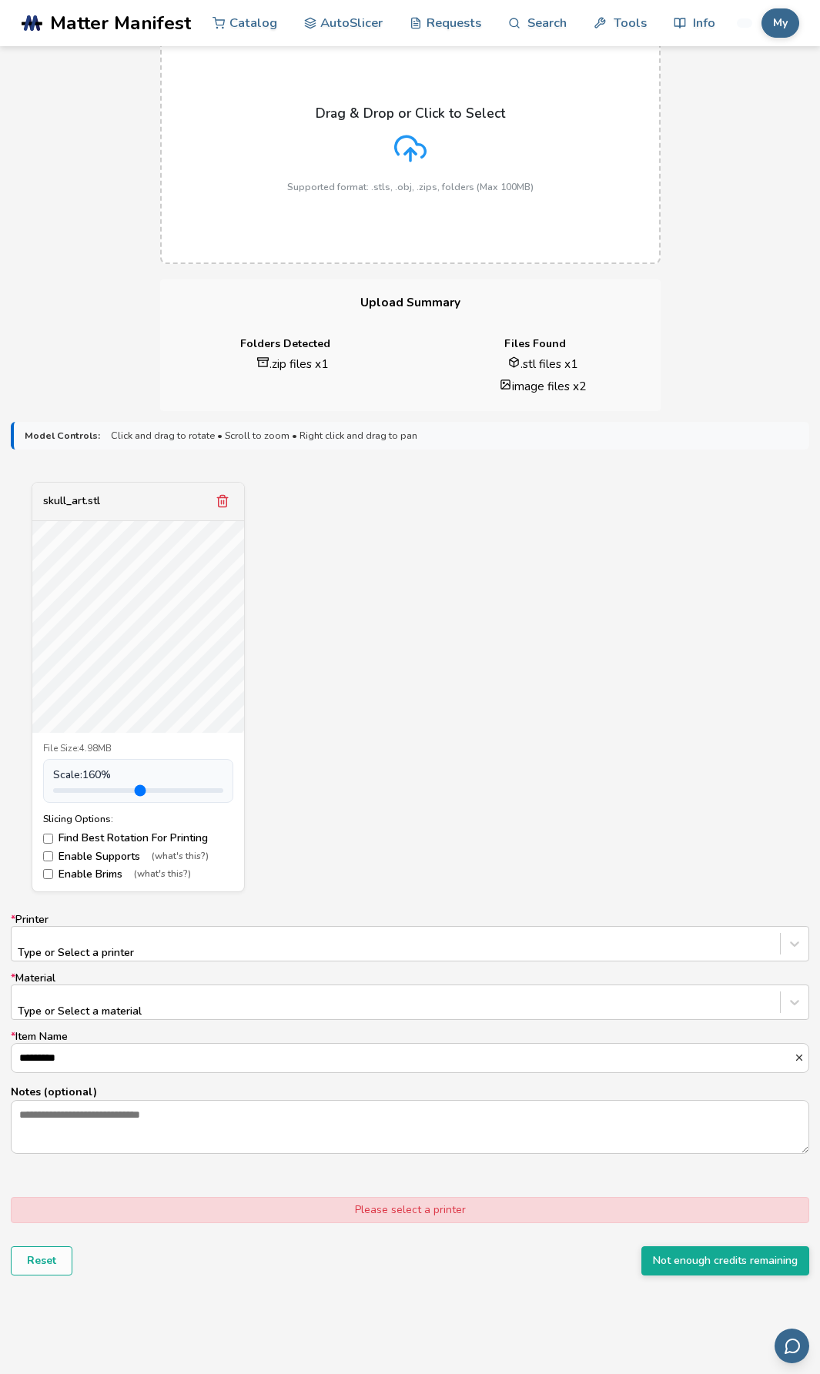
scroll to position [0, 0]
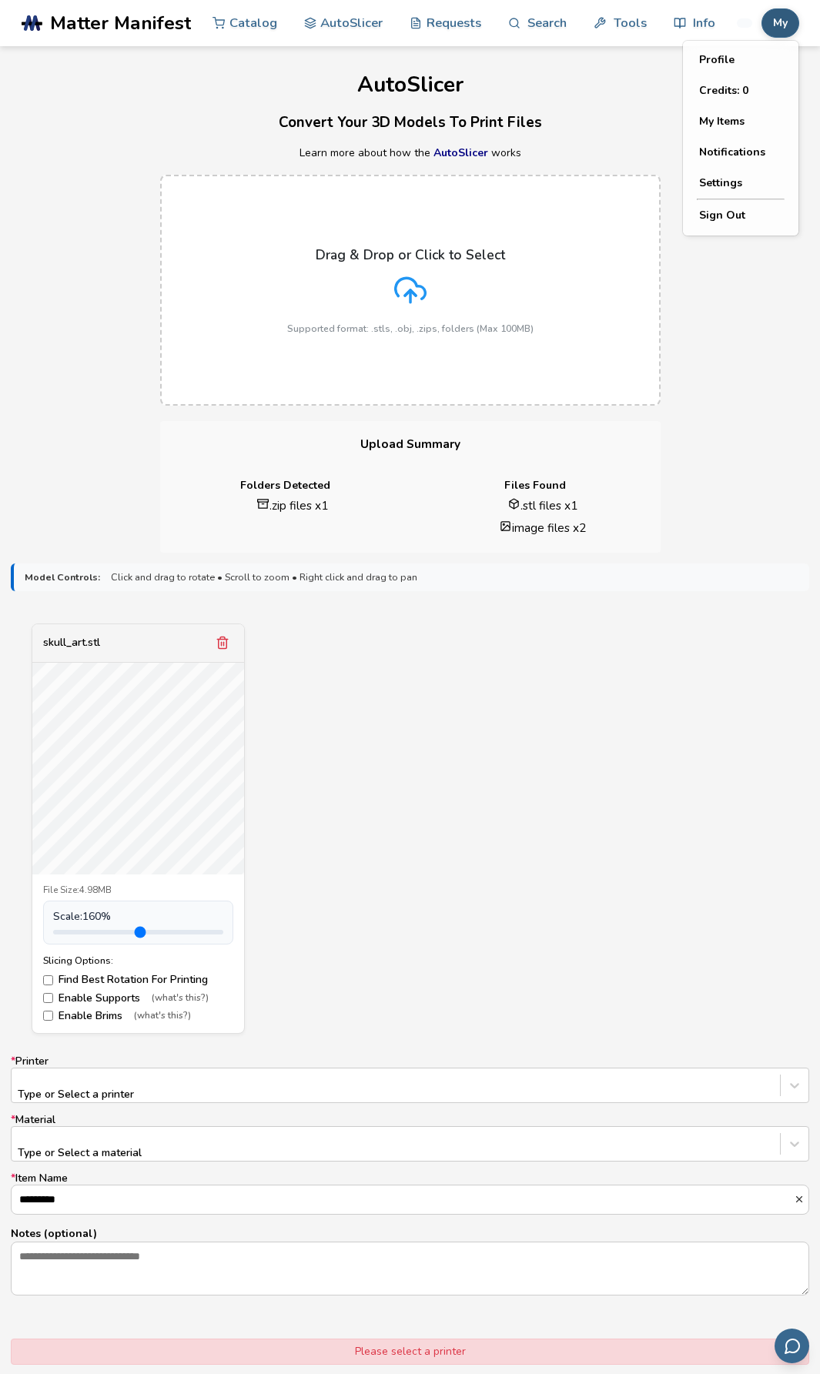
click at [788, 12] on button "My" at bounding box center [780, 22] width 38 height 29
click at [746, 122] on button "My Items" at bounding box center [740, 121] width 108 height 31
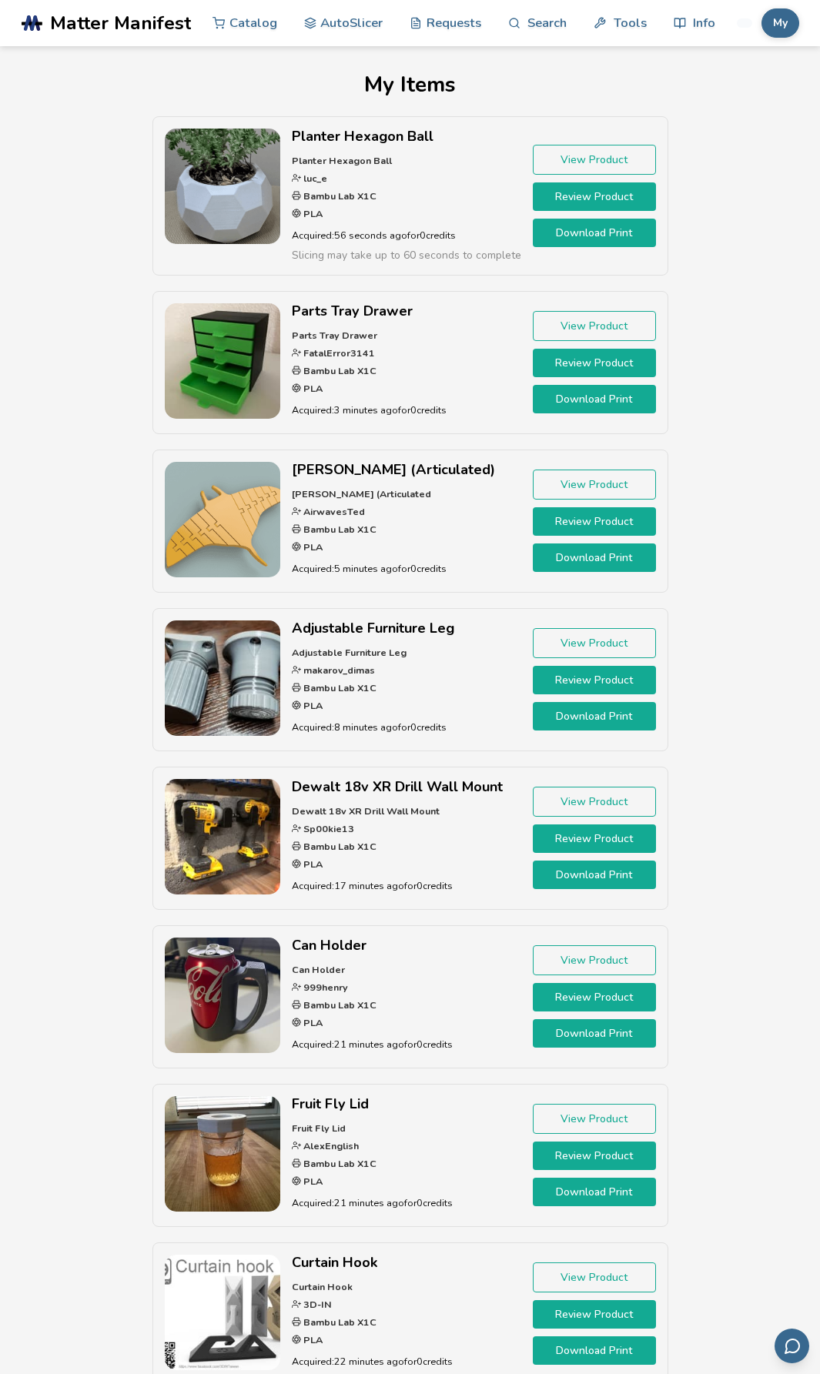
click at [595, 239] on link "Download Print" at bounding box center [594, 233] width 123 height 28
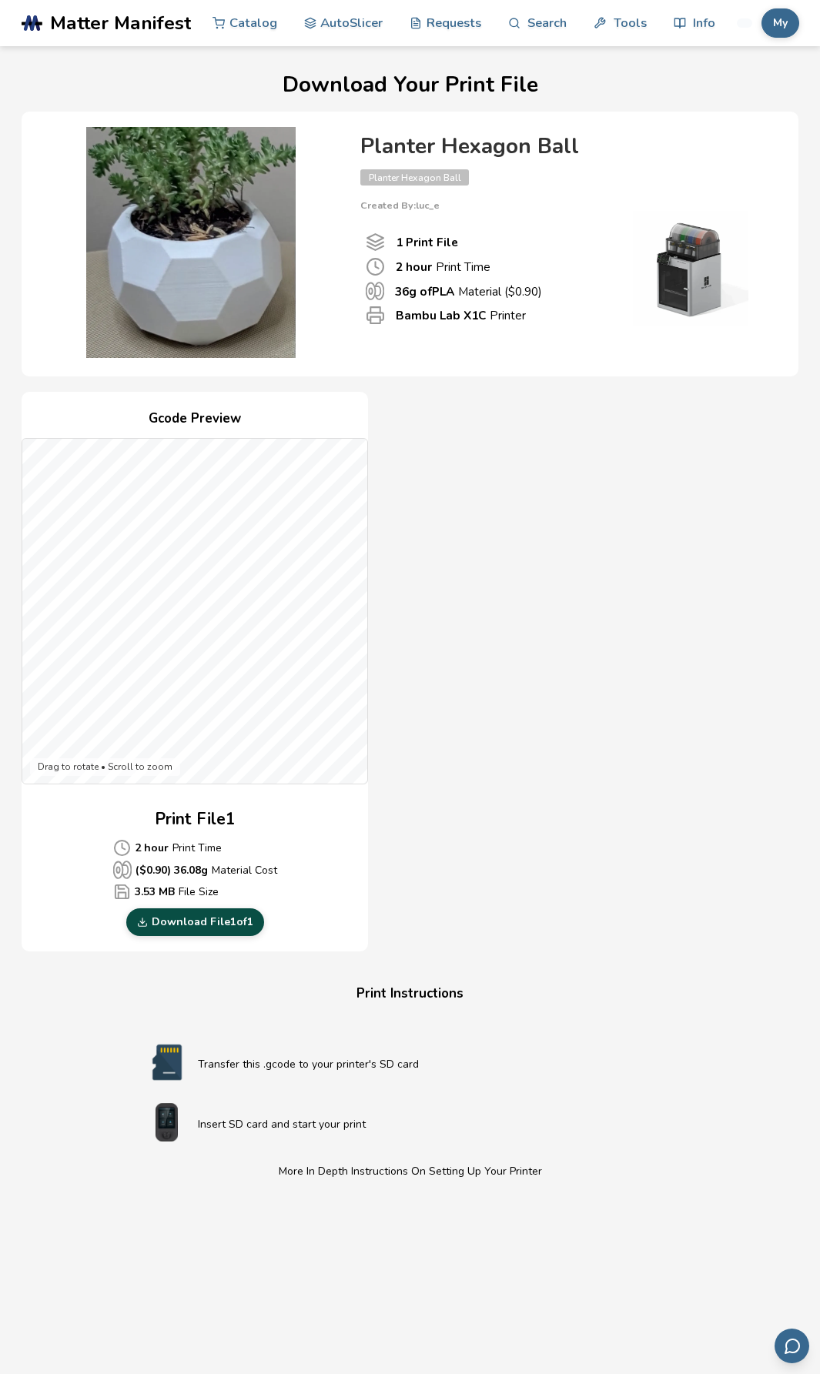
click at [214, 926] on link "Download File 1 of 1" at bounding box center [195, 922] width 138 height 28
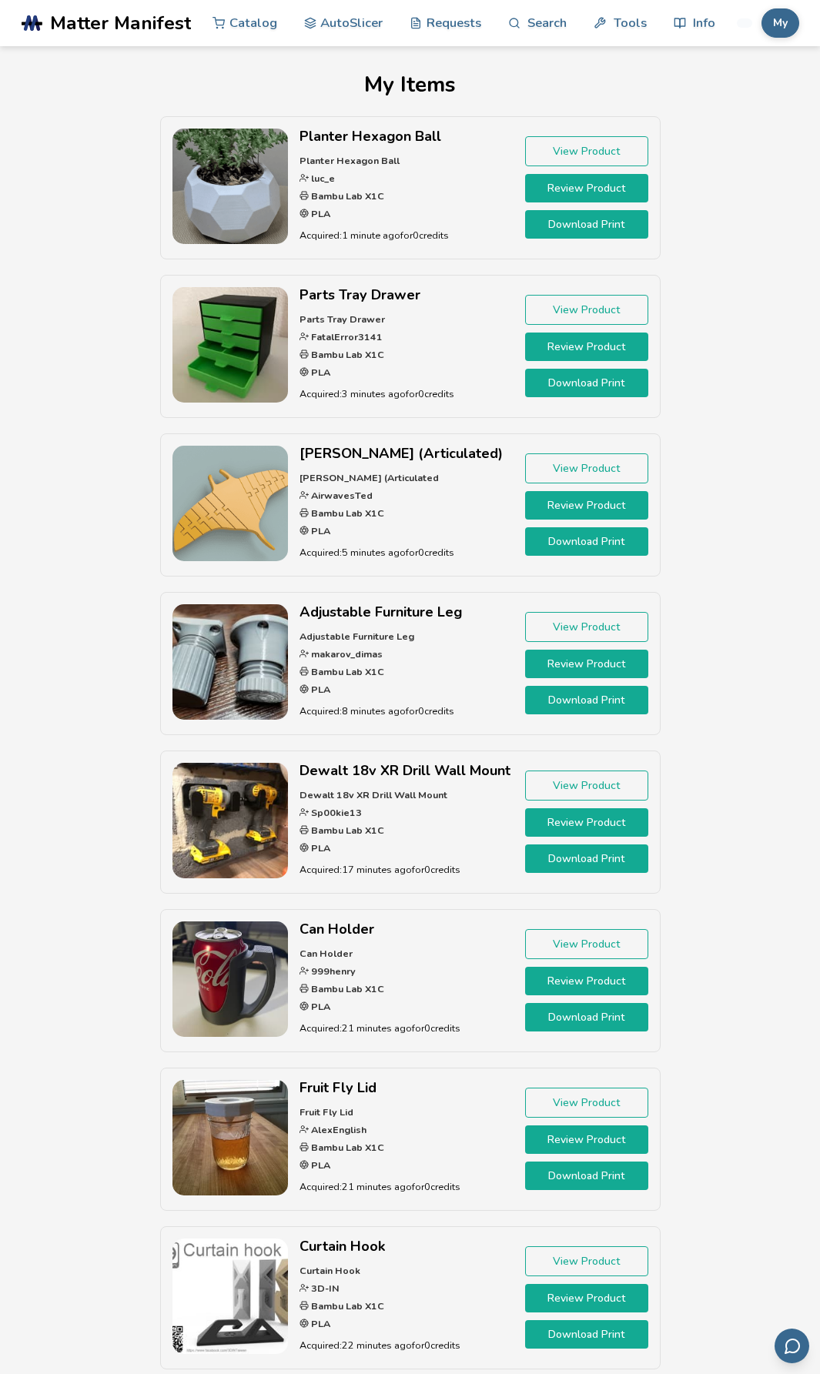
click at [579, 384] on link "Download Print" at bounding box center [586, 383] width 123 height 28
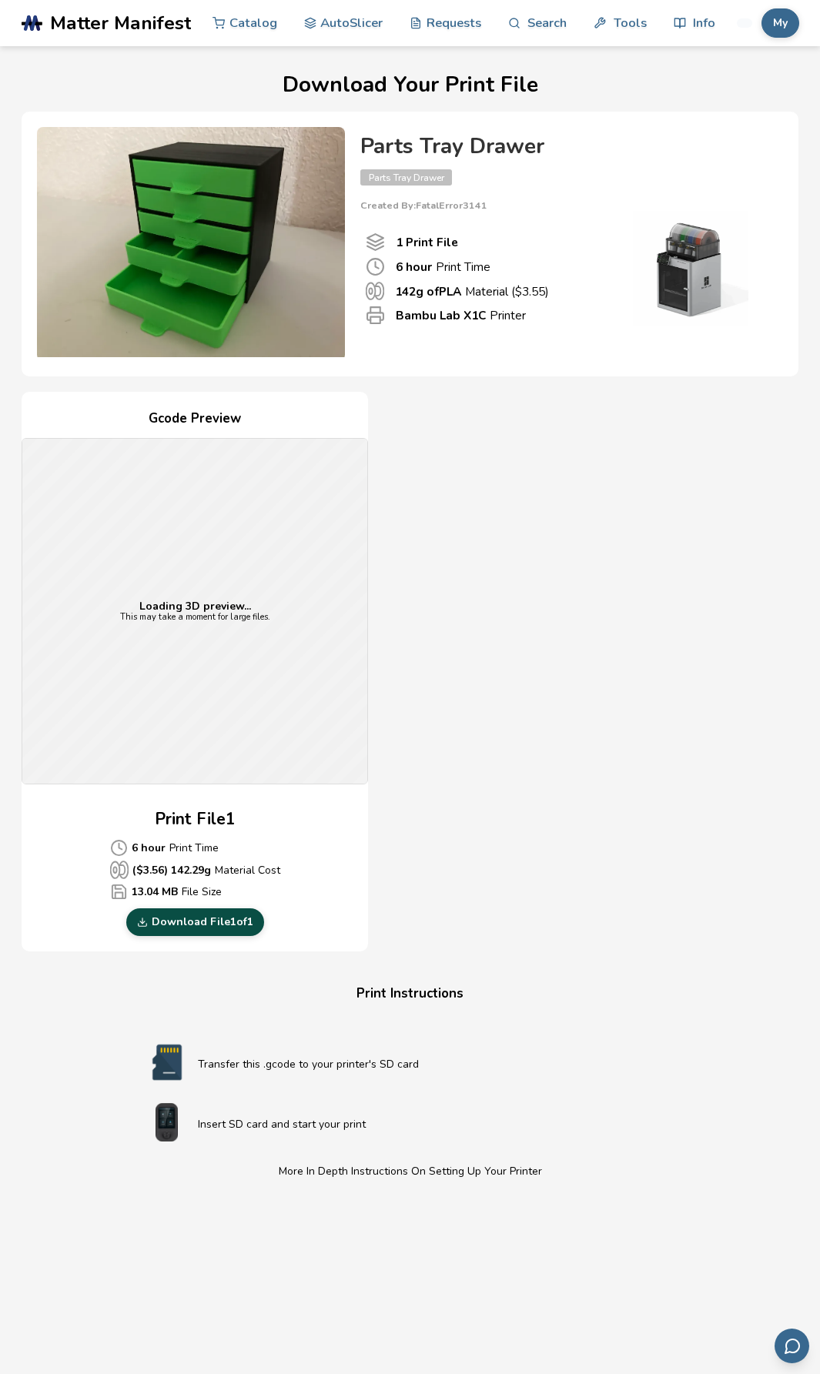
click at [210, 932] on link "Download File 1 of 1" at bounding box center [195, 922] width 138 height 28
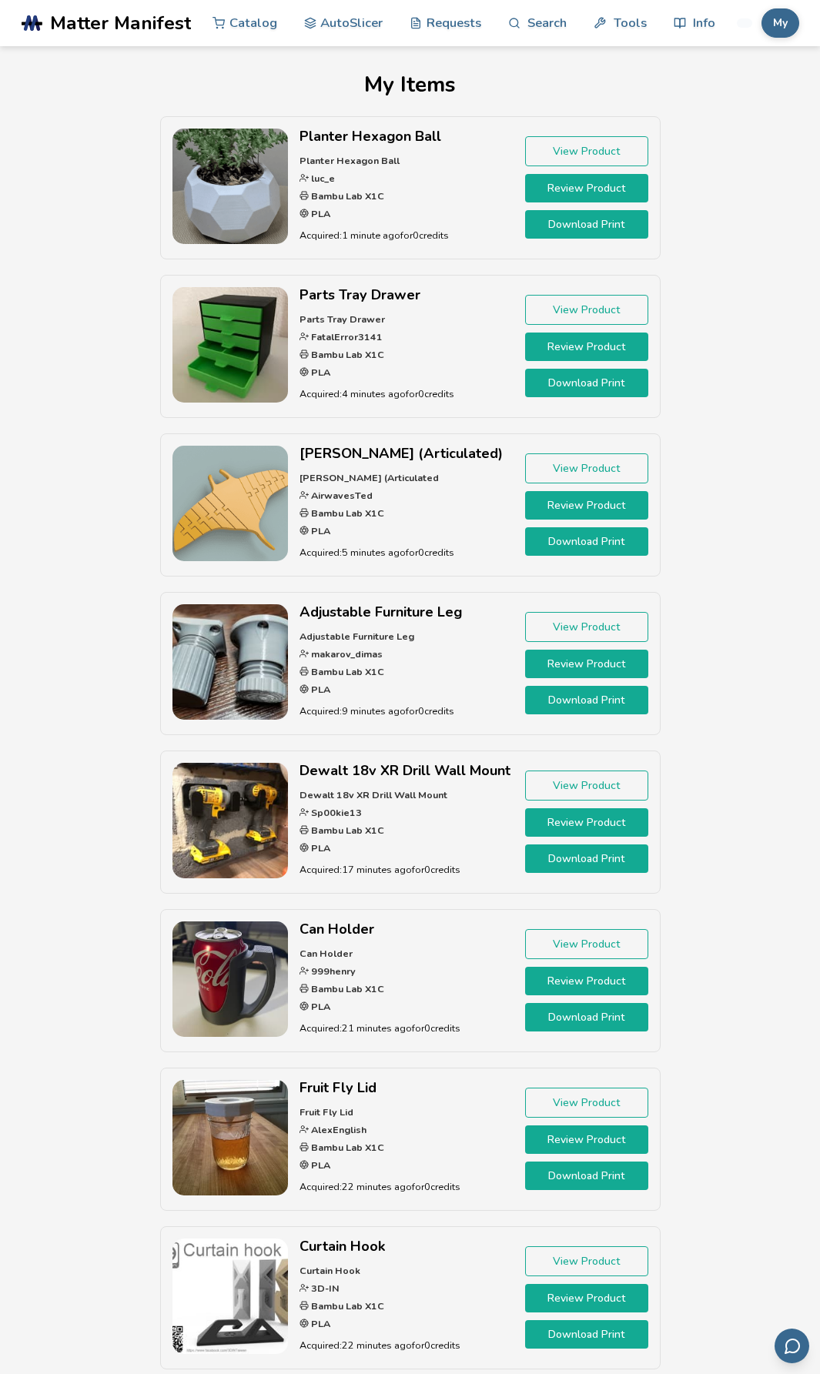
click at [576, 540] on link "Download Print" at bounding box center [586, 541] width 123 height 28
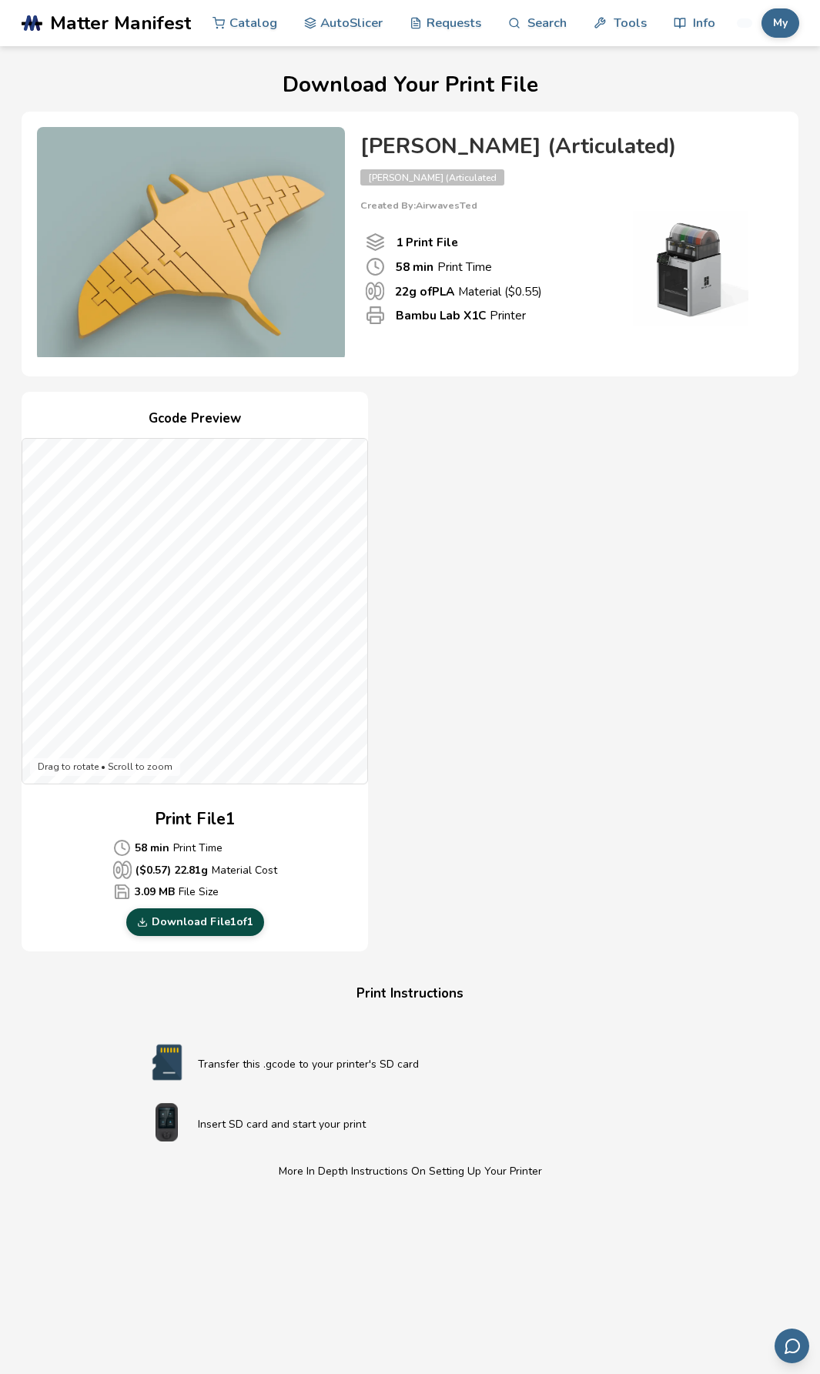
click at [210, 922] on link "Download File 1 of 1" at bounding box center [195, 922] width 138 height 28
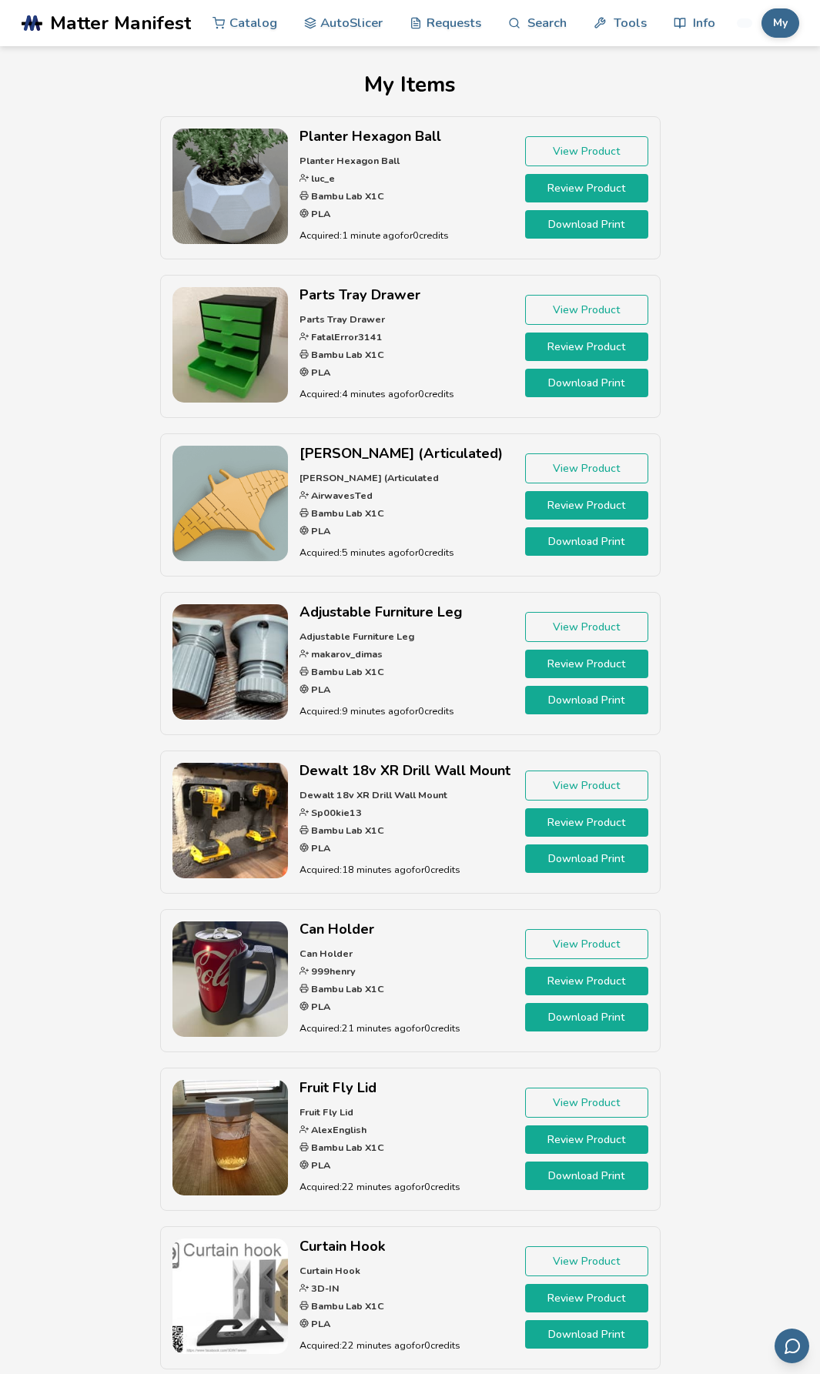
click at [587, 707] on link "Download Print" at bounding box center [586, 700] width 123 height 28
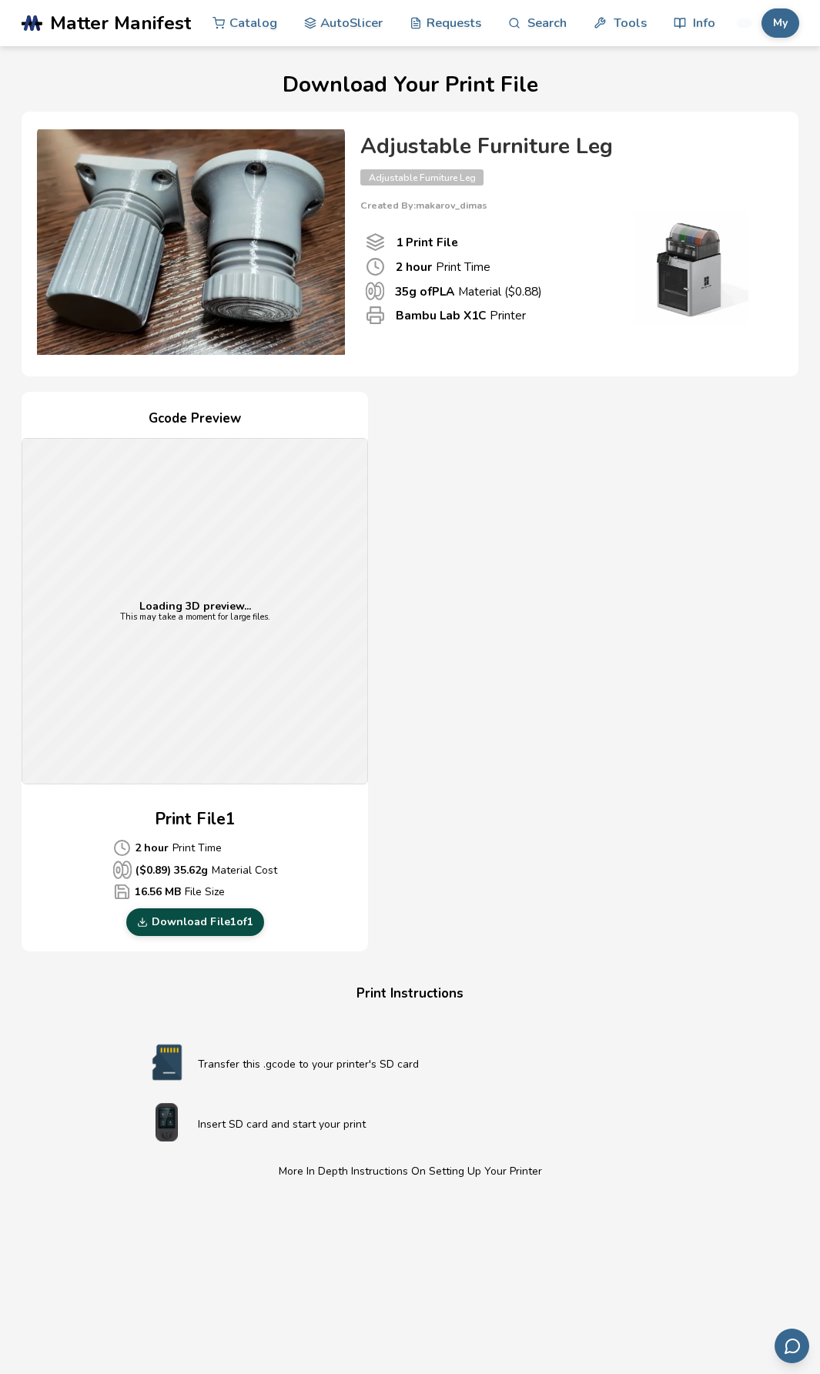
click at [232, 926] on link "Download File 1 of 1" at bounding box center [195, 922] width 138 height 28
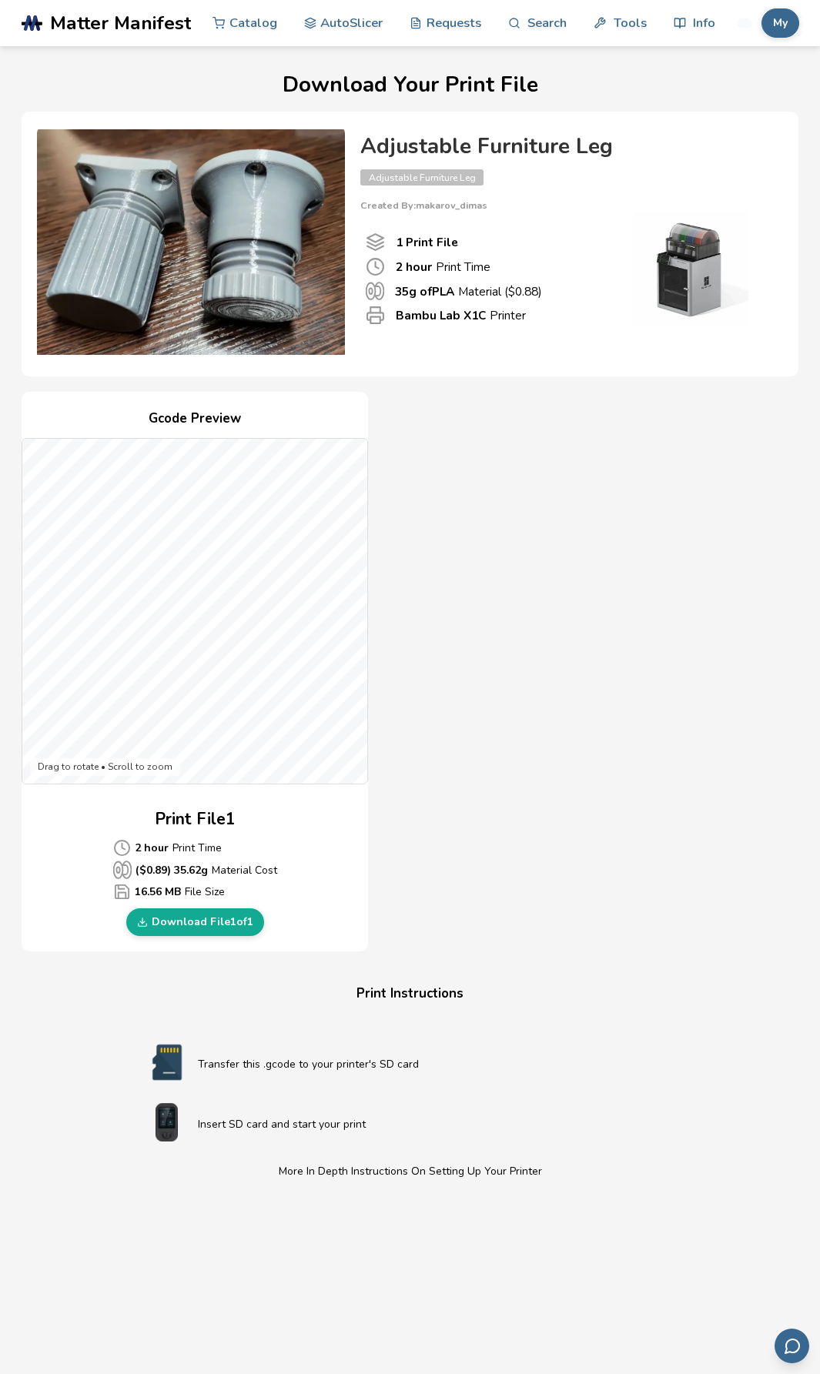
drag, startPoint x: 499, startPoint y: 446, endPoint x: 465, endPoint y: 436, distance: 35.5
click at [499, 446] on div "Gcode Preview Drag to rotate • Scroll to zoom Print File 1 2 hour Print Time ($…" at bounding box center [410, 672] width 776 height 560
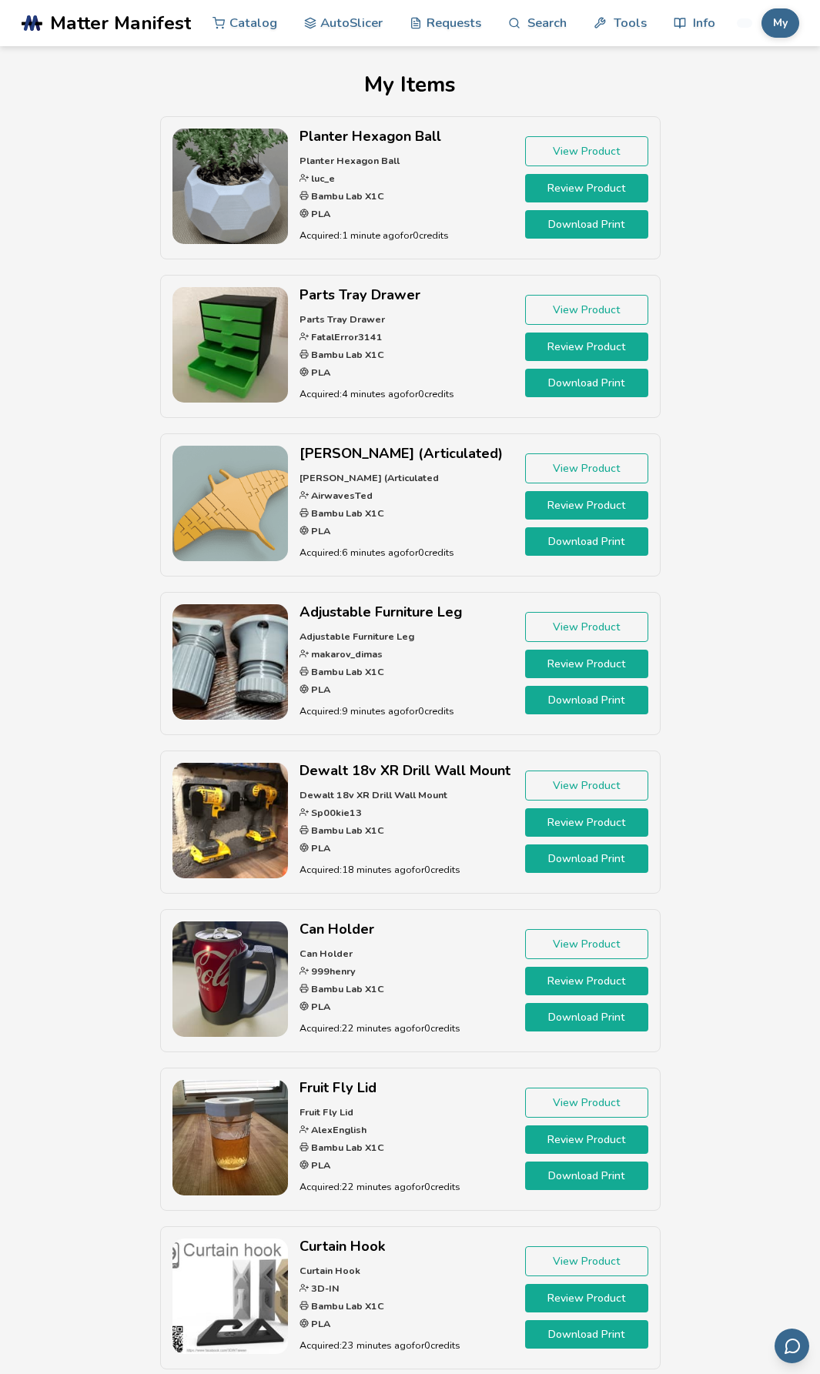
click at [593, 860] on link "Download Print" at bounding box center [586, 858] width 123 height 28
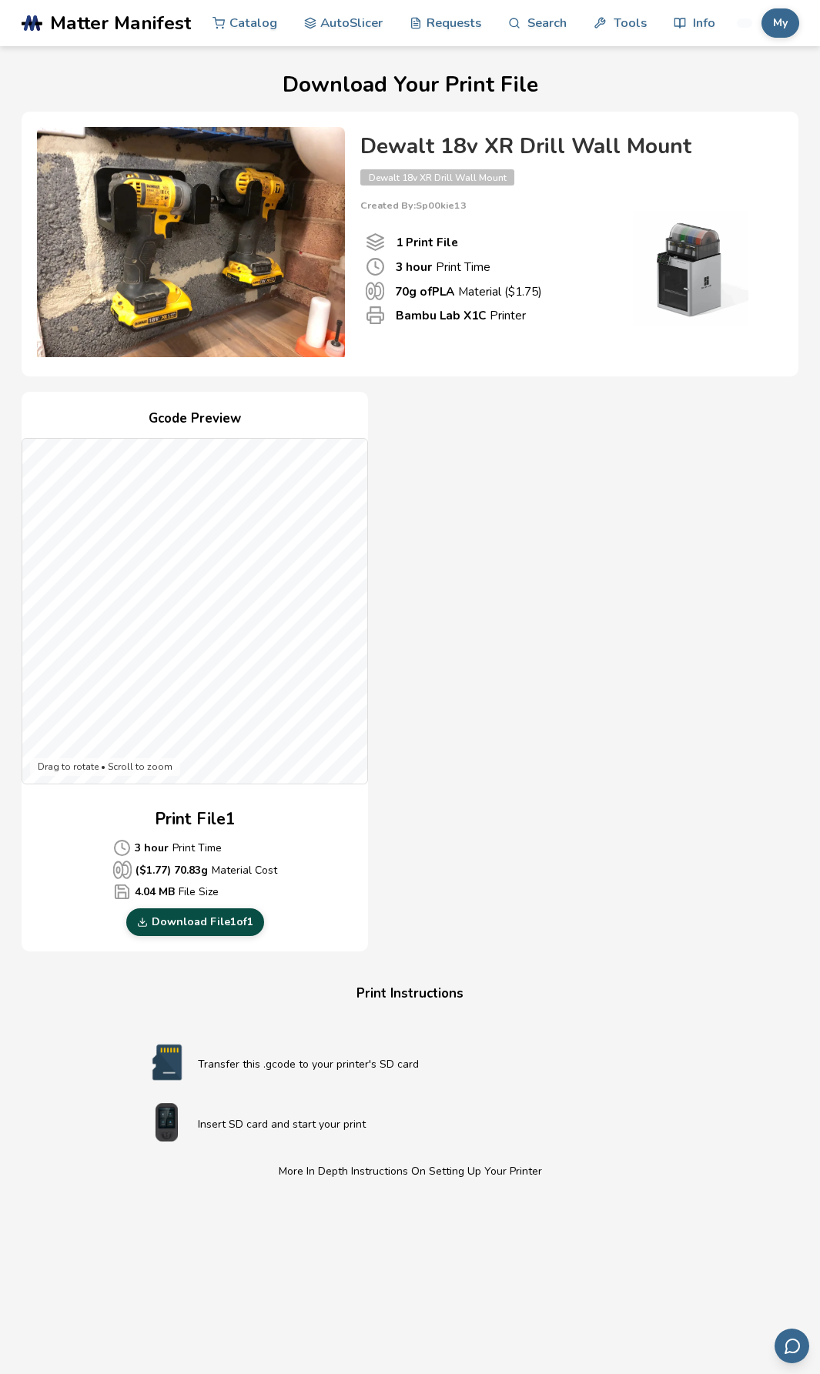
click at [229, 922] on link "Download File 1 of 1" at bounding box center [195, 922] width 138 height 28
click at [236, 20] on link "Catalog" at bounding box center [244, 22] width 65 height 46
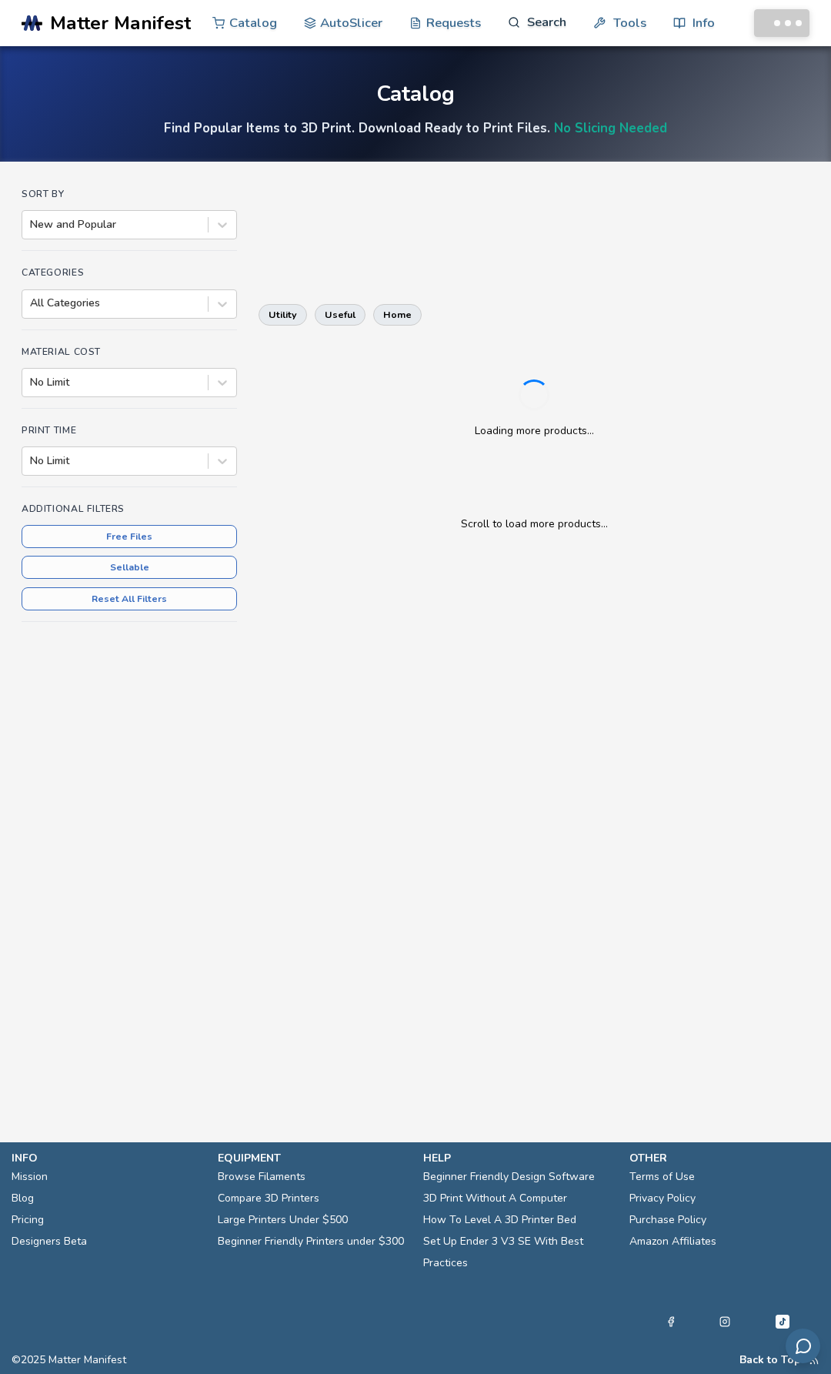
click at [528, 21] on link "Search" at bounding box center [537, 22] width 58 height 46
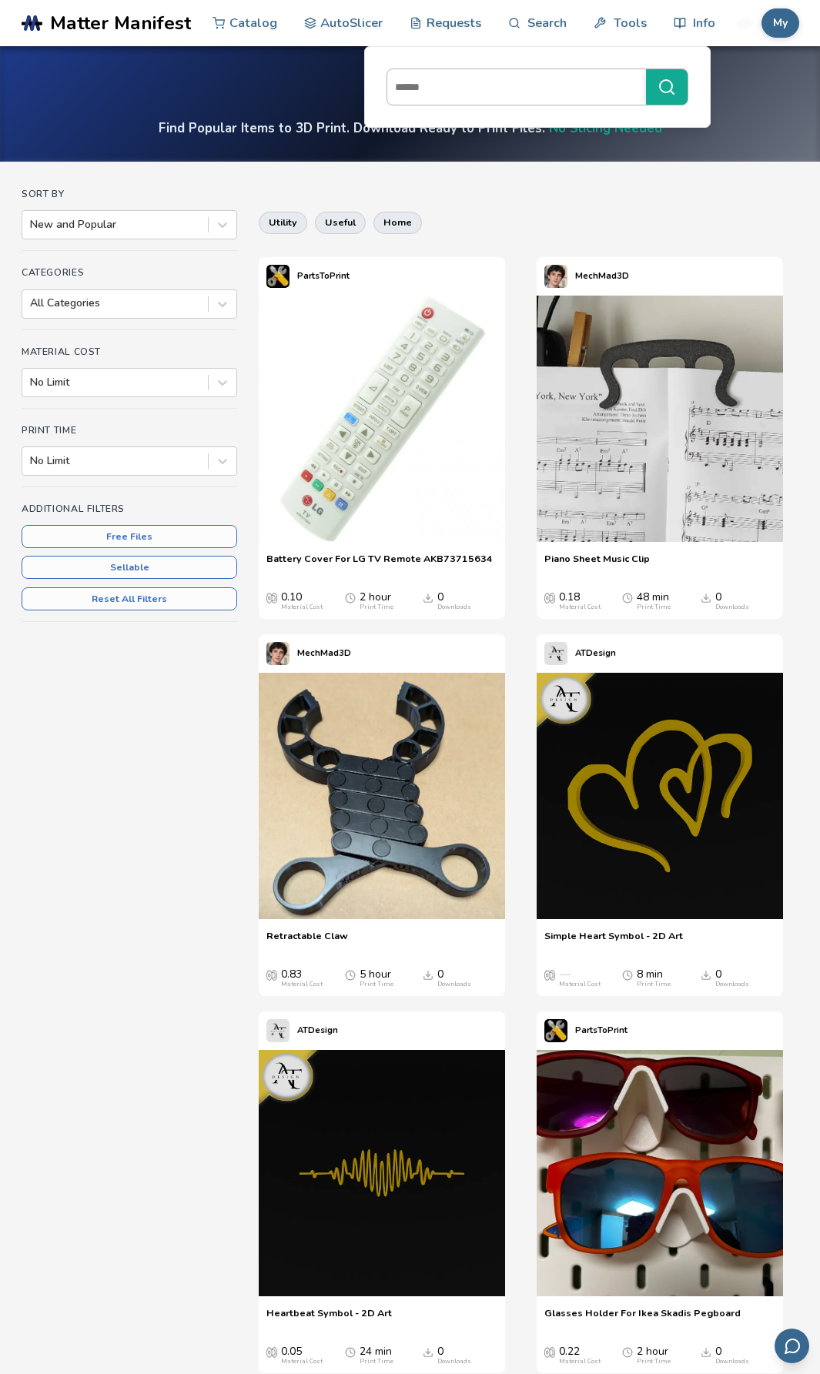
click at [518, 86] on input at bounding box center [512, 87] width 251 height 28
click at [646, 69] on button "*****" at bounding box center [667, 86] width 42 height 35
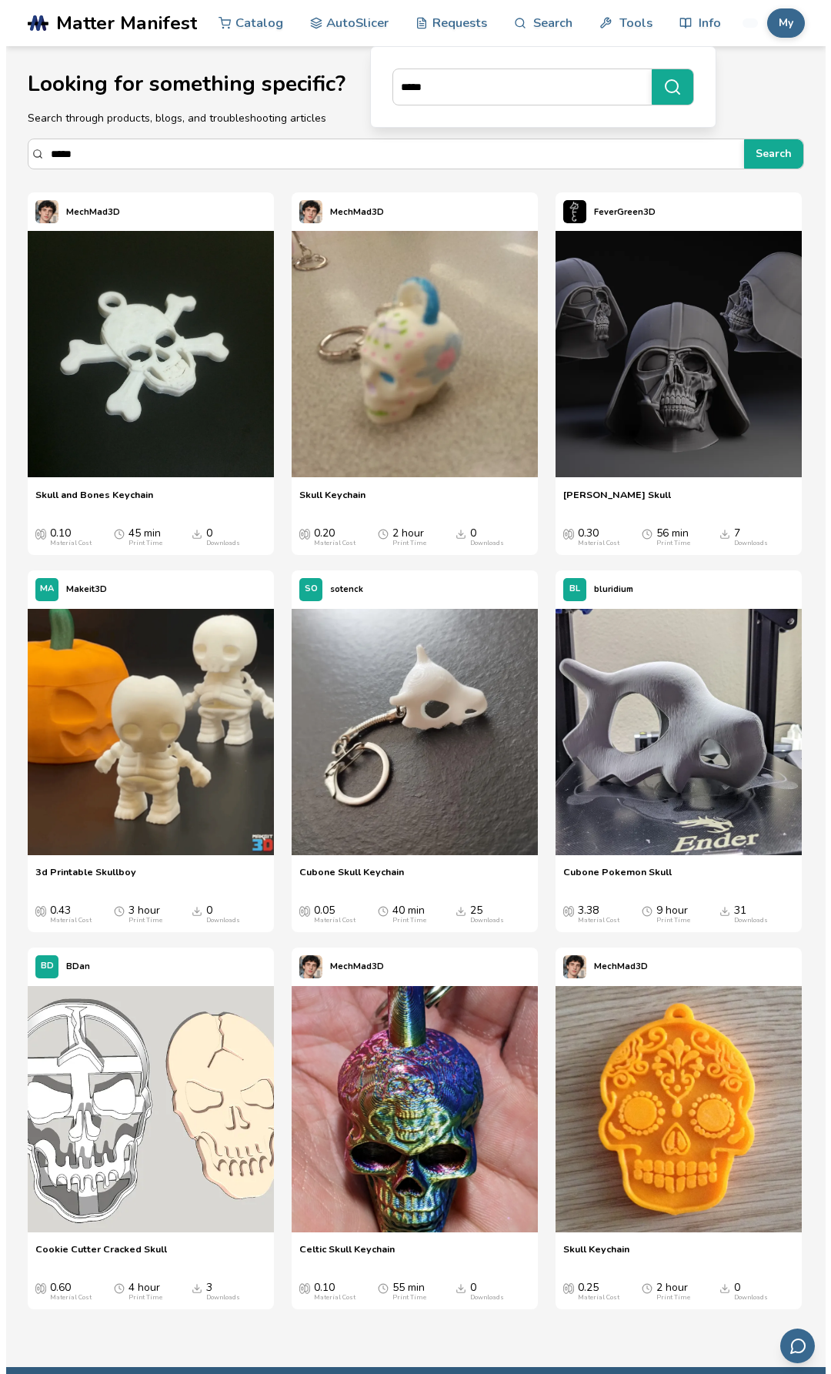
scroll to position [1, 0]
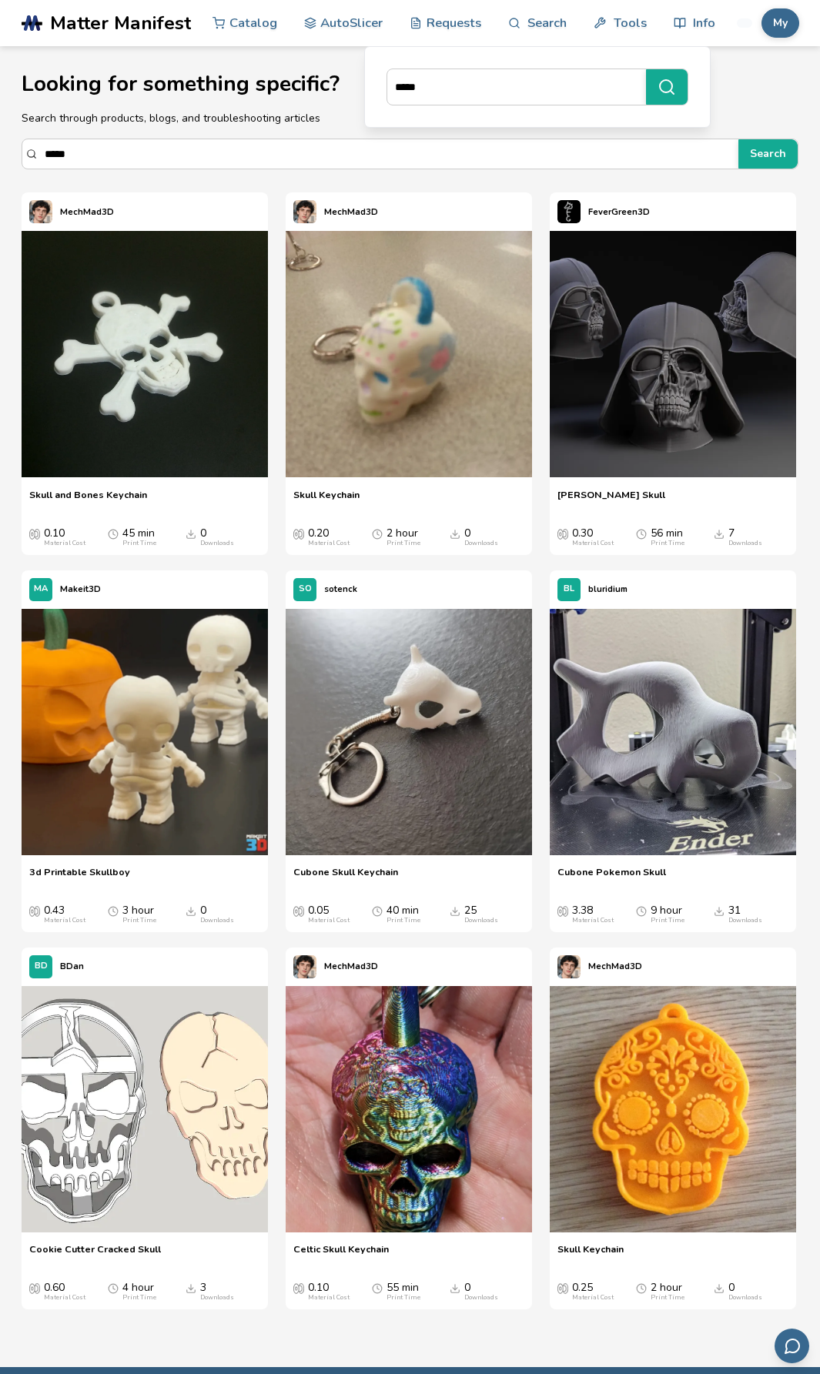
drag, startPoint x: 478, startPoint y: 95, endPoint x: 375, endPoint y: 99, distance: 103.2
click at [376, 99] on div "*****" at bounding box center [537, 87] width 323 height 58
type input "*******"
click at [646, 69] on button "*******" at bounding box center [667, 86] width 42 height 35
